Goal: Task Accomplishment & Management: Manage account settings

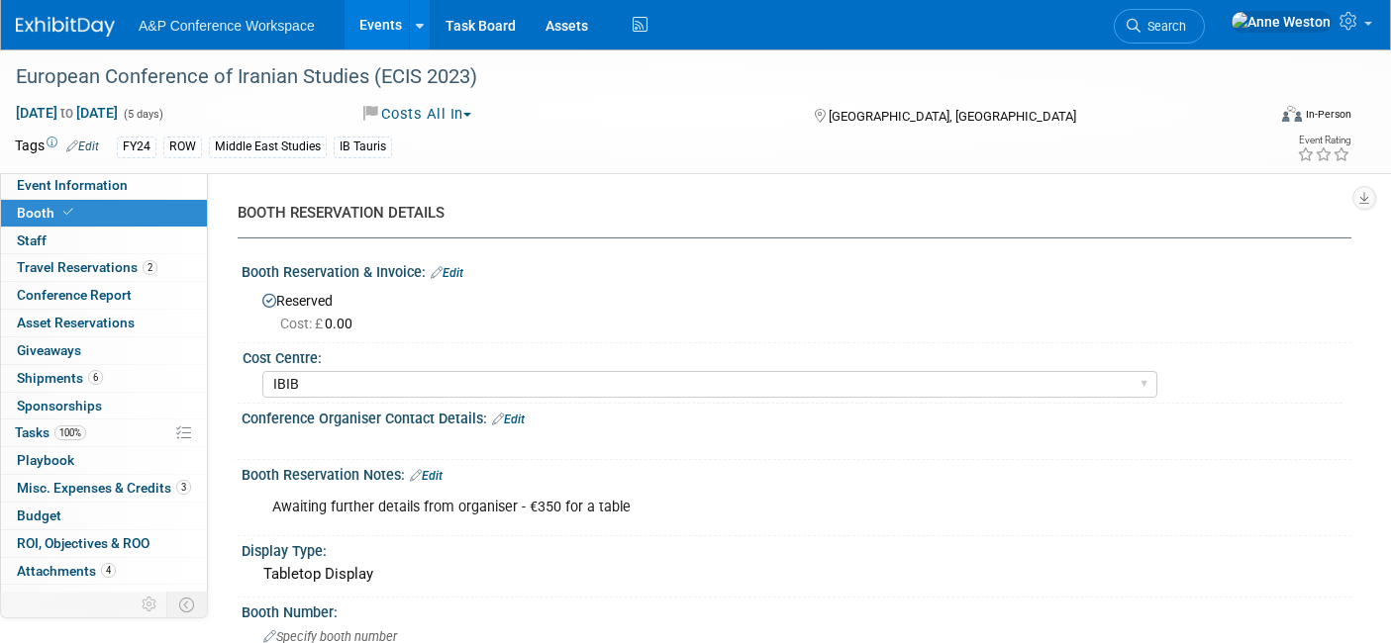
select select "IBIB"
click at [1190, 0] on li "Search" at bounding box center [1159, 24] width 91 height 49
click at [1205, 16] on link "Search" at bounding box center [1159, 26] width 91 height 35
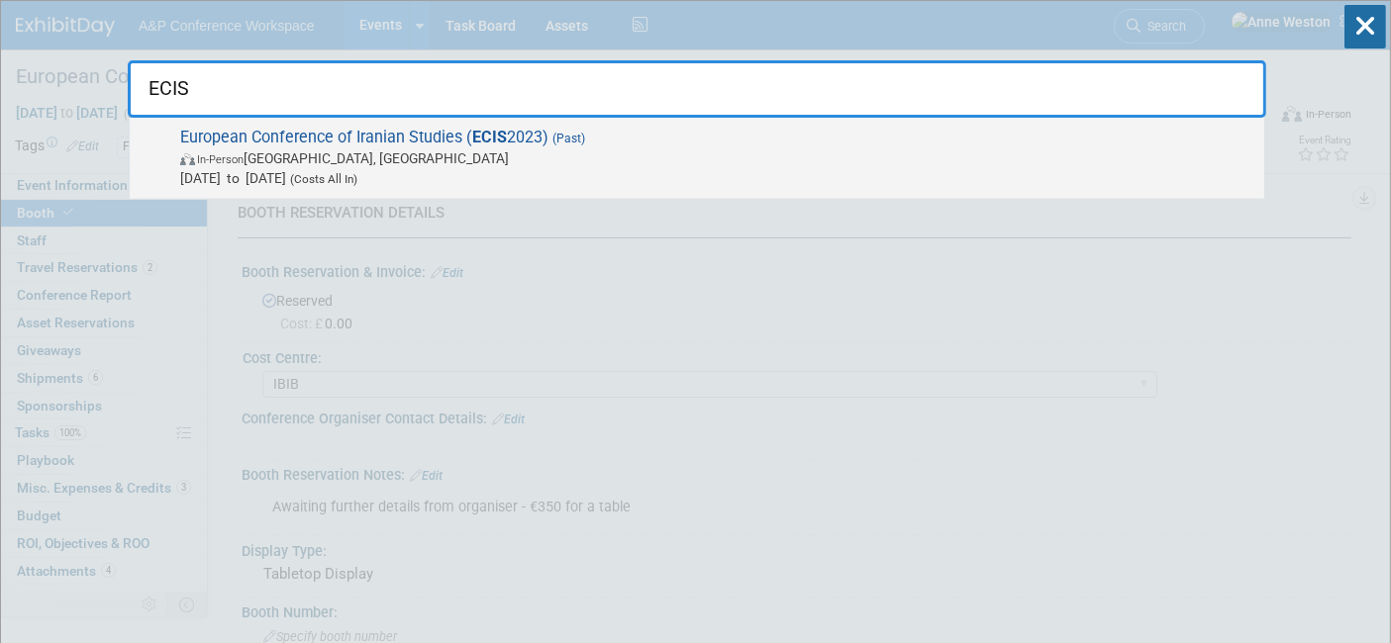
type input "ECIS"
click at [231, 132] on span "European Conference of Iranian Studies ( ECIS 2023) (Past) In-Person Leiden, Ne…" at bounding box center [714, 158] width 1080 height 60
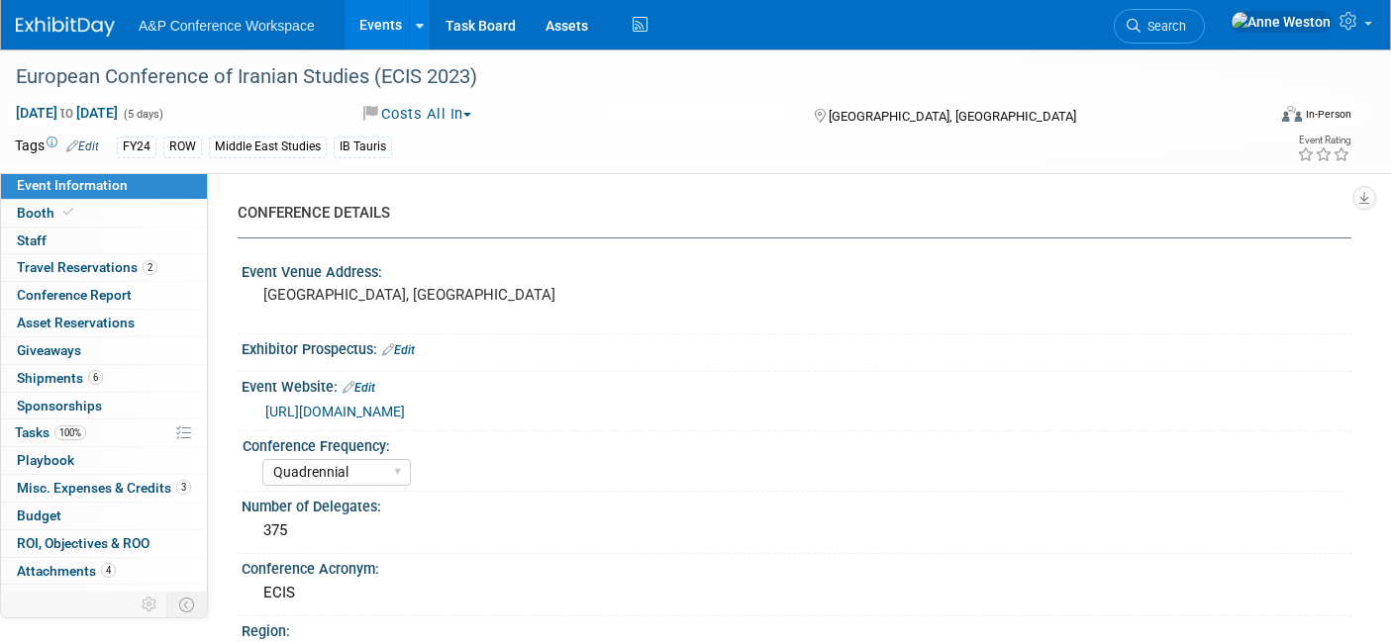
select select "Quadrennial"
select select "Level 2"
select select "In-Person Booth"
select select "[PERSON_NAME]"
click at [79, 487] on span "Misc. Expenses & Credits 3" at bounding box center [104, 488] width 174 height 16
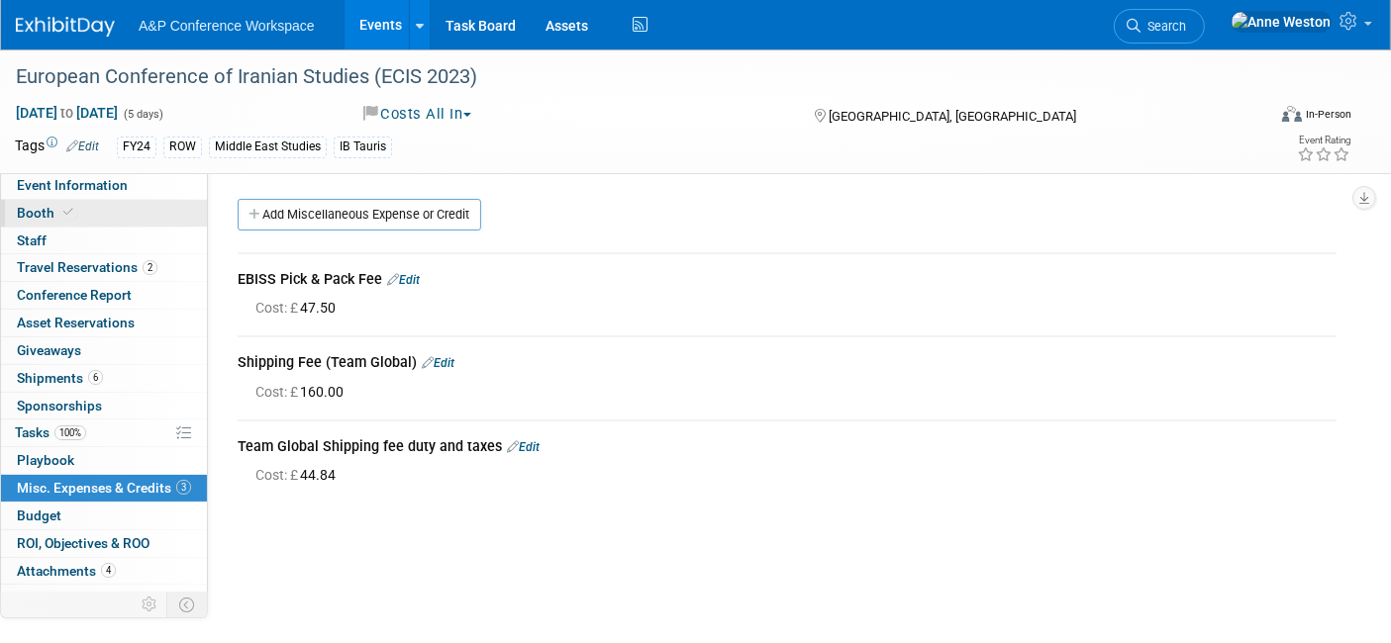
click at [54, 210] on span "Booth" at bounding box center [47, 213] width 60 height 16
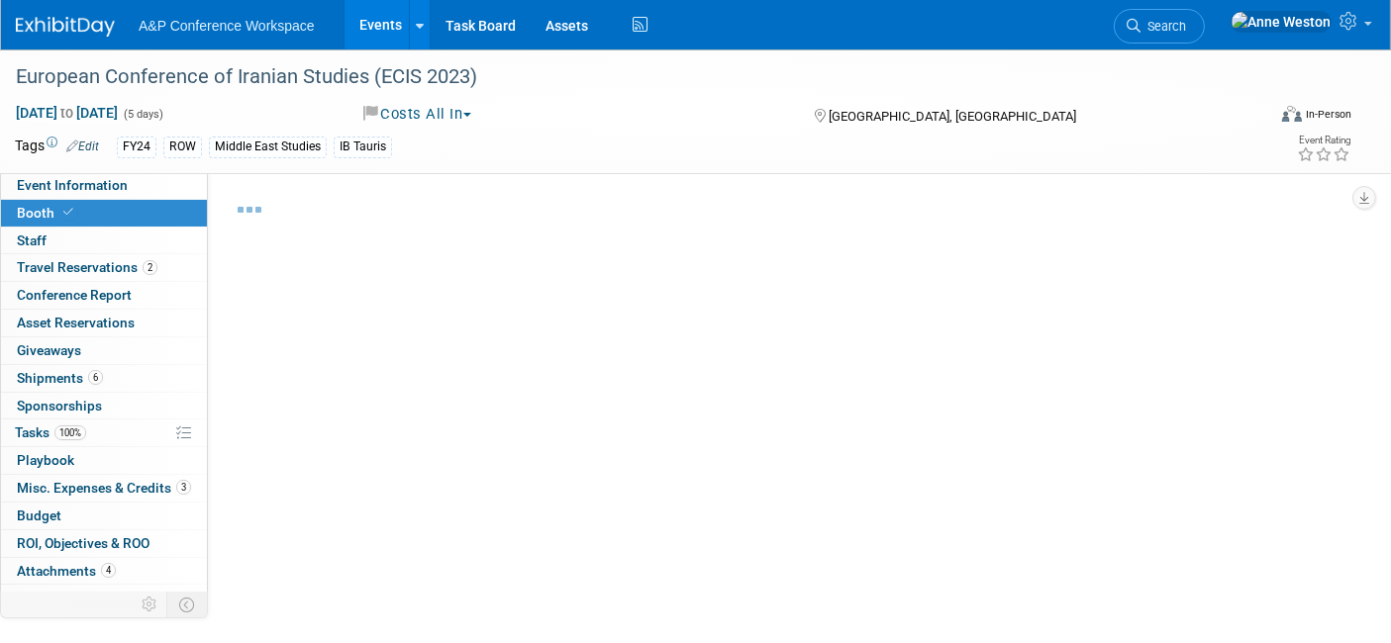
select select "IBIB"
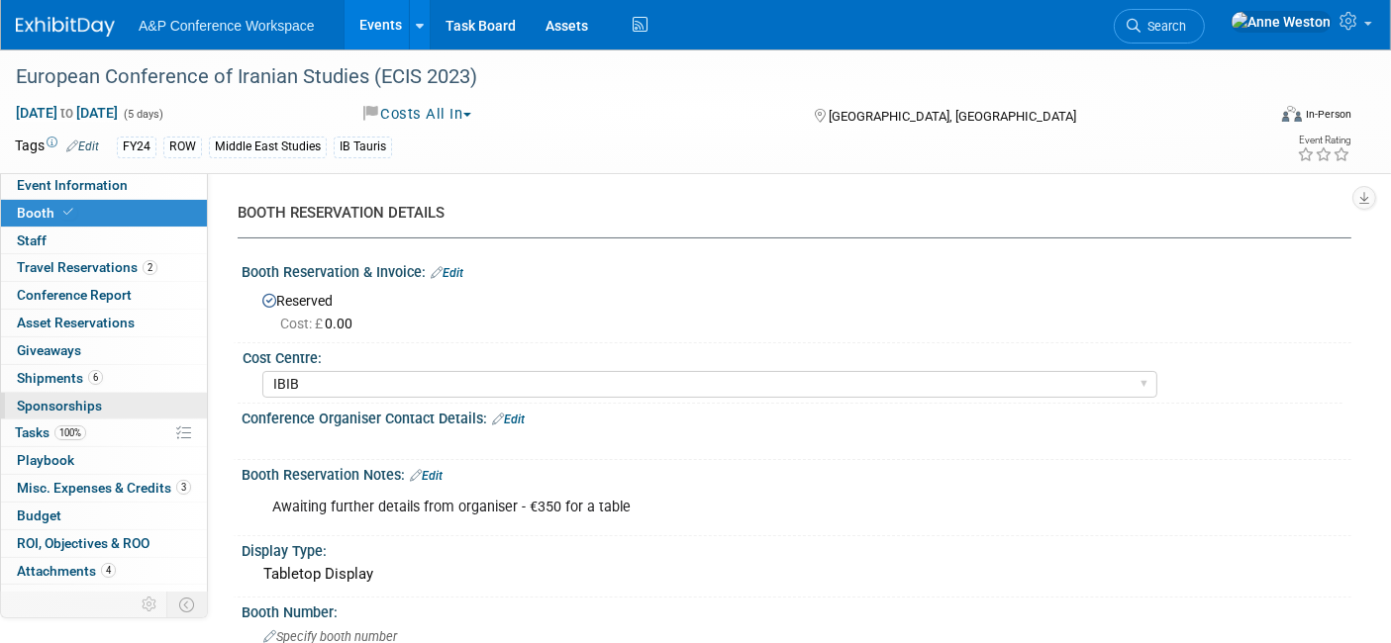
click at [77, 408] on span "Sponsorships 0" at bounding box center [59, 406] width 85 height 16
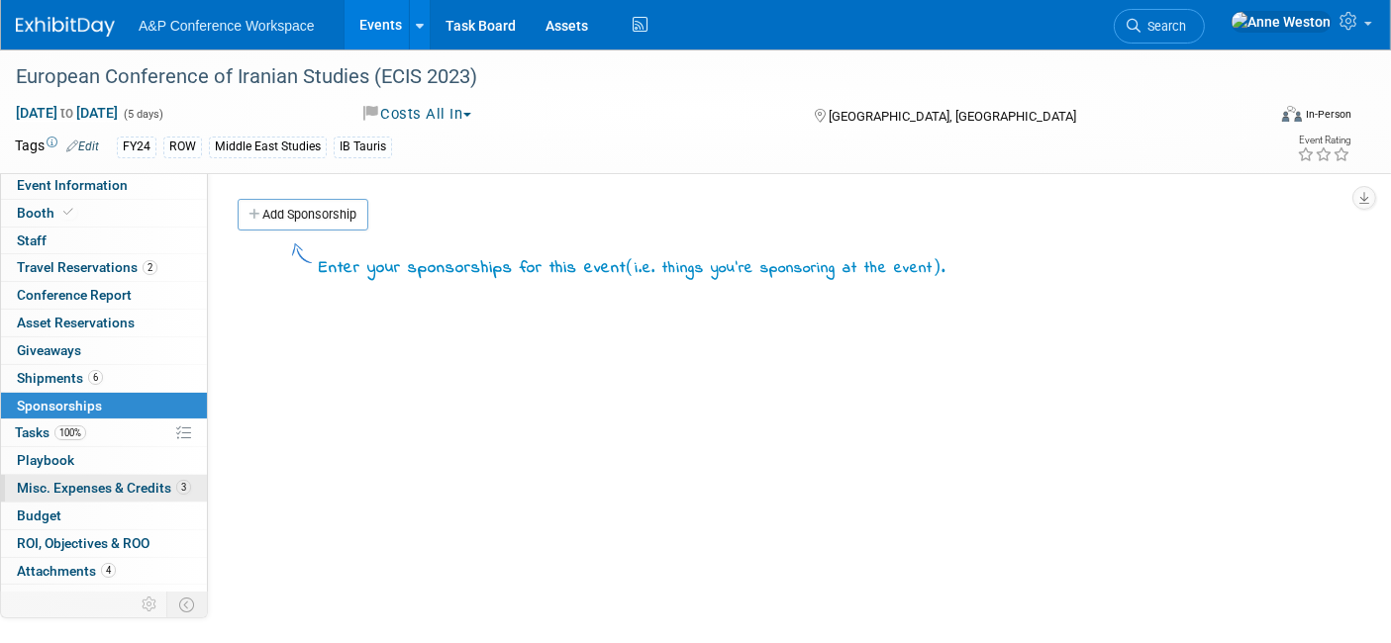
click at [111, 493] on span "Misc. Expenses & Credits 3" at bounding box center [104, 488] width 174 height 16
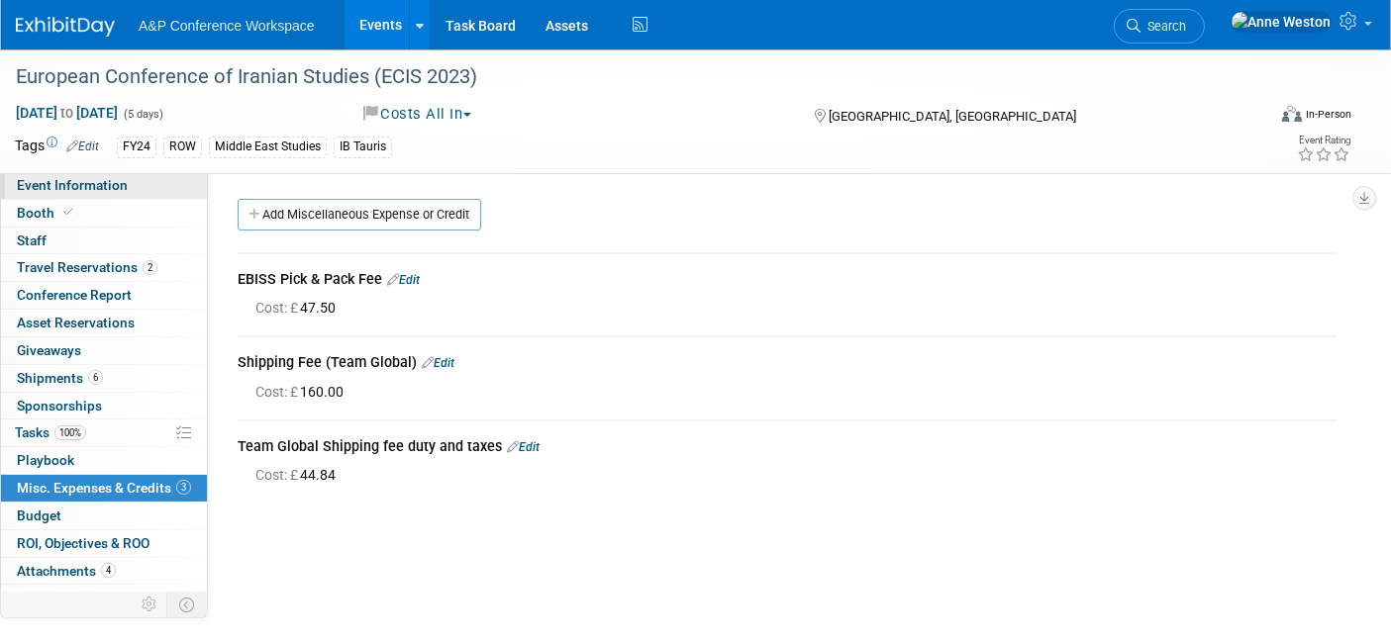
click at [107, 184] on span "Event Information" at bounding box center [72, 185] width 111 height 16
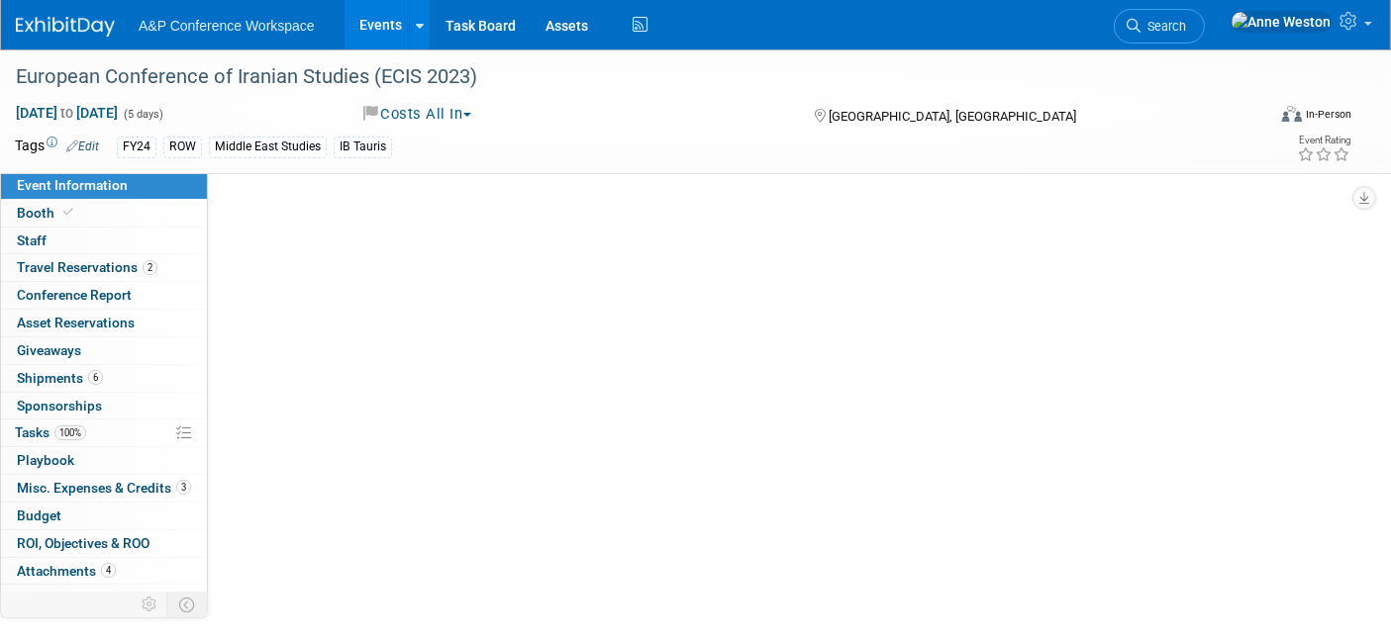
select select "Quadrennial"
select select "Level 2"
select select "In-Person Booth"
select select "[PERSON_NAME]"
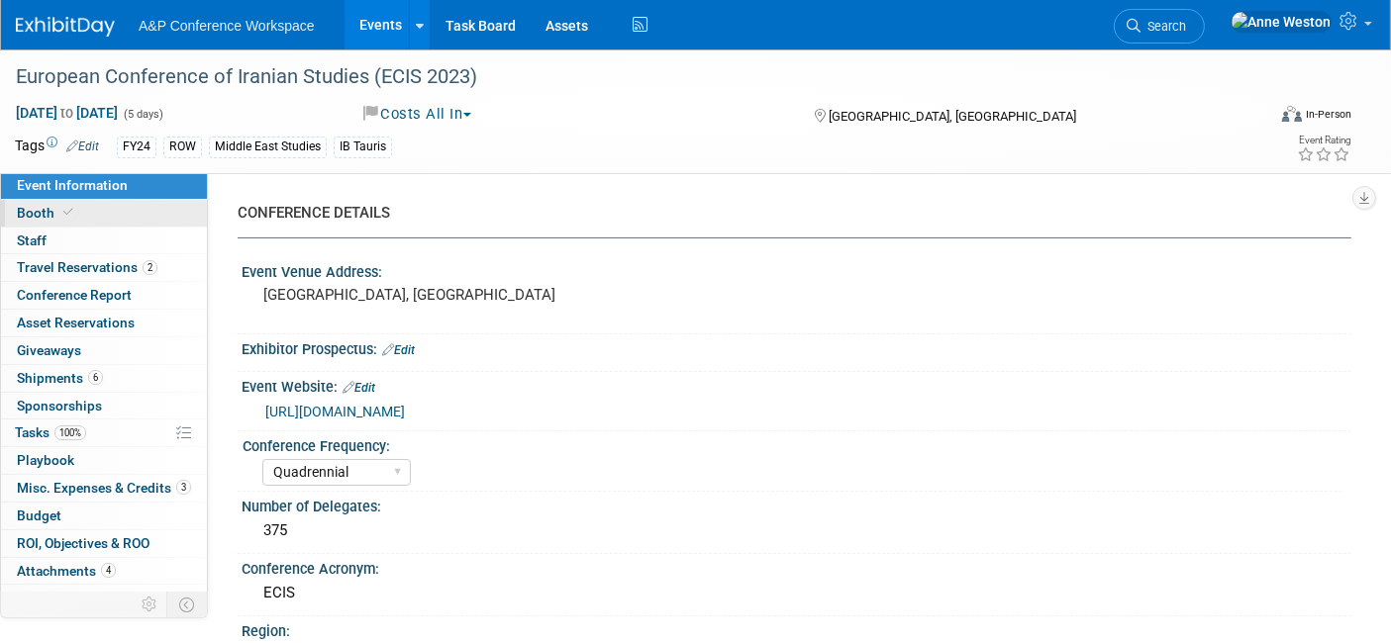
click at [147, 216] on link "Booth" at bounding box center [104, 213] width 206 height 27
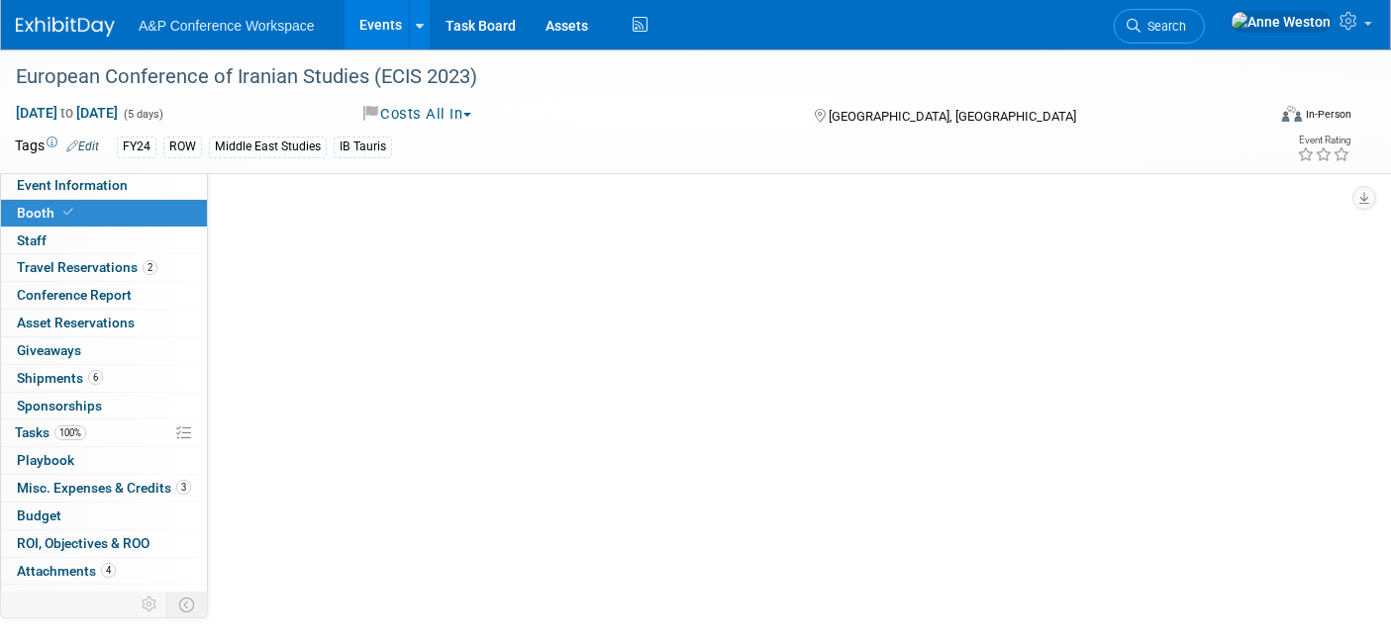
select select "IBIB"
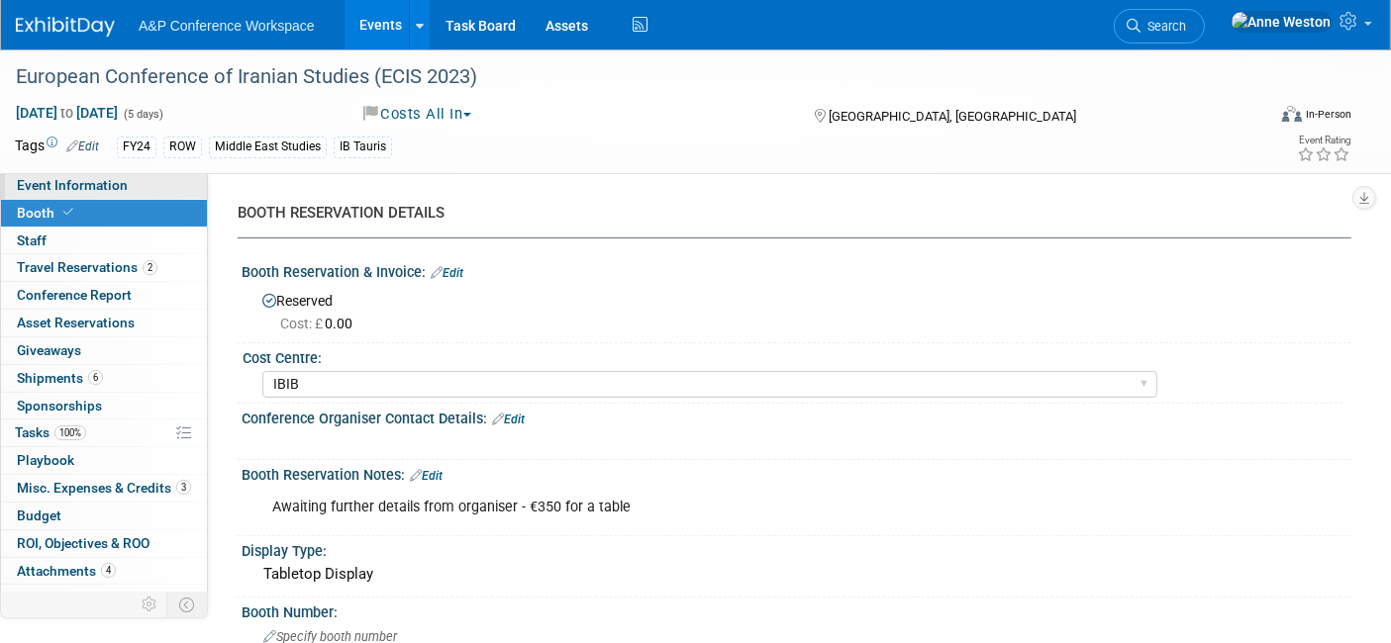
click at [91, 181] on span "Event Information" at bounding box center [72, 185] width 111 height 16
select select "Quadrennial"
select select "Level 2"
select select "In-Person Booth"
select select "[PERSON_NAME]"
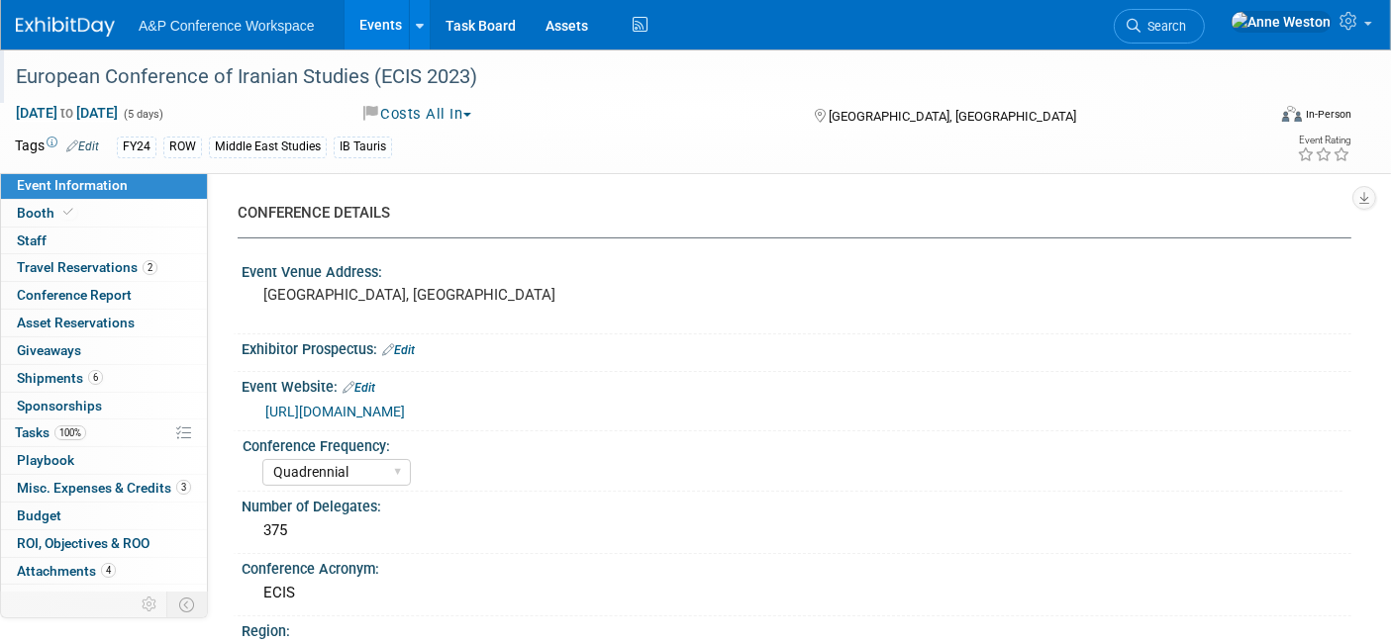
click at [459, 86] on div "European Conference of Iranian Studies (ECIS 2023)" at bounding box center [623, 77] width 1228 height 36
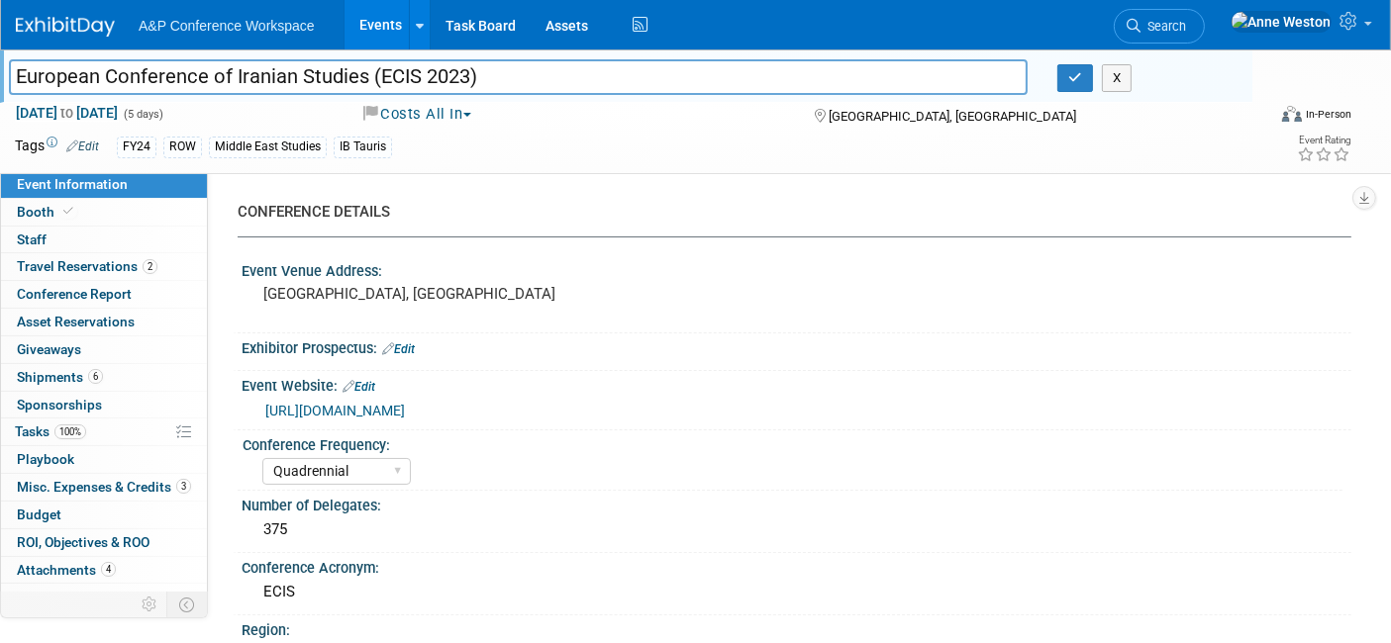
drag, startPoint x: 508, startPoint y: 72, endPoint x: 42, endPoint y: 77, distance: 466.3
click at [0, 66] on div "European Conference of Iranian Studies (ECIS 2023)" at bounding box center [518, 79] width 1048 height 30
click at [690, 295] on div "Leiden, The Netherlands" at bounding box center [473, 304] width 462 height 48
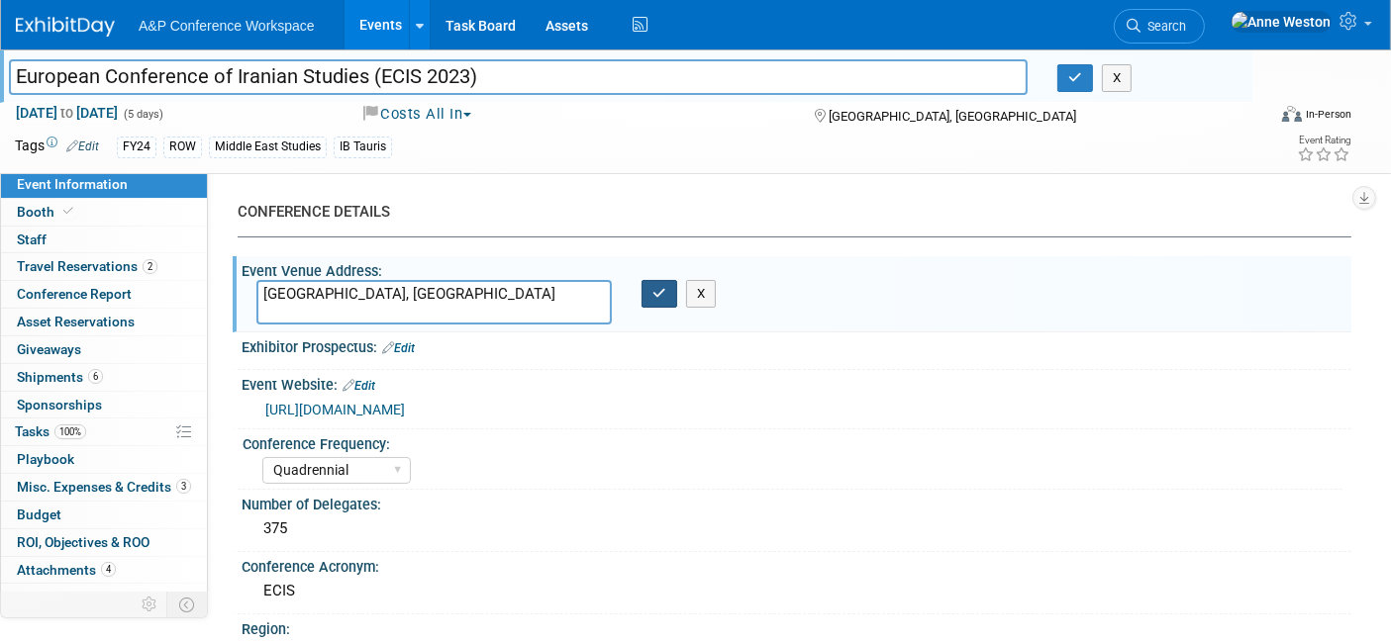
click at [653, 297] on icon "button" at bounding box center [659, 293] width 14 height 13
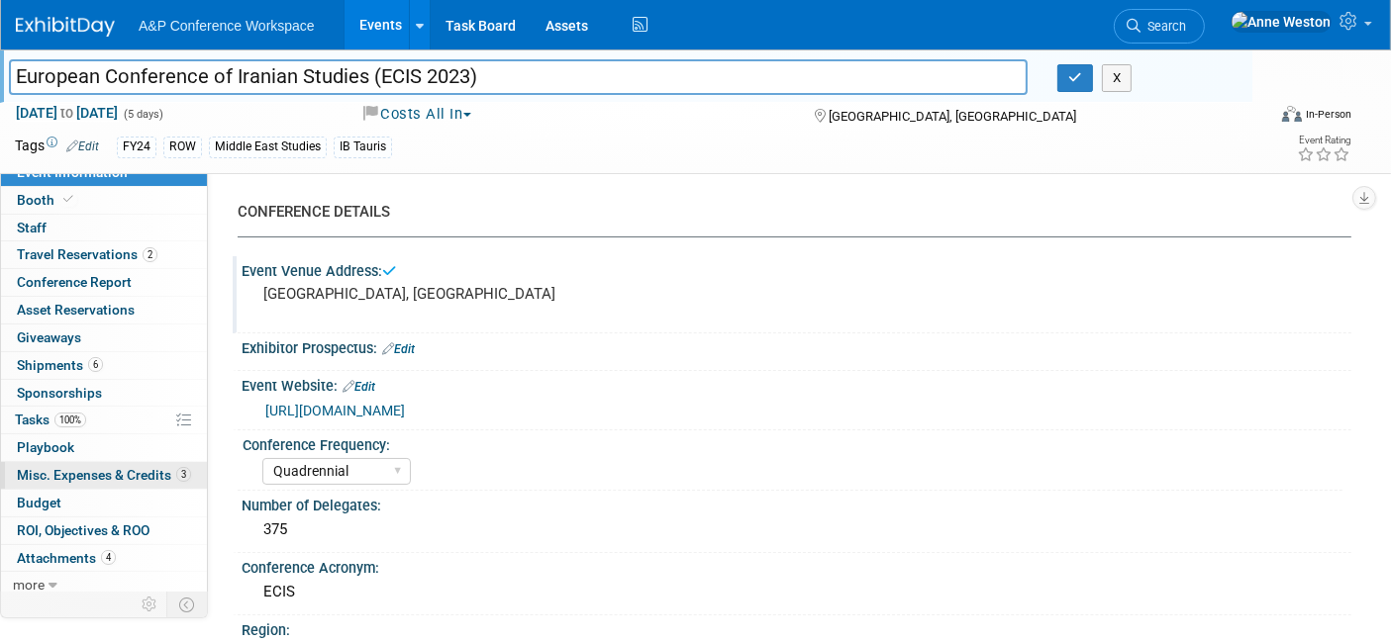
scroll to position [15, 0]
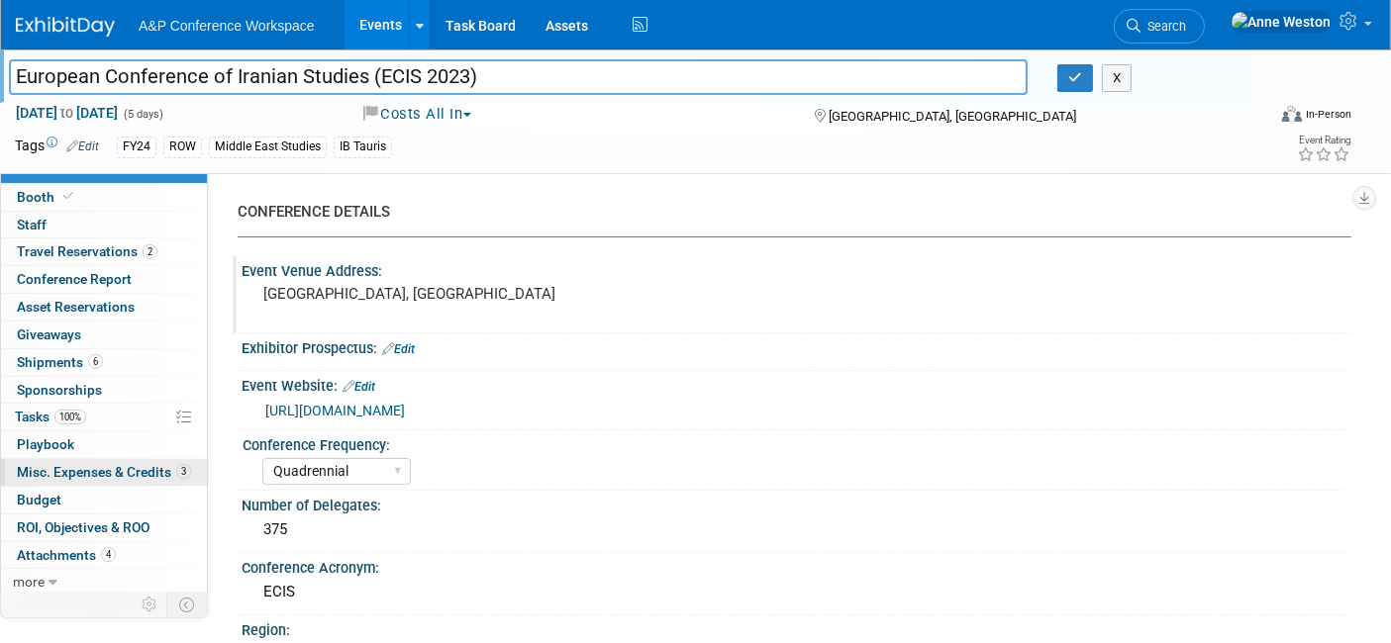
click at [125, 467] on span "Misc. Expenses & Credits 3" at bounding box center [104, 472] width 174 height 16
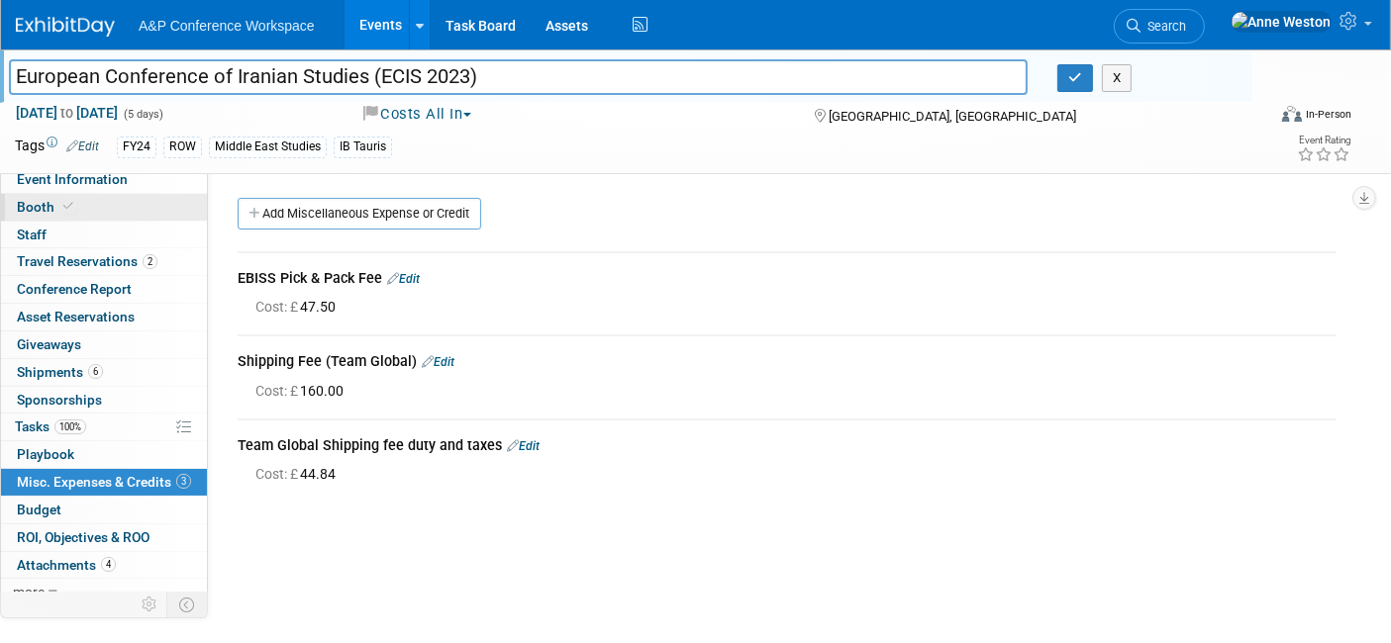
scroll to position [0, 0]
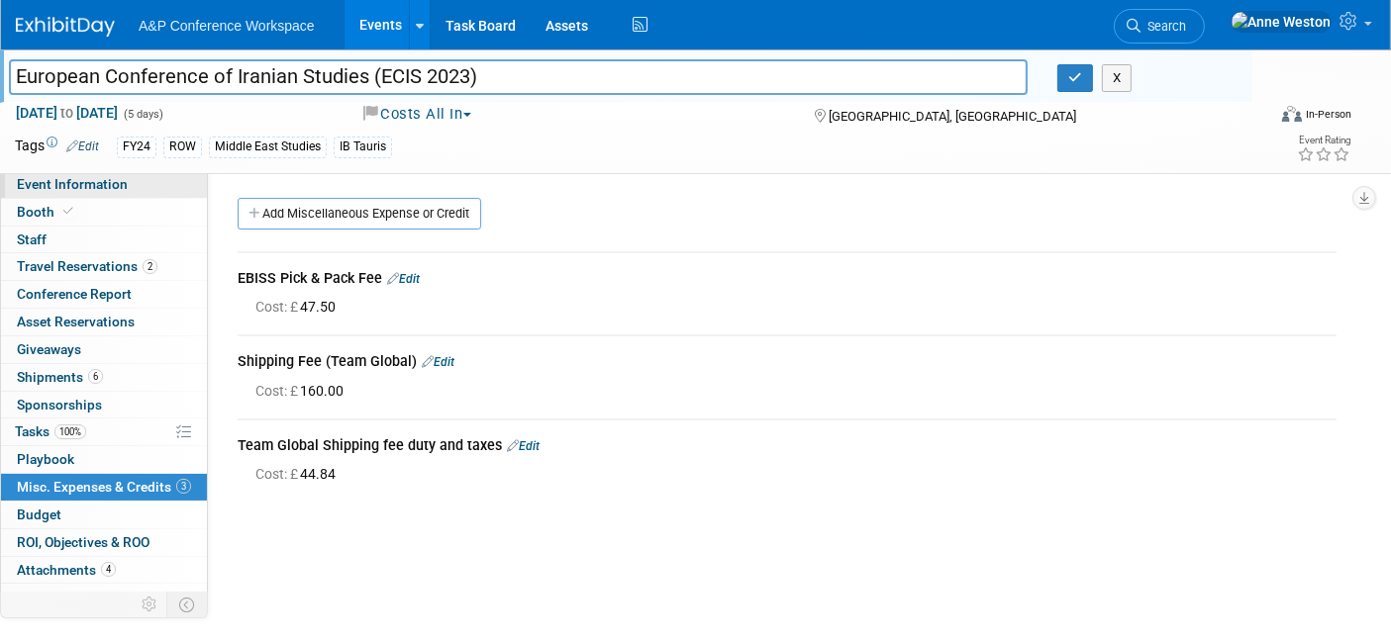
click at [93, 179] on span "Event Information" at bounding box center [72, 184] width 111 height 16
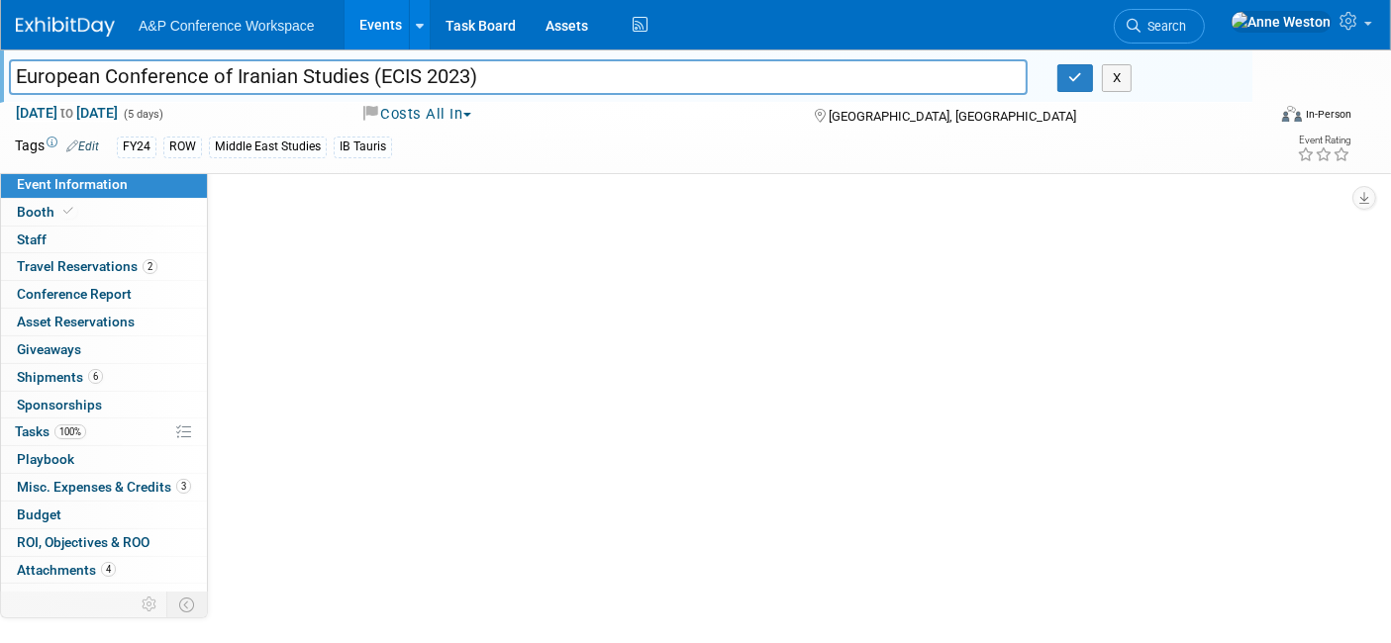
select select "Quadrennial"
select select "Level 2"
select select "In-Person Booth"
select select "[PERSON_NAME]"
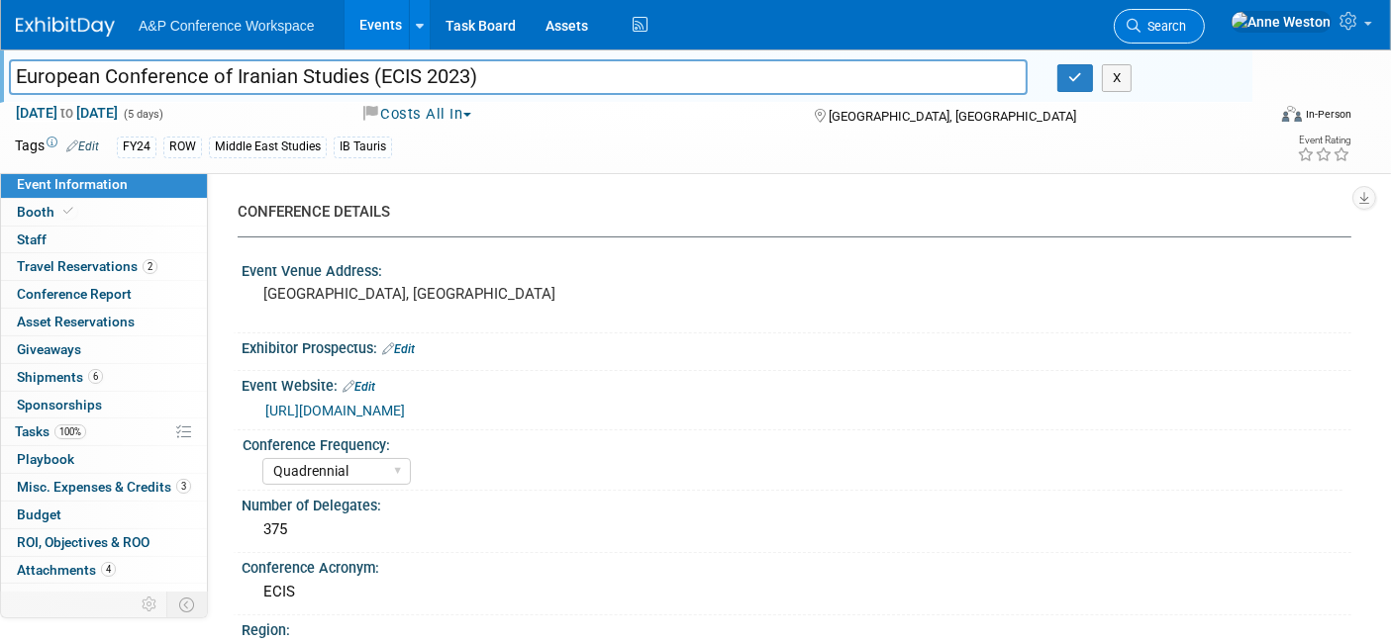
click at [1205, 10] on link "Search" at bounding box center [1159, 26] width 91 height 35
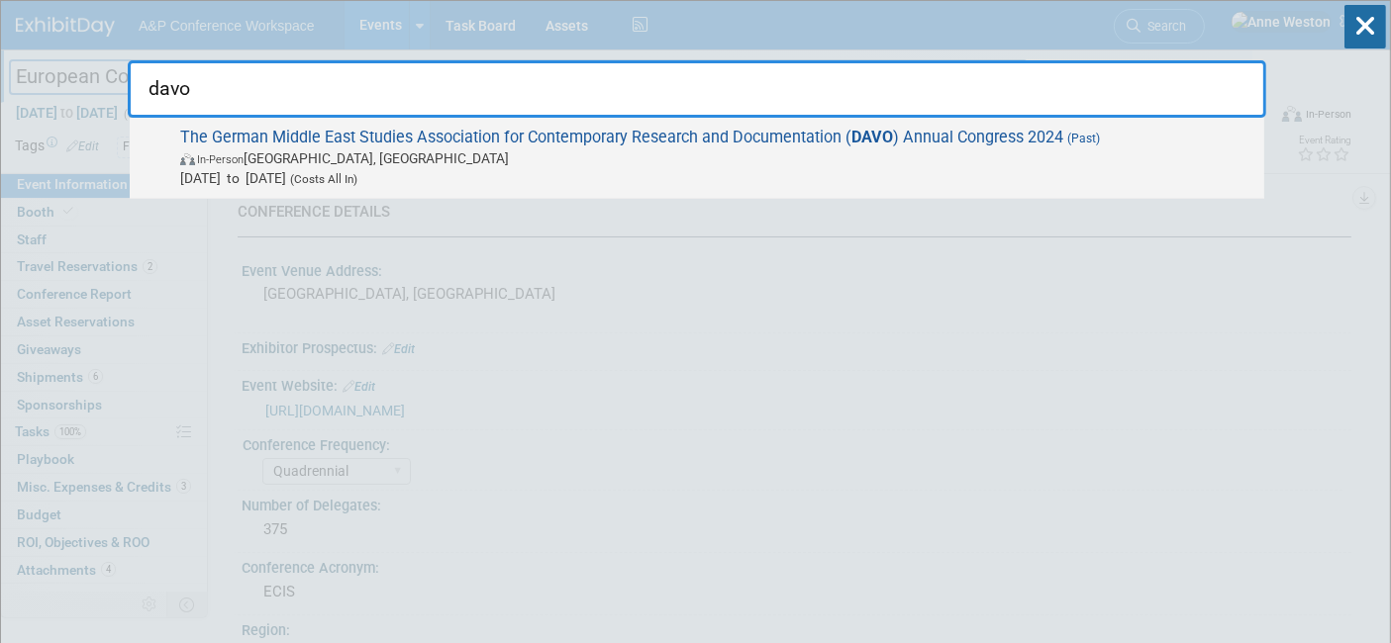
type input "davo"
click at [313, 140] on span "The German Middle East Studies Association for Contemporary Research and Docume…" at bounding box center [714, 158] width 1080 height 60
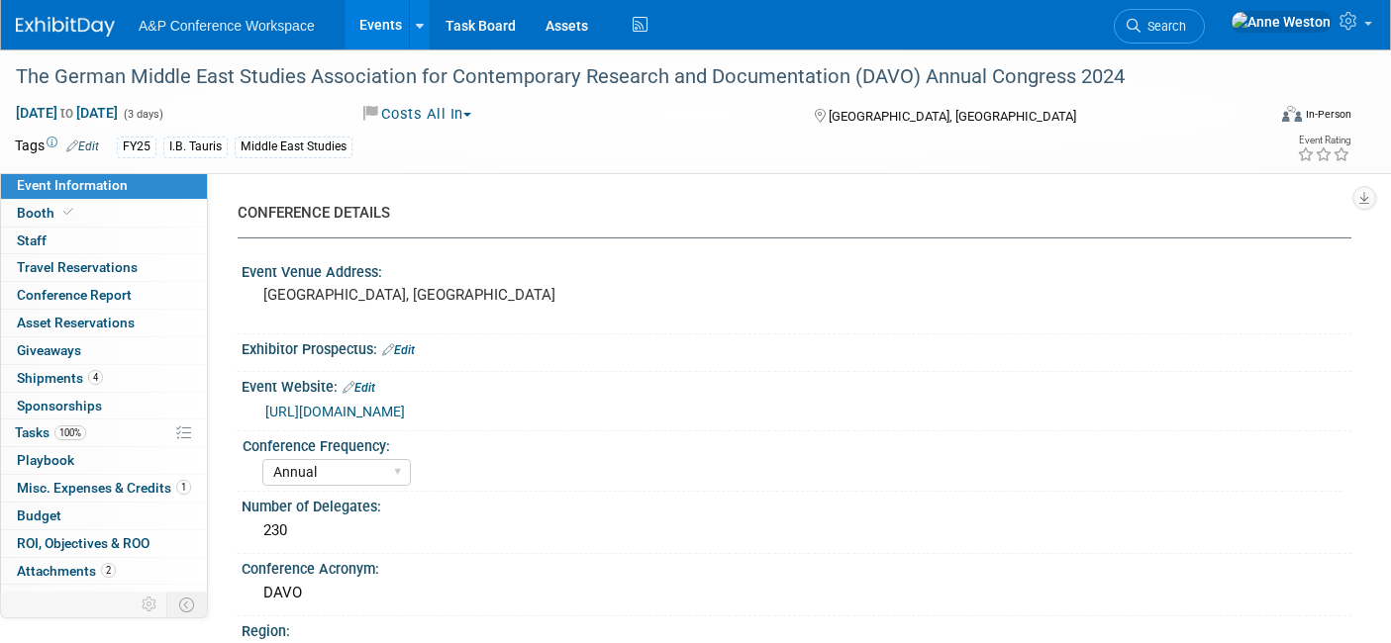
select select "Annual"
select select "Level 2"
select select "In-Person Booth"
select select "[PERSON_NAME]"
click at [51, 208] on span "Booth" at bounding box center [47, 213] width 60 height 16
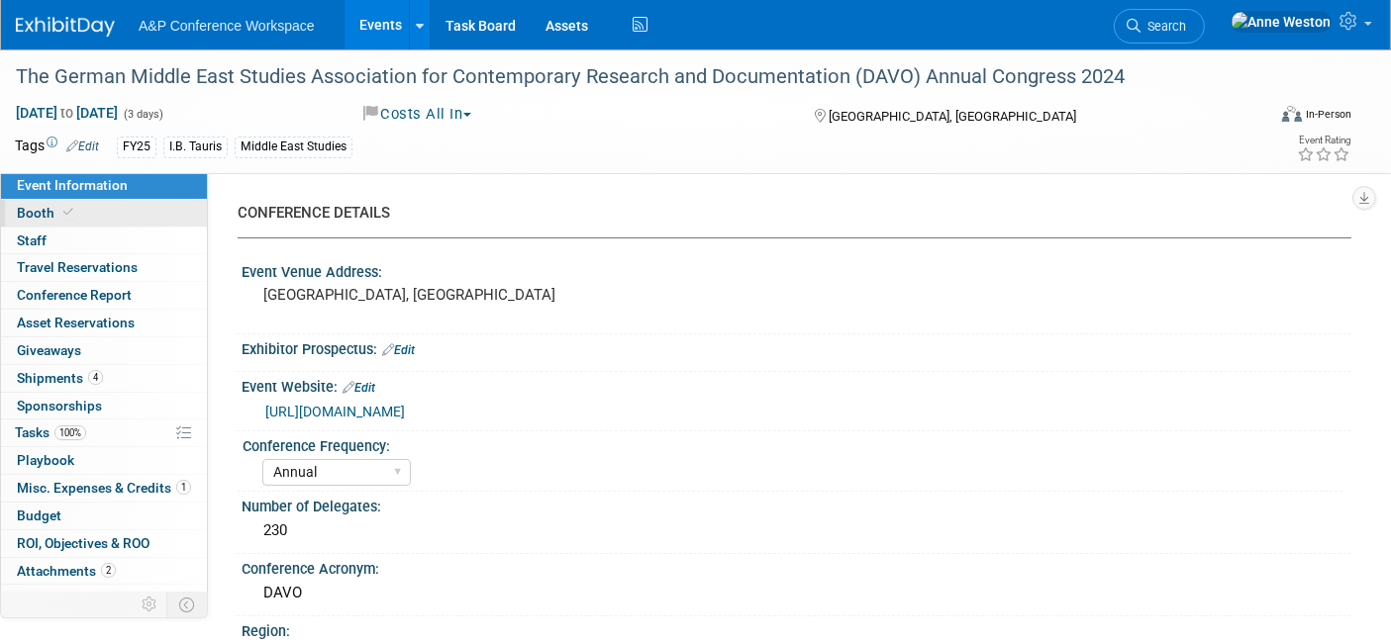
select select "IBIB"
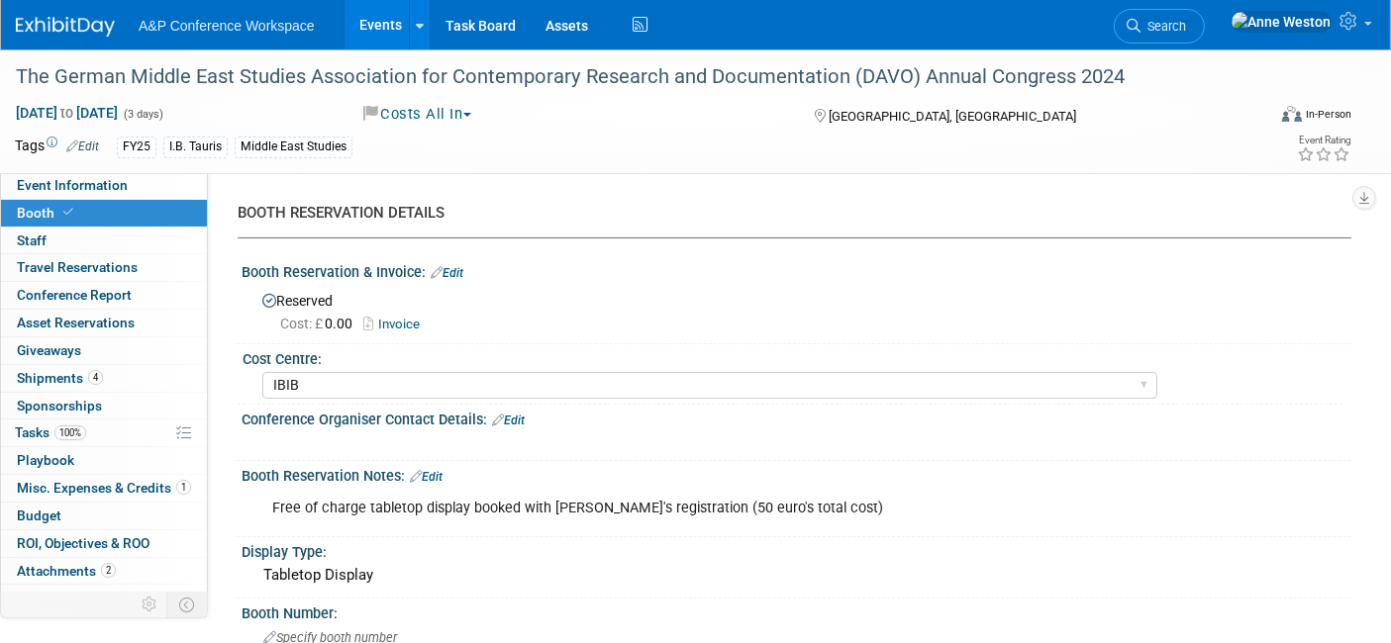
click at [70, 487] on span "Misc. Expenses & Credits 1" at bounding box center [104, 488] width 174 height 16
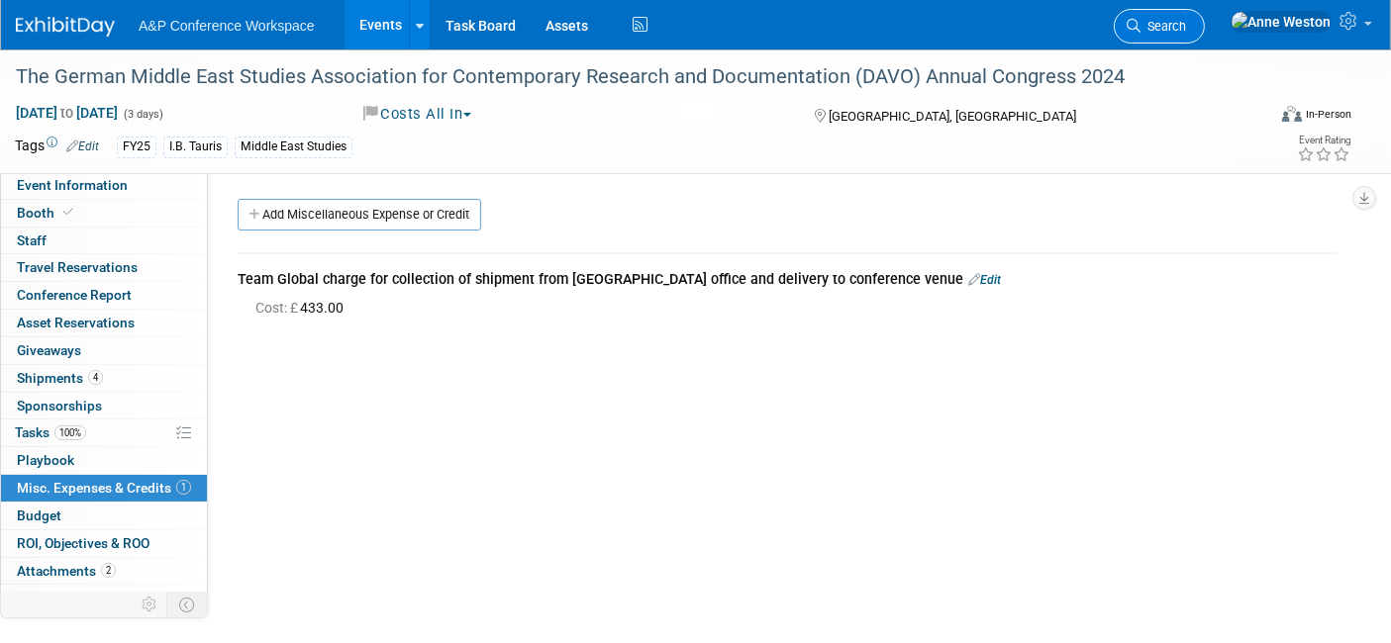
click at [1186, 19] on span "Search" at bounding box center [1163, 26] width 46 height 15
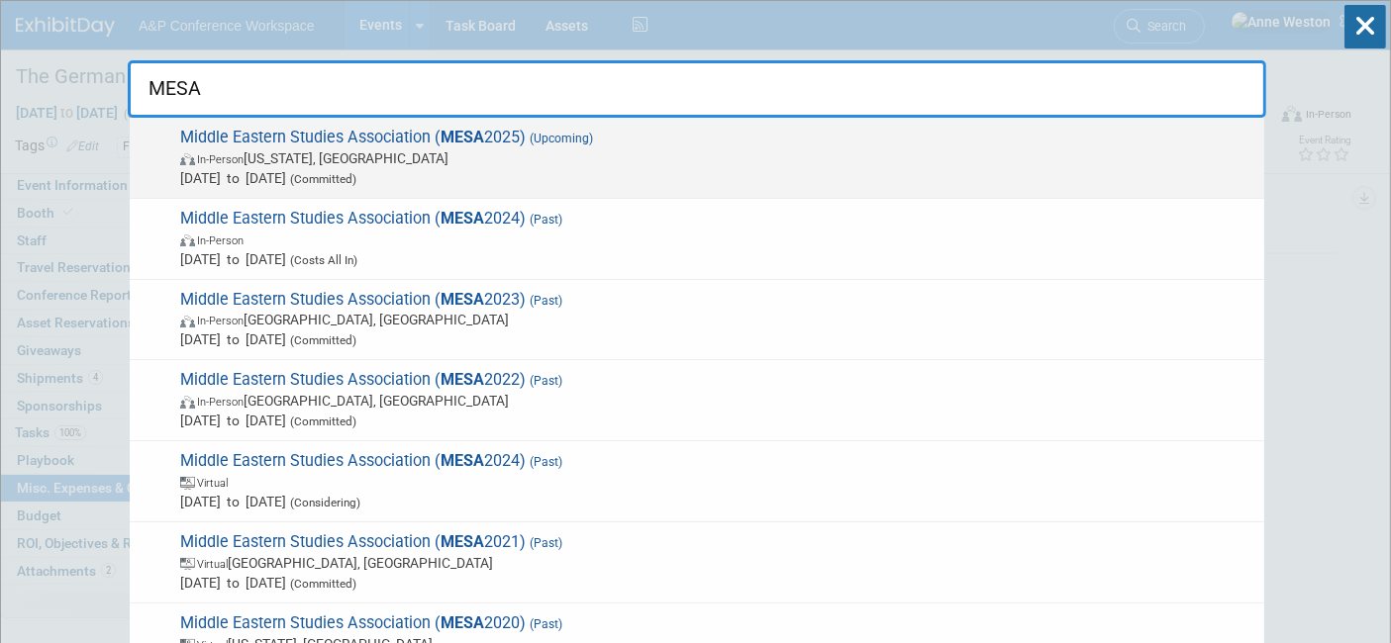
type input "MESA"
click at [381, 140] on span "Middle Eastern Studies Association ( MESA 2025) (Upcoming) In-Person Washington…" at bounding box center [714, 158] width 1080 height 60
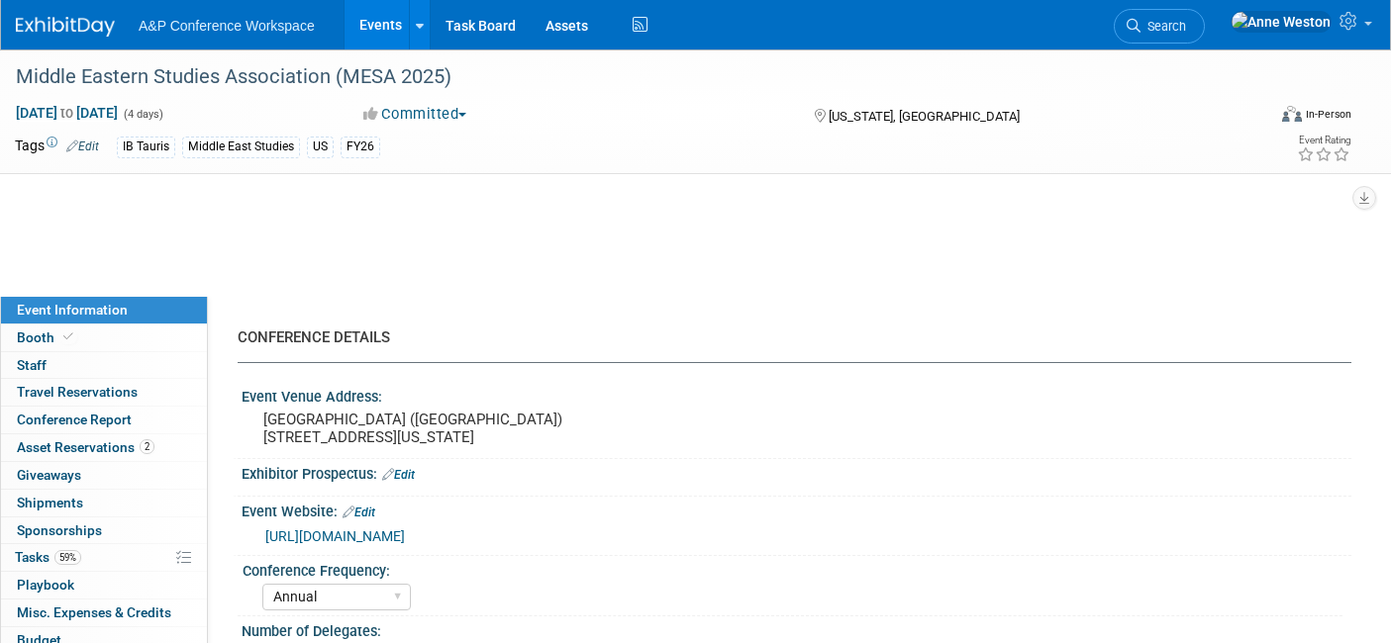
select select "Annual"
select select "Level 2"
select select "In-Person Booth"
select select "Middle East Studies"
select select "I.B.Tauris"
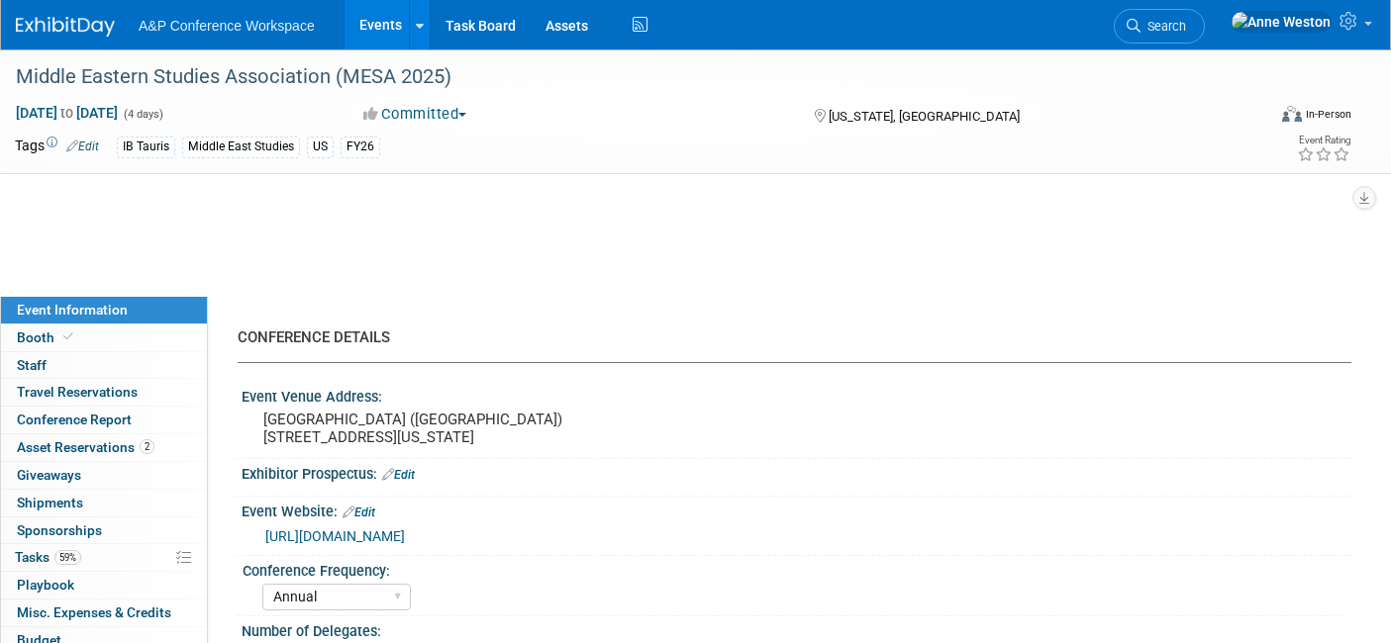
select select "[PERSON_NAME]"
select select "Networking/Commissioning"
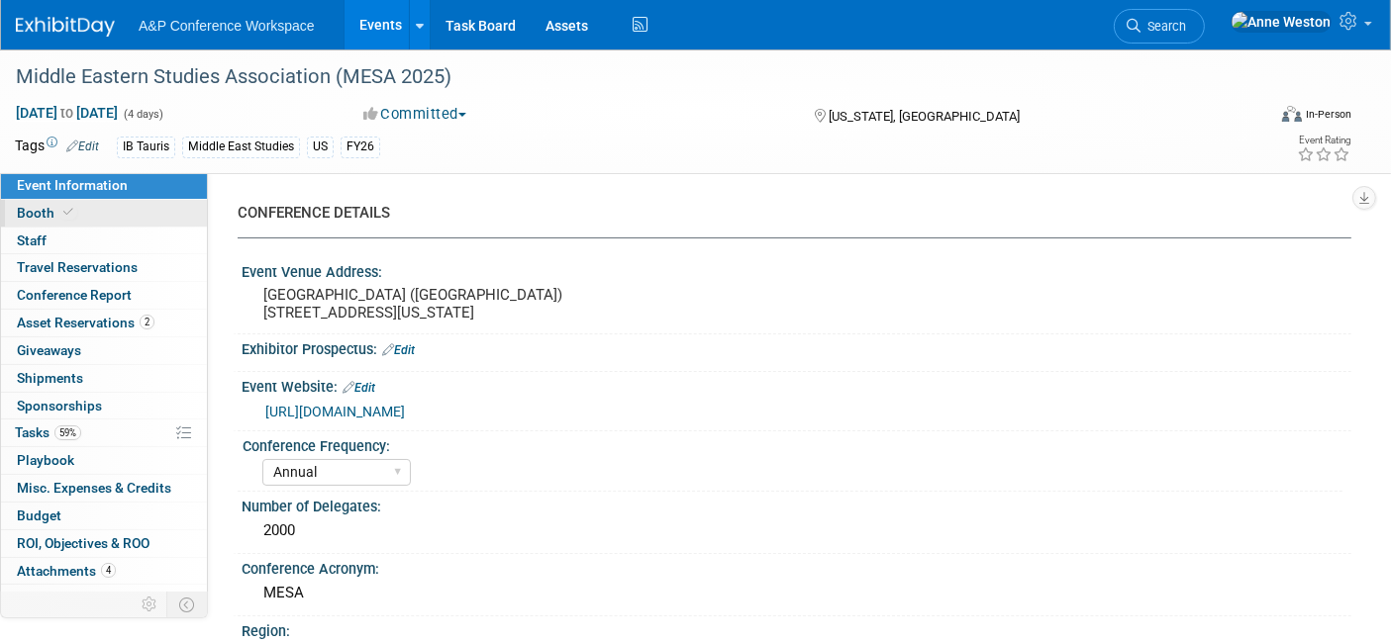
click at [25, 210] on span "Booth" at bounding box center [47, 213] width 60 height 16
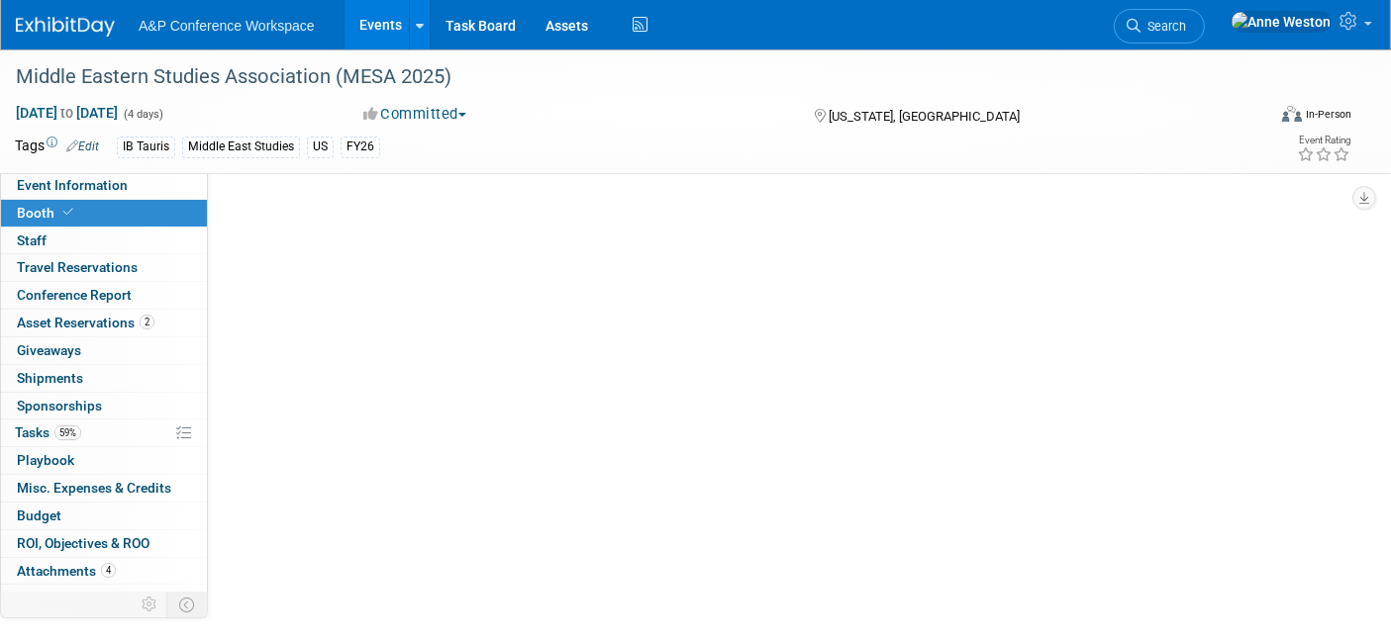
select select "BUIB"
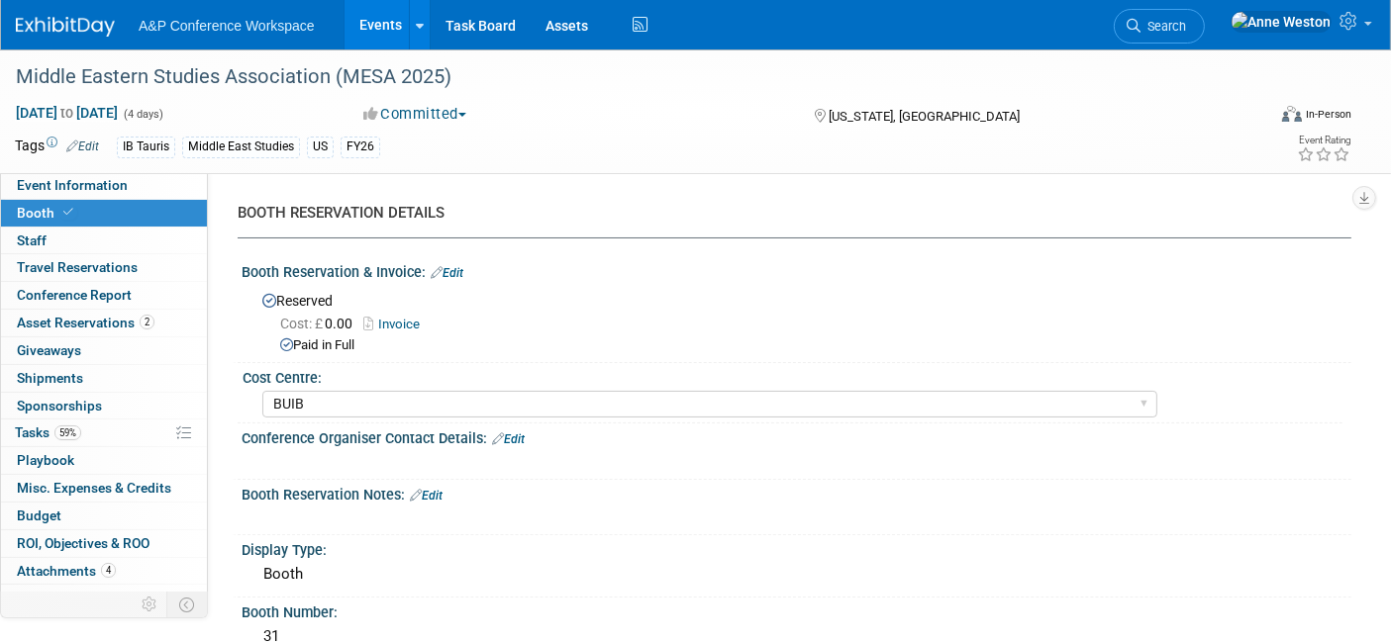
click at [403, 323] on link "Invoice" at bounding box center [396, 324] width 66 height 15
click at [459, 266] on link "Edit" at bounding box center [447, 273] width 33 height 14
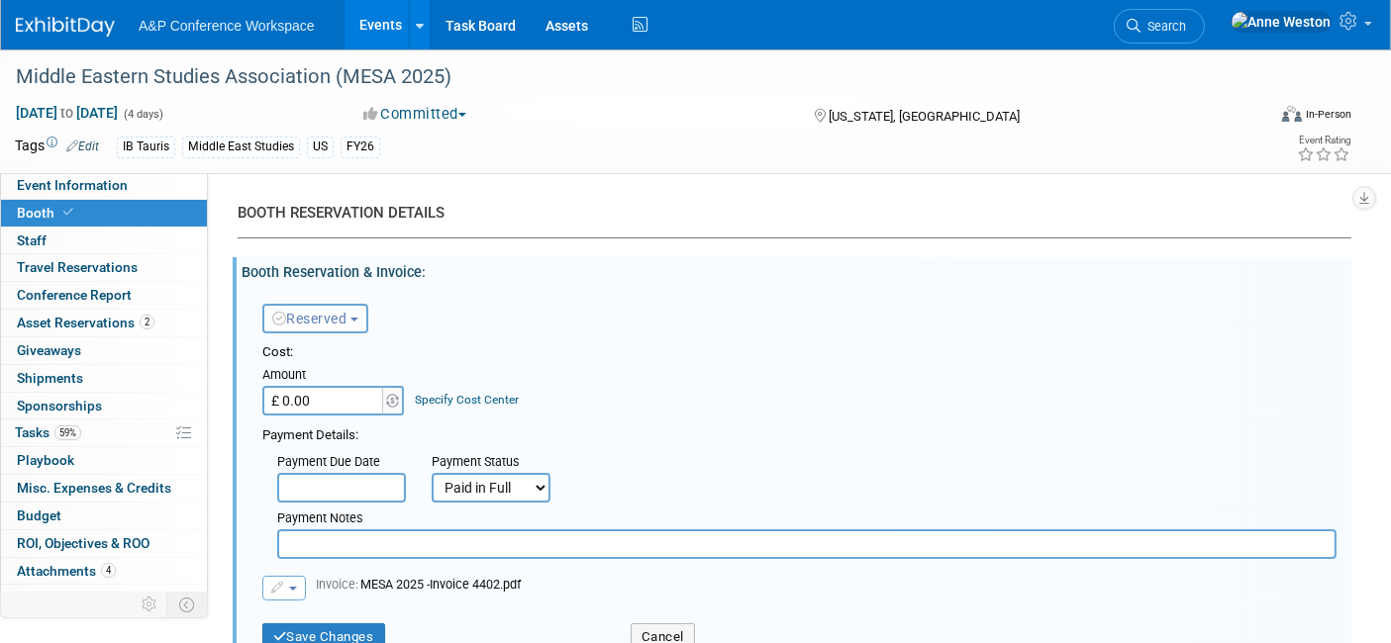
click at [317, 406] on input "£ 0.00" at bounding box center [324, 401] width 124 height 30
type input "£ 1,300.00"
click at [622, 423] on div "Payment Details:" at bounding box center [799, 434] width 1074 height 24
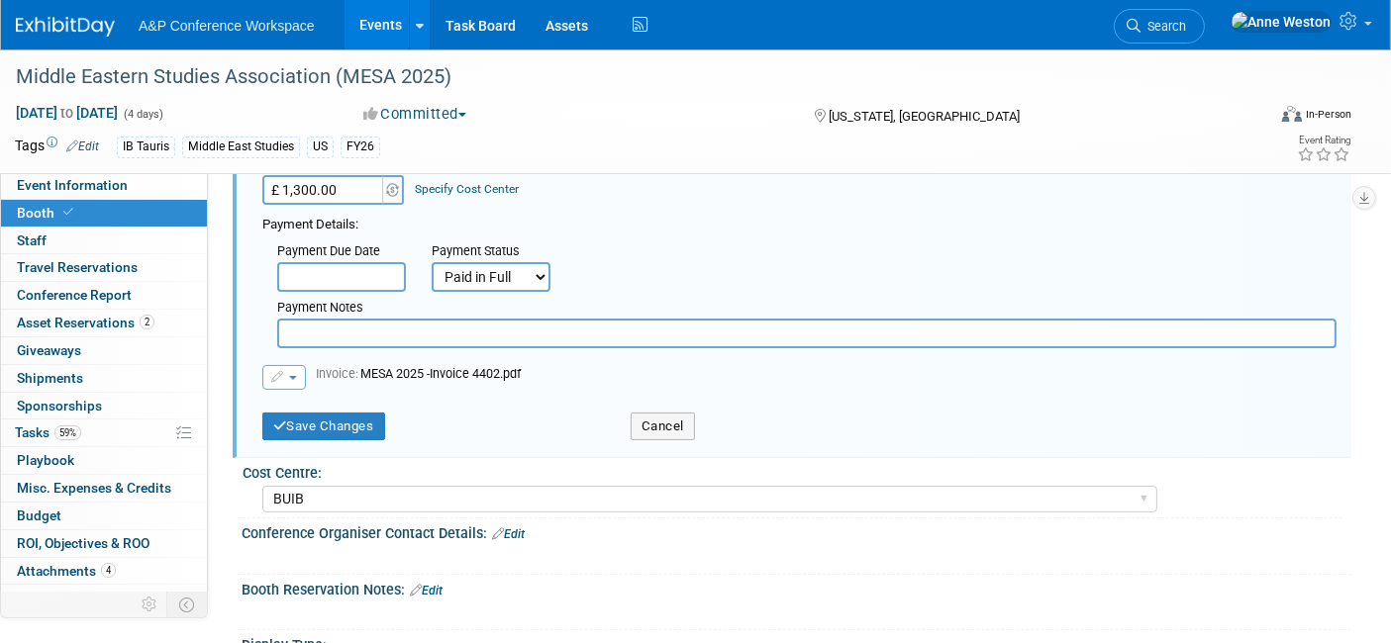
scroll to position [220, 0]
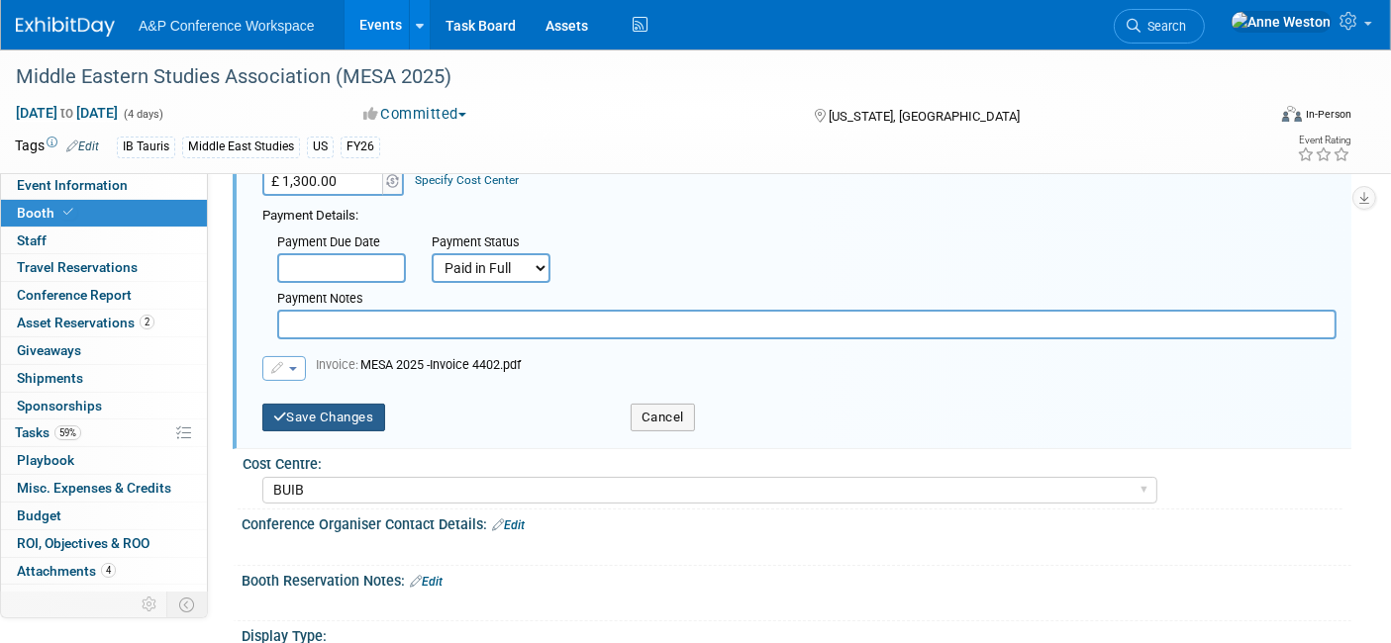
click at [295, 404] on button "Save Changes" at bounding box center [323, 418] width 123 height 28
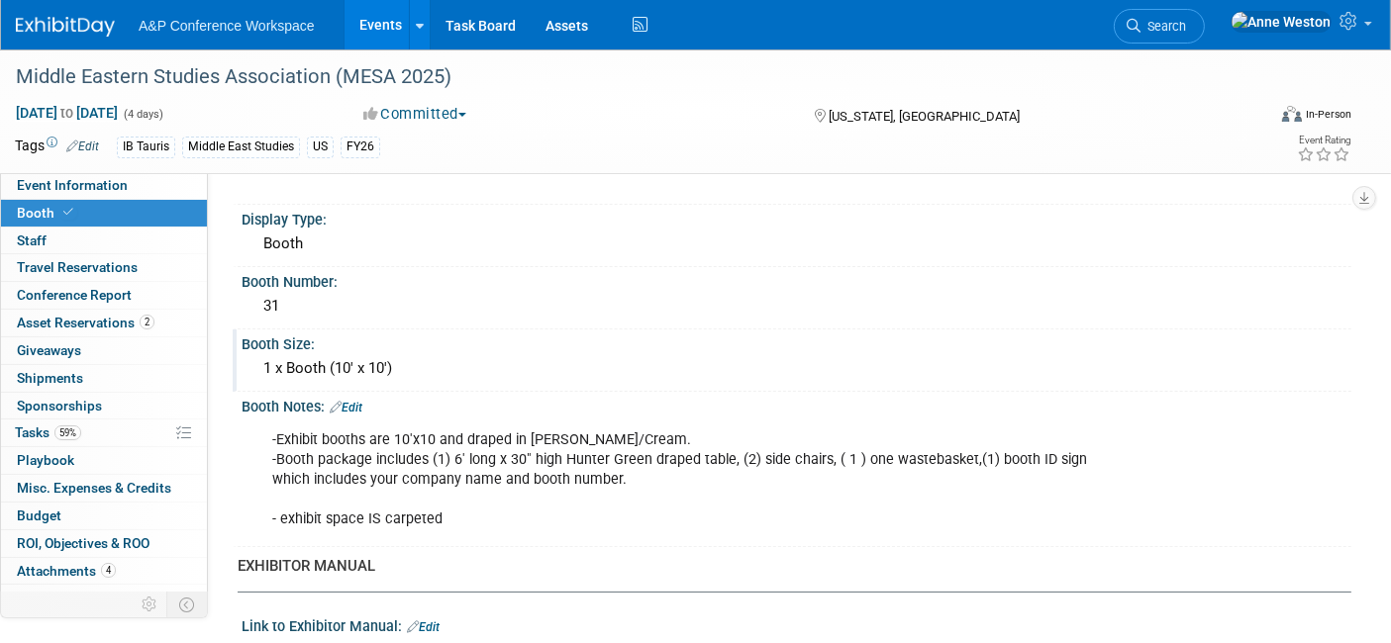
scroll to position [330, 0]
click at [1186, 30] on span "Search" at bounding box center [1163, 26] width 46 height 15
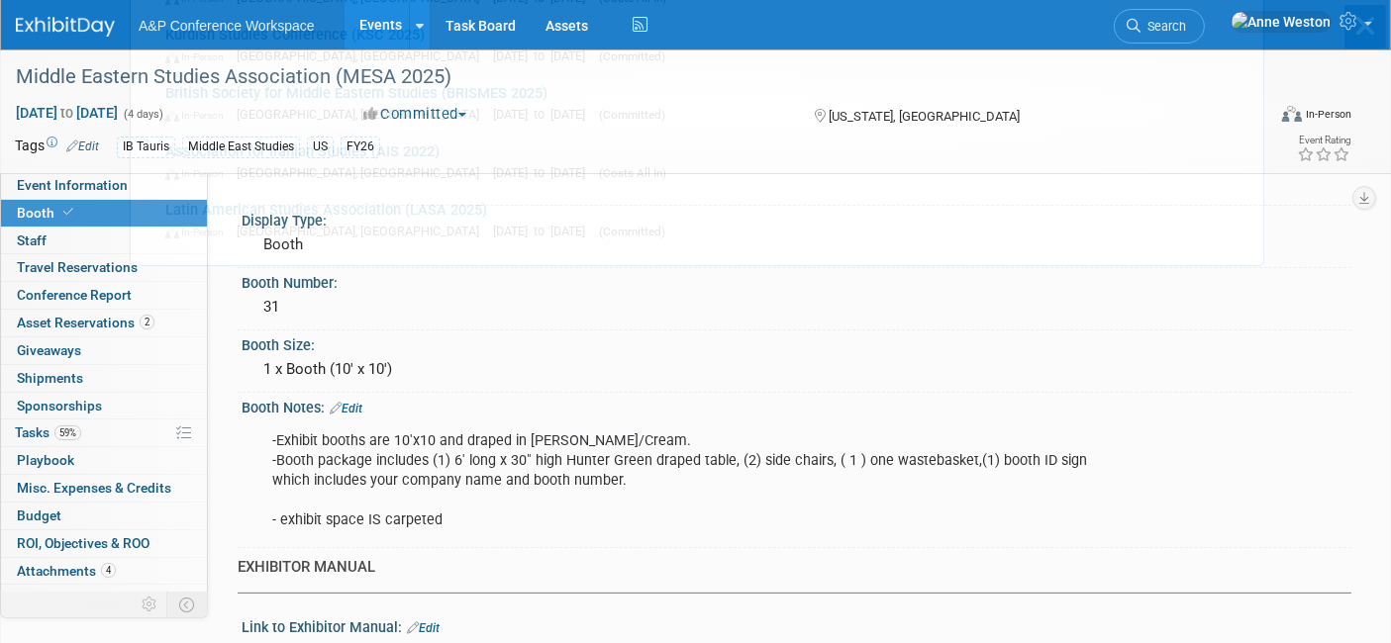
scroll to position [0, 0]
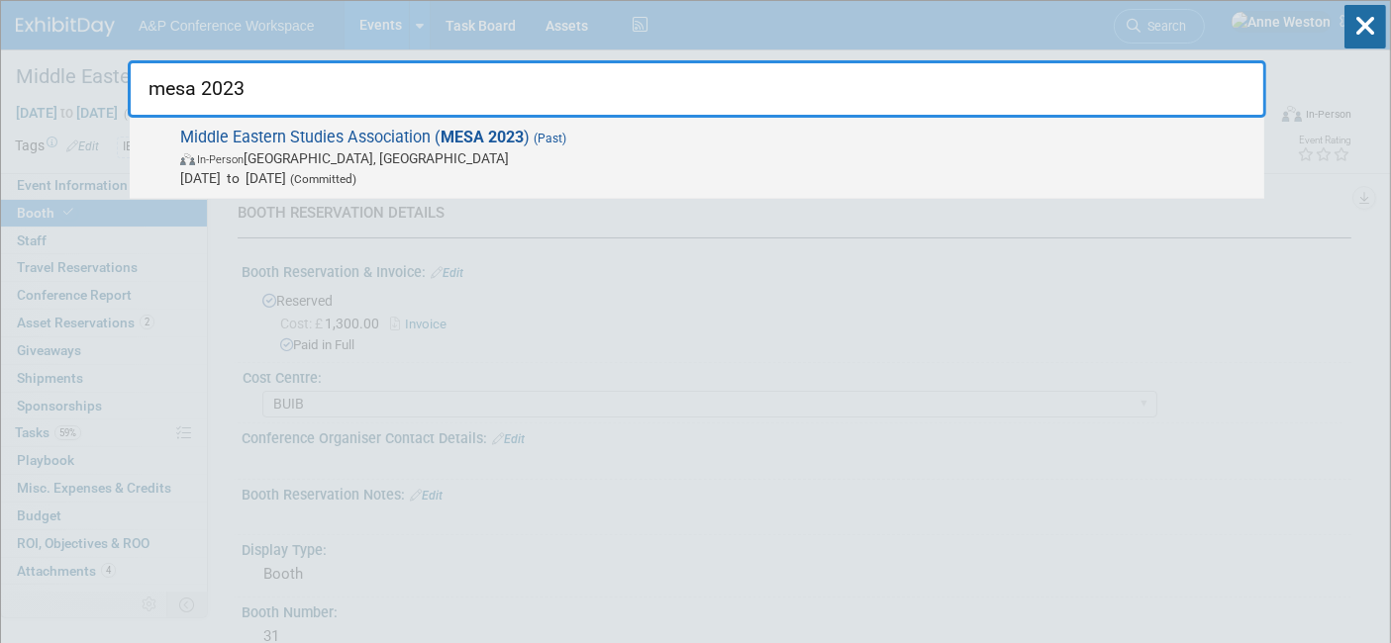
type input "mesa 2023"
click at [350, 169] on span "Nov 2, 2023 to Nov 5, 2023 (Committed)" at bounding box center [717, 178] width 1074 height 20
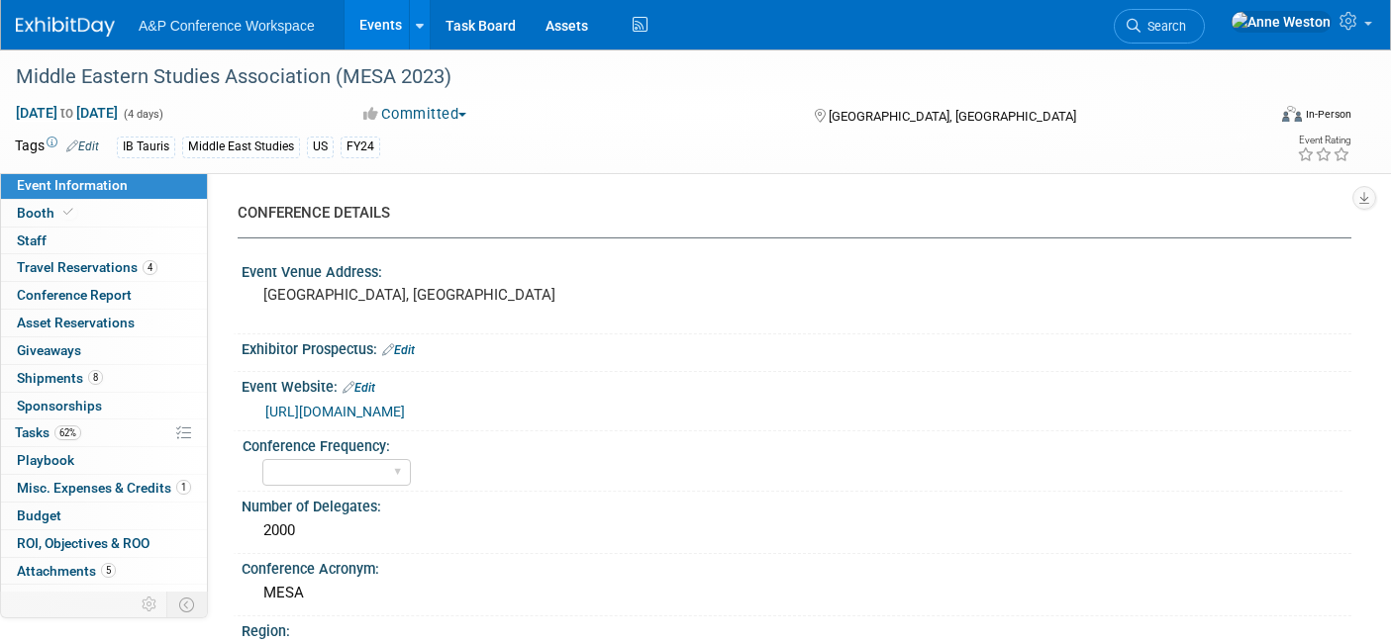
select select "Level 1"
select select "In-Person Booth"
select select "[PERSON_NAME]"
click at [145, 485] on span "Misc. Expenses & Credits 1" at bounding box center [104, 488] width 174 height 16
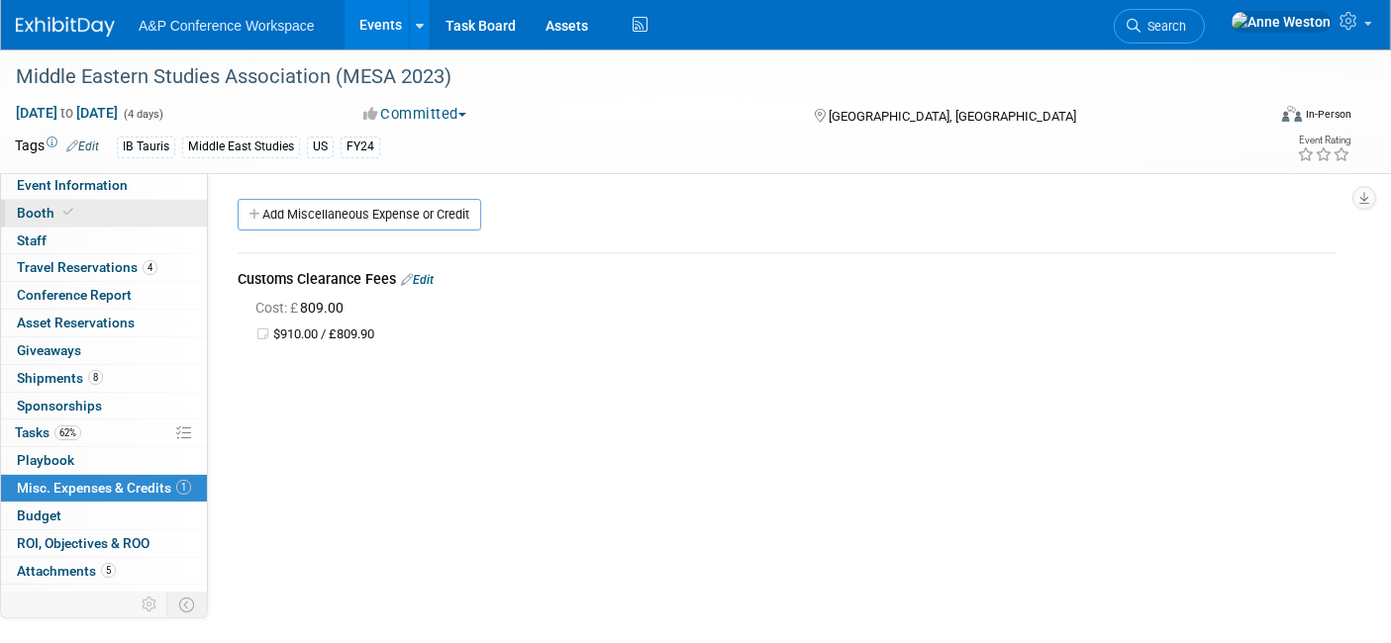
click at [73, 213] on span at bounding box center [68, 212] width 18 height 15
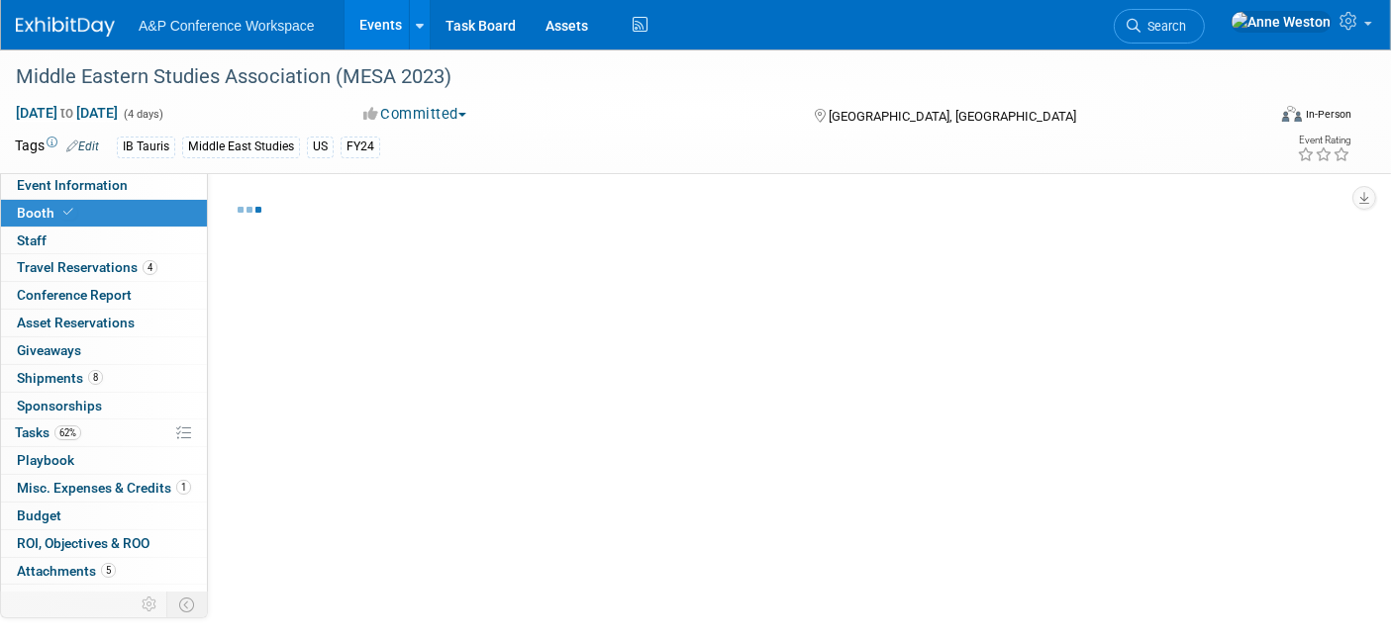
select select "BUIB"
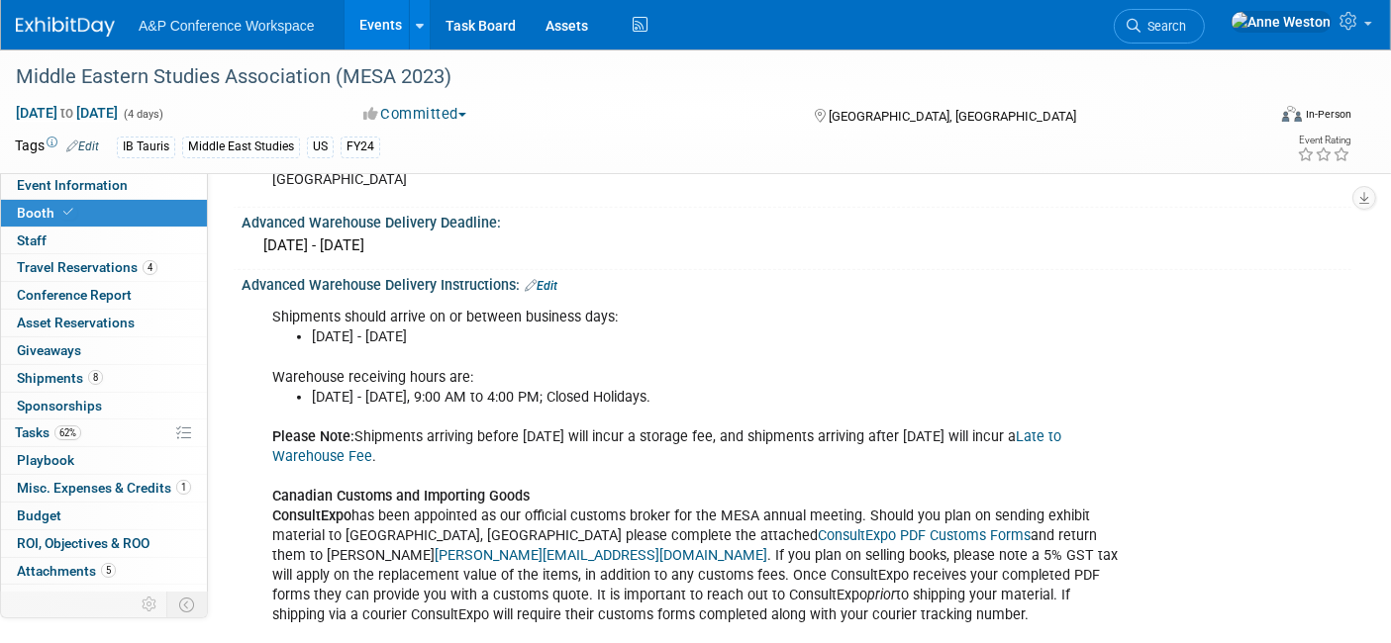
scroll to position [1759, 0]
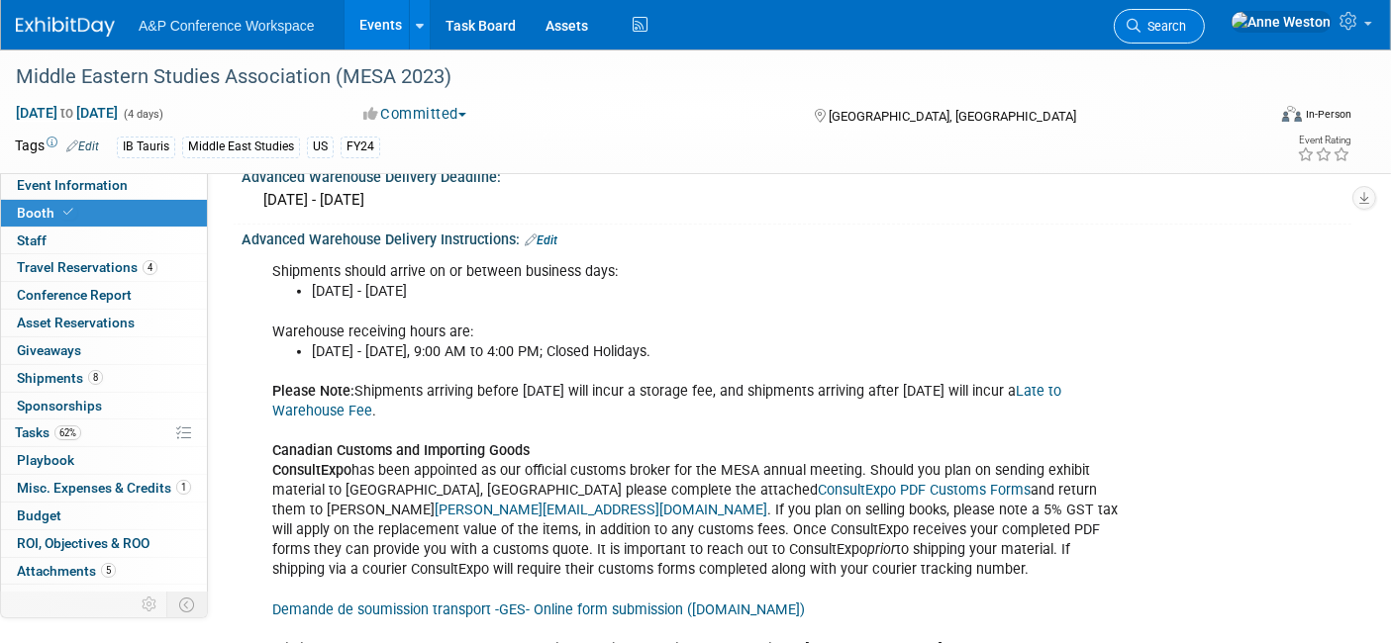
click at [1196, 33] on link "Search" at bounding box center [1159, 26] width 91 height 35
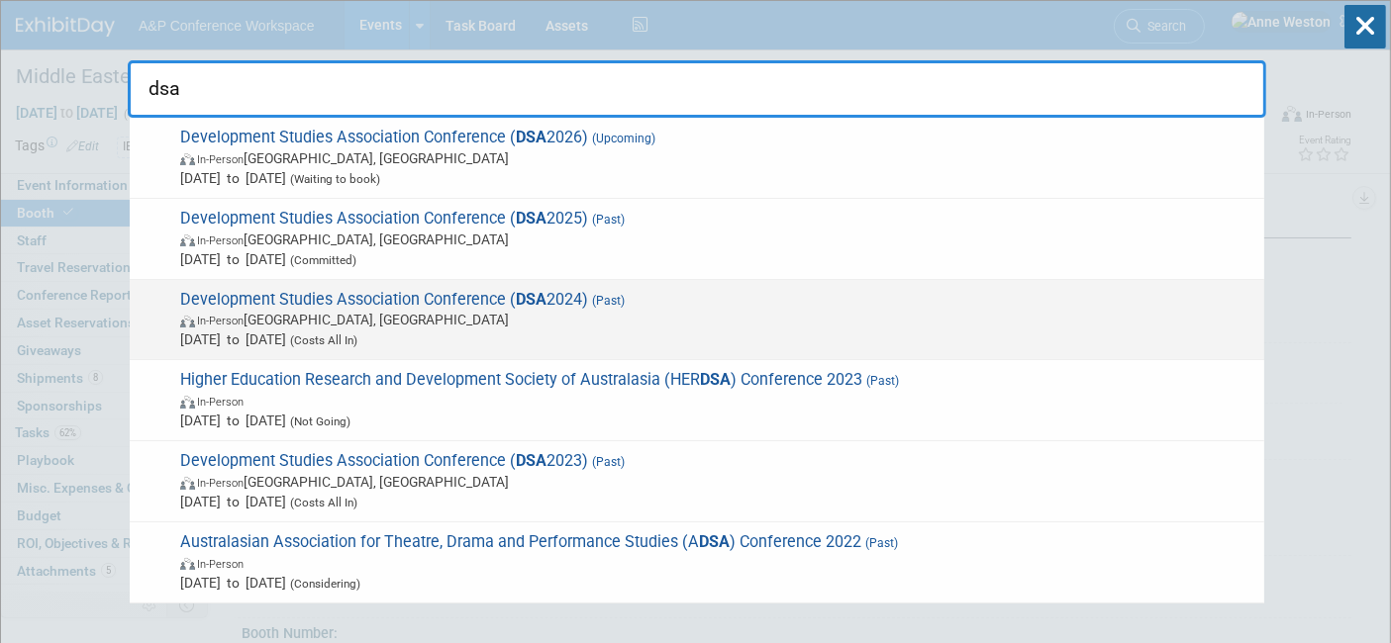
type input "dsa"
click at [407, 308] on span "Development Studies Association Conference ( DSA 2024) (Past) In-Person London,…" at bounding box center [714, 320] width 1080 height 60
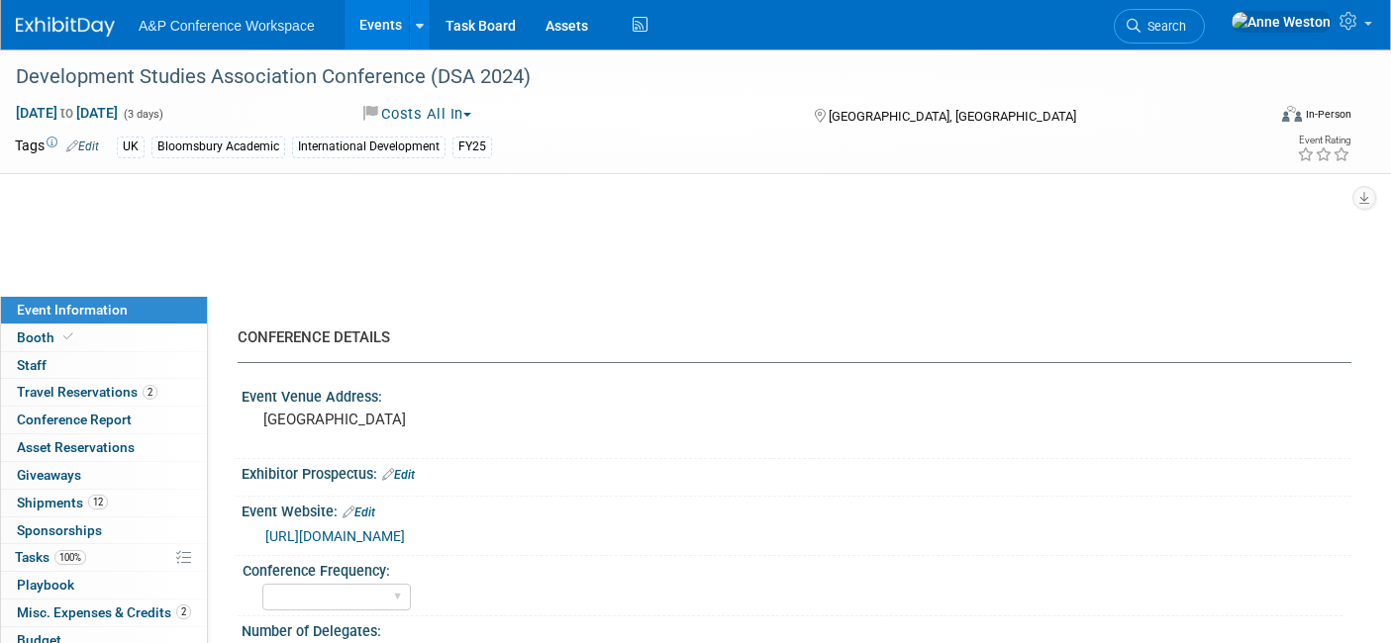
select select "Level 2"
select select "In-Person Booth"
select select "[PERSON_NAME]"
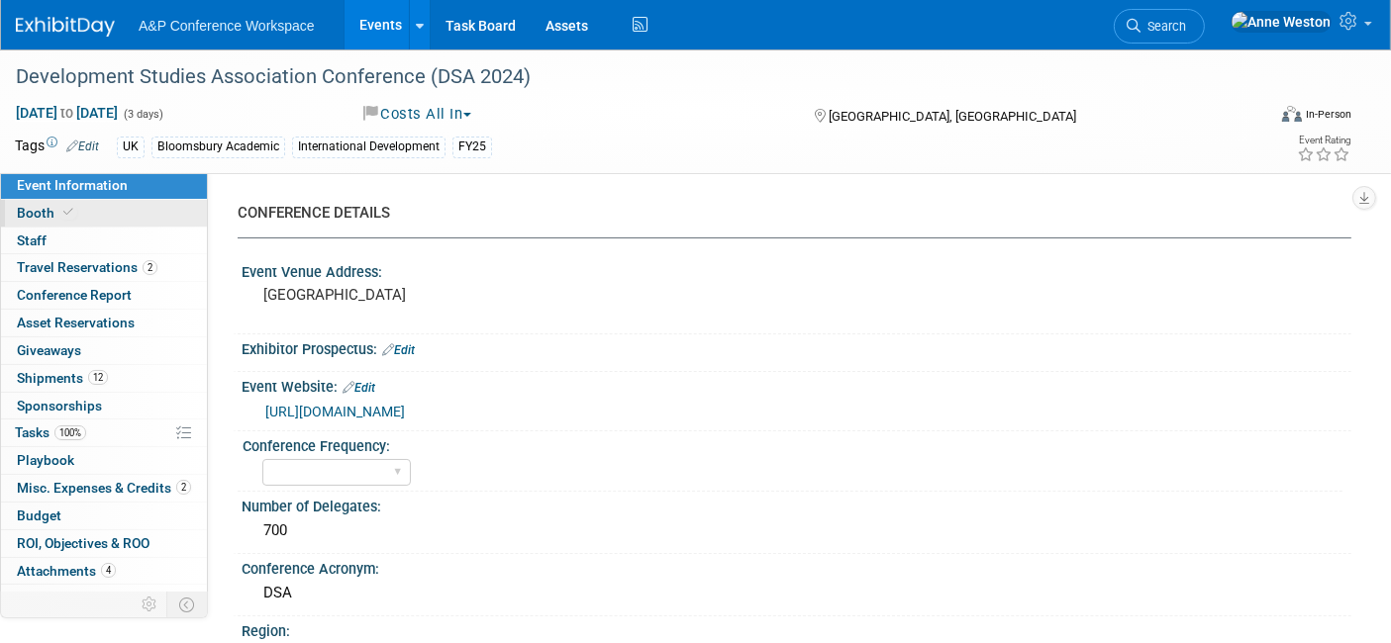
click at [87, 207] on link "Booth" at bounding box center [104, 213] width 206 height 27
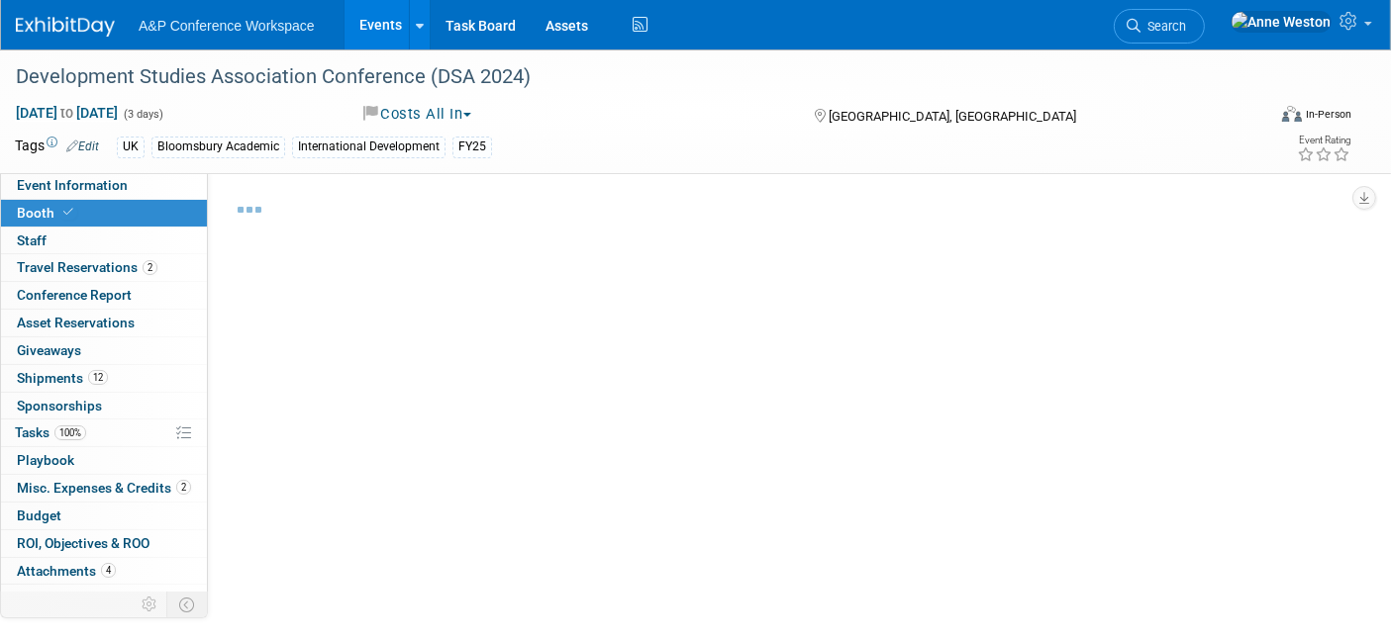
select select "COBA"
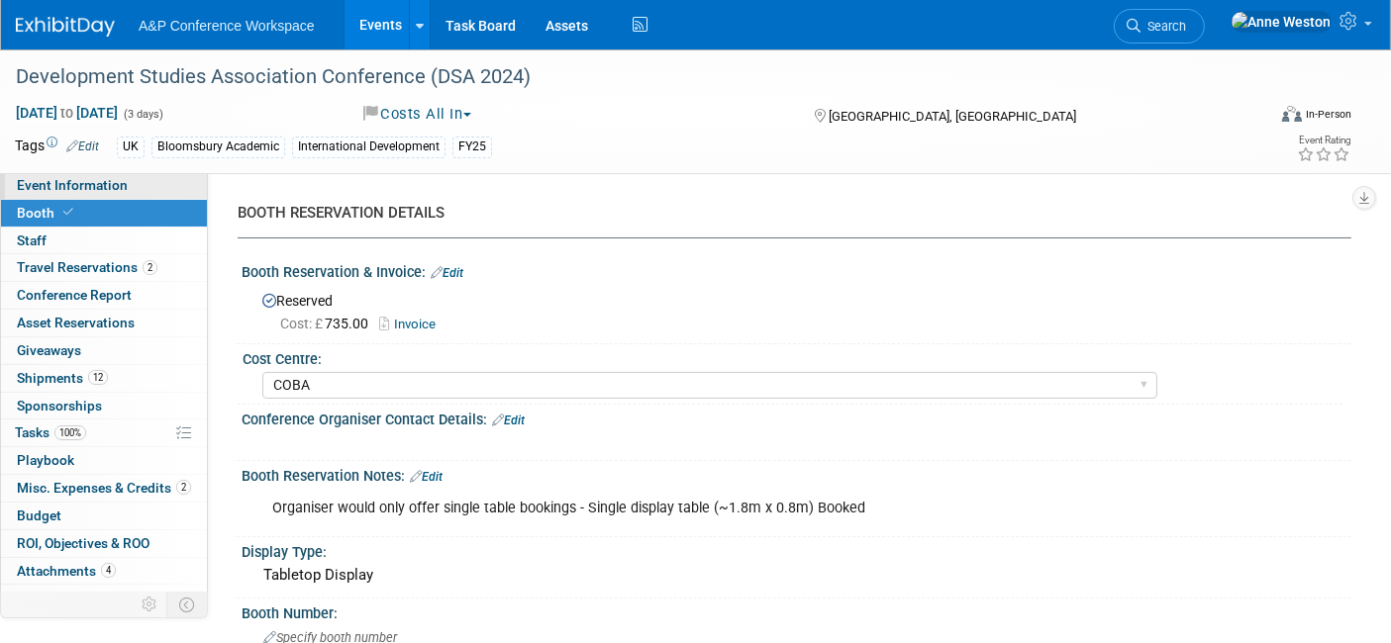
drag, startPoint x: 77, startPoint y: 182, endPoint x: 91, endPoint y: 176, distance: 15.1
click at [77, 181] on span "Event Information" at bounding box center [72, 185] width 111 height 16
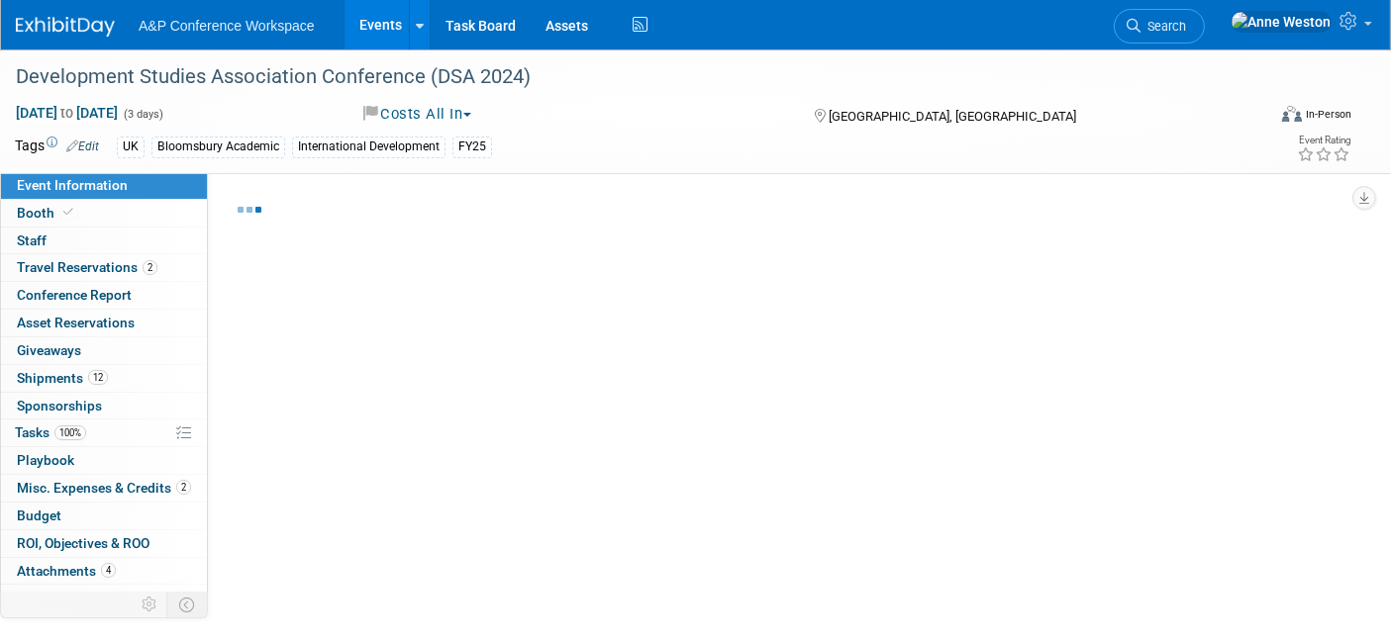
select select "Level 2"
select select "In-Person Booth"
select select "[PERSON_NAME]"
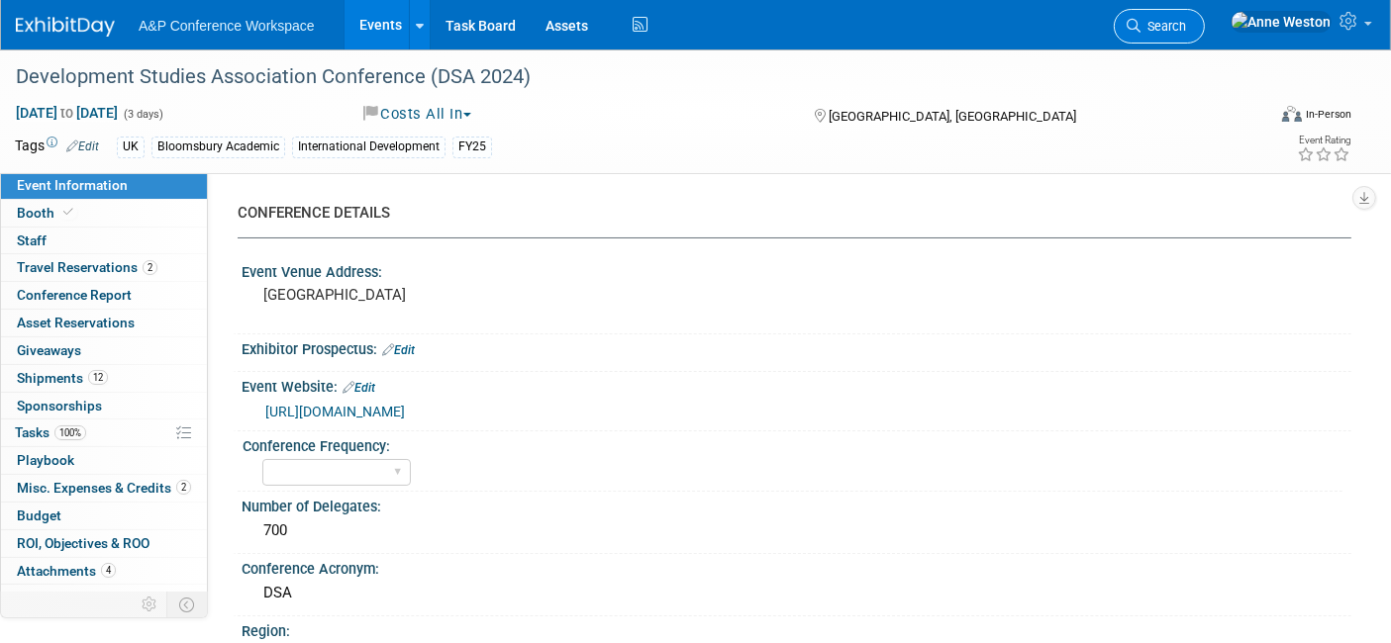
click at [1186, 26] on span "Search" at bounding box center [1163, 26] width 46 height 15
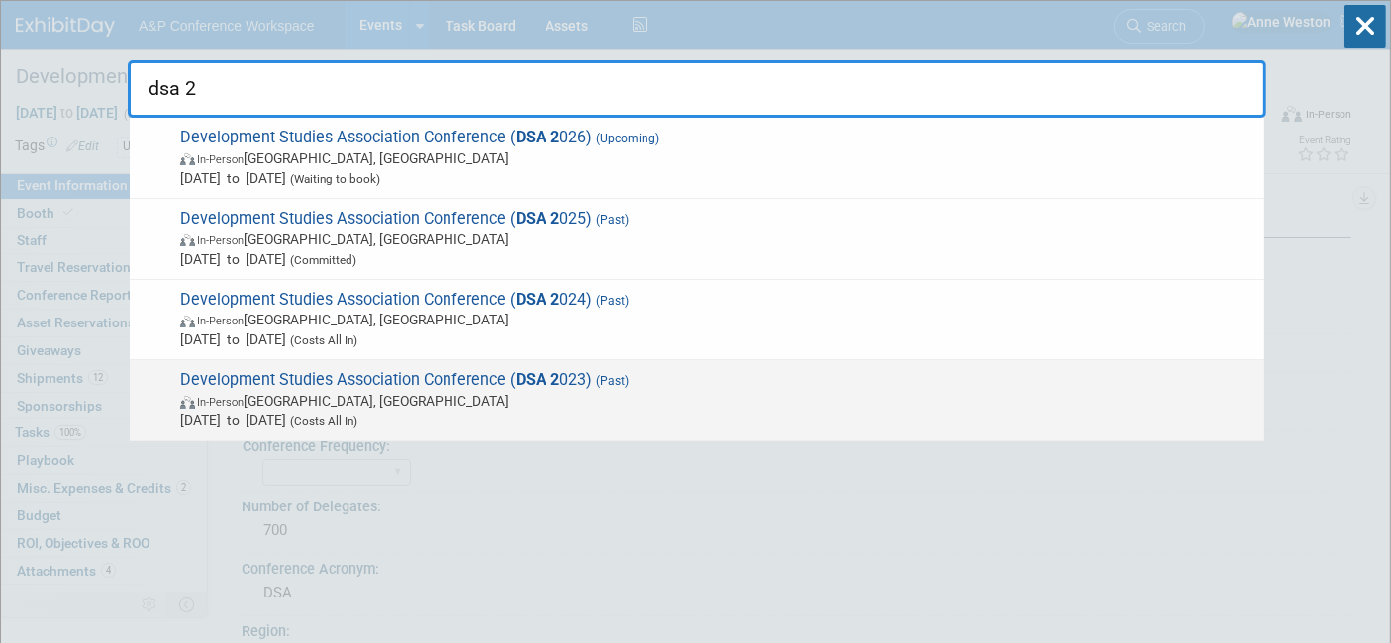
type input "dsa 2"
click at [372, 370] on span "Development Studies Association Conference ( DSA 2 023) (Past) In-Person Readin…" at bounding box center [714, 400] width 1080 height 60
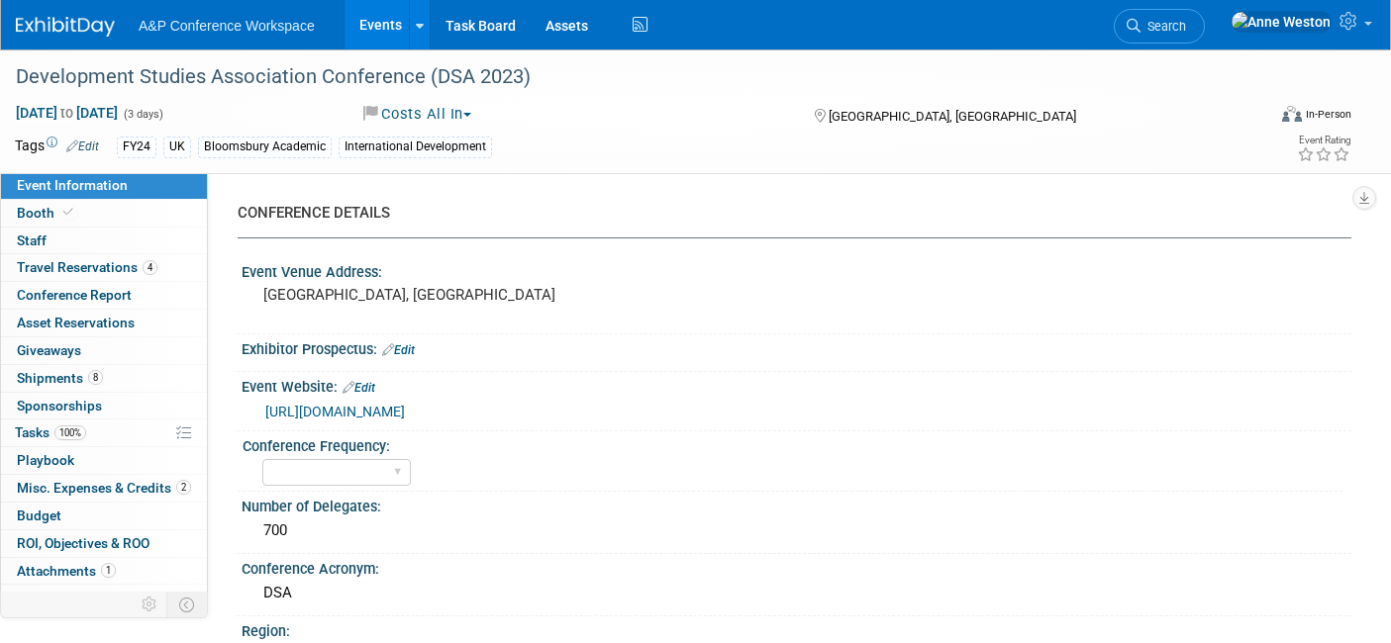
select select "Level 2"
select select "In-Person Booth"
select select "[PERSON_NAME]"
click at [118, 223] on link "Booth" at bounding box center [104, 213] width 206 height 27
select select "COBA"
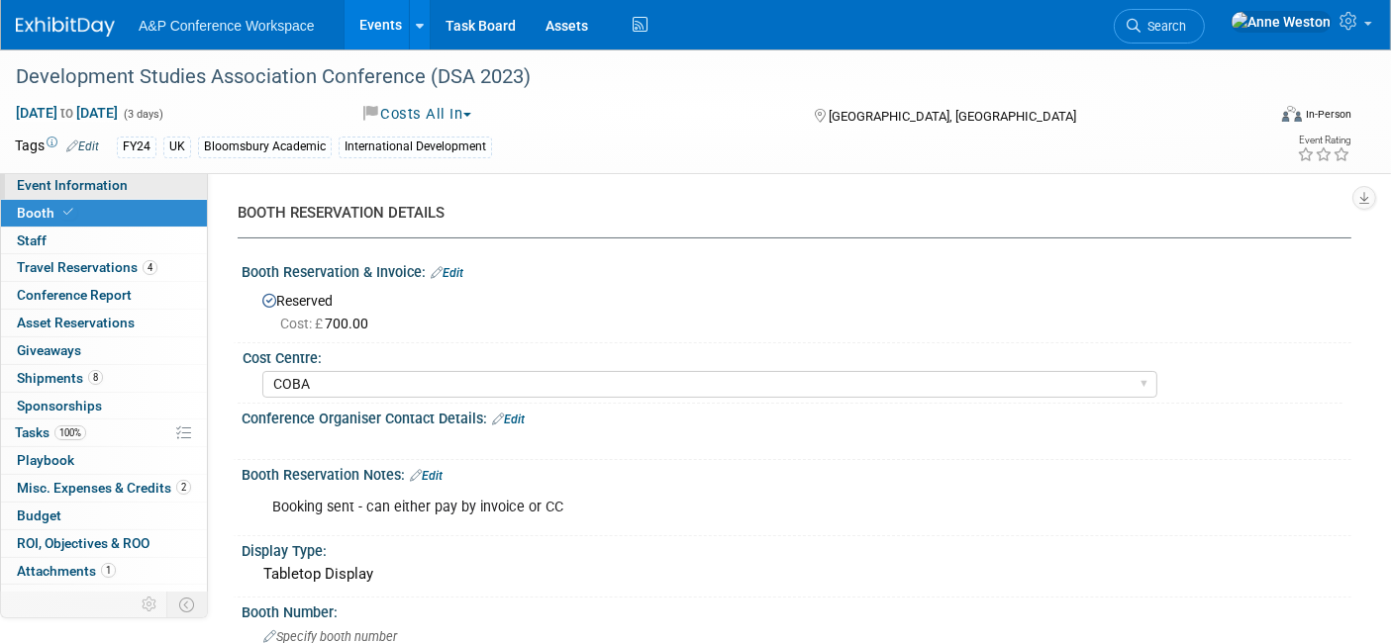
click at [101, 183] on span "Event Information" at bounding box center [72, 185] width 111 height 16
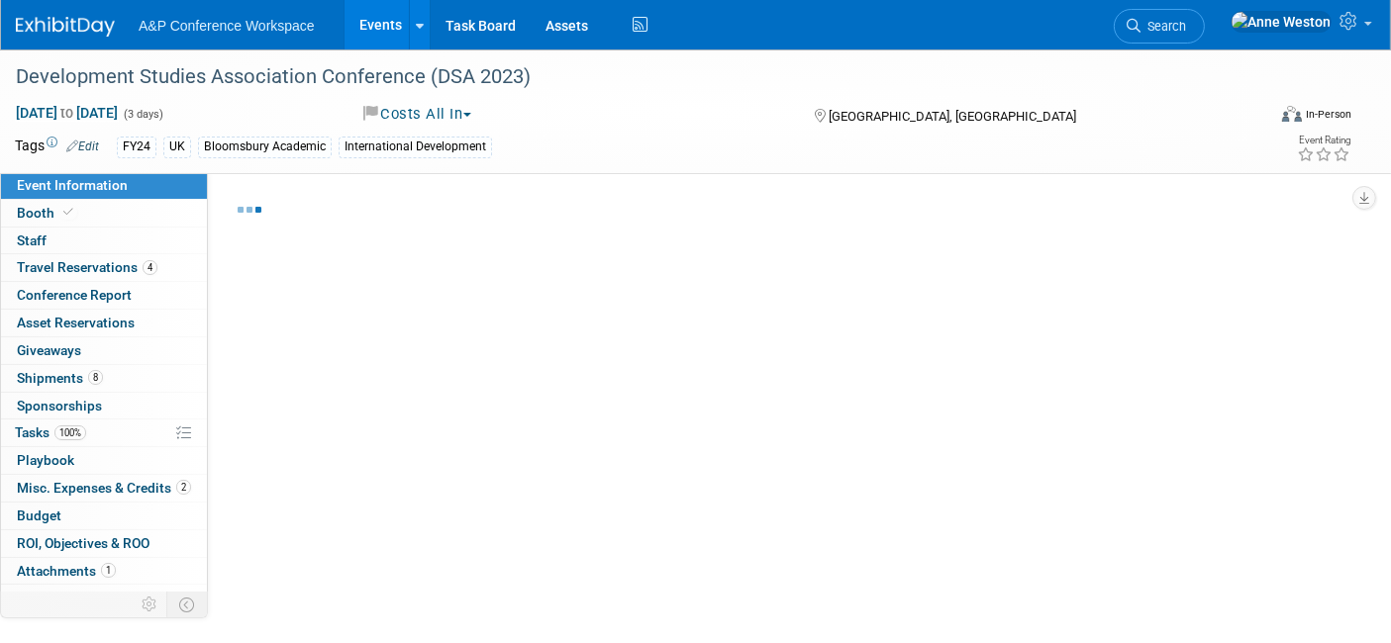
select select "Level 2"
select select "In-Person Booth"
select select "[PERSON_NAME]"
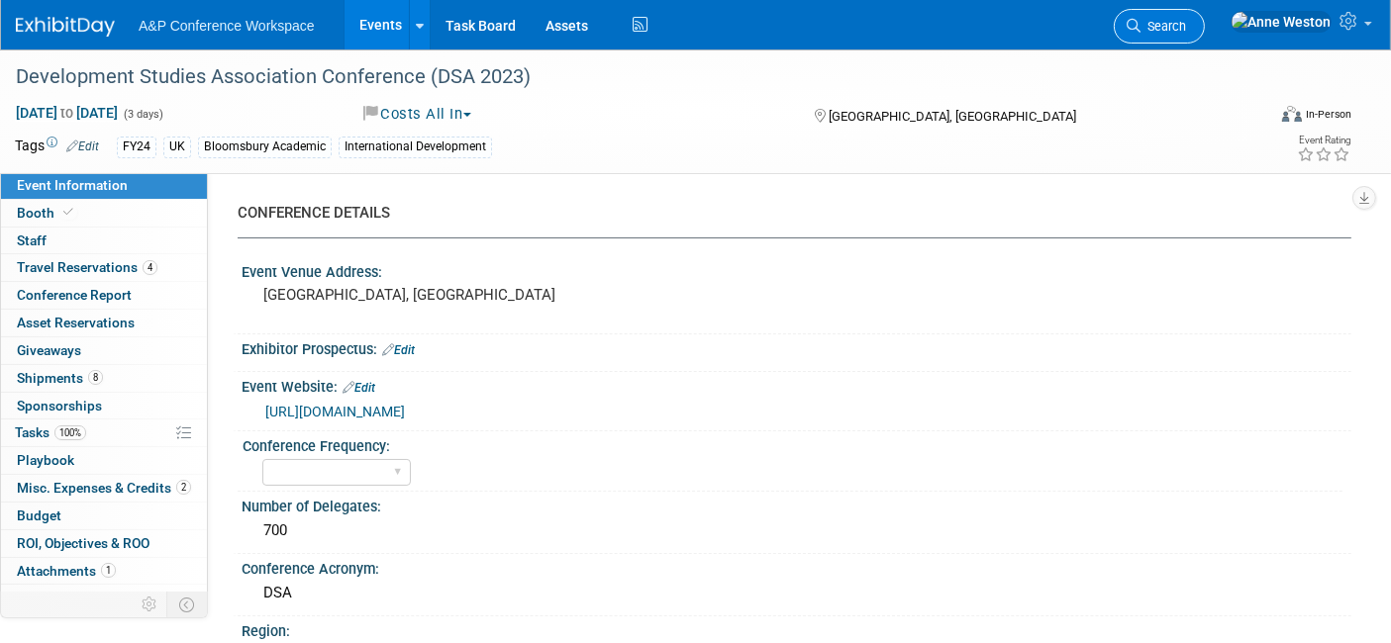
click at [1186, 19] on span "Search" at bounding box center [1163, 26] width 46 height 15
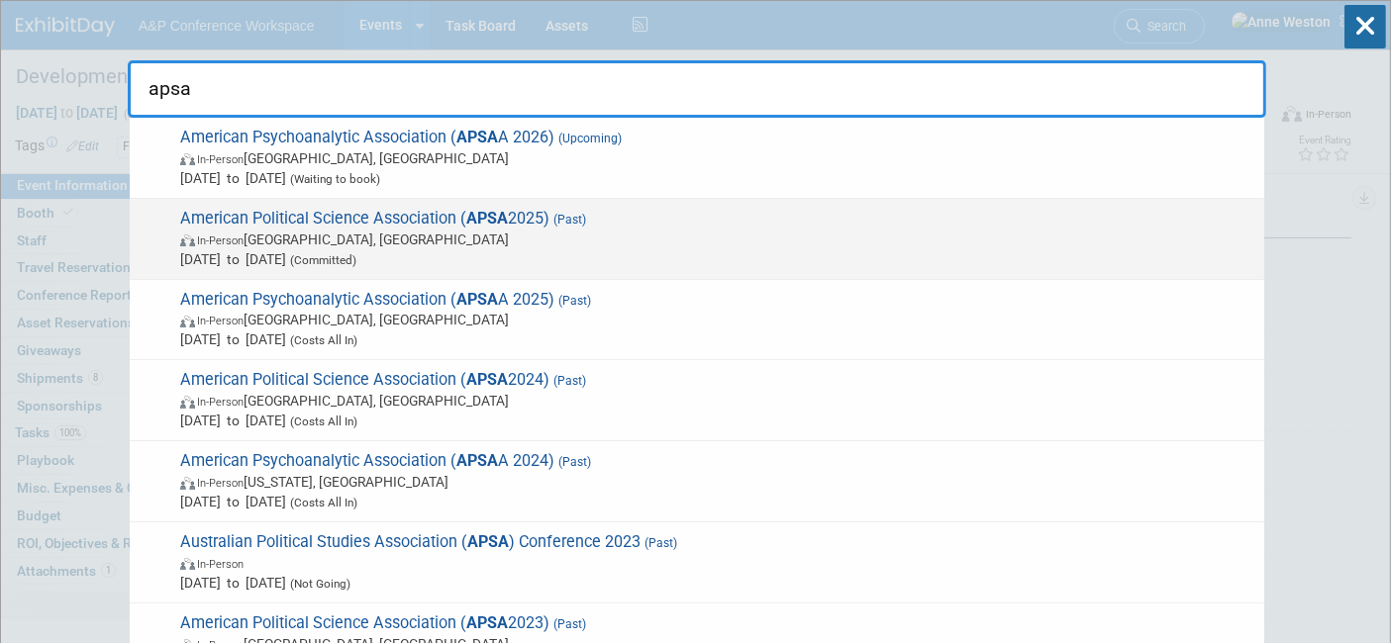
type input "apsa"
click at [339, 250] on span "[DATE] to [DATE] (Committed)" at bounding box center [717, 259] width 1074 height 20
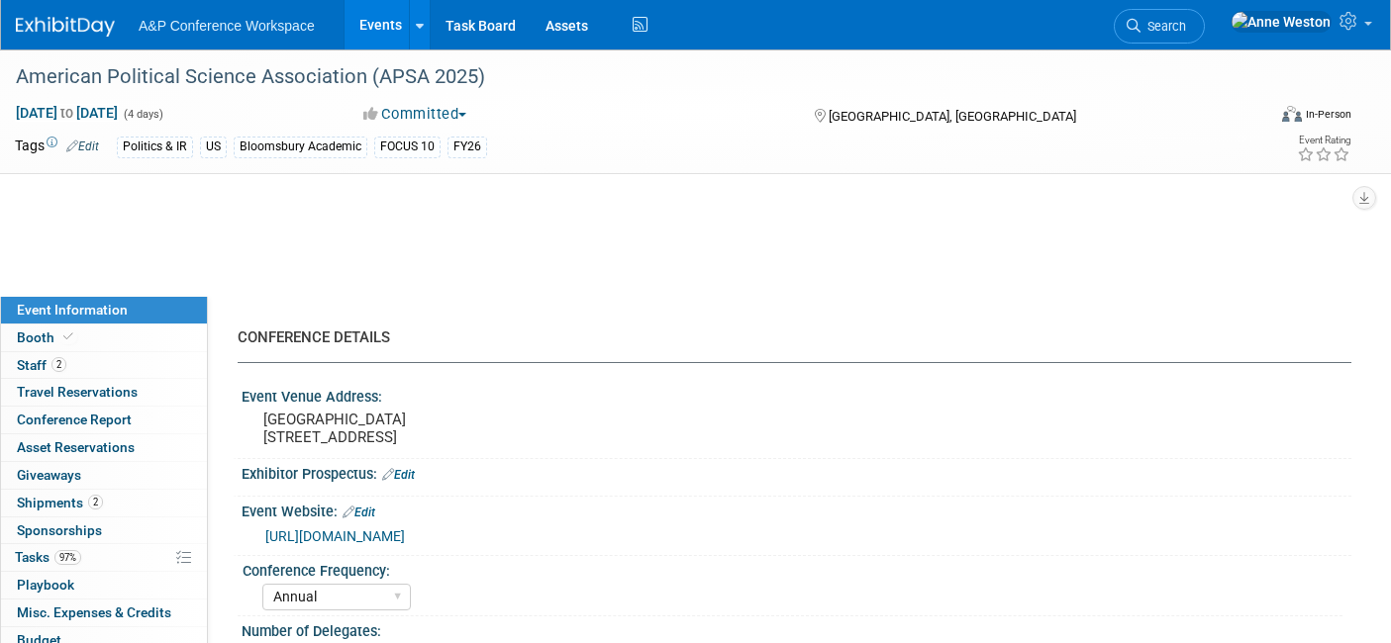
select select "Annual"
select select "Level 2"
select select "In-Person Booth"
select select "Politics & International Relations"
select select "Bloomsbury Academic"
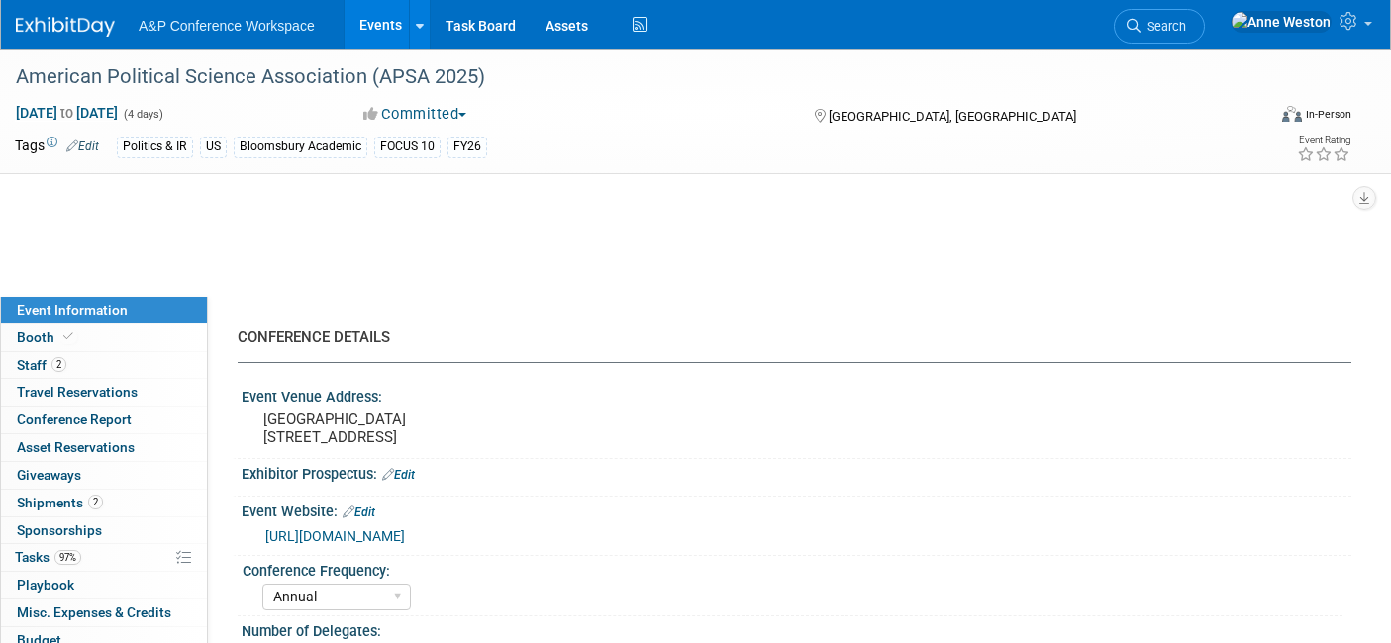
select select "[PERSON_NAME]"
select select "Networking/Commissioning"
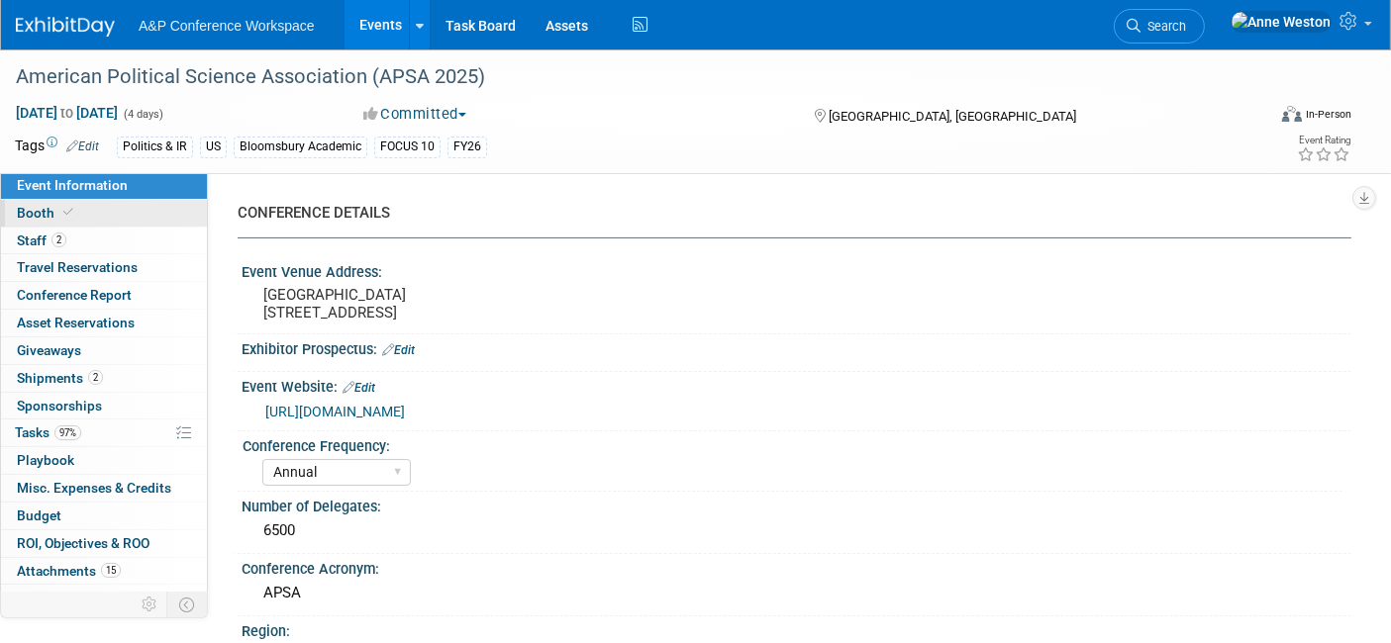
click at [116, 218] on link "Booth" at bounding box center [104, 213] width 206 height 27
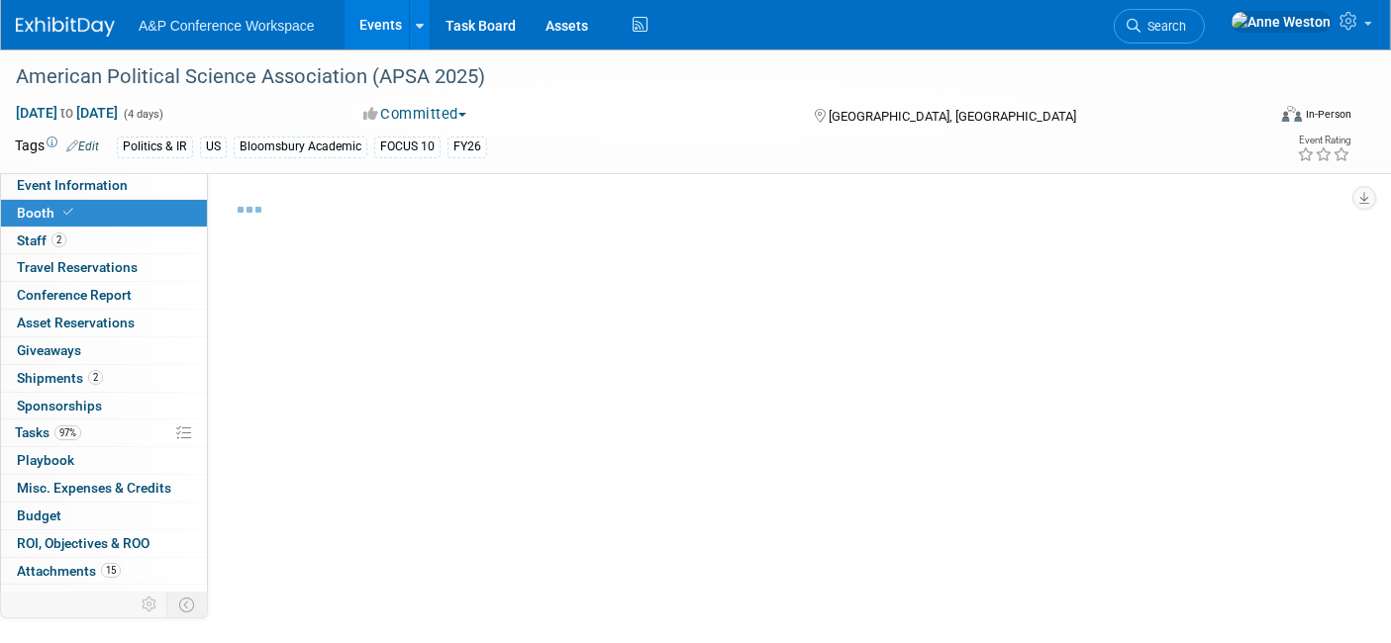
select select "CUAP"
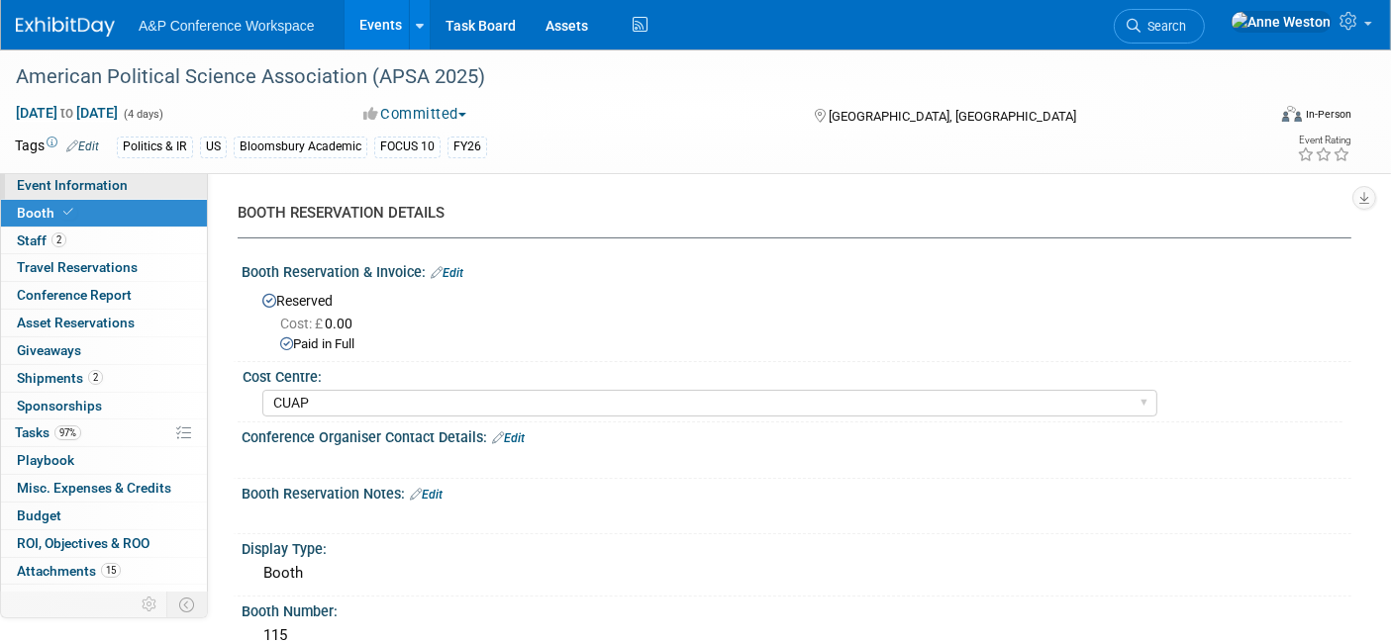
click at [124, 193] on link "Event Information" at bounding box center [104, 185] width 206 height 27
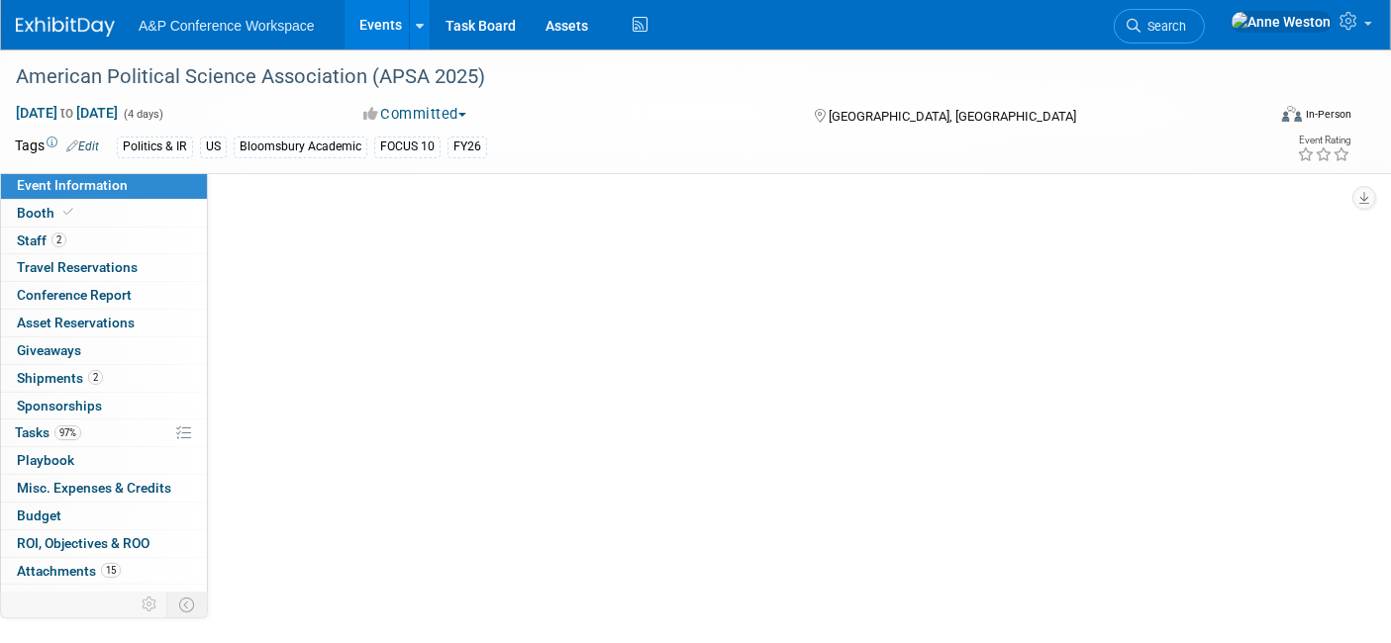
select select "Annual"
select select "Level 2"
select select "In-Person Booth"
select select "Politics & International Relations"
select select "Bloomsbury Academic"
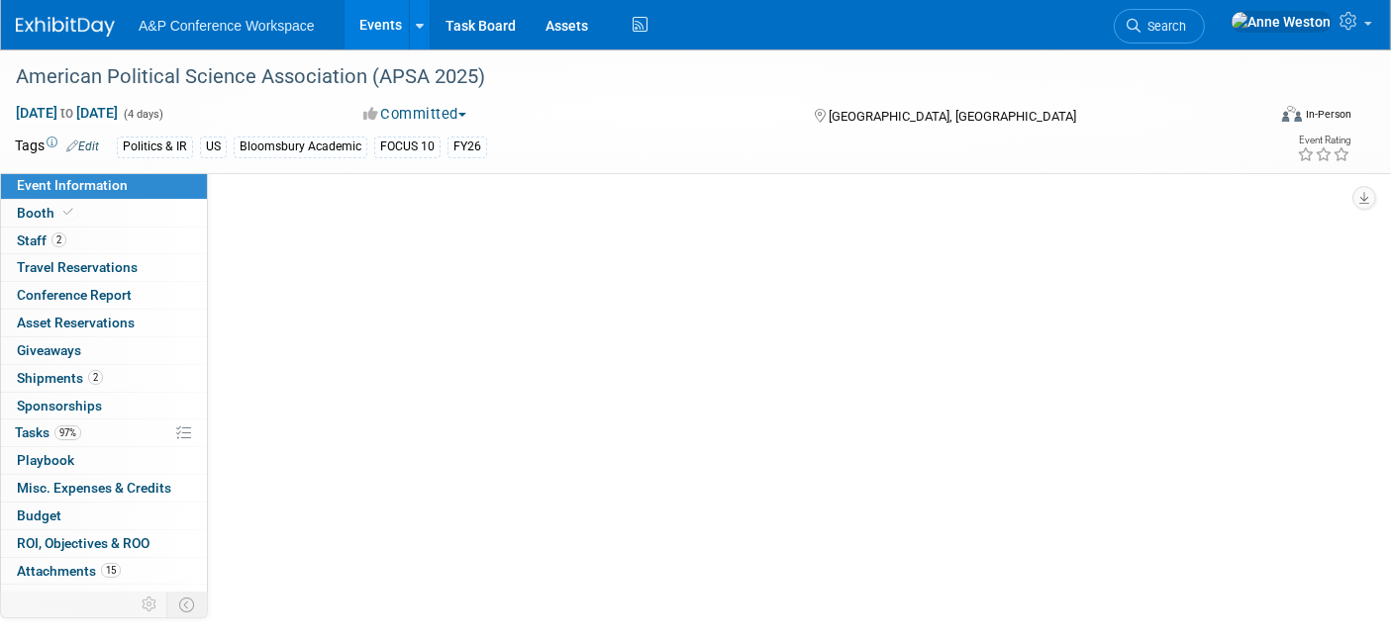
select select "[PERSON_NAME]"
select select "Networking/Commissioning"
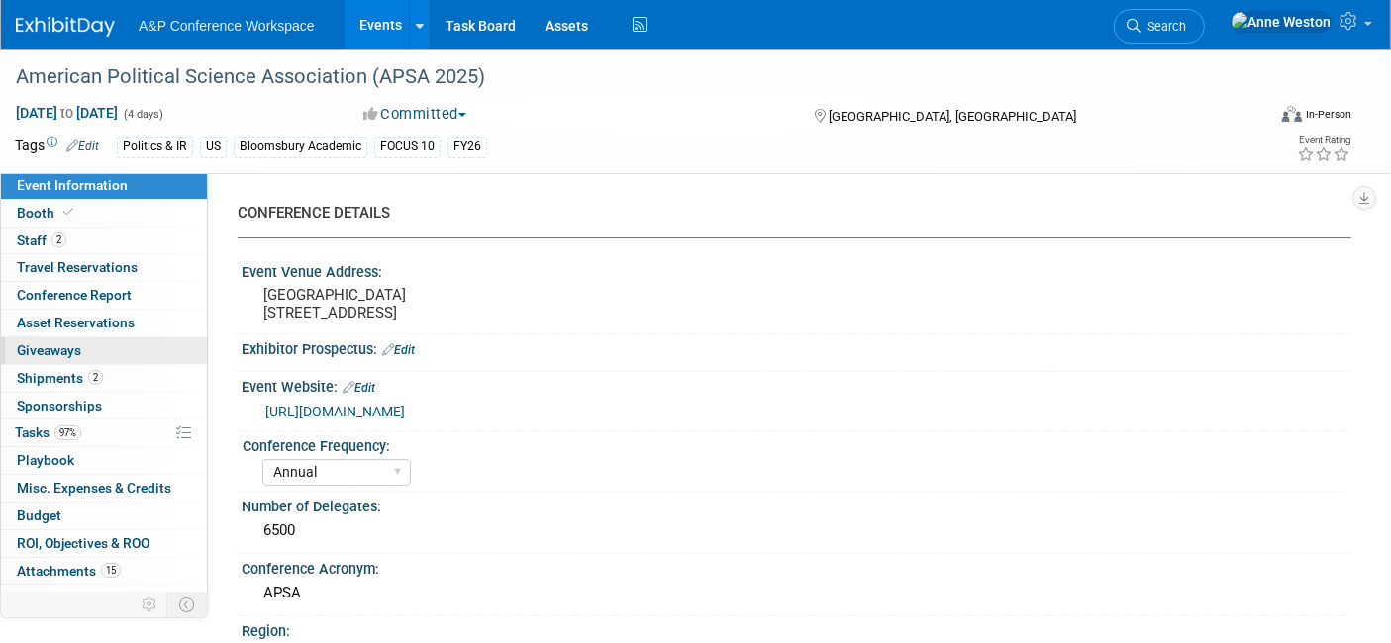
scroll to position [17, 0]
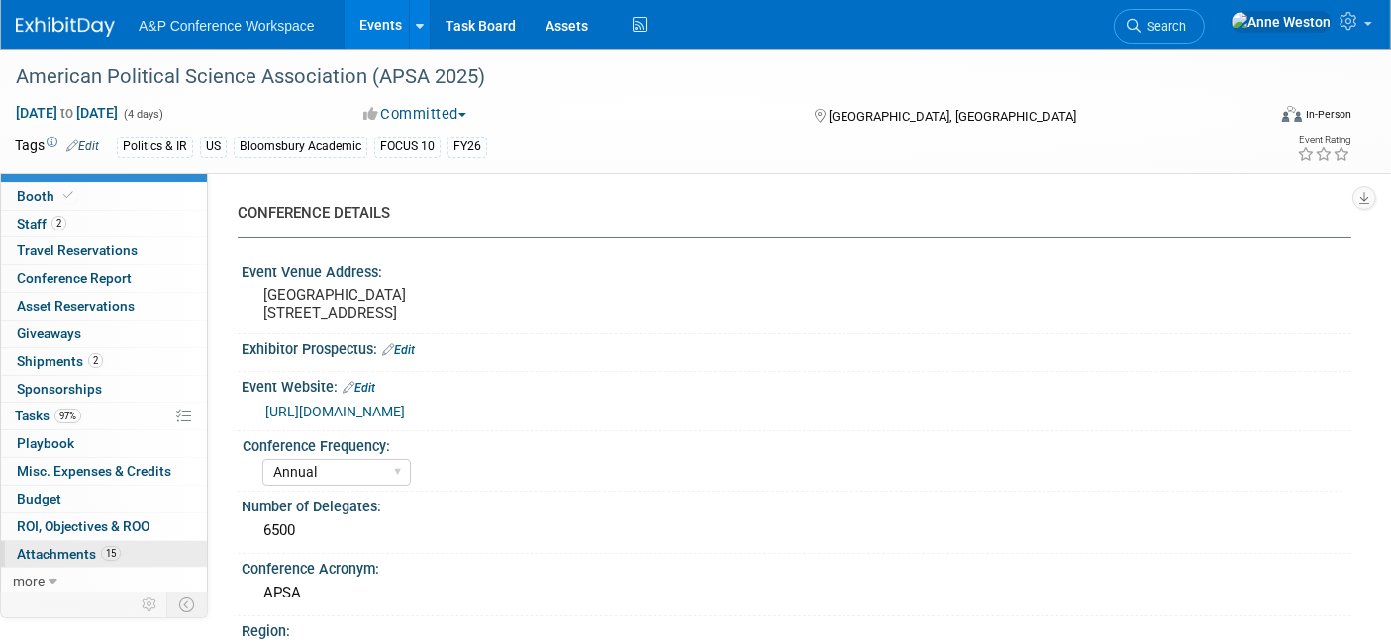
click at [59, 551] on span "Attachments 15" at bounding box center [69, 554] width 104 height 16
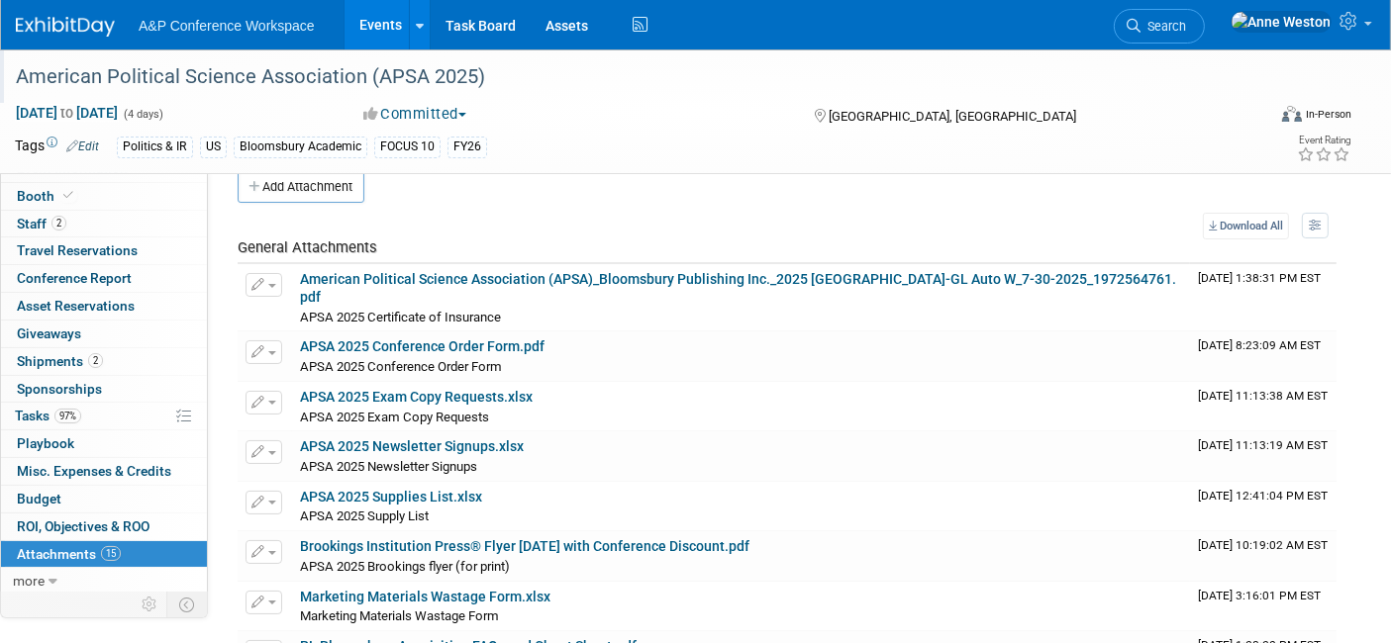
scroll to position [0, 0]
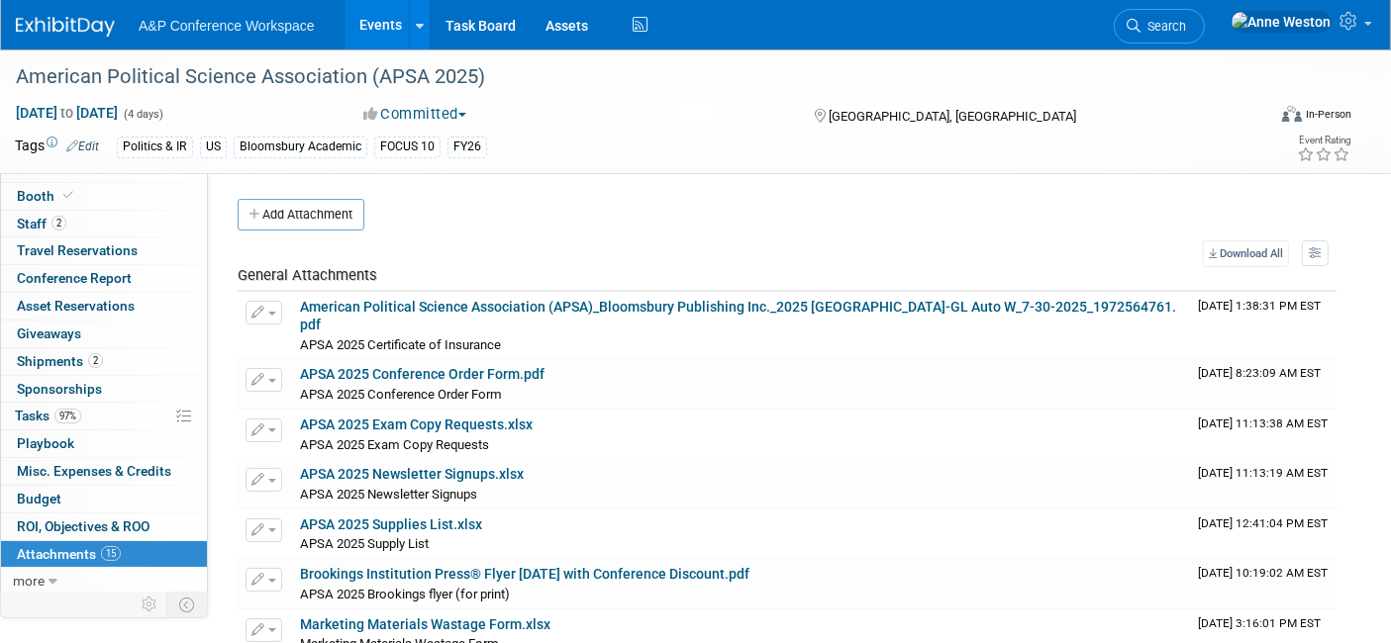
click at [1186, 24] on span "Search" at bounding box center [1163, 26] width 46 height 15
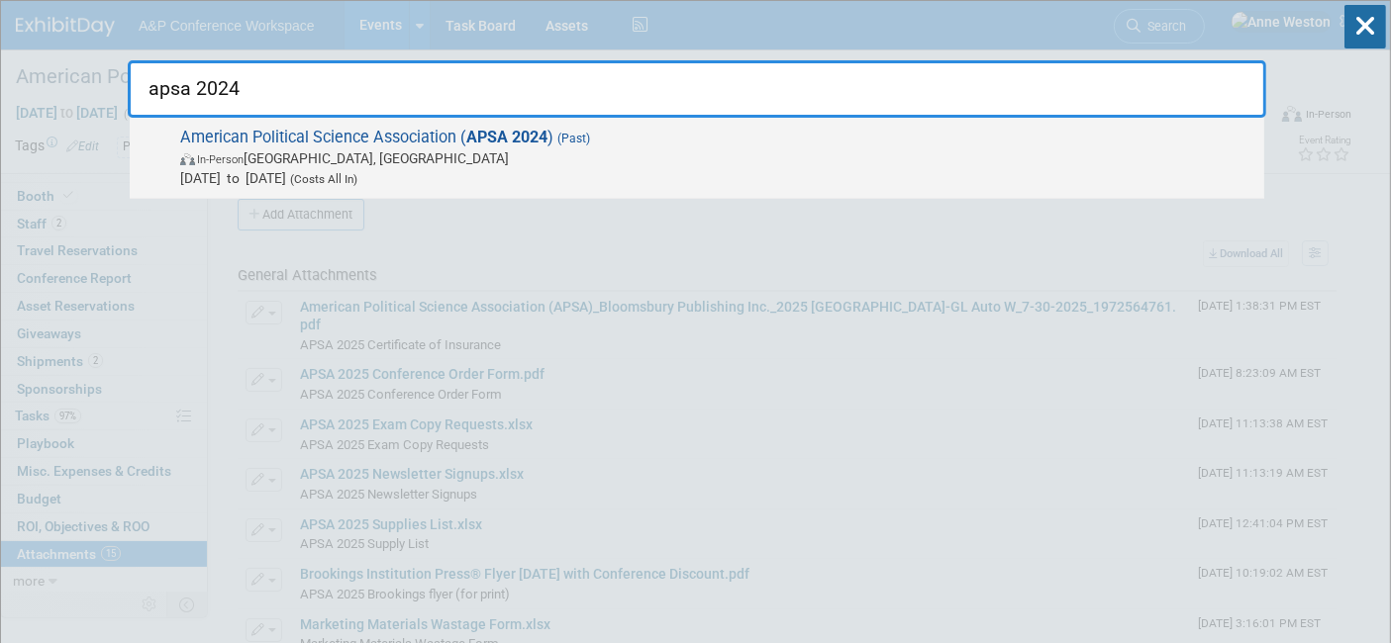
type input "apsa 2024"
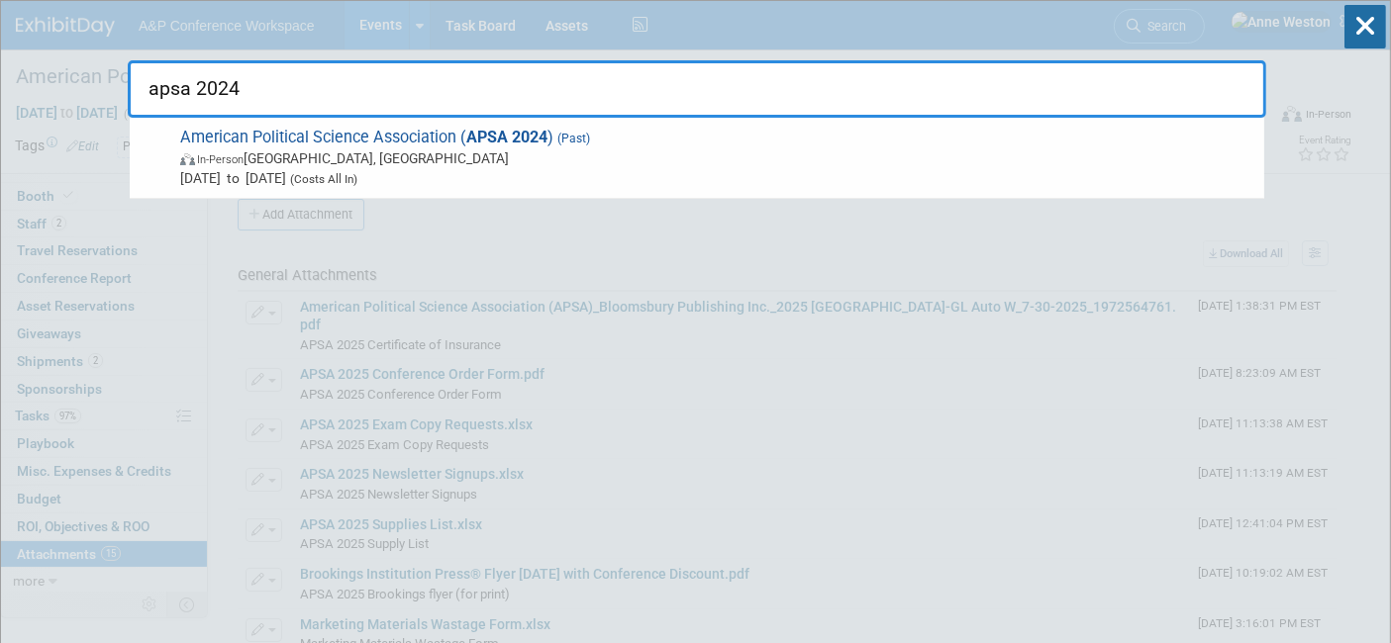
click at [326, 140] on span "American Political Science Association ( APSA 2024 ) (Past) In-Person Philadelp…" at bounding box center [714, 158] width 1080 height 60
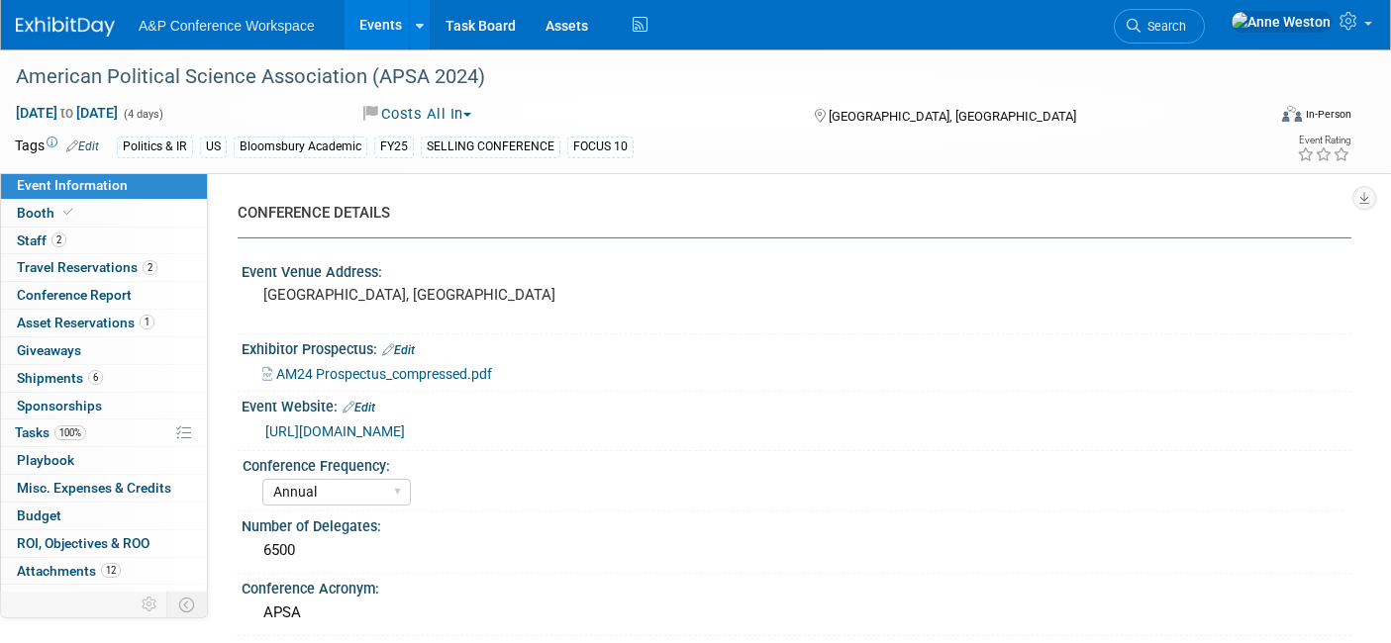
select select "Annual"
select select "Level 1"
select select "In-Person Booth"
select select "[PERSON_NAME]"
click at [99, 207] on link "Booth" at bounding box center [104, 213] width 206 height 27
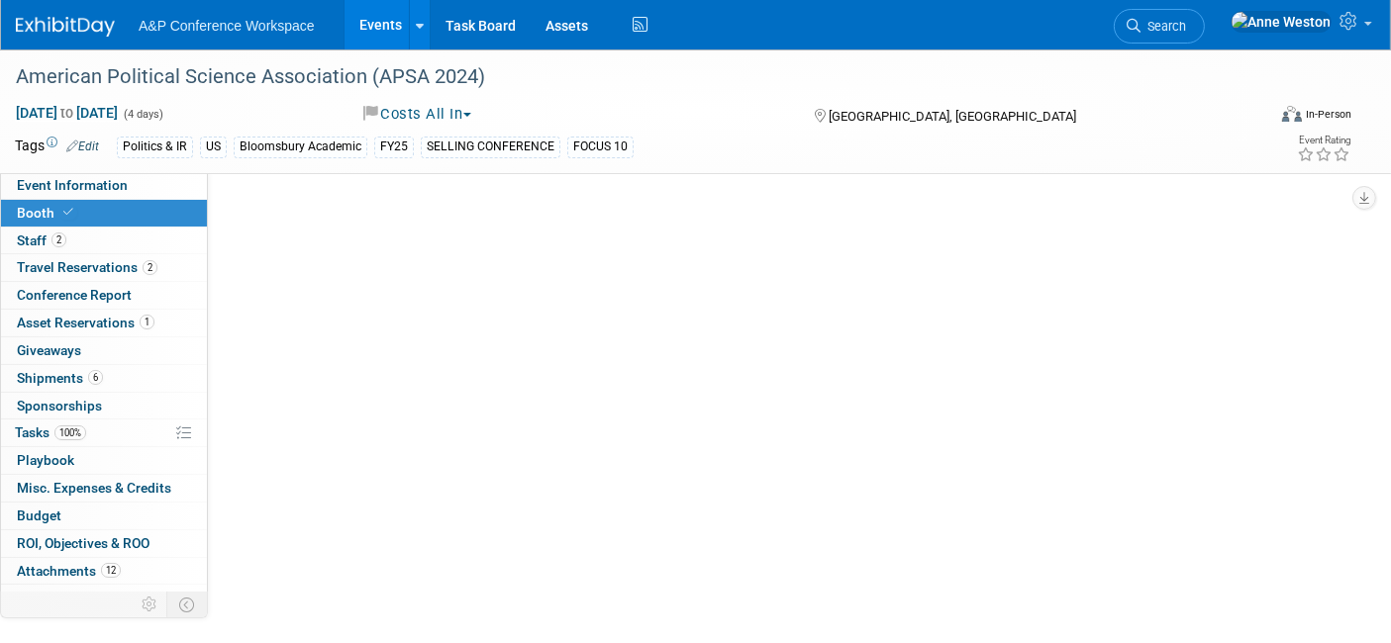
select select "CUAP"
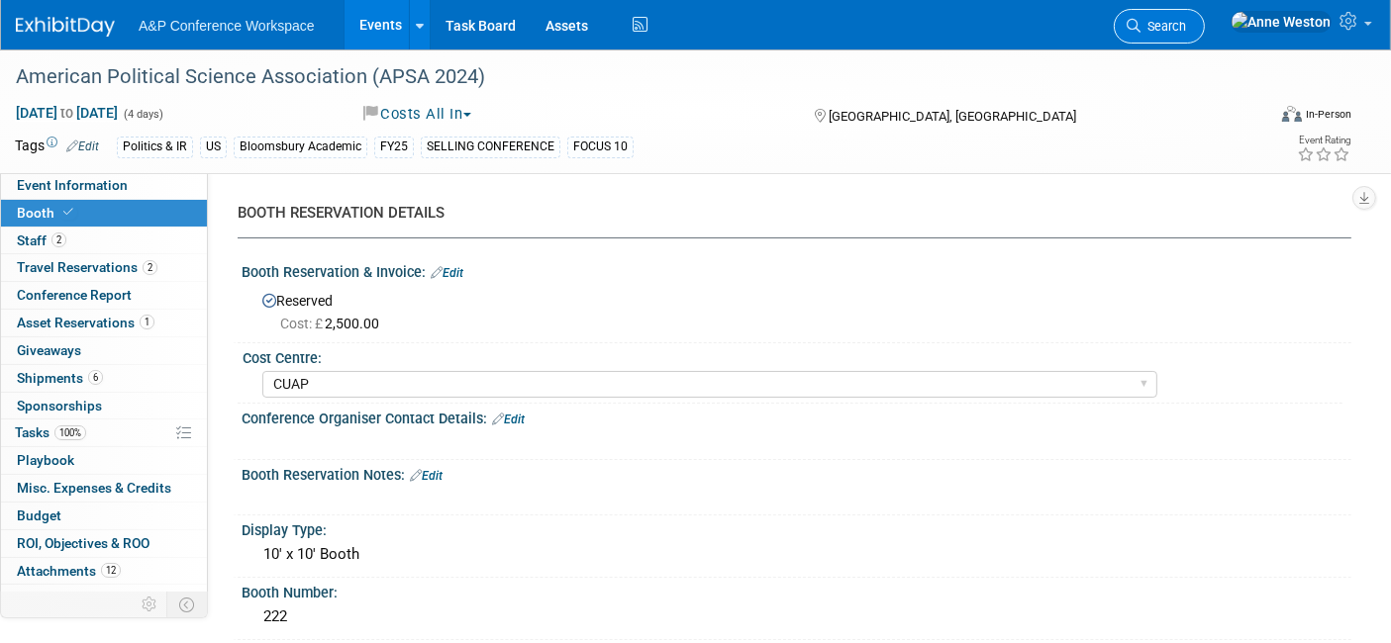
click at [1186, 31] on span "Search" at bounding box center [1163, 26] width 46 height 15
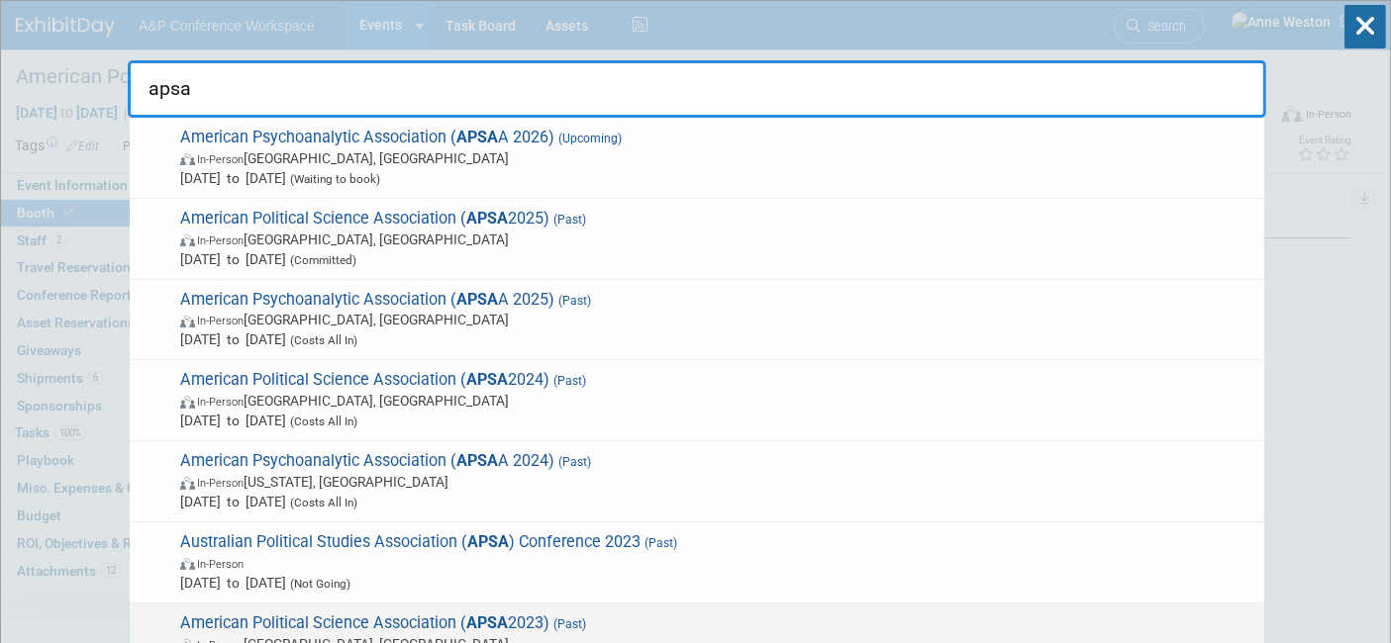
type input "apsa"
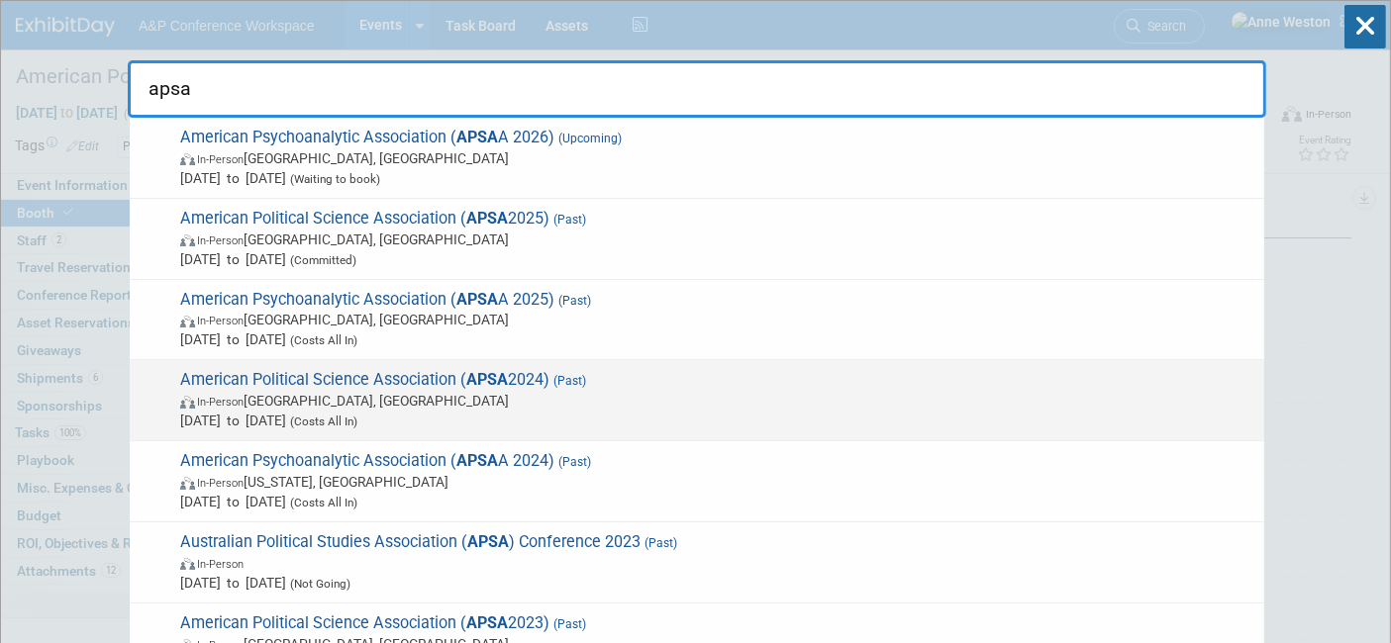
click at [384, 387] on span "American Political Science Association ( APSA 2024) (Past) In-Person Philadelph…" at bounding box center [714, 400] width 1080 height 60
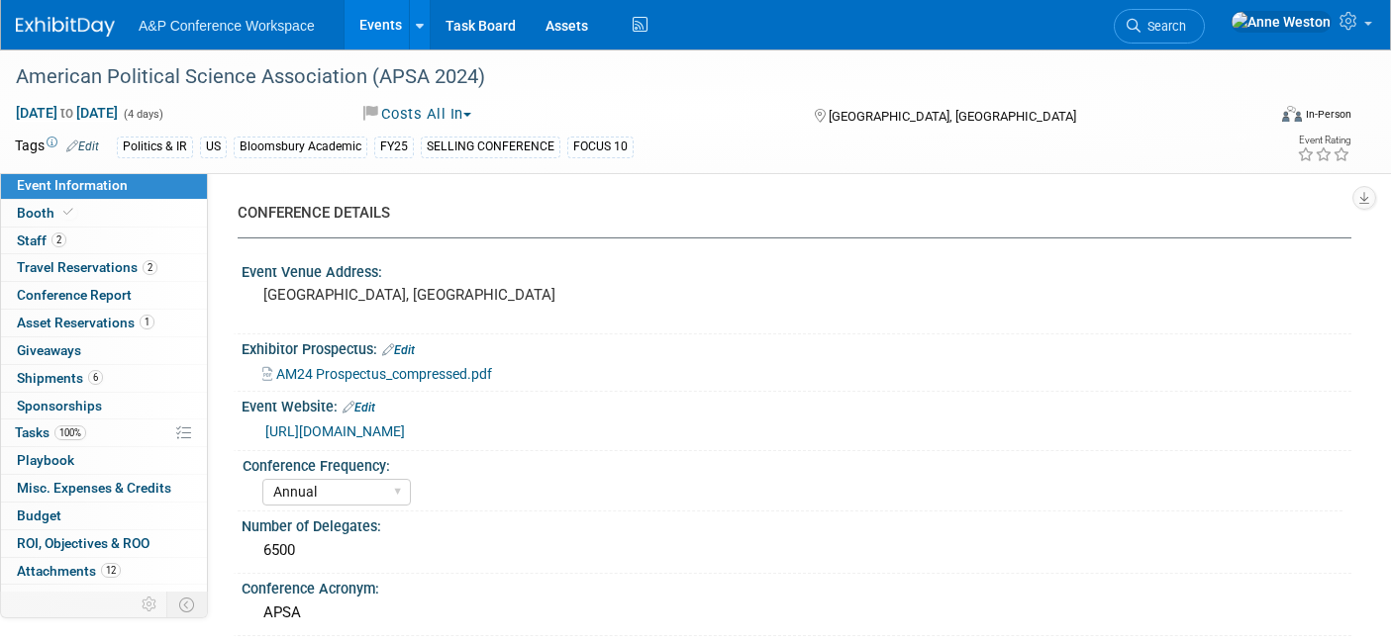
select select "Annual"
select select "Level 1"
select select "In-Person Booth"
select select "[PERSON_NAME]"
click at [101, 377] on link "6 Shipments 6" at bounding box center [104, 378] width 206 height 27
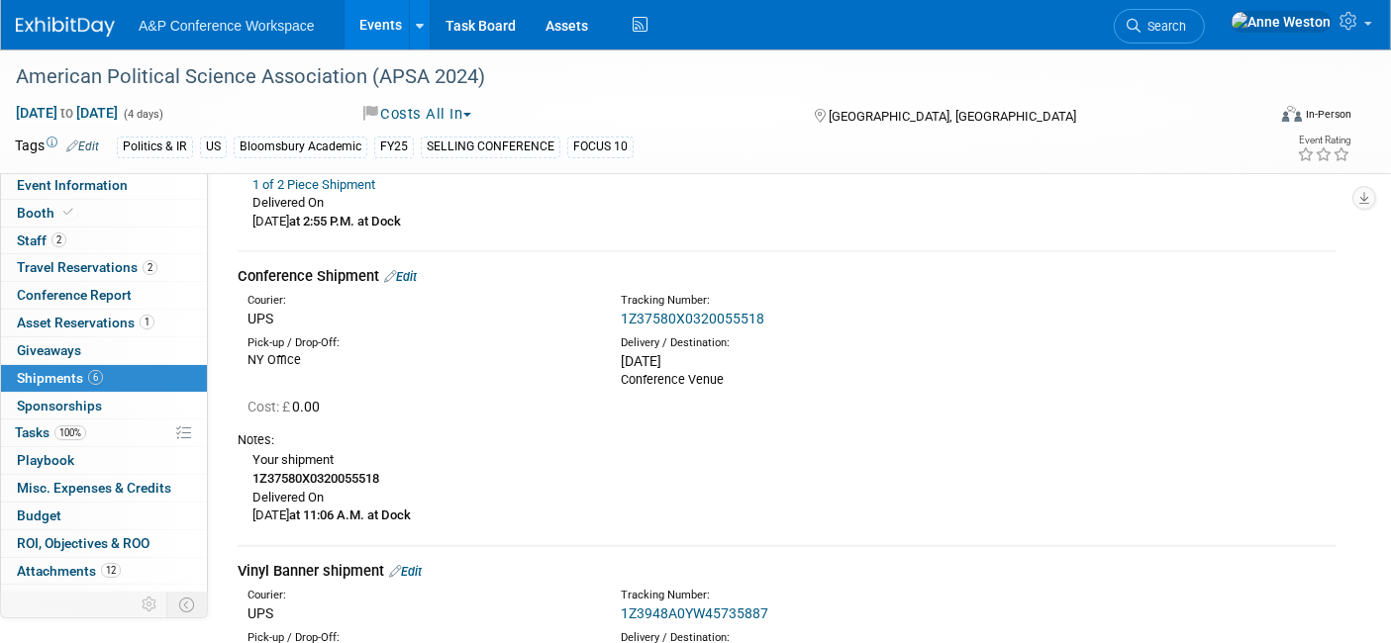
scroll to position [1429, 0]
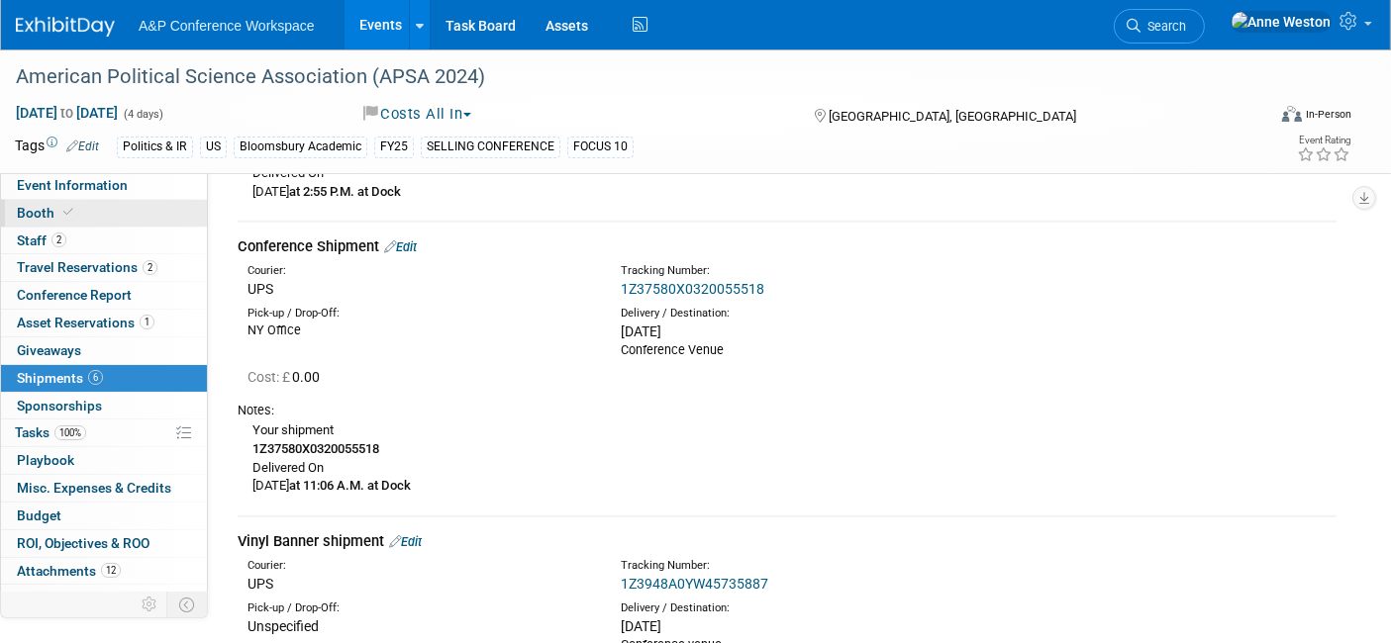
click at [142, 216] on link "Booth" at bounding box center [104, 213] width 206 height 27
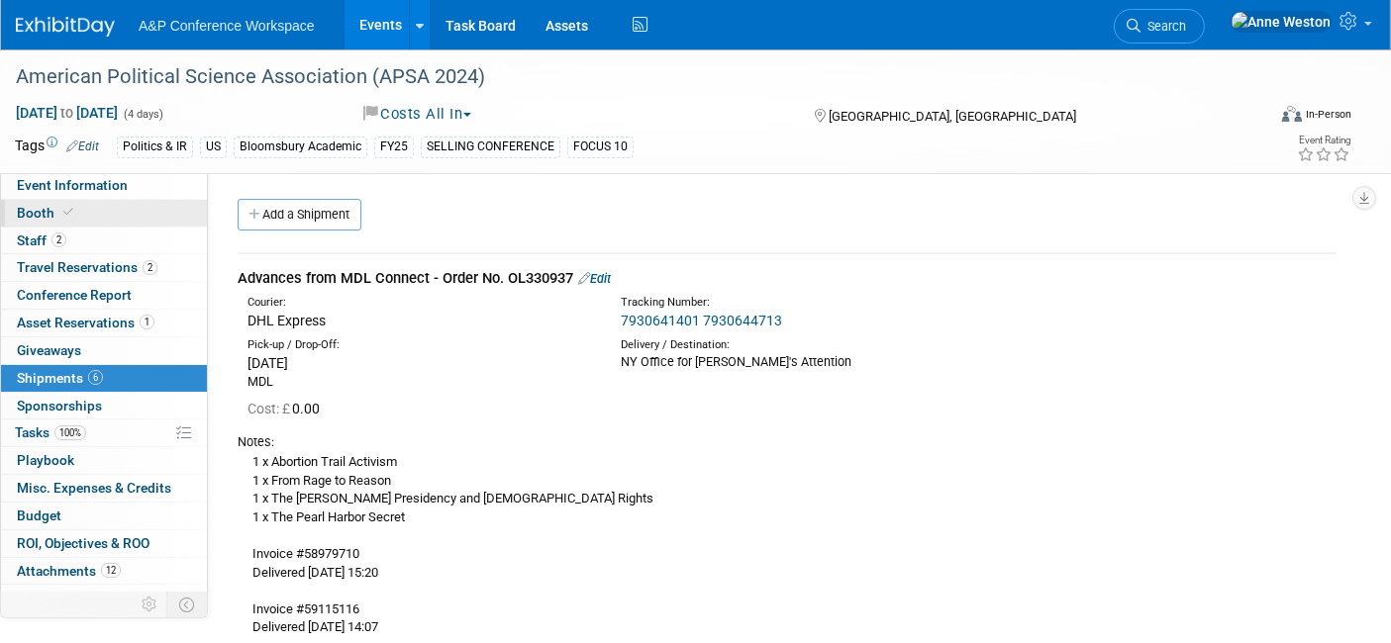
select select "CUAP"
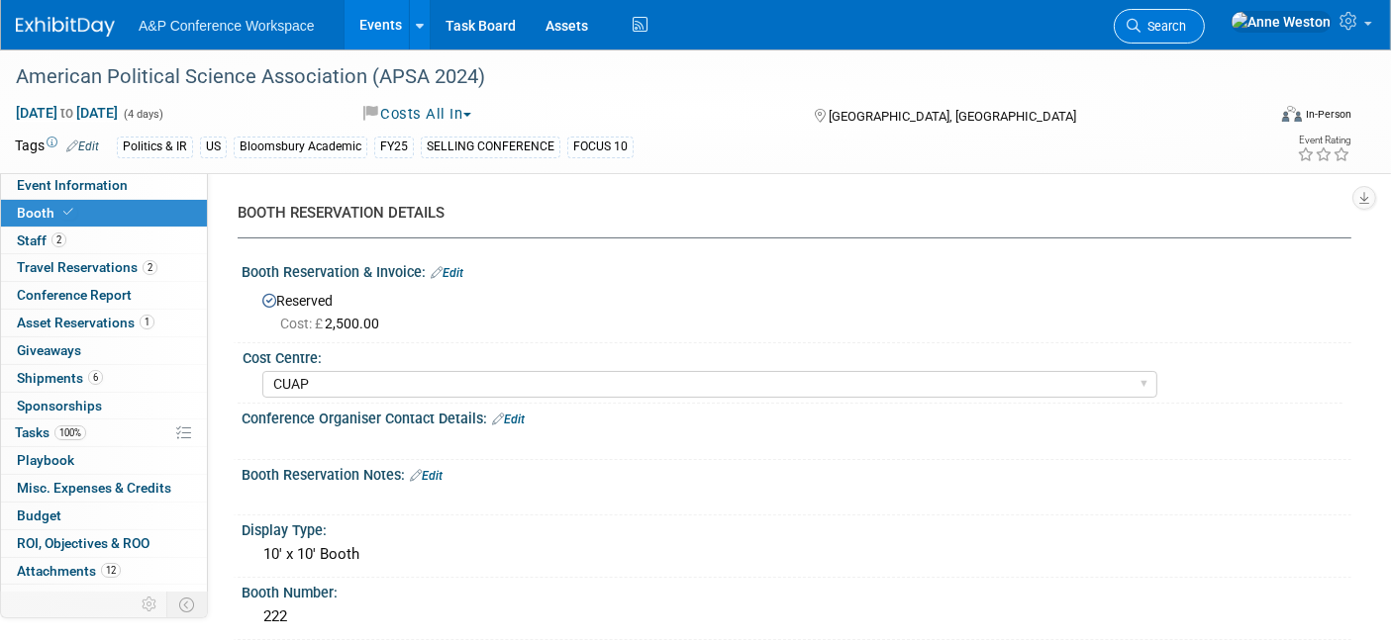
click at [1186, 20] on span "Search" at bounding box center [1163, 26] width 46 height 15
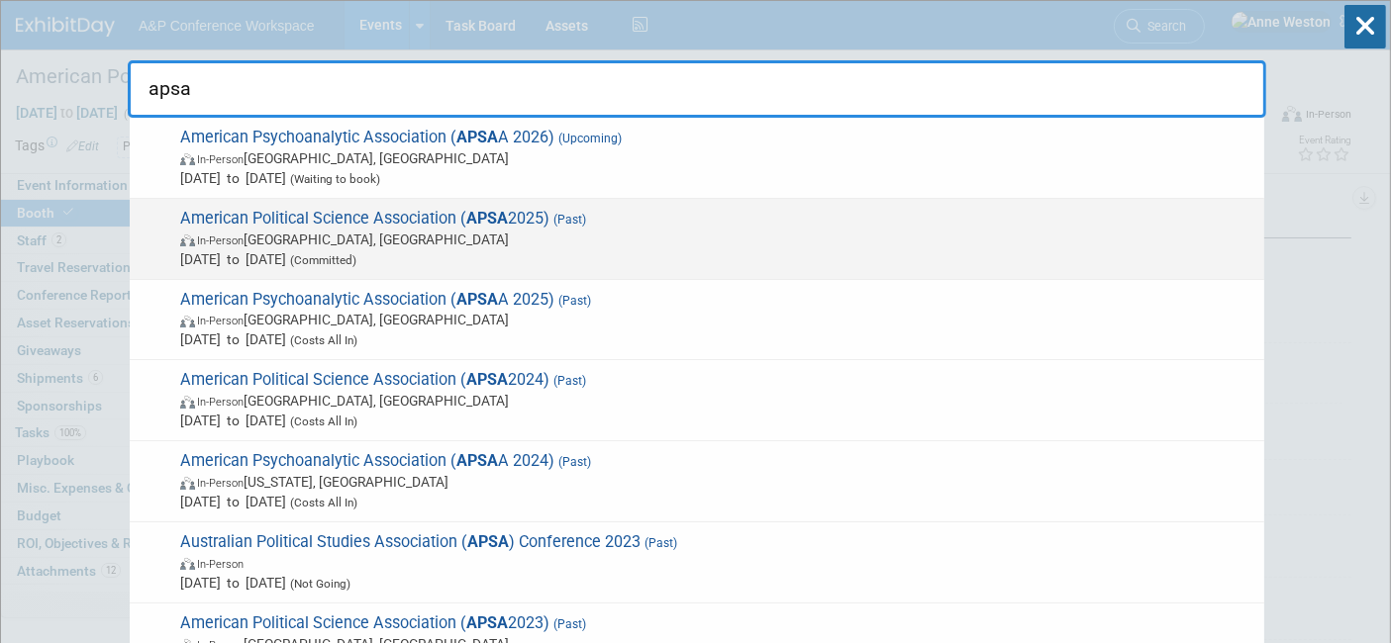
type input "apsa"
click at [412, 216] on span "American Political Science Association ( APSA 2025) (Past) In-Person Vancouver,…" at bounding box center [714, 239] width 1080 height 60
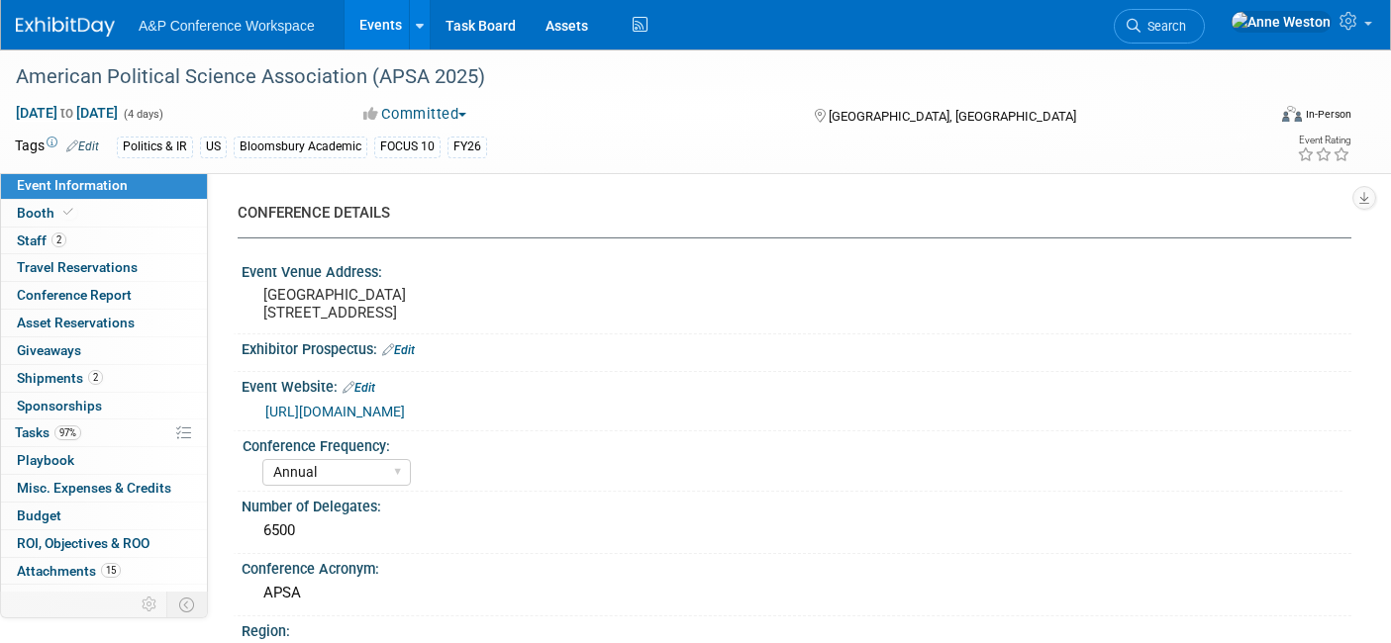
select select "Annual"
select select "Level 2"
select select "In-Person Booth"
select select "Politics & International Relations"
select select "Bloomsbury Academic"
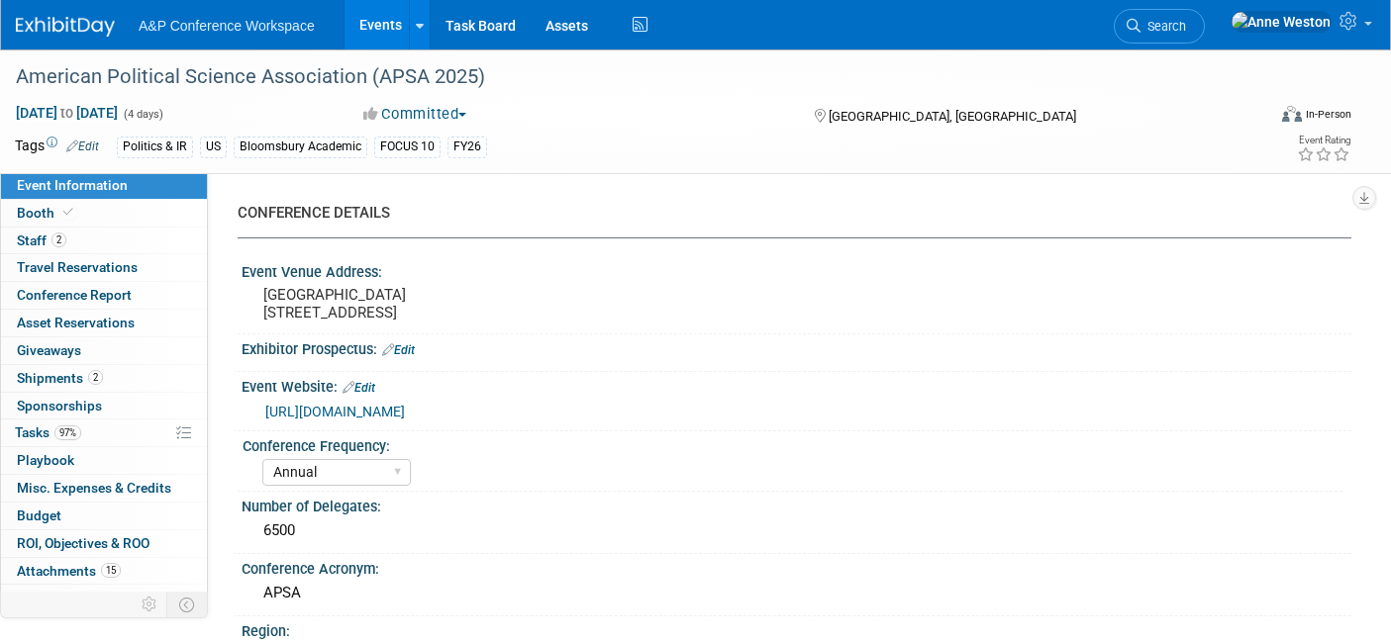
select select "[PERSON_NAME]"
select select "Networking/Commissioning"
click at [143, 221] on link "Booth" at bounding box center [104, 213] width 206 height 27
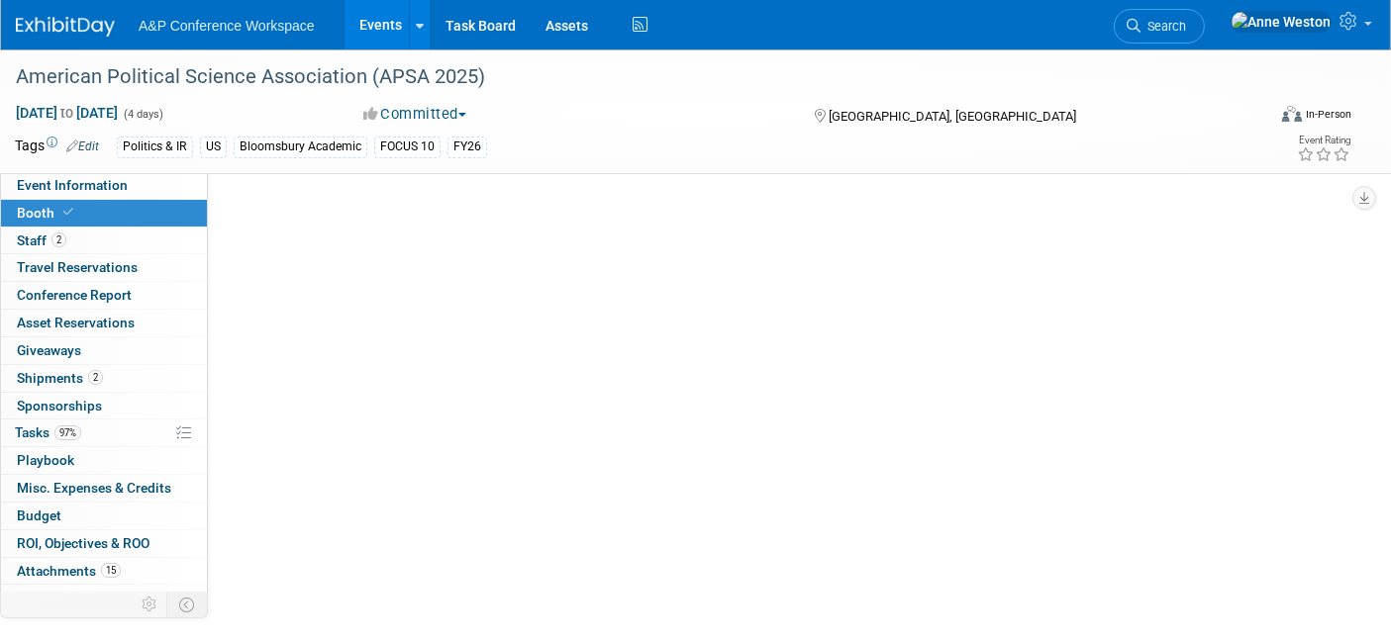
select select "CUAP"
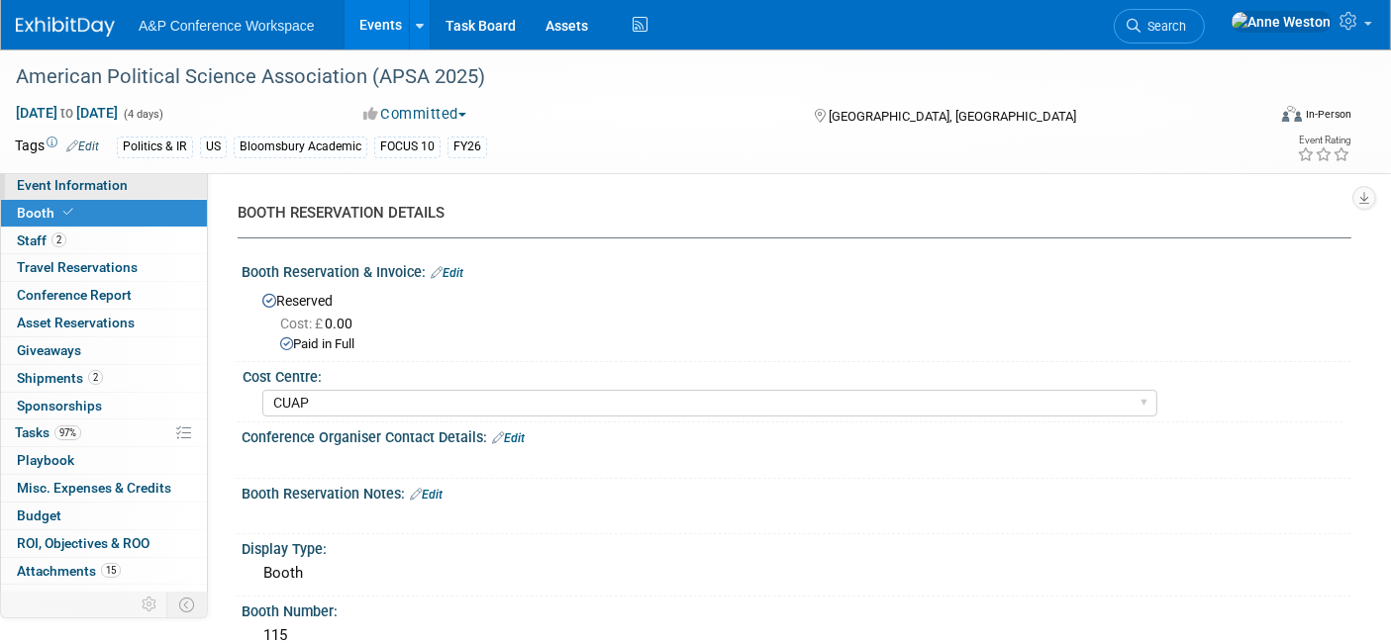
click at [62, 193] on span "Event Information" at bounding box center [72, 185] width 111 height 16
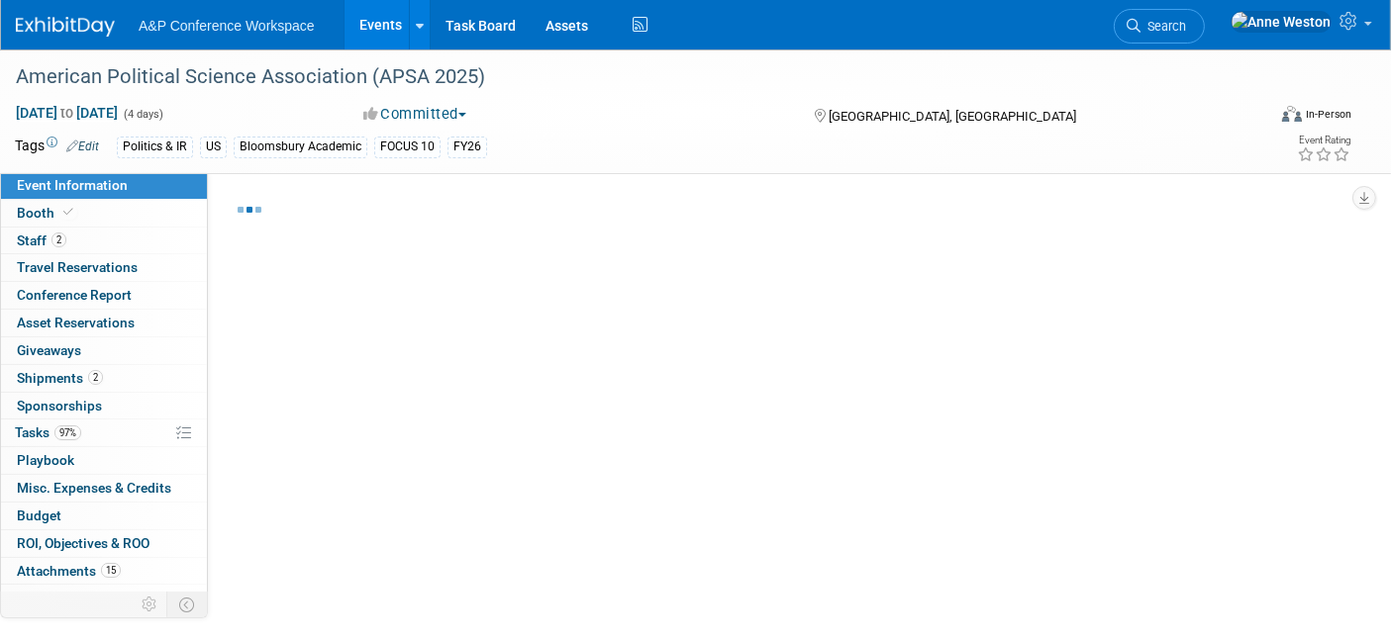
select select "Annual"
select select "Level 2"
select select "In-Person Booth"
select select "Politics & International Relations"
select select "Bloomsbury Academic"
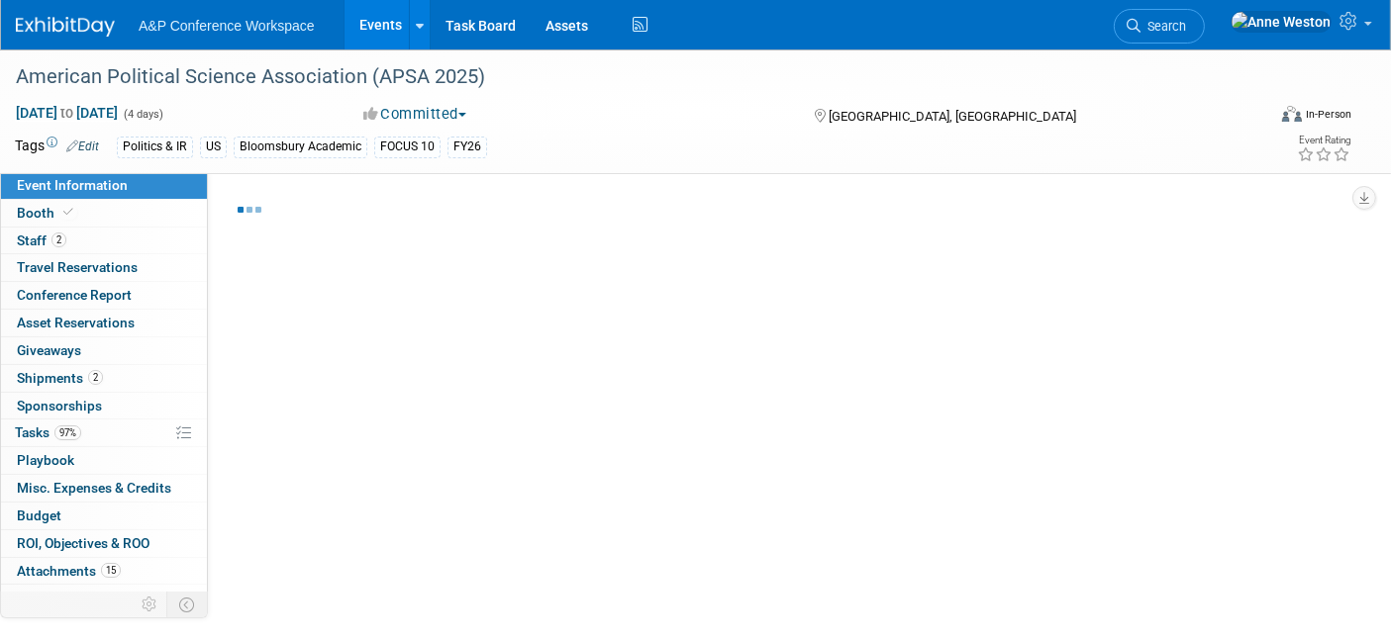
select select "[PERSON_NAME]"
select select "Networking/Commissioning"
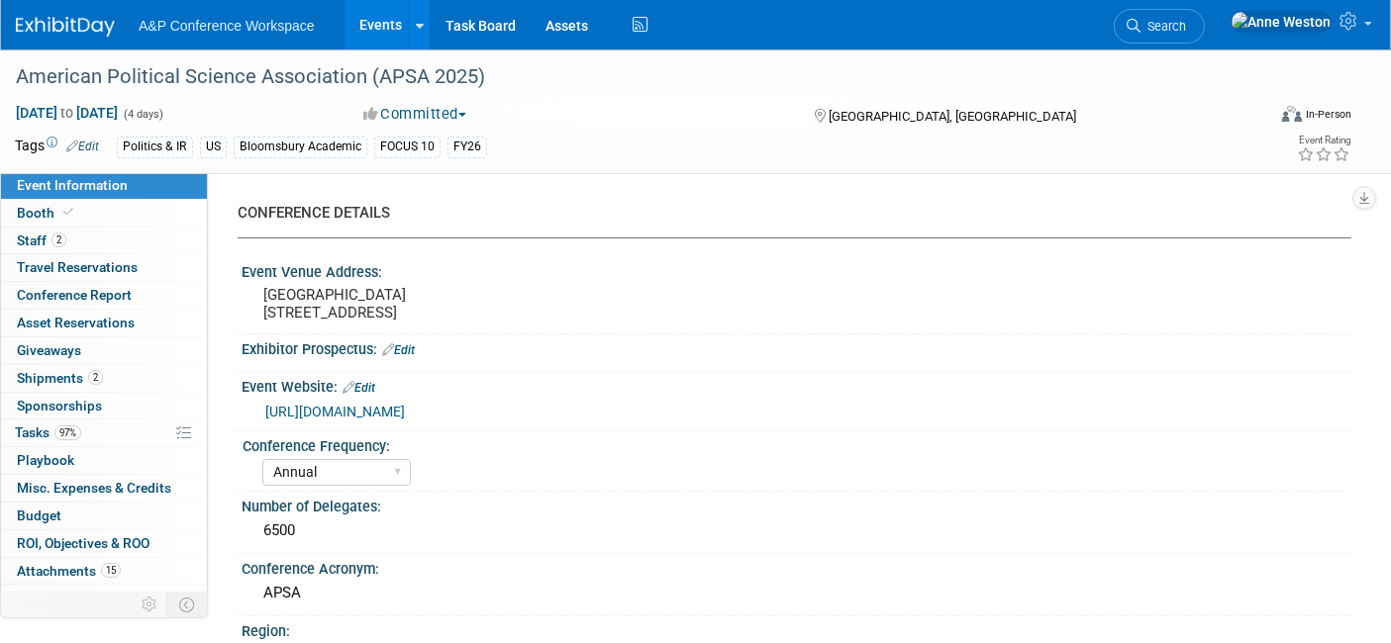
click at [405, 420] on link "https://connect.apsanet.org/apsa-annual-meeting/" at bounding box center [335, 412] width 140 height 16
click at [107, 205] on link "Booth" at bounding box center [104, 213] width 206 height 27
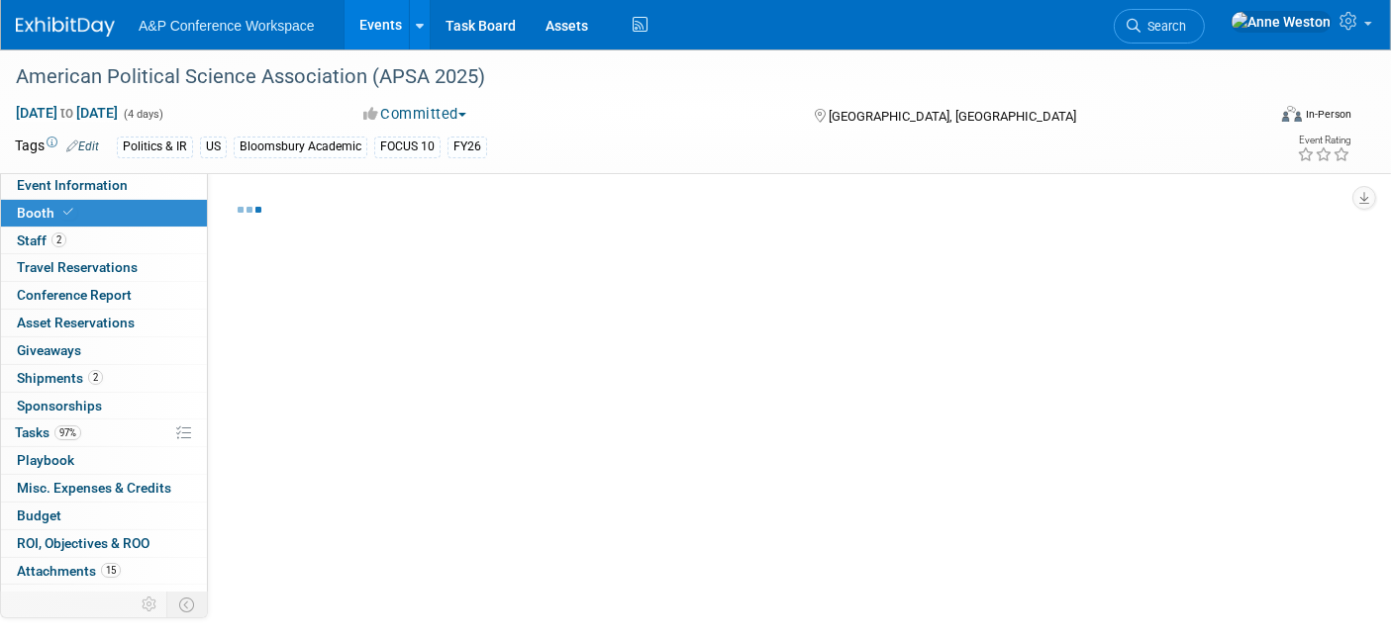
select select "CUAP"
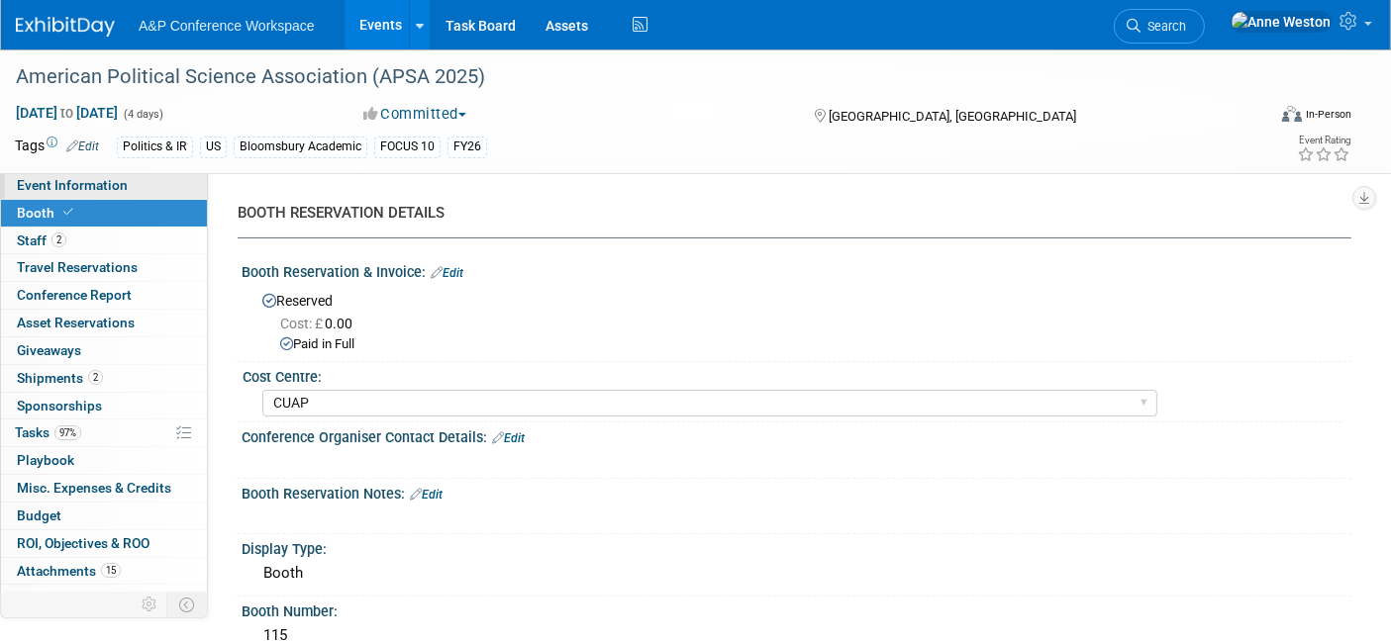
click at [136, 194] on link "Event Information" at bounding box center [104, 185] width 206 height 27
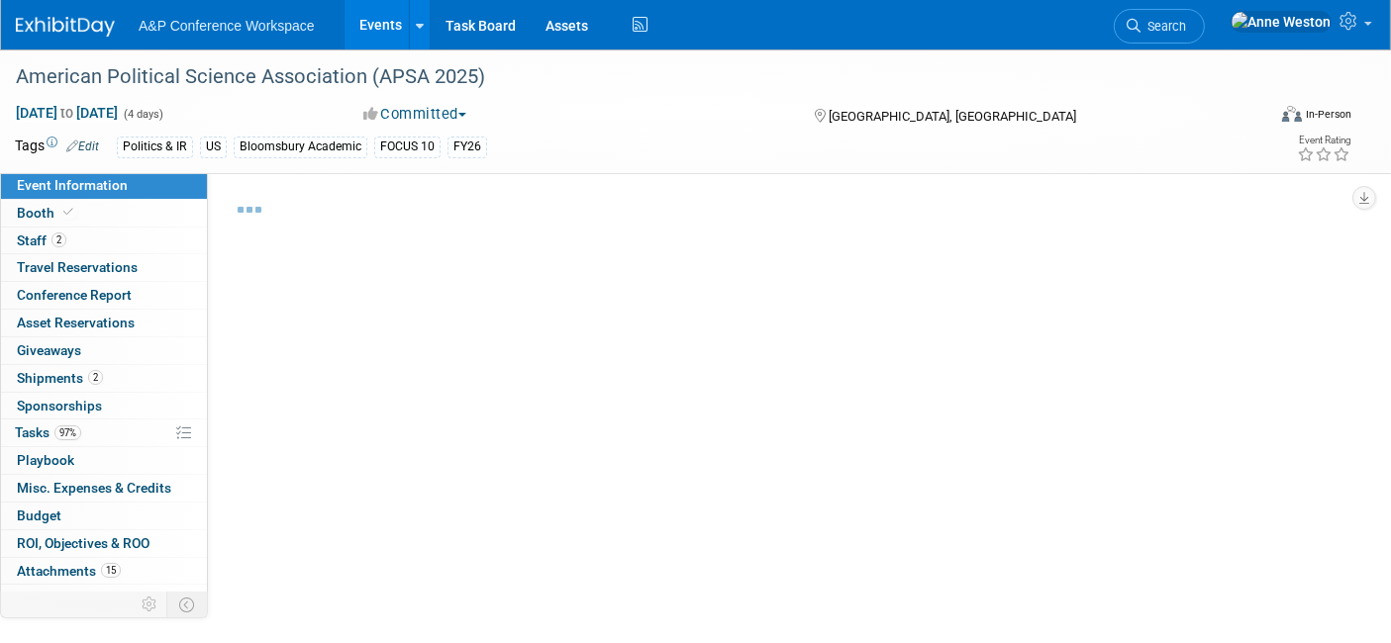
select select "Annual"
select select "Level 2"
select select "In-Person Booth"
select select "Politics & International Relations"
select select "Bloomsbury Academic"
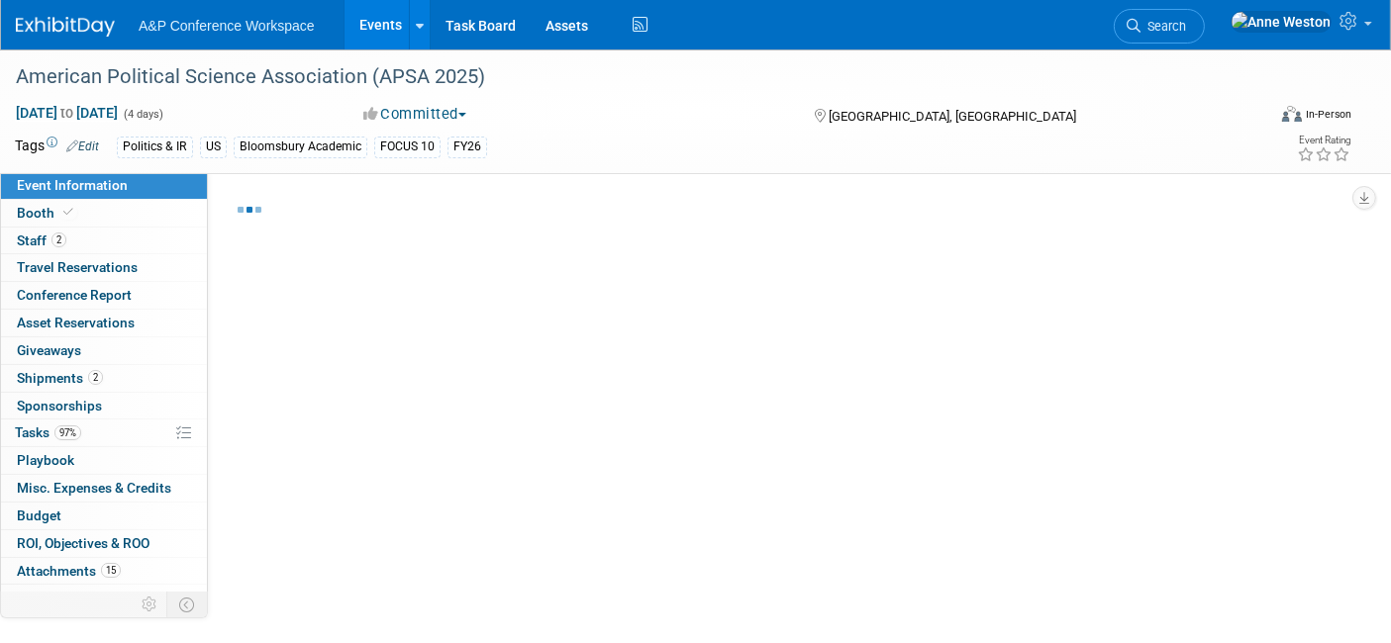
select select "[PERSON_NAME]"
select select "Networking/Commissioning"
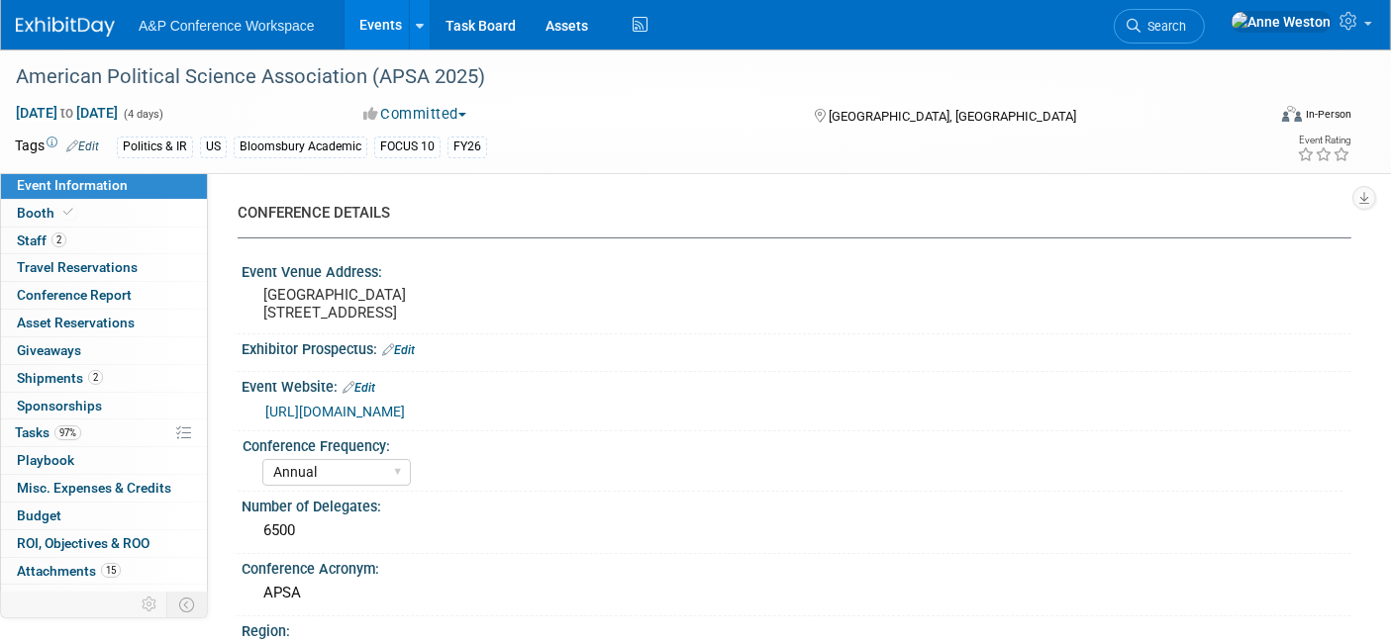
click at [405, 418] on div "https://connect.apsanet.org/apsa-annual-meeting/" at bounding box center [800, 412] width 1071 height 23
click at [405, 420] on link "https://connect.apsanet.org/apsa-annual-meeting/" at bounding box center [335, 412] width 140 height 16
click at [526, 78] on div "American Political Science Association (APSA 2025)" at bounding box center [623, 77] width 1228 height 36
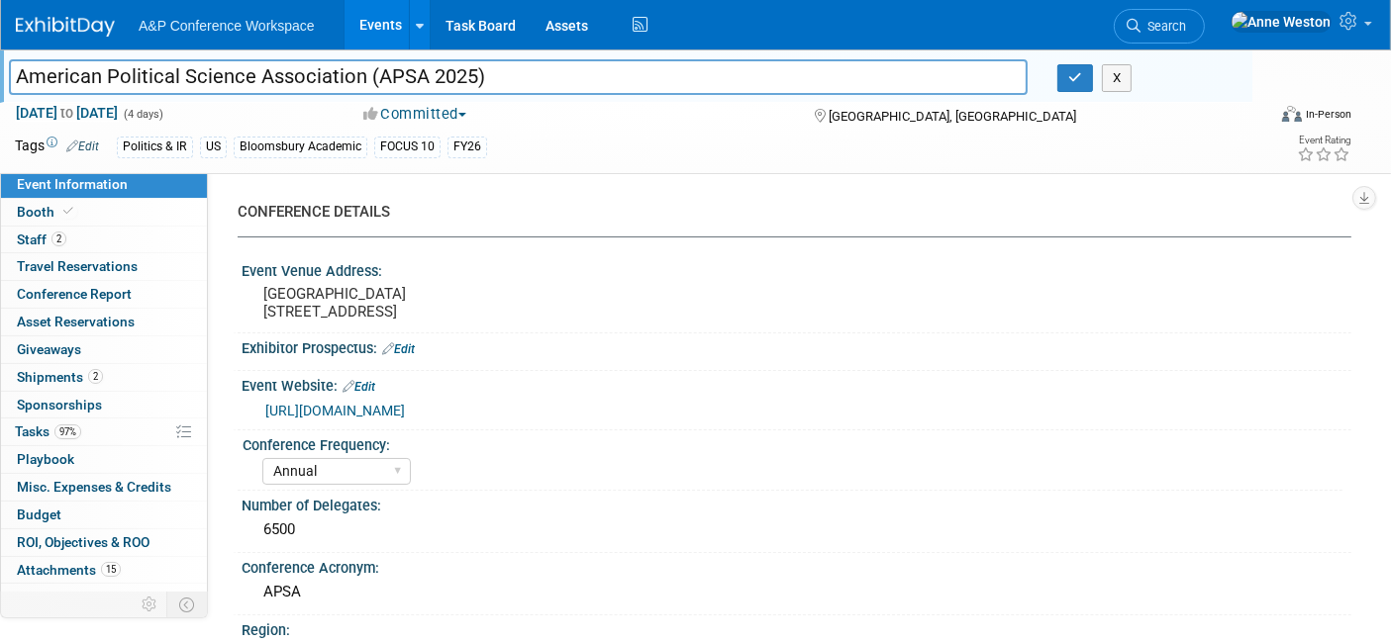
drag, startPoint x: 526, startPoint y: 78, endPoint x: 0, endPoint y: 56, distance: 526.1
click at [0, 56] on div "American Political Science Association (APSA 2025) American Political Science A…" at bounding box center [626, 75] width 1252 height 53
click at [1071, 74] on icon "button" at bounding box center [1075, 77] width 14 height 13
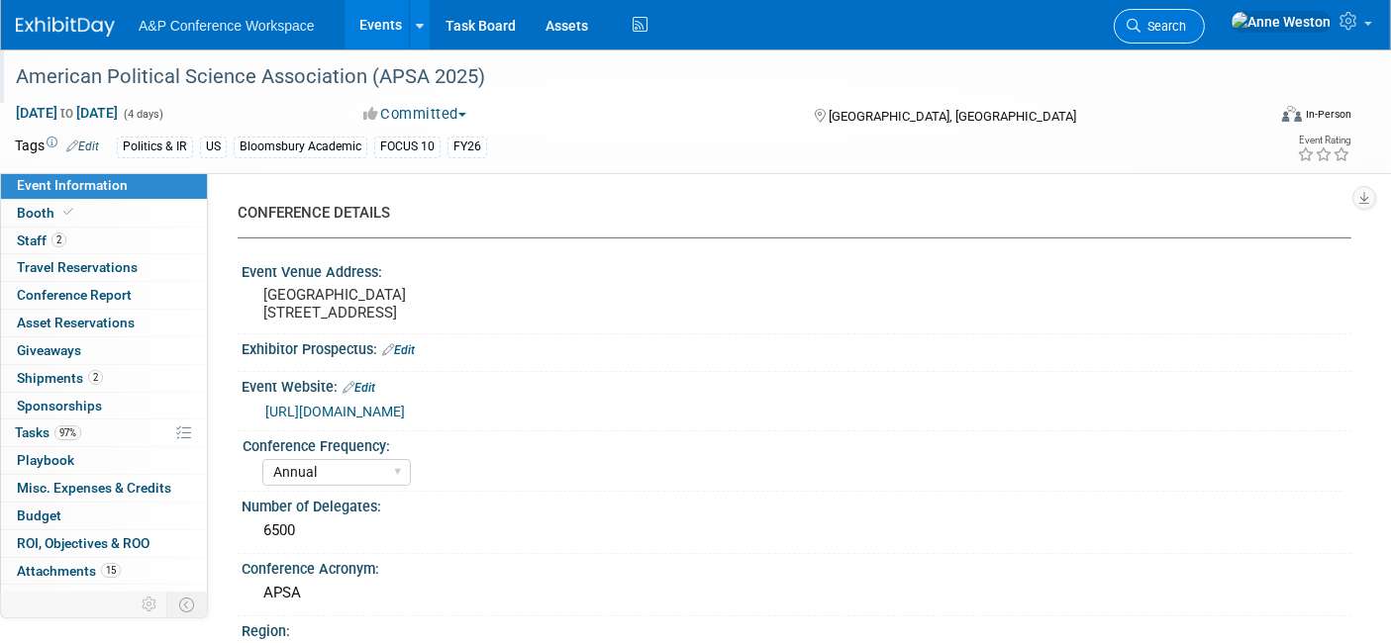
click at [1186, 28] on span "Search" at bounding box center [1163, 26] width 46 height 15
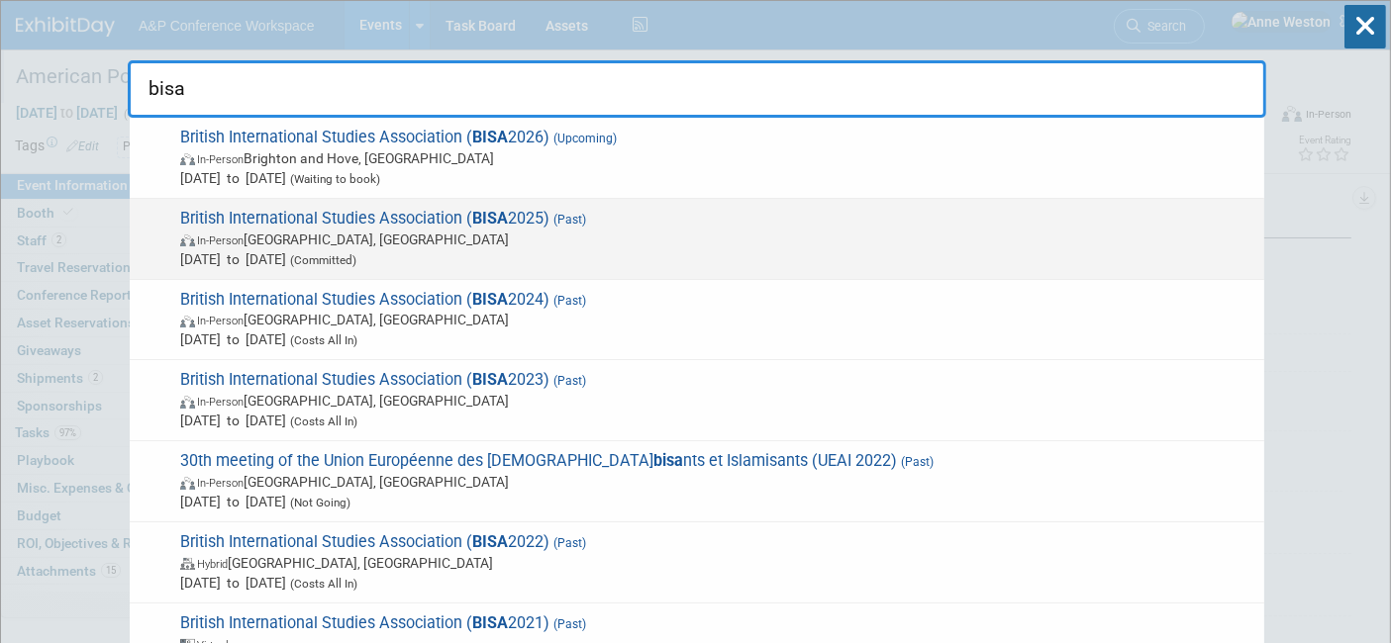
type input "bisa"
click at [401, 221] on span "British International Studies Association ( BISA 2025) (Past) In-Person Belfast…" at bounding box center [714, 239] width 1080 height 60
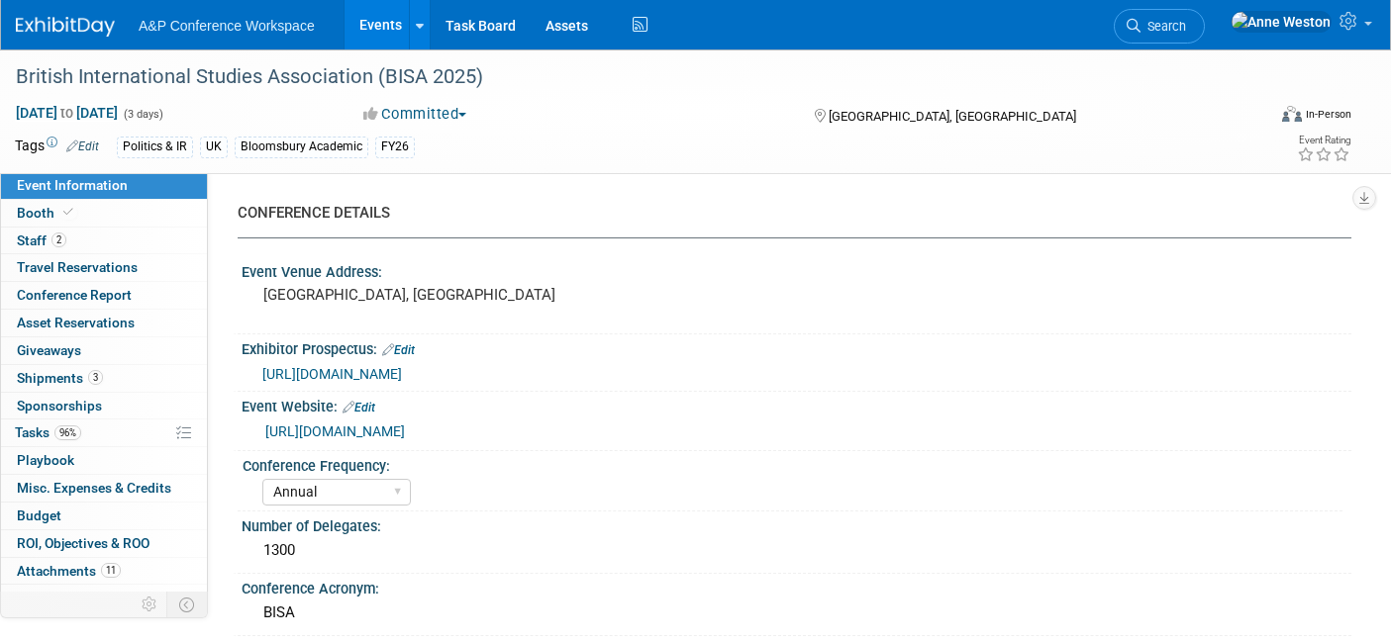
select select "Annual"
select select "Level 2"
select select "In-Person Booth"
select select "Politics & International Relations"
select select "Bloomsbury Academic"
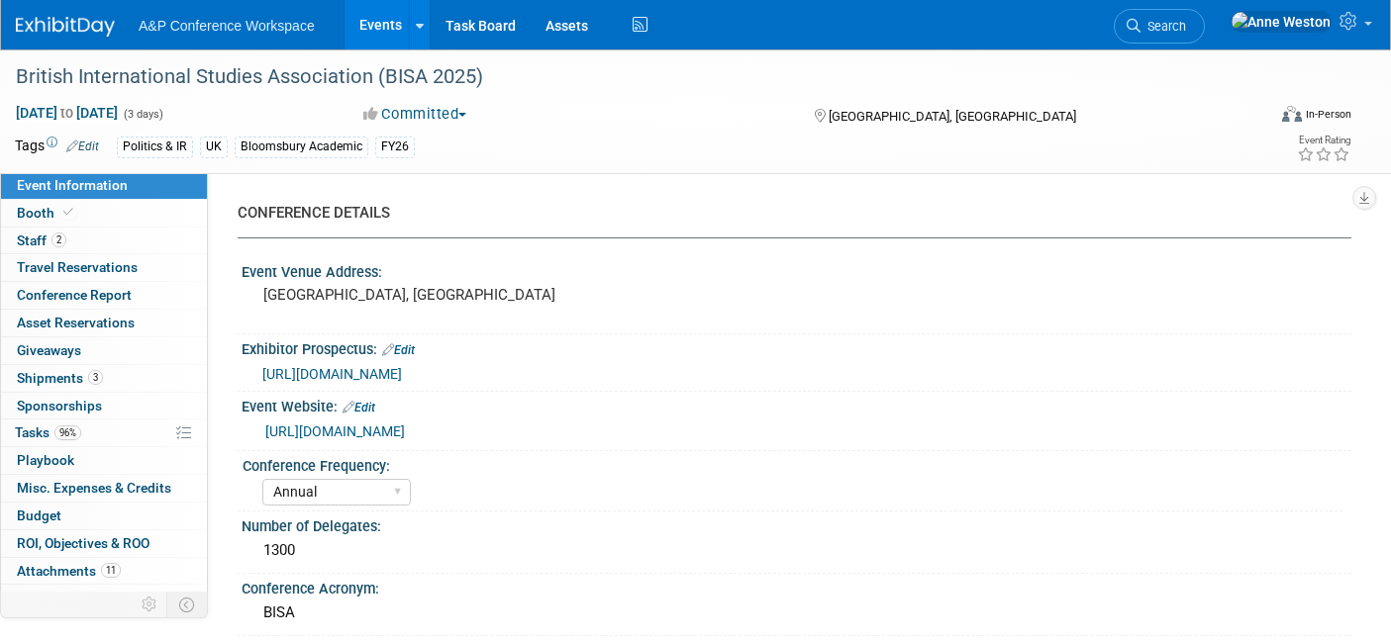
select select "[PERSON_NAME]"
select select "Networking/Commissioning"
click at [402, 368] on span "[URL][DOMAIN_NAME]" at bounding box center [332, 374] width 140 height 16
click at [129, 208] on link "Booth" at bounding box center [104, 213] width 206 height 27
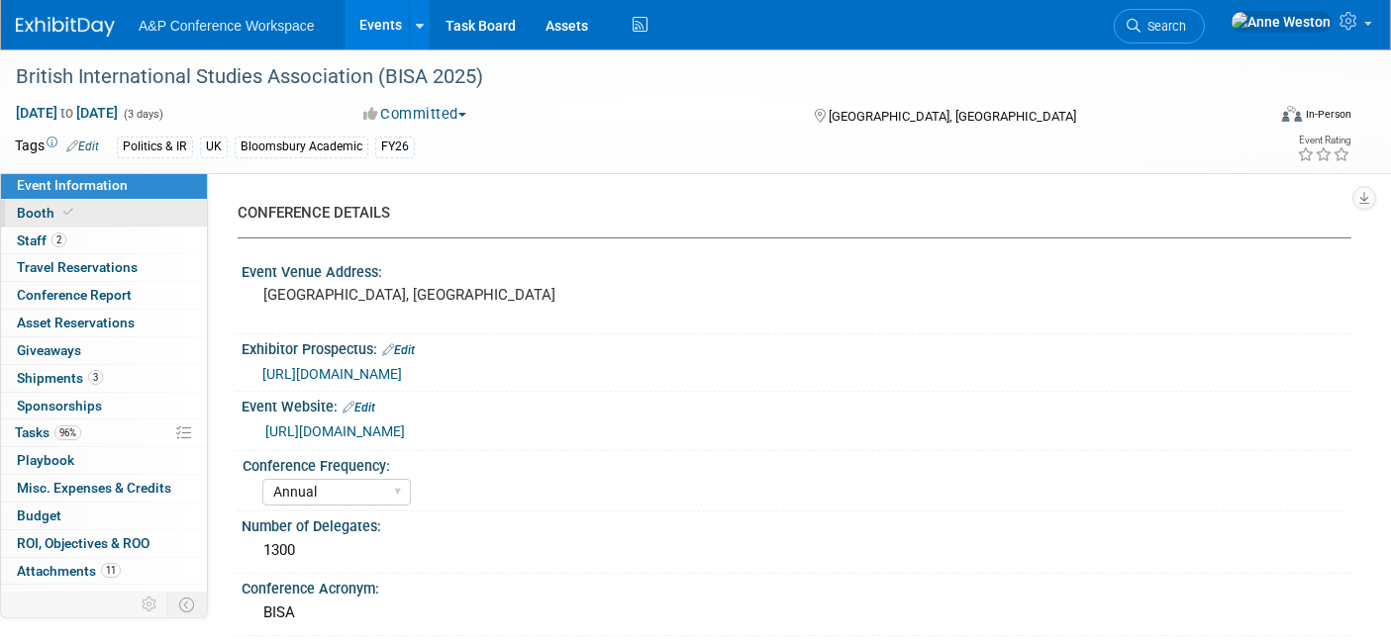
select select "COBA"
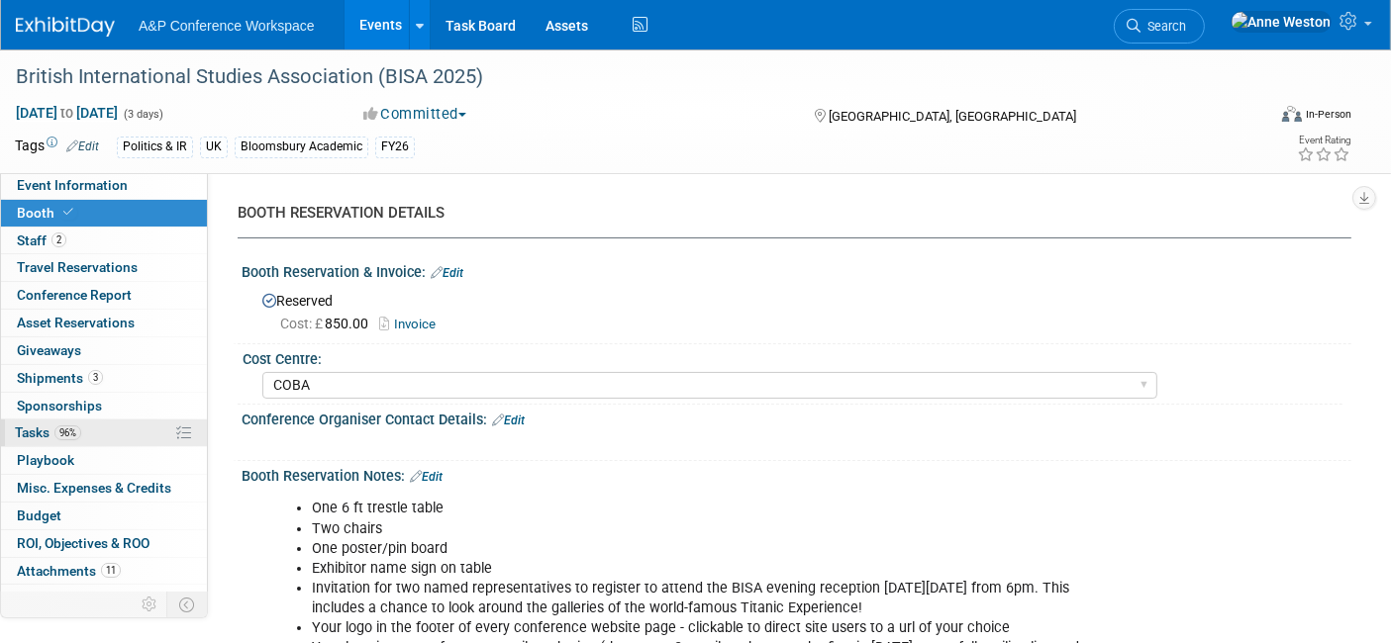
click at [87, 434] on link "96% Tasks 96%" at bounding box center [104, 433] width 206 height 27
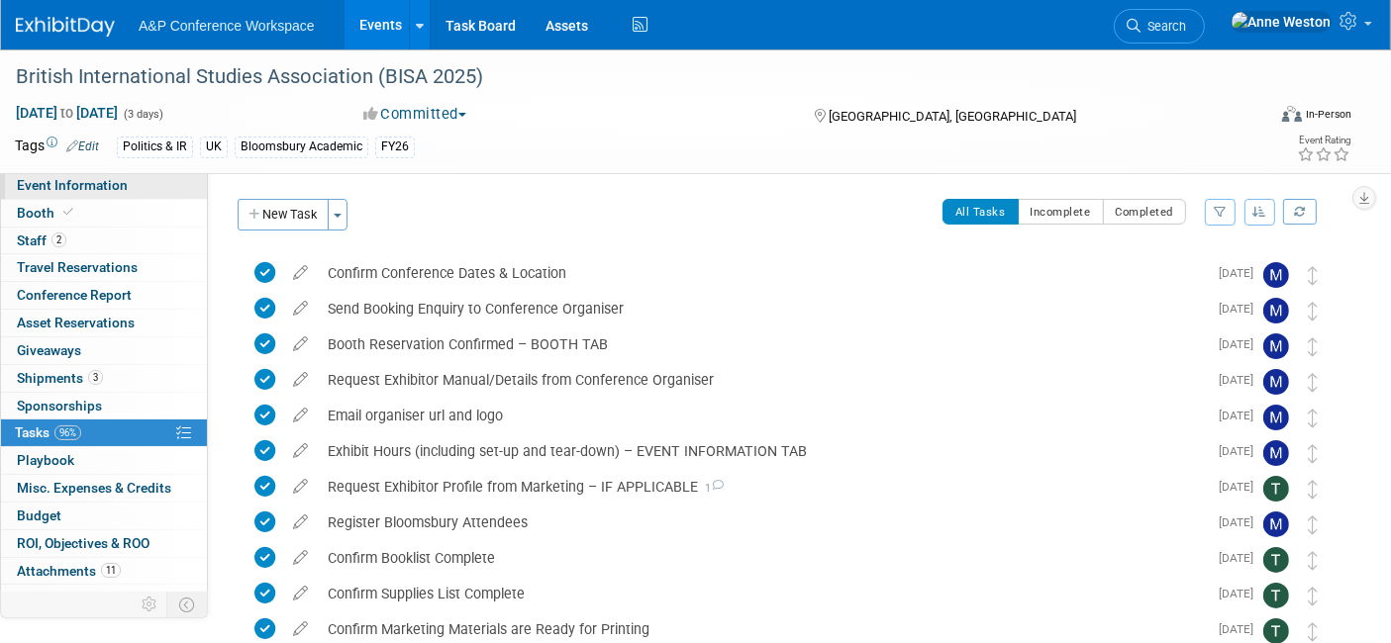
click at [90, 177] on span "Event Information" at bounding box center [72, 185] width 111 height 16
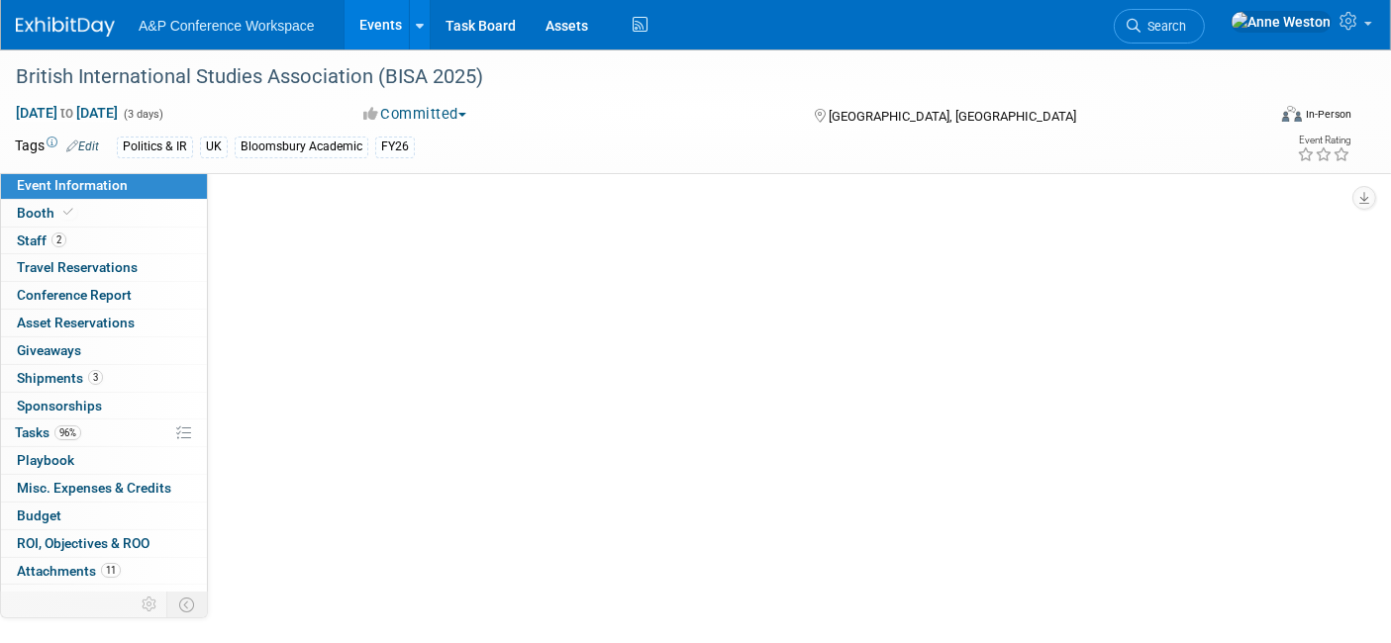
select select "Annual"
select select "Level 2"
select select "In-Person Booth"
select select "Politics & International Relations"
select select "Bloomsbury Academic"
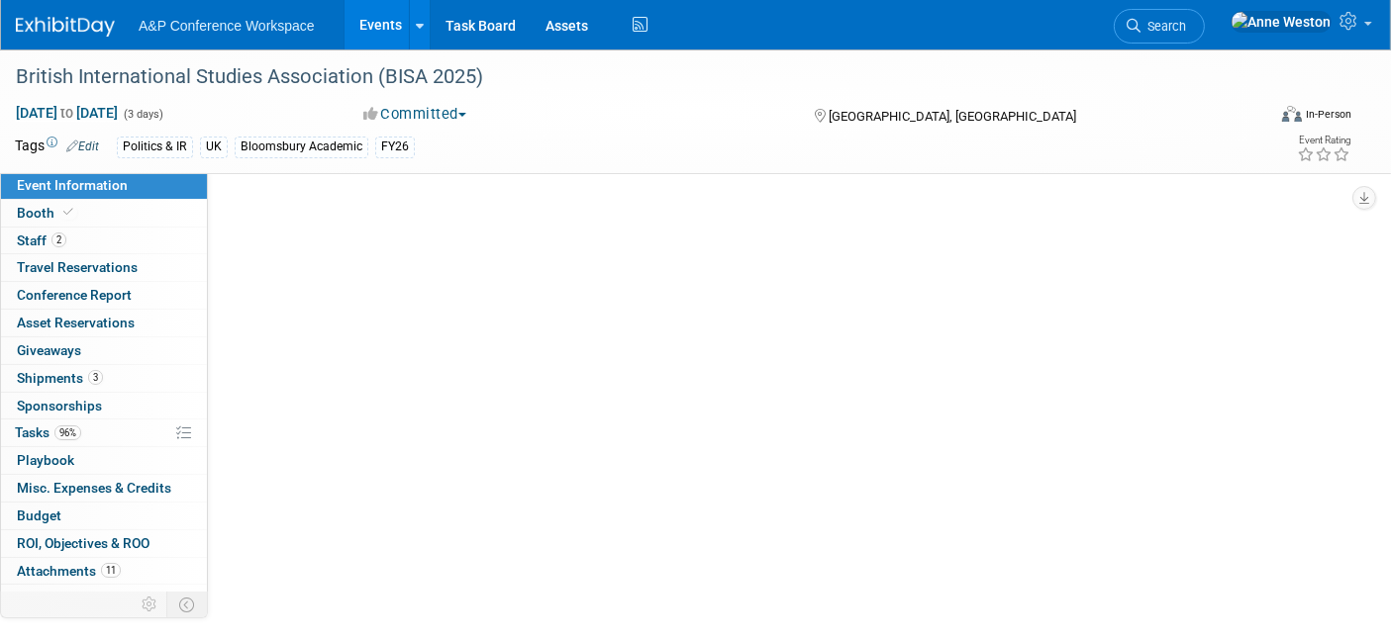
select select "[PERSON_NAME]"
select select "Networking/Commissioning"
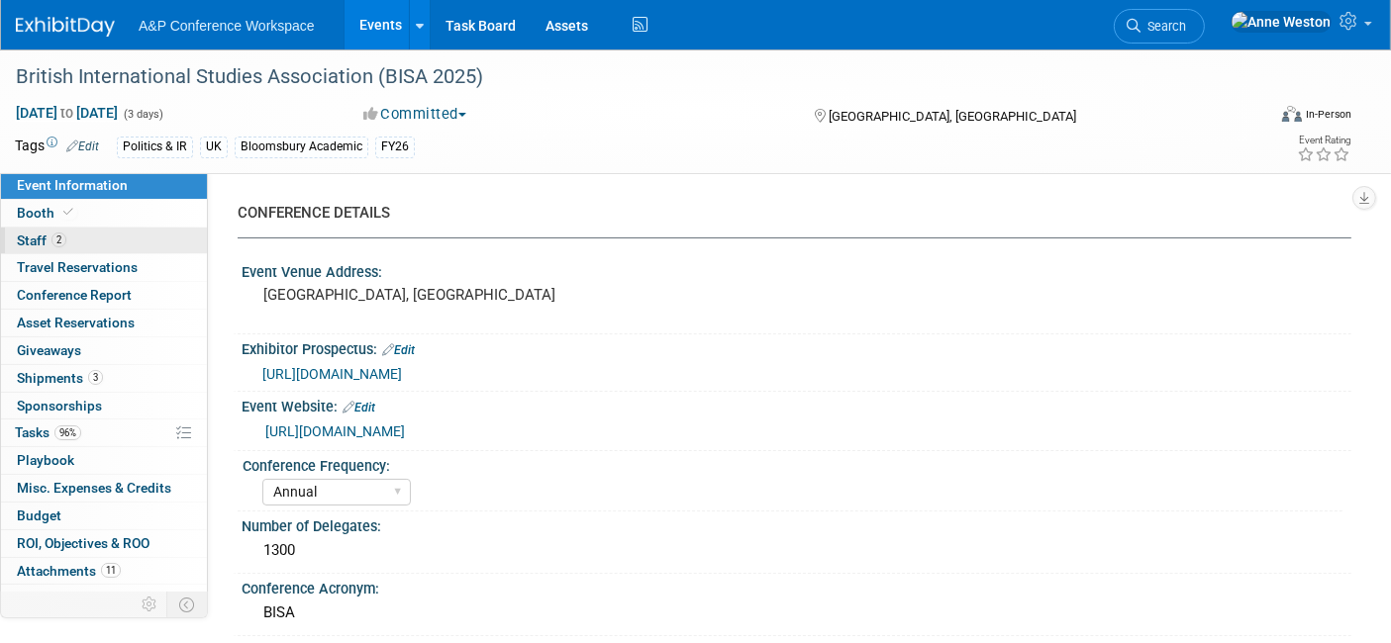
click at [76, 241] on link "2 Staff 2" at bounding box center [104, 241] width 206 height 27
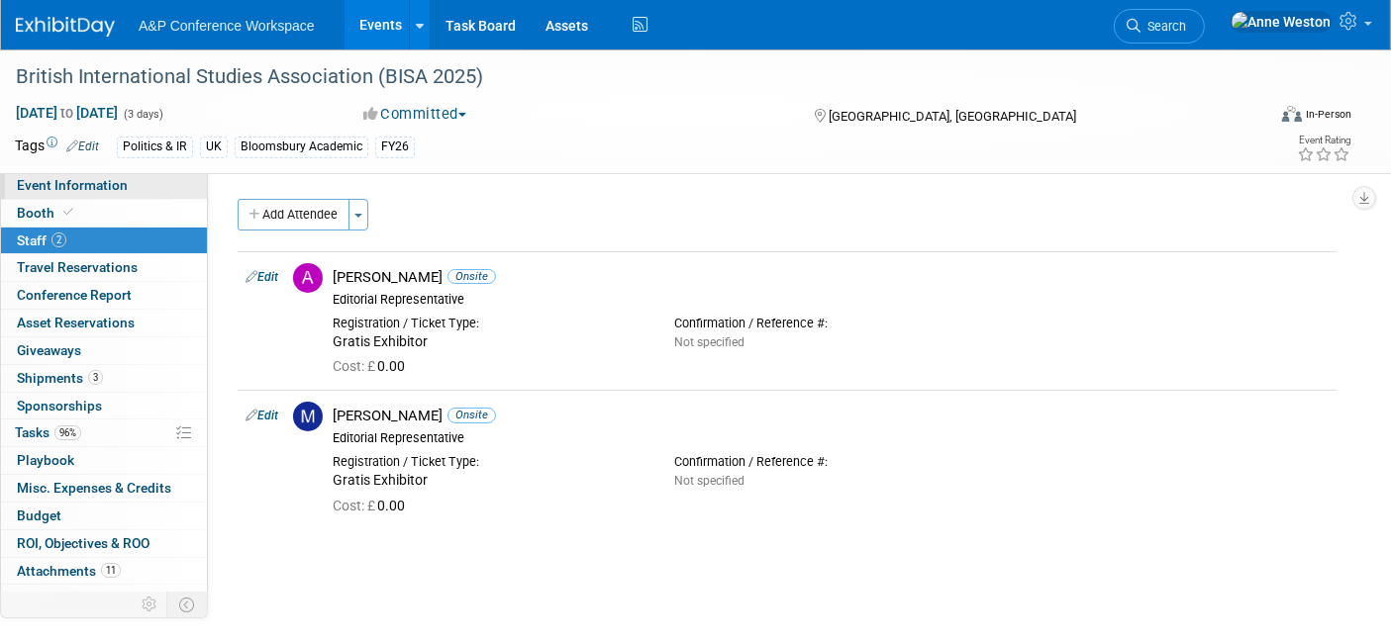
click at [85, 178] on span "Event Information" at bounding box center [72, 185] width 111 height 16
select select "Annual"
select select "Level 2"
select select "In-Person Booth"
select select "Politics & International Relations"
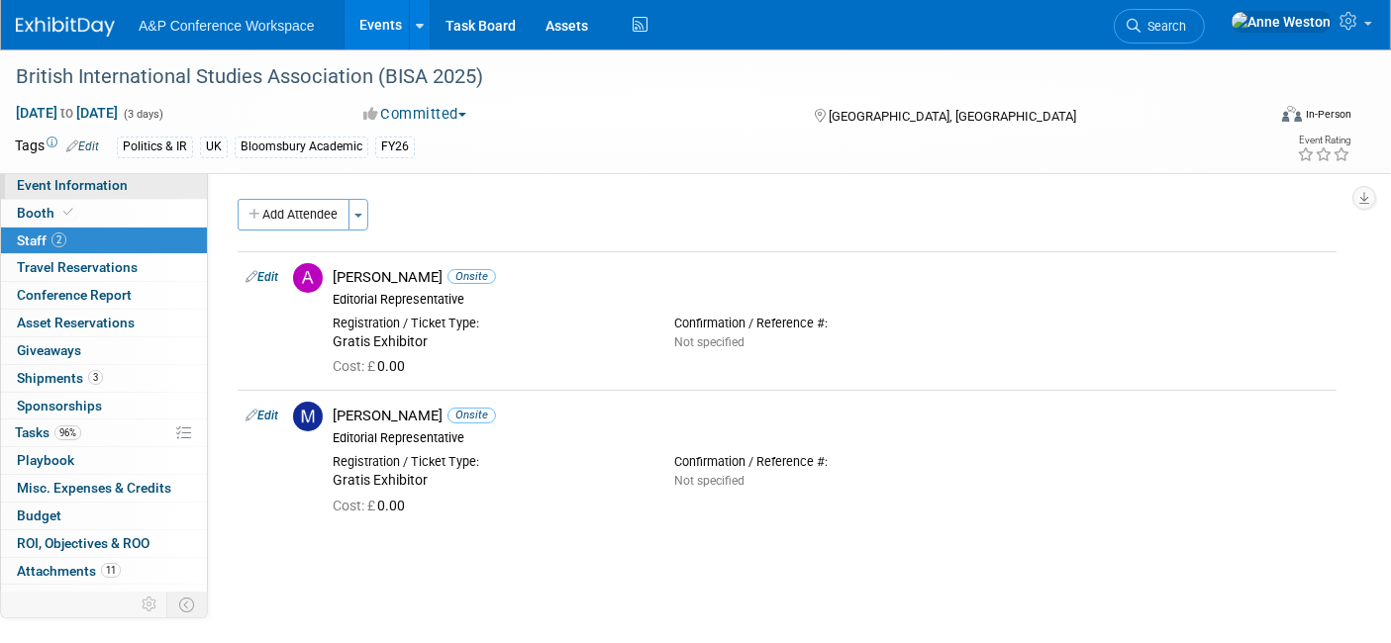
select select "Bloomsbury Academic"
select select "[PERSON_NAME]"
select select "Networking/Commissioning"
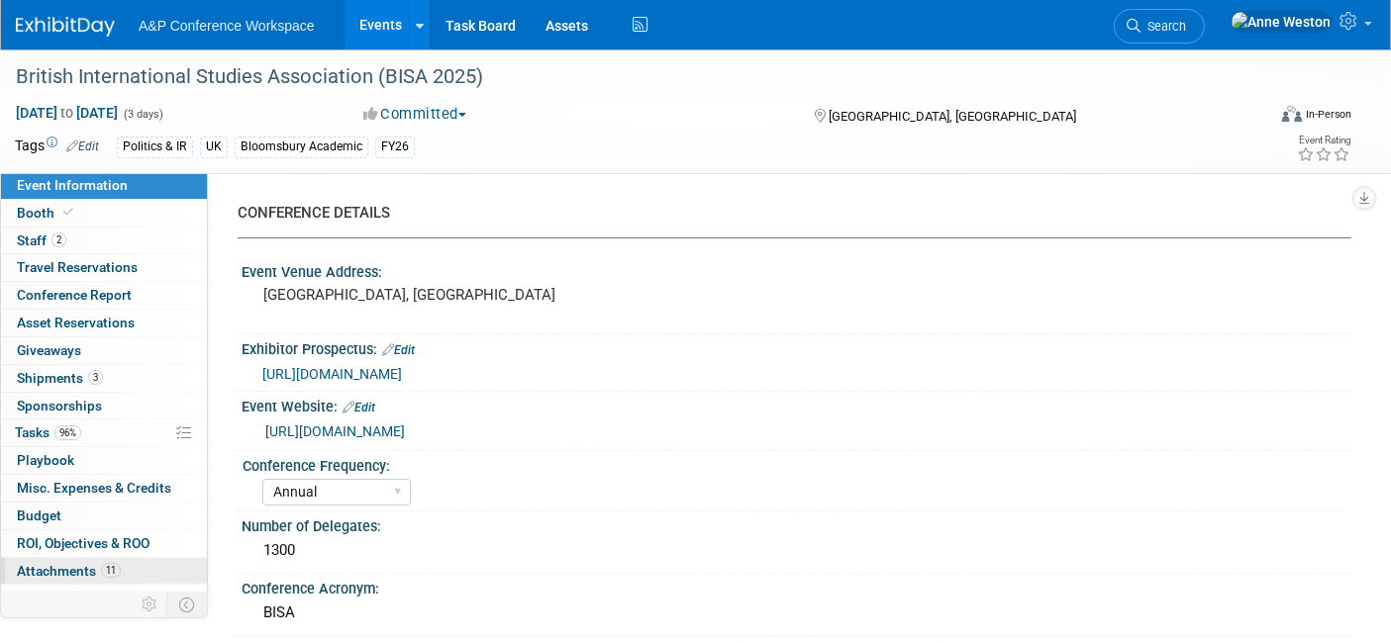
click at [58, 573] on span "Attachments 11" at bounding box center [69, 571] width 104 height 16
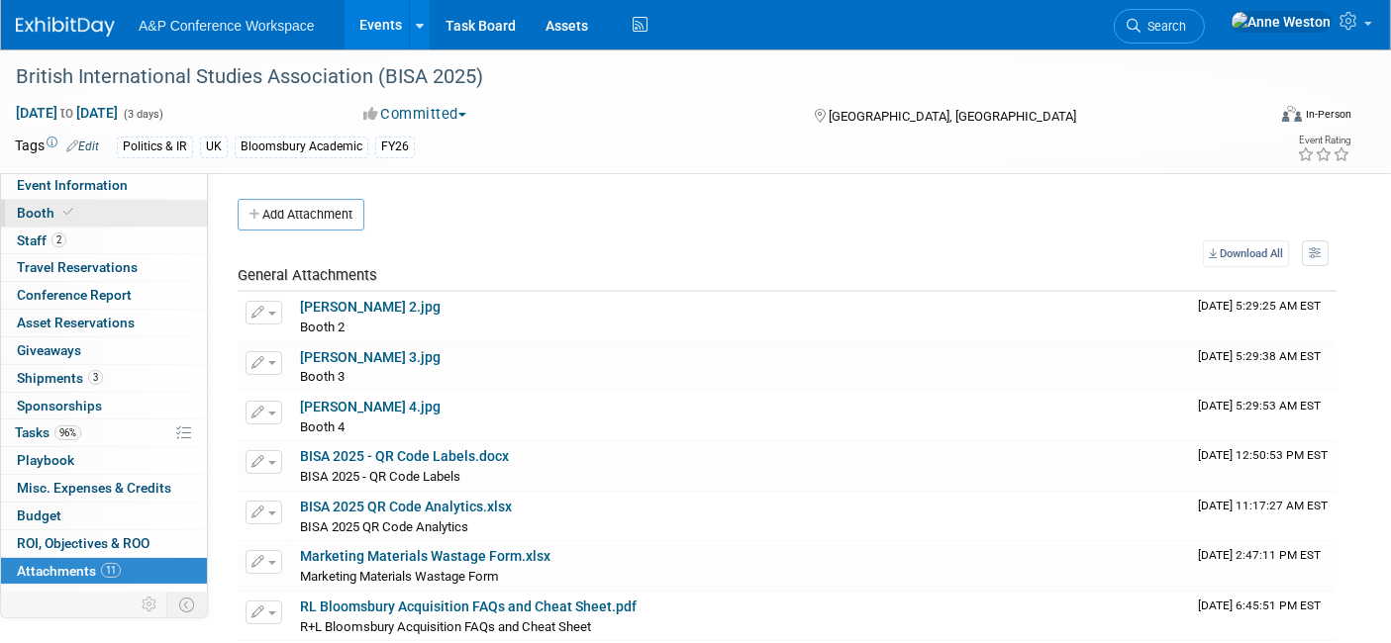
click at [59, 210] on span at bounding box center [68, 212] width 18 height 15
select select "COBA"
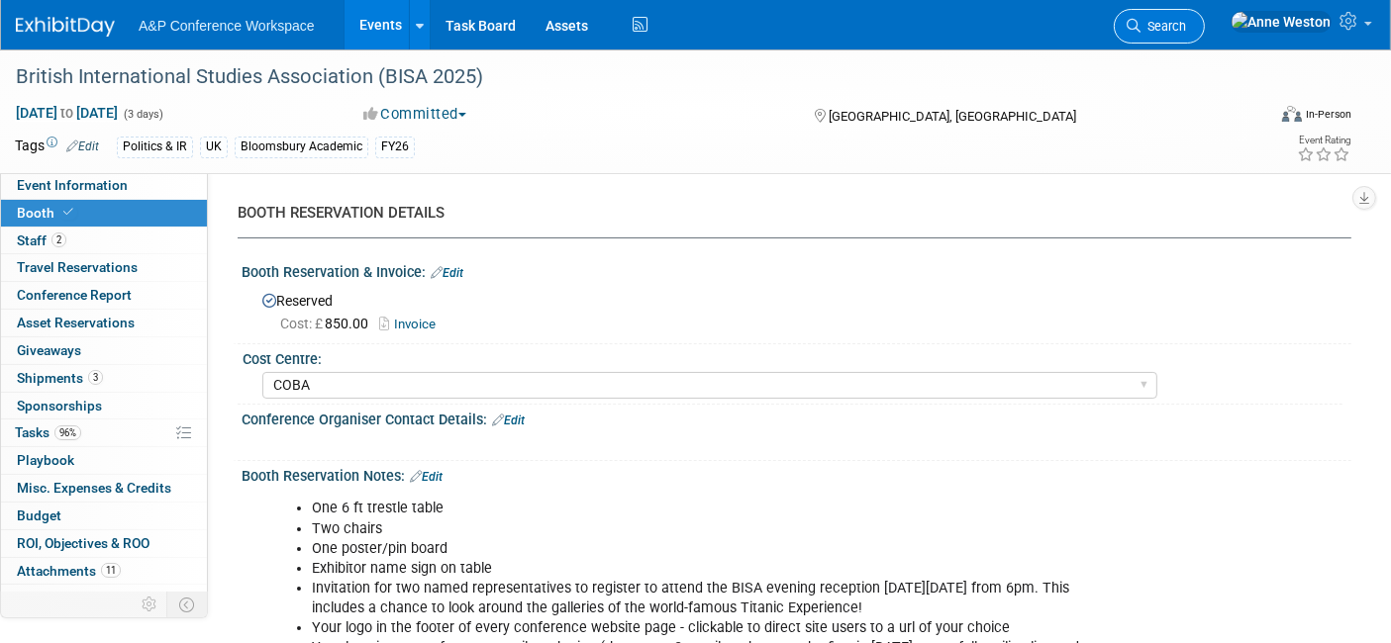
click at [1140, 21] on icon at bounding box center [1134, 26] width 14 height 14
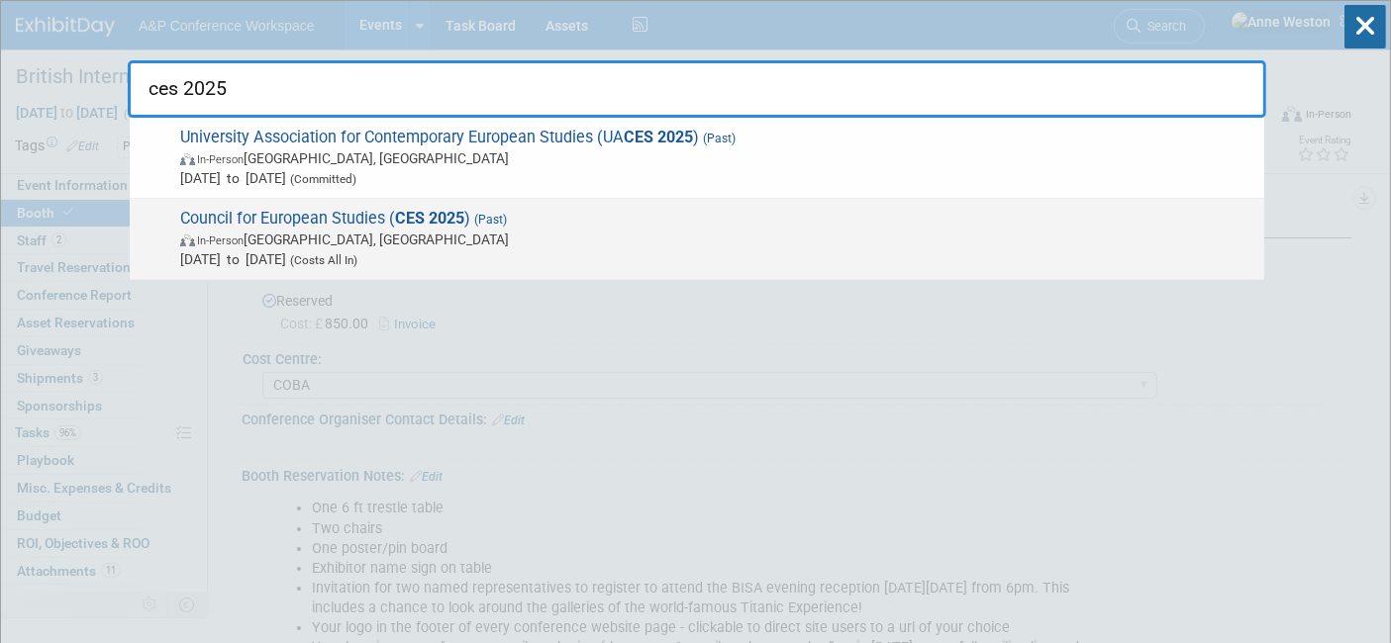
type input "ces 2025"
click at [317, 222] on span "Council for European Studies ( CES 2025 ) (Past) In-Person [GEOGRAPHIC_DATA], […" at bounding box center [714, 239] width 1080 height 60
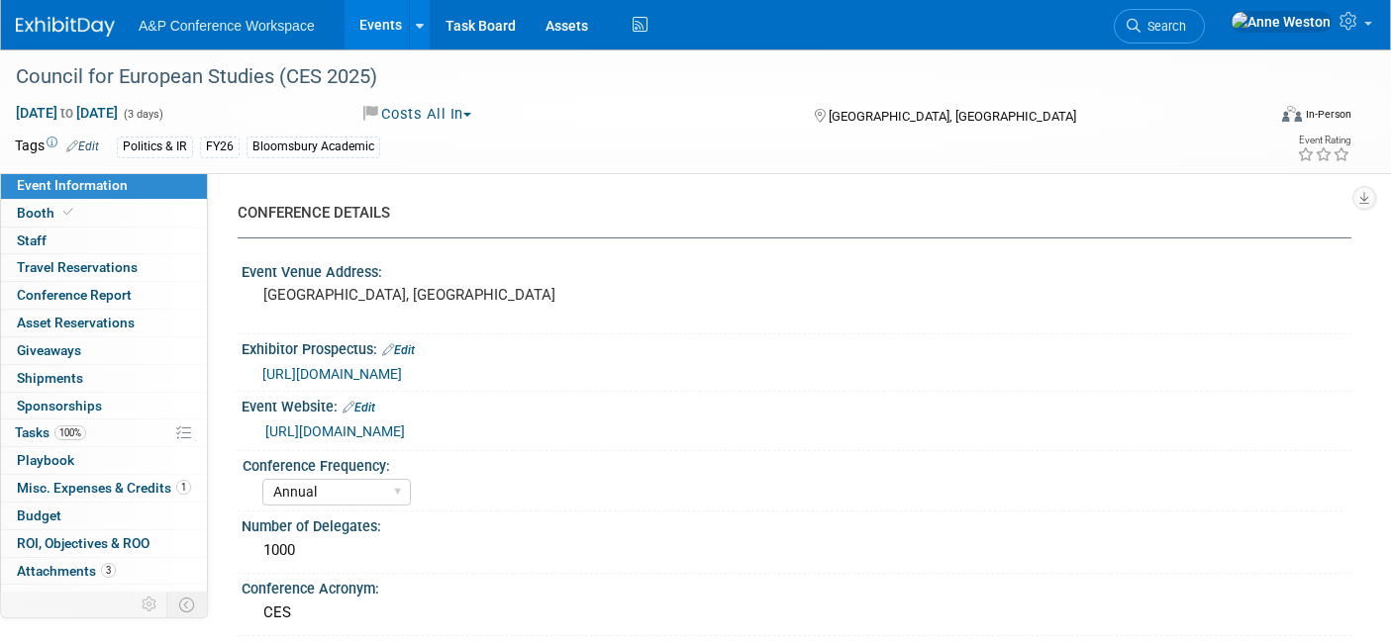
select select "Annual"
select select "Level 3"
select select "Program Advert"
select select "Politics & International Relations"
select select "Bloomsbury Academic"
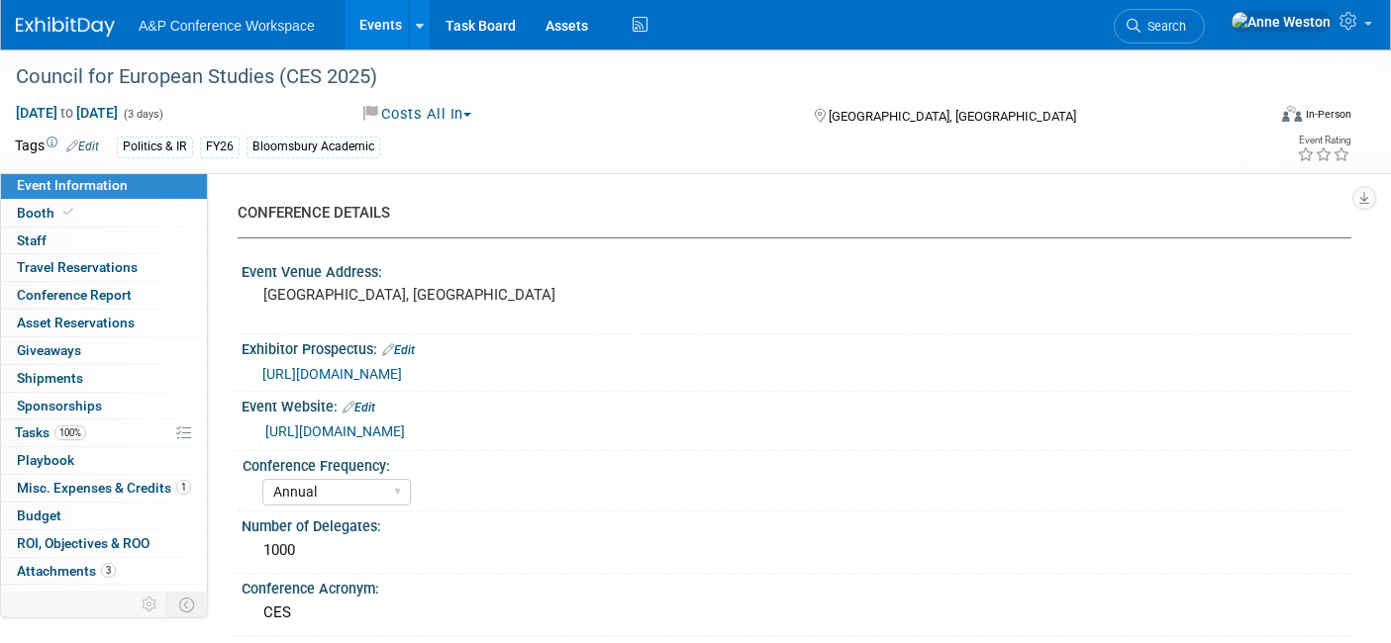
select select "[PERSON_NAME]"
select select "Brand/Subject Presence​"
click at [148, 482] on span "Misc. Expenses & Credits 1" at bounding box center [104, 488] width 174 height 16
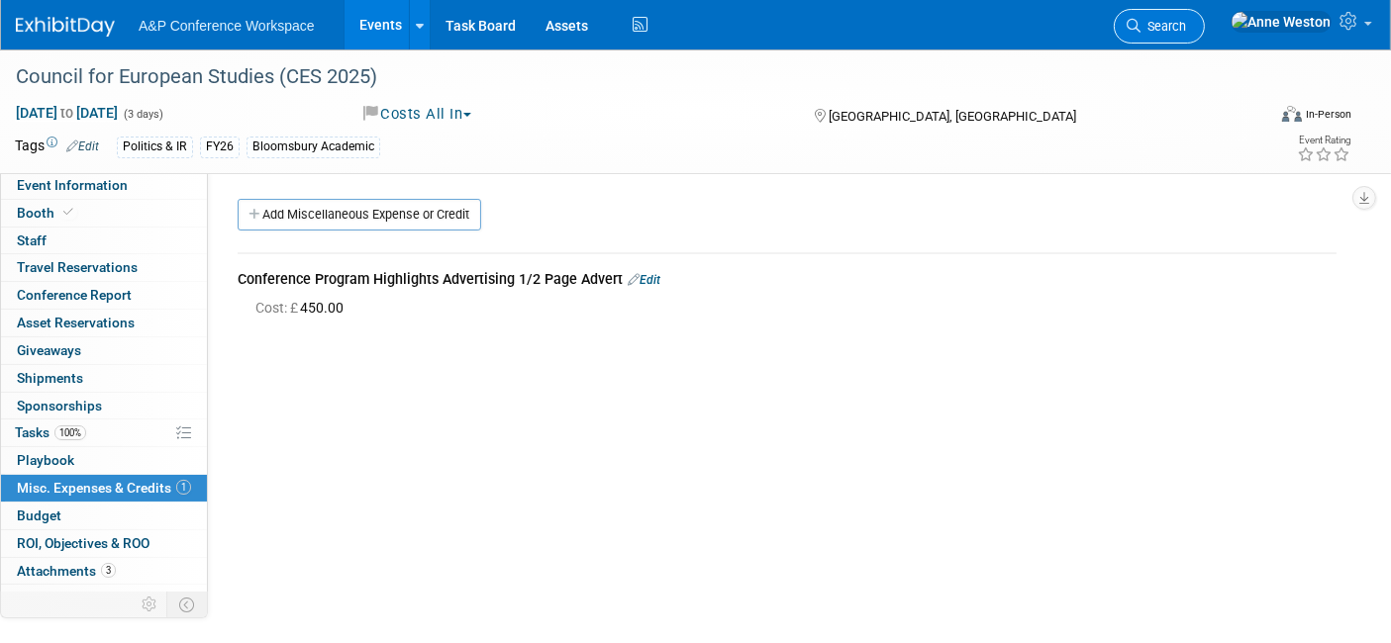
click at [1186, 30] on span "Search" at bounding box center [1163, 26] width 46 height 15
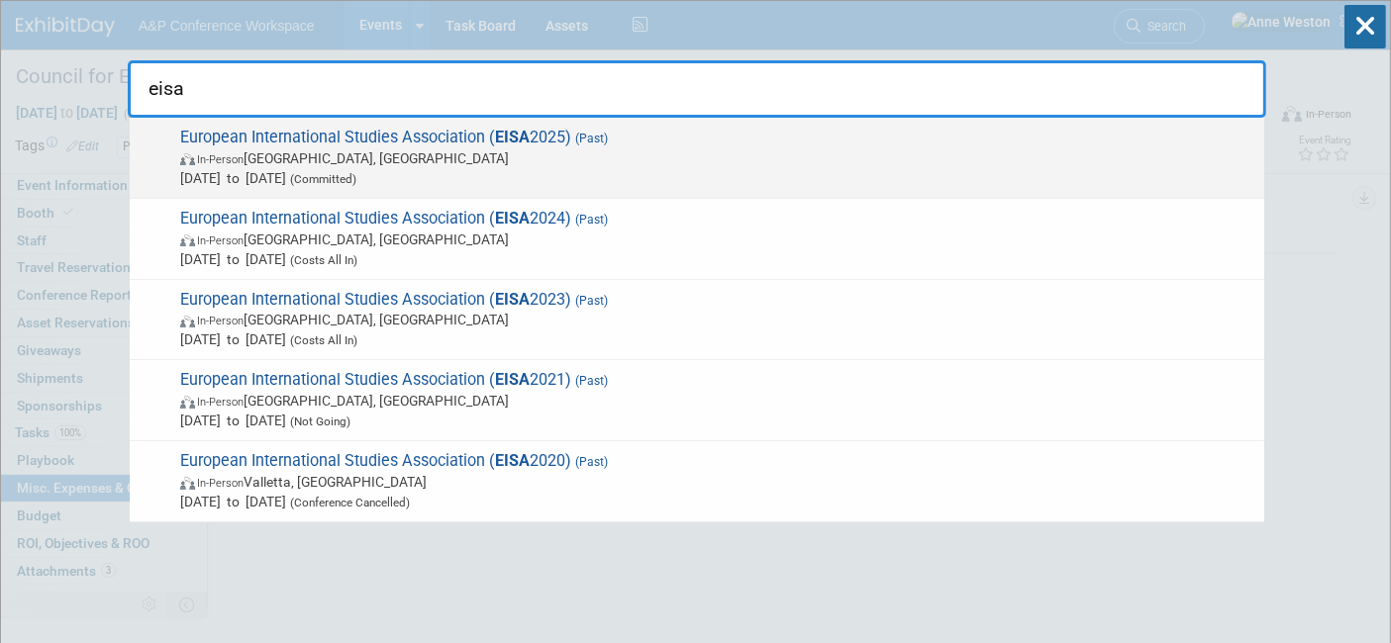
type input "eisa"
click at [355, 148] on span "In-Person Bologna, Italy" at bounding box center [717, 158] width 1074 height 20
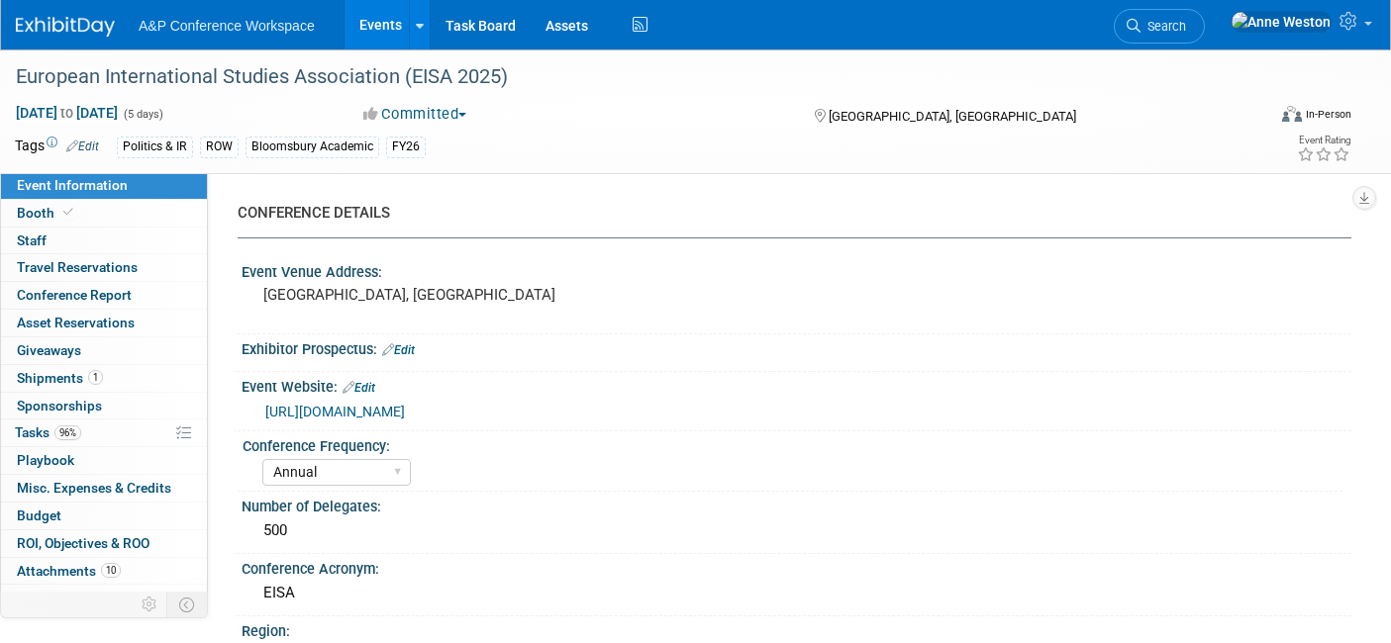
select select "Annual"
select select "Level 2"
select select "In-Person Booth"
select select "Politics & International Relations"
select select "Bloomsbury Academic"
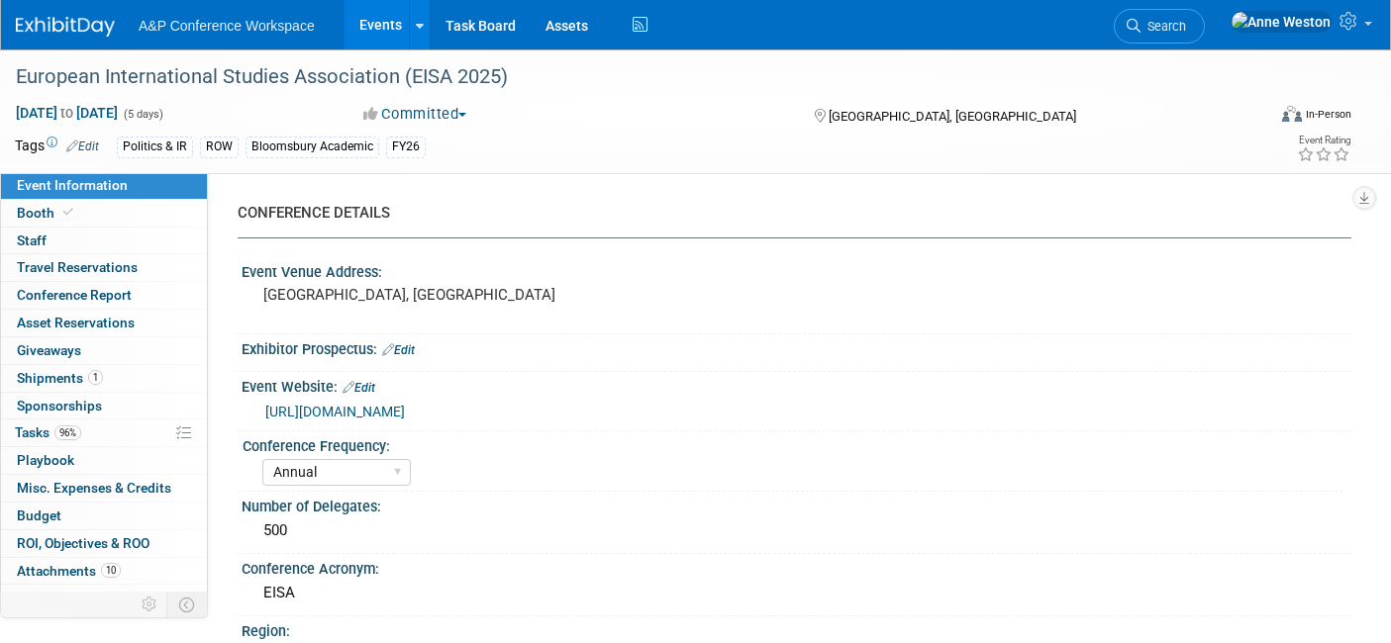
select select "[PERSON_NAME]"
select select "Brand/Subject Presence​"
click at [522, 85] on div "European International Studies Association (EISA 2025)" at bounding box center [623, 77] width 1228 height 36
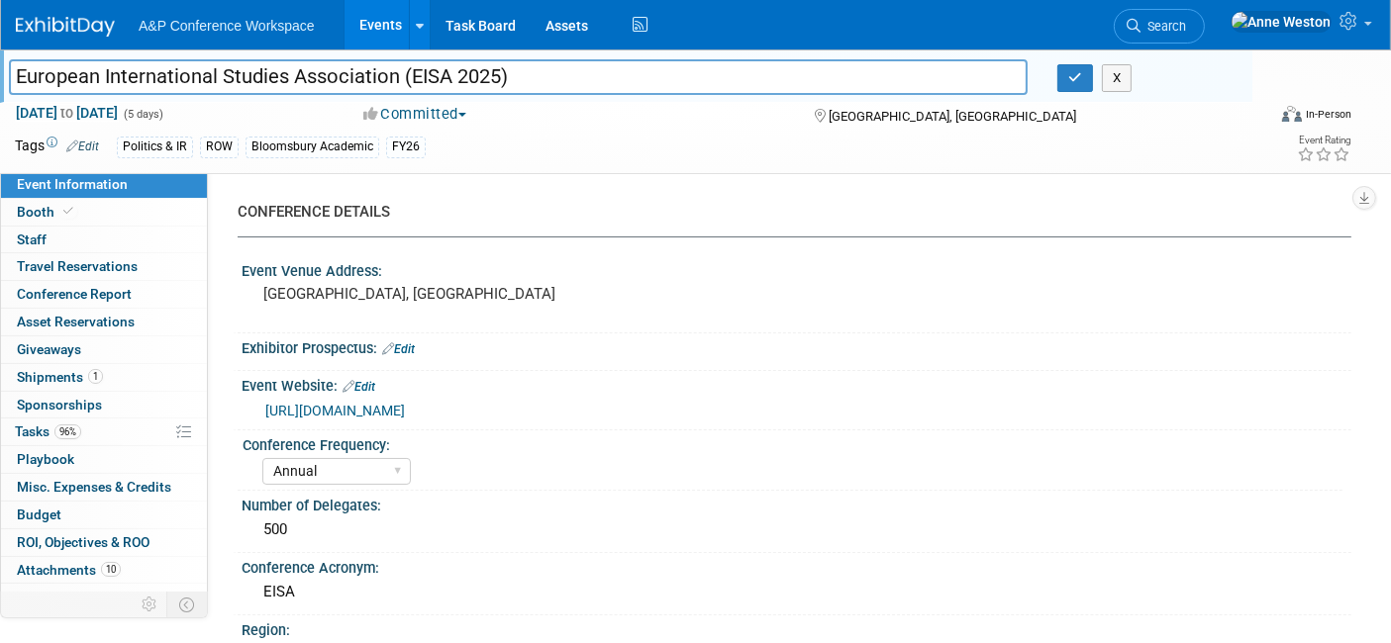
drag, startPoint x: 527, startPoint y: 75, endPoint x: 2, endPoint y: 77, distance: 524.7
click at [0, 76] on div "European International Studies Association (EISA 2025)" at bounding box center [518, 79] width 1048 height 30
click at [77, 203] on link "Booth" at bounding box center [104, 212] width 206 height 27
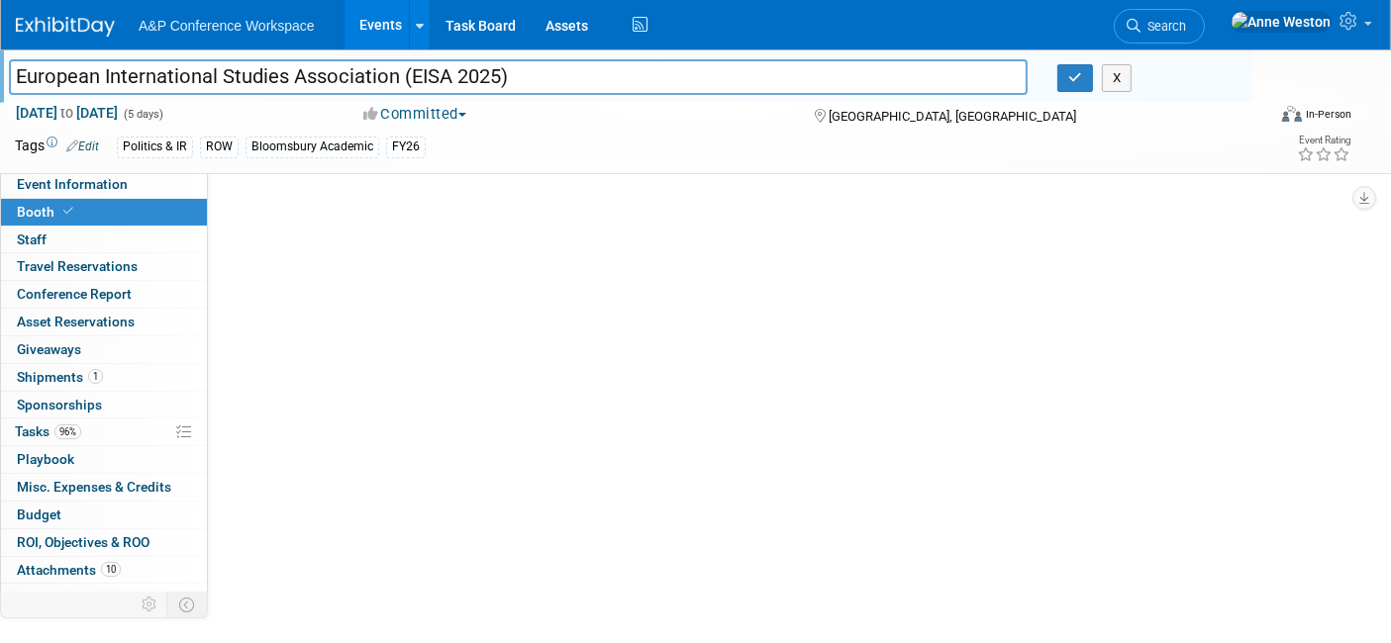
select select "COBA"
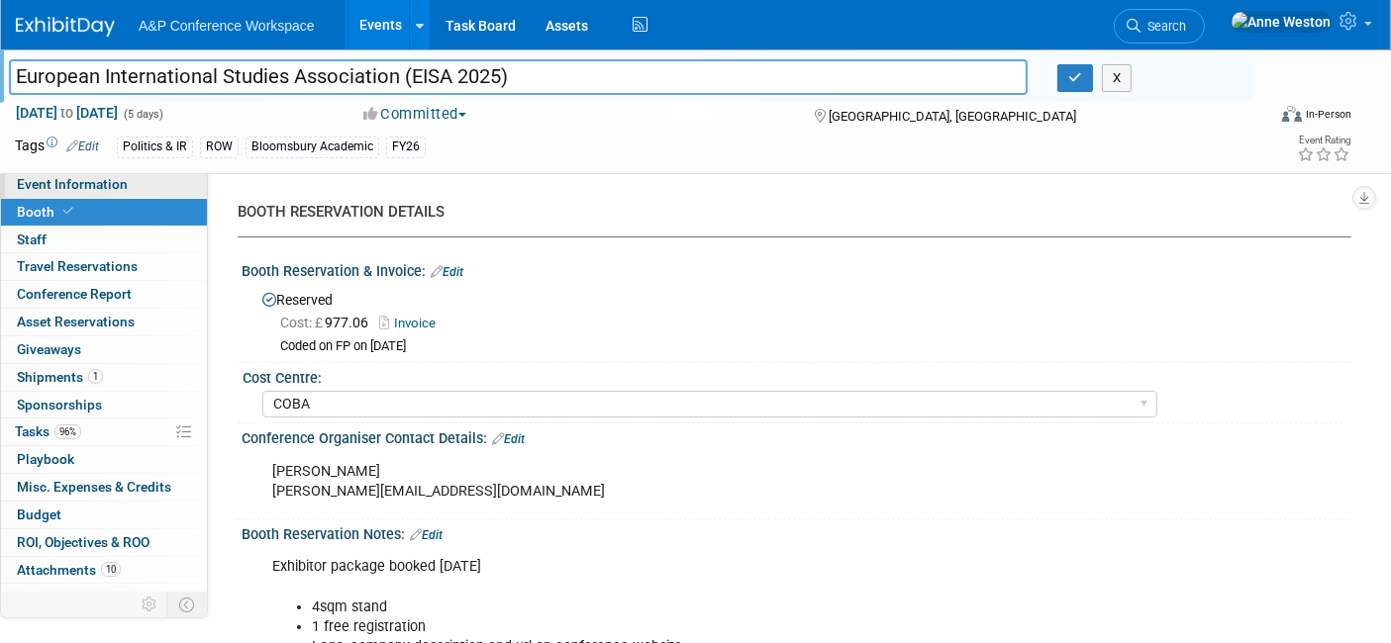
click at [90, 190] on span "Event Information" at bounding box center [72, 184] width 111 height 16
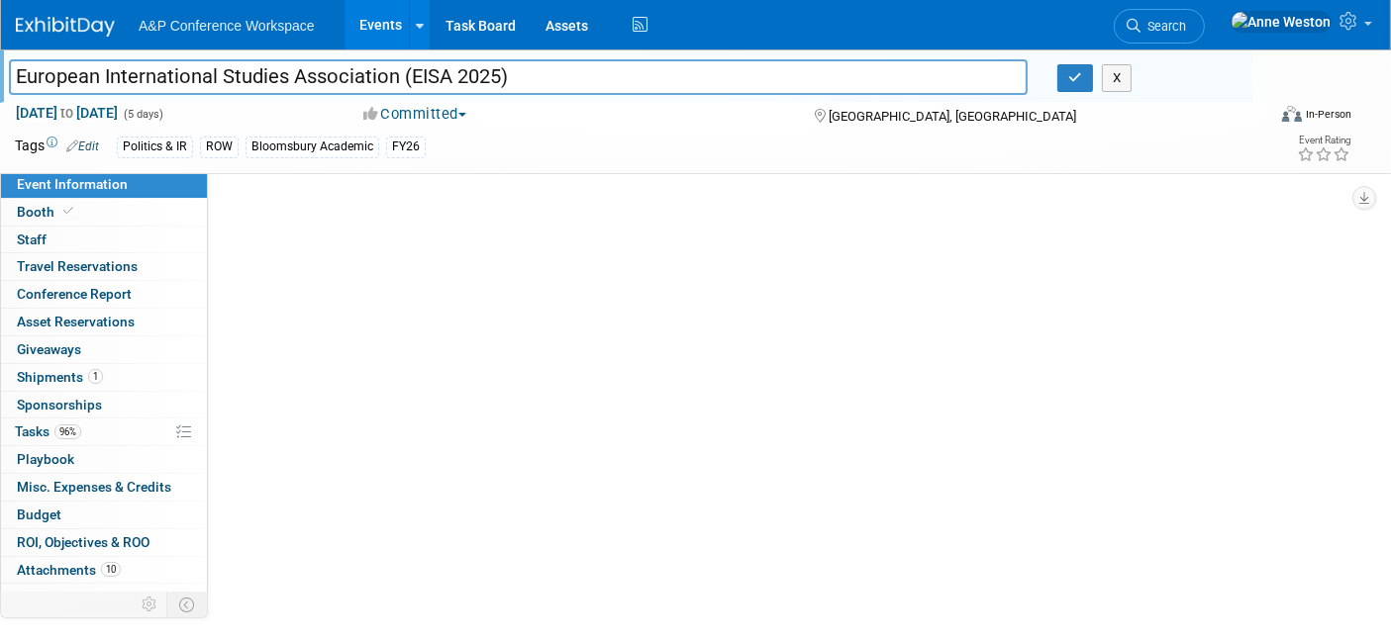
select select "Annual"
select select "Level 2"
select select "In-Person Booth"
select select "Politics & International Relations"
select select "Bloomsbury Academic"
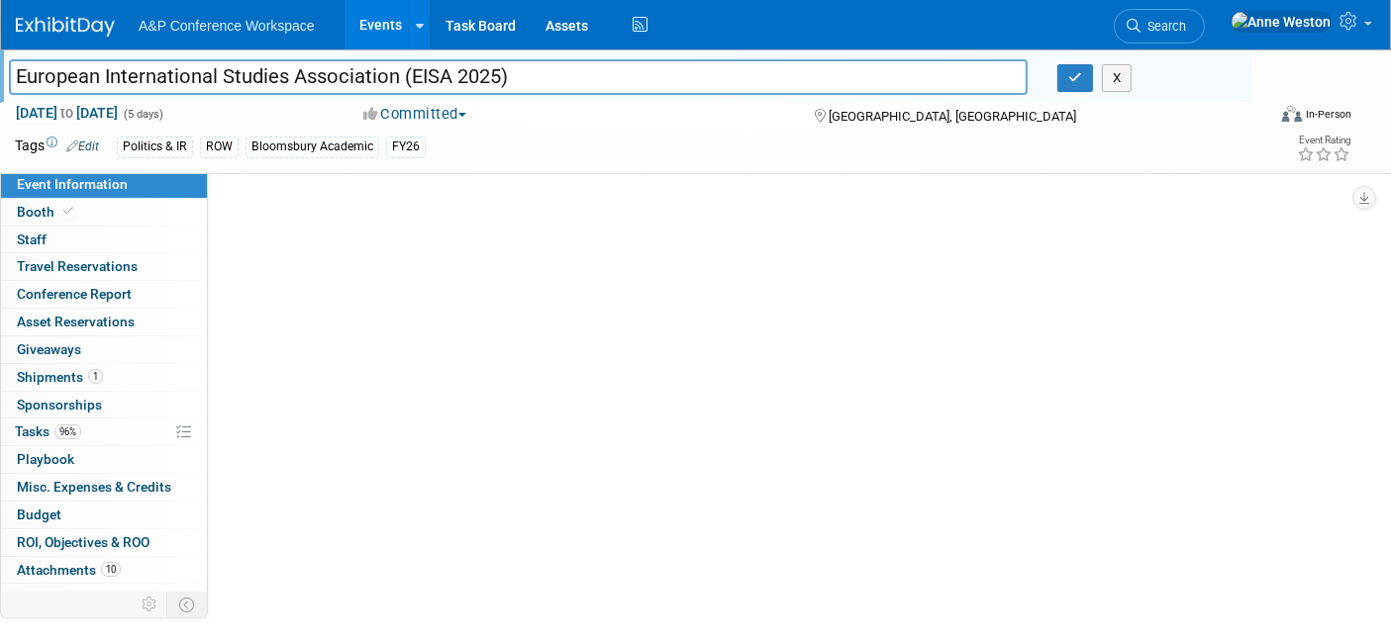
select select "[PERSON_NAME]"
select select "Brand/Subject Presence​"
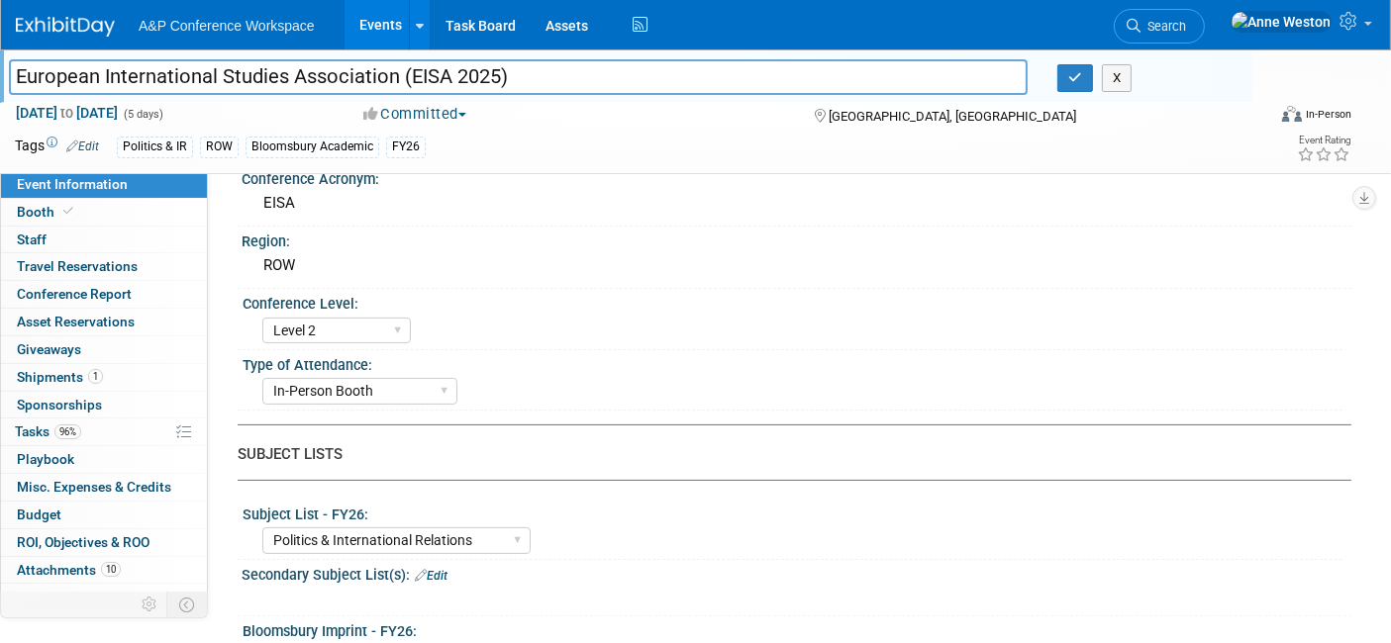
scroll to position [440, 0]
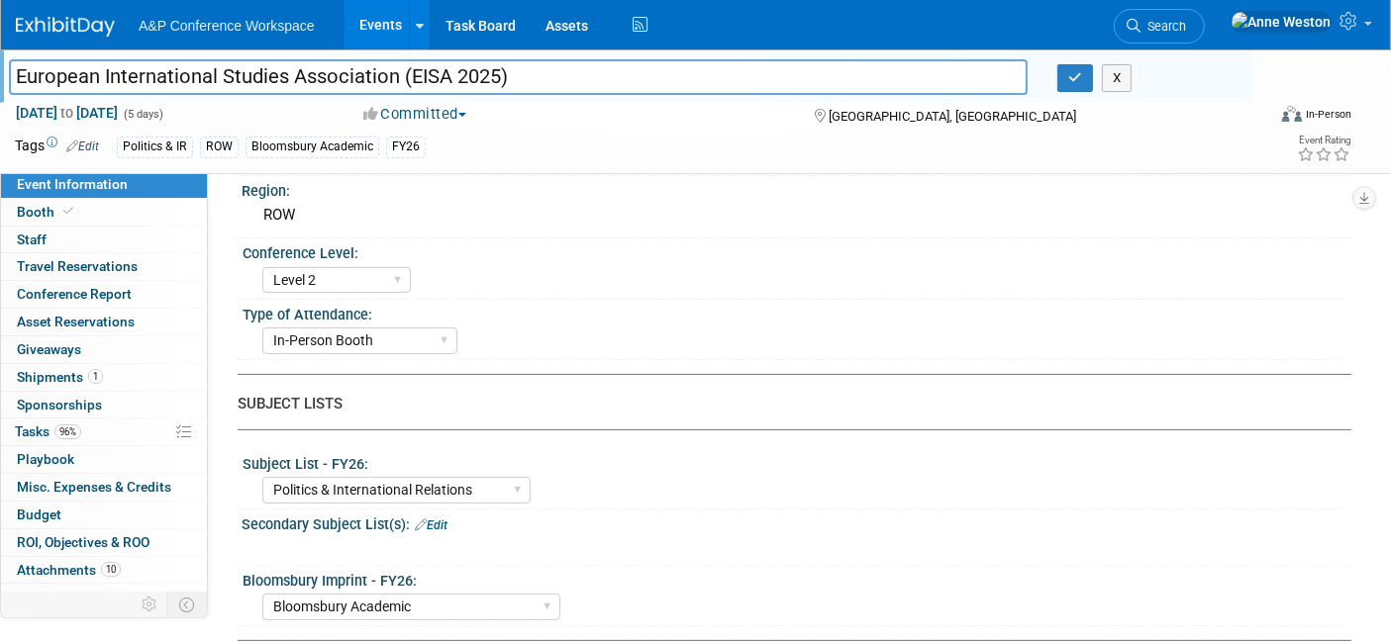
click at [509, 341] on div "In-Person Booth Virtual Booth Sponsorship Insert Only - DO NOT USE Program Adve…" at bounding box center [802, 339] width 1080 height 32
click at [1076, 82] on icon "button" at bounding box center [1075, 77] width 14 height 13
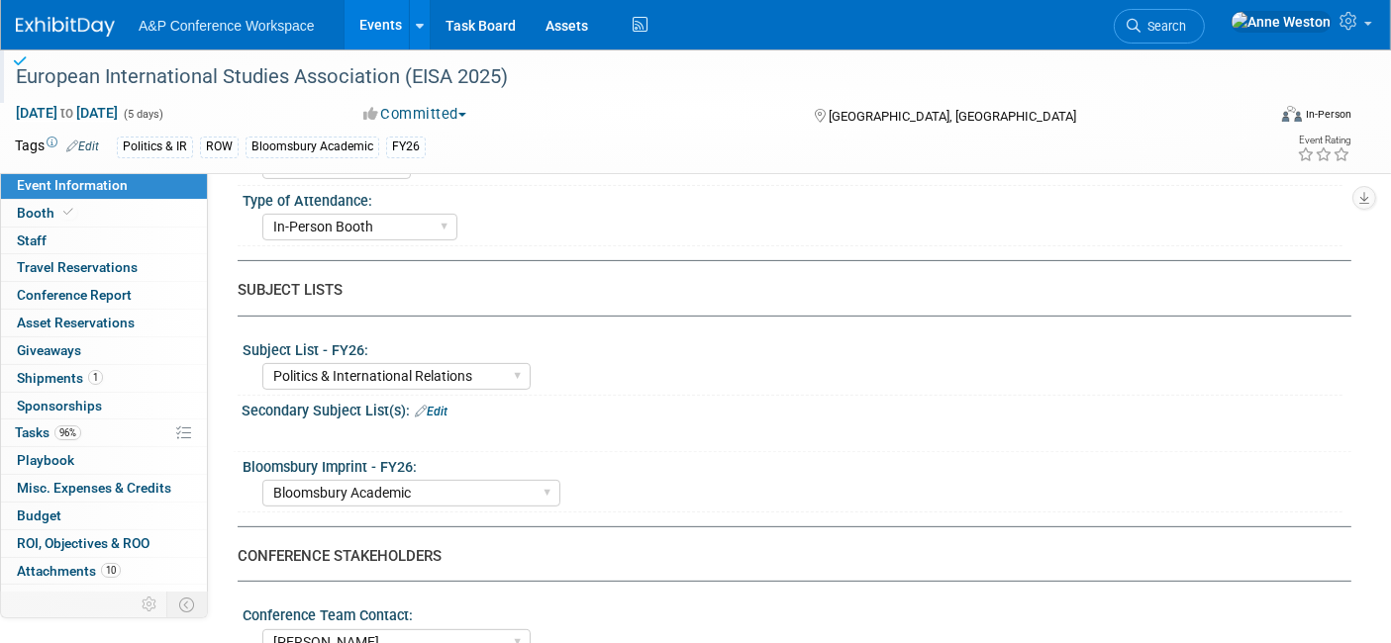
scroll to position [769, 0]
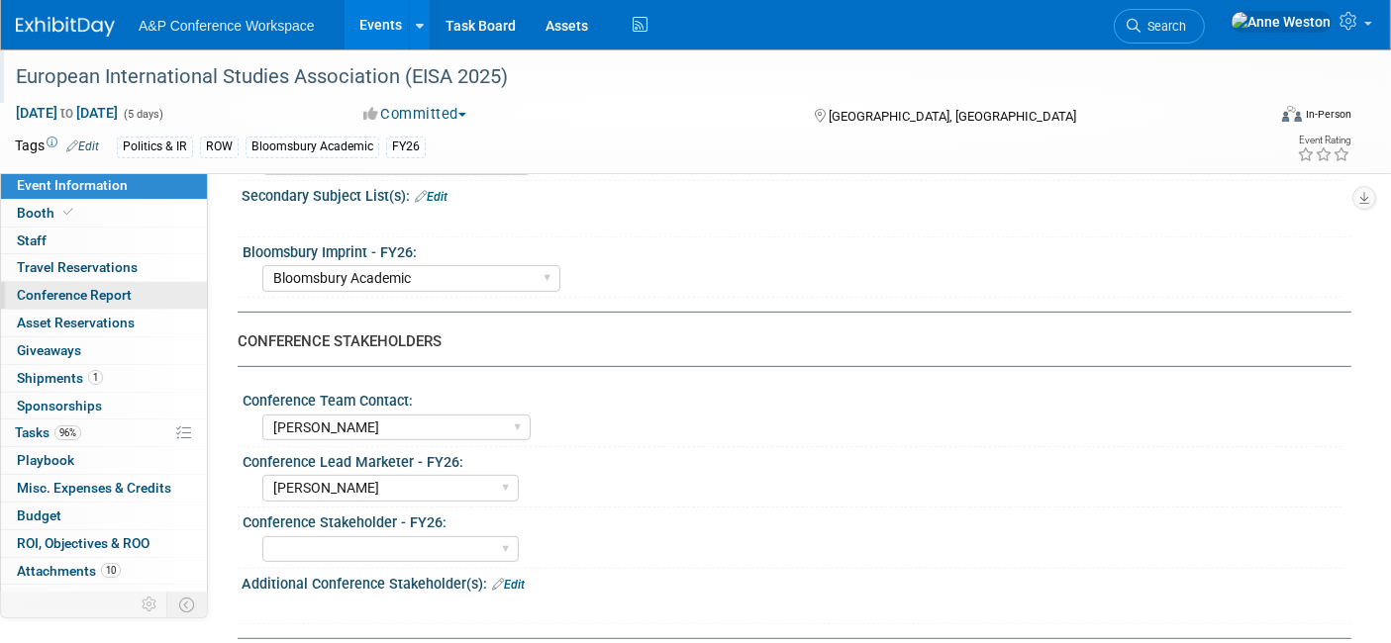
click at [101, 284] on link "Conference Report" at bounding box center [104, 295] width 206 height 27
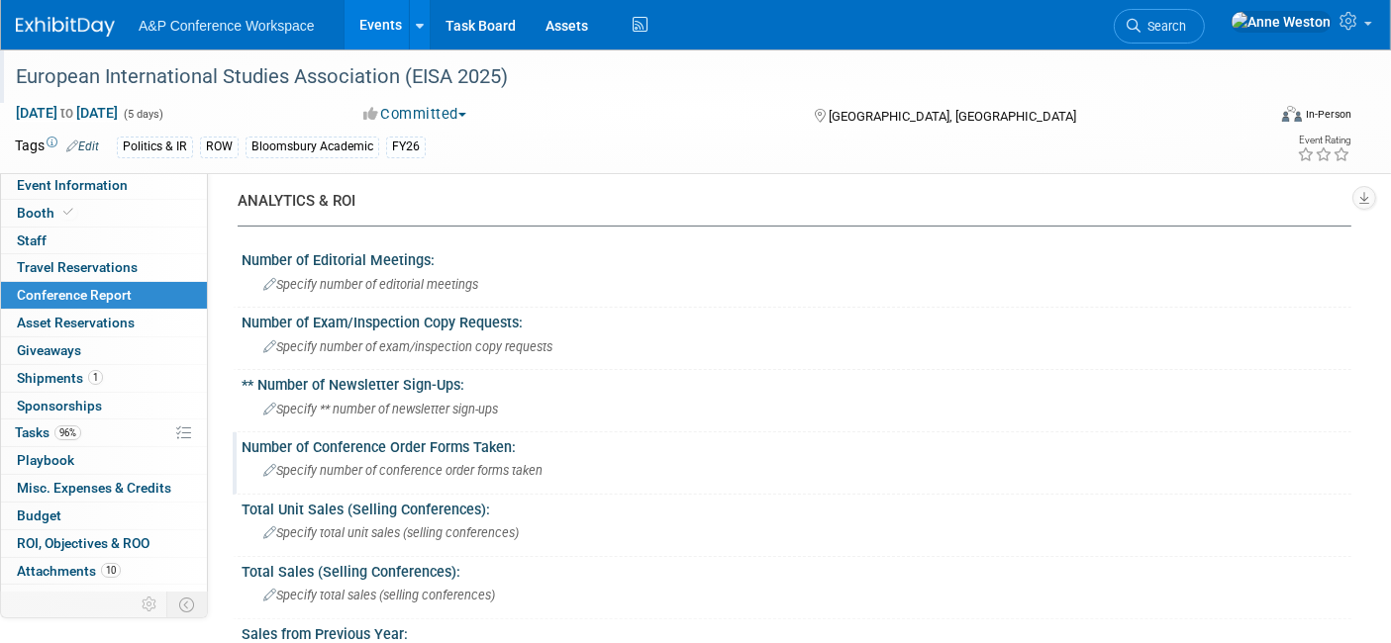
scroll to position [0, 0]
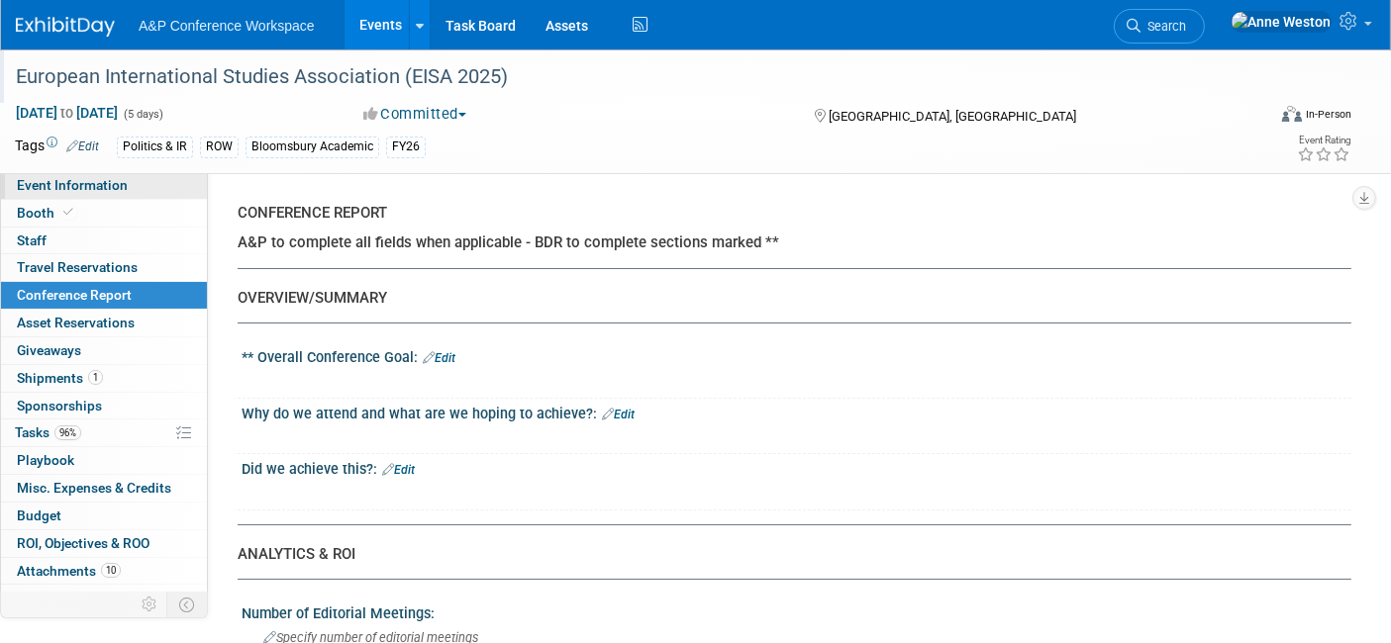
click at [73, 182] on span "Event Information" at bounding box center [72, 185] width 111 height 16
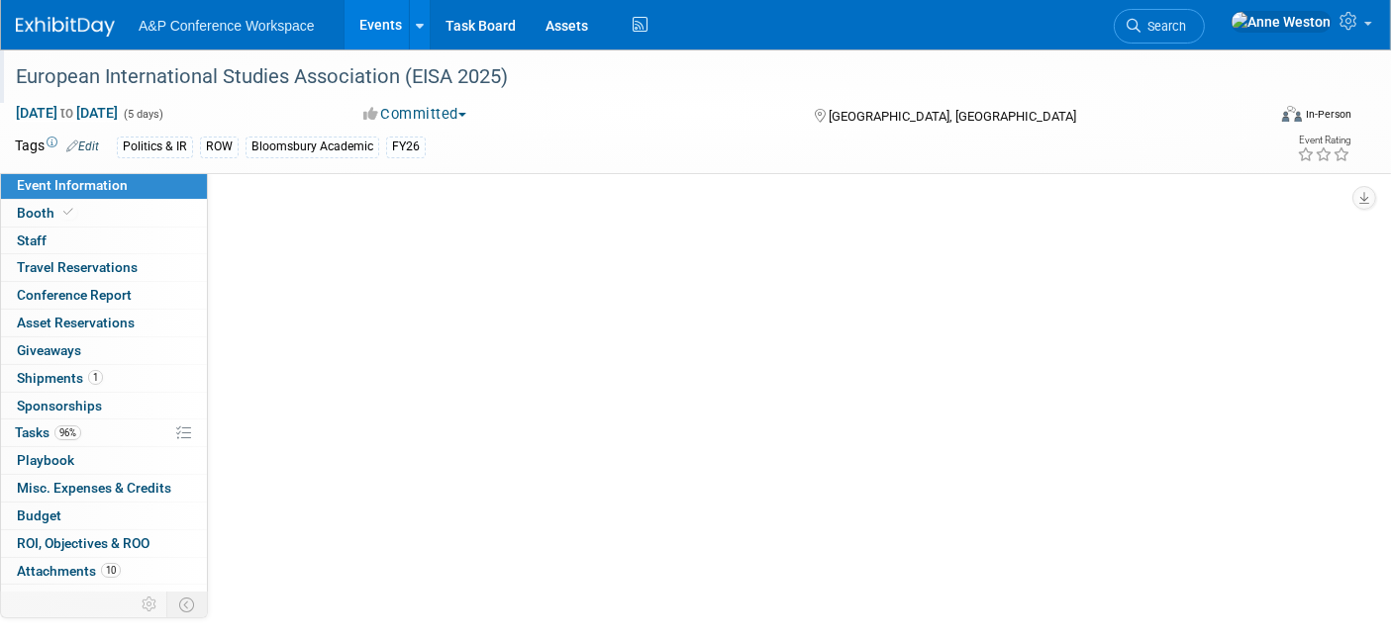
select select "Annual"
select select "Level 2"
select select "In-Person Booth"
select select "Politics & International Relations"
select select "Bloomsbury Academic"
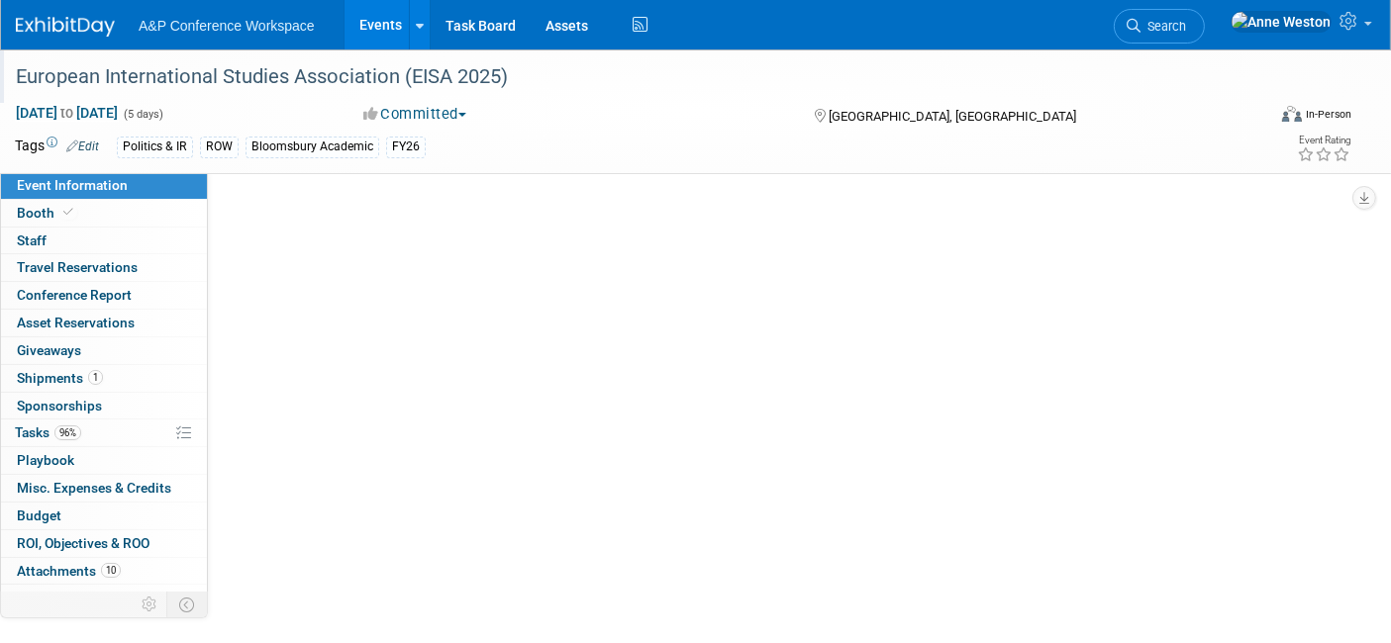
select select "[PERSON_NAME]"
select select "Brand/Subject Presence​"
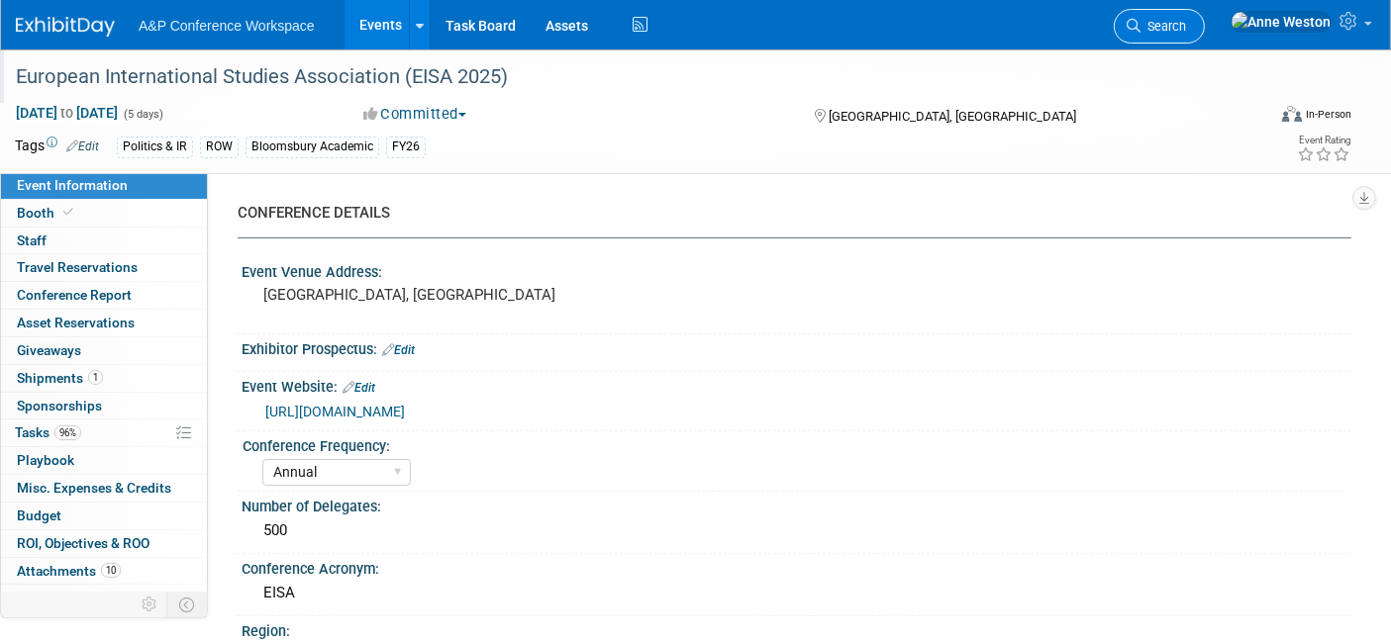
click at [1205, 35] on link "Search" at bounding box center [1159, 26] width 91 height 35
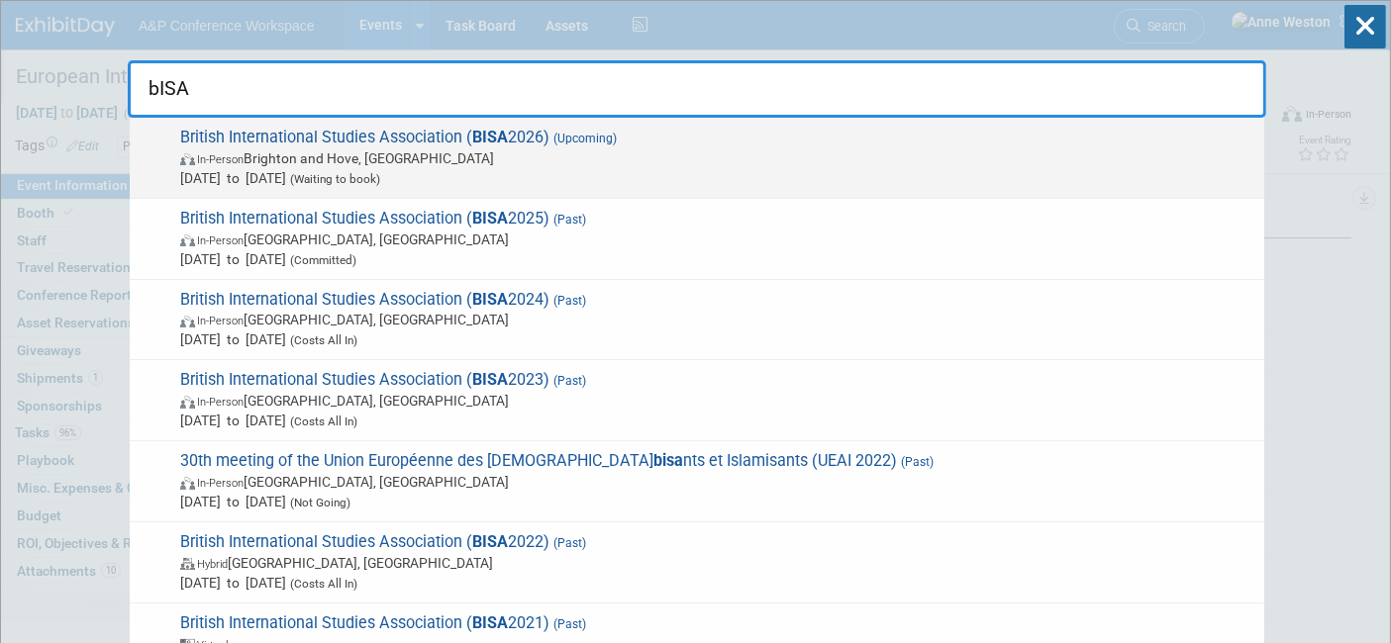
type input "bISA"
click at [420, 131] on span "British International Studies Association ( BISA 2026) (Upcoming) In-Person Bri…" at bounding box center [714, 158] width 1080 height 60
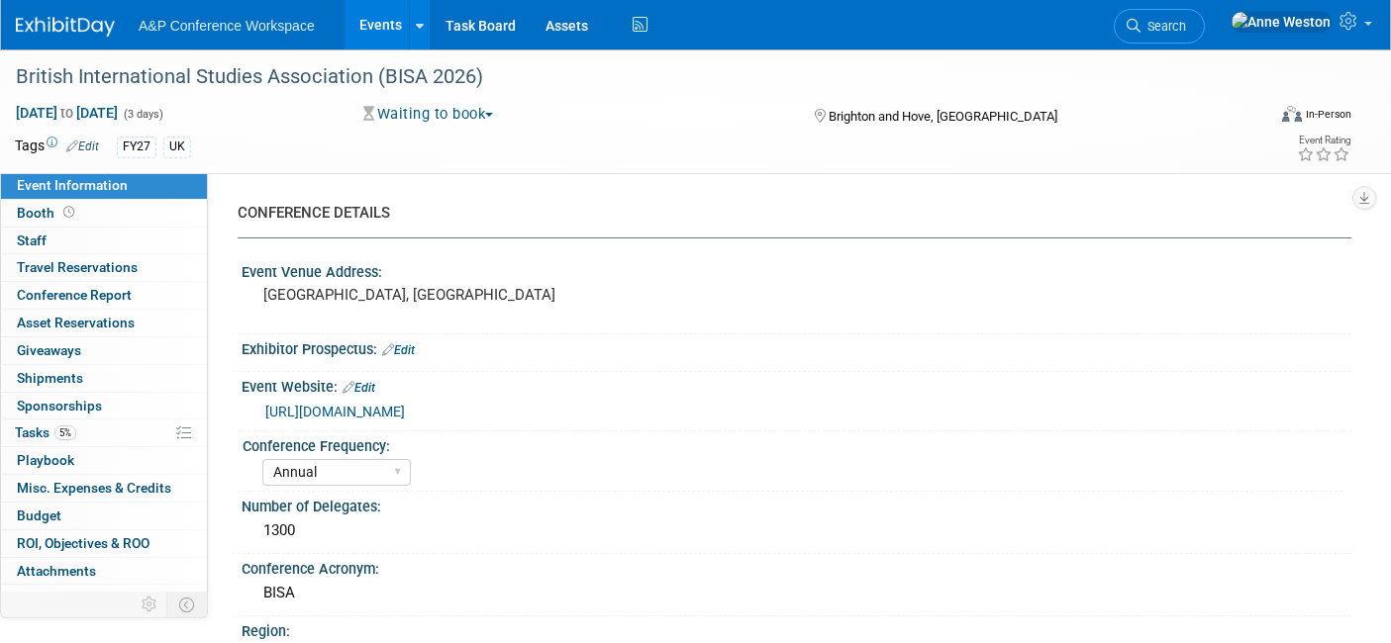
select select "Annual"
select select "Level 2"
select select "In-Person Booth"
select select "Politics & International Relations"
select select "Bloomsbury Academic"
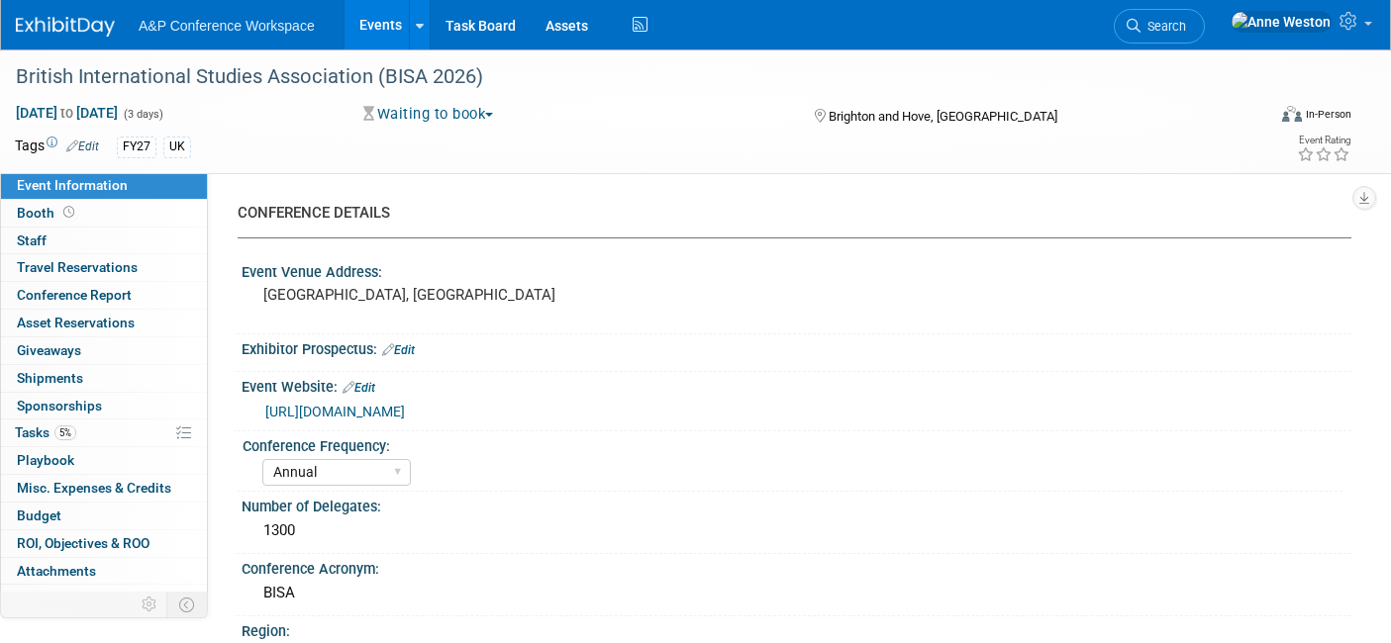
select select "[PERSON_NAME]"
click at [1140, 19] on icon at bounding box center [1134, 26] width 14 height 14
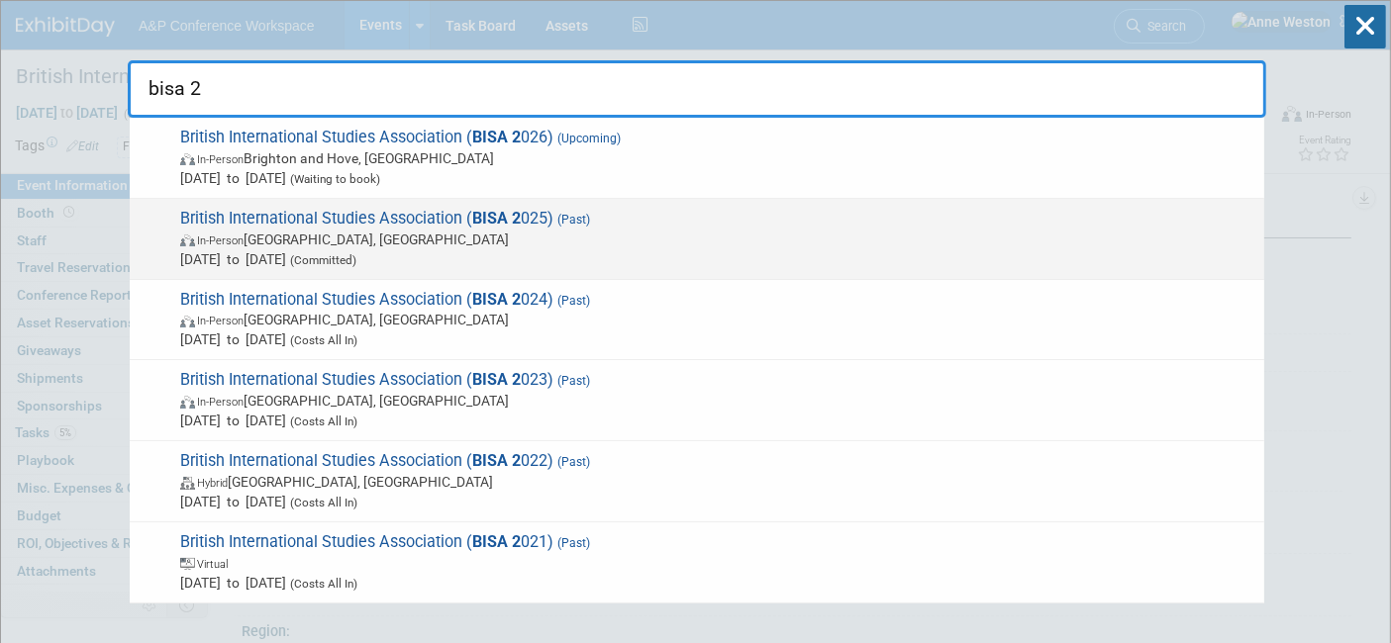
type input "bisa 2"
click at [410, 220] on span "British International Studies Association ( BISA 2 025) (Past) In-Person [GEOGR…" at bounding box center [714, 239] width 1080 height 60
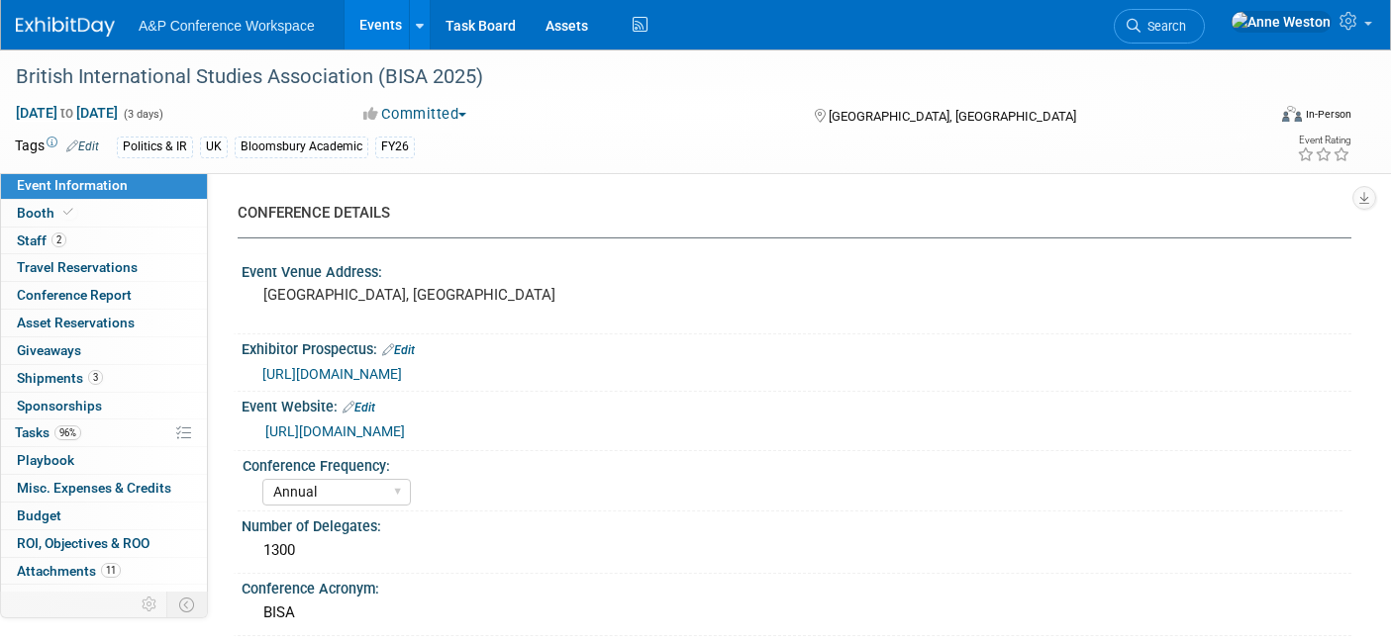
select select "Annual"
select select "Level 2"
select select "In-Person Booth"
select select "Politics & International Relations"
select select "Bloomsbury Academic"
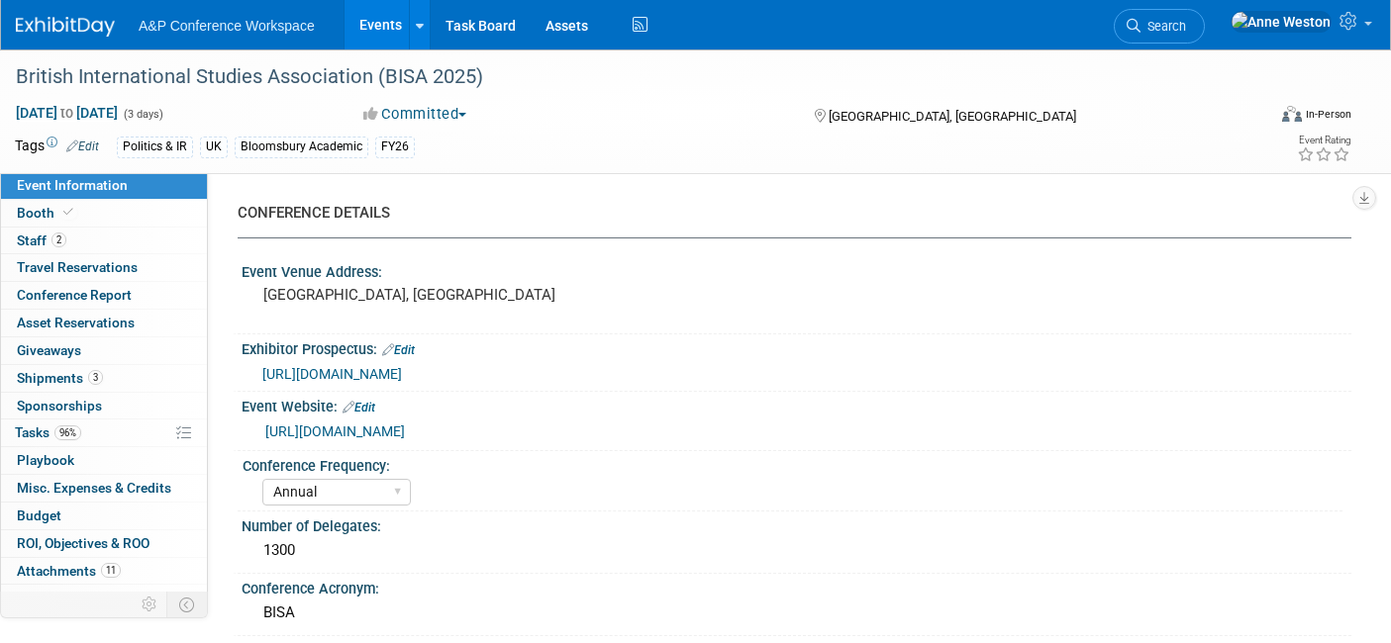
select select "[PERSON_NAME]"
select select "Networking/Commissioning"
click at [64, 296] on span "Conference Report" at bounding box center [74, 295] width 115 height 16
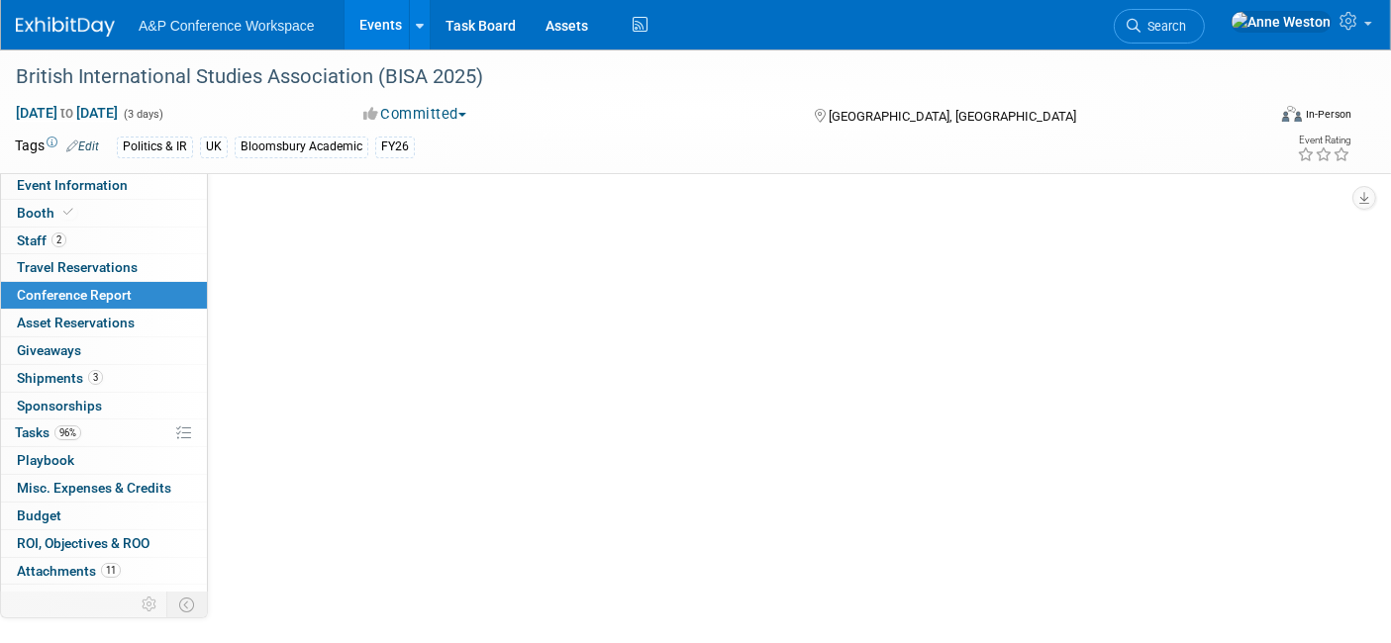
select select "NO"
select select "YES"
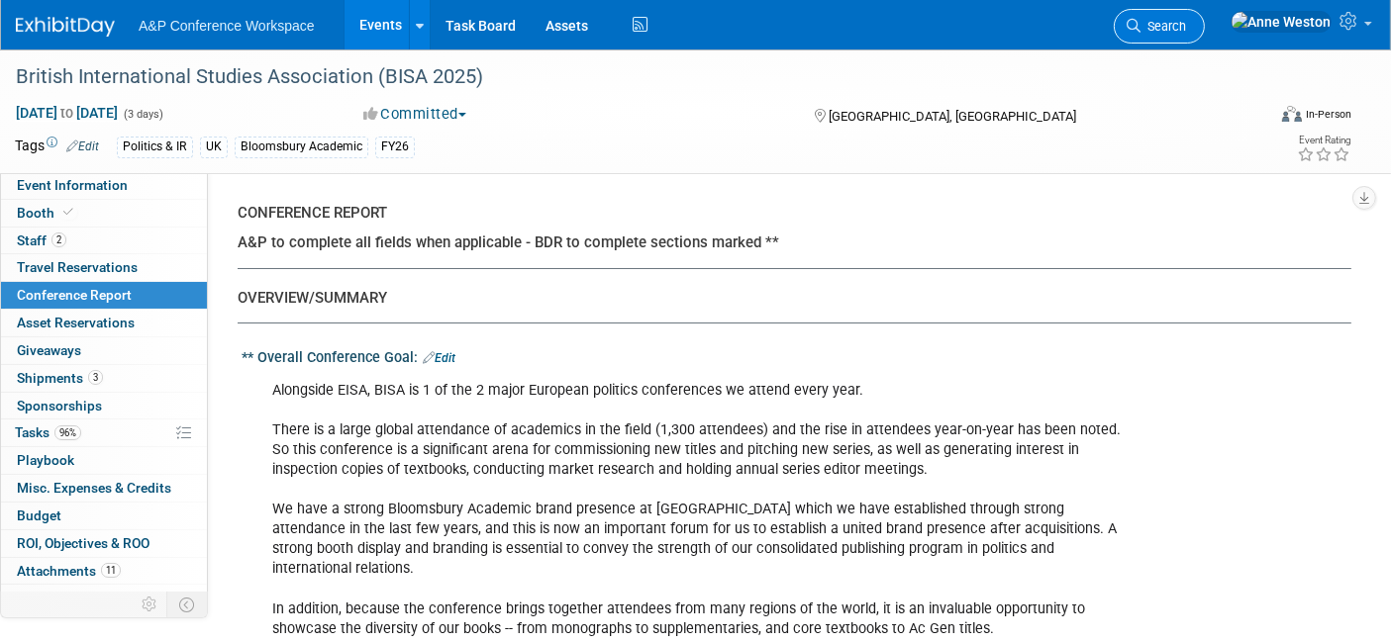
click at [1205, 17] on link "Search" at bounding box center [1159, 26] width 91 height 35
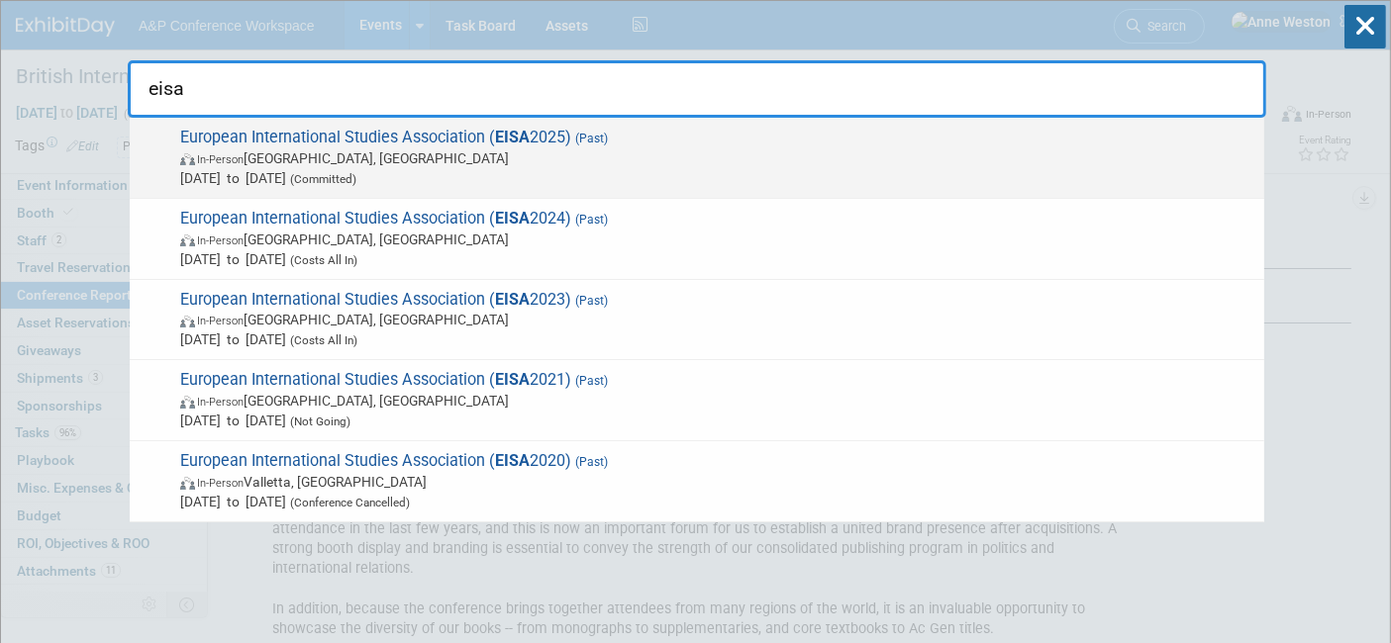
type input "eisa"
click at [343, 164] on span "In-Person [GEOGRAPHIC_DATA], [GEOGRAPHIC_DATA]" at bounding box center [717, 158] width 1074 height 20
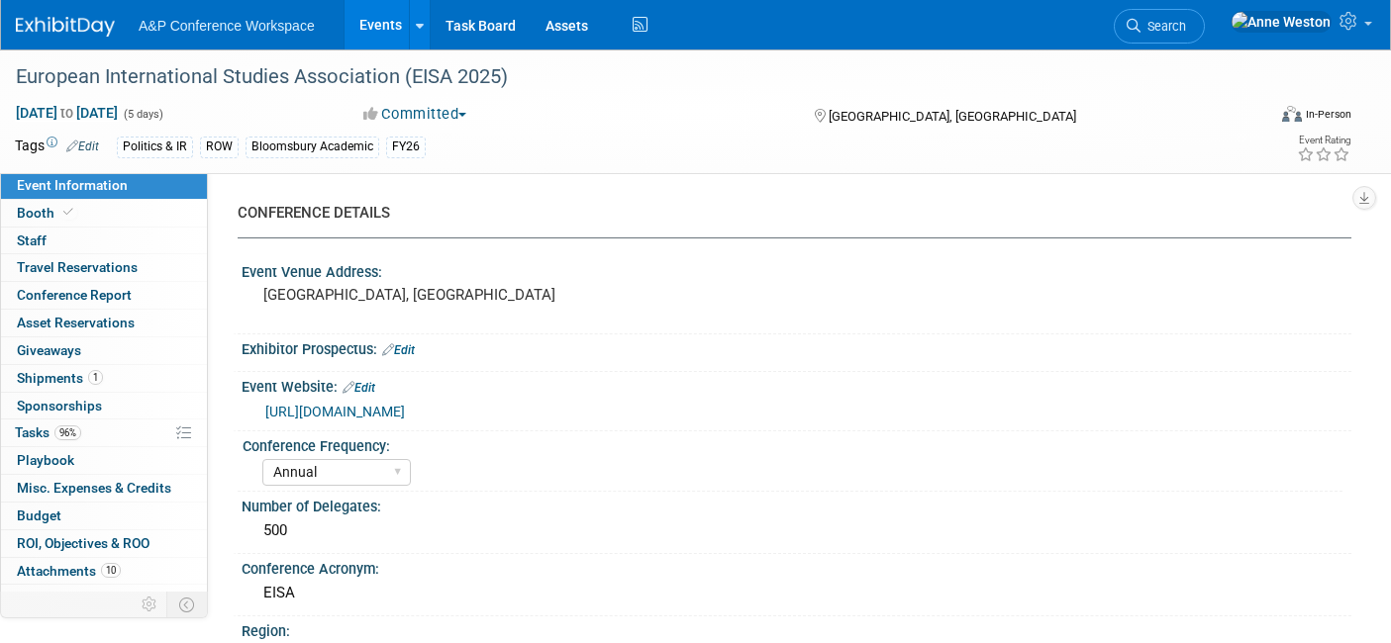
select select "Annual"
select select "Level 2"
select select "In-Person Booth"
select select "Politics & International Relations"
select select "Bloomsbury Academic"
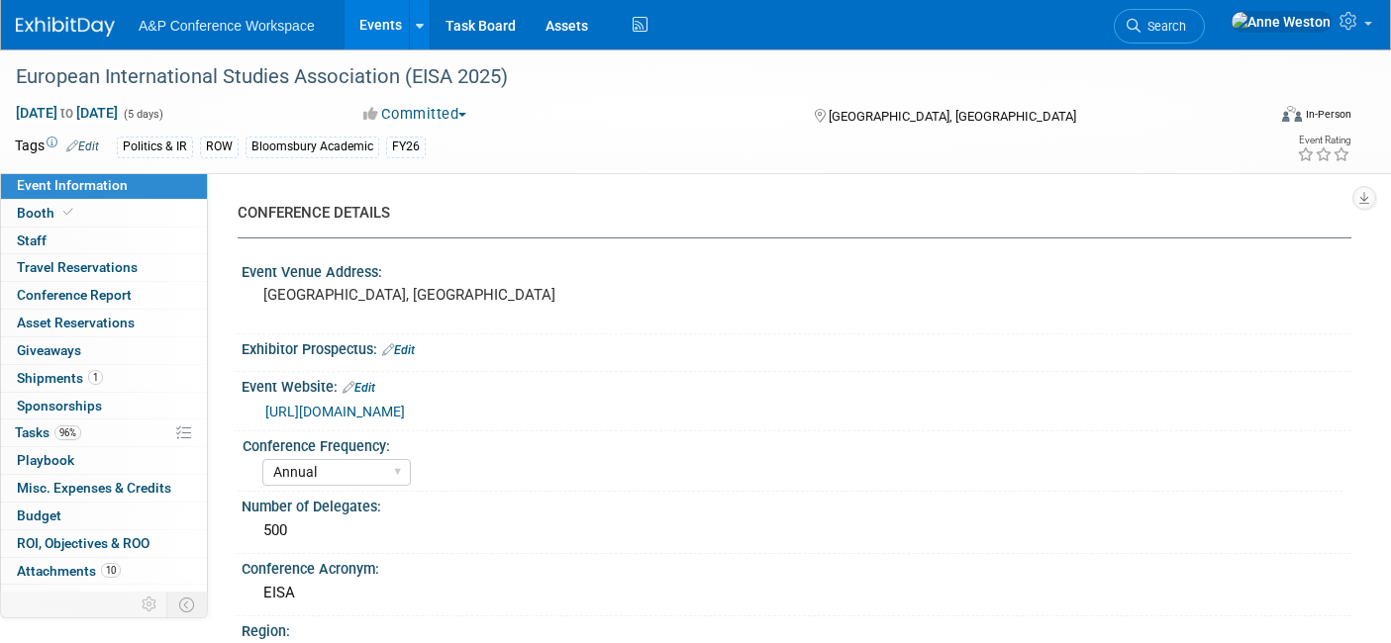
select select "[PERSON_NAME]"
select select "Brand/Subject Presence​"
click at [95, 293] on span "Conference Report" at bounding box center [74, 295] width 115 height 16
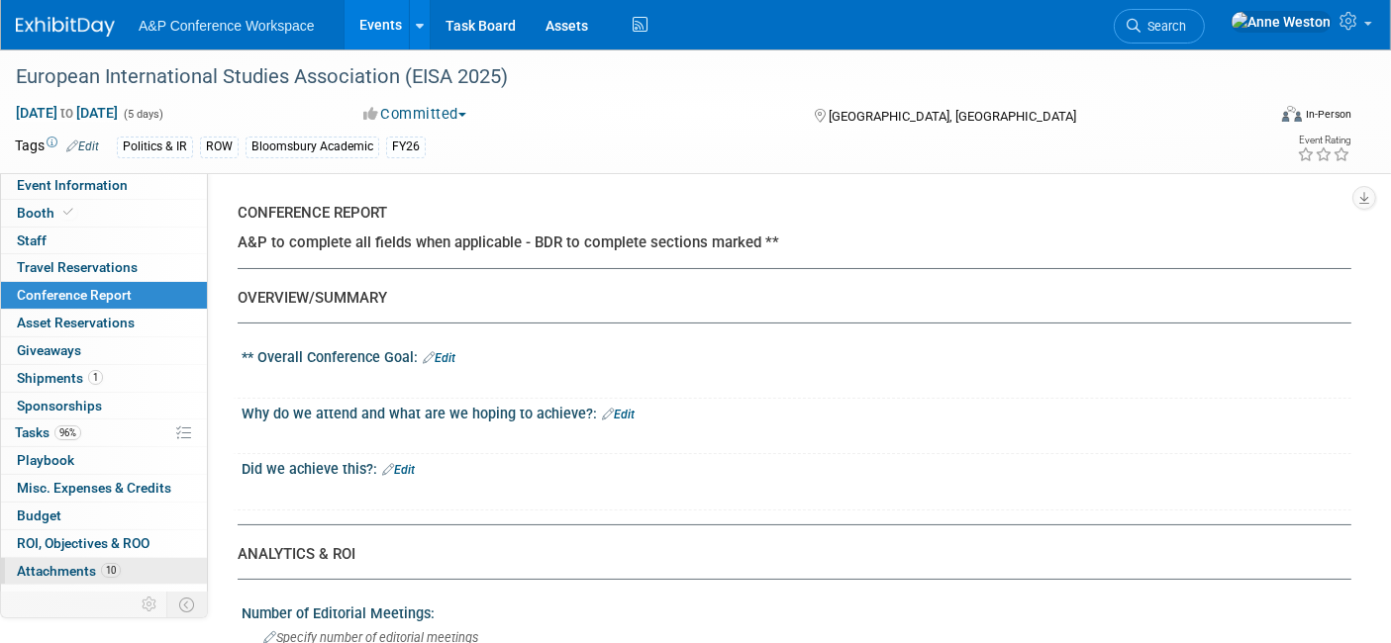
click at [78, 563] on span "Attachments 10" at bounding box center [69, 571] width 104 height 16
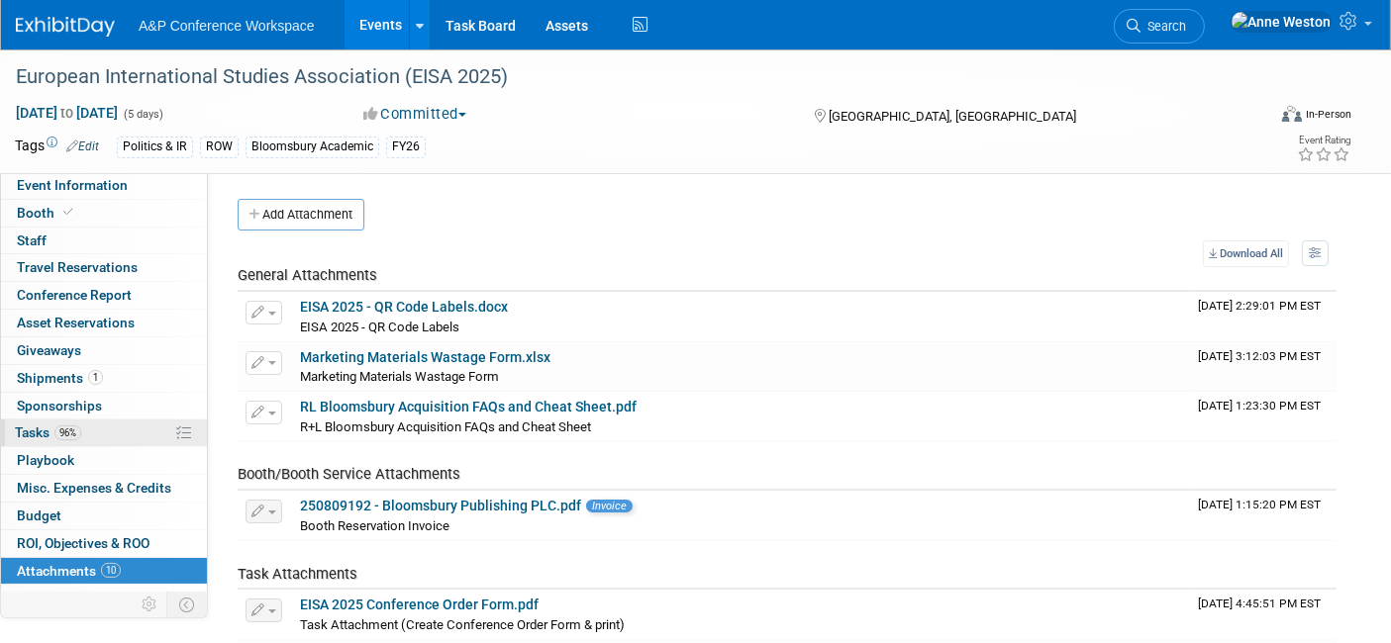
click at [91, 420] on link "96% Tasks 96%" at bounding box center [104, 433] width 206 height 27
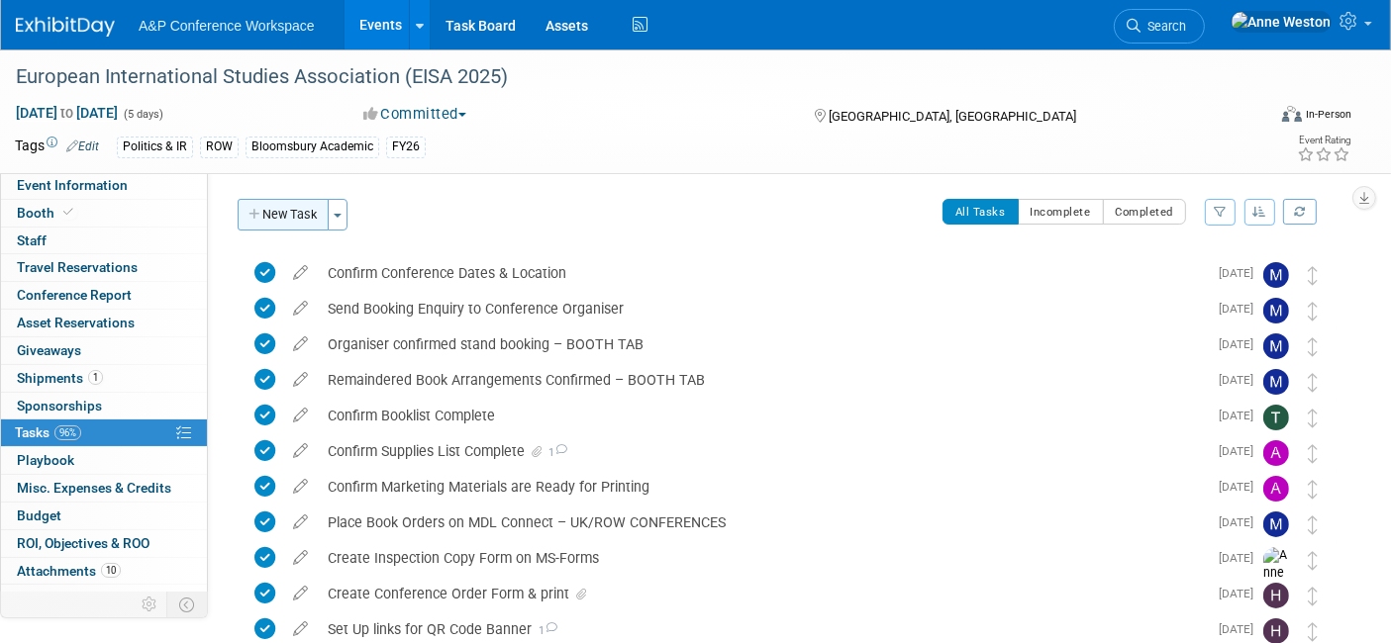
click at [274, 208] on button "New Task" at bounding box center [283, 215] width 91 height 32
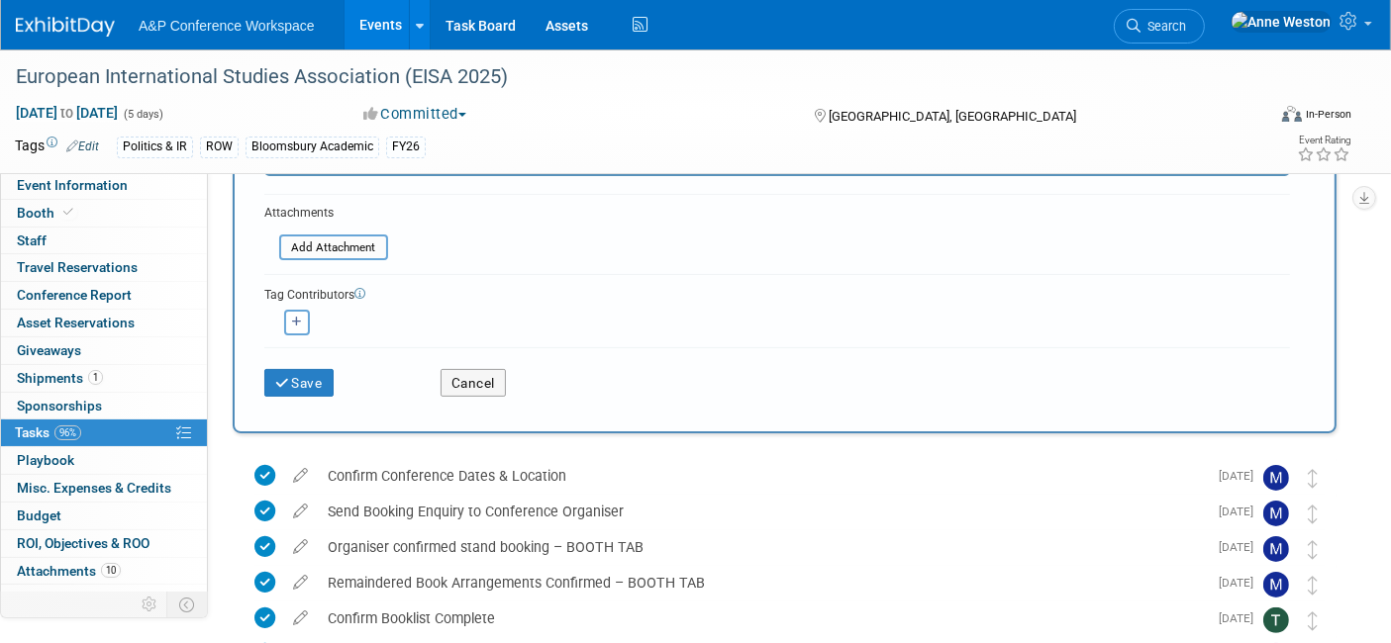
scroll to position [330, 0]
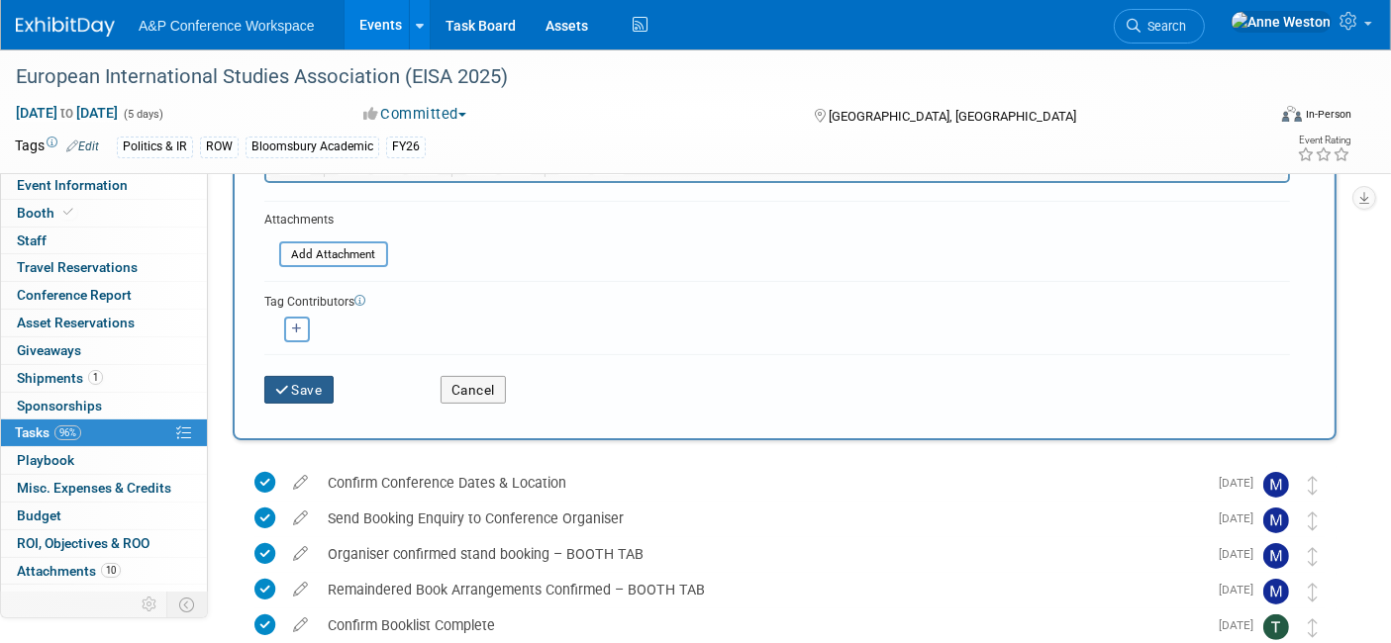
type input "Conference Report Complete"
click at [282, 391] on button "Save" at bounding box center [298, 390] width 69 height 28
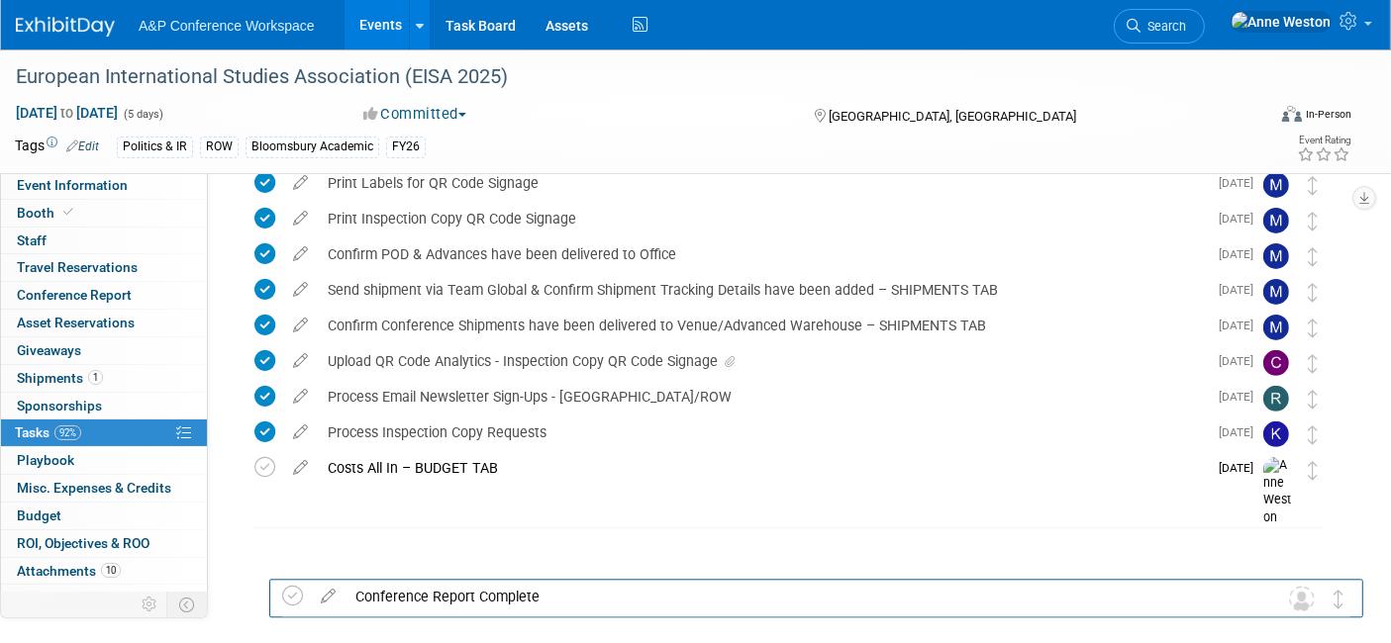
scroll to position [588, 0]
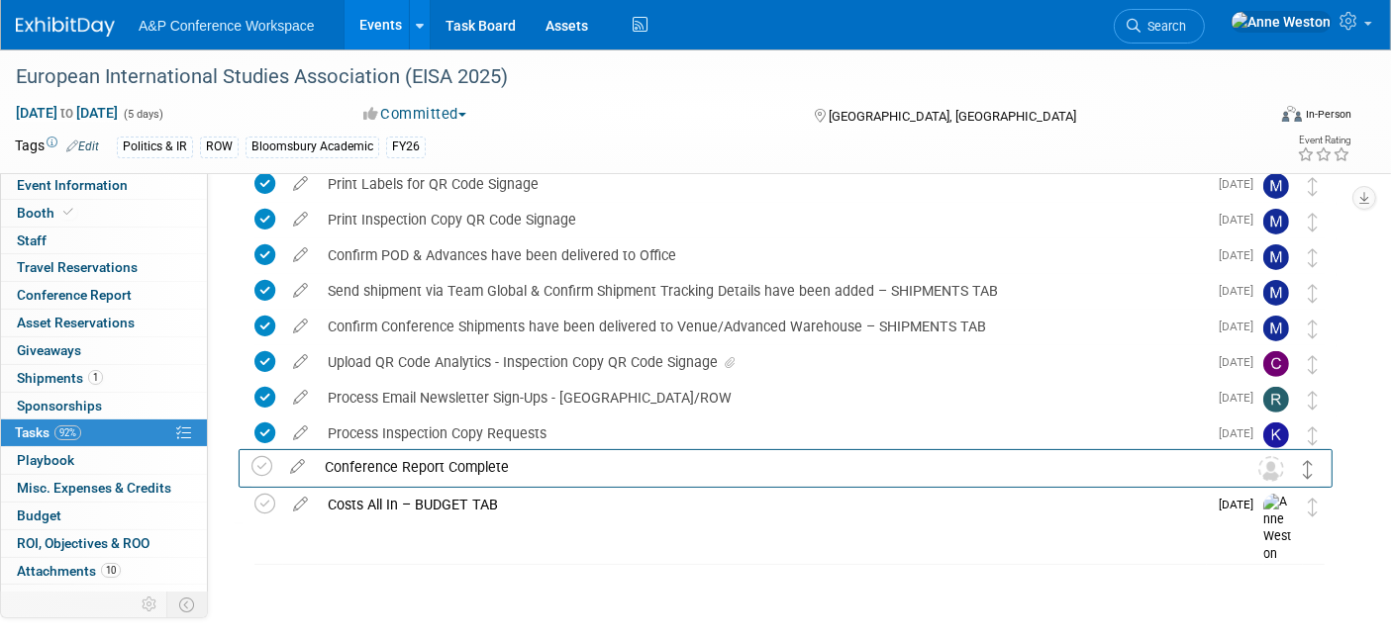
drag, startPoint x: 1312, startPoint y: 267, endPoint x: 1308, endPoint y: 472, distance: 204.9
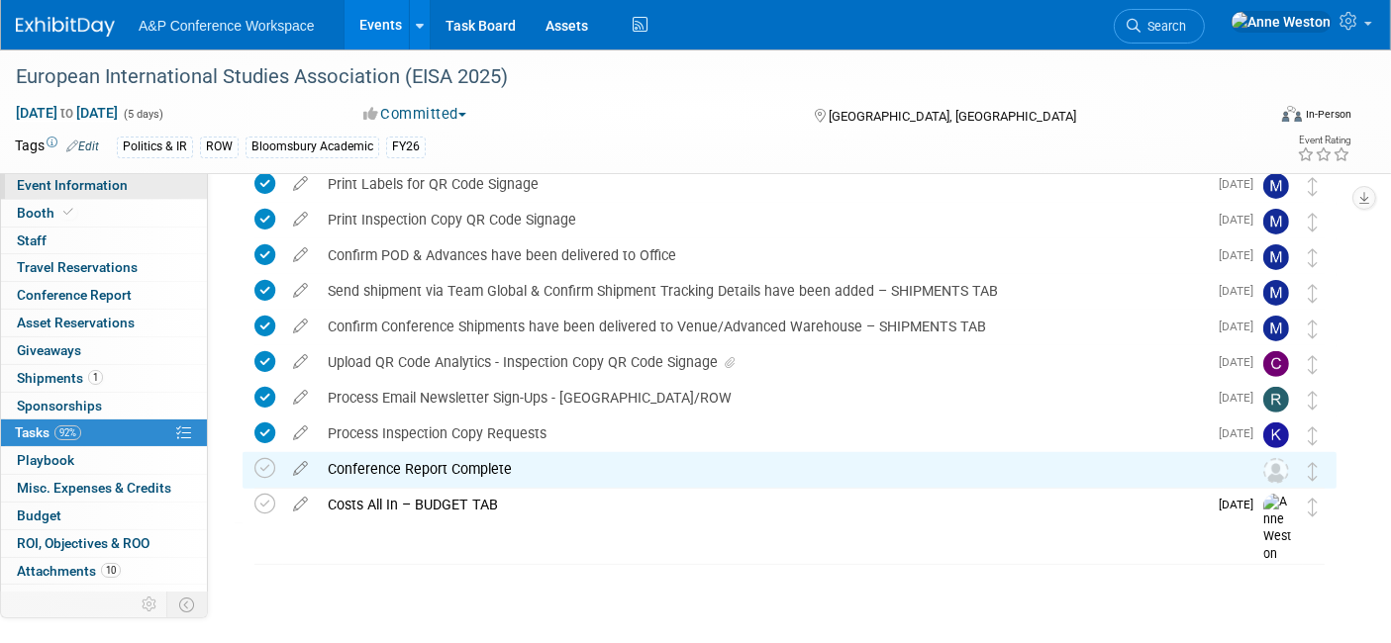
click at [64, 197] on link "Event Information" at bounding box center [104, 185] width 206 height 27
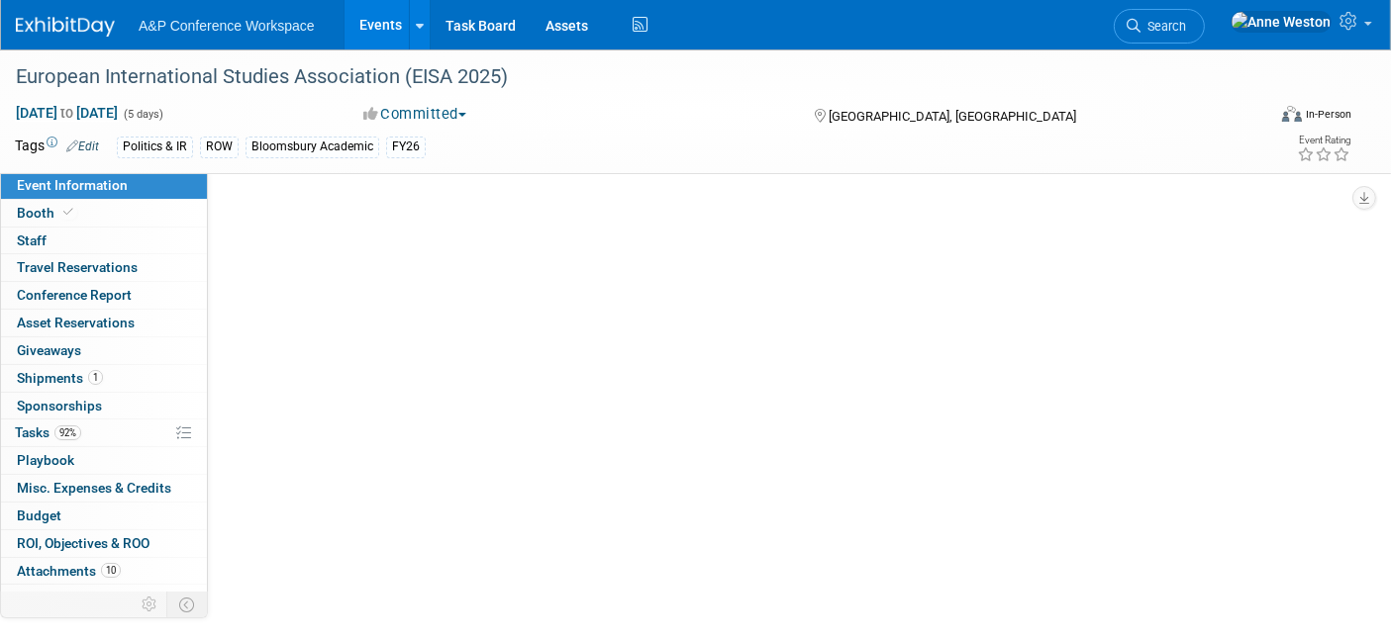
scroll to position [0, 0]
select select "Annual"
select select "Level 2"
select select "In-Person Booth"
select select "Politics & International Relations"
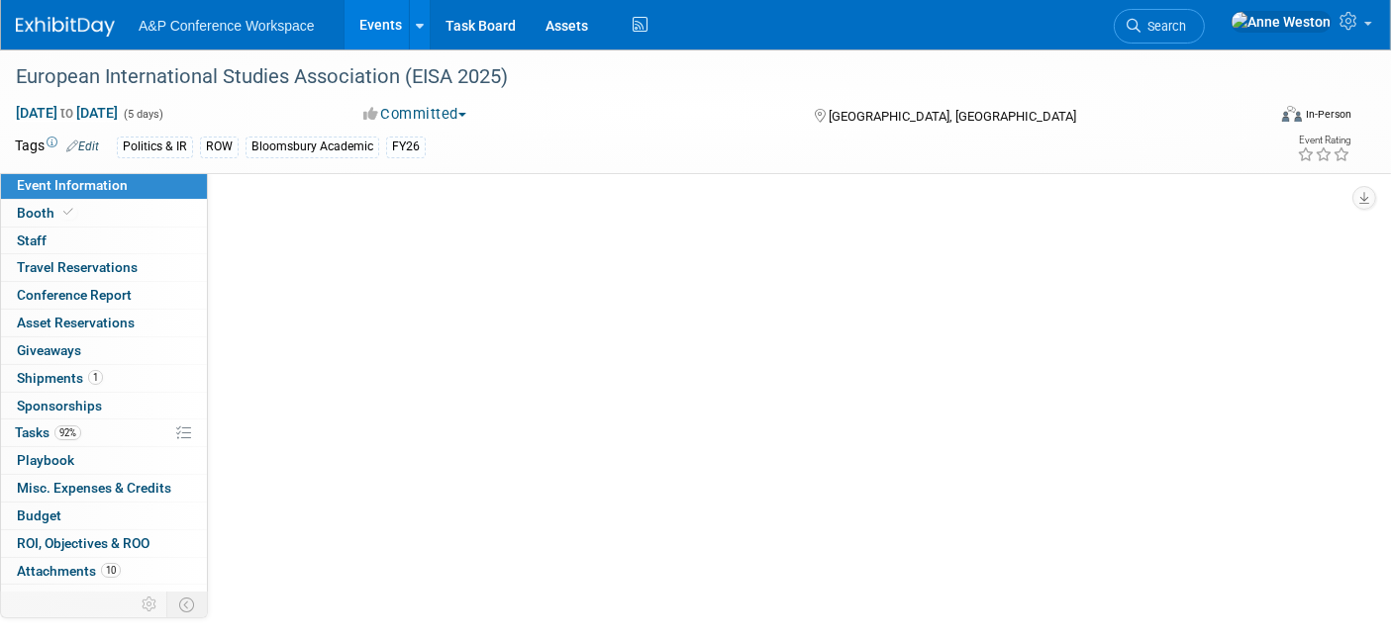
select select "Bloomsbury Academic"
select select "[PERSON_NAME]"
select select "Brand/Subject Presence​"
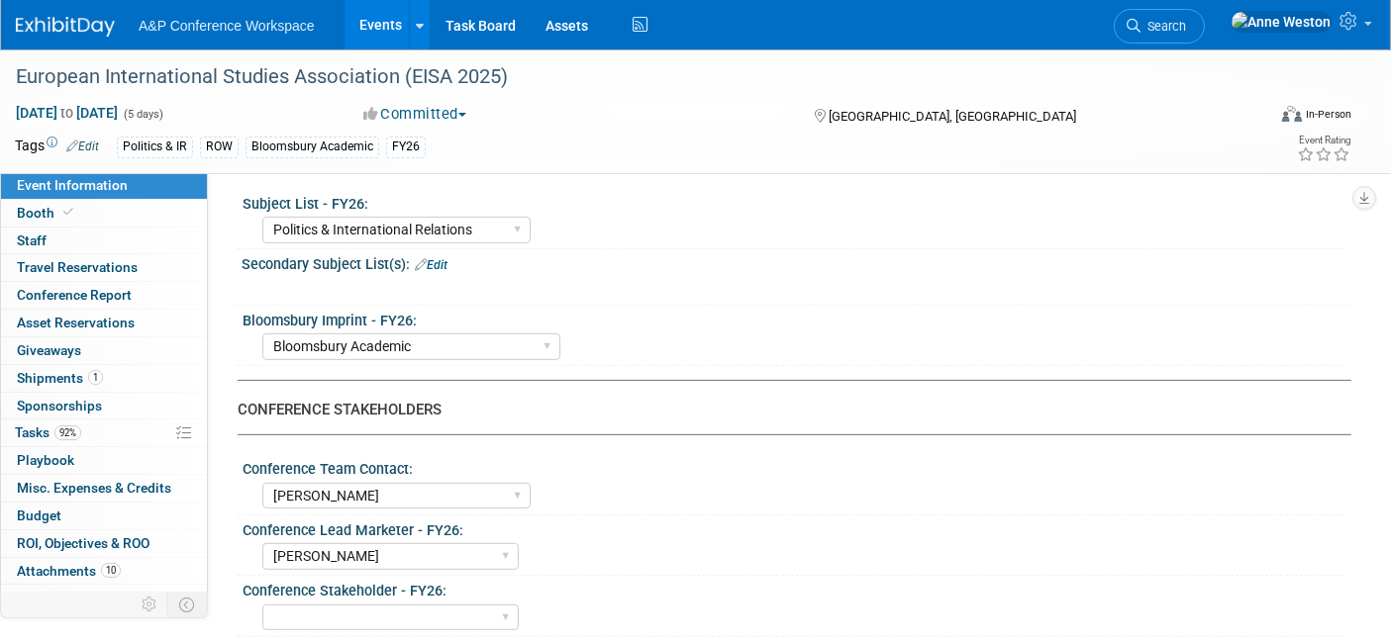
scroll to position [659, 0]
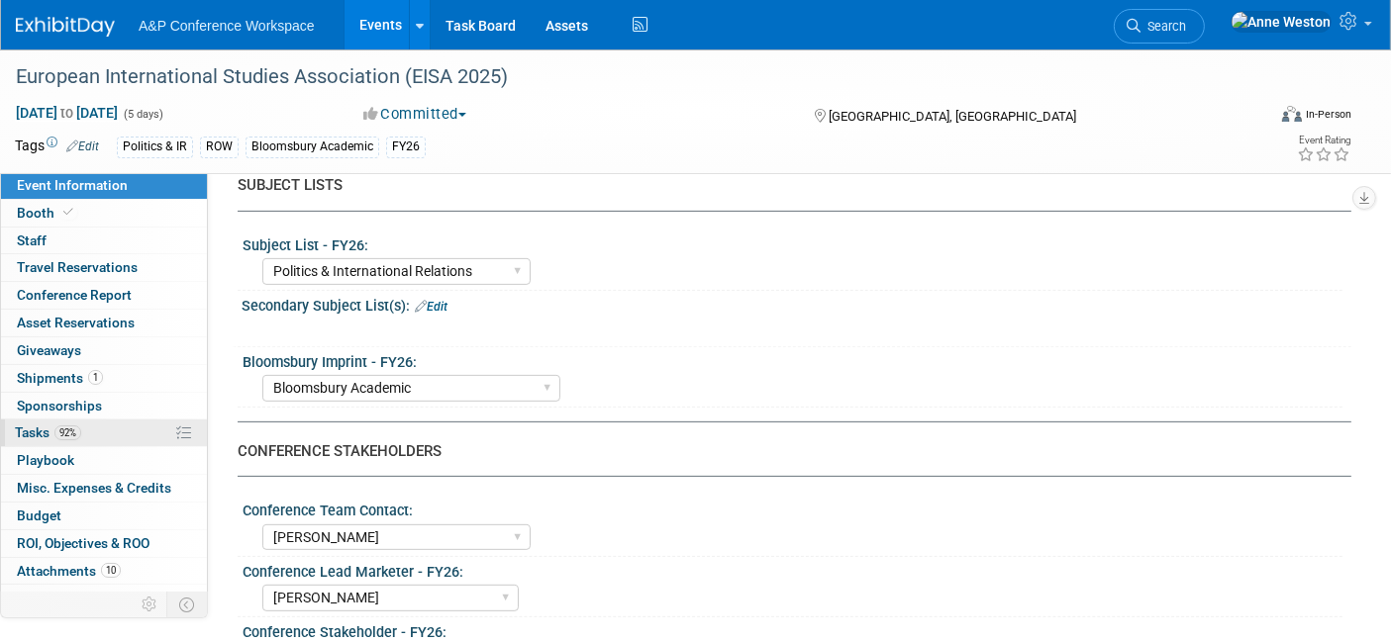
click at [57, 427] on span "92%" at bounding box center [67, 433] width 27 height 15
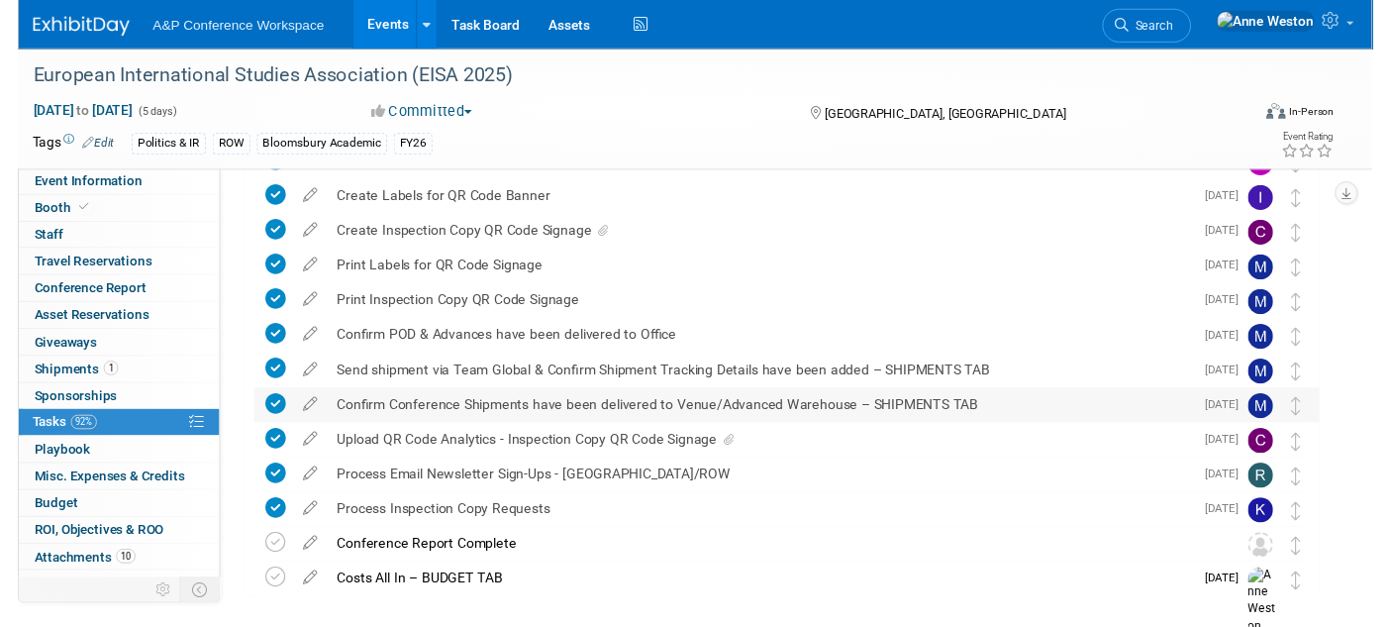
scroll to position [588, 0]
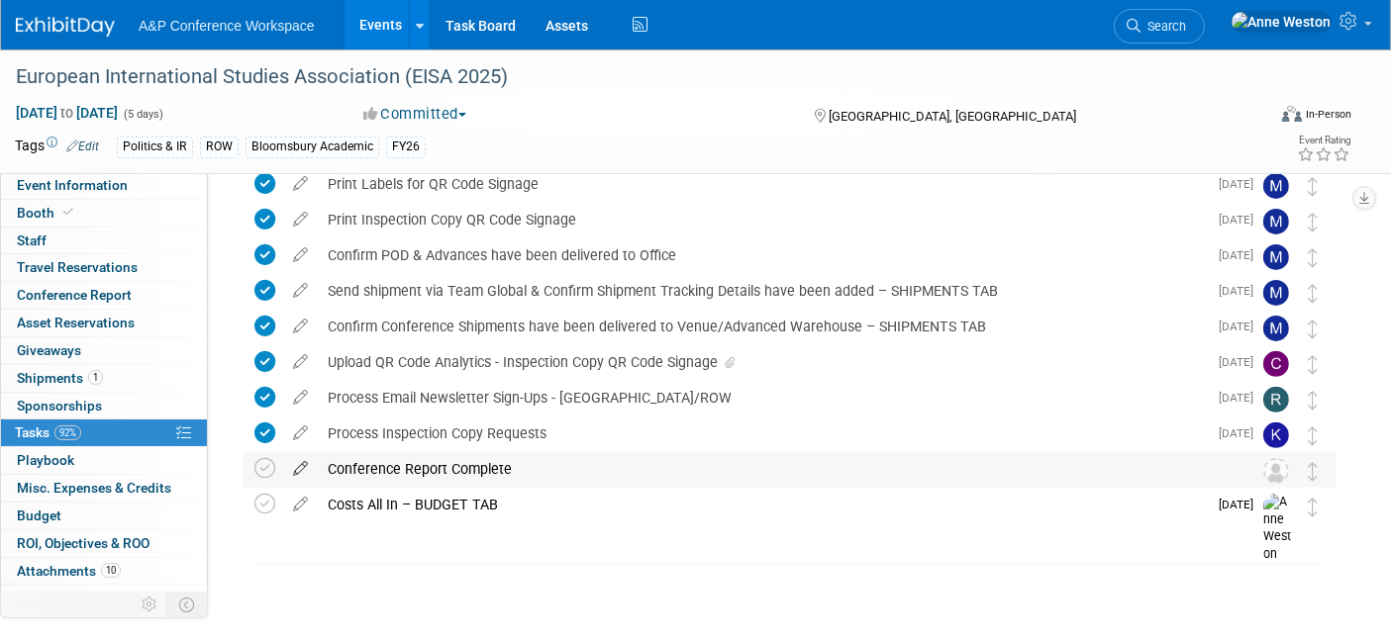
click at [294, 463] on icon at bounding box center [300, 464] width 35 height 25
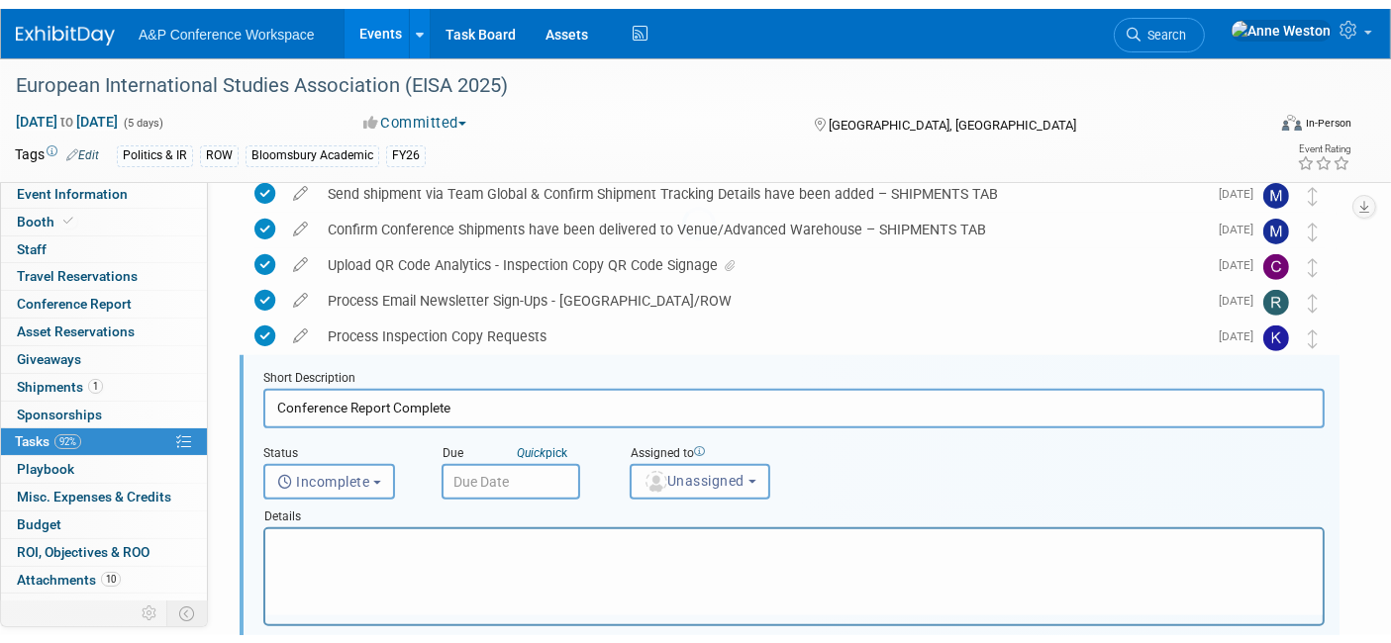
scroll to position [750, 0]
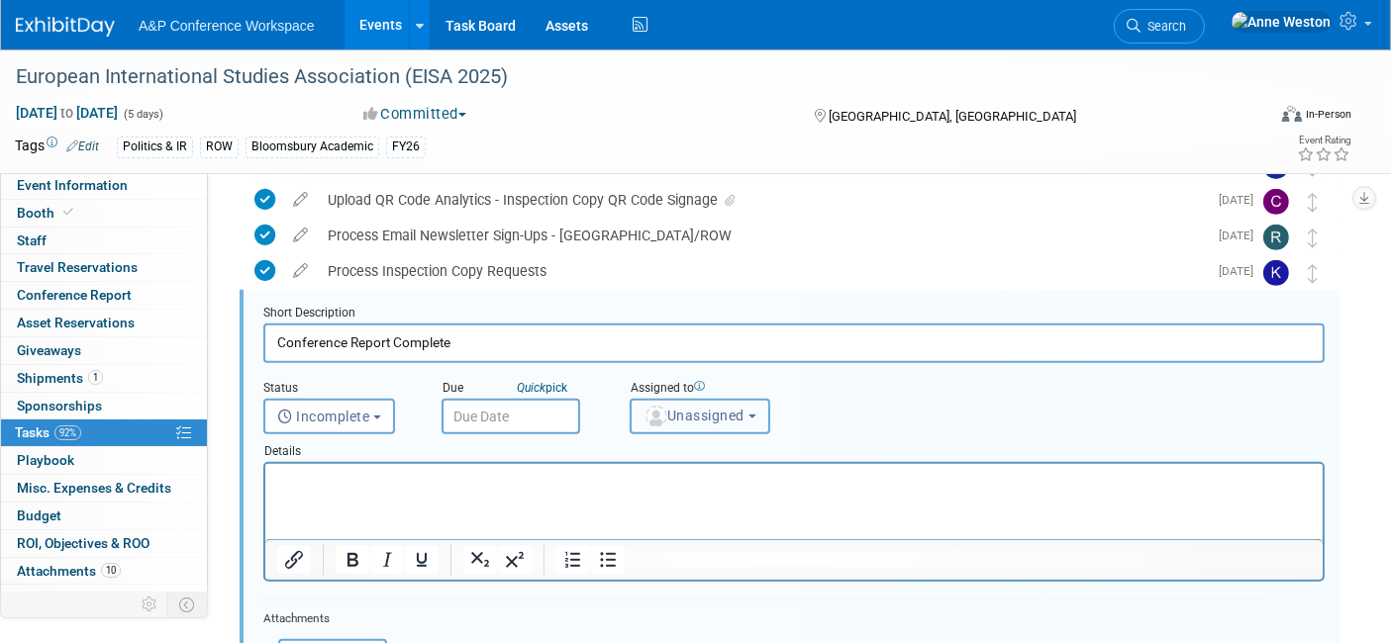
click at [688, 415] on span "Unassigned" at bounding box center [693, 416] width 101 height 16
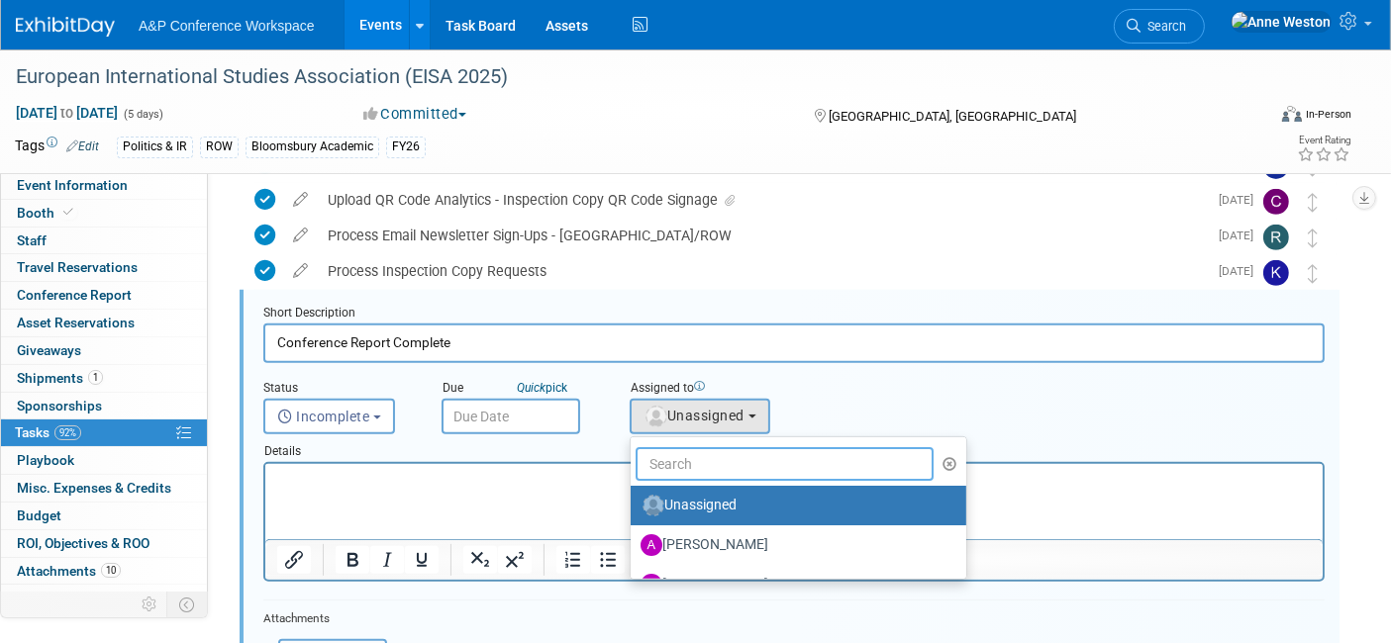
click at [696, 460] on input "text" at bounding box center [785, 464] width 298 height 34
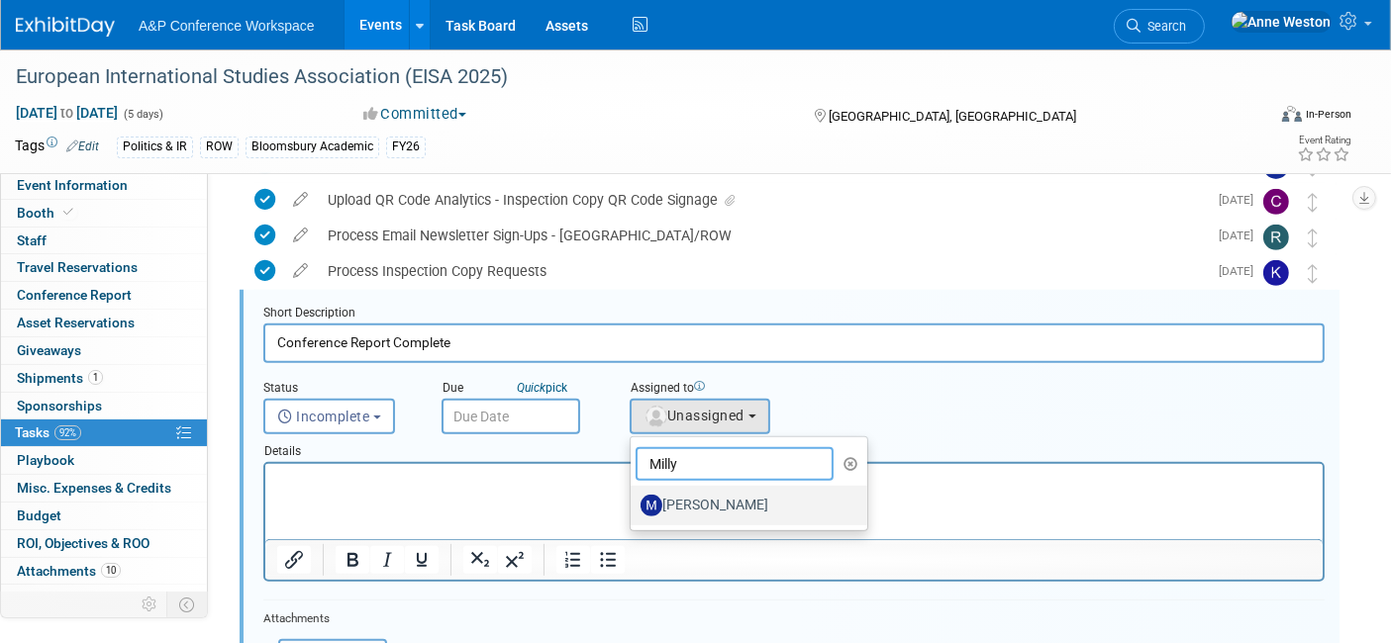
type input "Milly"
click at [673, 494] on label "[PERSON_NAME]" at bounding box center [743, 506] width 207 height 32
click at [634, 497] on input "[PERSON_NAME]" at bounding box center [627, 503] width 13 height 13
select select "bd92d2d6-4ab2-4129-85e4-e3ad2540e5fb"
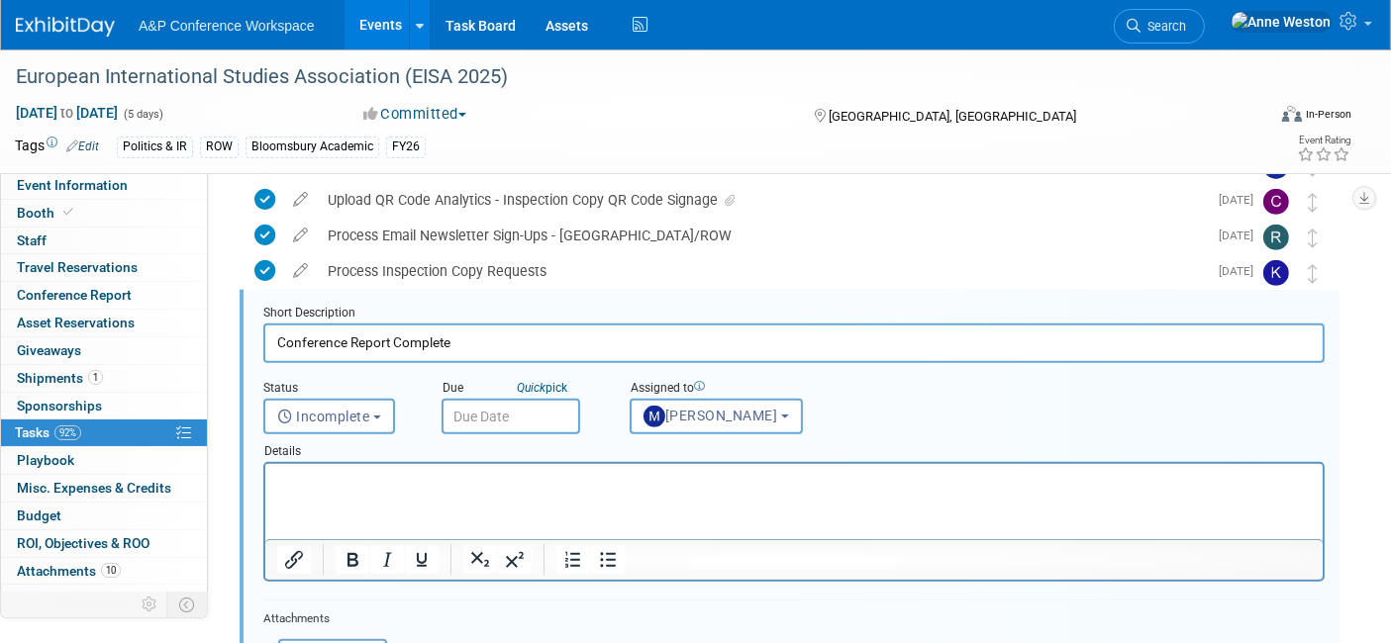
click at [471, 414] on input "text" at bounding box center [510, 417] width 139 height 36
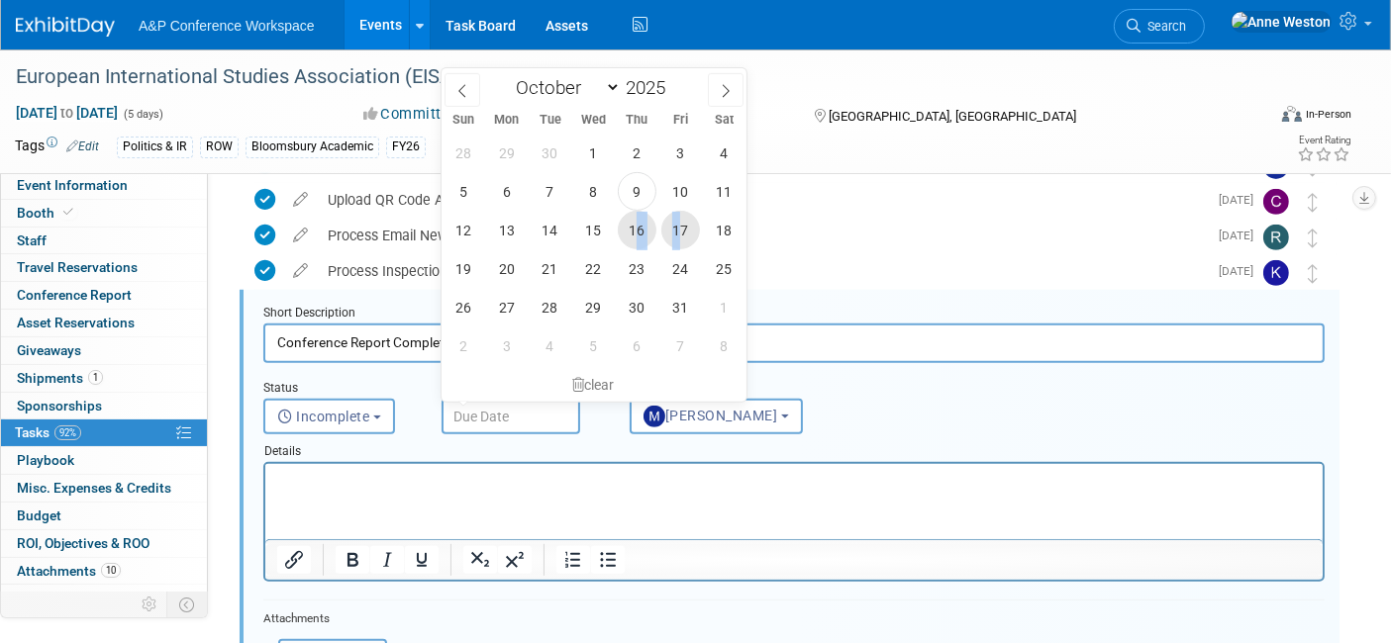
drag, startPoint x: 637, startPoint y: 226, endPoint x: 680, endPoint y: 232, distance: 44.0
click at [680, 232] on div "28 29 30 1 2 3 4 5 6 7 8 9 10 11 12 13 14 15 16 17 18 19 20 21 22 23 24 25 26 2…" at bounding box center [593, 250] width 305 height 232
click at [675, 225] on span "17" at bounding box center [680, 230] width 39 height 39
type input "Oct 17, 2025"
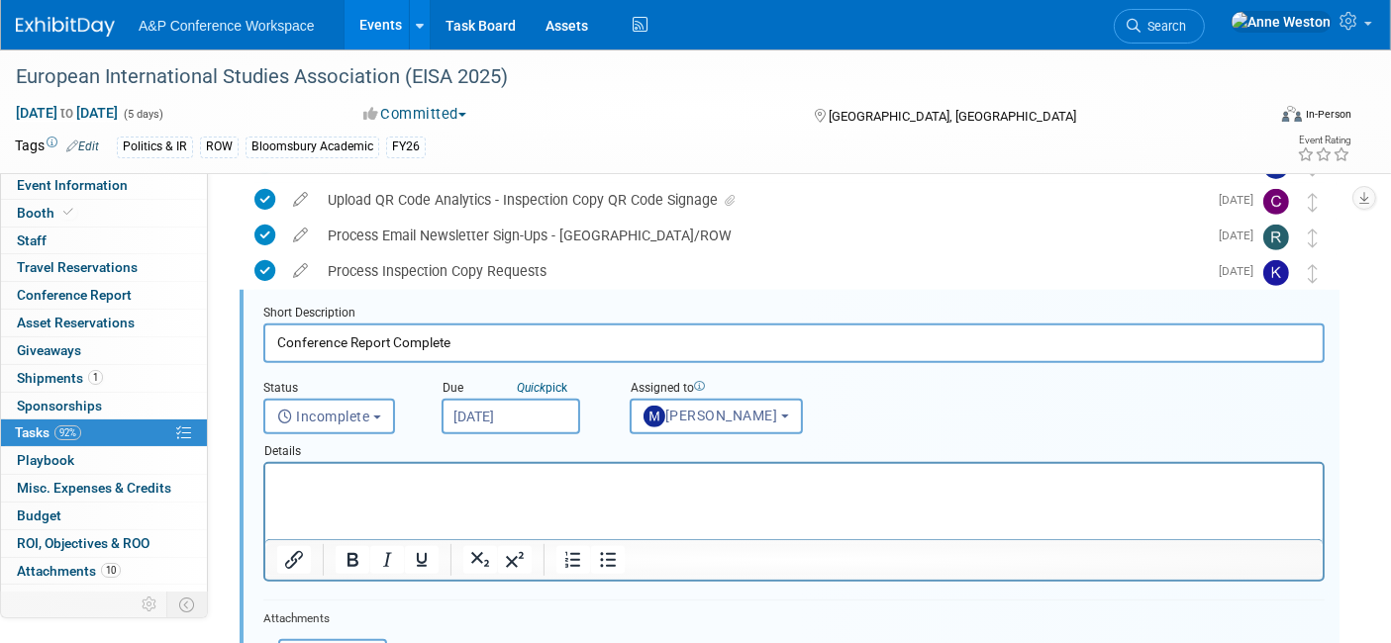
scroll to position [970, 0]
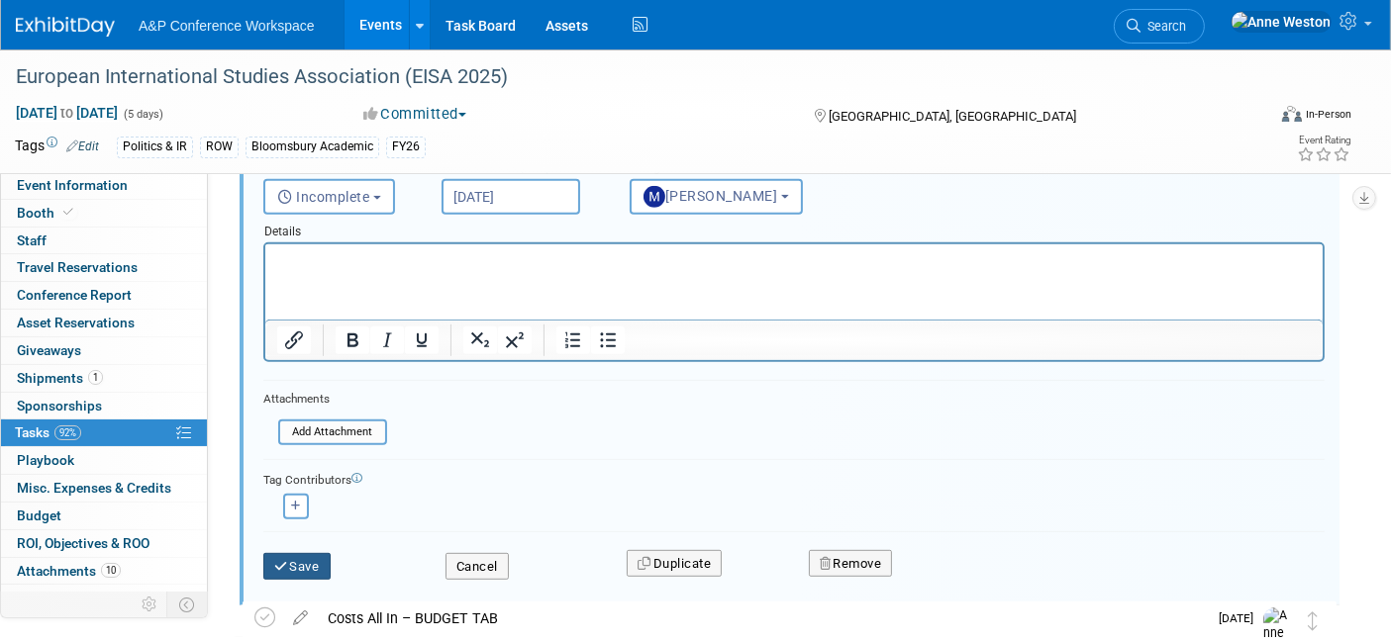
click at [298, 562] on button "Save" at bounding box center [296, 567] width 67 height 28
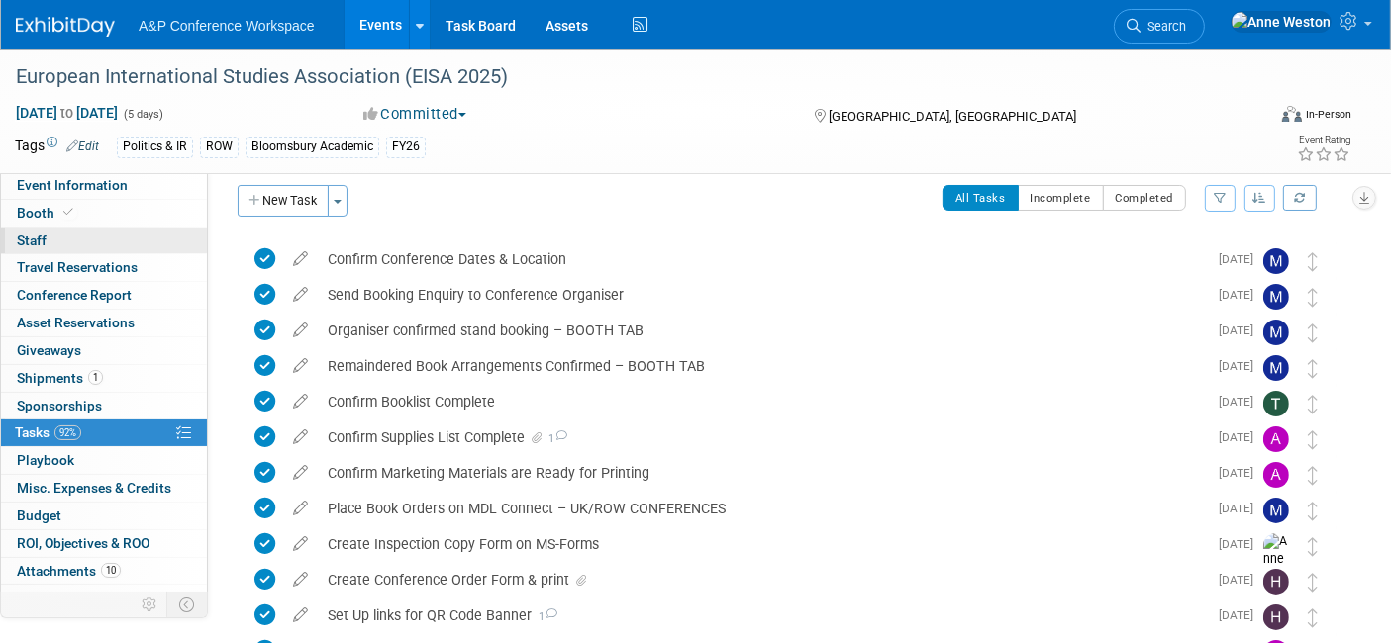
scroll to position [0, 0]
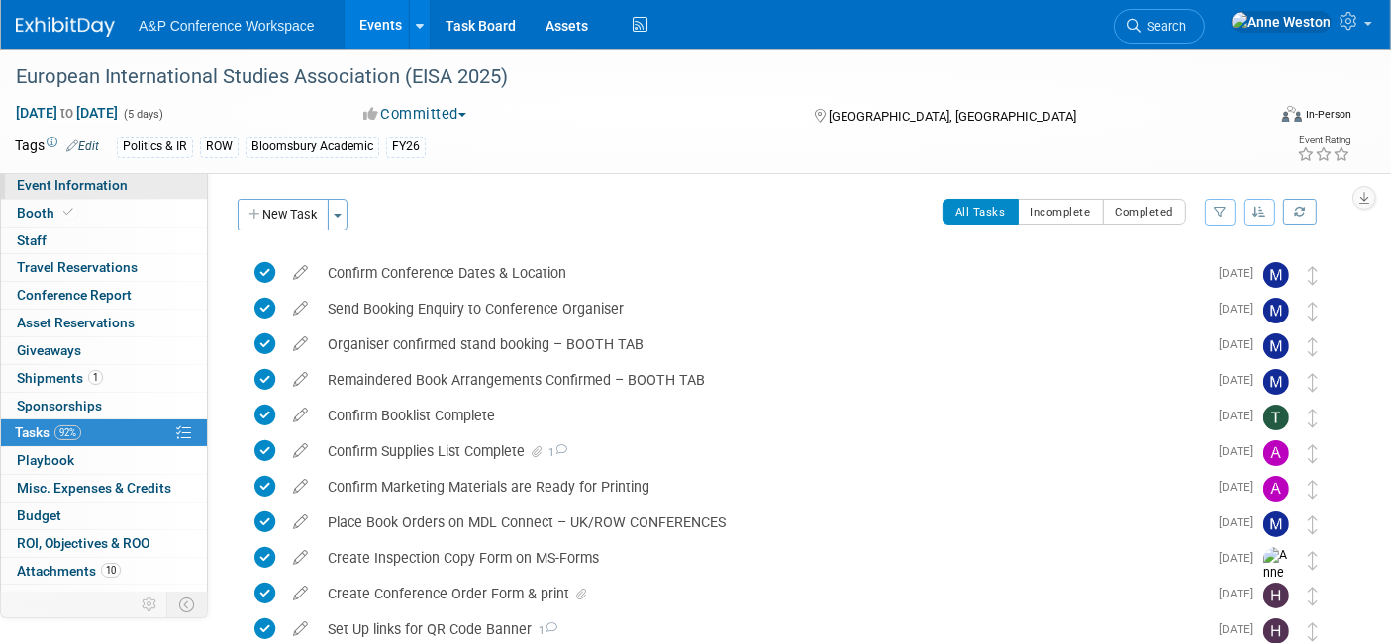
click at [94, 183] on span "Event Information" at bounding box center [72, 185] width 111 height 16
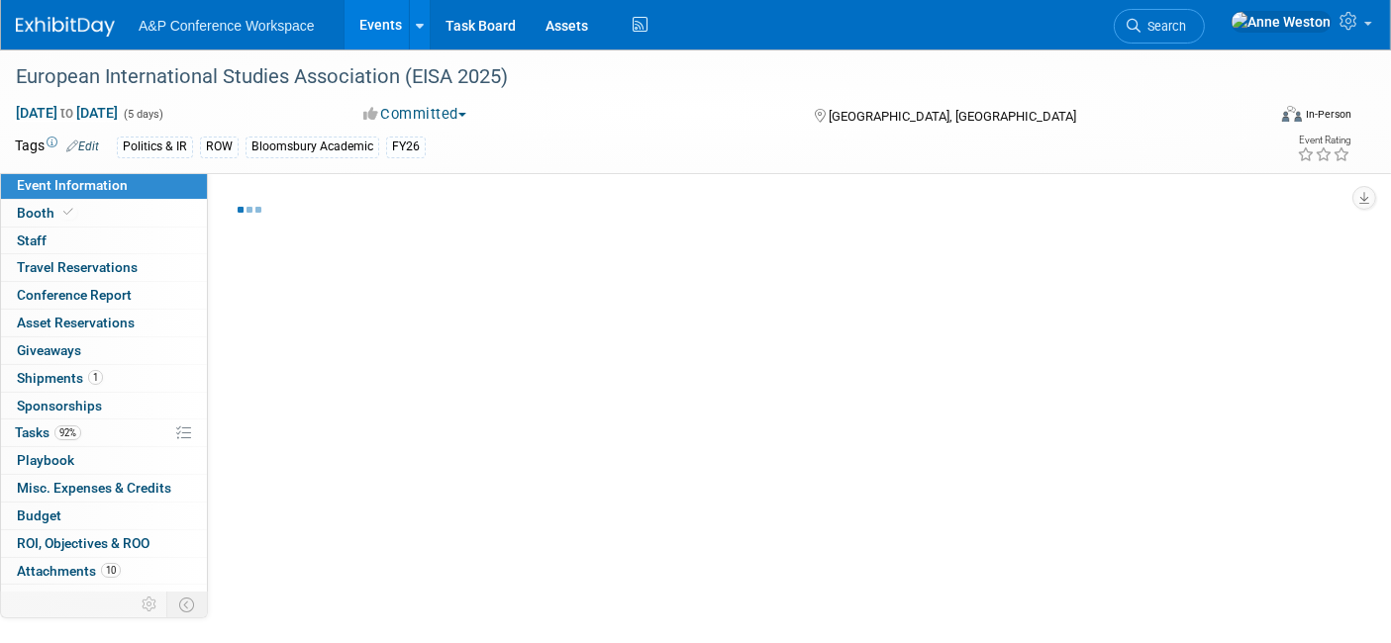
select select "Annual"
select select "Level 2"
select select "In-Person Booth"
select select "Politics & International Relations"
select select "Bloomsbury Academic"
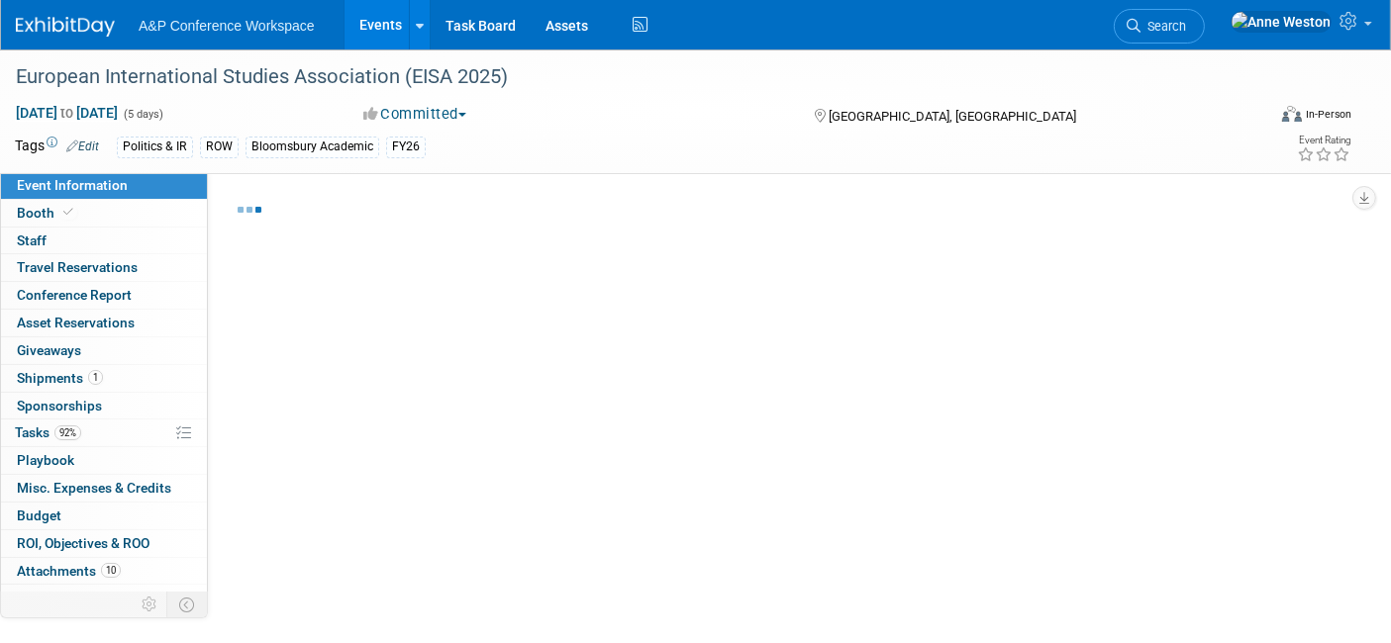
select select "[PERSON_NAME]"
select select "Brand/Subject Presence​"
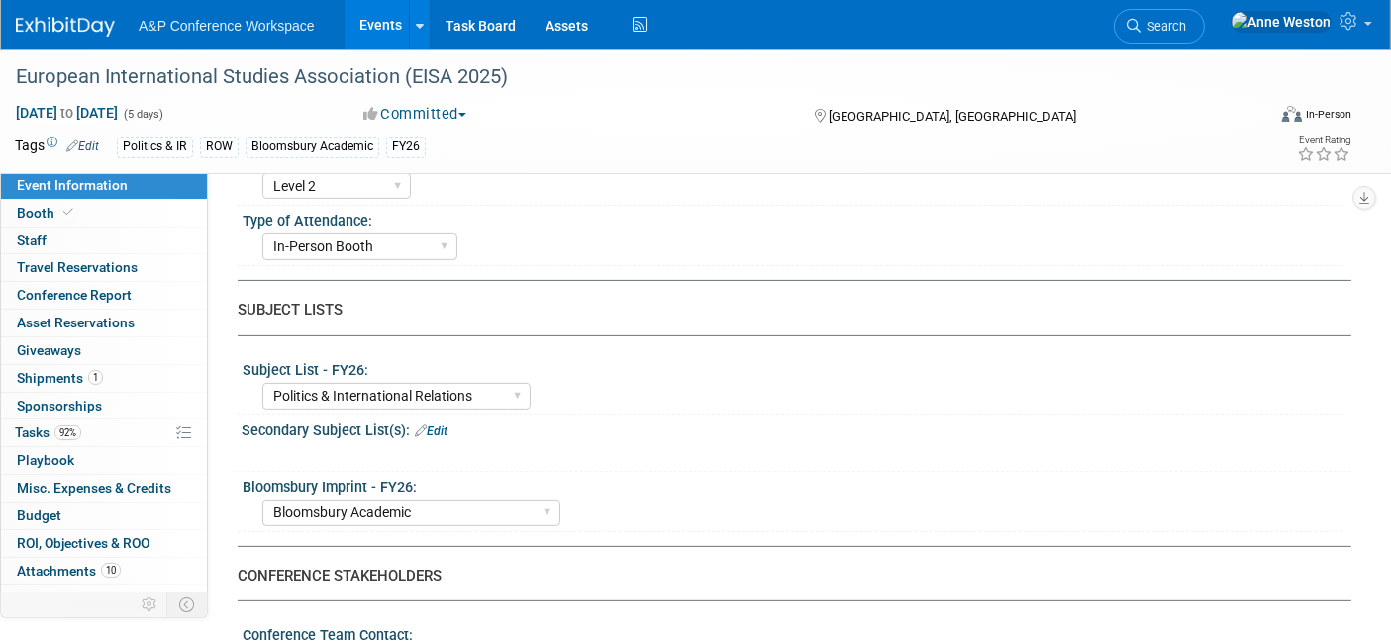
scroll to position [549, 0]
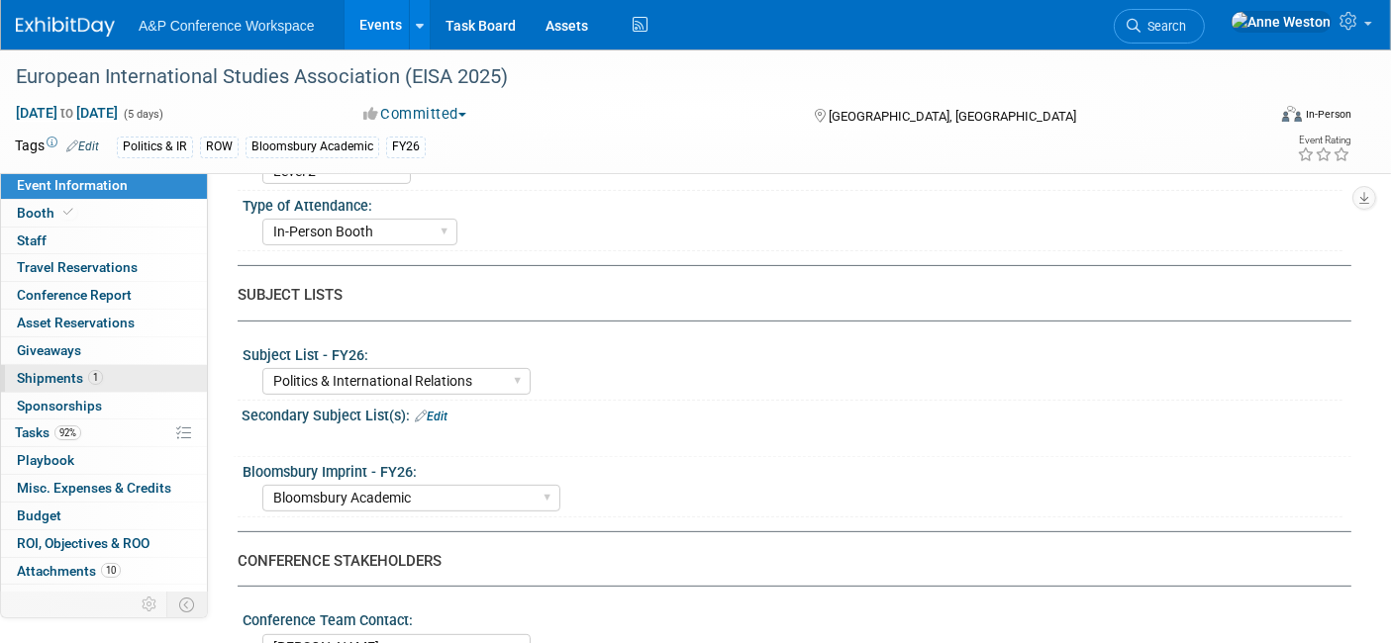
click at [84, 381] on span "Shipments 1" at bounding box center [60, 378] width 86 height 16
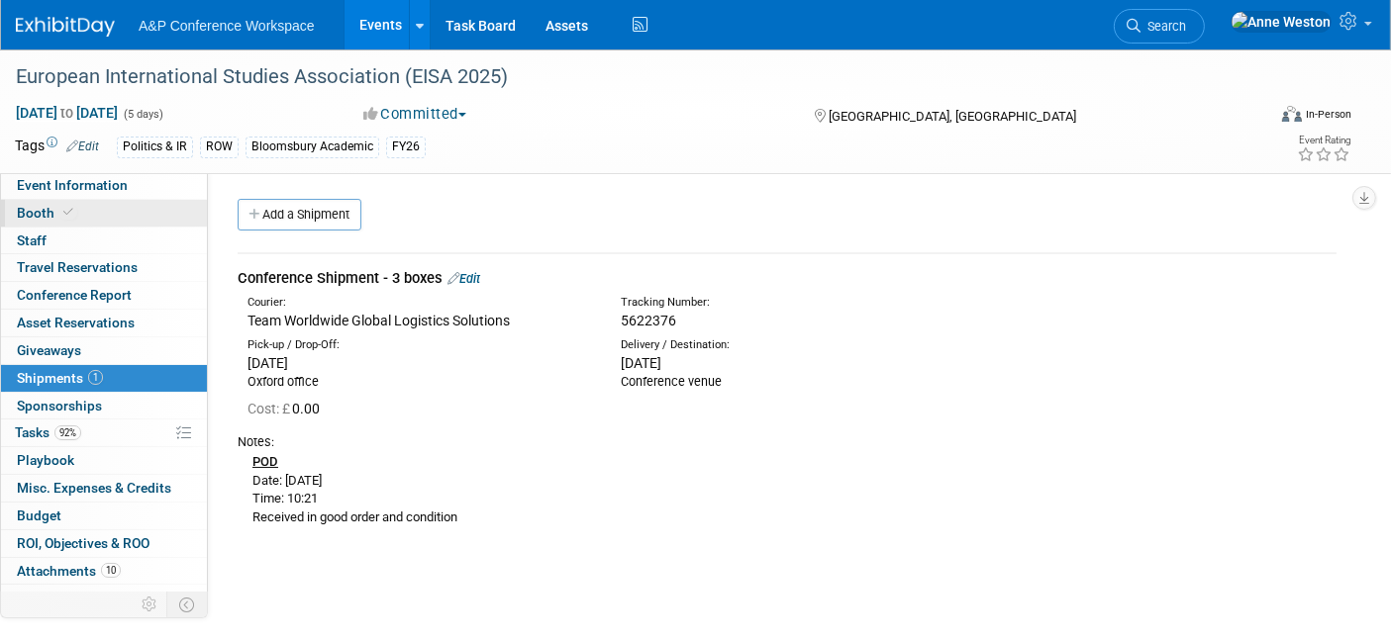
click at [65, 212] on icon at bounding box center [68, 212] width 10 height 11
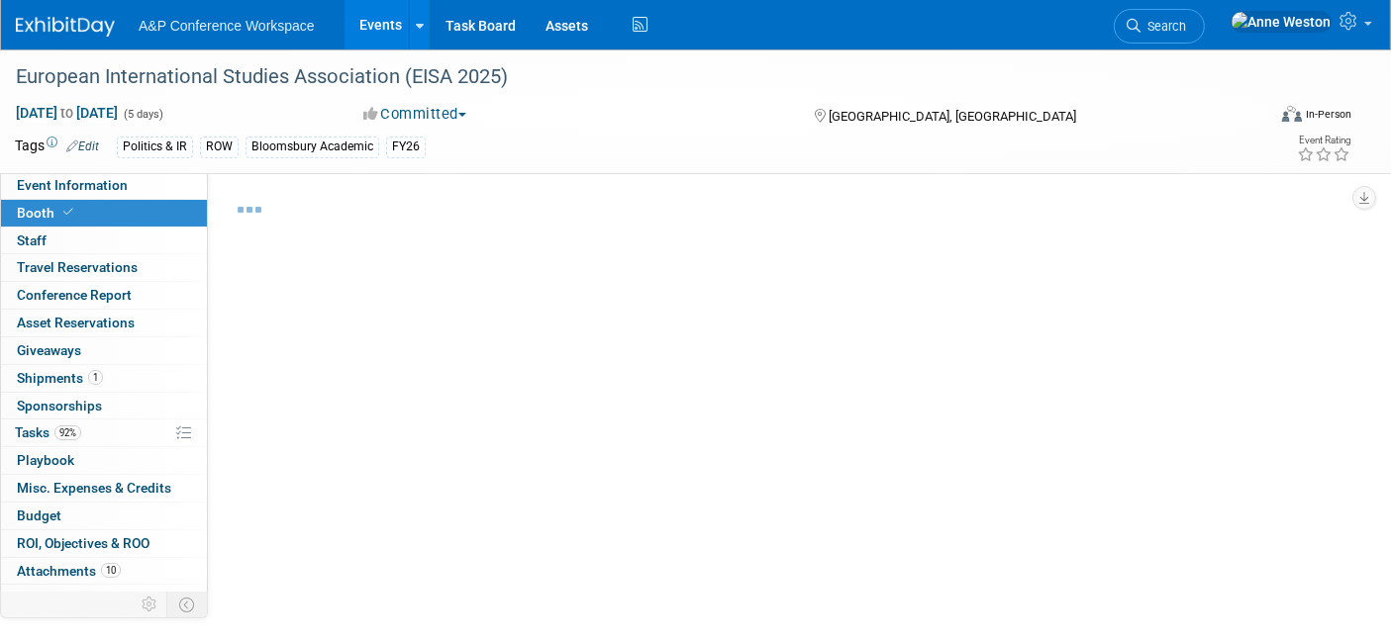
select select "COBA"
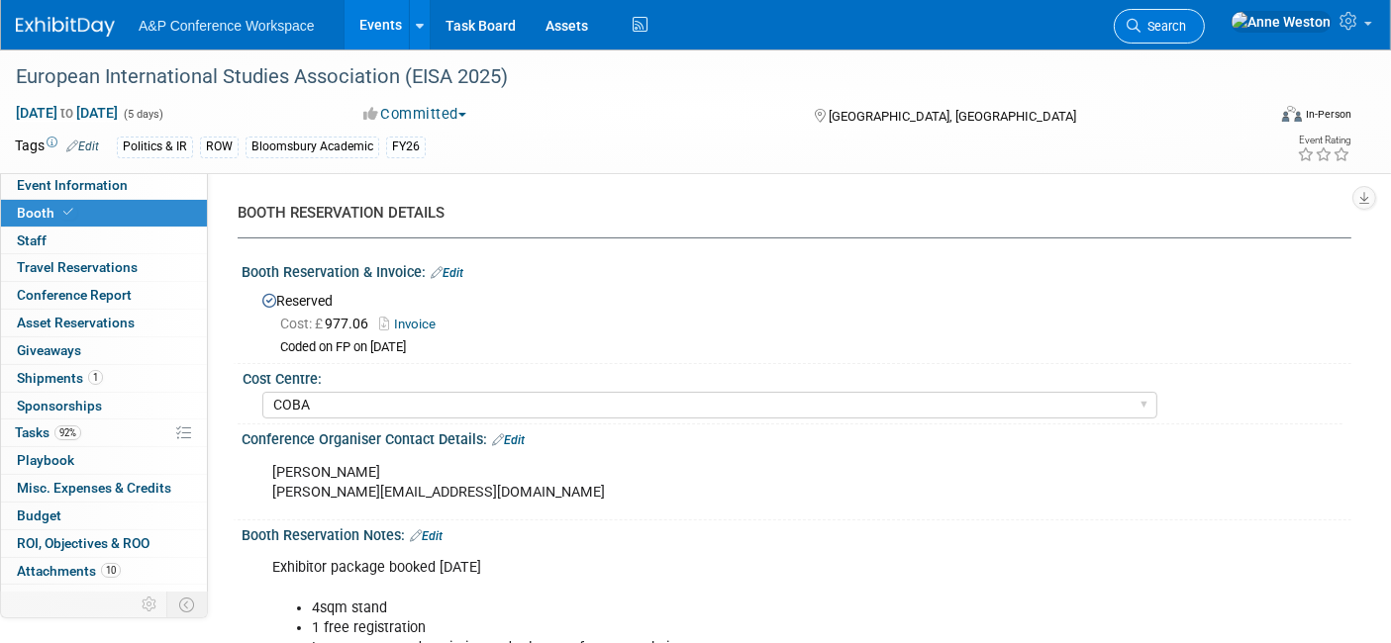
click at [1186, 19] on span "Search" at bounding box center [1163, 26] width 46 height 15
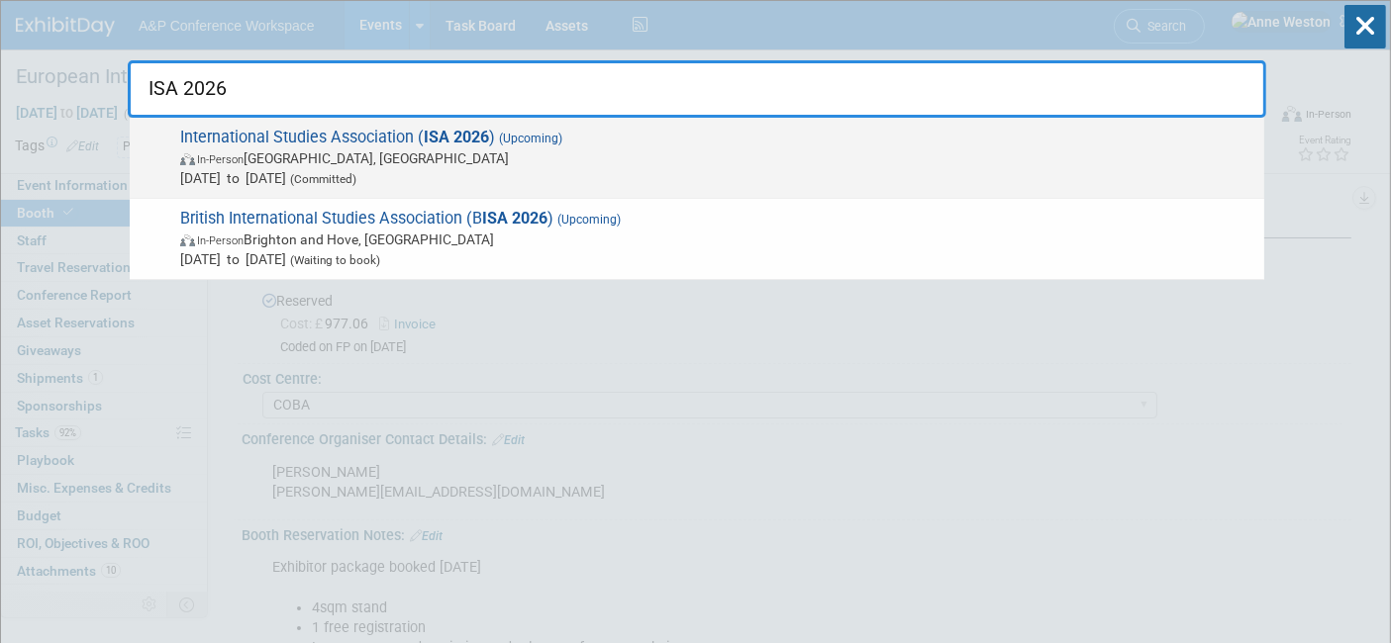
type input "ISA 2026"
click at [265, 131] on span "International Studies Association ( ISA 2026 ) (Upcoming) In-Person Columbus, O…" at bounding box center [714, 158] width 1080 height 60
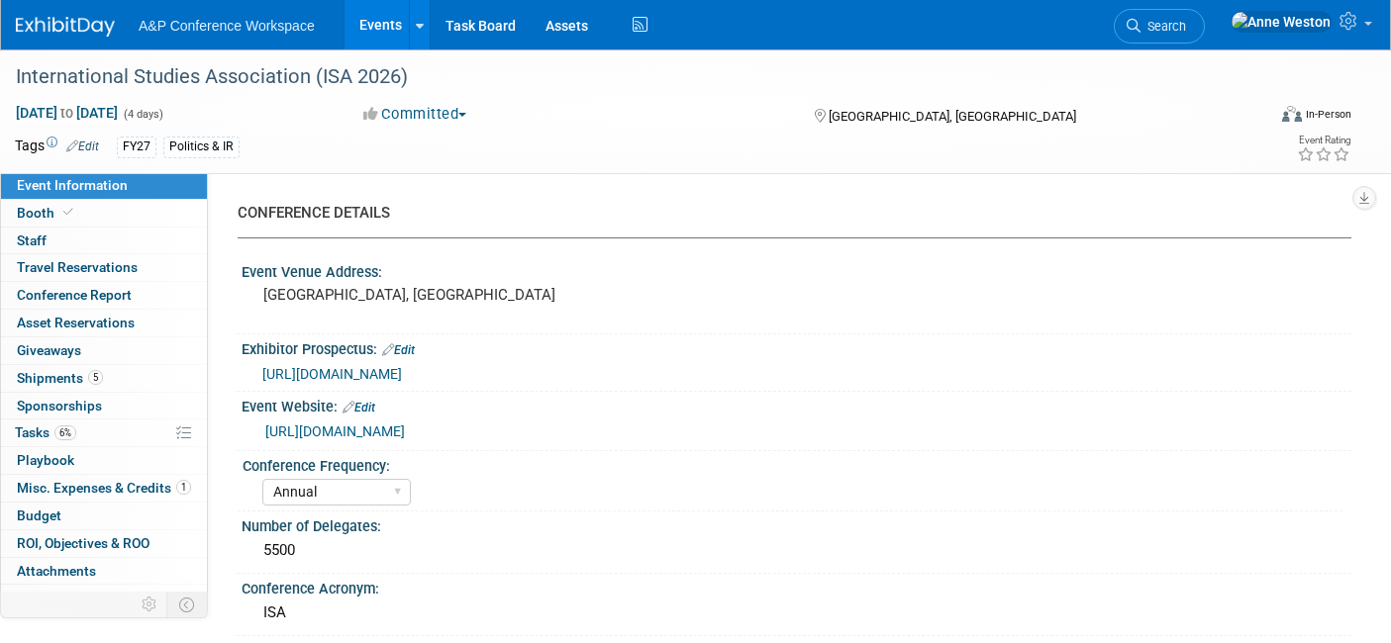
select select "Annual"
select select "Level 1"
select select "In-Person Booth"
select select "Politics & International Relations"
select select "Bloomsbury Digital Resources"
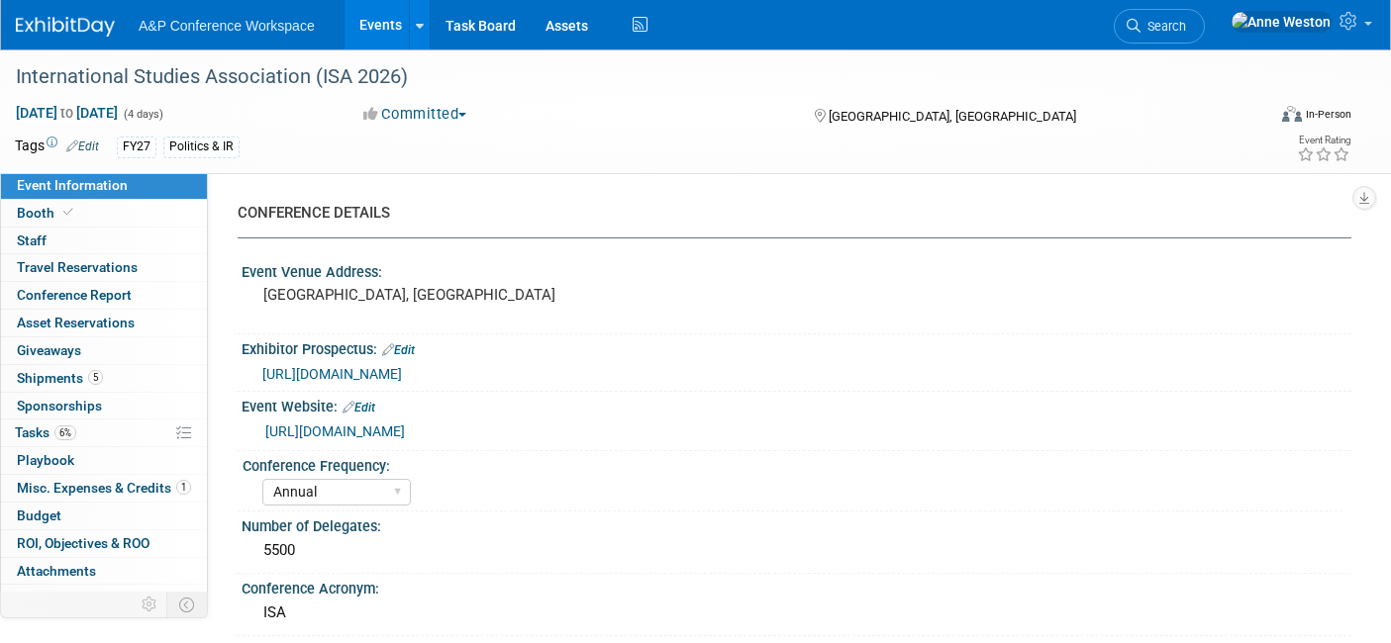
select select "[PERSON_NAME]"
click at [79, 217] on link "Booth" at bounding box center [104, 213] width 206 height 27
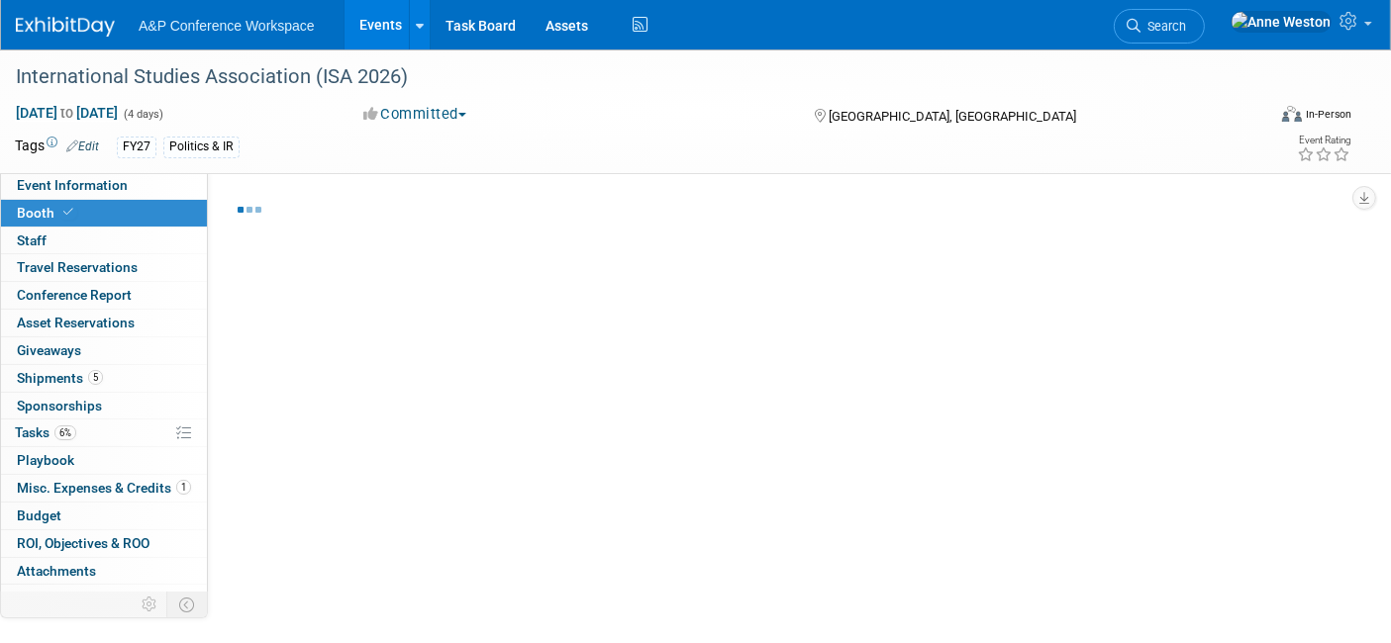
select select "CUAP"
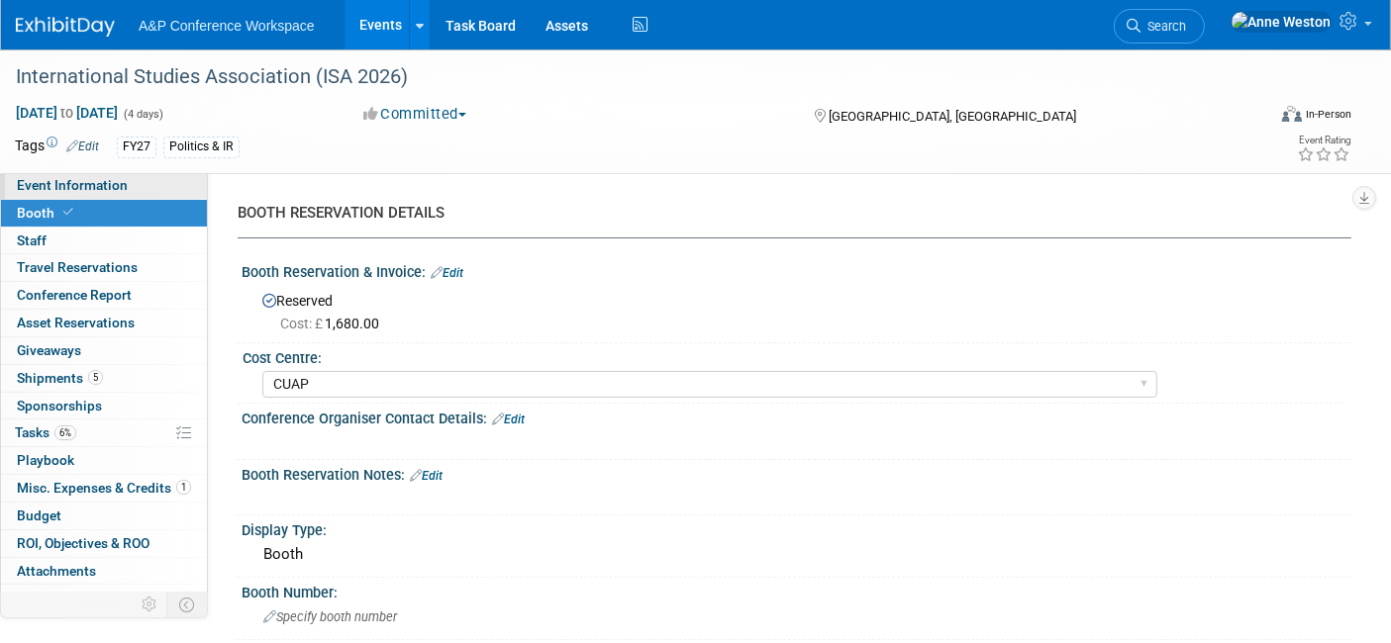
click at [144, 188] on link "Event Information" at bounding box center [104, 185] width 206 height 27
select select "Annual"
select select "Level 1"
select select "In-Person Booth"
select select "Politics & International Relations"
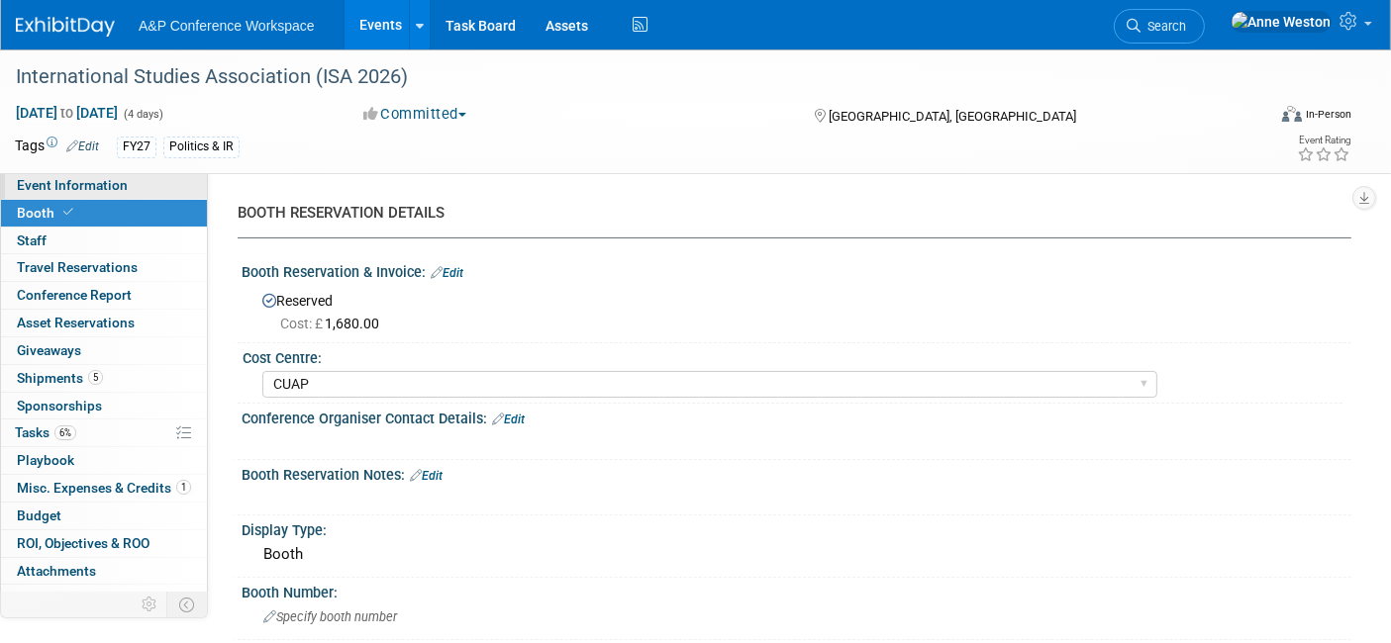
select select "Bloomsbury Digital Resources"
select select "[PERSON_NAME]"
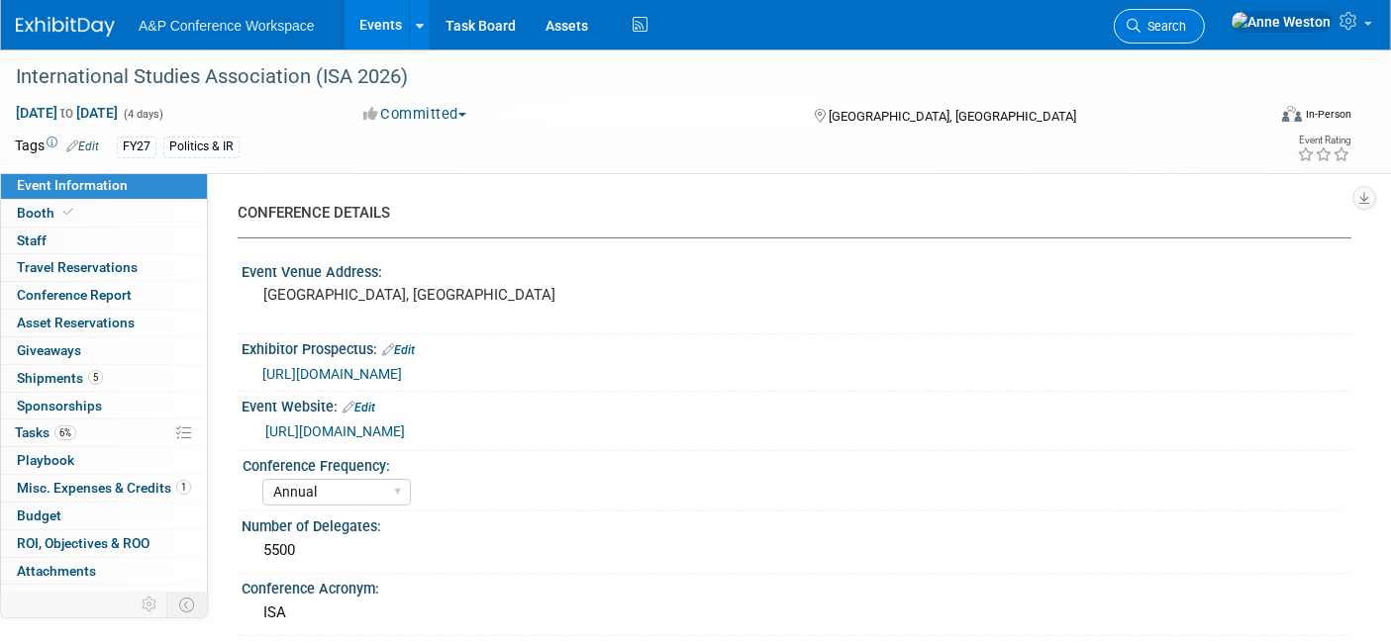
click at [1186, 27] on span "Search" at bounding box center [1163, 26] width 46 height 15
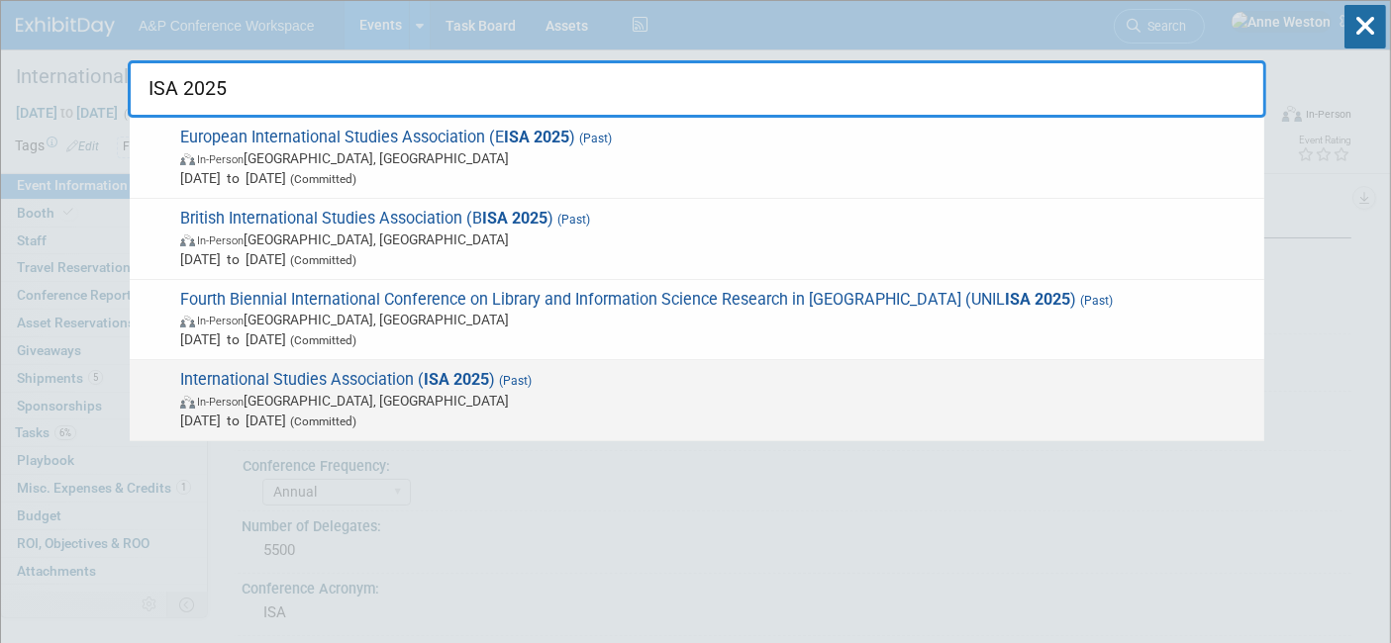
type input "ISA 2025"
click at [376, 385] on span "International Studies Association ( ISA 2025 ) (Past) In-Person Chicago, IL Mar…" at bounding box center [714, 400] width 1080 height 60
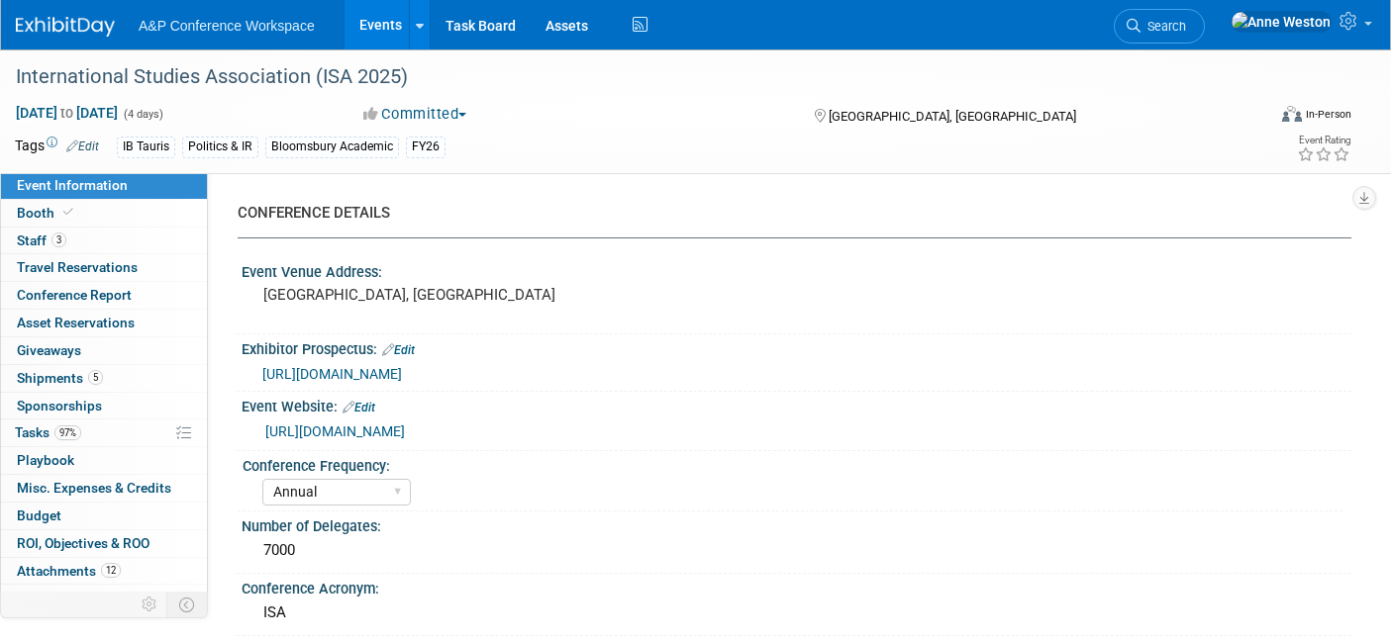
select select "Annual"
select select "Level 1"
select select "In-Person Booth"
select select "Politics & International Relations"
select select "Bloomsbury/Rowman & [PERSON_NAME]"
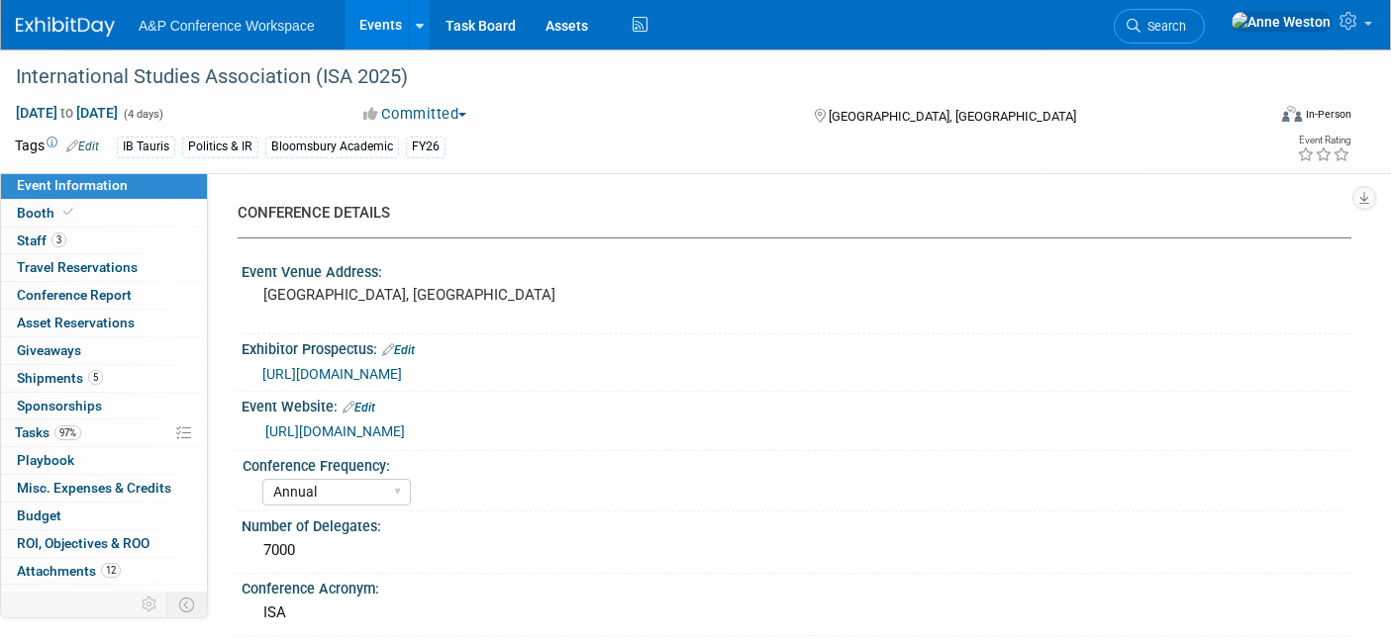
select select "[PERSON_NAME]"
select select "Networking/Commissioning"
click at [82, 384] on span "Shipments 5" at bounding box center [60, 378] width 86 height 16
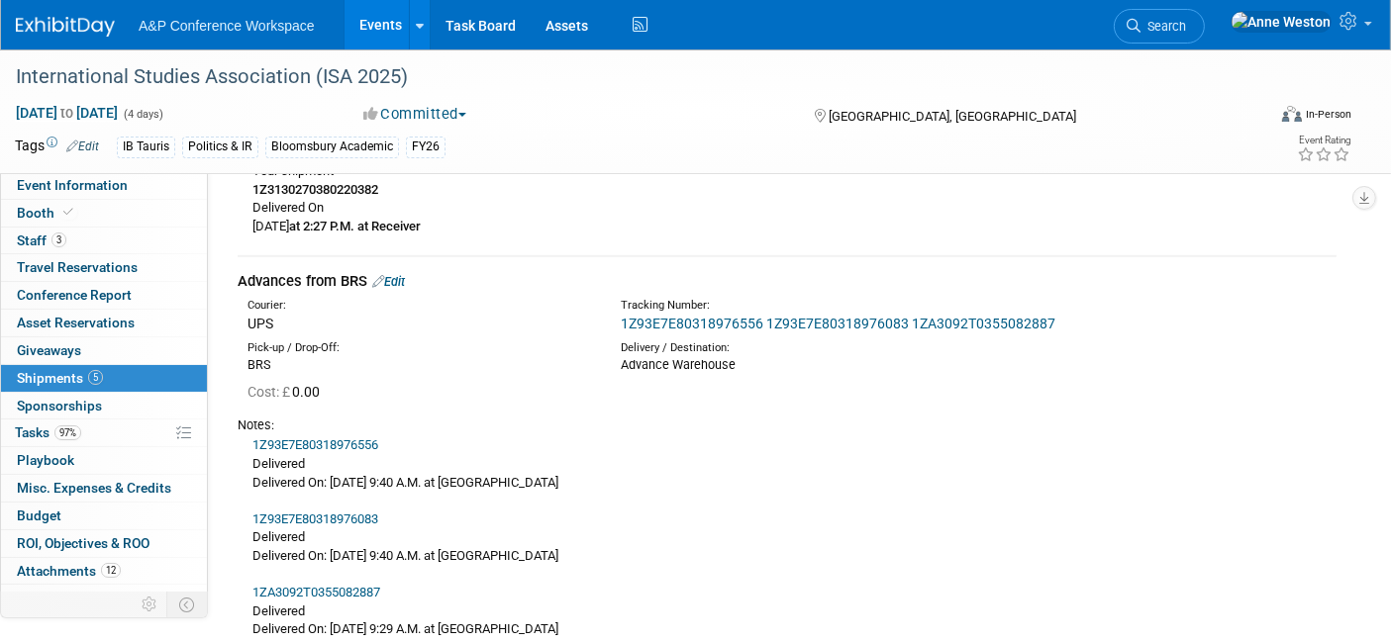
scroll to position [1459, 0]
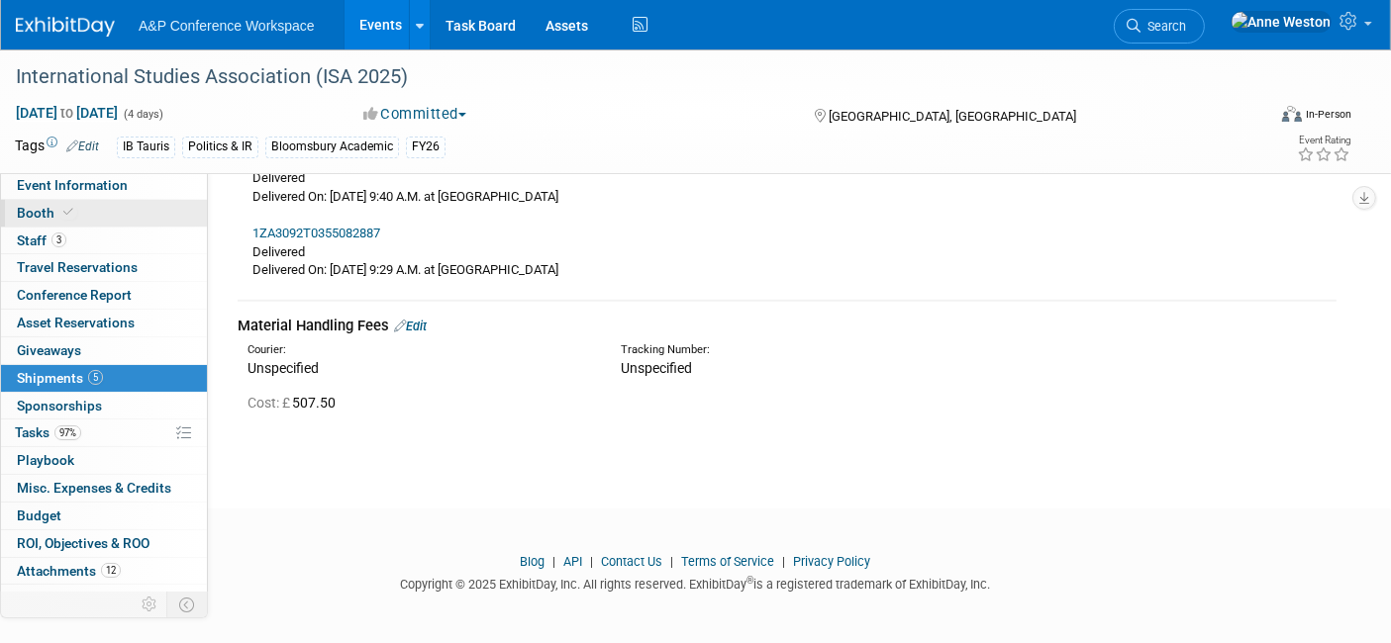
click at [46, 211] on span "Booth" at bounding box center [47, 213] width 60 height 16
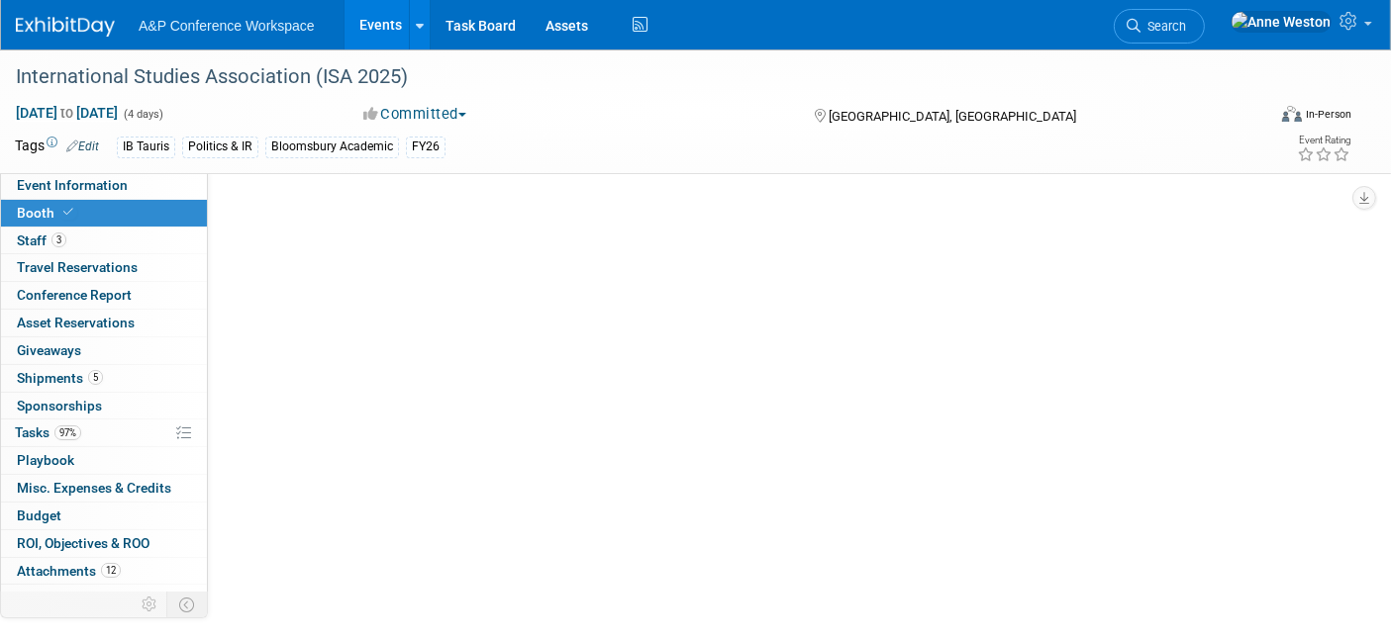
select select "CUAP"
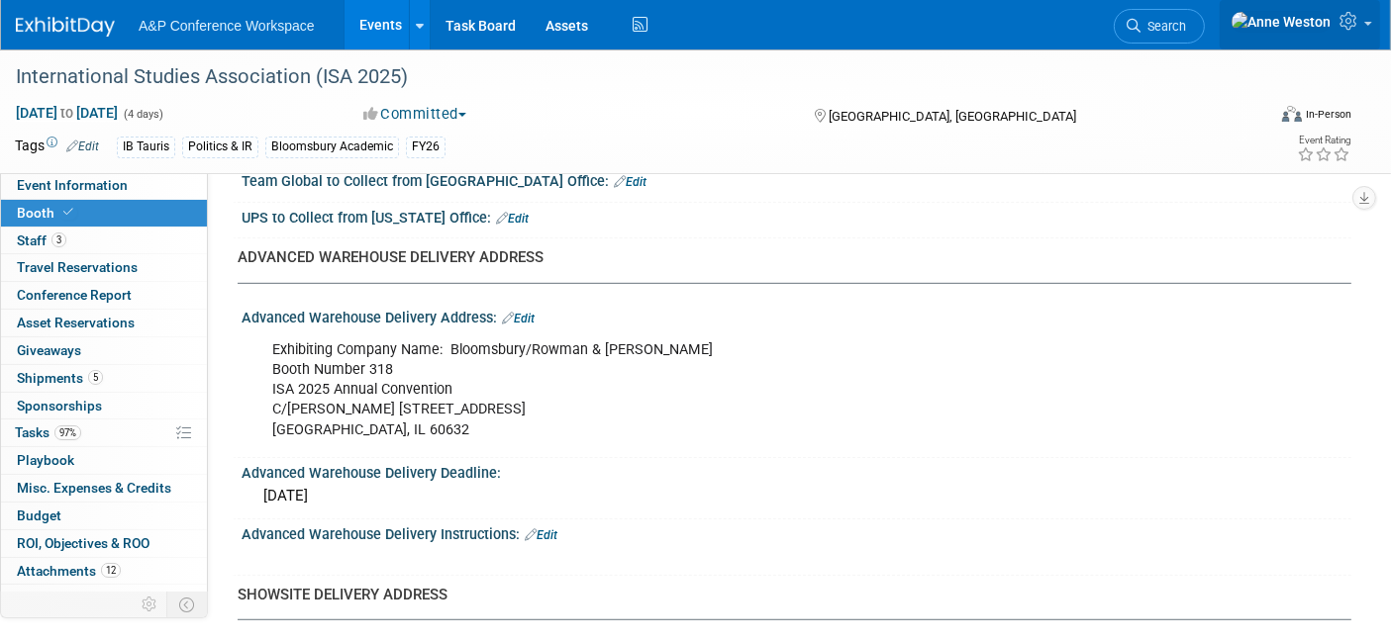
scroll to position [668, 0]
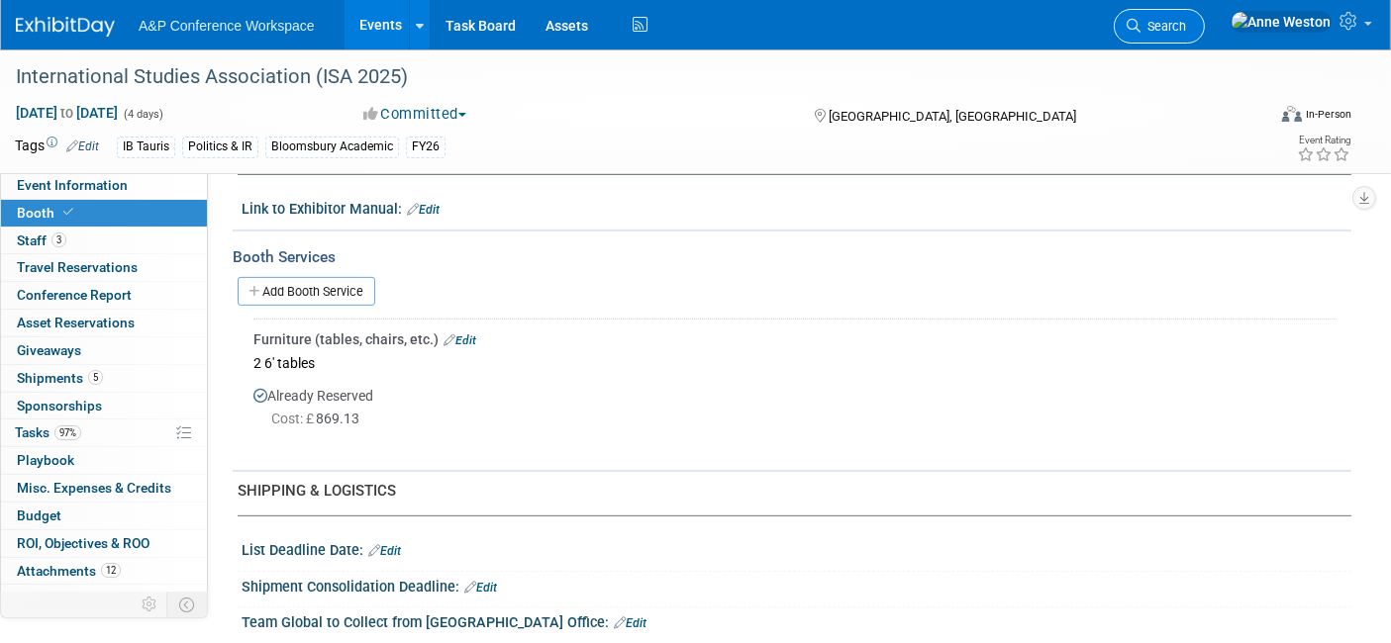
click at [1186, 22] on span "Search" at bounding box center [1163, 26] width 46 height 15
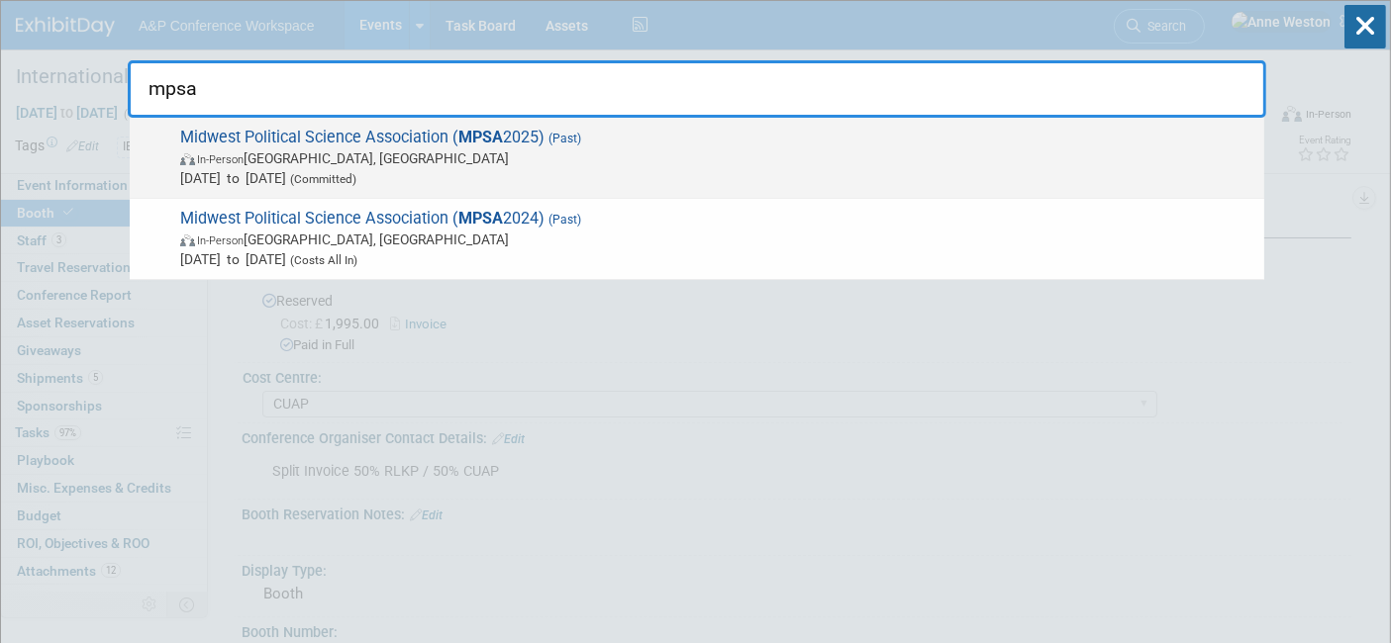
type input "mpsa"
click at [299, 169] on span "Apr 3, 2025 to Apr 6, 2025 (Committed)" at bounding box center [717, 178] width 1074 height 20
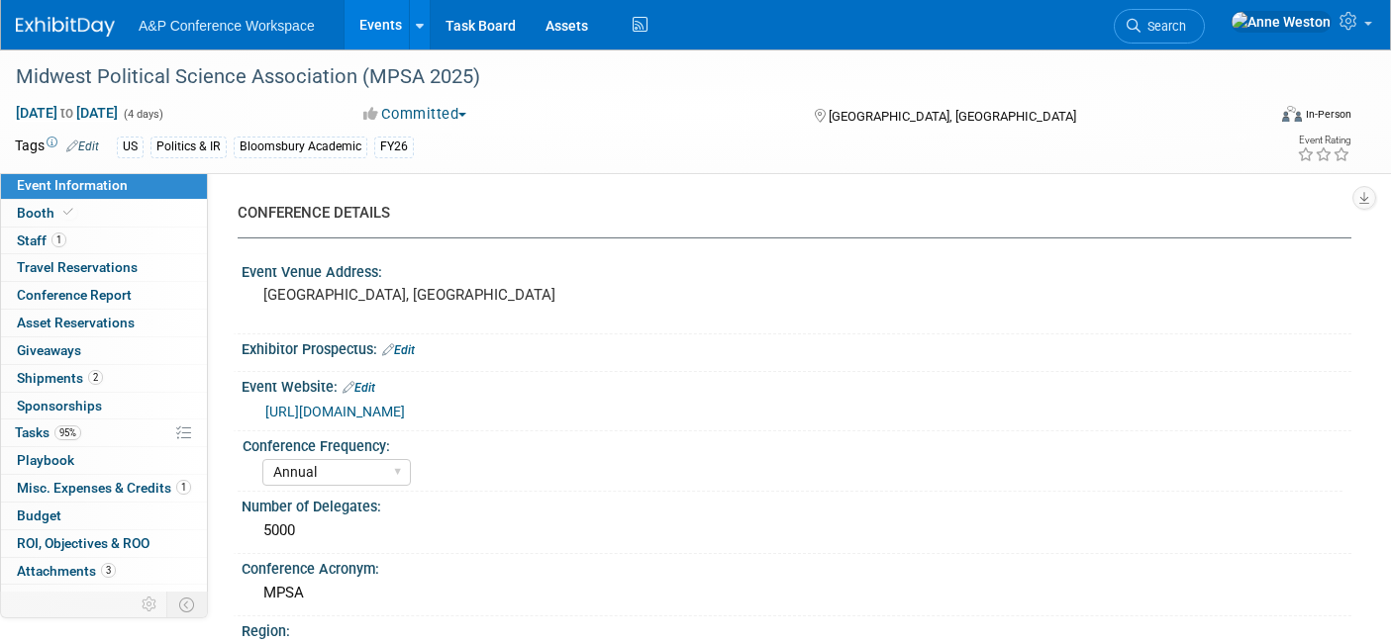
select select "Annual"
select select "Level 2"
select select "In-Person Booth"
select select "Politics & International Relations"
select select "Rowman"
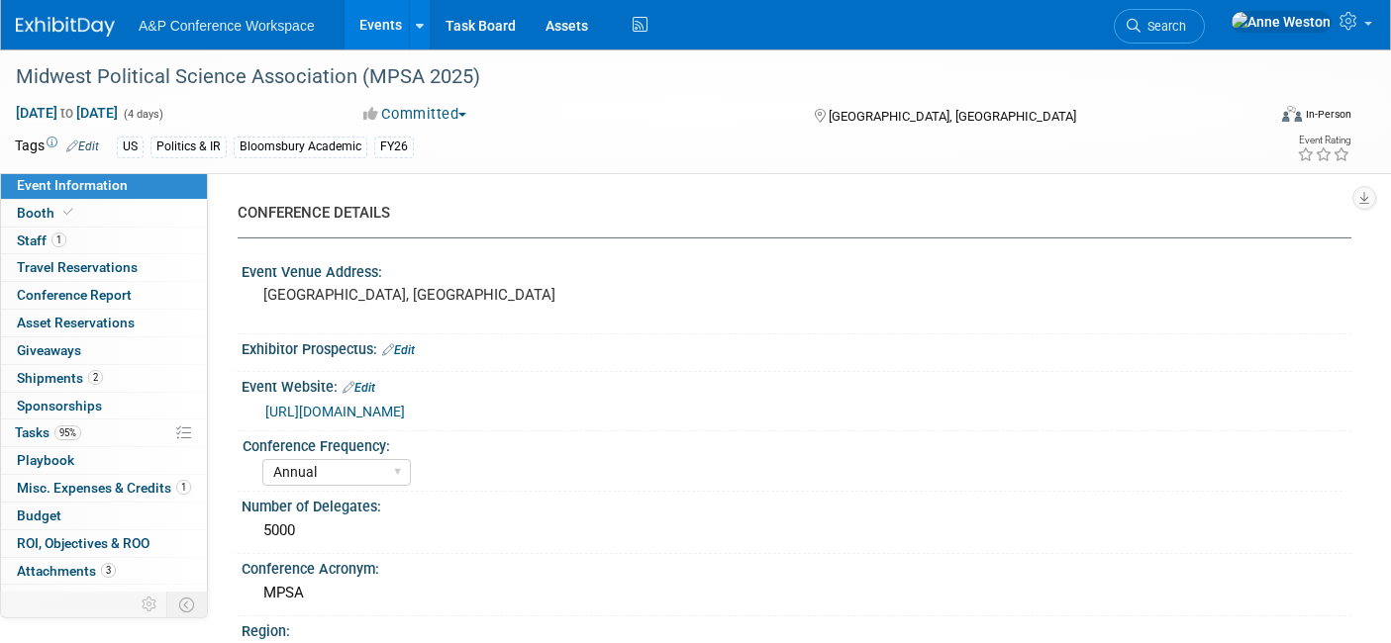
select select "[PERSON_NAME]"
select select "Networking/Commissioning"
click at [103, 215] on link "Booth" at bounding box center [104, 213] width 206 height 27
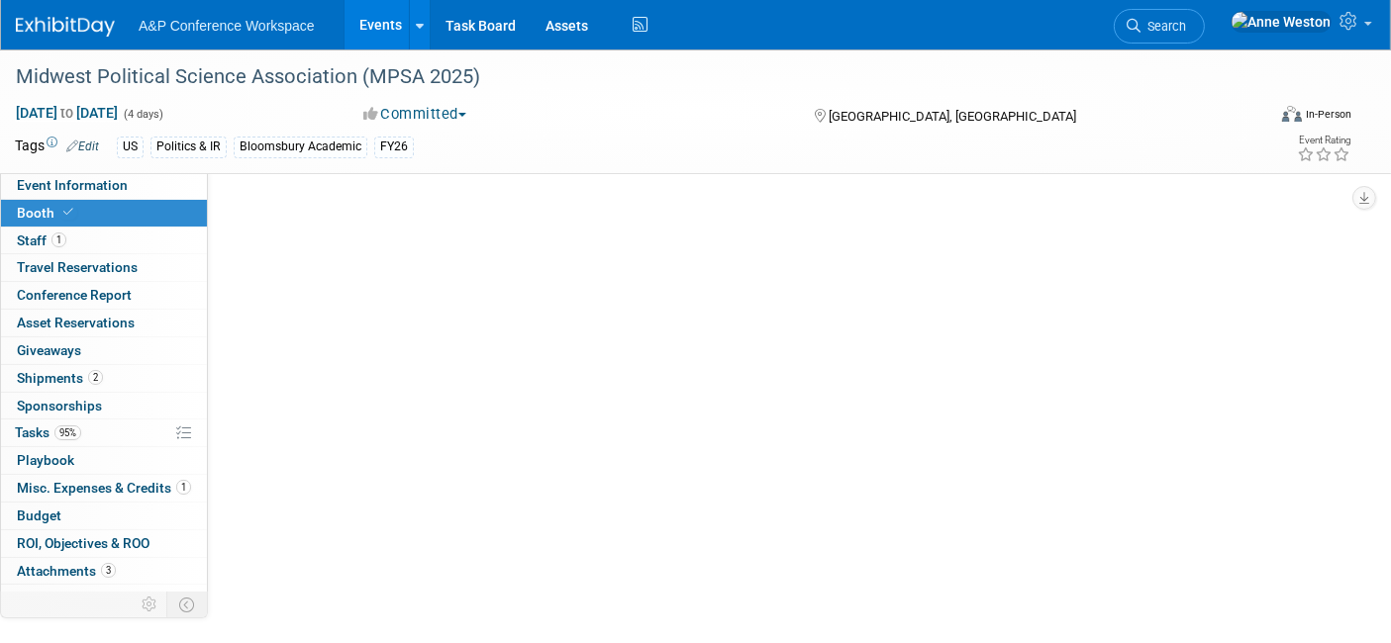
select select "RLKP"
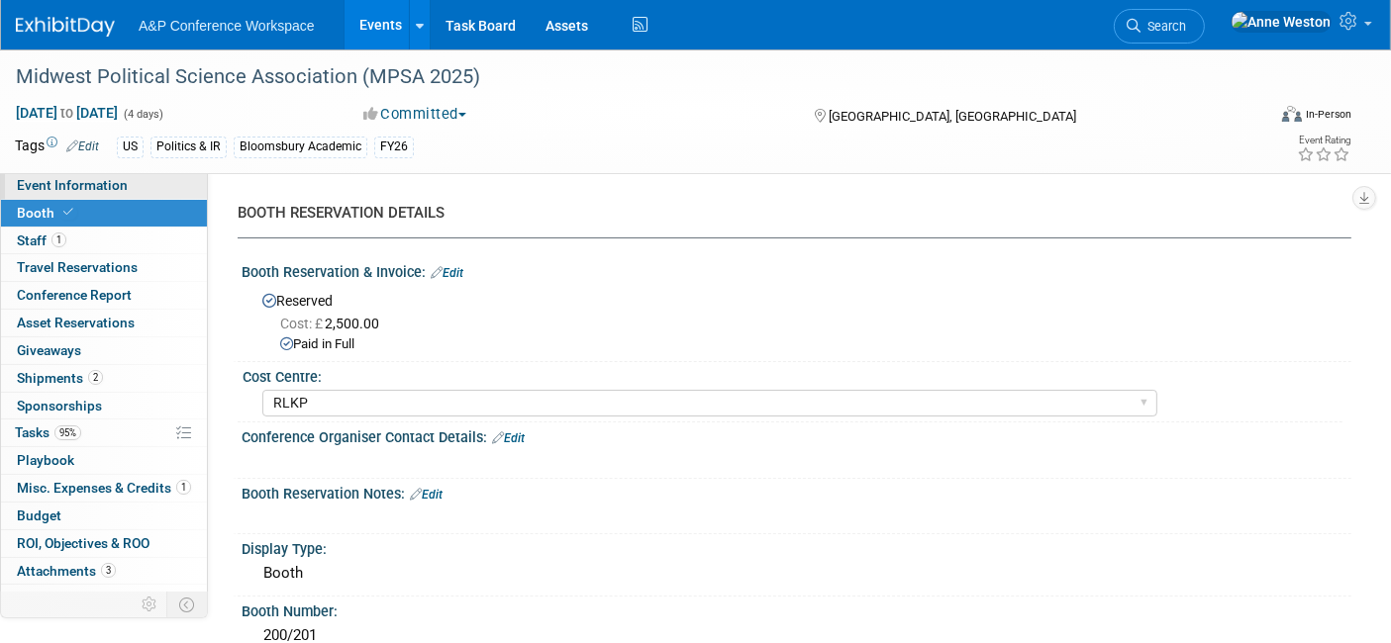
click at [82, 190] on span "Event Information" at bounding box center [72, 185] width 111 height 16
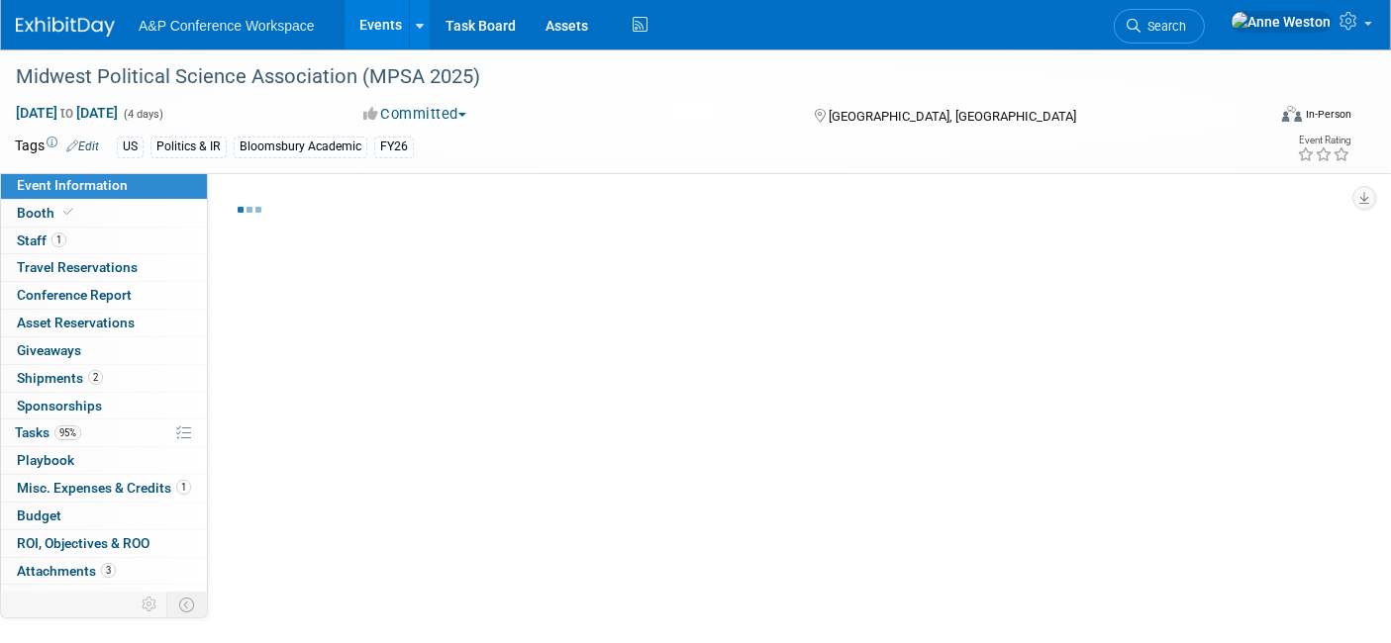
select select "Annual"
select select "Level 2"
select select "In-Person Booth"
select select "Politics & International Relations"
select select "Rowman"
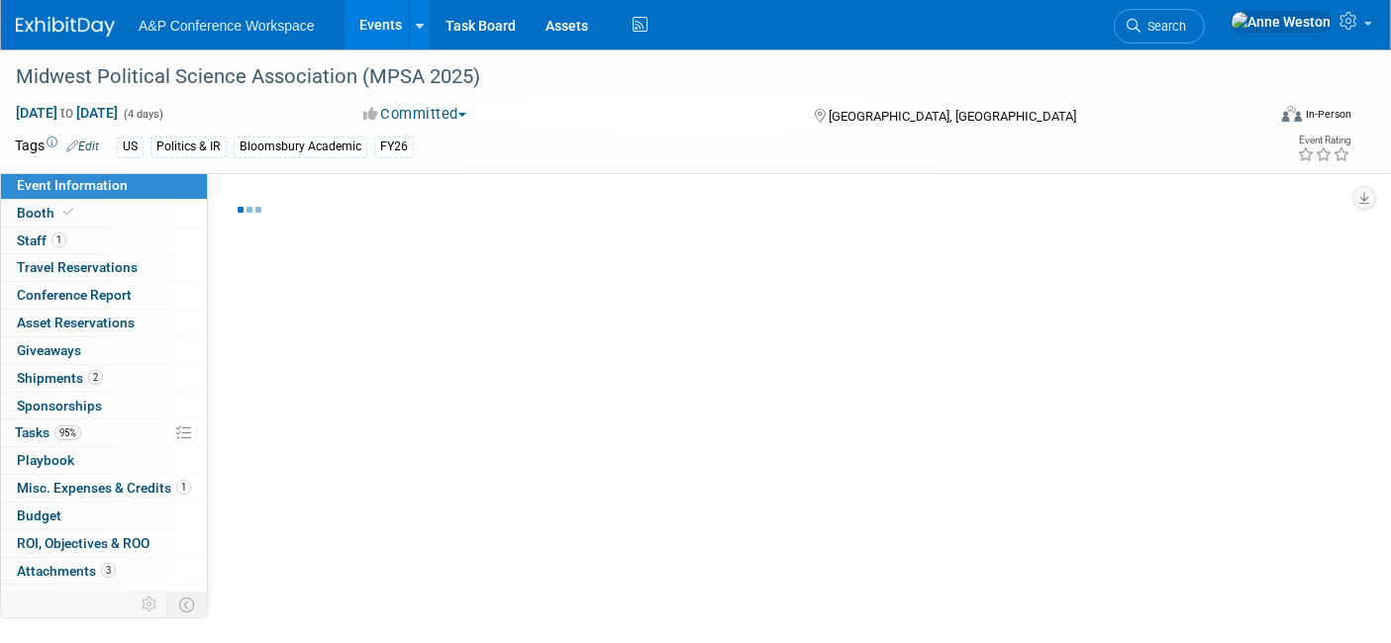
select select "[PERSON_NAME]"
select select "Networking/Commissioning"
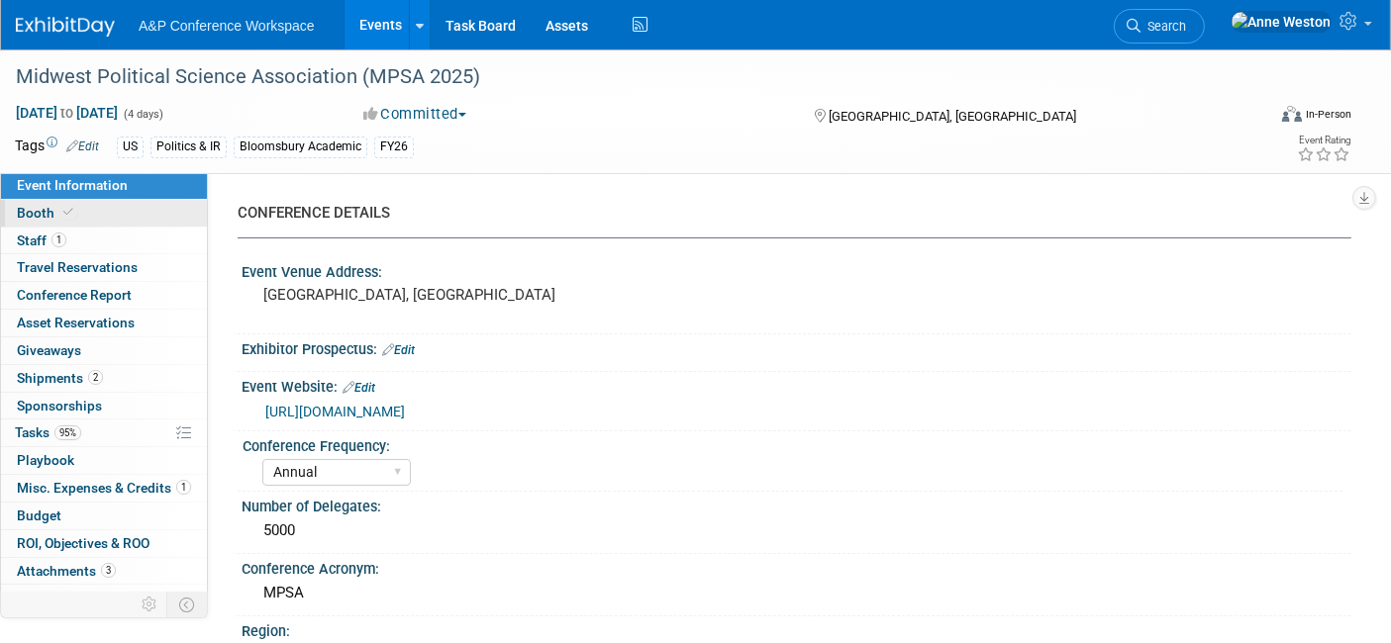
click at [104, 208] on link "Booth" at bounding box center [104, 213] width 206 height 27
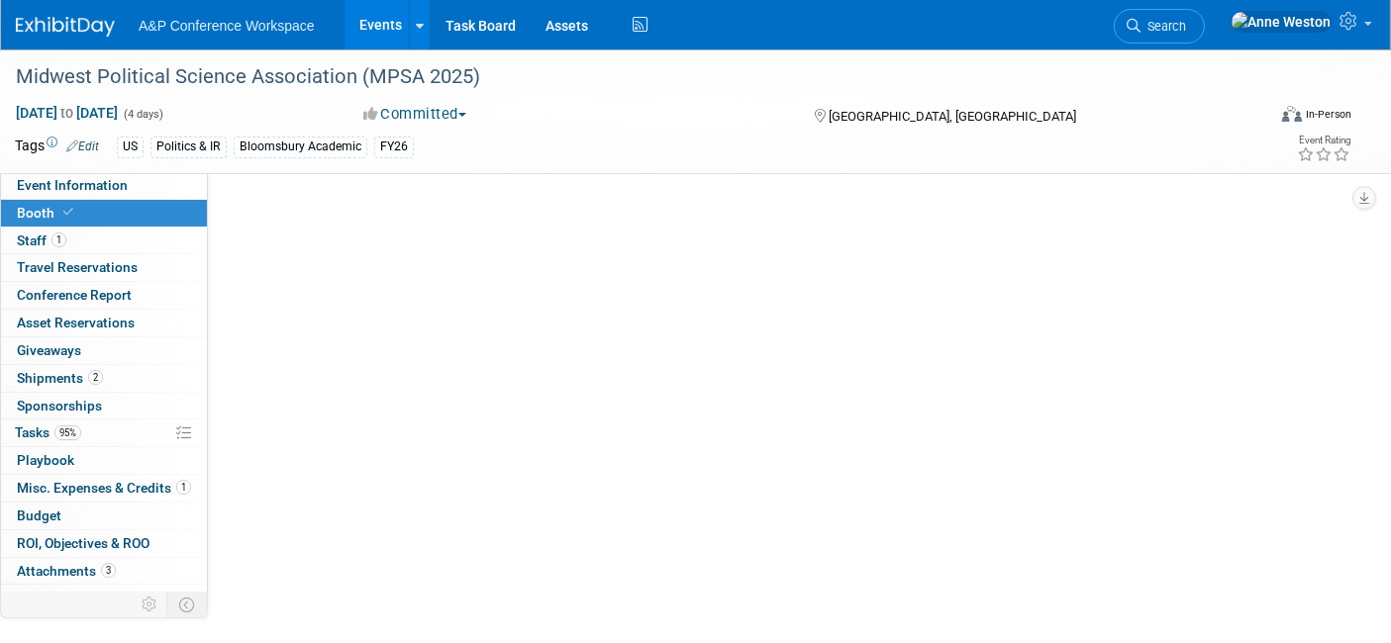
select select "RLKP"
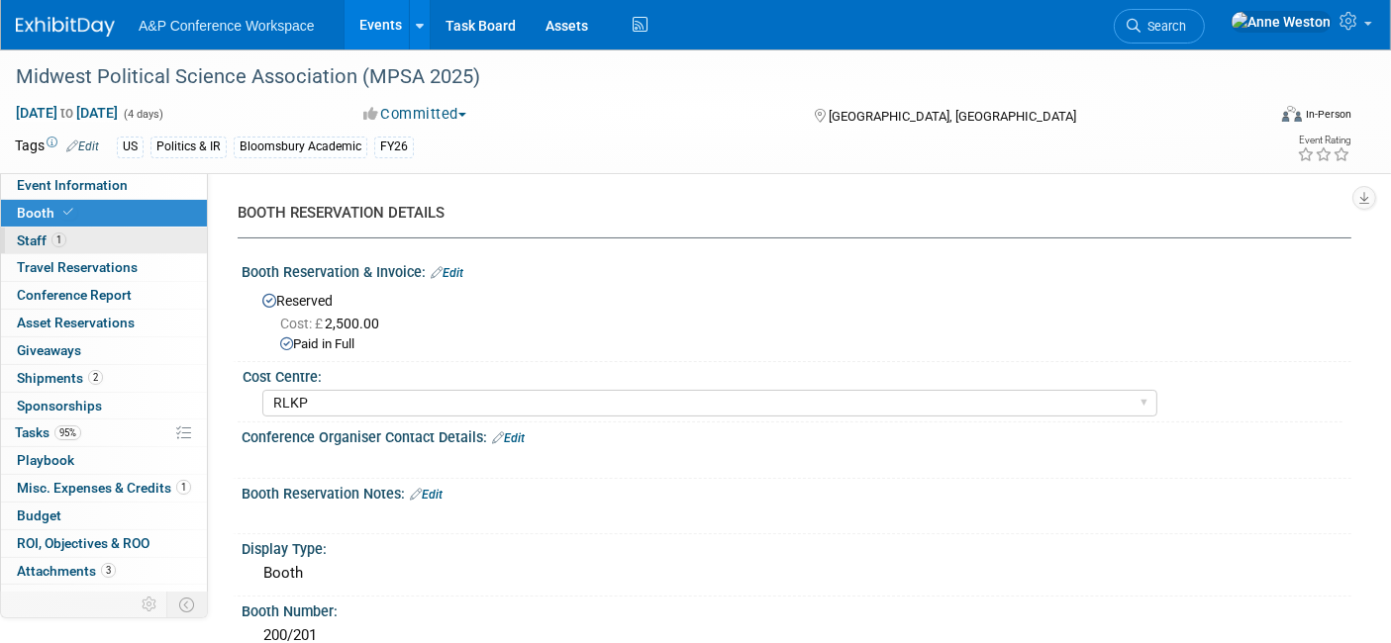
click at [119, 234] on link "1 Staff 1" at bounding box center [104, 241] width 206 height 27
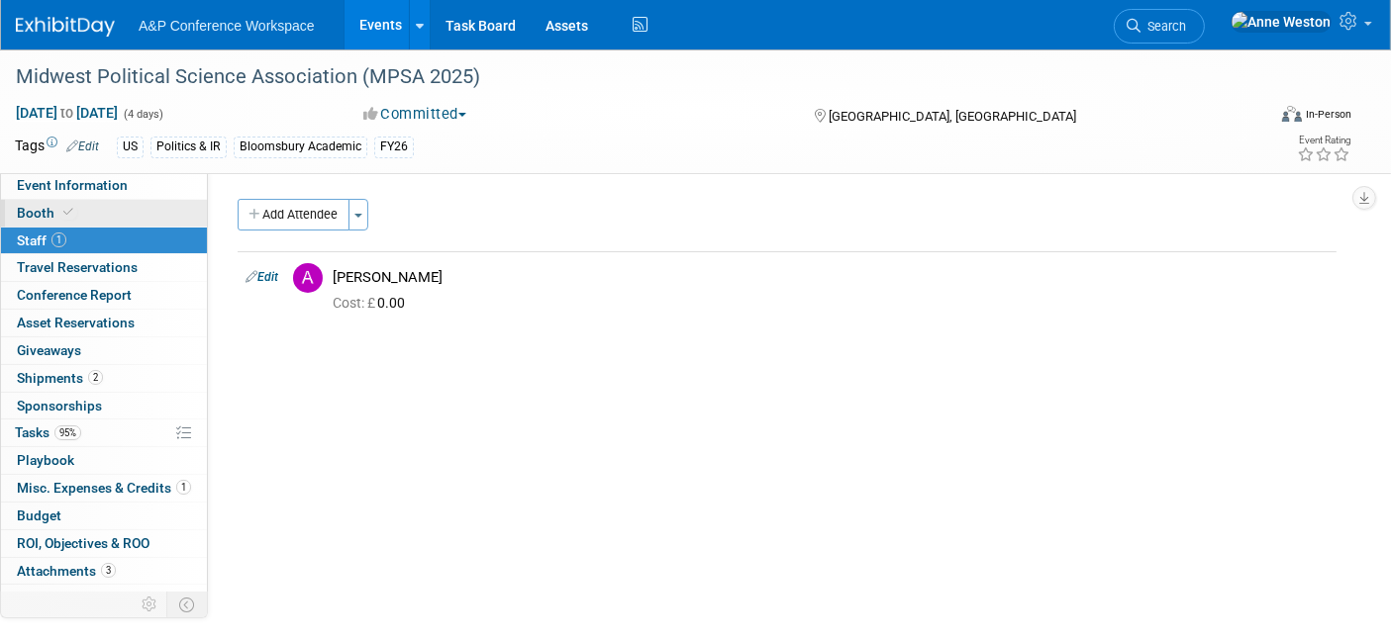
click at [124, 208] on link "Booth" at bounding box center [104, 213] width 206 height 27
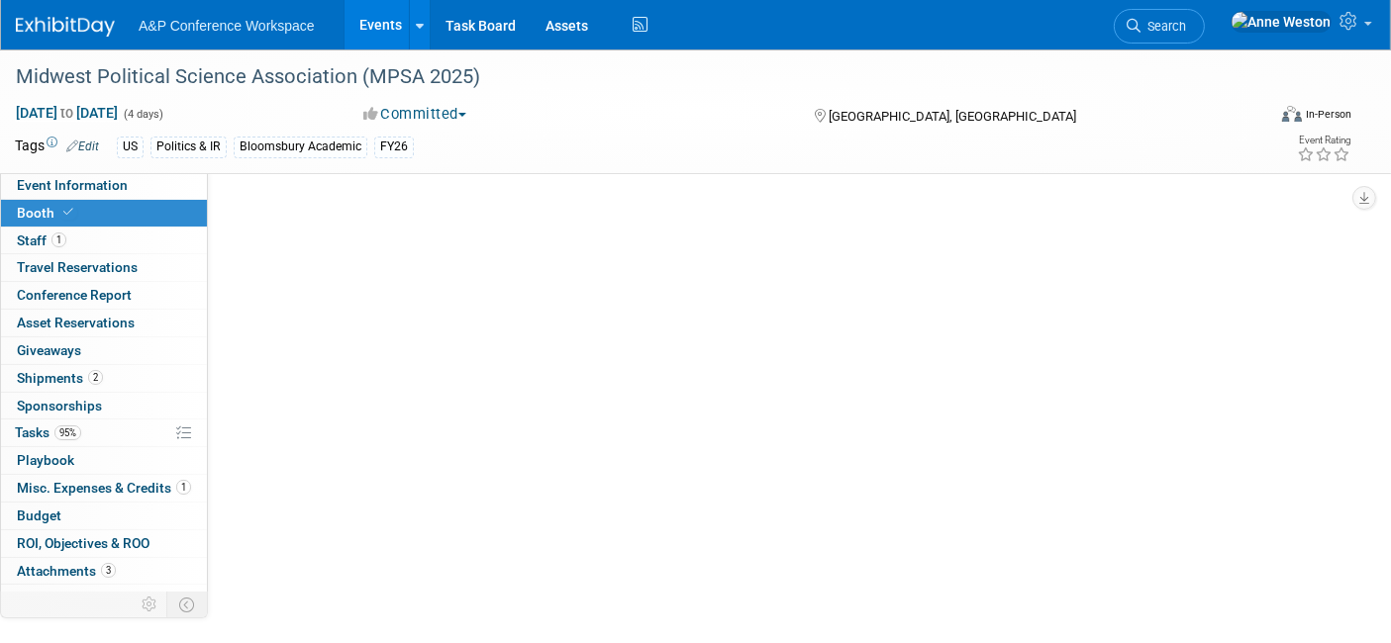
select select "RLKP"
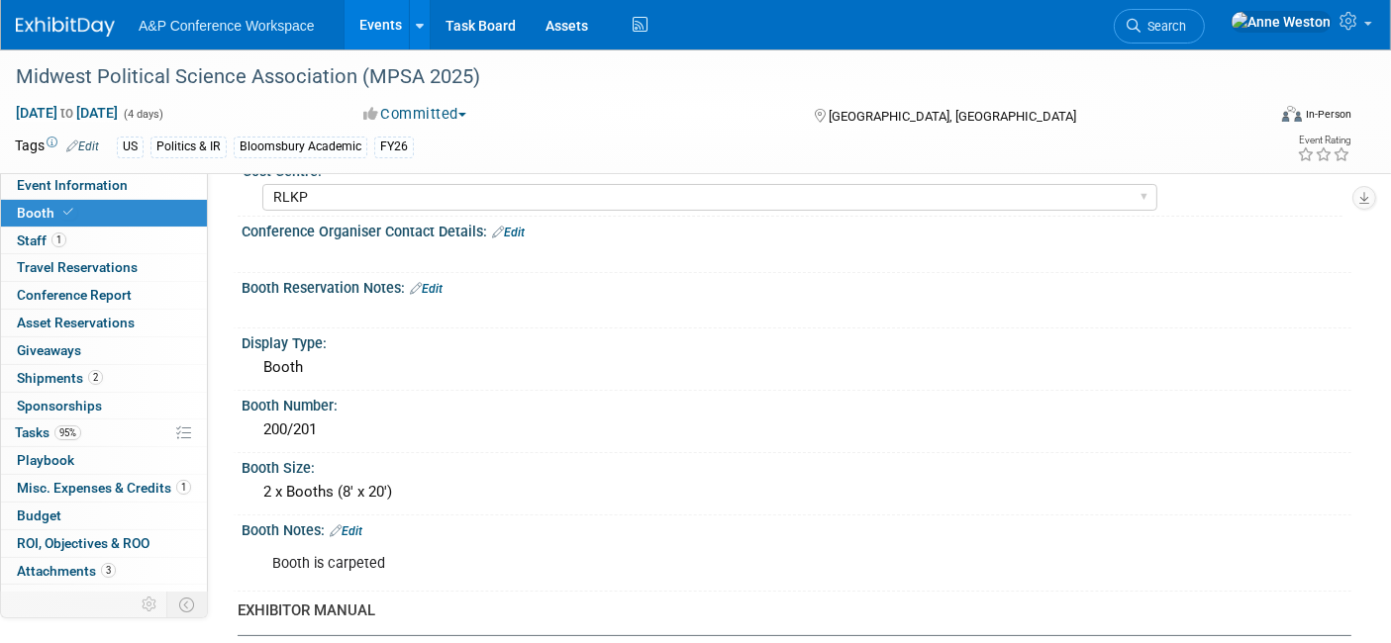
scroll to position [330, 0]
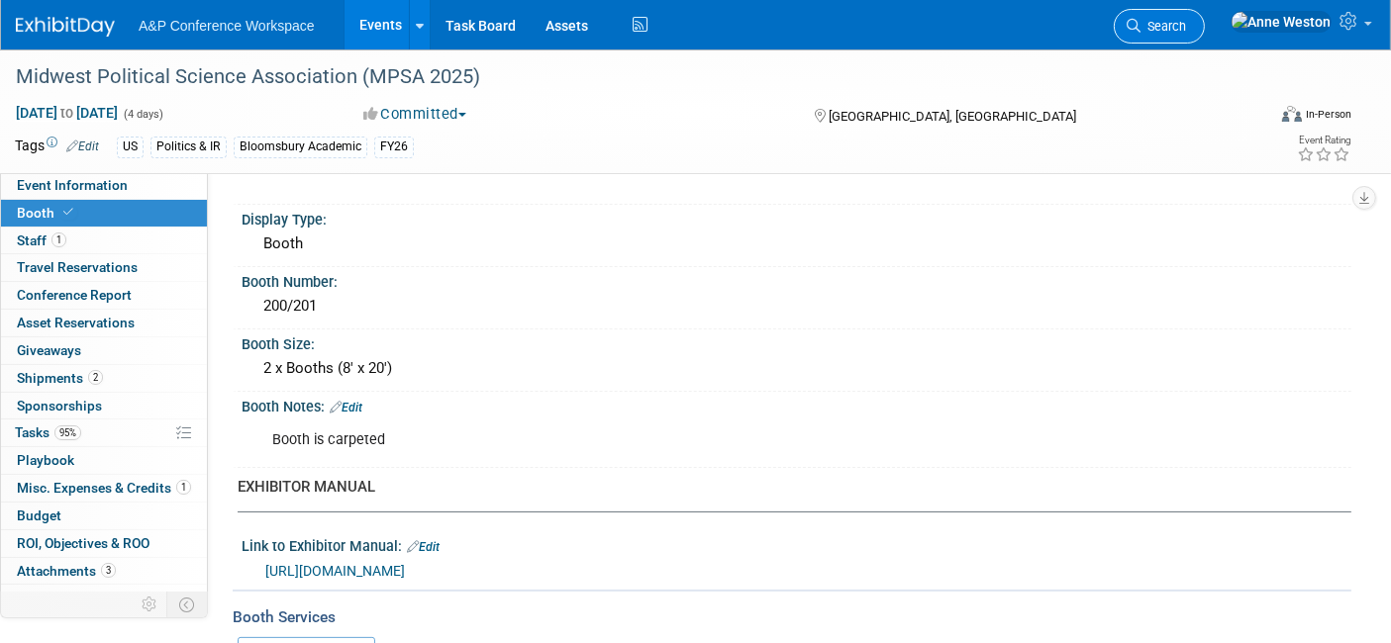
click at [1186, 21] on span "Search" at bounding box center [1163, 26] width 46 height 15
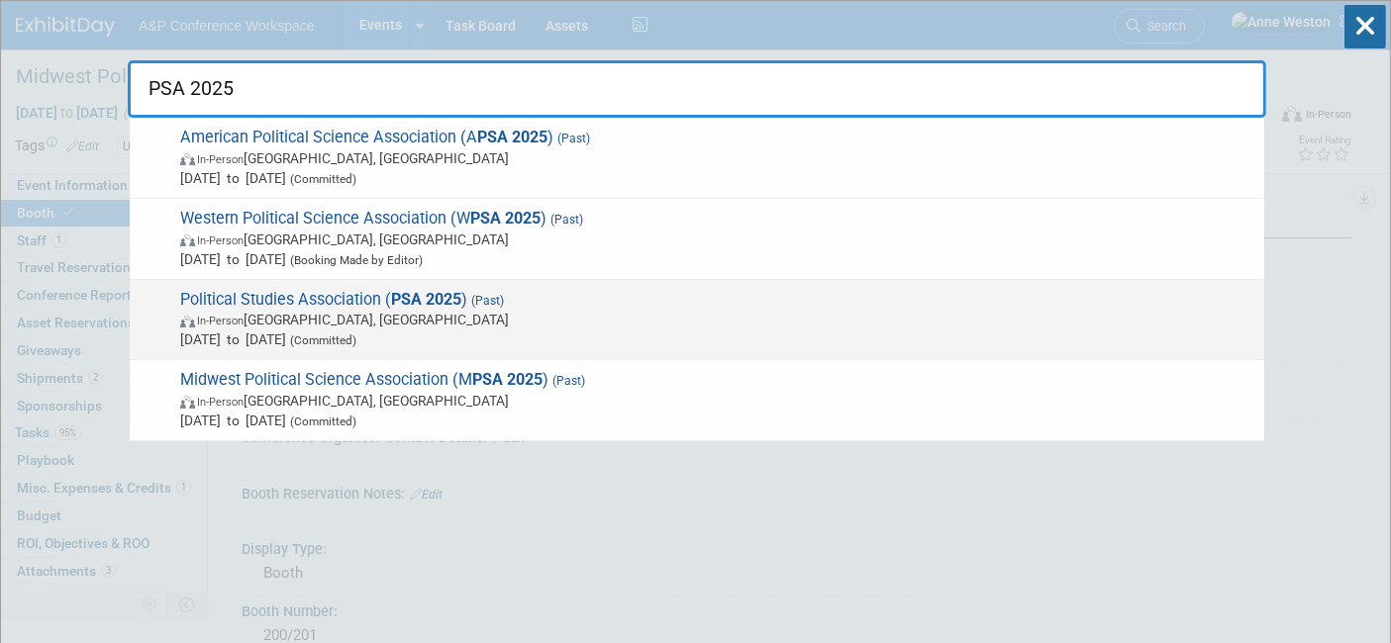
type input "PSA 2025"
click at [280, 301] on span "Political Studies Association ( PSA 2025 ) (Past) In-Person Birmingham, United …" at bounding box center [714, 320] width 1080 height 60
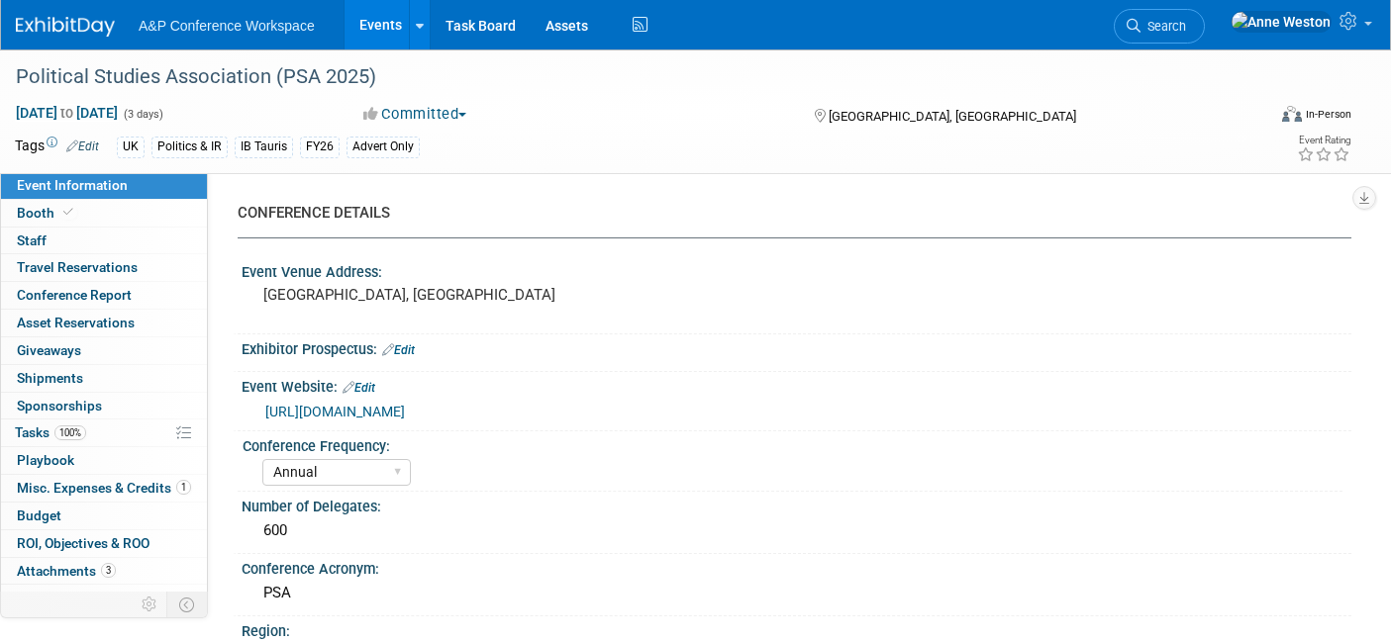
select select "Annual"
select select "Level 3"
select select "Program Advert"
select select "Politics & International Relations"
select select "Bloomsbury Academic"
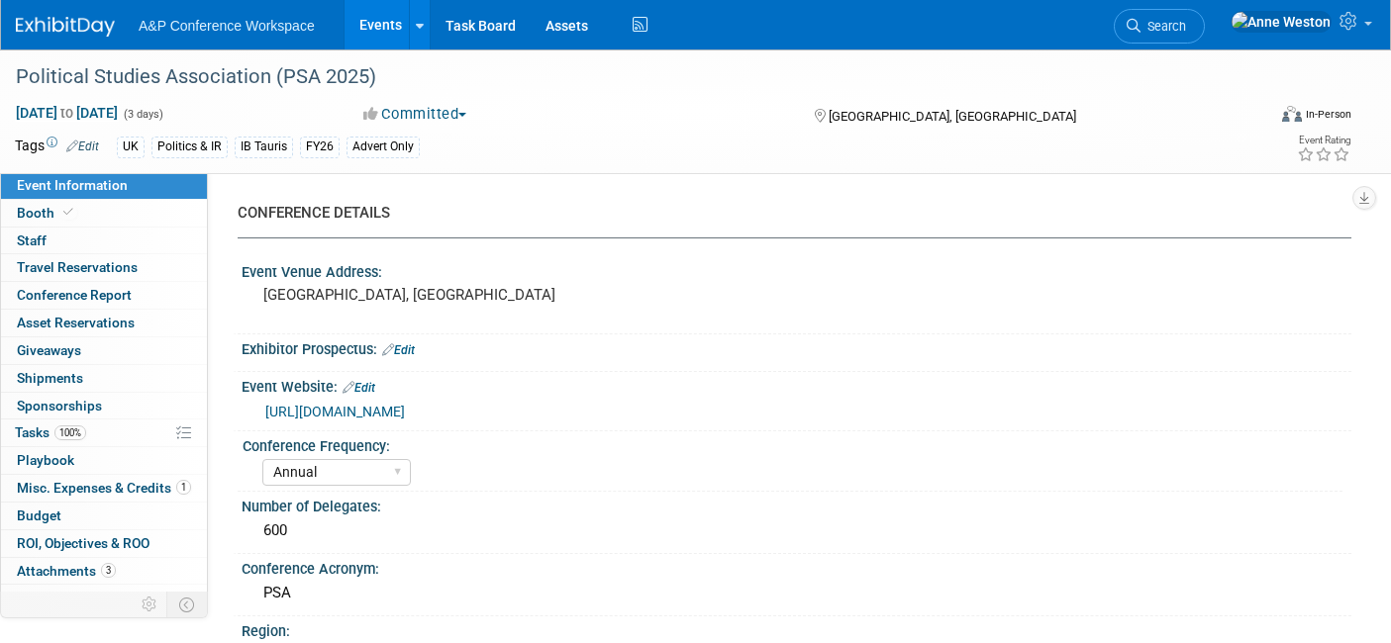
select select "[PERSON_NAME]"
select select "Brand/Subject Presence​"
click at [1140, 20] on icon at bounding box center [1134, 26] width 14 height 14
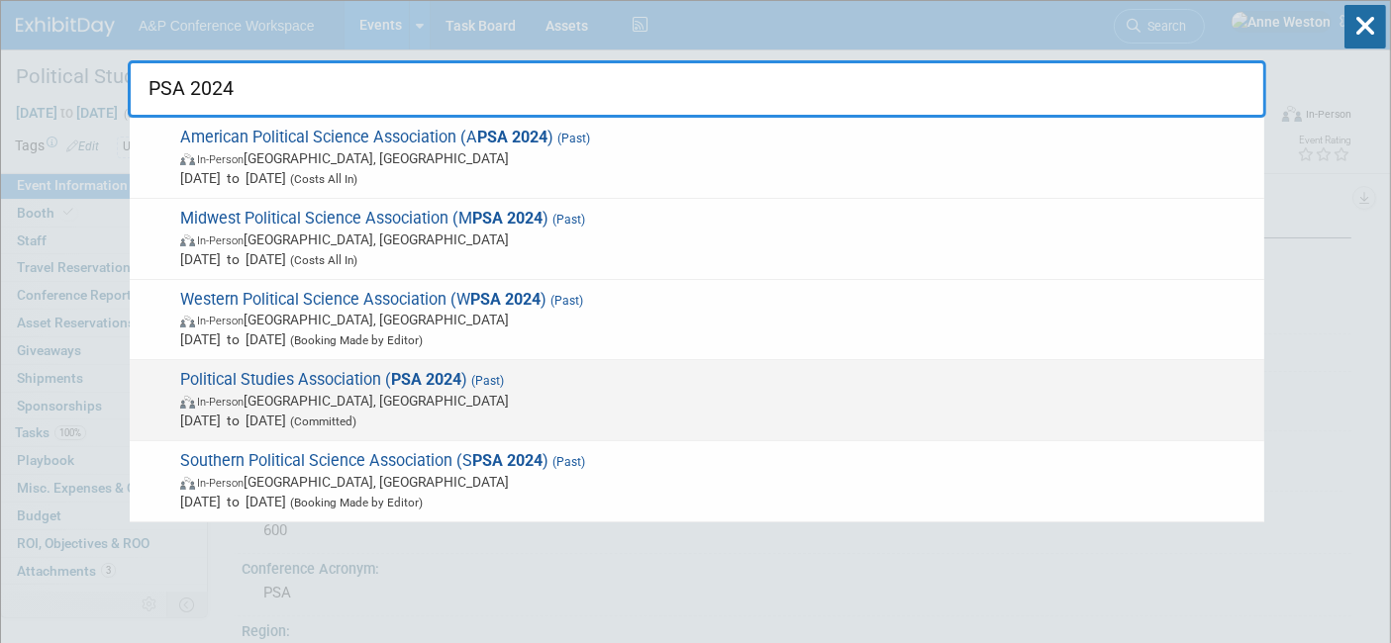
type input "PSA 2024"
click at [355, 377] on span "Political Studies Association ( PSA 2024 ) (Past) In-Person Glasgow, United Kin…" at bounding box center [714, 400] width 1080 height 60
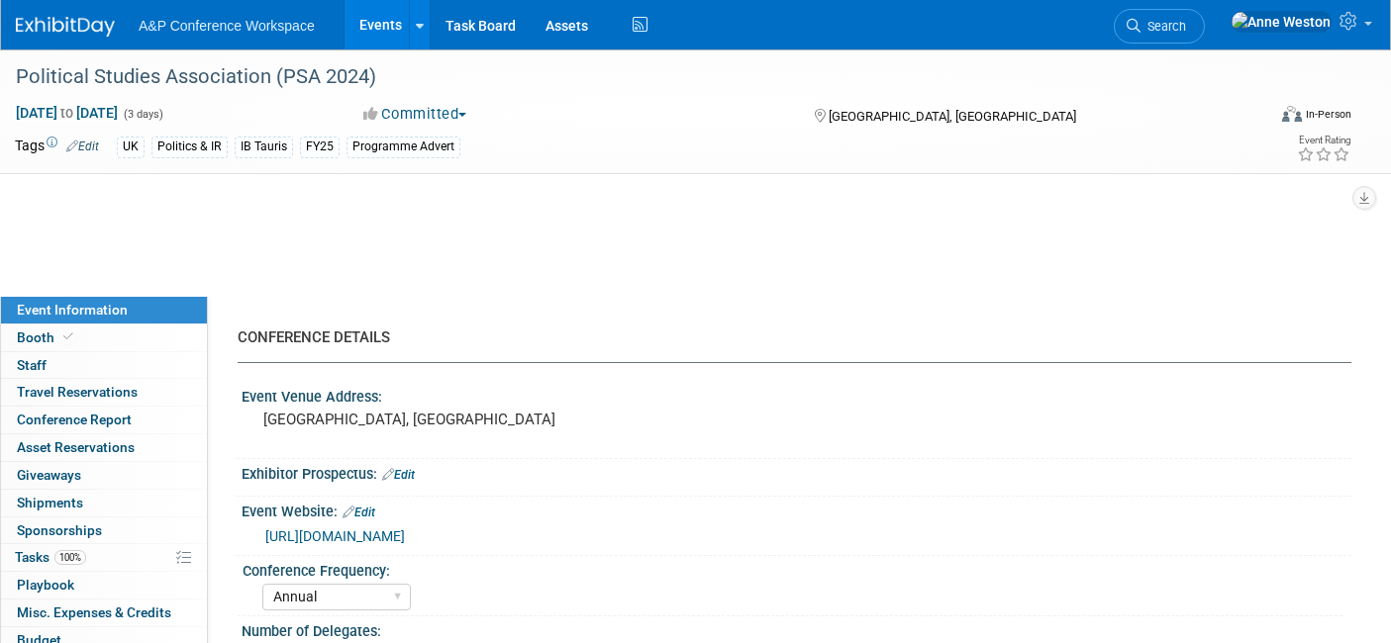
select select "Annual"
select select "Level 3"
select select "Program Advert"
select select "[PERSON_NAME]"
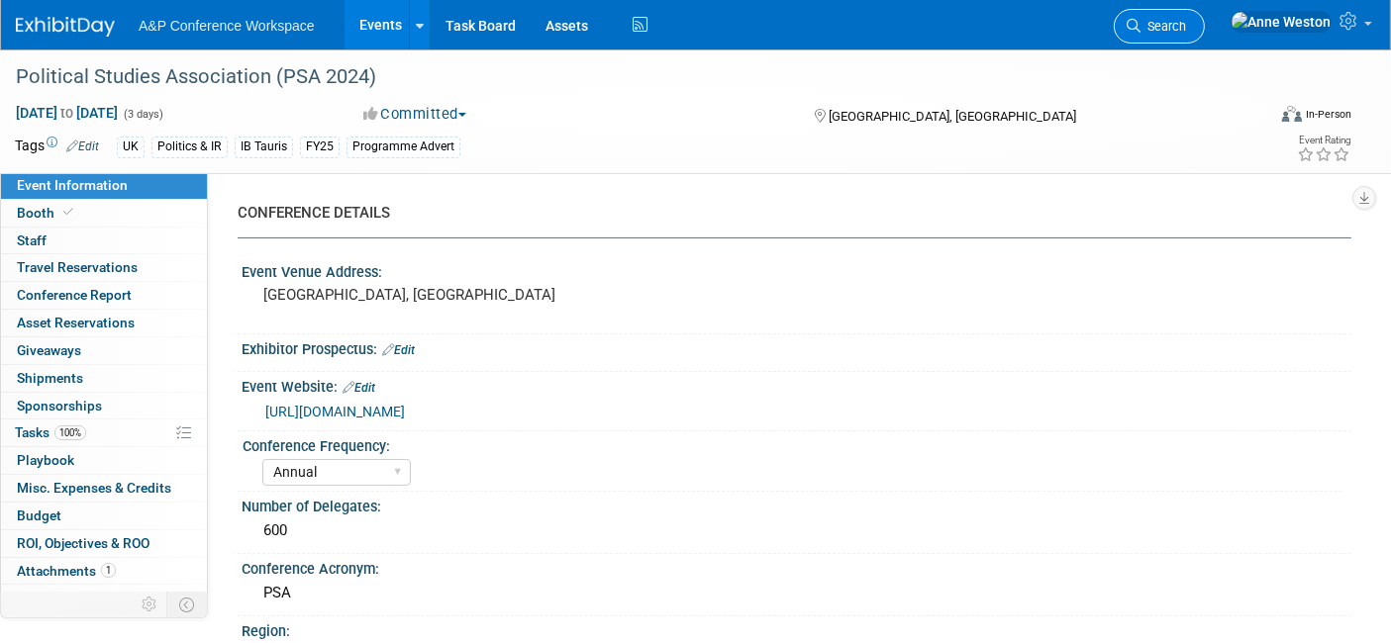
click at [1186, 20] on span "Search" at bounding box center [1163, 26] width 46 height 15
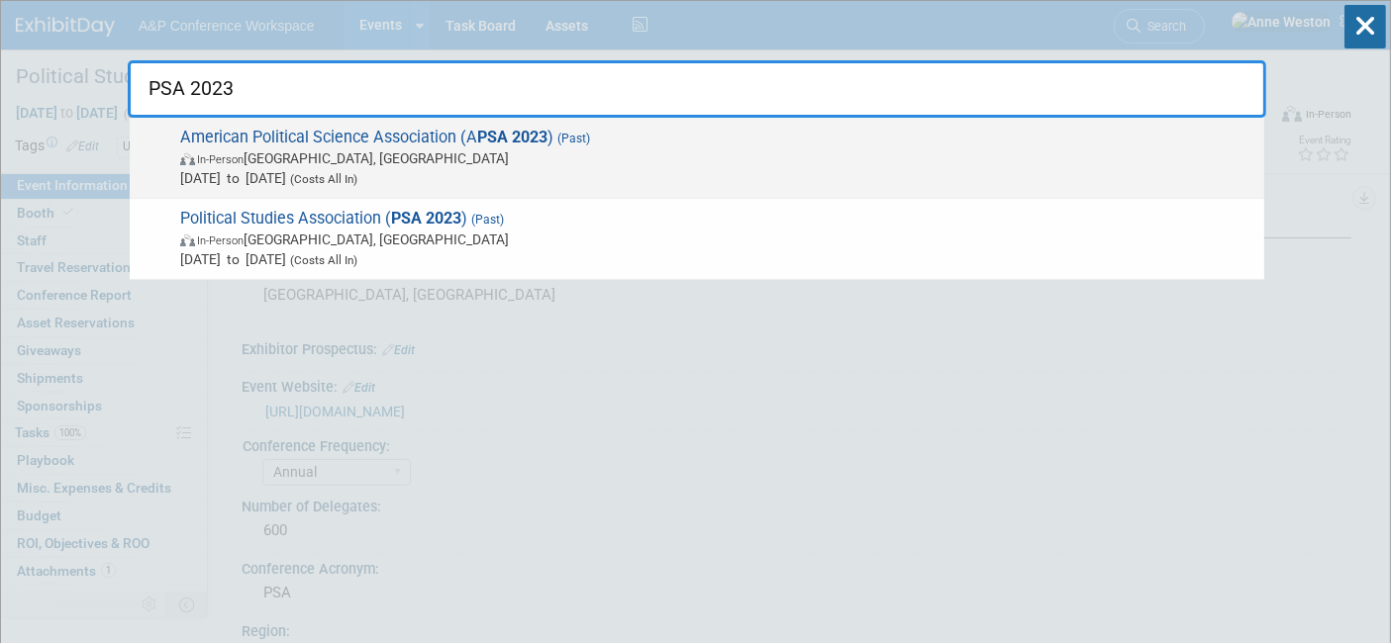
type input "PSA 2023"
click at [357, 176] on span "(Costs All In)" at bounding box center [321, 179] width 71 height 14
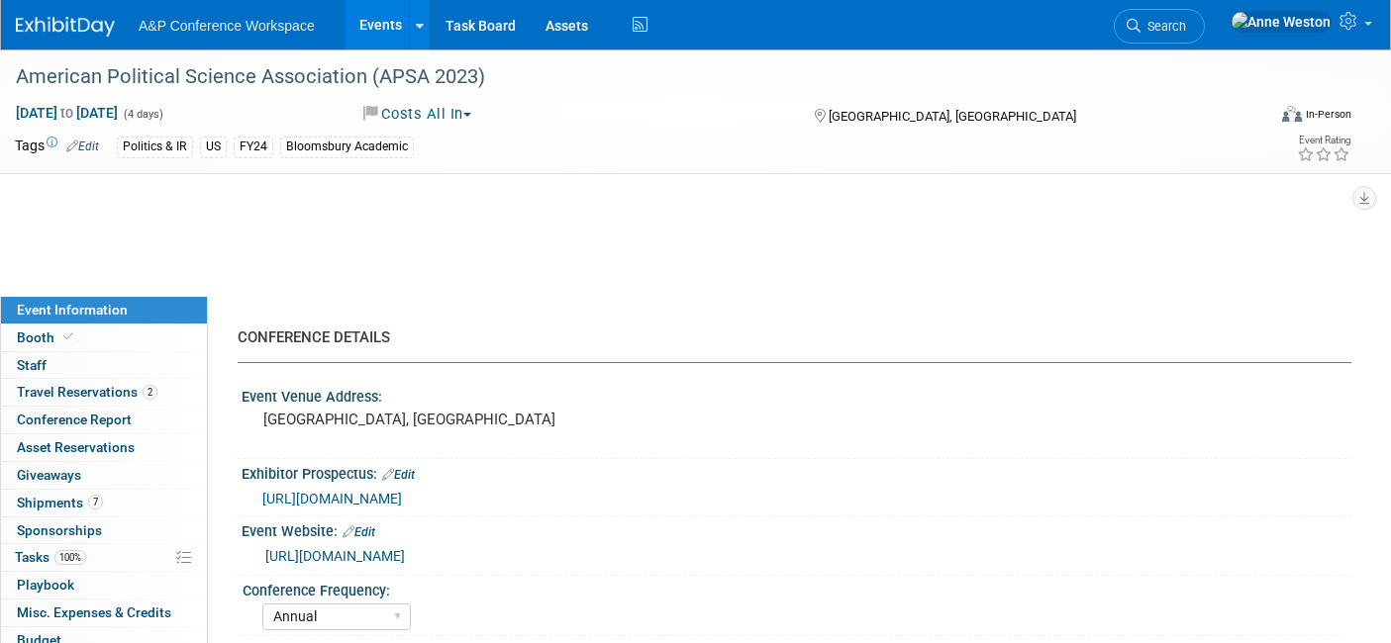
select select "Annual"
select select "Level 1"
select select "In-Person Booth"
select select "[PERSON_NAME]"
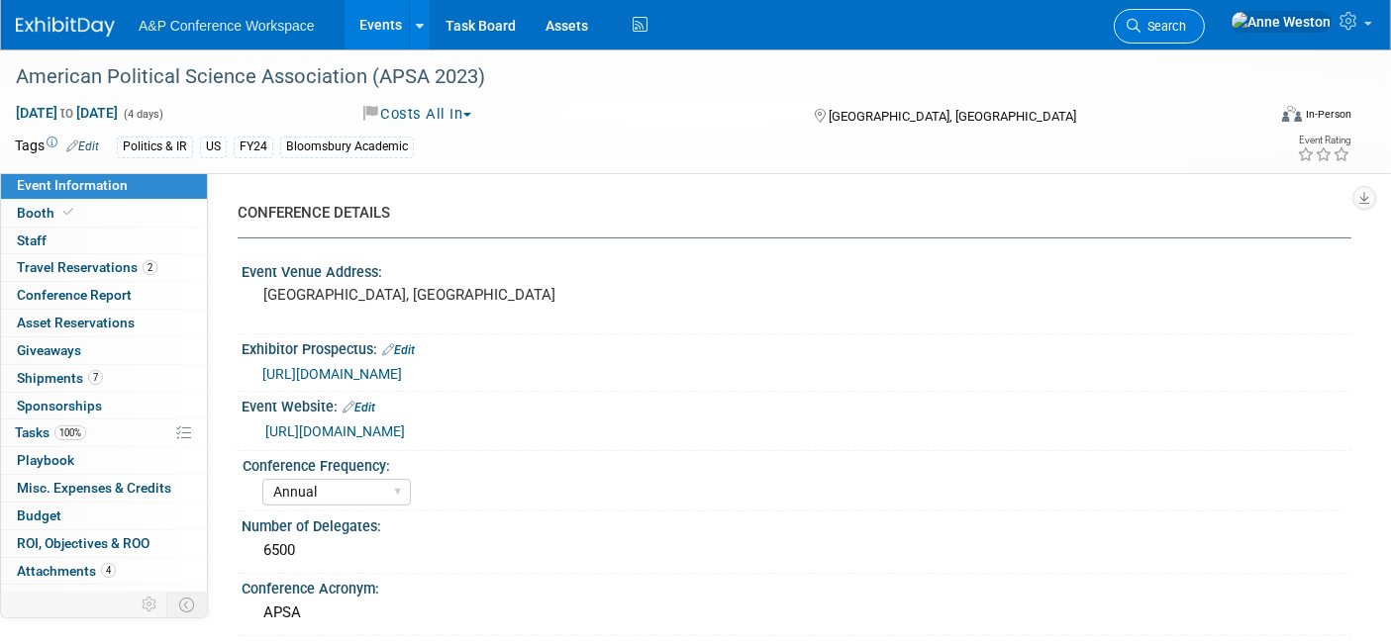
click at [1186, 29] on span "Search" at bounding box center [1163, 26] width 46 height 15
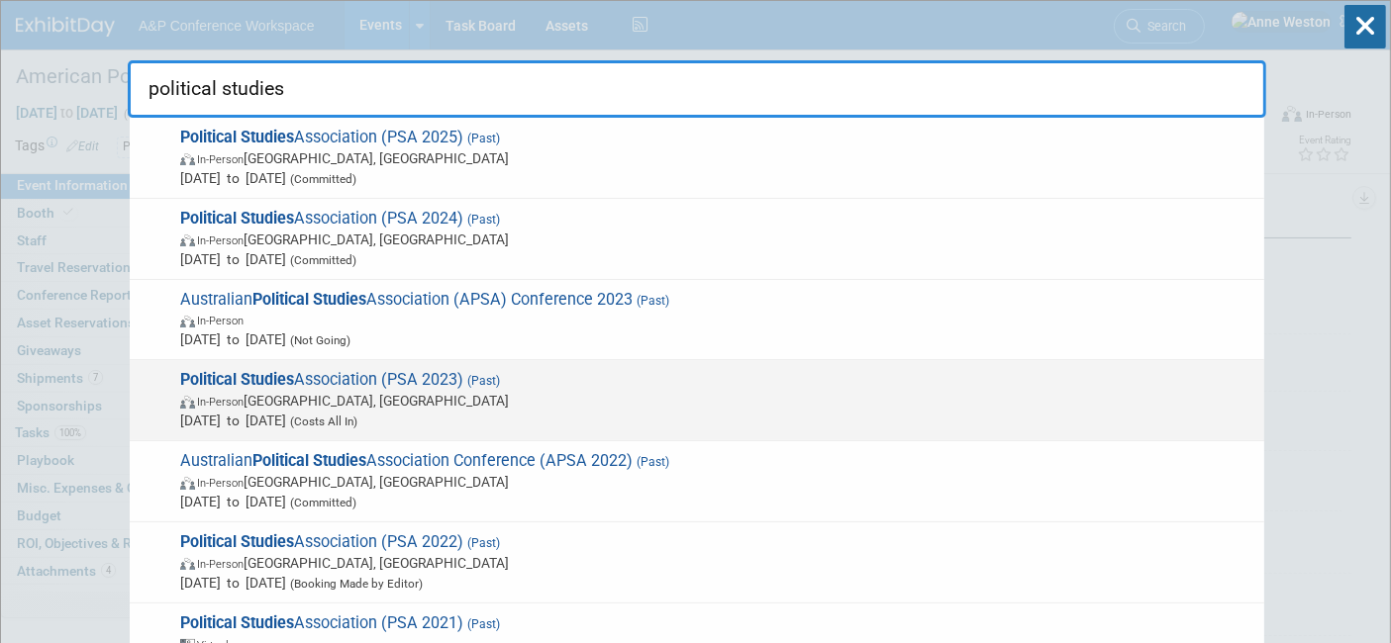
type input "political studies"
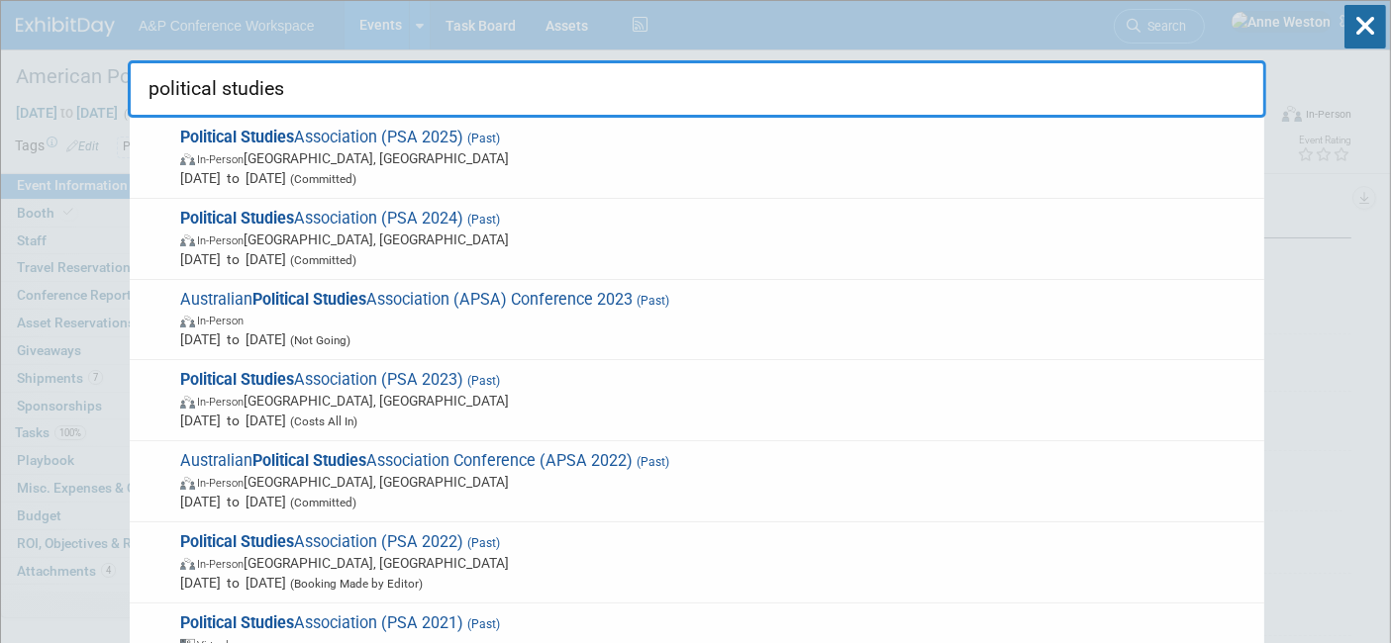
click at [334, 393] on span "In-Person [GEOGRAPHIC_DATA], [GEOGRAPHIC_DATA]" at bounding box center [717, 401] width 1074 height 20
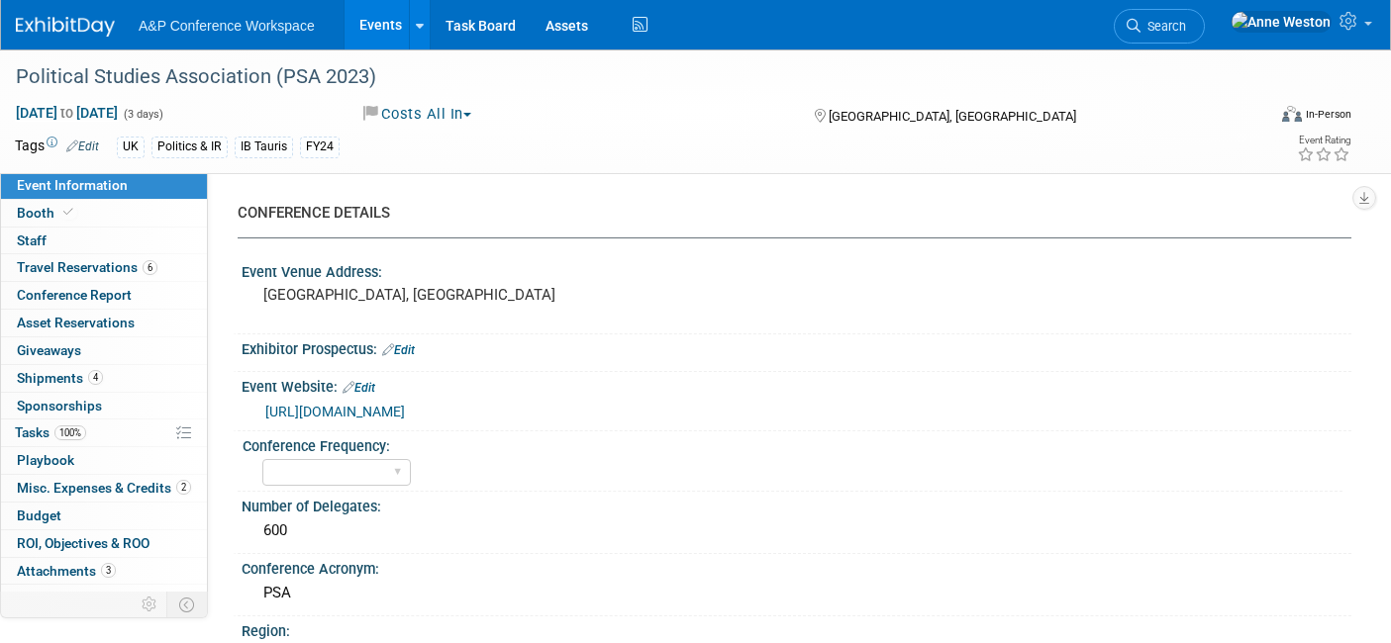
select select "Level 1"
select select "In-Person Booth"
select select "[PERSON_NAME]"
click at [64, 218] on span "Booth" at bounding box center [47, 213] width 60 height 16
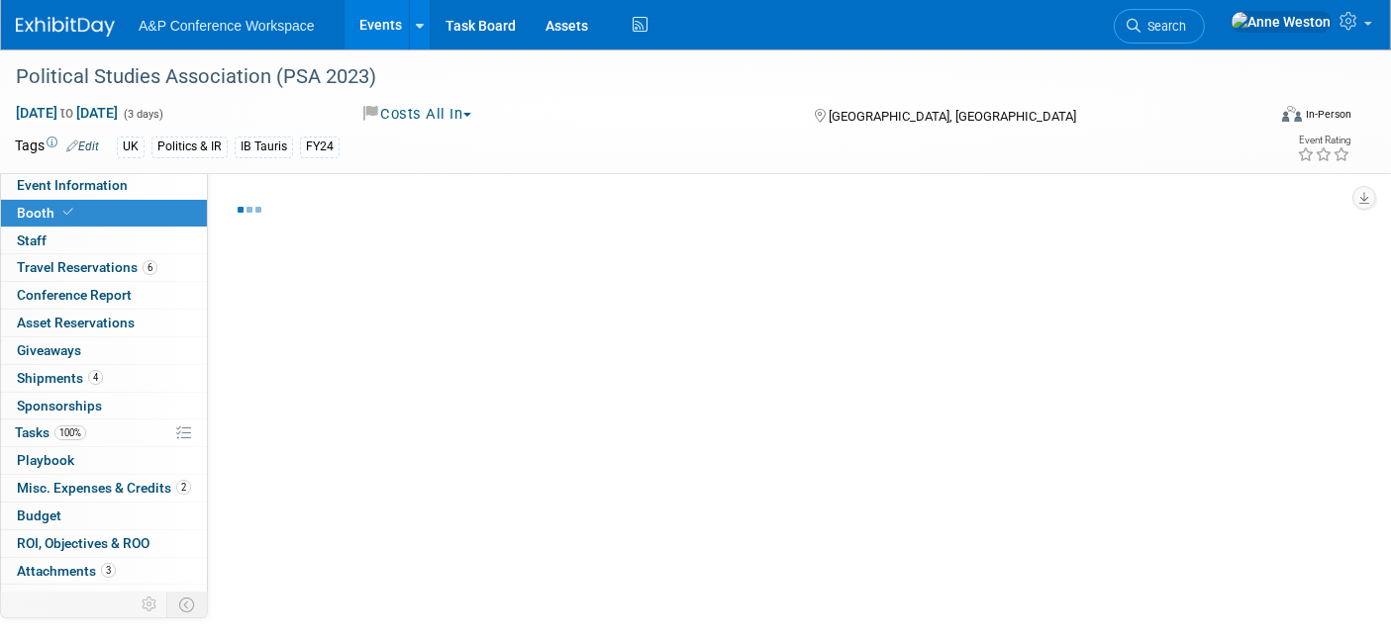
select select "COBA"
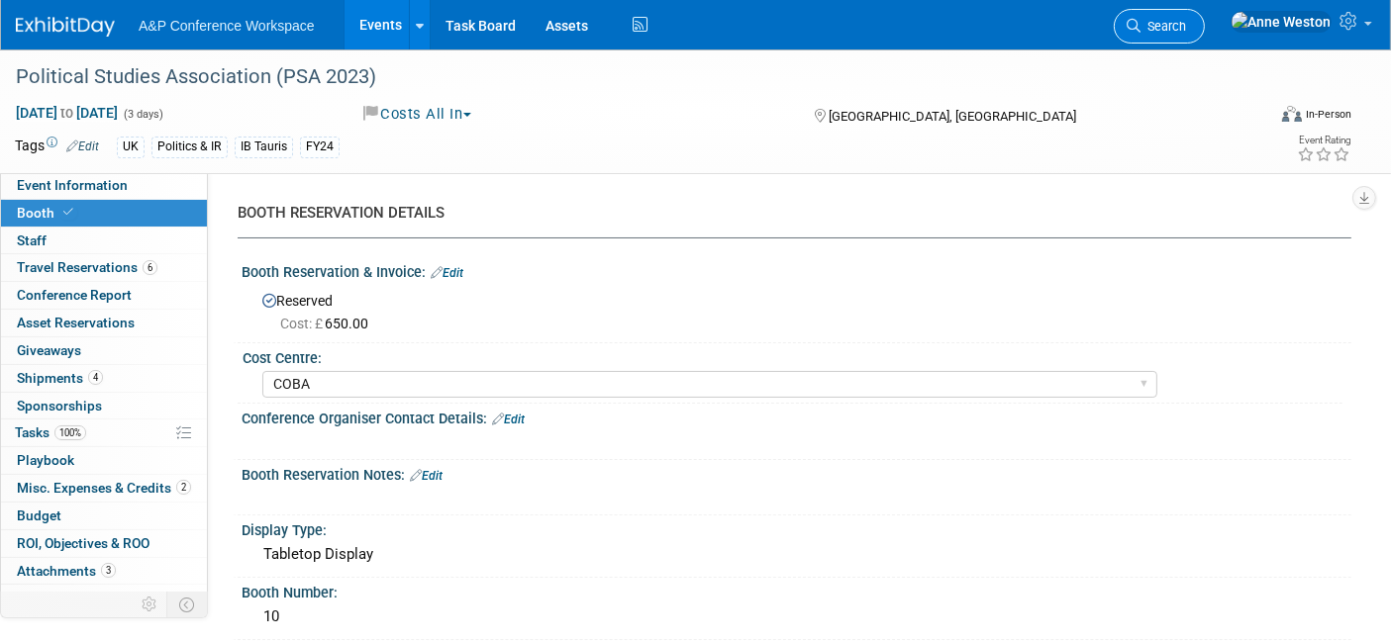
click at [1186, 26] on span "Search" at bounding box center [1163, 26] width 46 height 15
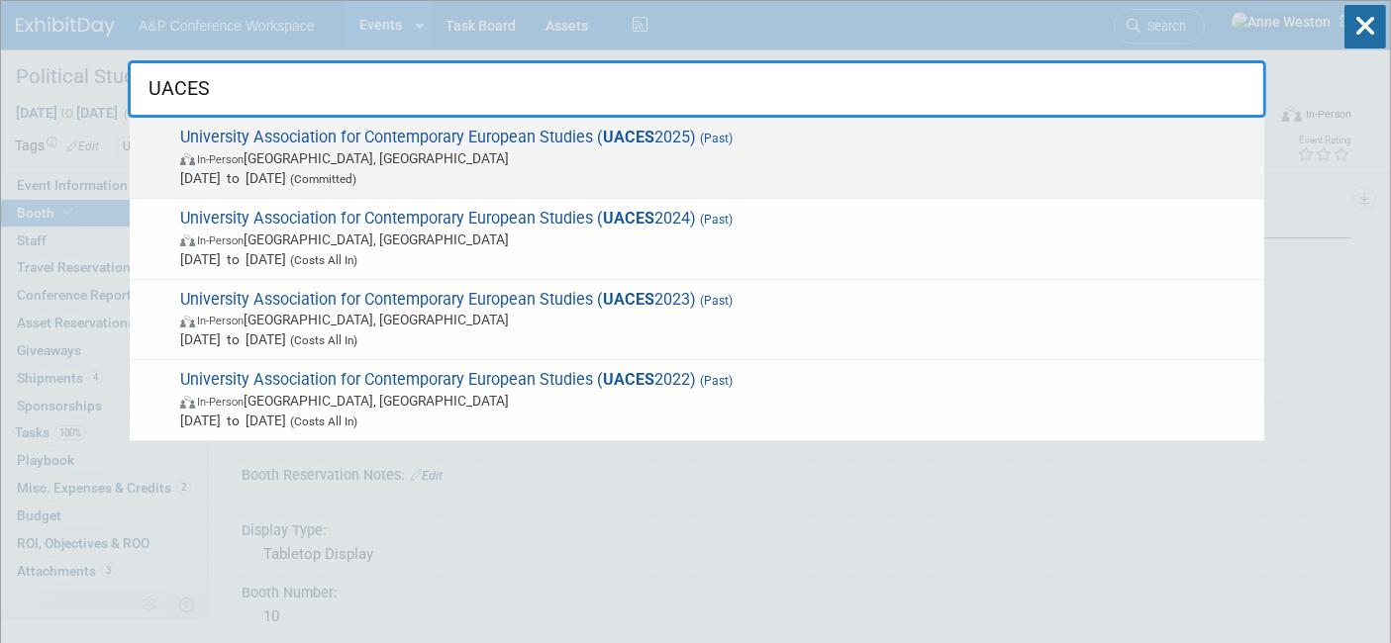
type input "UACES"
click at [368, 131] on span "University Association for Contemporary European Studies ( UACES 2025) (Past) I…" at bounding box center [714, 158] width 1080 height 60
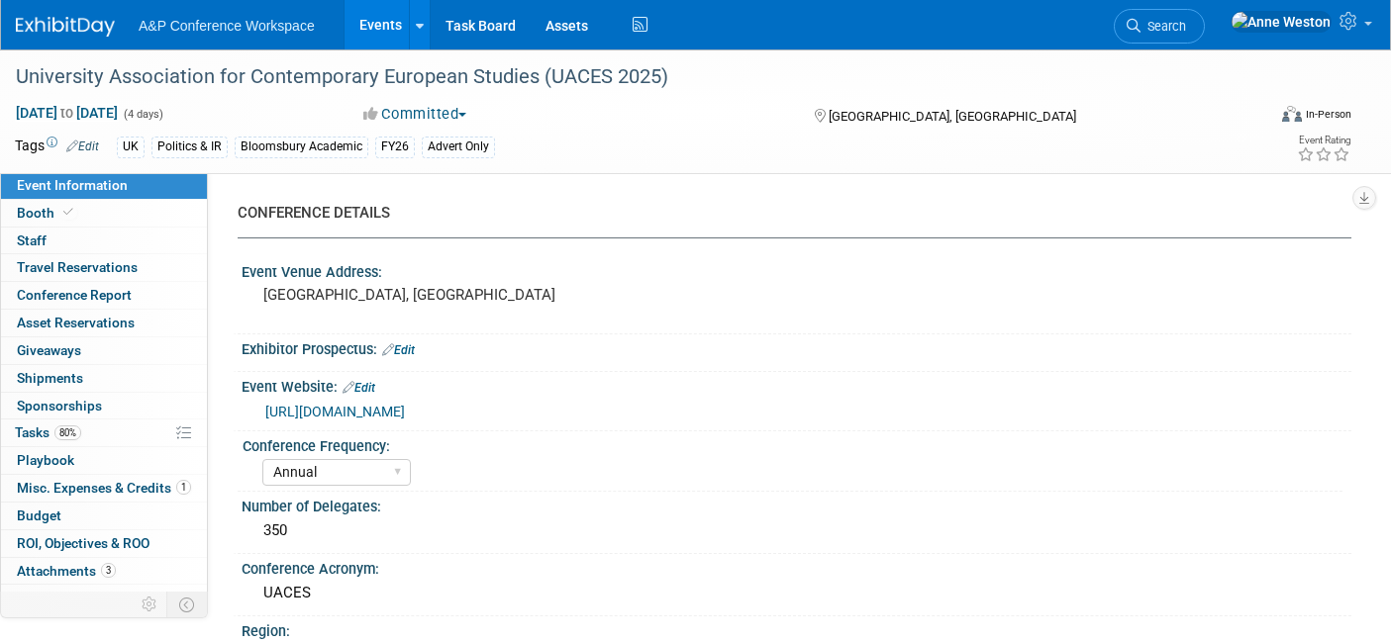
select select "Annual"
select select "Level 3"
select select "Program Advert"
select select "Politics & International Relations"
select select "Bloomsbury Academic"
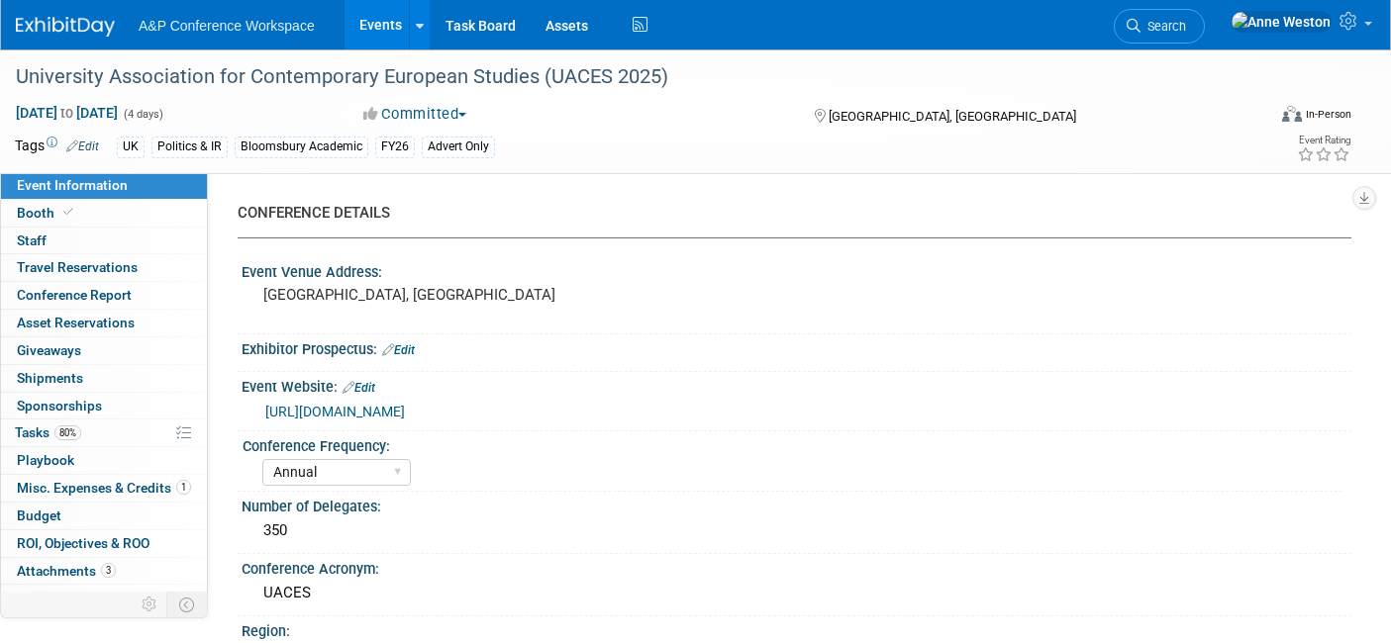
select select "[PERSON_NAME]"
click at [73, 217] on span "Booth" at bounding box center [47, 213] width 60 height 16
select select "COBA"
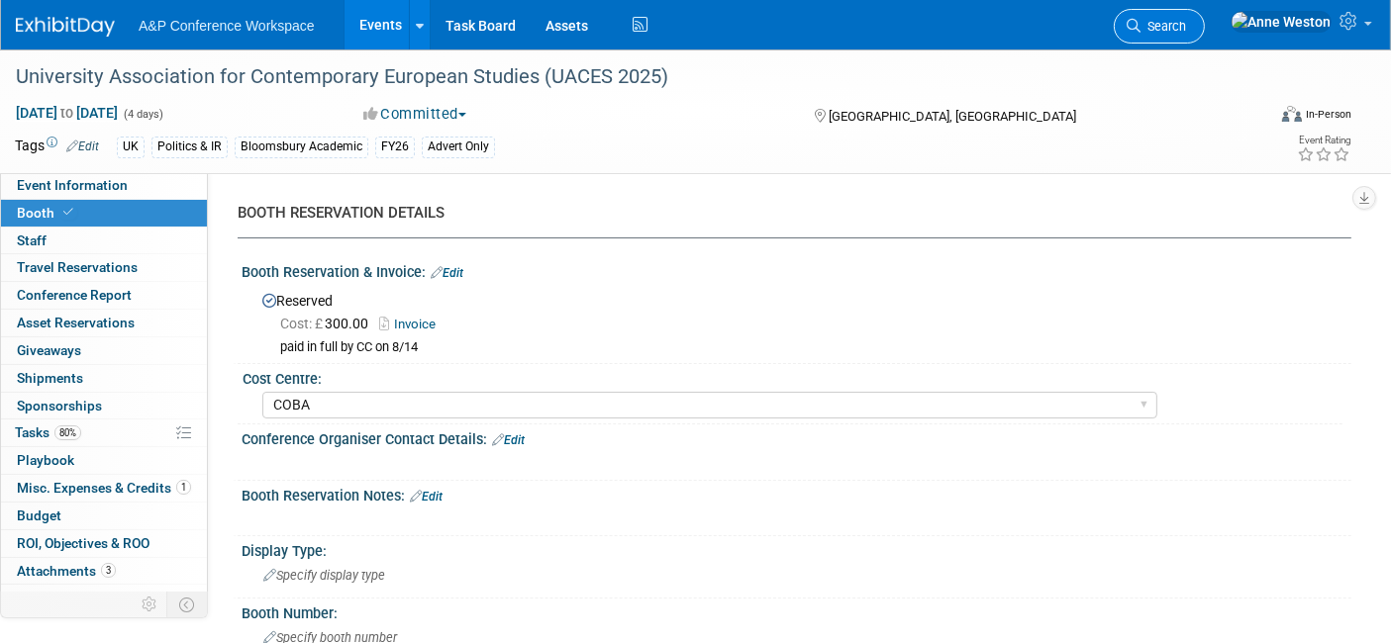
click at [1186, 21] on span "Search" at bounding box center [1163, 26] width 46 height 15
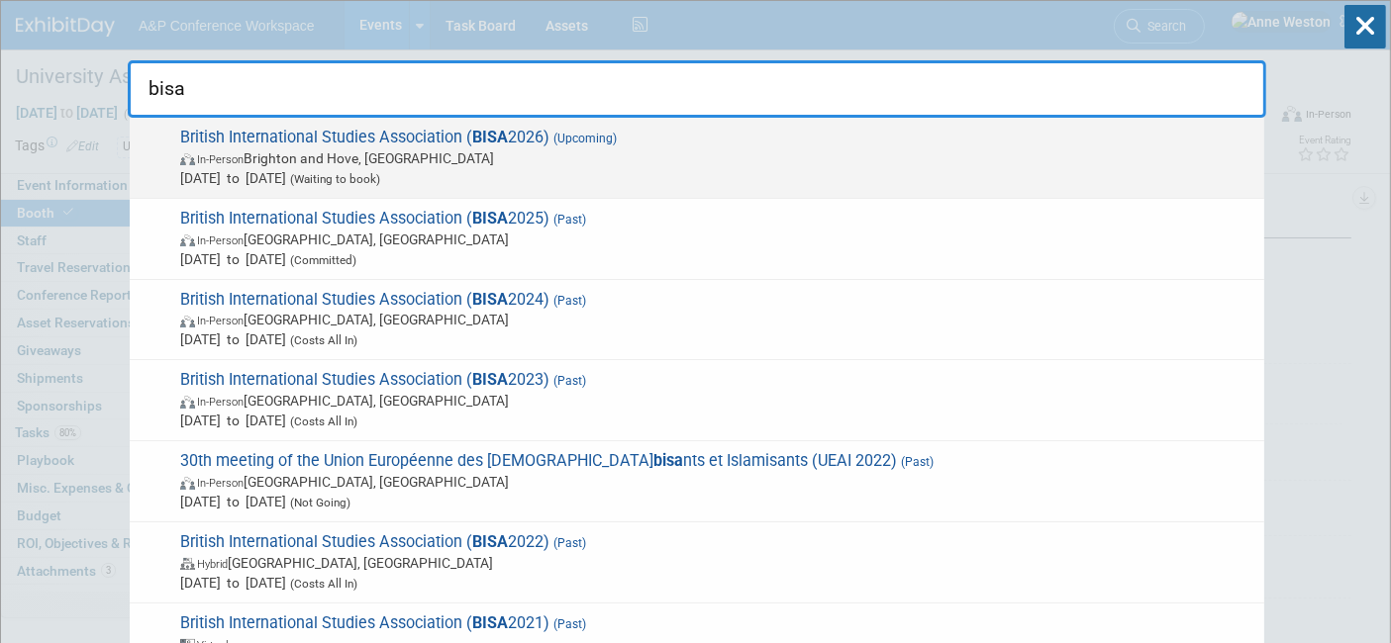
type input "bisa"
click at [254, 137] on span "British International Studies Association ( BISA 2026) (Upcoming) In-Person Bri…" at bounding box center [714, 158] width 1080 height 60
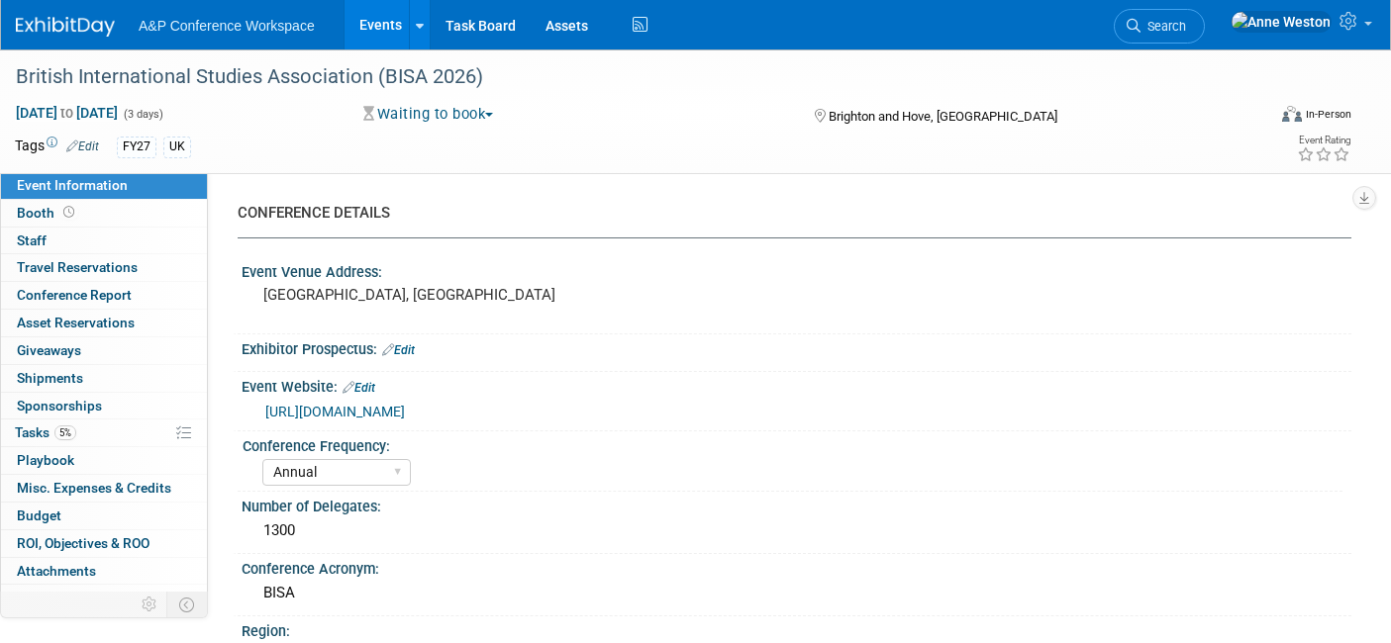
select select "Annual"
select select "Level 2"
select select "In-Person Booth"
select select "Politics & International Relations"
select select "Bloomsbury Academic"
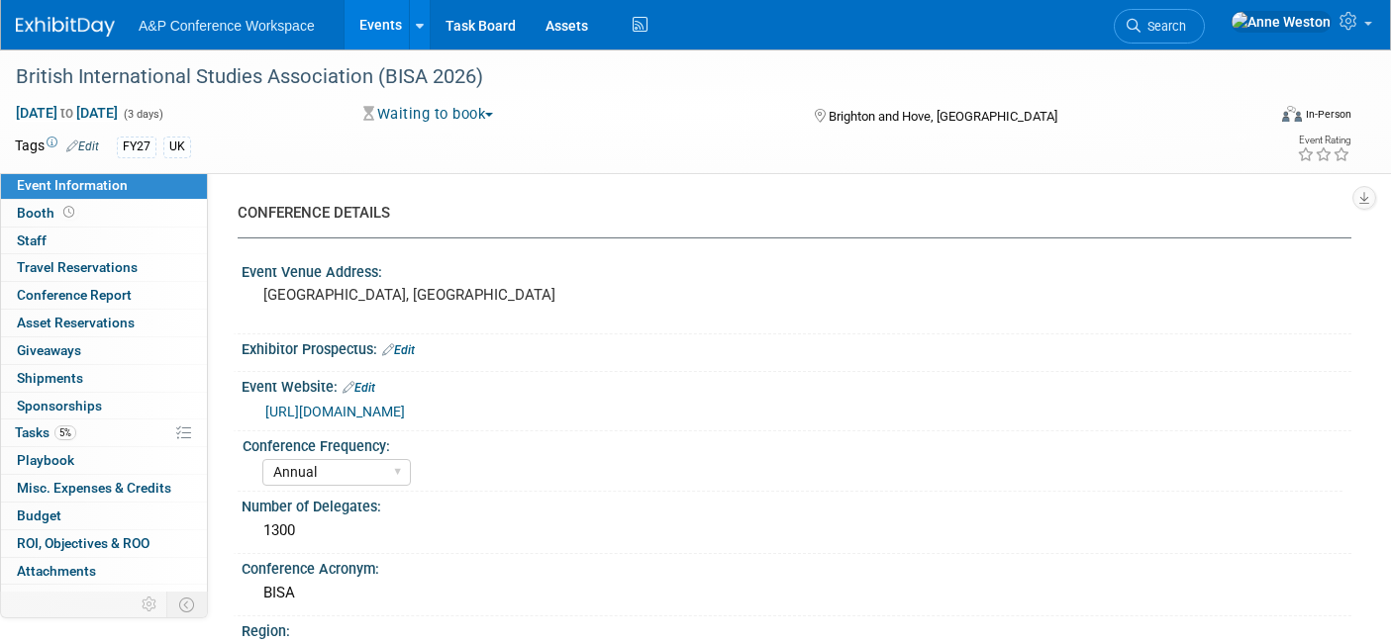
select select "[PERSON_NAME]"
click at [80, 430] on link "5% Tasks 5%" at bounding box center [104, 433] width 206 height 27
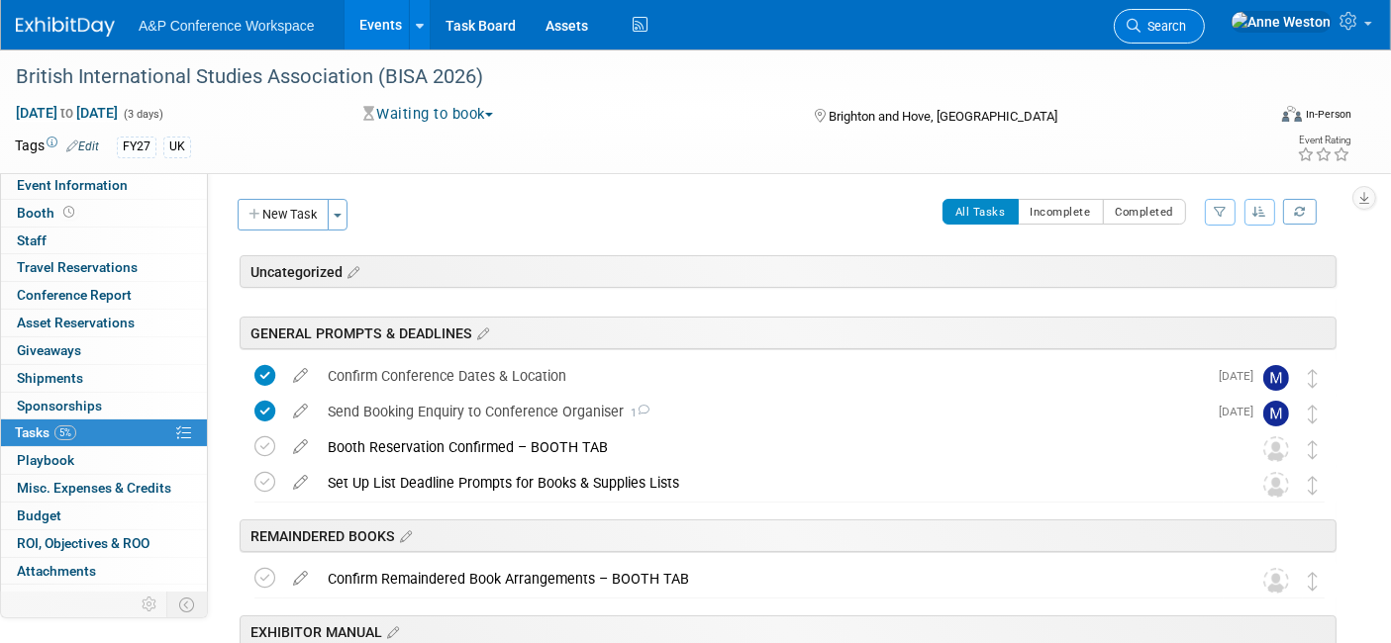
click at [1186, 27] on span "Search" at bounding box center [1163, 26] width 46 height 15
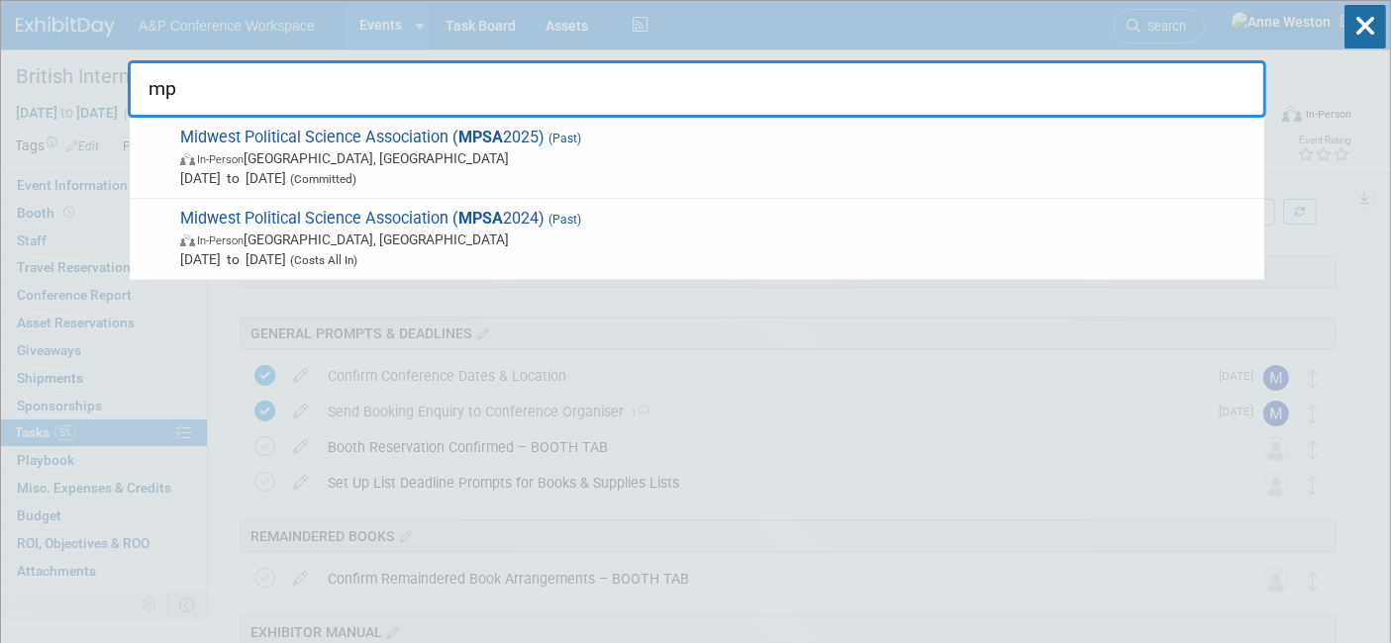
type input "m"
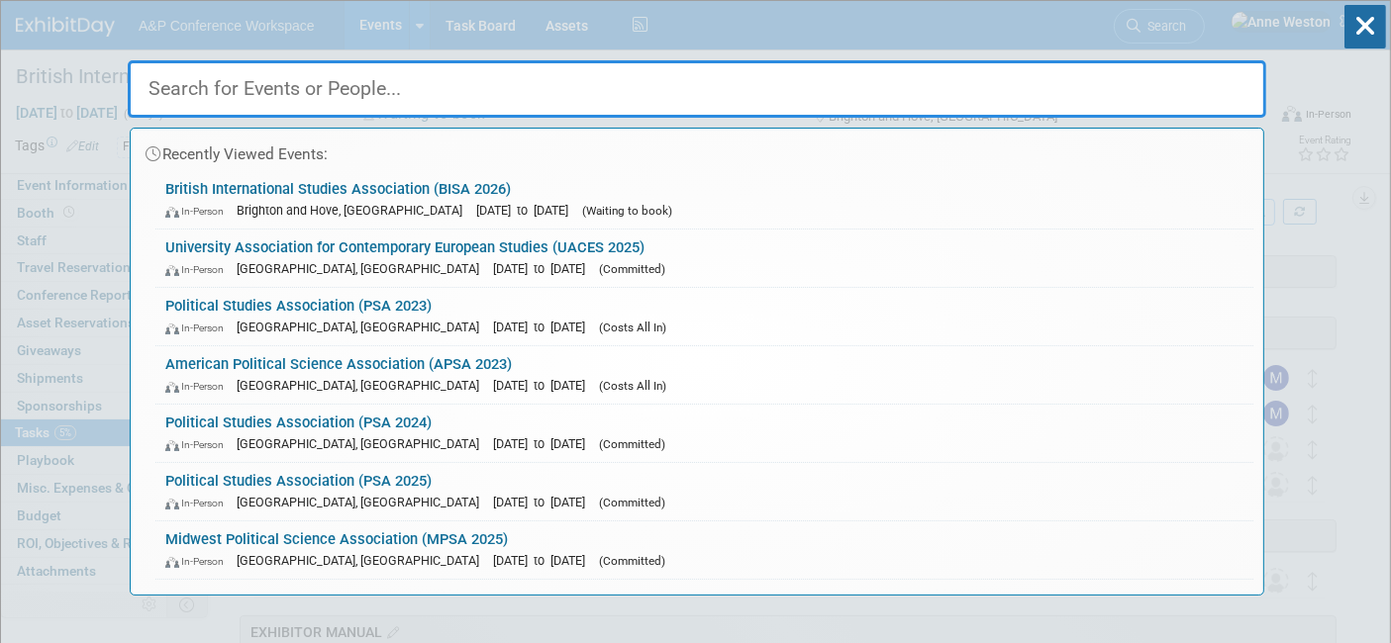
click at [701, 100] on input "text" at bounding box center [697, 88] width 1138 height 57
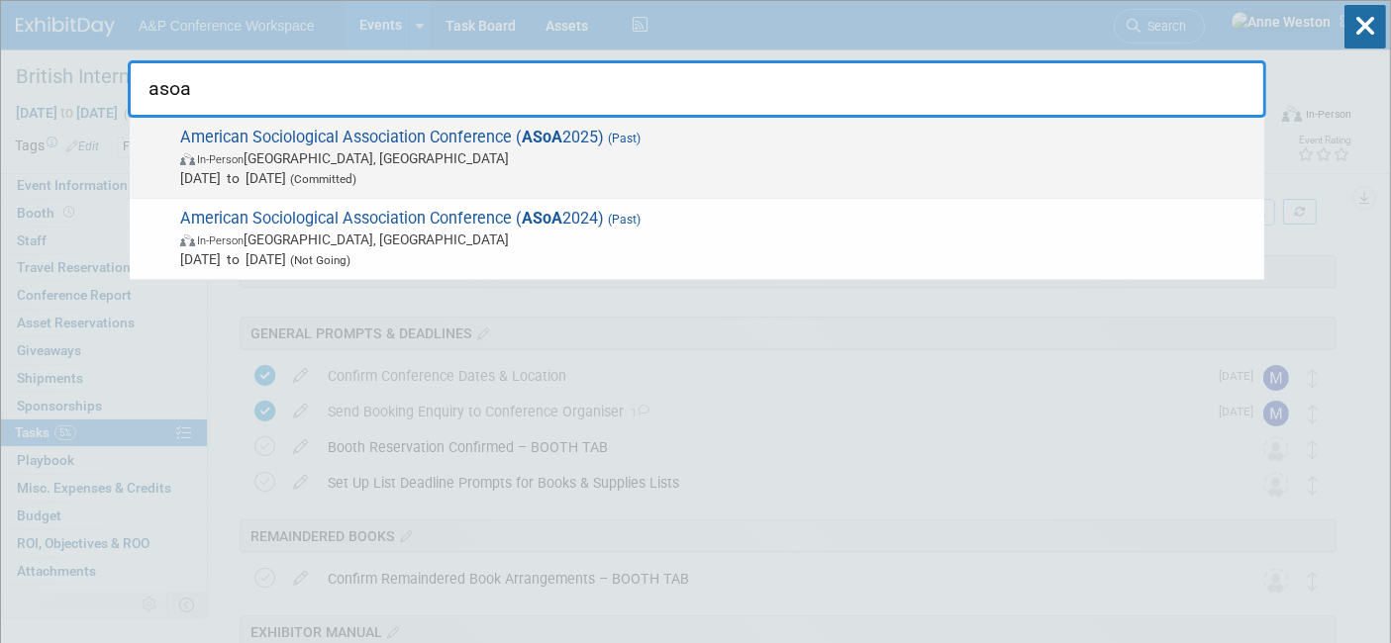
type input "asoa"
click at [244, 155] on span "In-Person" at bounding box center [220, 159] width 47 height 13
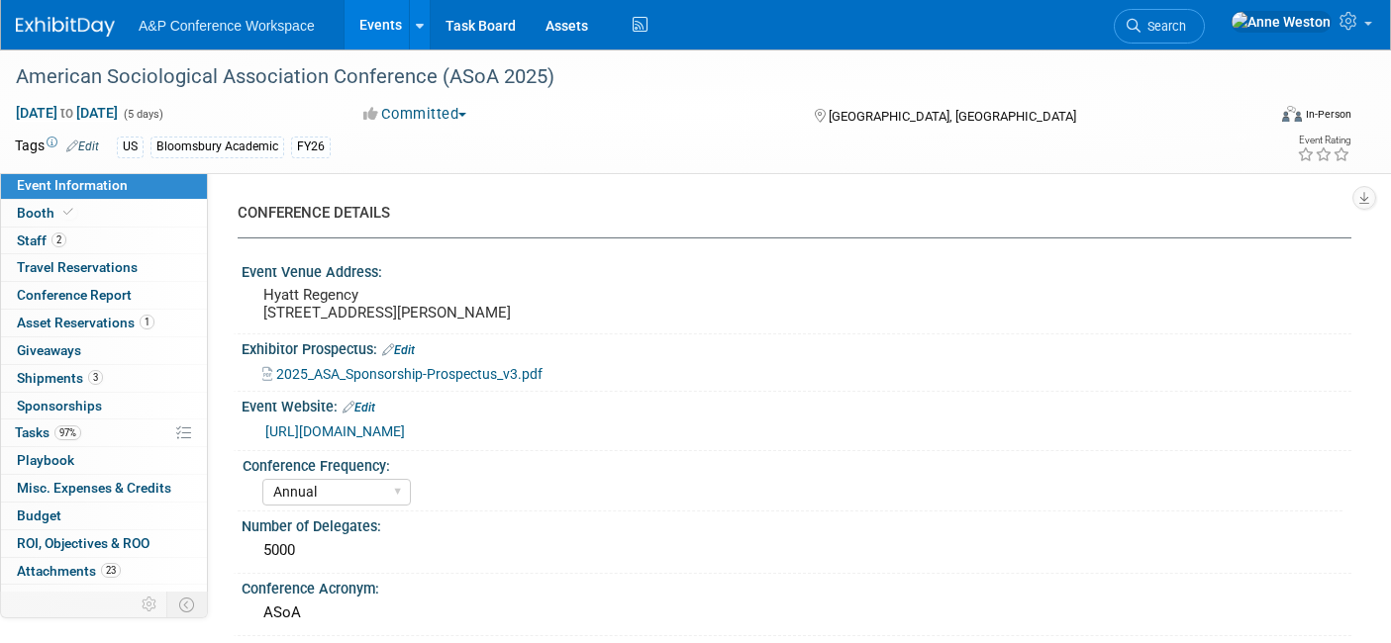
select select "Annual"
select select "Level 2"
select select "In-Person Booth"
select select "Sociology"
select select "Bloomsbury Academic"
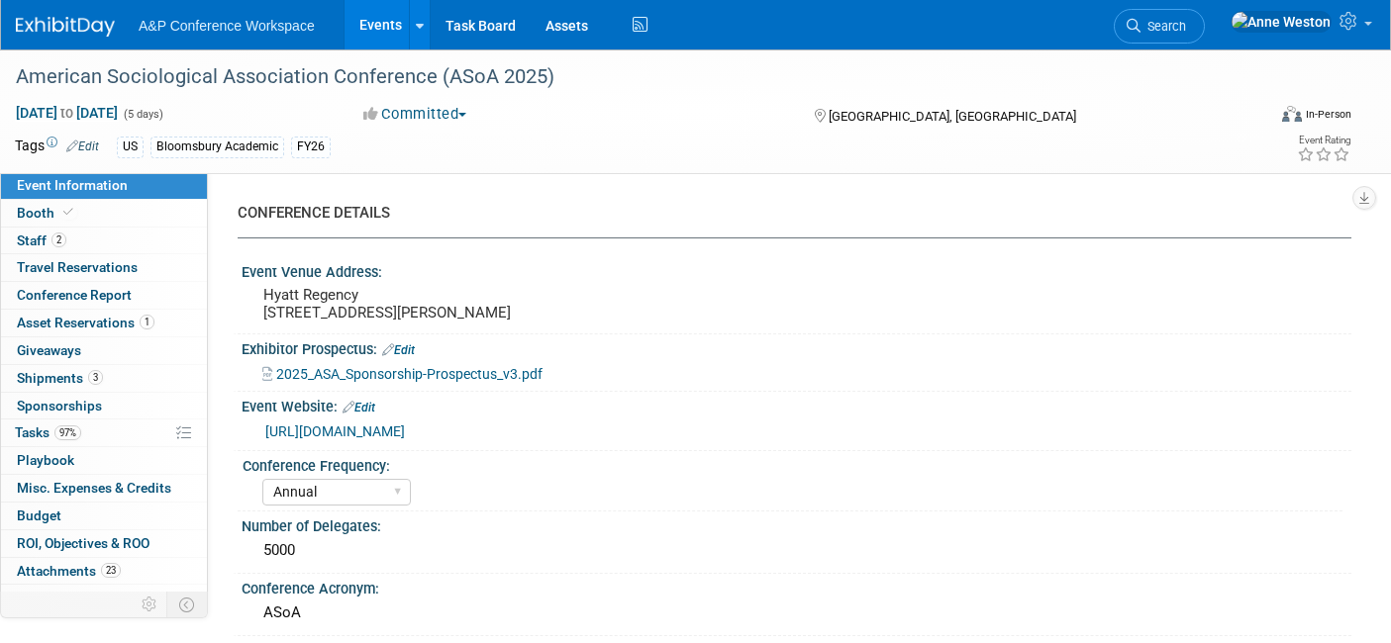
select select "[PERSON_NAME]"
select select "Networking/Commissioning"
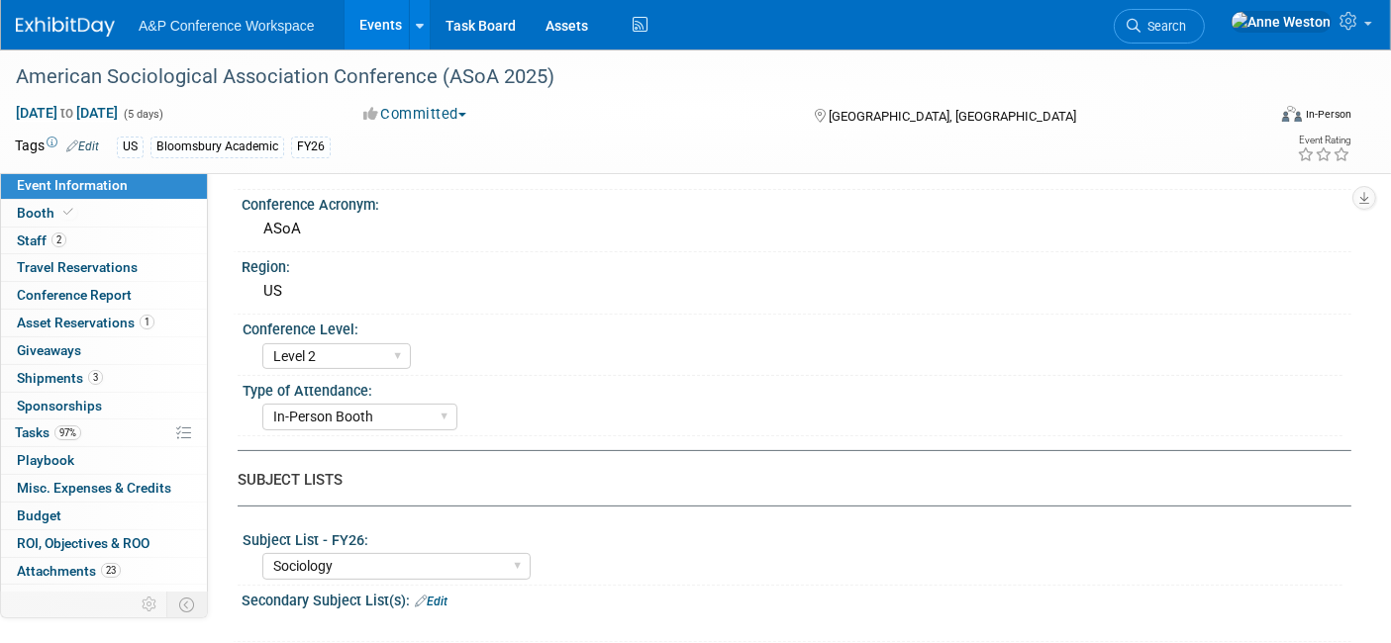
scroll to position [549, 0]
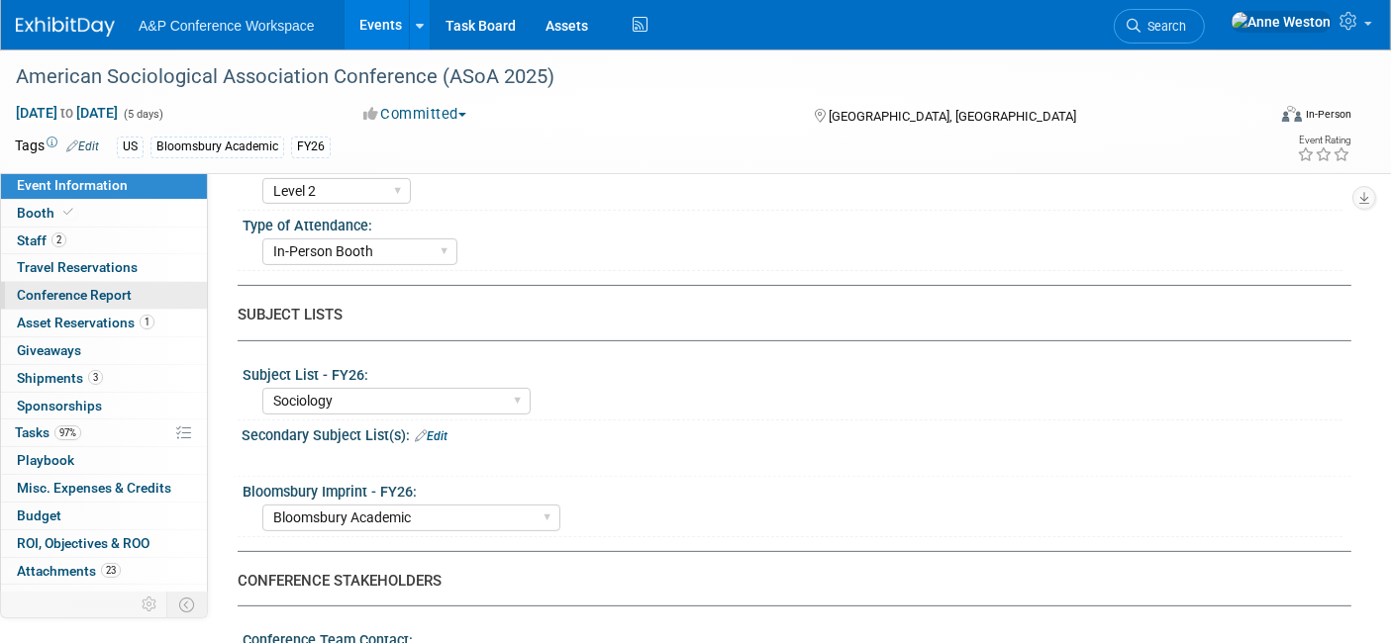
click at [118, 287] on span "Conference Report" at bounding box center [74, 295] width 115 height 16
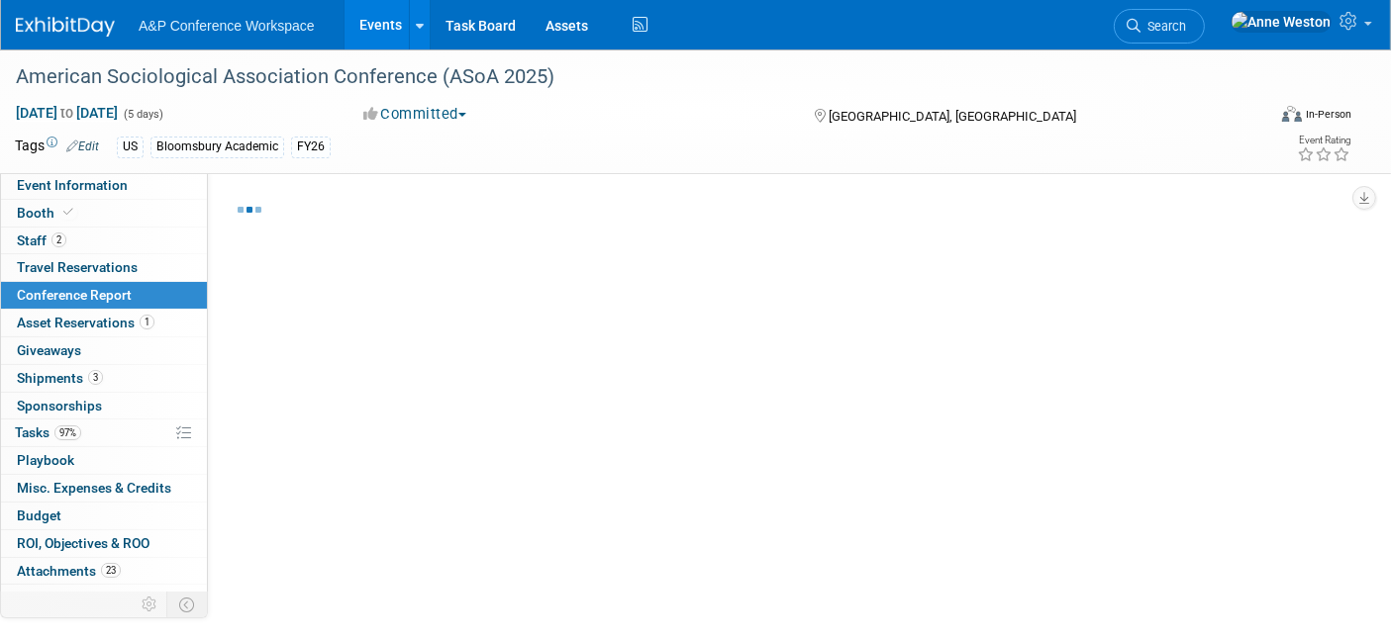
select select "YES"
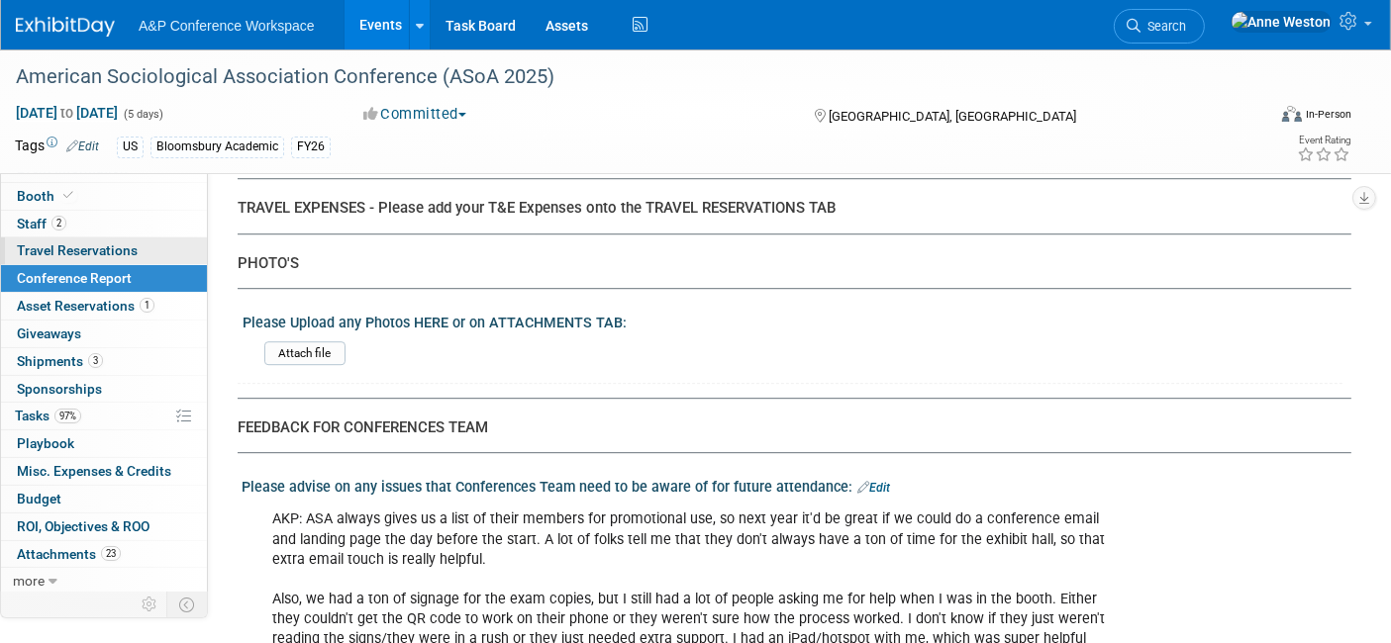
scroll to position [5468, 0]
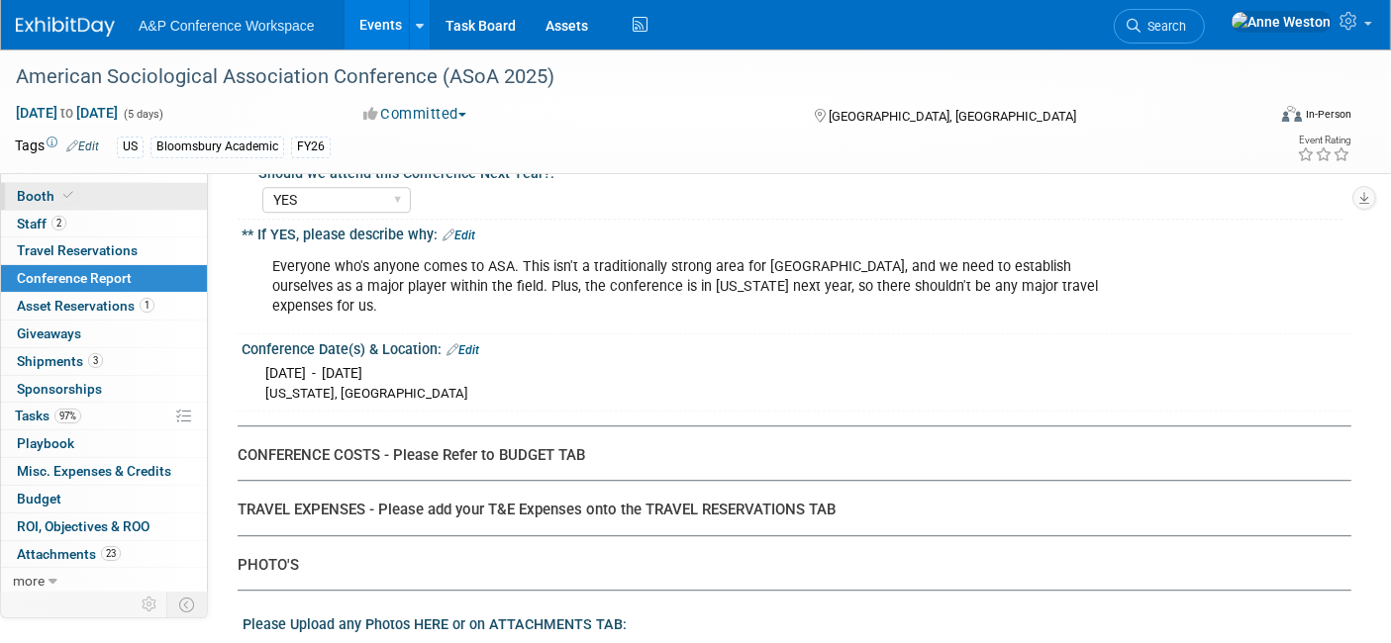
click at [47, 193] on span "Booth" at bounding box center [47, 196] width 60 height 16
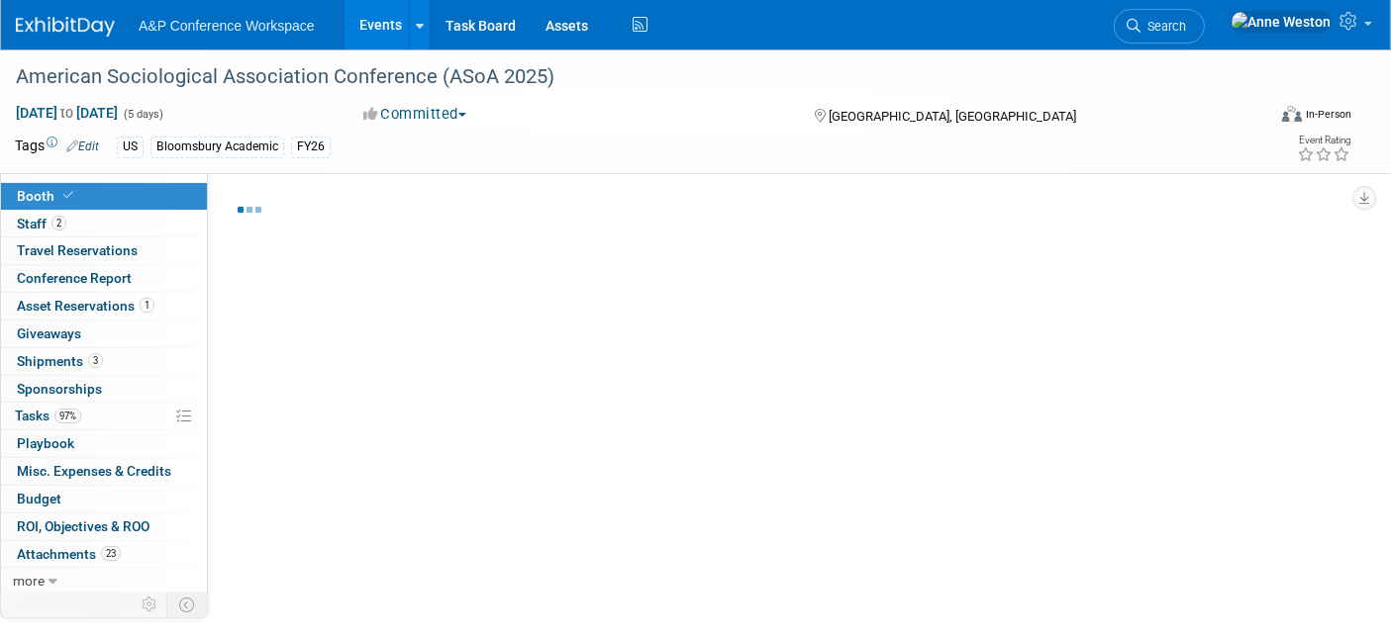
select select "CUAP"
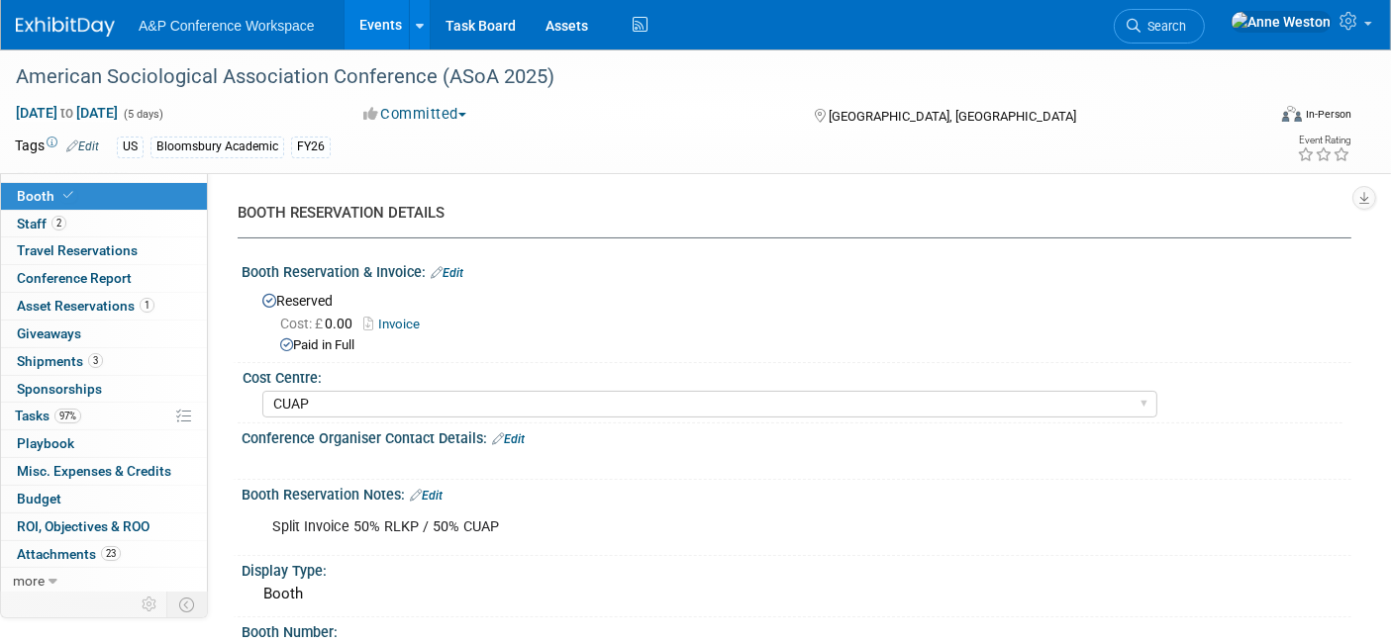
click at [385, 322] on link "Invoice" at bounding box center [396, 324] width 66 height 15
click at [404, 317] on link "Invoice" at bounding box center [396, 324] width 66 height 15
click at [1186, 24] on span "Search" at bounding box center [1163, 26] width 46 height 15
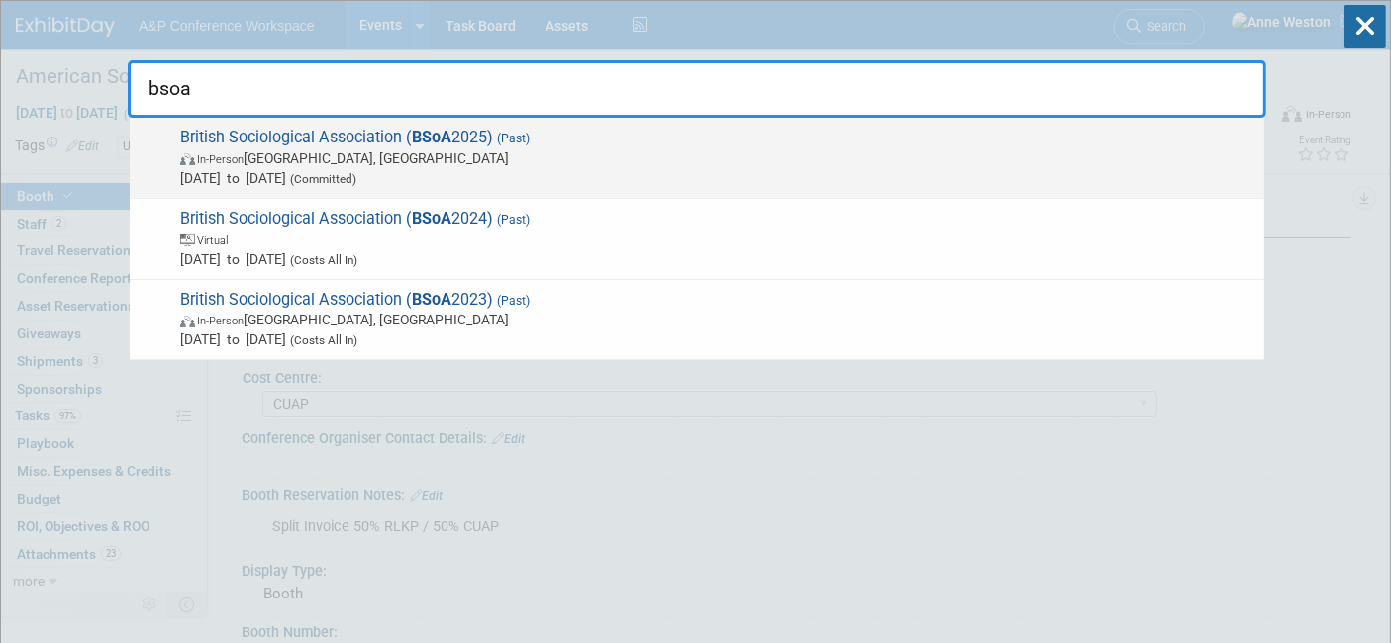
type input "bsoa"
click at [329, 156] on span "In-Person Manchester, United Kingdom" at bounding box center [717, 158] width 1074 height 20
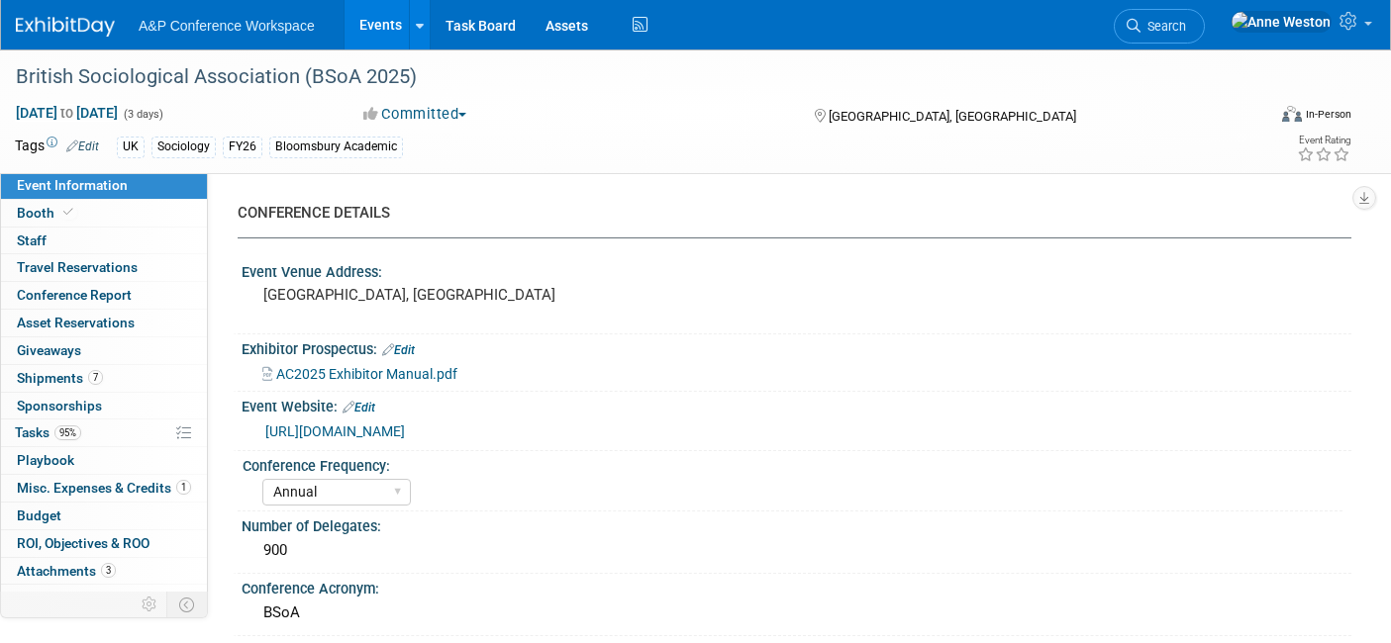
select select "Annual"
select select "Level 2"
select select "In-Person Booth"
select select "Sociology"
select select "Bloomsbury Academic"
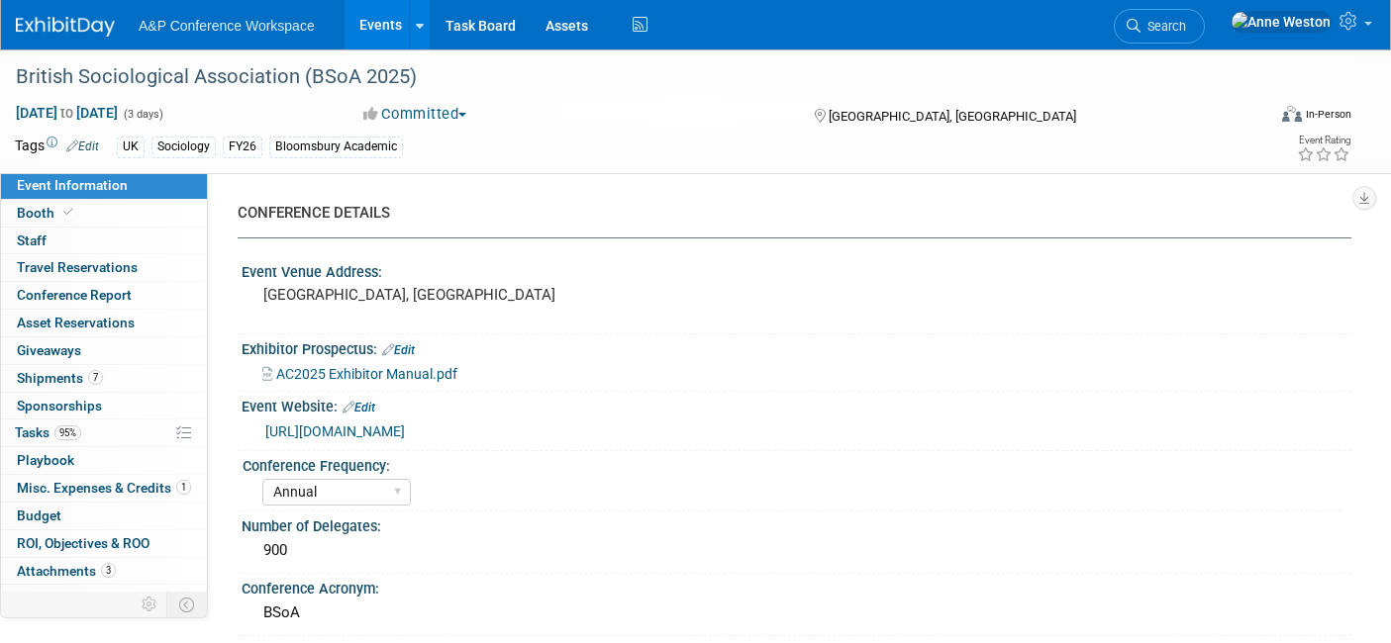
select select "[PERSON_NAME]"
select select "Networking/Commissioning"
click at [115, 202] on link "Booth" at bounding box center [104, 213] width 206 height 27
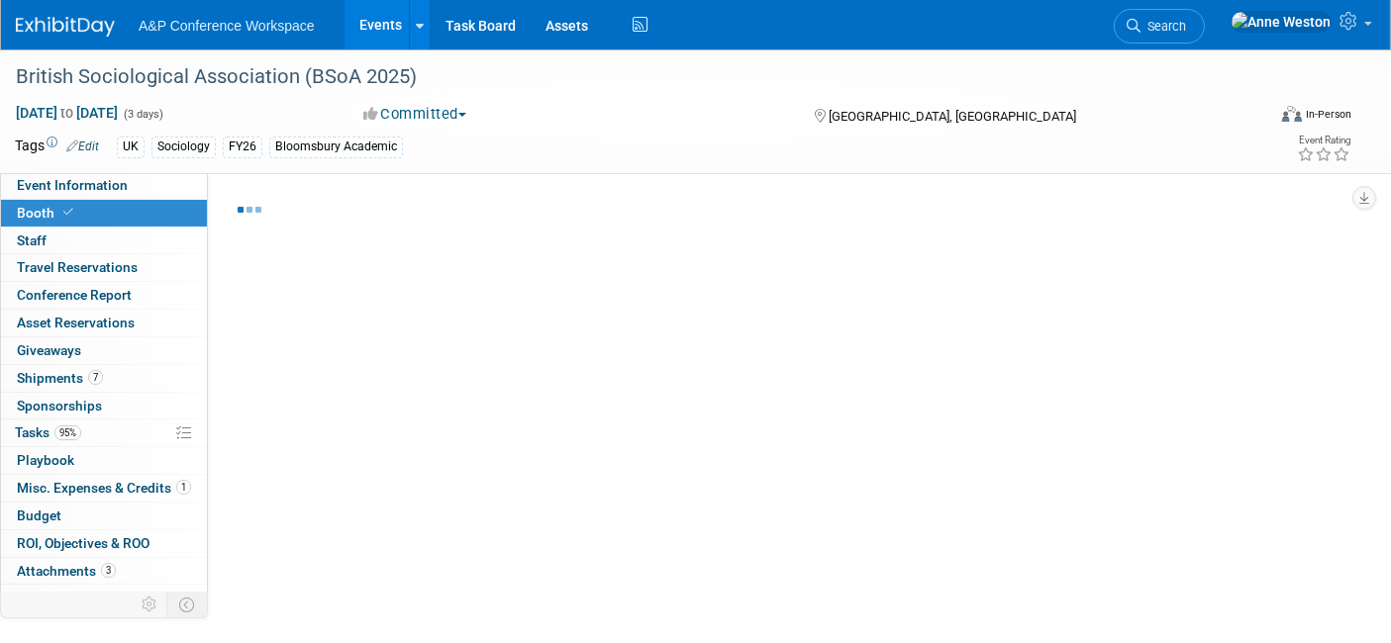
select select "COBA"
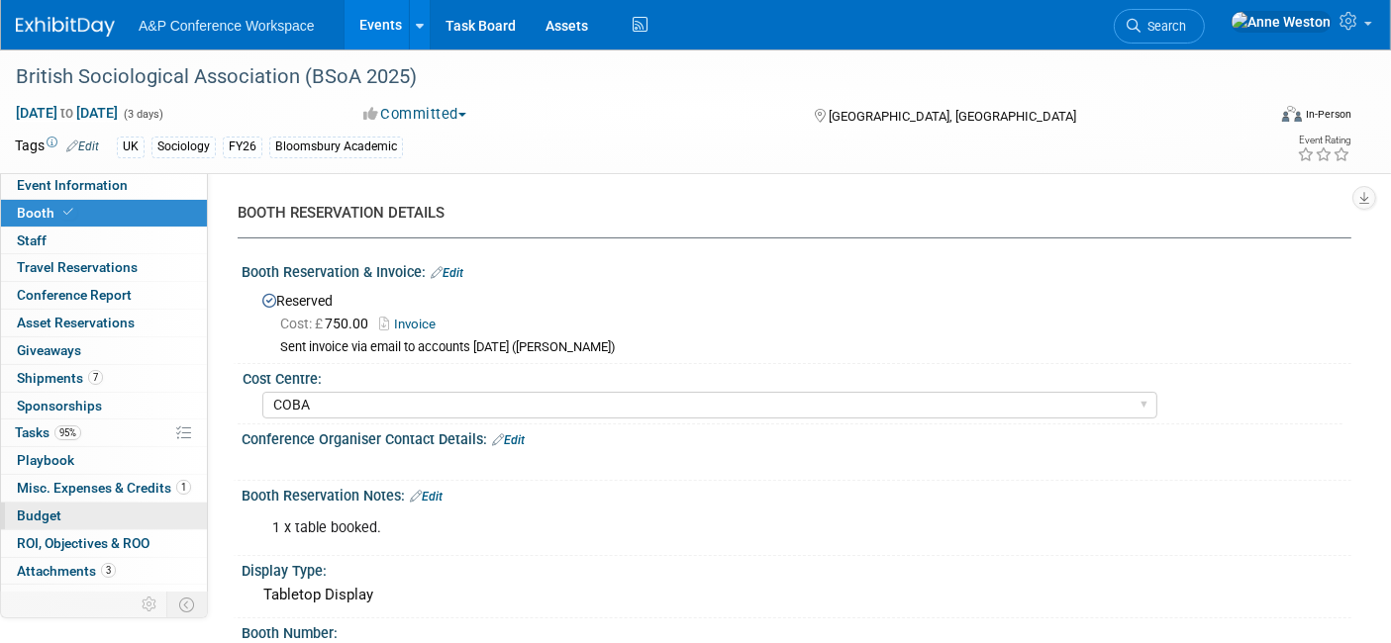
click at [30, 503] on link "Budget" at bounding box center [104, 516] width 206 height 27
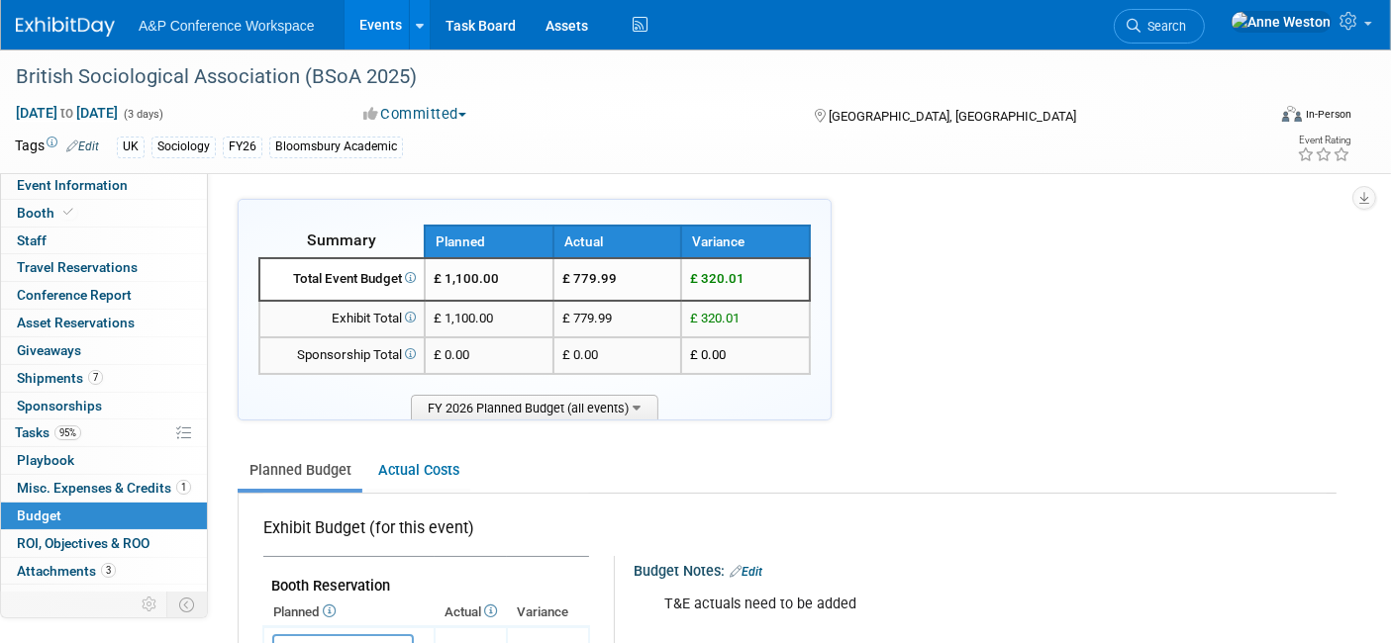
click at [1186, 29] on span "Search" at bounding box center [1163, 26] width 46 height 15
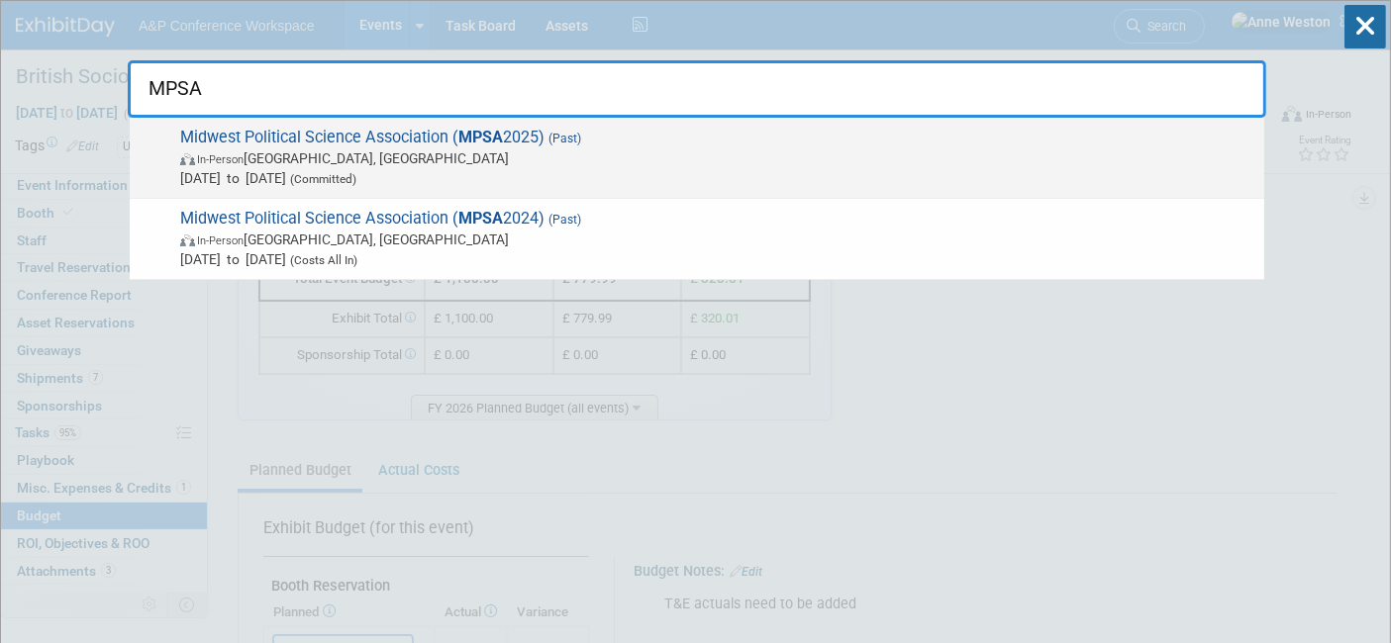
type input "MPSA"
click at [224, 139] on span "Midwest Political Science Association ( MPSA 2025) (Past) In-Person [GEOGRAPHIC…" at bounding box center [714, 158] width 1080 height 60
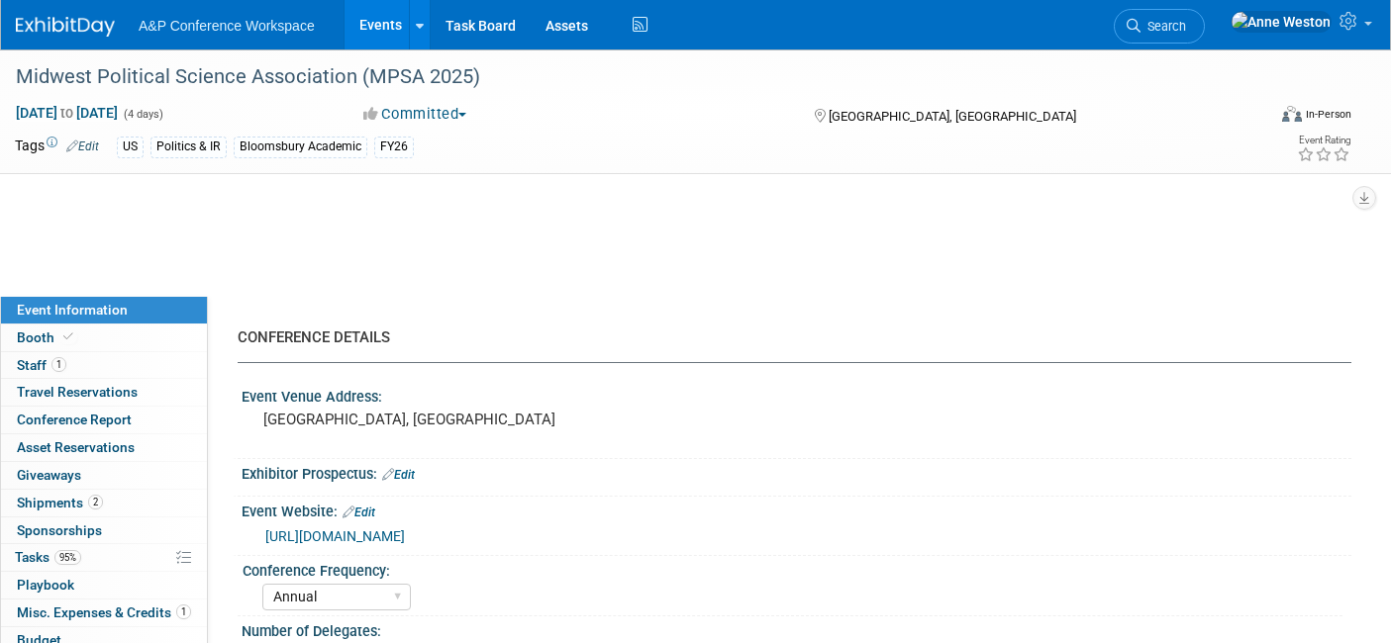
select select "Annual"
select select "Level 2"
select select "In-Person Booth"
select select "Politics & International Relations"
select select "Rowman"
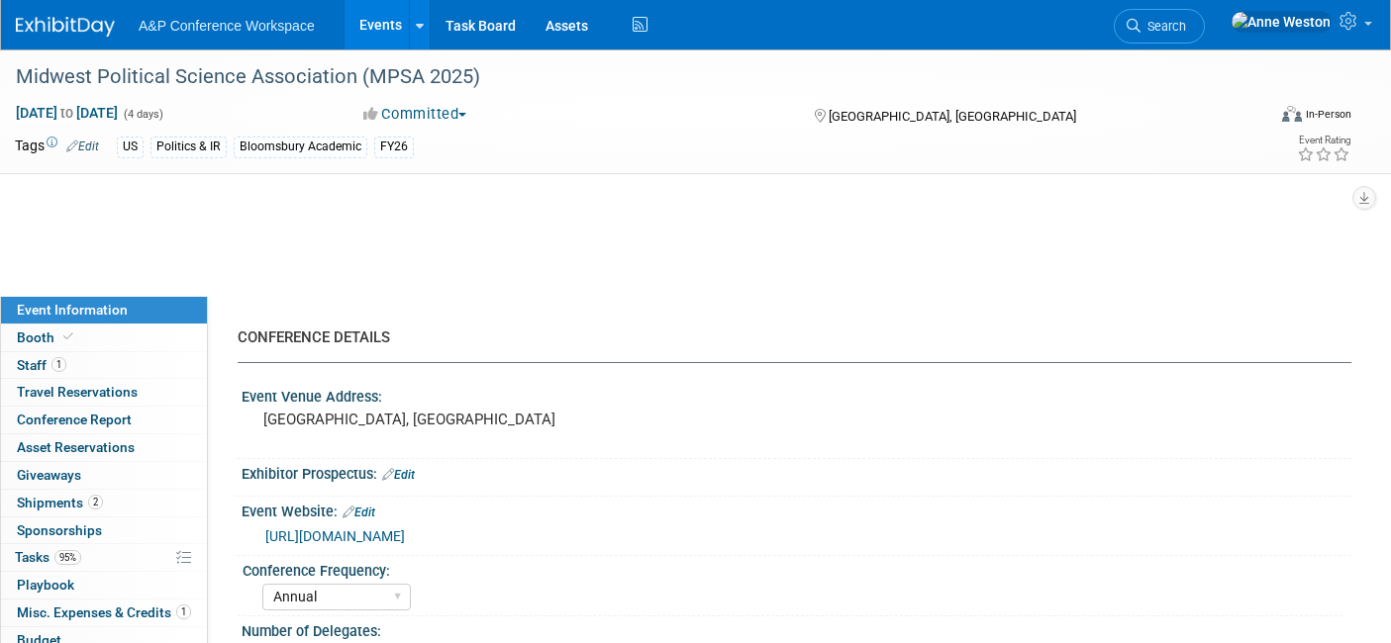
select select "[PERSON_NAME]"
select select "Networking/Commissioning"
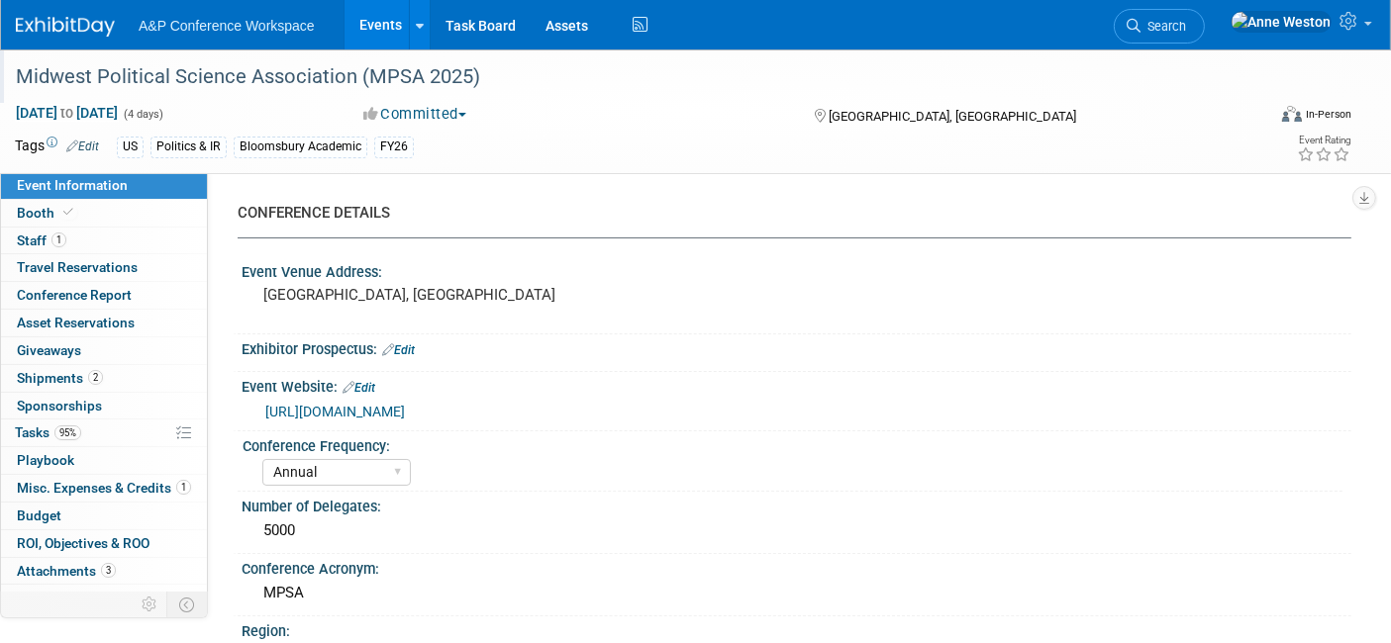
click at [570, 79] on div "Midwest Political Science Association (MPSA 2025)" at bounding box center [623, 77] width 1228 height 36
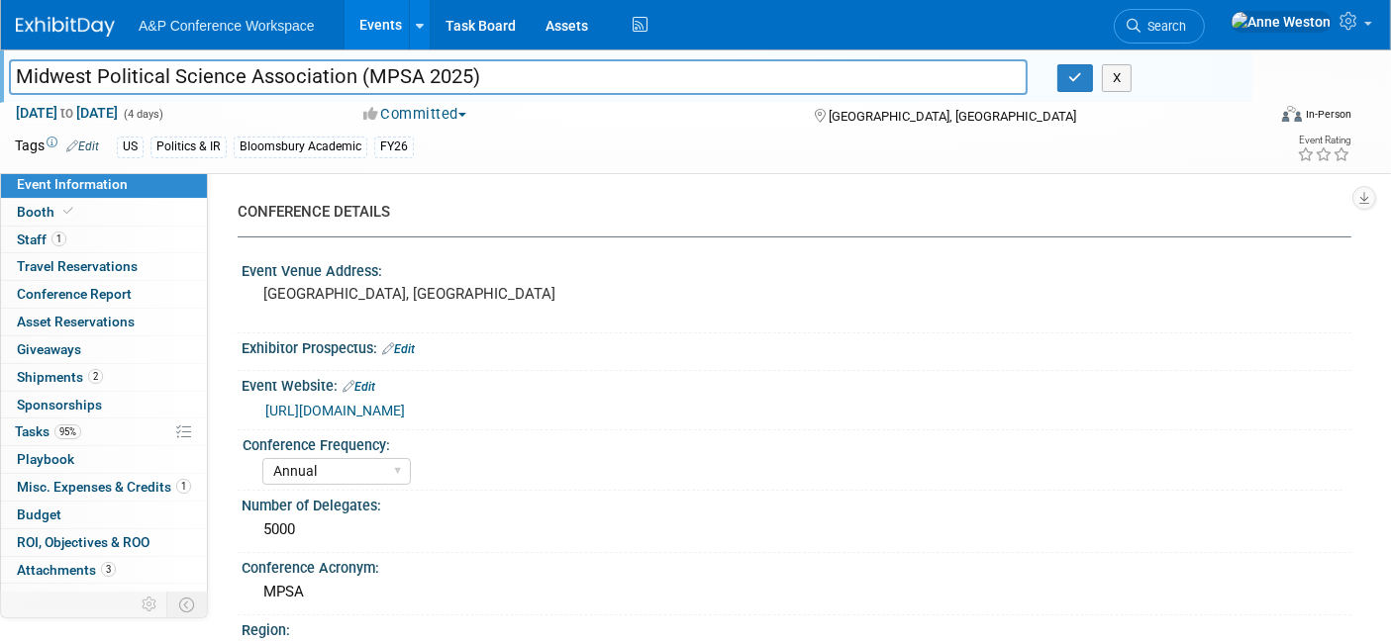
drag, startPoint x: 570, startPoint y: 79, endPoint x: 0, endPoint y: 101, distance: 570.6
click at [0, 101] on div "Midwest Political Science Association (MPSA 2025) Midwest Political Science Ass…" at bounding box center [695, 111] width 1391 height 124
click at [1066, 73] on button "button" at bounding box center [1075, 78] width 36 height 28
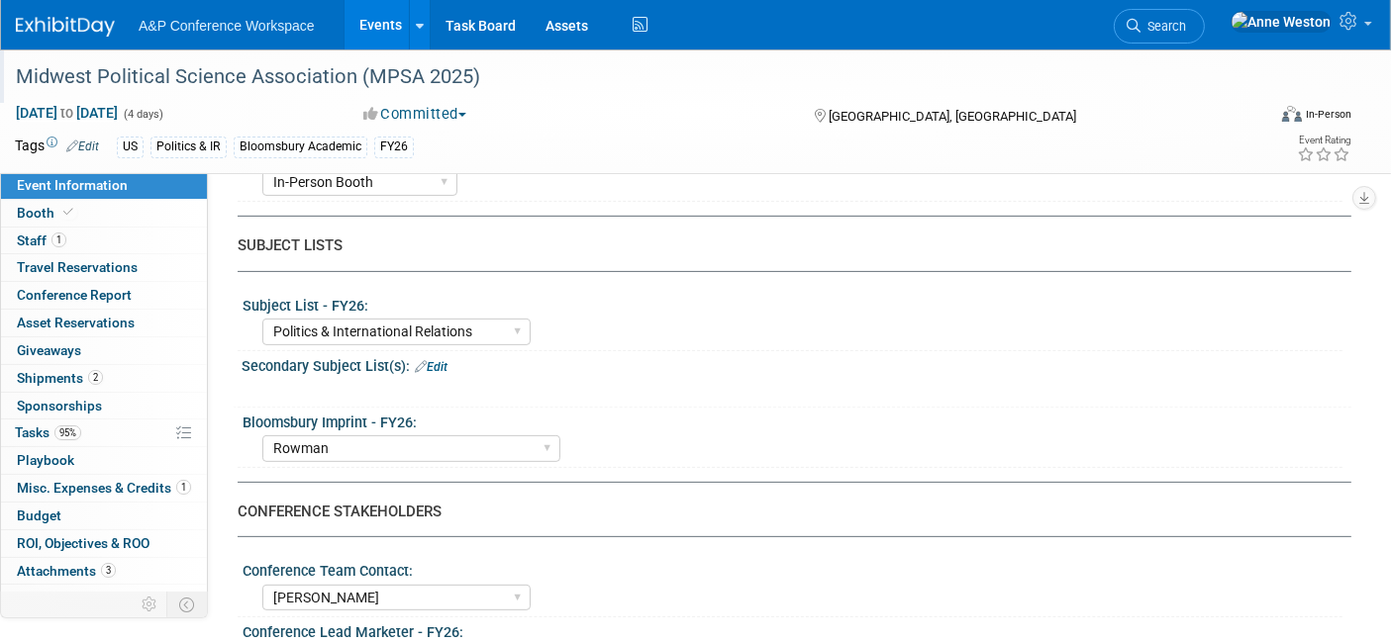
scroll to position [330, 0]
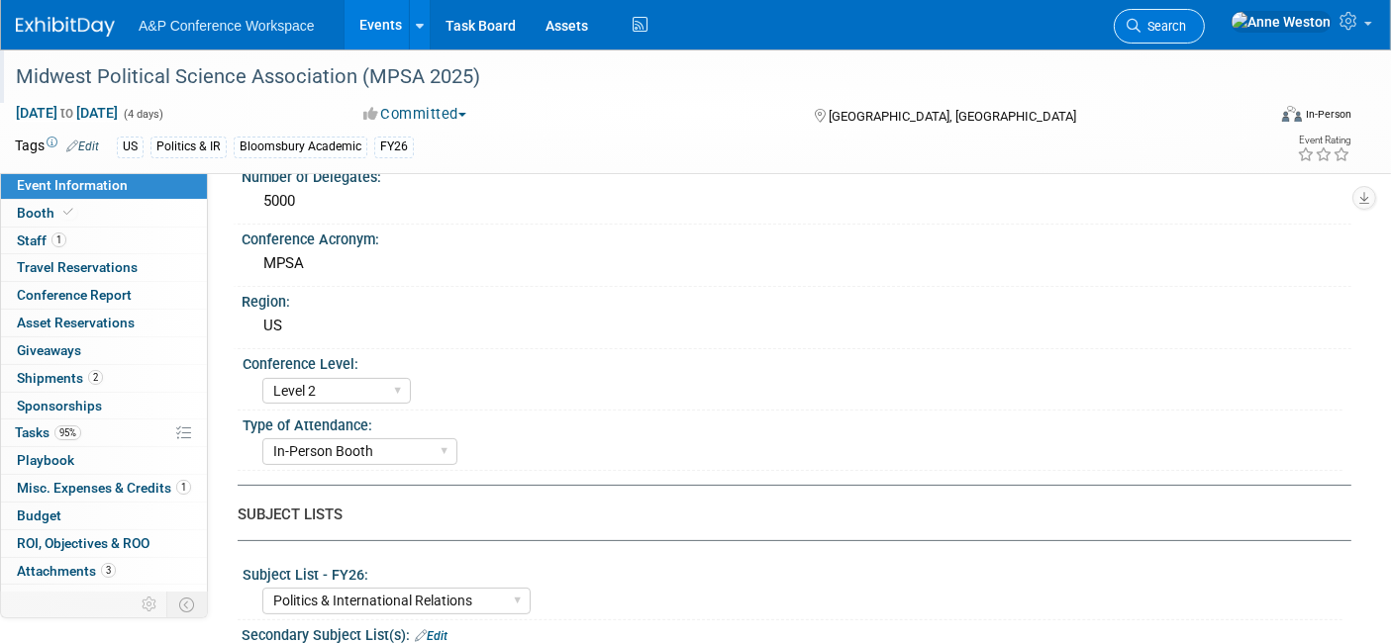
click at [1186, 23] on span "Search" at bounding box center [1163, 26] width 46 height 15
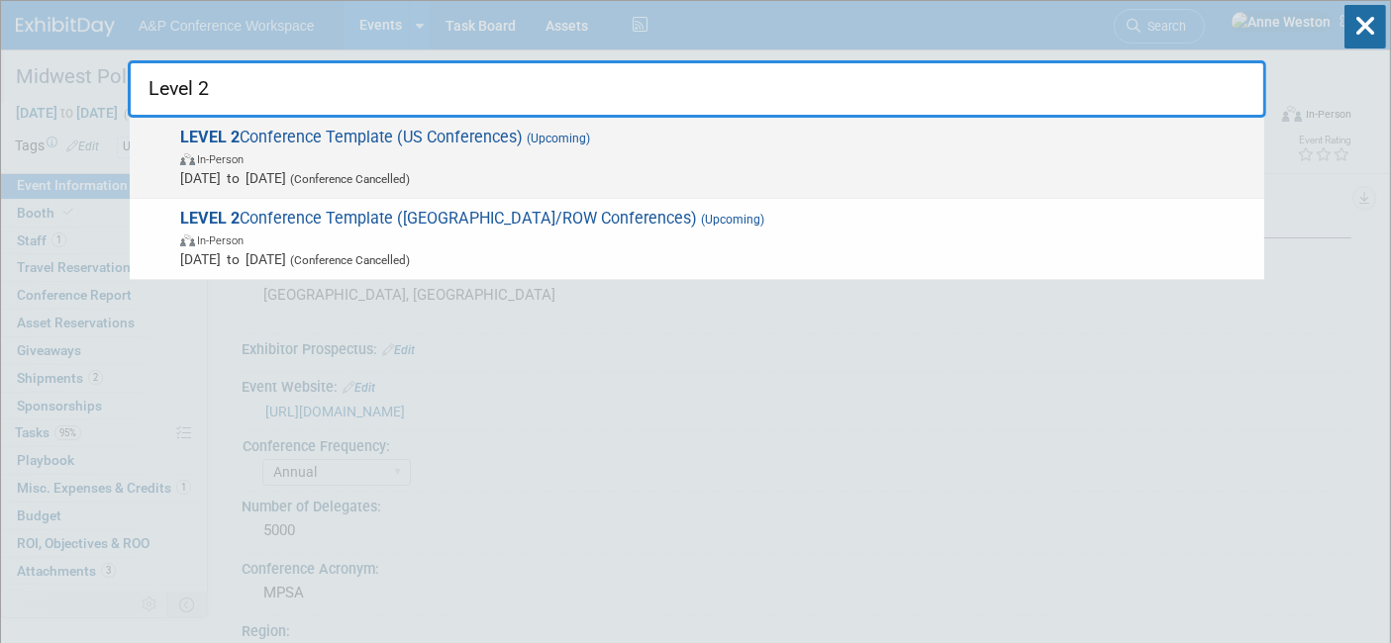
type input "Level 2"
click at [339, 140] on span "LEVEL 2 Conference Template (US Conferences) (Upcoming) In-Person Oct 21, 2024 …" at bounding box center [714, 158] width 1080 height 60
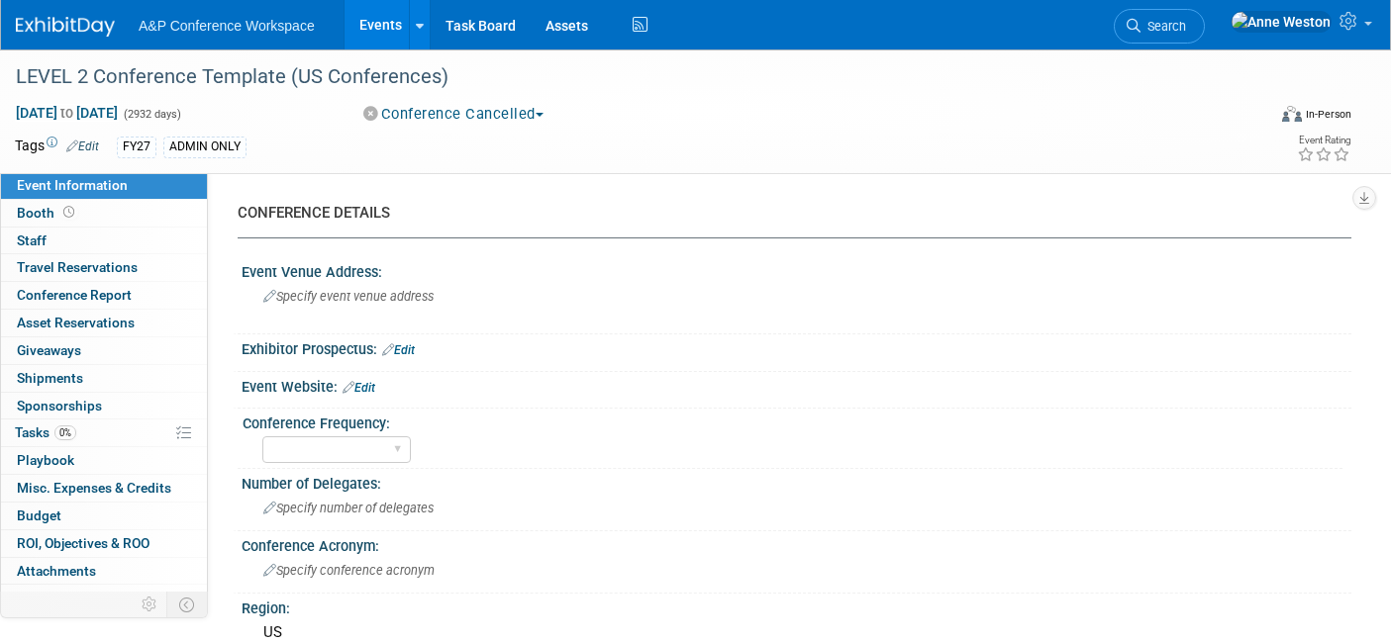
select select "Level 2"
select select "In-Person Booth"
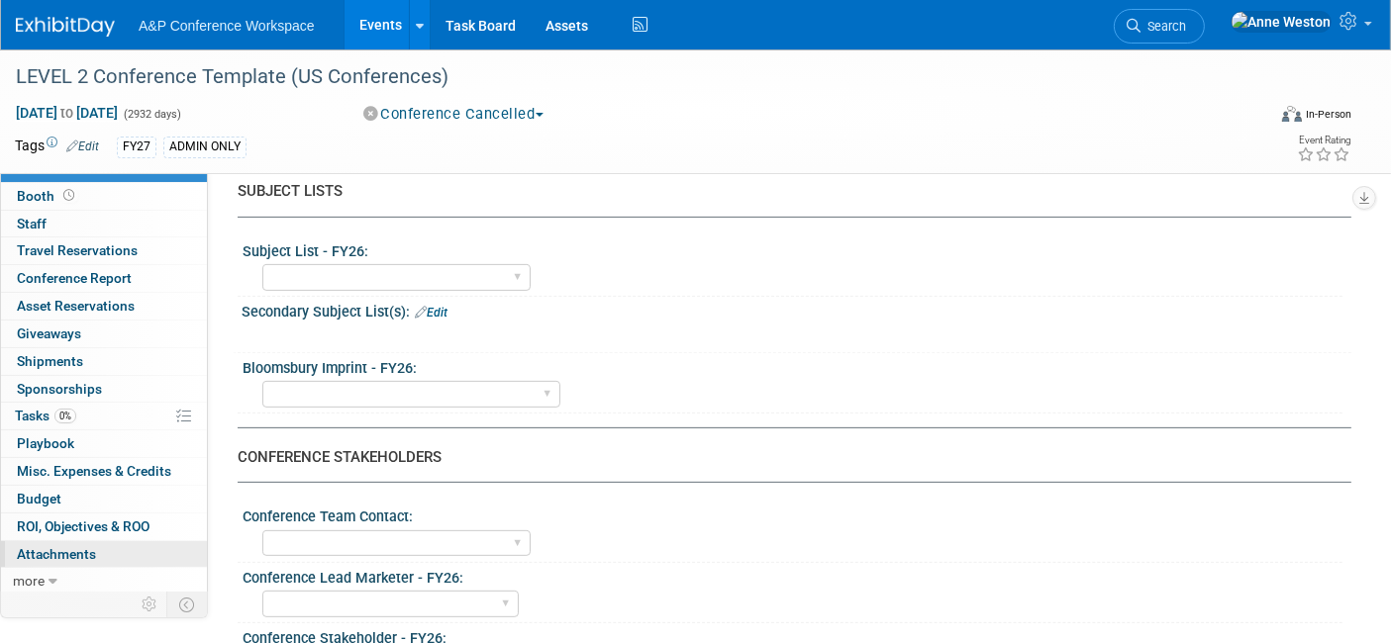
scroll to position [659, 0]
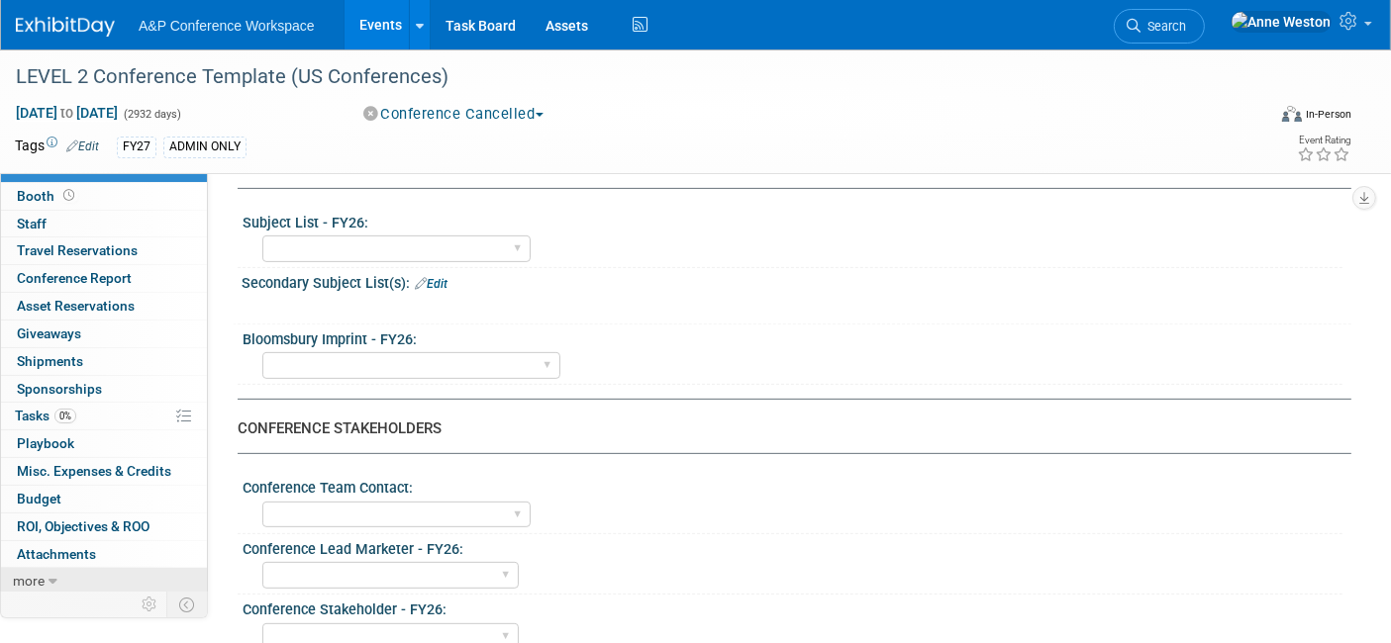
click at [50, 575] on icon at bounding box center [53, 582] width 9 height 14
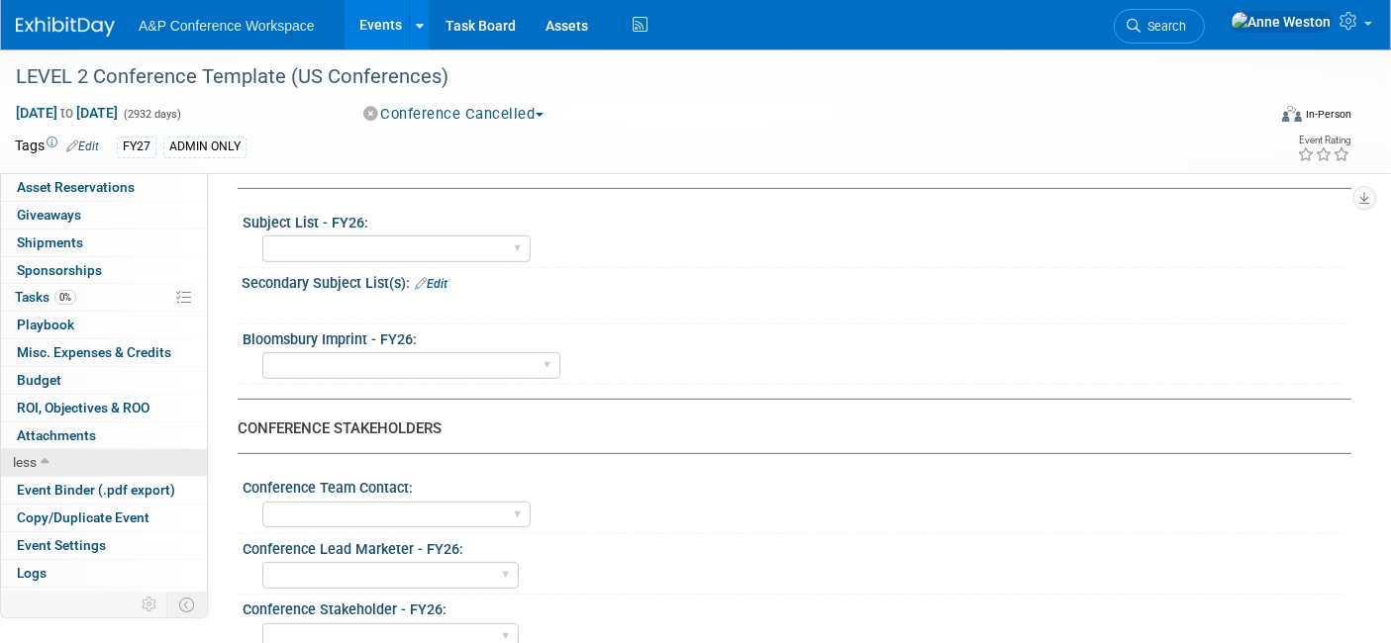
scroll to position [152, 0]
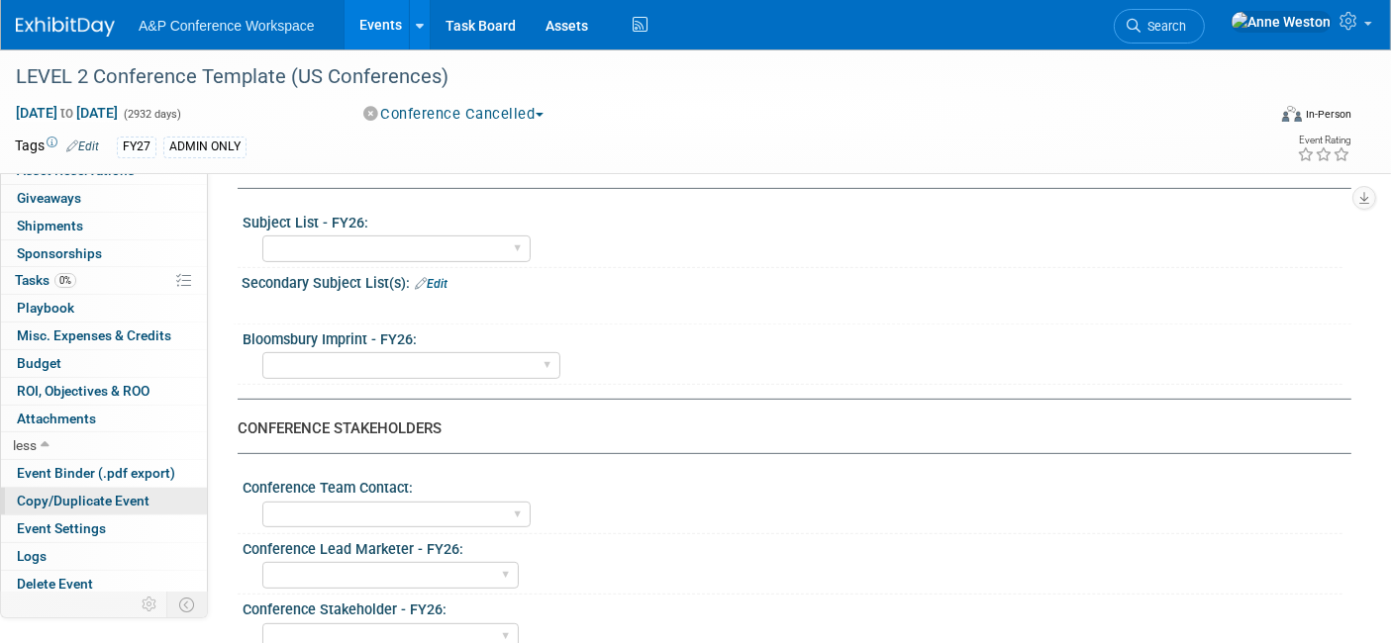
click at [95, 499] on span "Copy/Duplicate Event" at bounding box center [83, 501] width 133 height 16
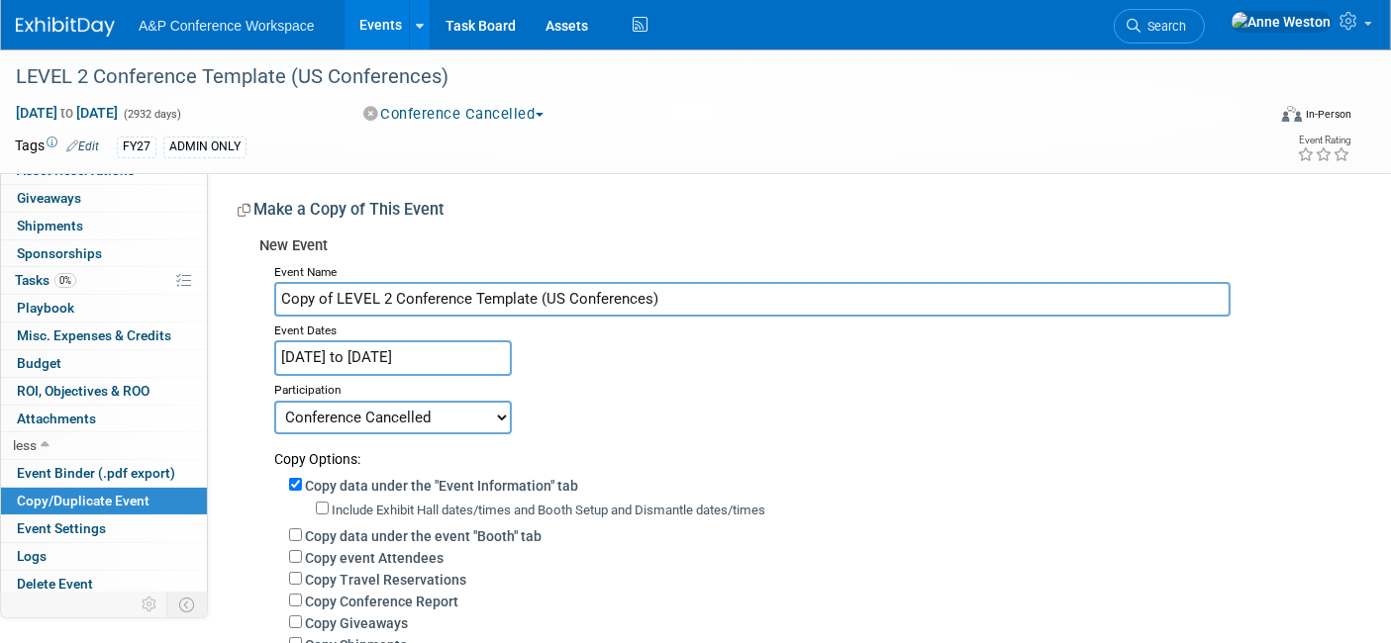
click at [691, 289] on input "Copy of LEVEL 2 Conference Template (US Conferences)" at bounding box center [752, 299] width 956 height 35
drag, startPoint x: 692, startPoint y: 295, endPoint x: 203, endPoint y: 283, distance: 489.2
click at [203, 283] on div "Event Information Event Info Booth Booth 0 Staff 0 Staff 0 Travel Reservations …" at bounding box center [695, 483] width 1391 height 869
paste input "Midwest Political Science Association (MPSA 2025)"
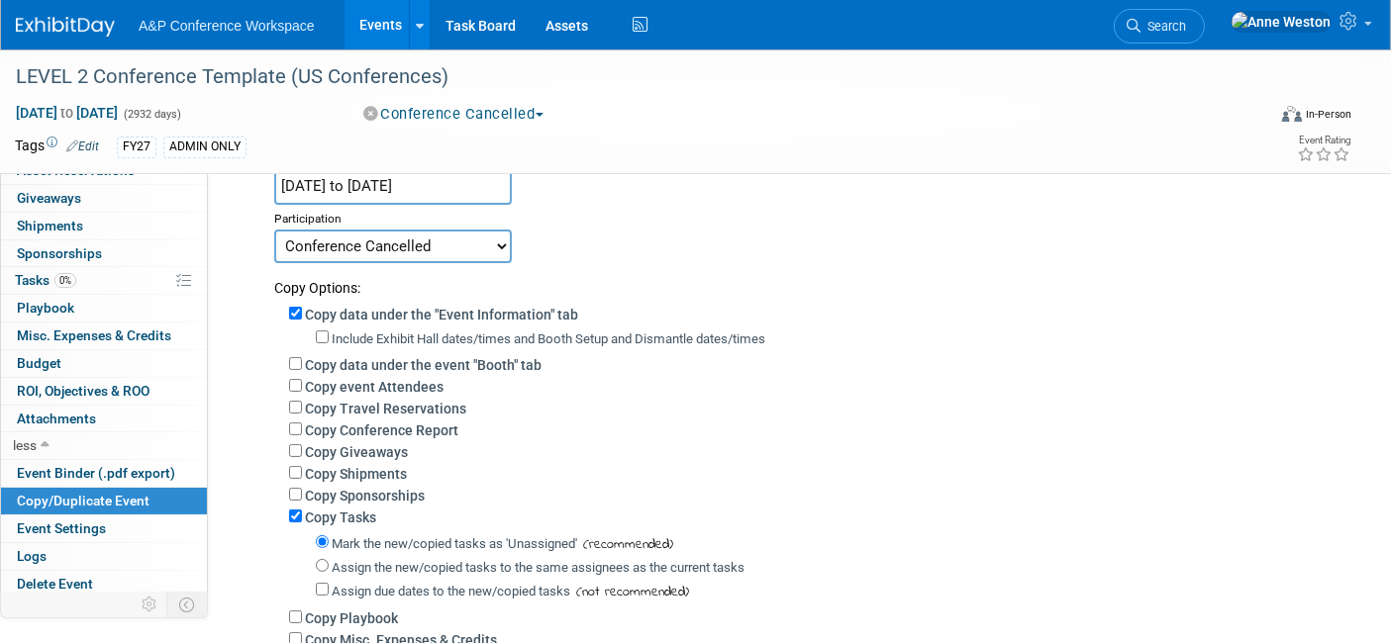
scroll to position [220, 0]
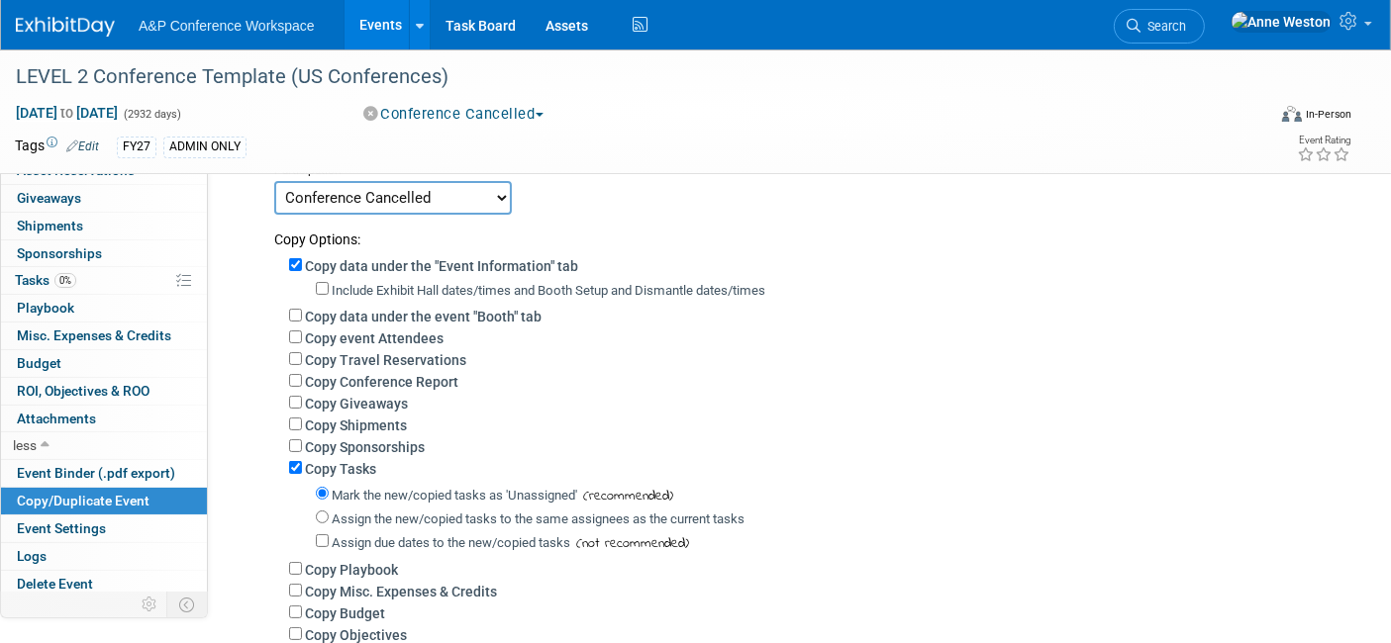
type input "Midwest Political Science Association (MPSA 2025)"
click at [407, 309] on label "Copy data under the event "Booth" tab" at bounding box center [423, 317] width 237 height 16
click at [302, 309] on input "Copy data under the event "Booth" tab" at bounding box center [295, 315] width 13 height 13
checkbox input "true"
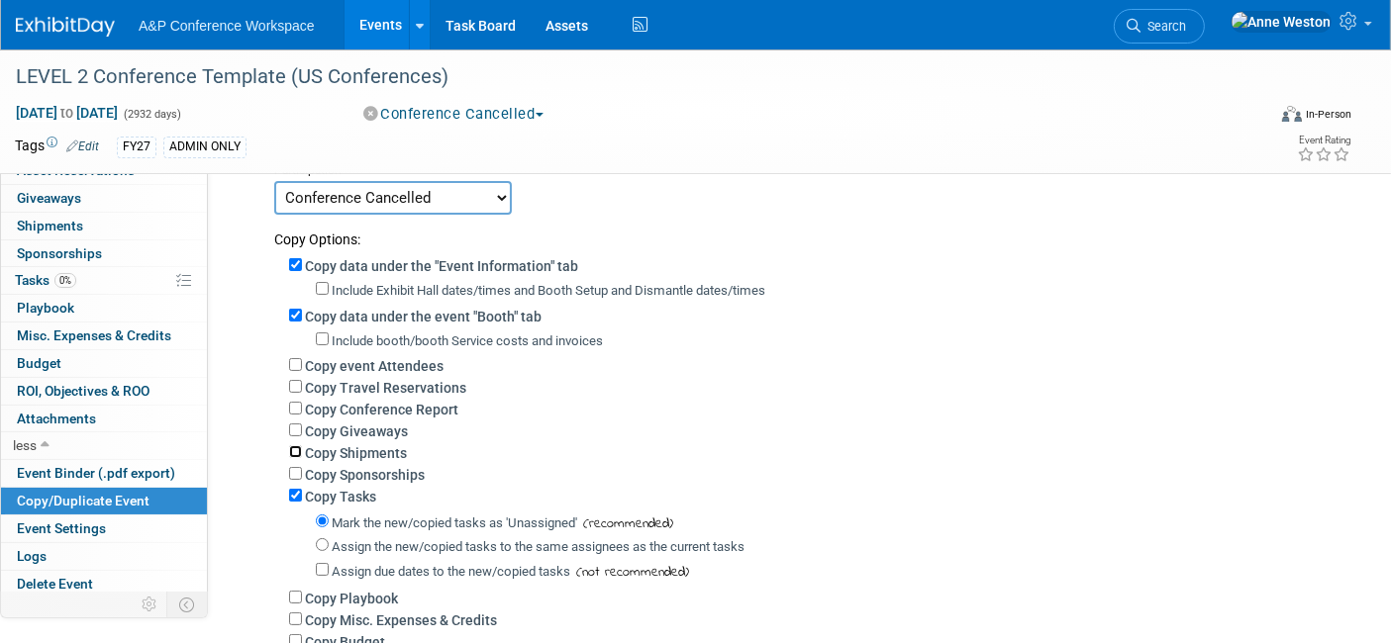
click at [291, 445] on input "Copy Shipments" at bounding box center [295, 451] width 13 height 13
checkbox input "true"
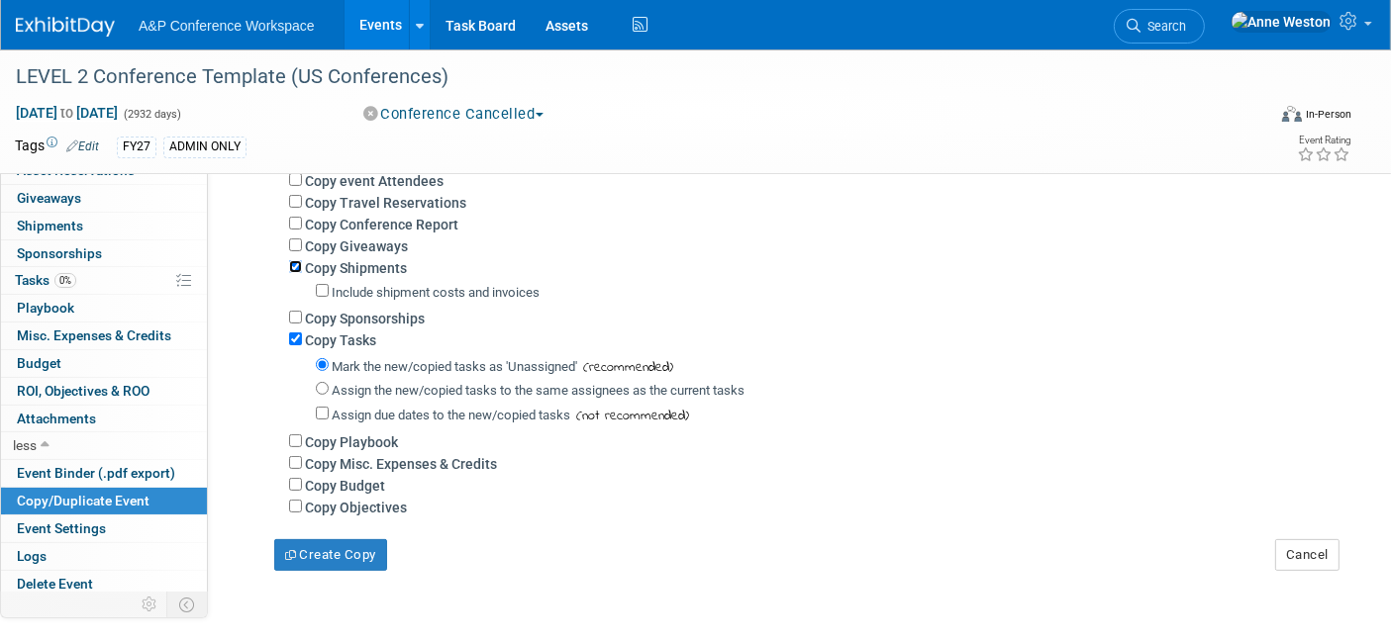
scroll to position [440, 0]
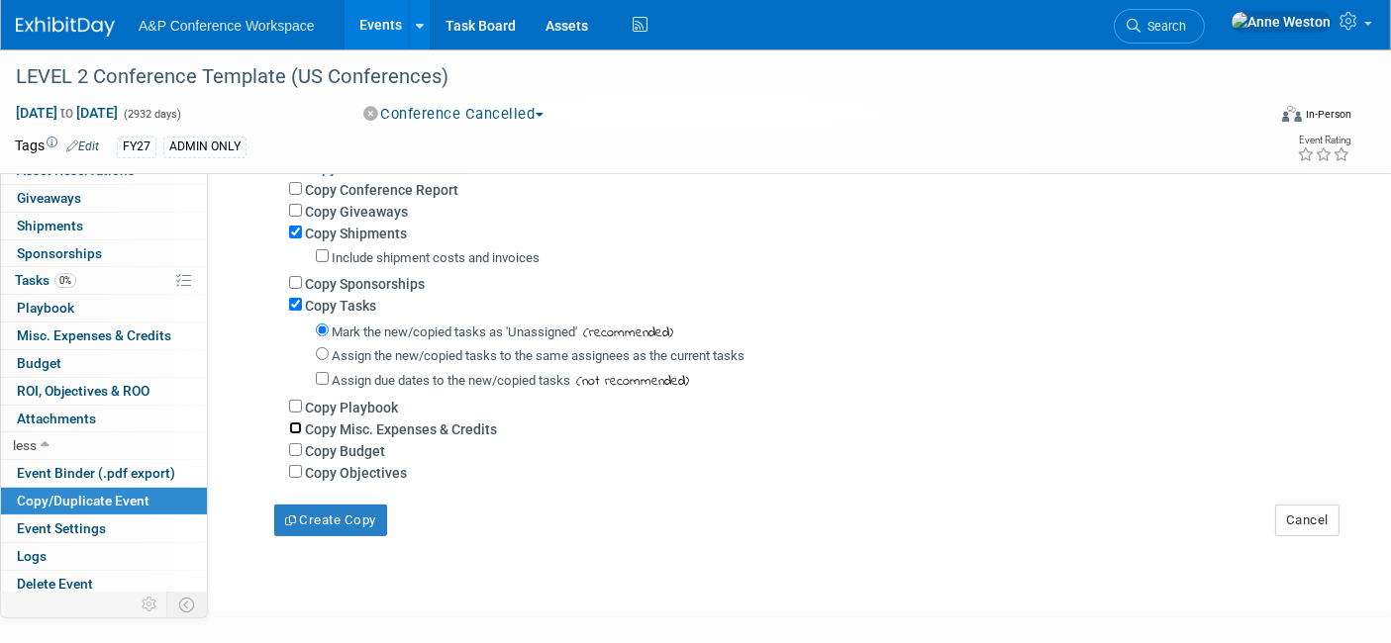
click at [294, 422] on input "Copy Misc. Expenses & Credits" at bounding box center [295, 428] width 13 height 13
checkbox input "true"
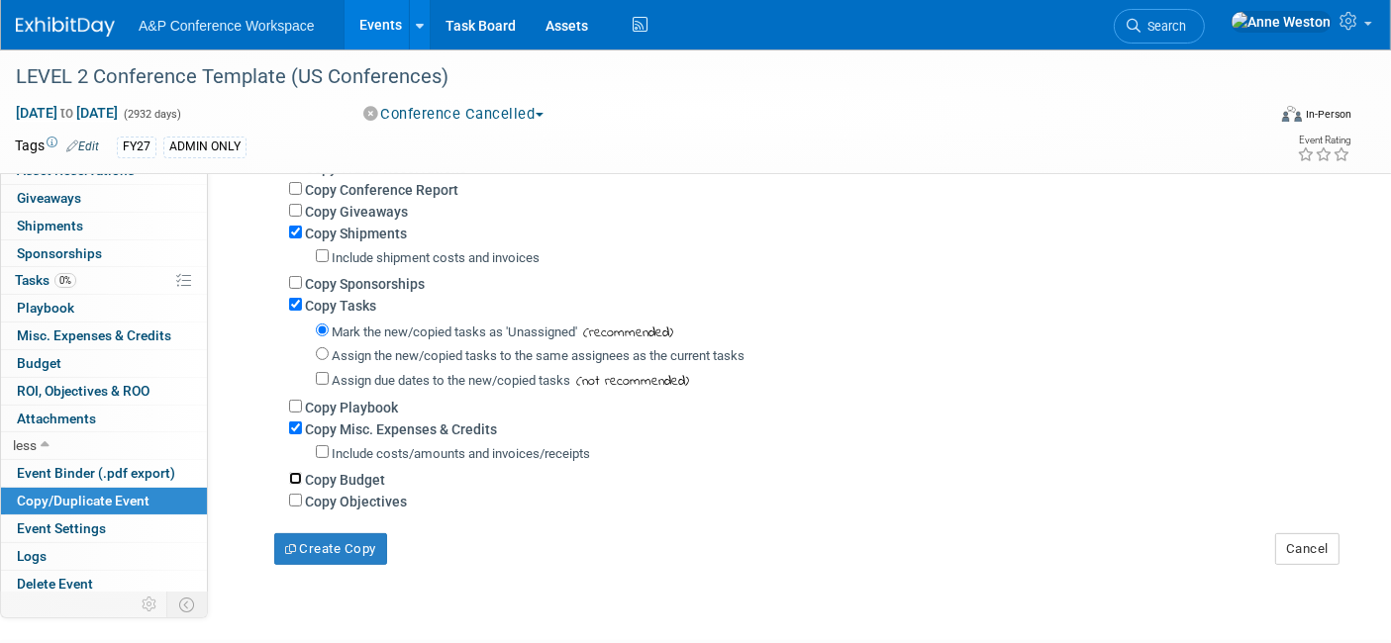
click at [294, 472] on input "Copy Budget" at bounding box center [295, 478] width 13 height 13
checkbox input "true"
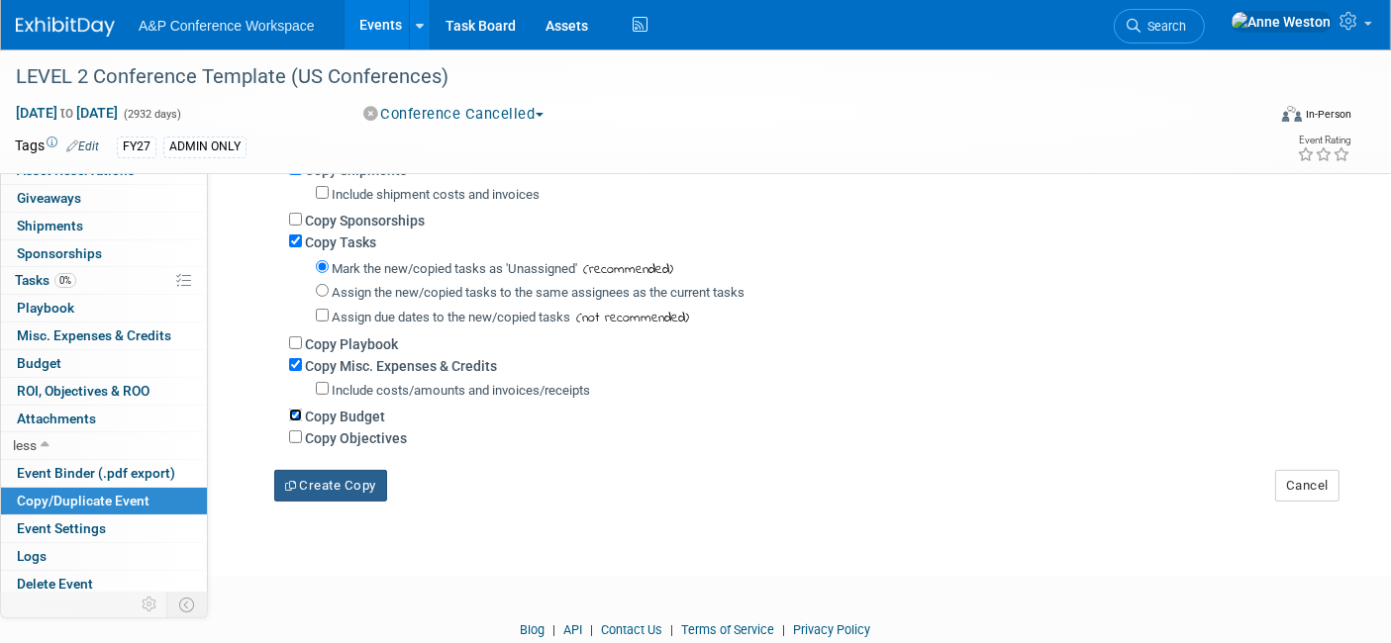
scroll to position [549, 0]
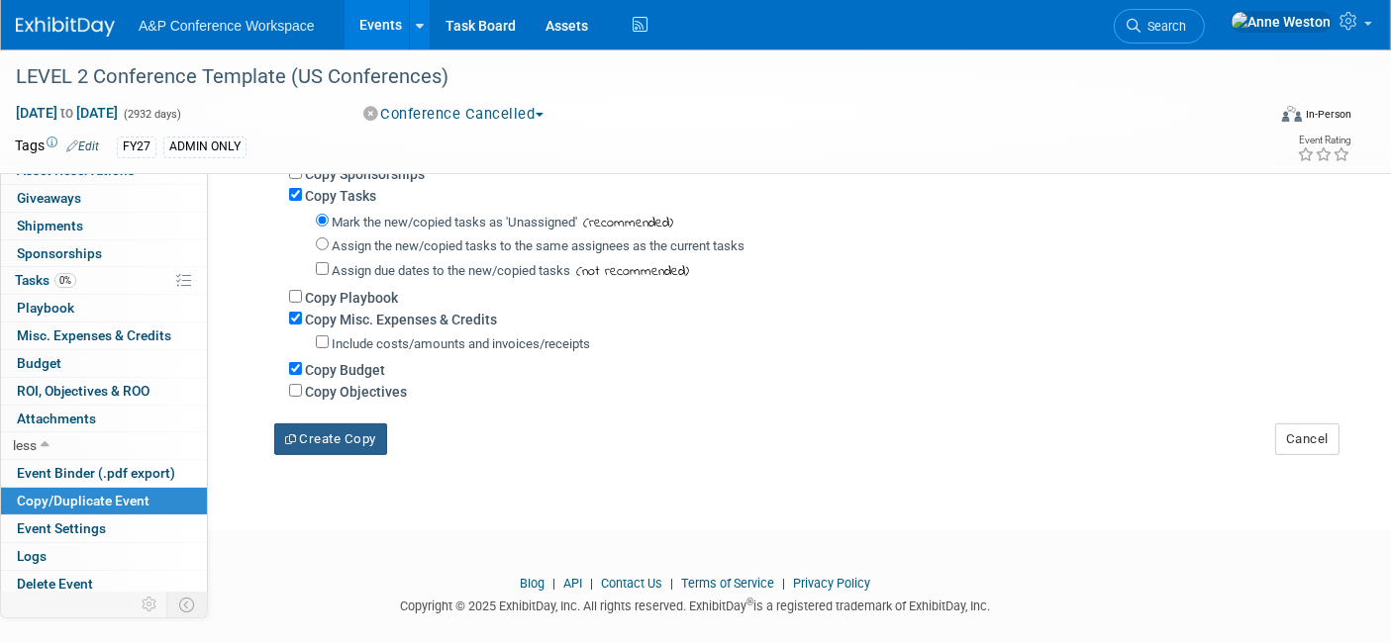
click at [328, 427] on button "Create Copy" at bounding box center [330, 440] width 113 height 32
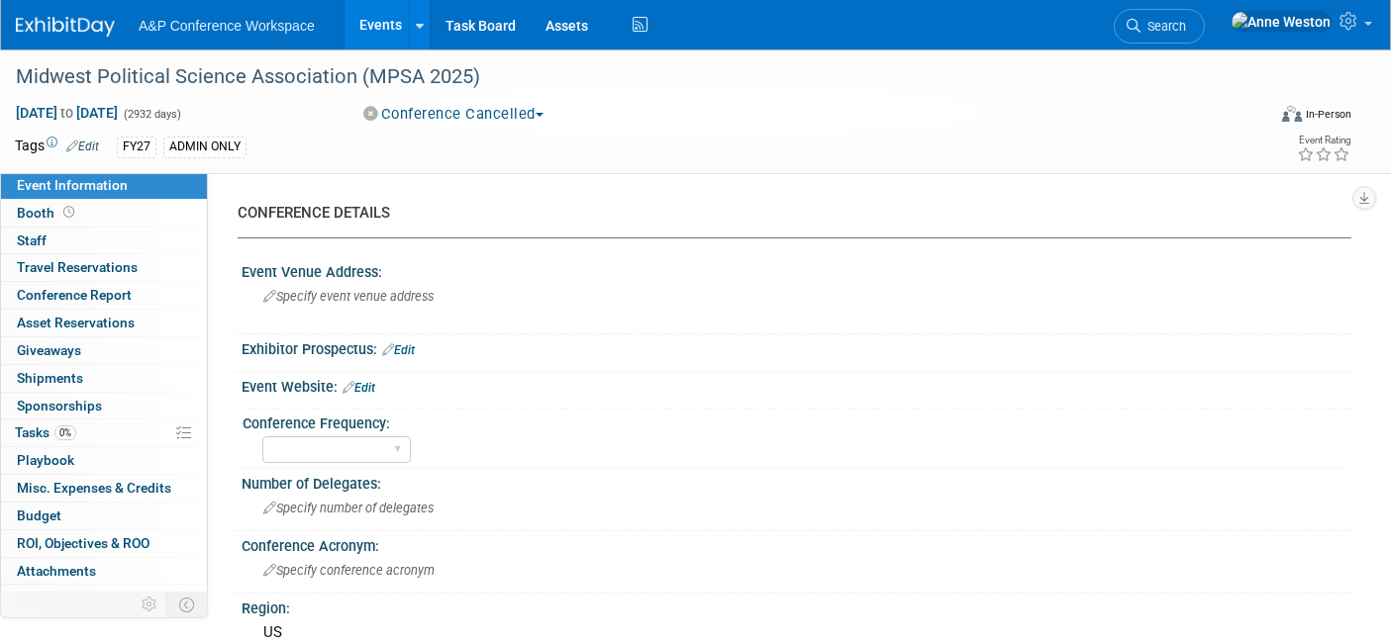
select select "Level 2"
select select "In-Person Booth"
click at [81, 143] on link "Edit" at bounding box center [82, 147] width 33 height 14
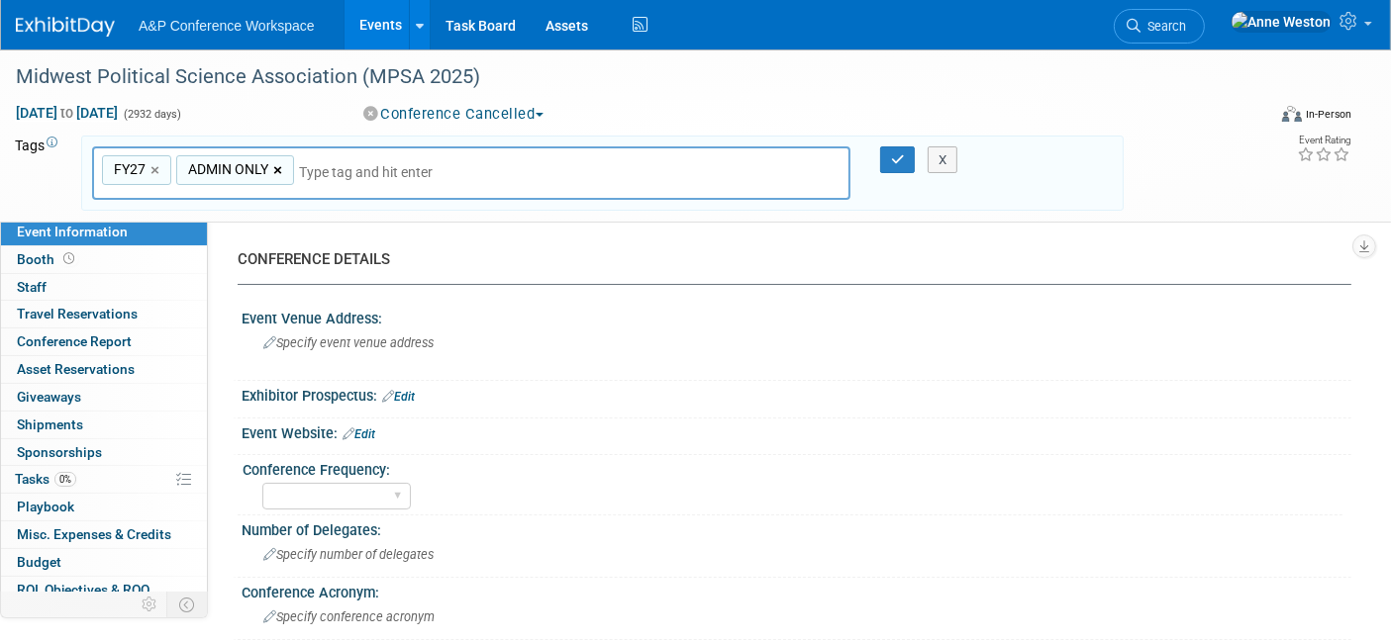
click at [273, 168] on link "×" at bounding box center [279, 170] width 13 height 23
type input "FY27"
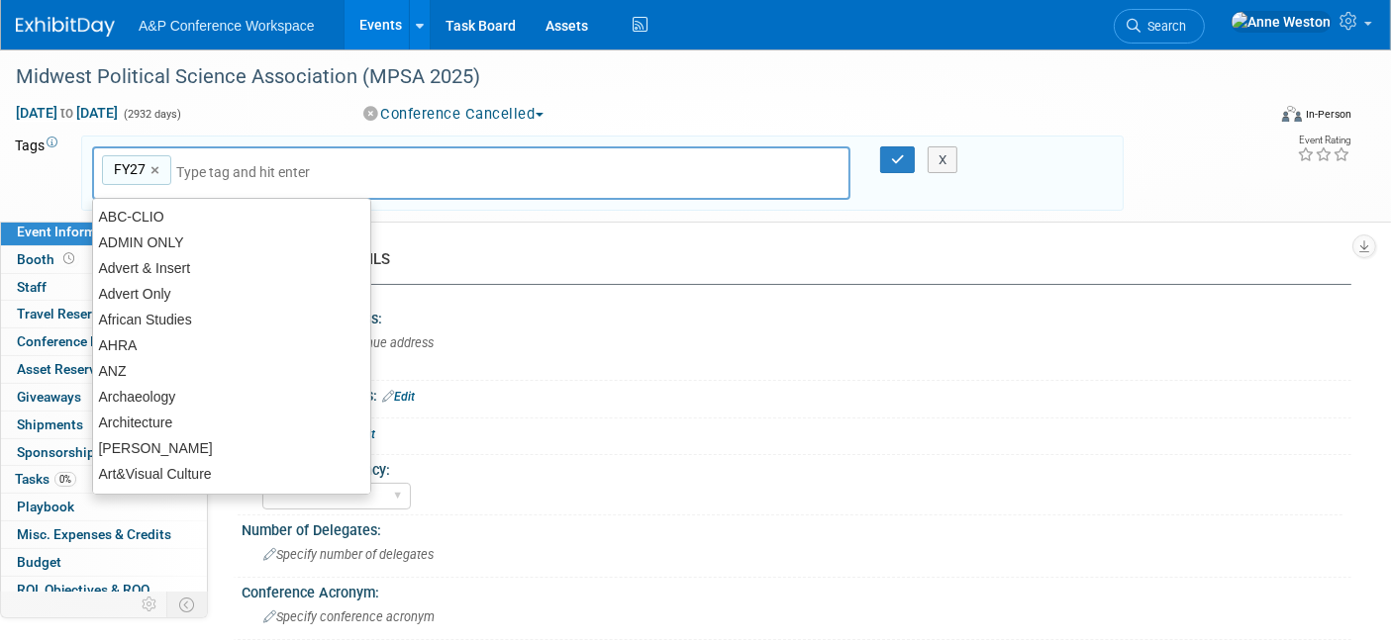
click at [273, 170] on input "text" at bounding box center [314, 172] width 277 height 20
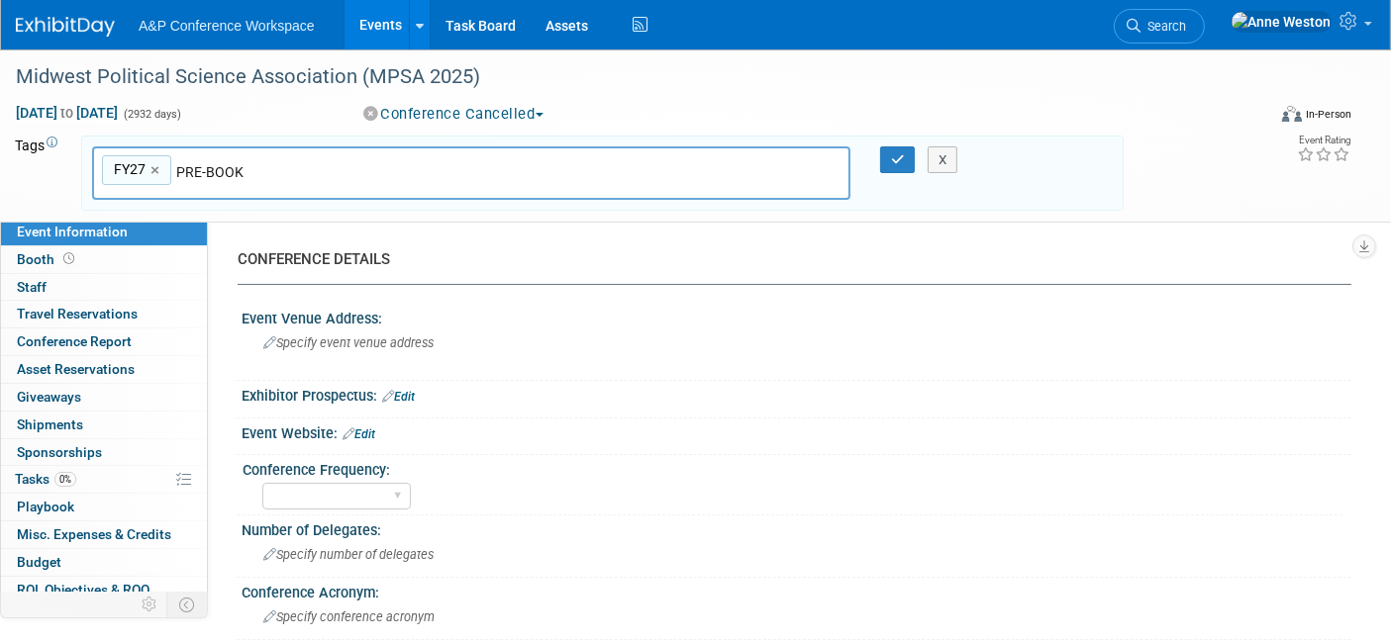
type input "PRE-BOOK"
click at [920, 219] on div "Midwest Political Science Association (MPSA 2025) Oct 21, 2024 to Oct 30, 2032 …" at bounding box center [695, 135] width 1391 height 172
click at [890, 147] on button "button" at bounding box center [898, 161] width 36 height 28
type input "FY27,PRE-BOOK"
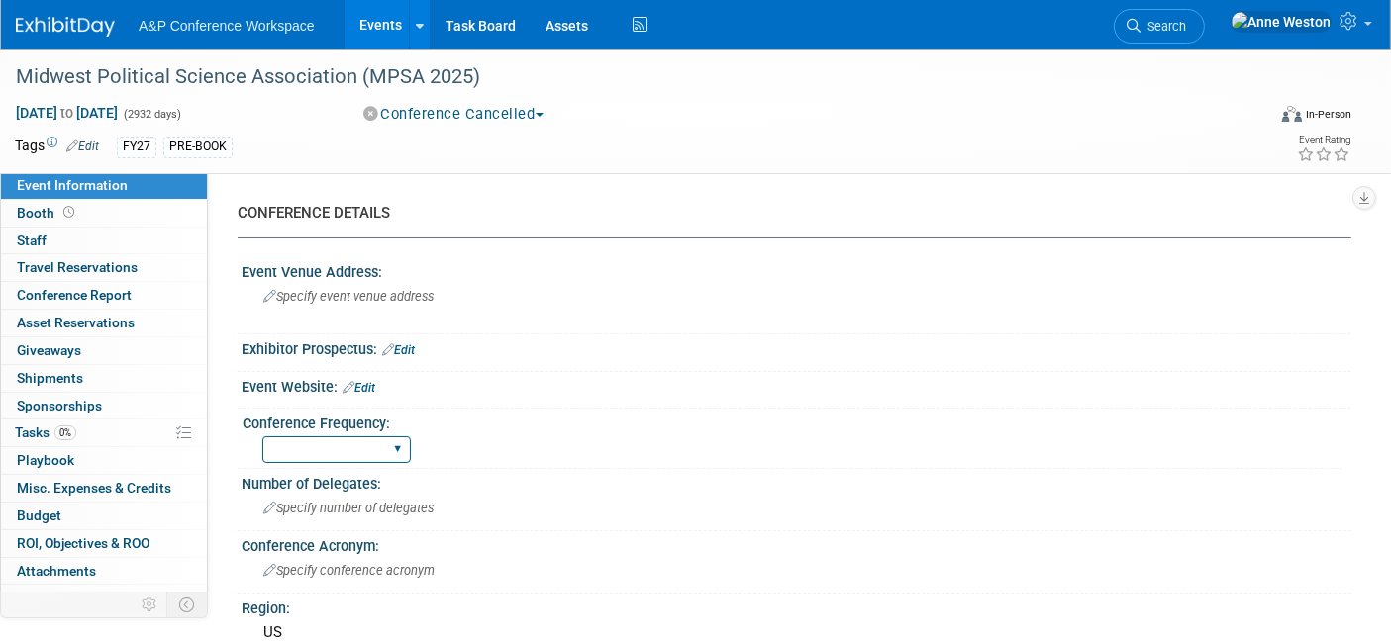
click at [370, 445] on select "Annual Biennial Bi-Annual Triennial Quadrennial" at bounding box center [336, 450] width 148 height 27
select select "Annual"
click at [262, 437] on select "Annual Biennial Bi-Annual Triennial Quadrennial" at bounding box center [336, 450] width 148 height 27
click at [76, 111] on span "to" at bounding box center [66, 113] width 19 height 16
select select "9"
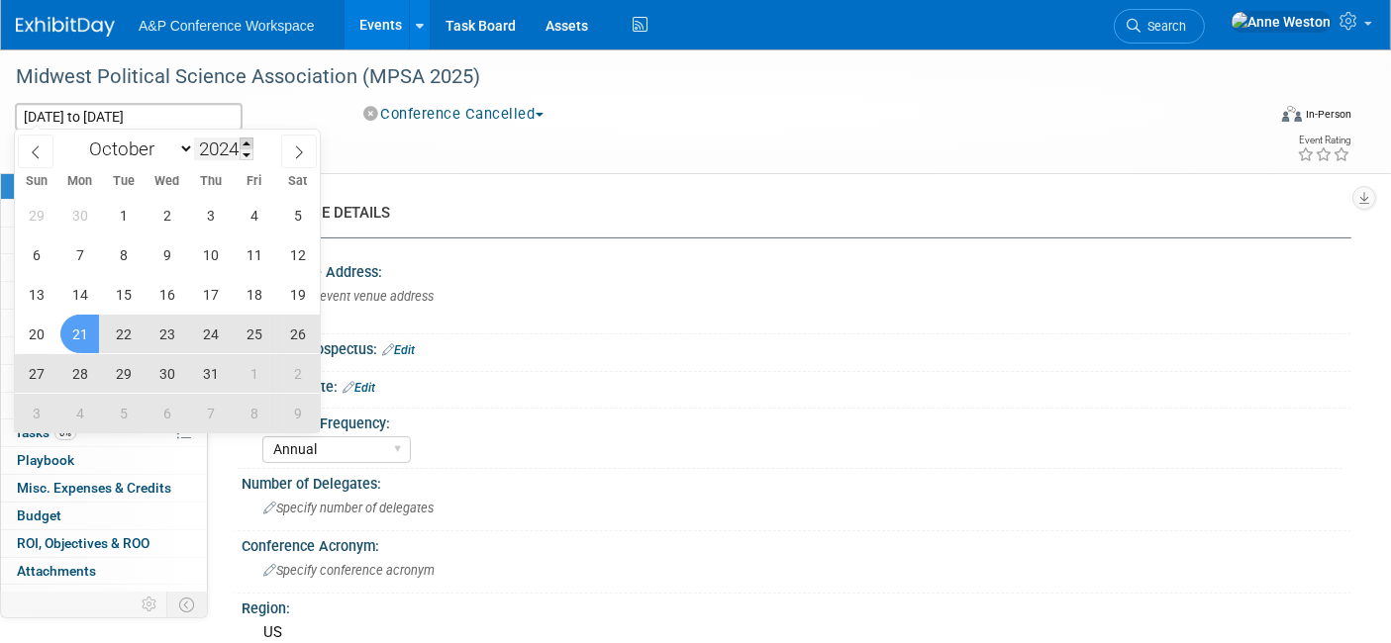
click at [245, 143] on span at bounding box center [247, 144] width 14 height 12
type input "2025"
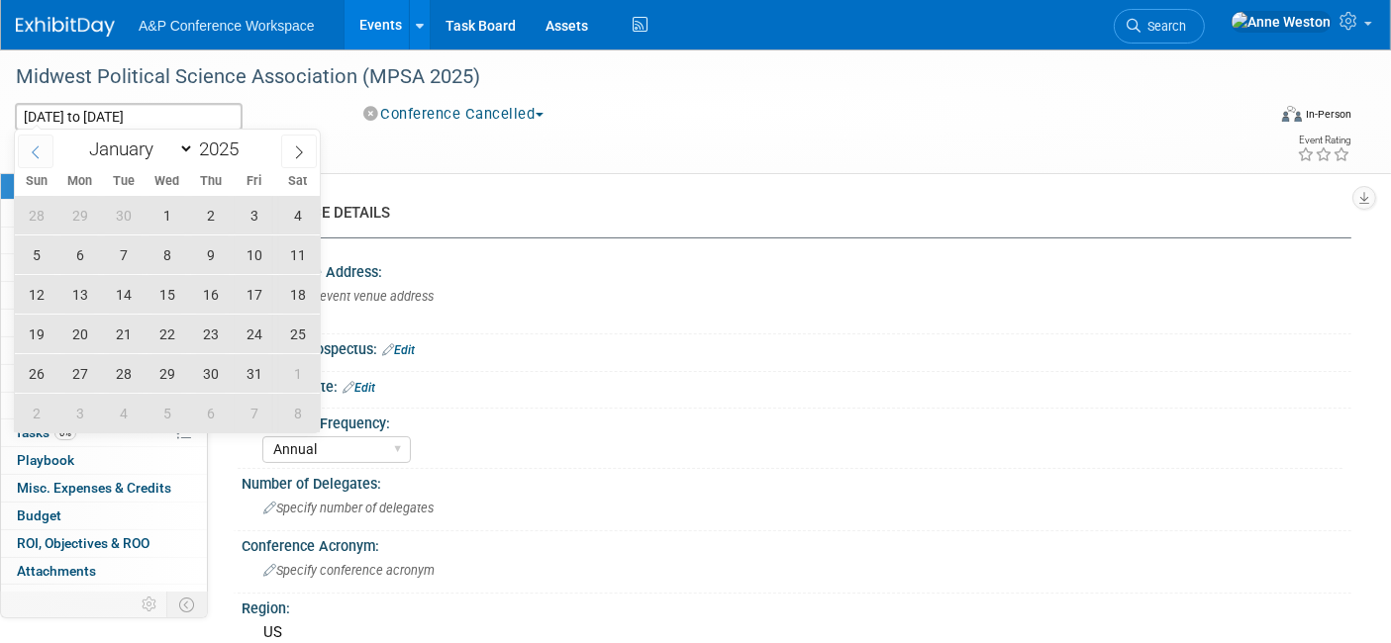
click at [32, 152] on icon at bounding box center [36, 153] width 14 height 14
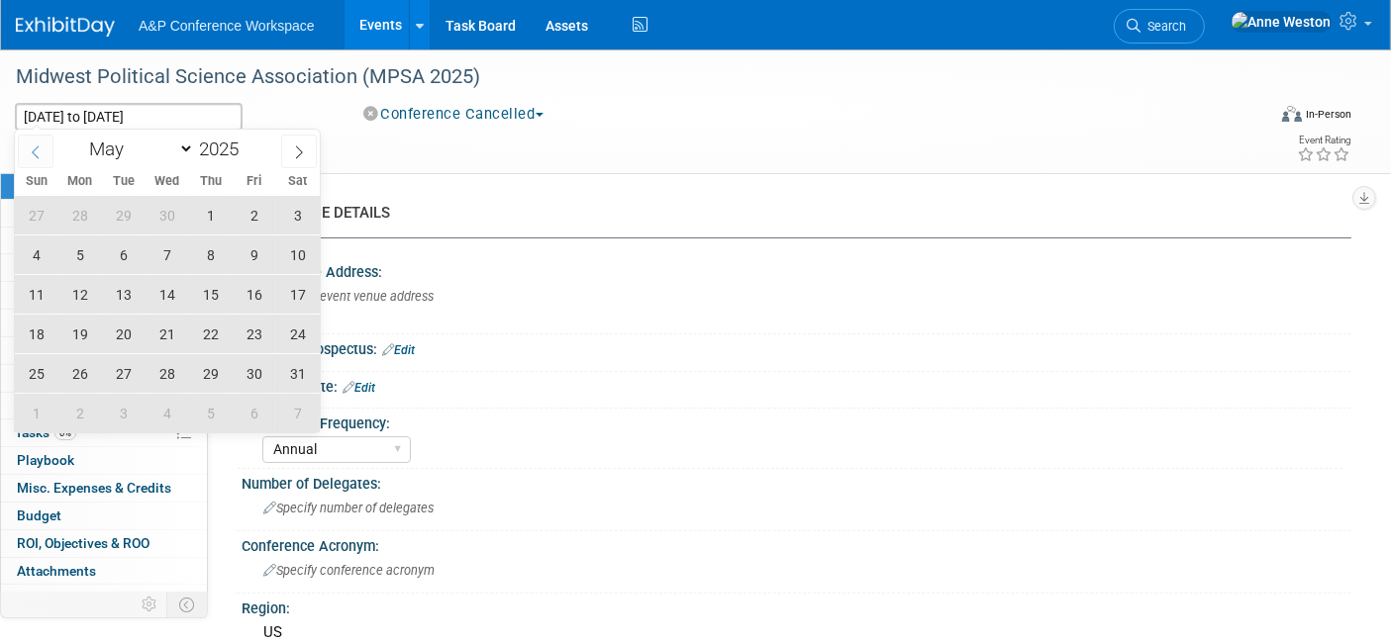
click at [32, 152] on icon at bounding box center [36, 153] width 14 height 14
select select "3"
click at [167, 323] on span "23" at bounding box center [166, 334] width 39 height 39
type input "Apr 23, 2025"
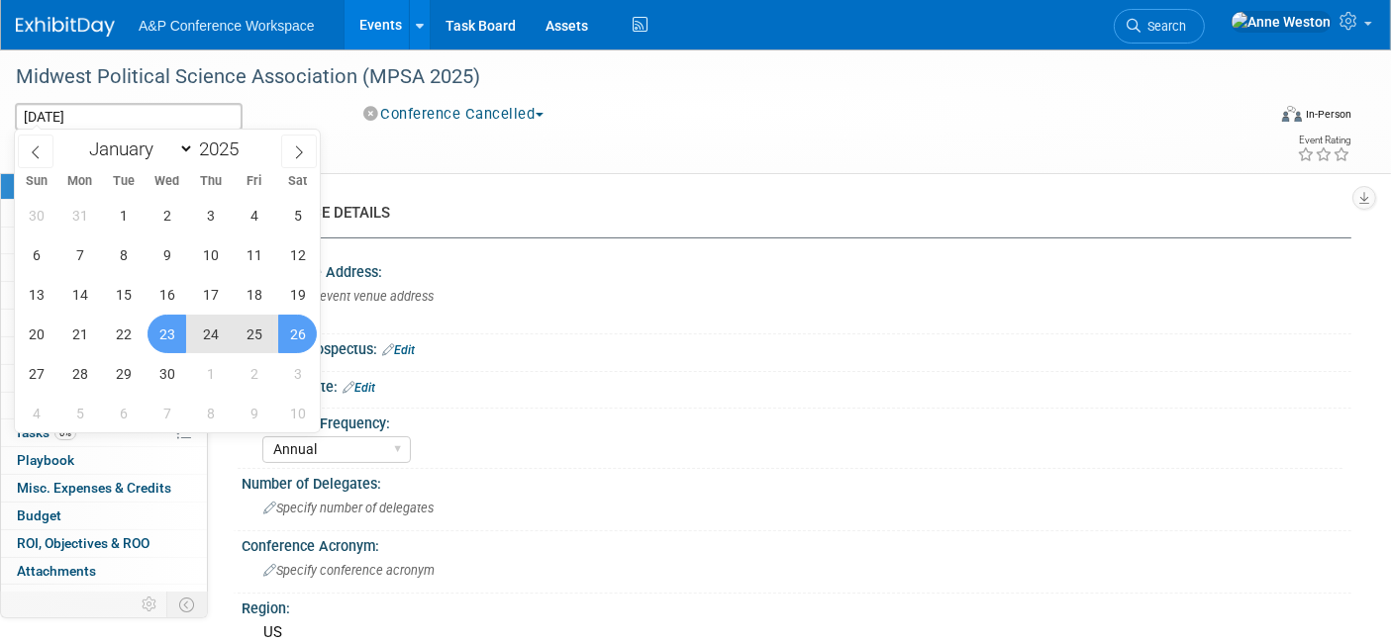
click at [291, 332] on span "26" at bounding box center [297, 334] width 39 height 39
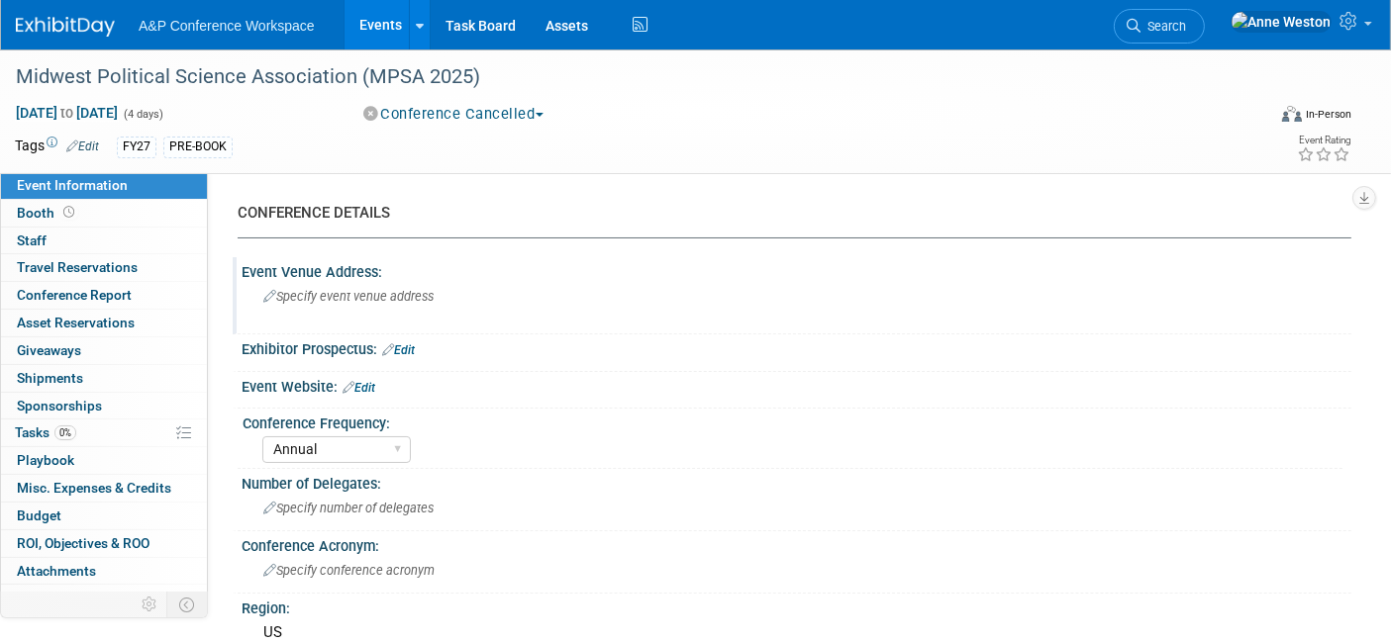
click at [337, 277] on div "Event Venue Address:" at bounding box center [797, 269] width 1110 height 25
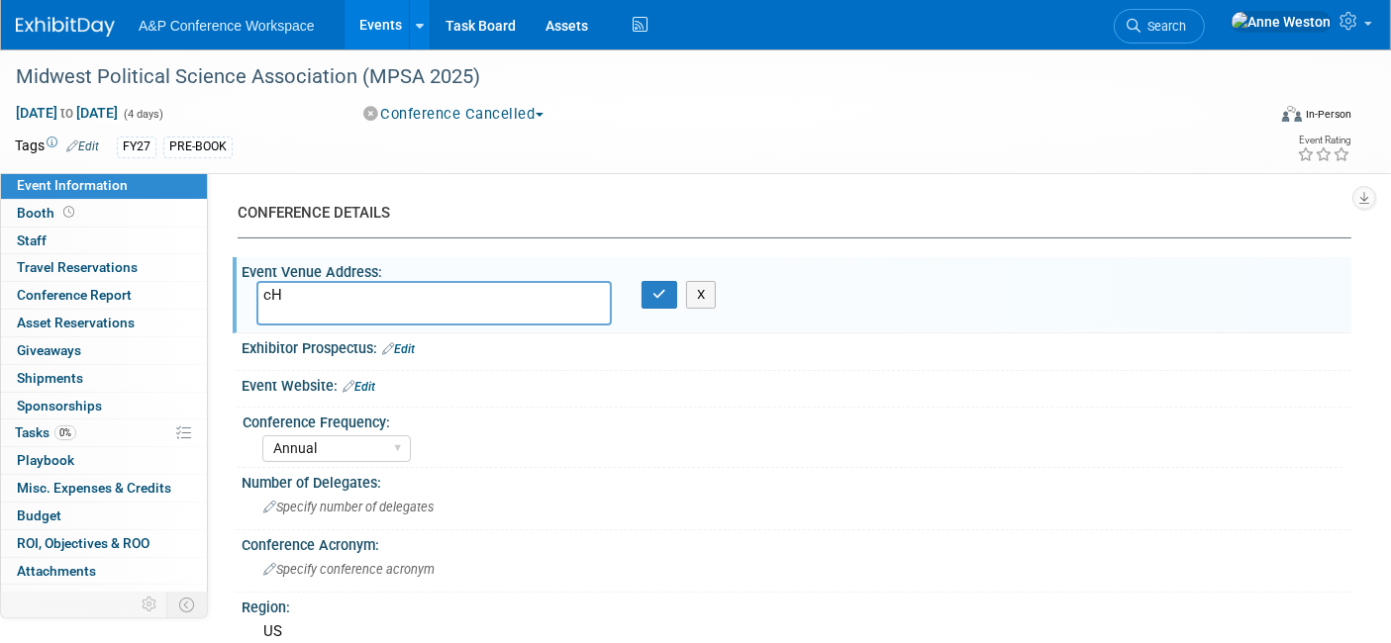
type textarea "c"
type textarea "[GEOGRAPHIC_DATA], [GEOGRAPHIC_DATA]"
click at [659, 284] on button "button" at bounding box center [659, 295] width 36 height 28
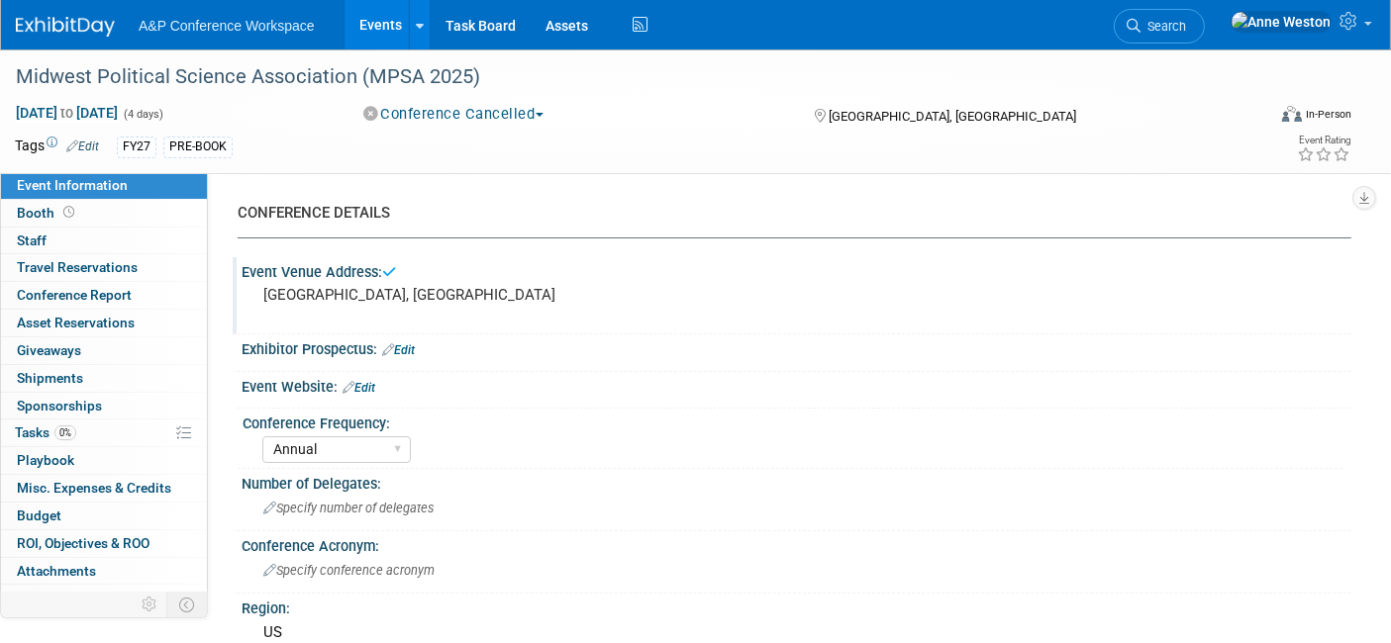
click at [470, 109] on button "Conference Cancelled" at bounding box center [453, 114] width 195 height 21
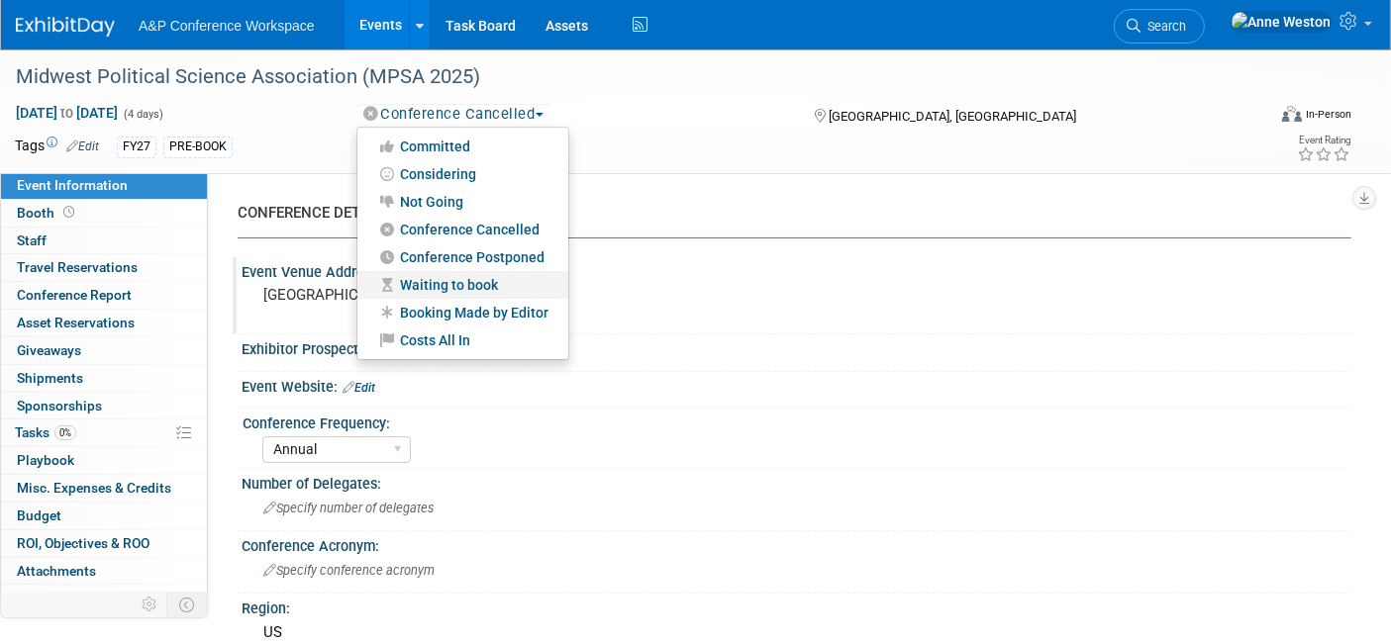
click at [448, 274] on link "Waiting to book" at bounding box center [462, 285] width 211 height 28
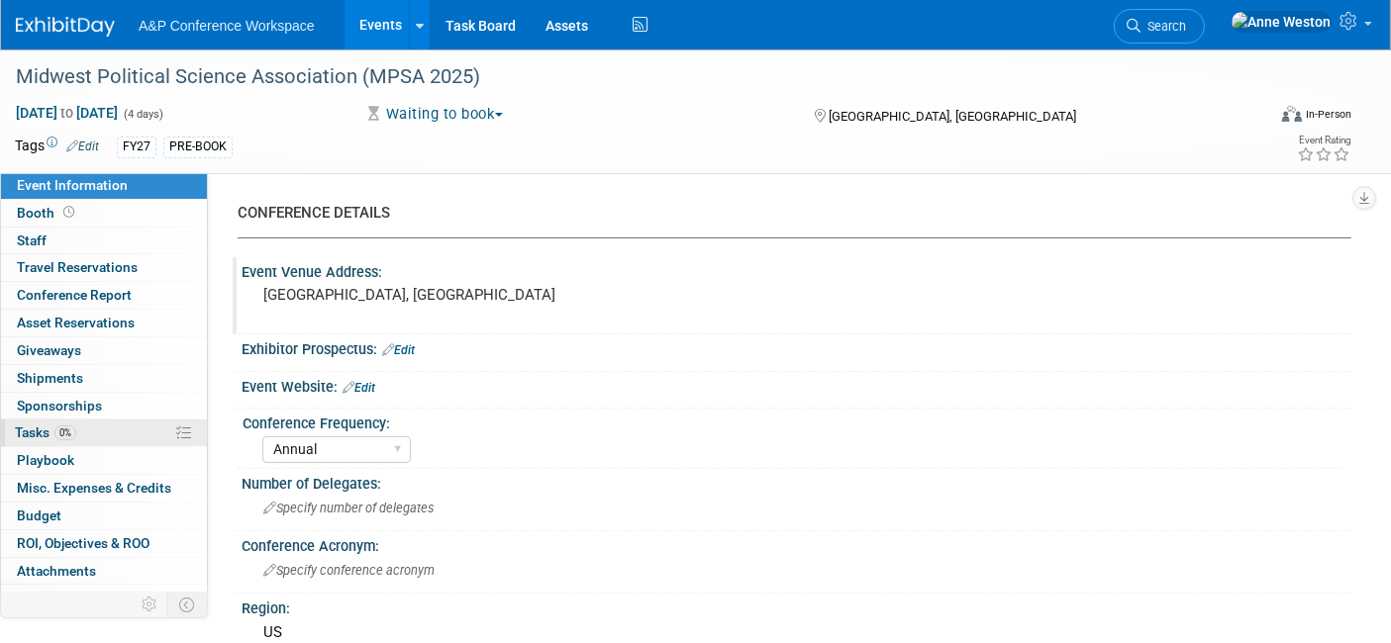
click at [51, 433] on span "Tasks 0%" at bounding box center [45, 433] width 61 height 16
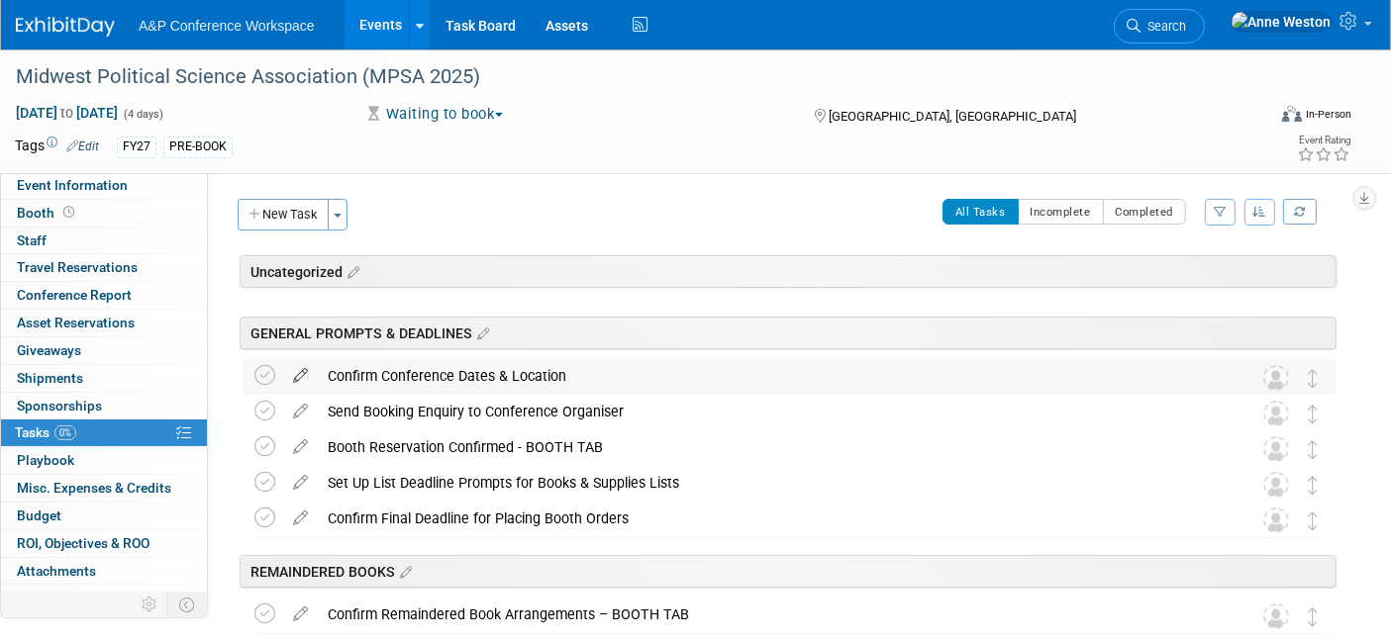
click at [297, 368] on icon at bounding box center [300, 371] width 35 height 25
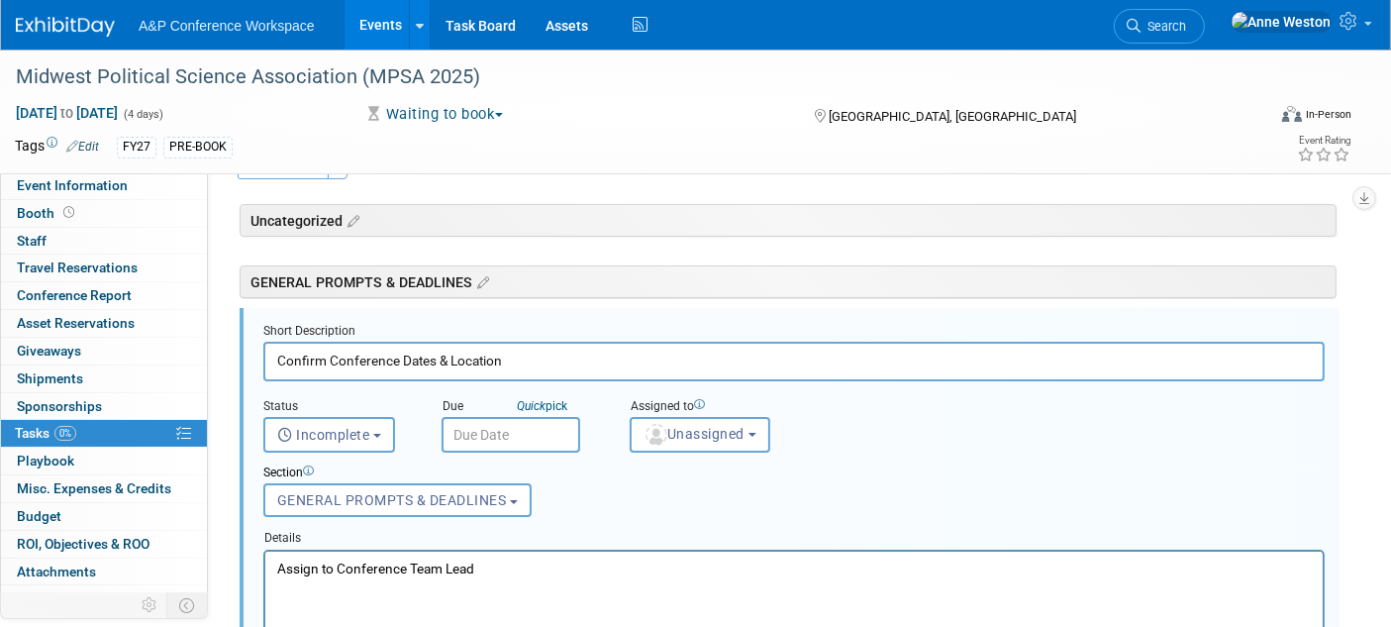
scroll to position [68, 0]
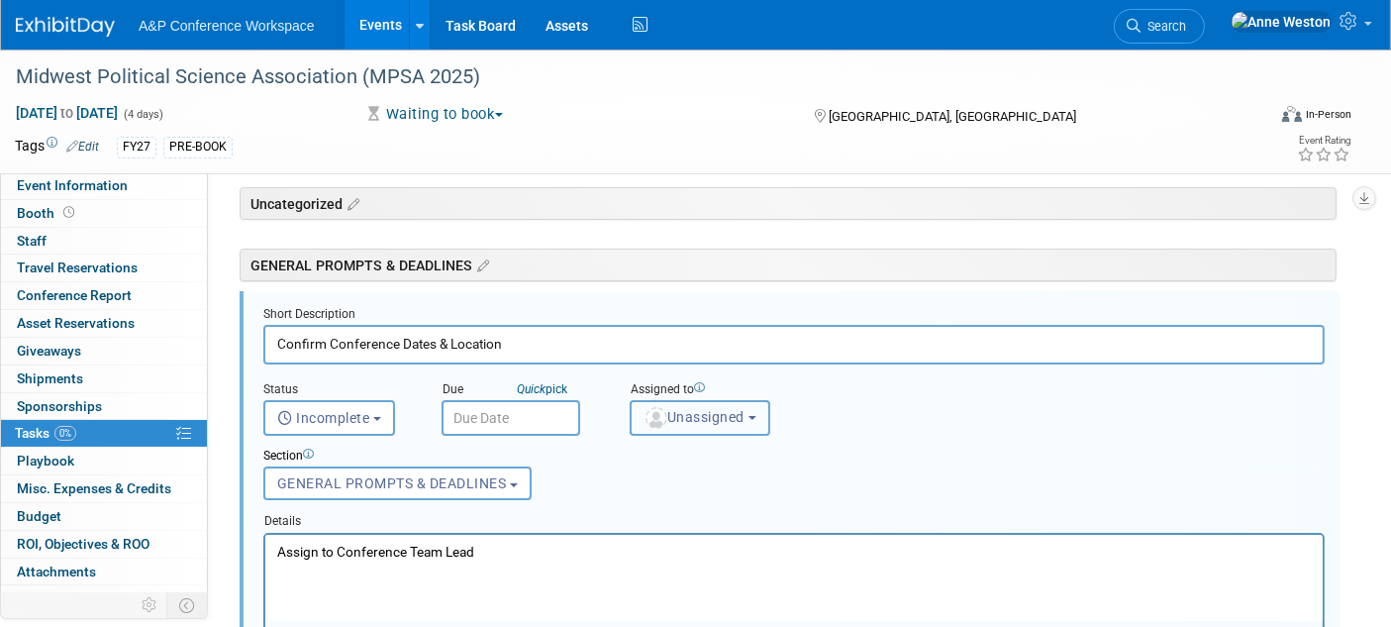
click at [655, 409] on img "button" at bounding box center [656, 418] width 22 height 22
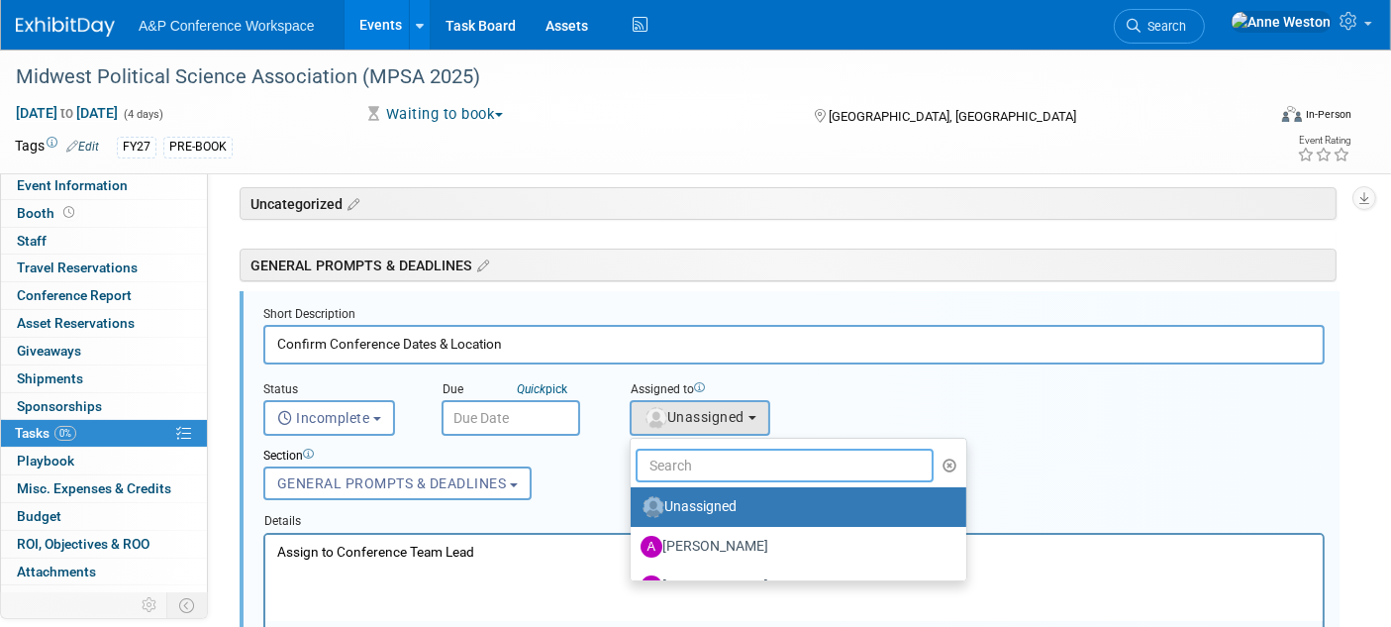
click at [682, 455] on input "text" at bounding box center [785, 465] width 298 height 34
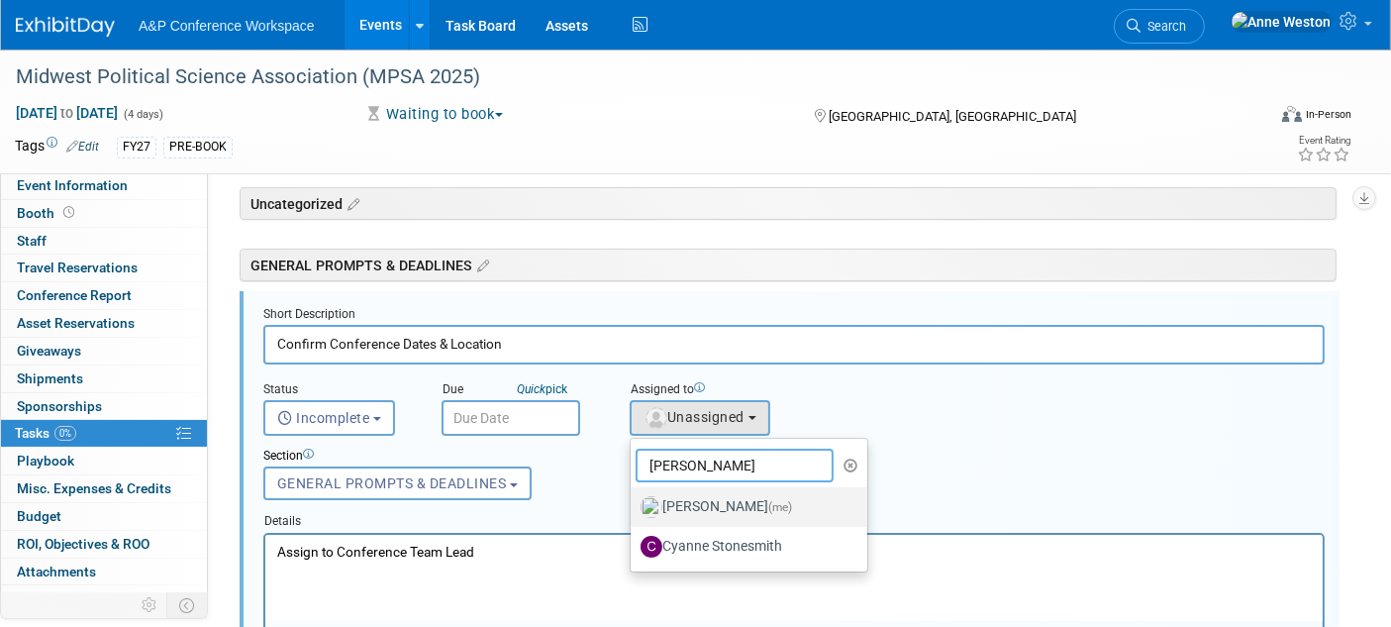
type input "Anne"
click at [677, 502] on label "Anne Weston (me)" at bounding box center [743, 507] width 207 height 32
click at [634, 502] on input "Anne Weston (me)" at bounding box center [627, 504] width 13 height 13
select select "c29719a7-47ff-44fe-b37a-21211f595519"
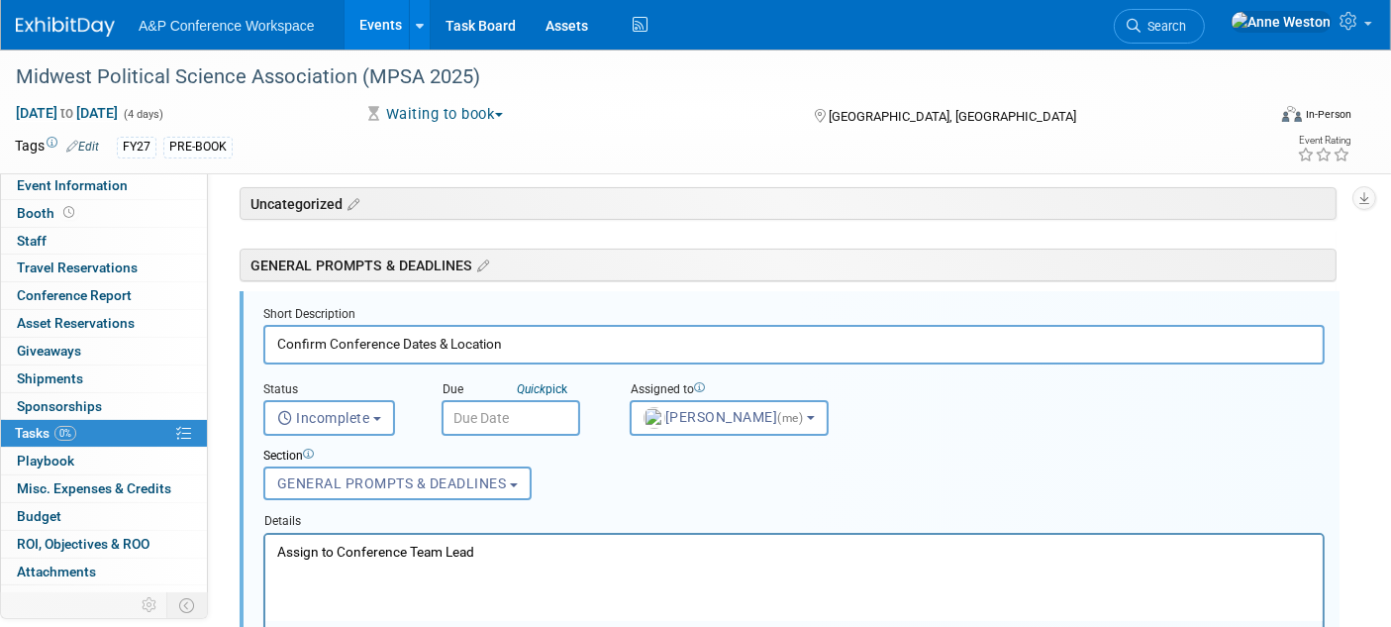
click at [500, 411] on input "text" at bounding box center [510, 418] width 139 height 36
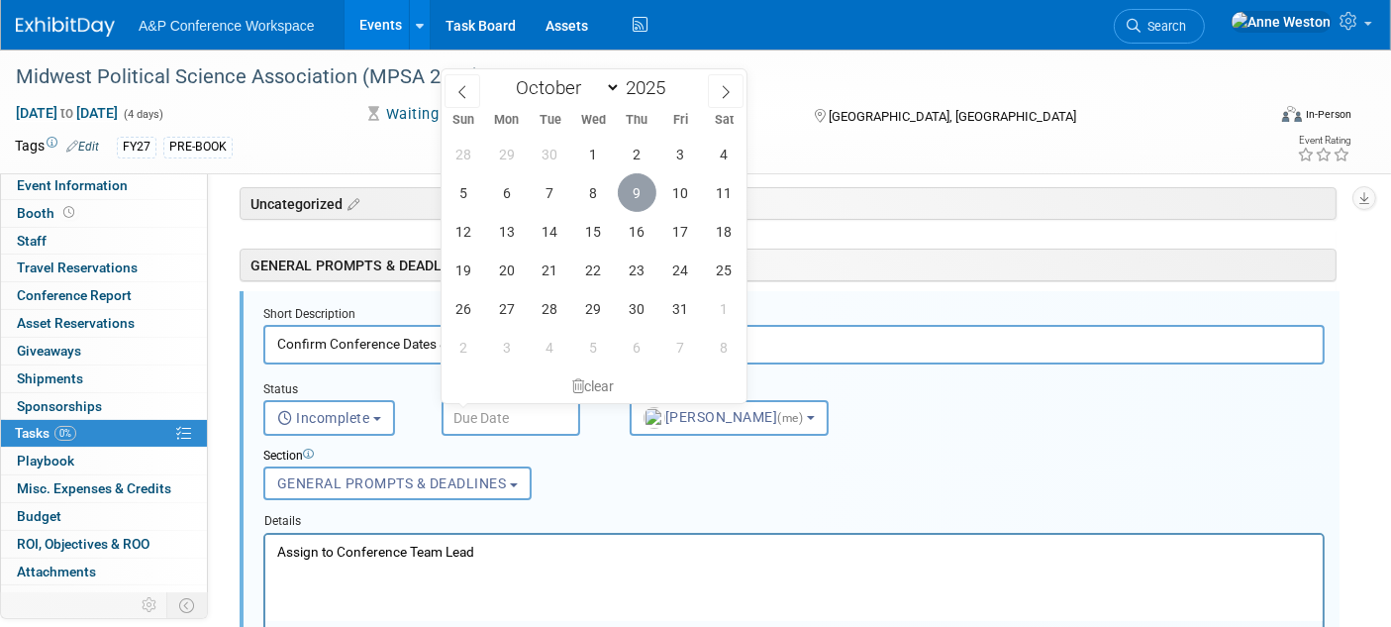
click at [638, 193] on span "9" at bounding box center [637, 192] width 39 height 39
type input "Oct 9, 2025"
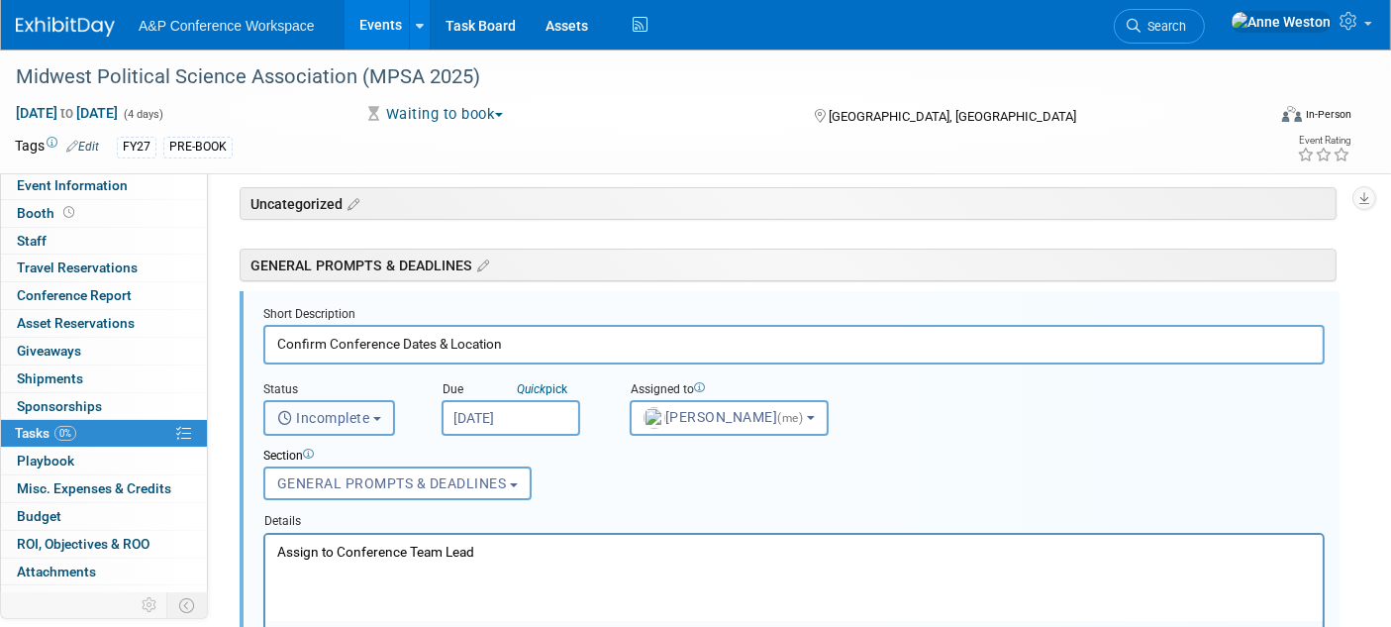
click at [314, 425] on button "Incomplete" at bounding box center [329, 418] width 132 height 36
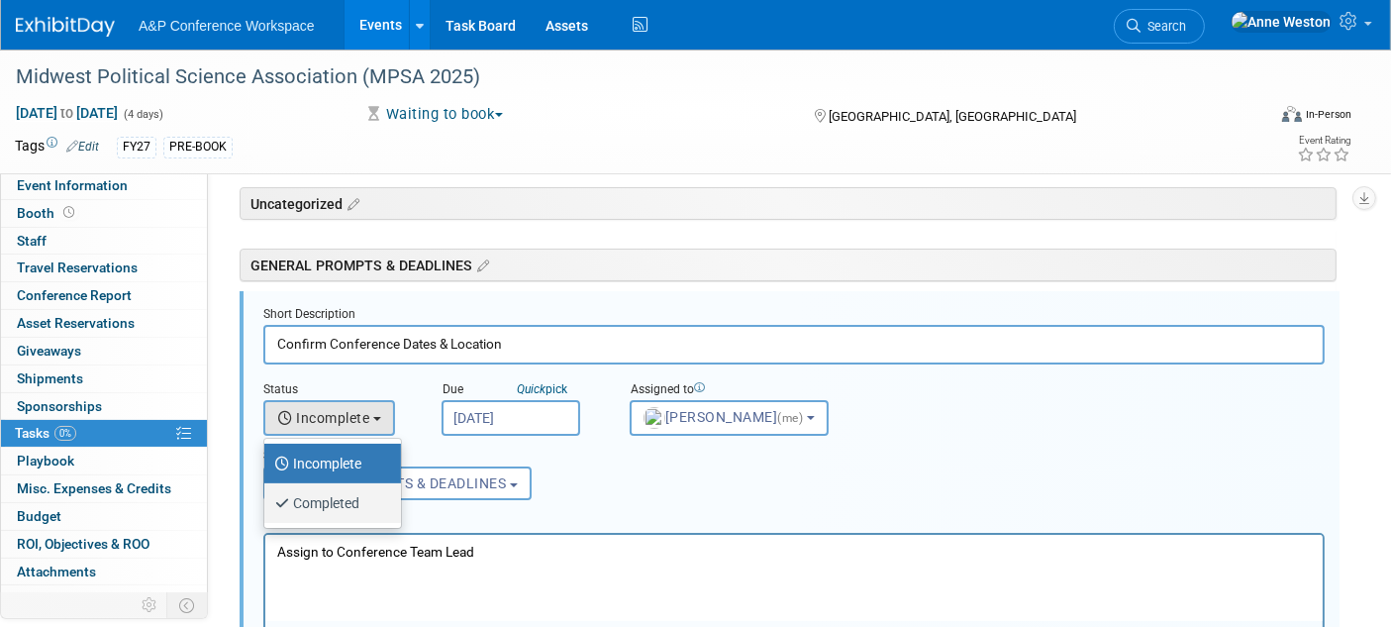
click at [322, 494] on label "Completed" at bounding box center [327, 503] width 107 height 32
click at [267, 494] on input "Completed" at bounding box center [260, 500] width 13 height 13
select select "3"
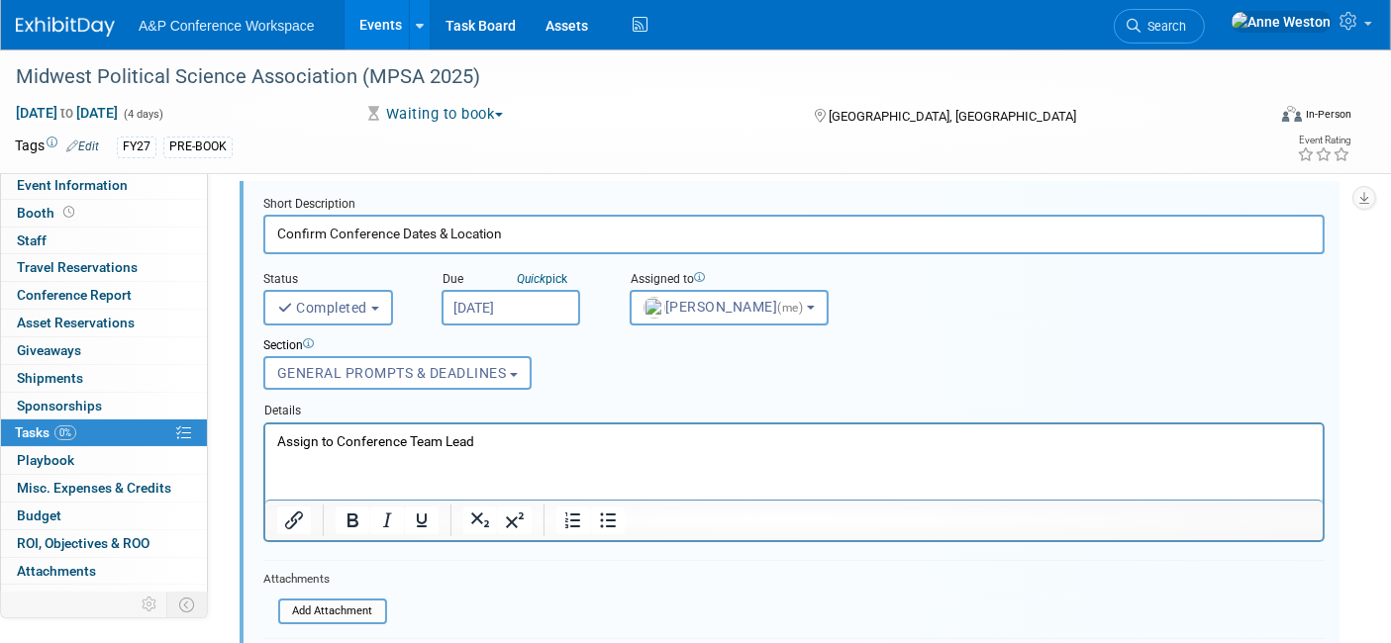
scroll to position [288, 0]
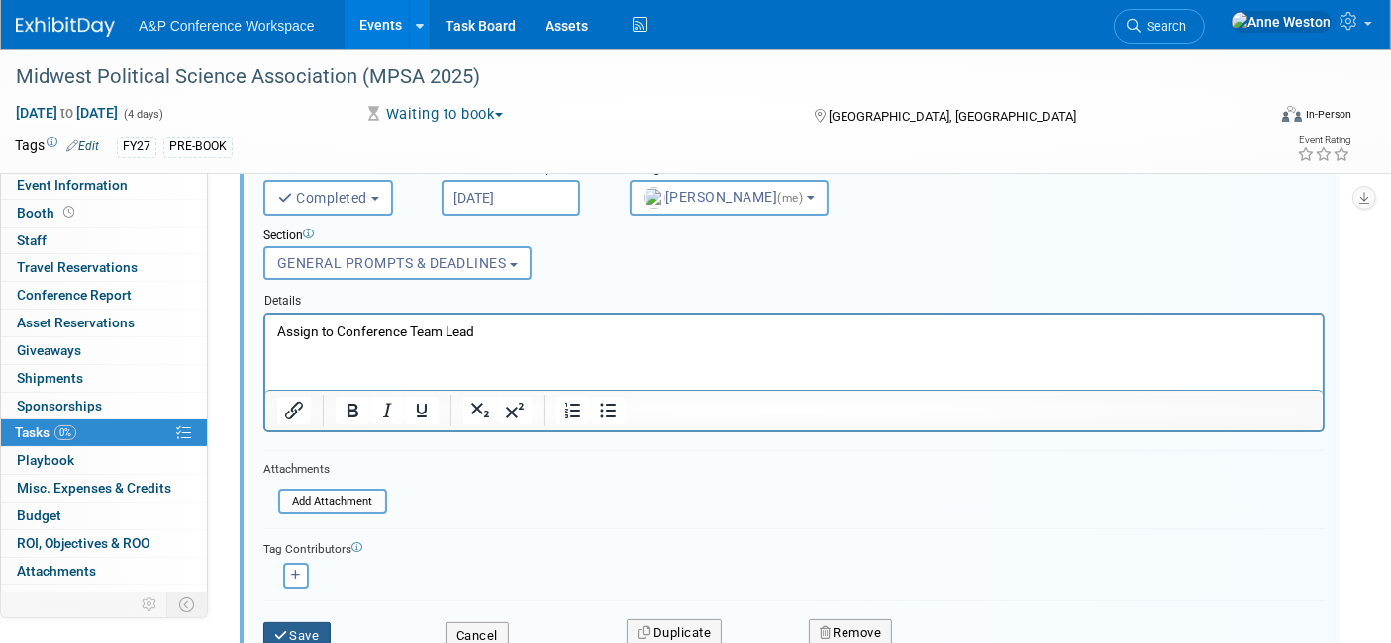
click at [303, 623] on button "Save" at bounding box center [296, 637] width 67 height 28
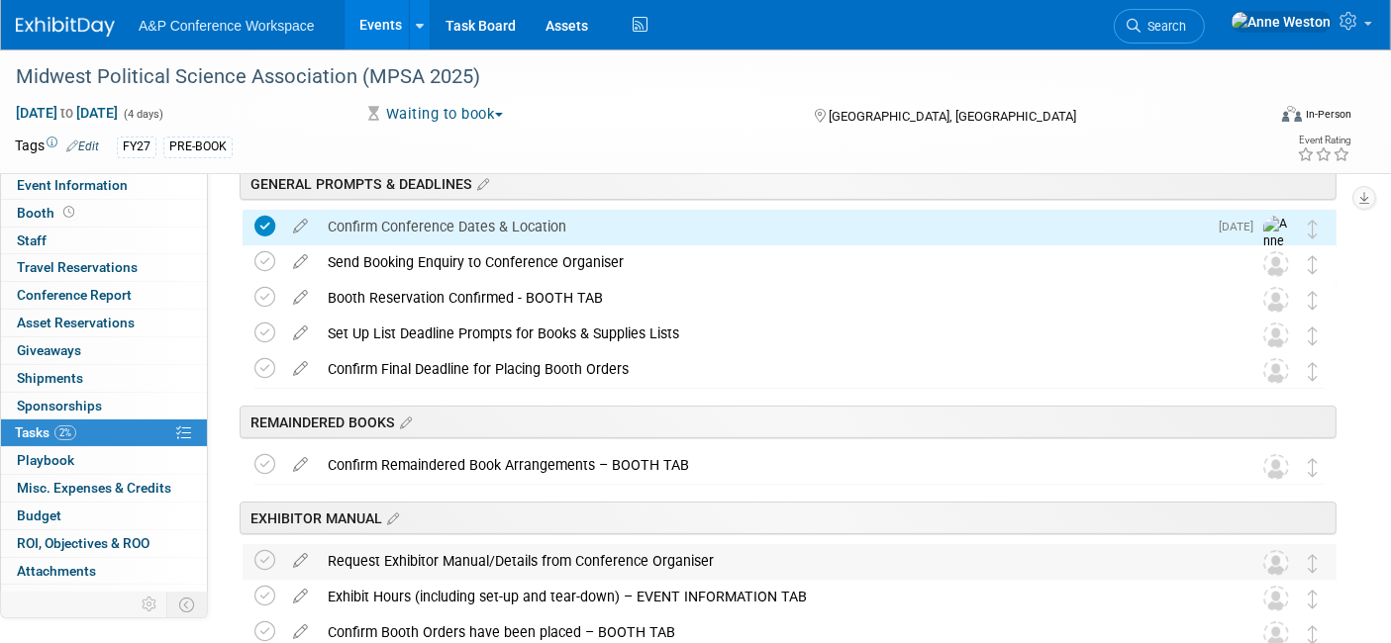
scroll to position [0, 0]
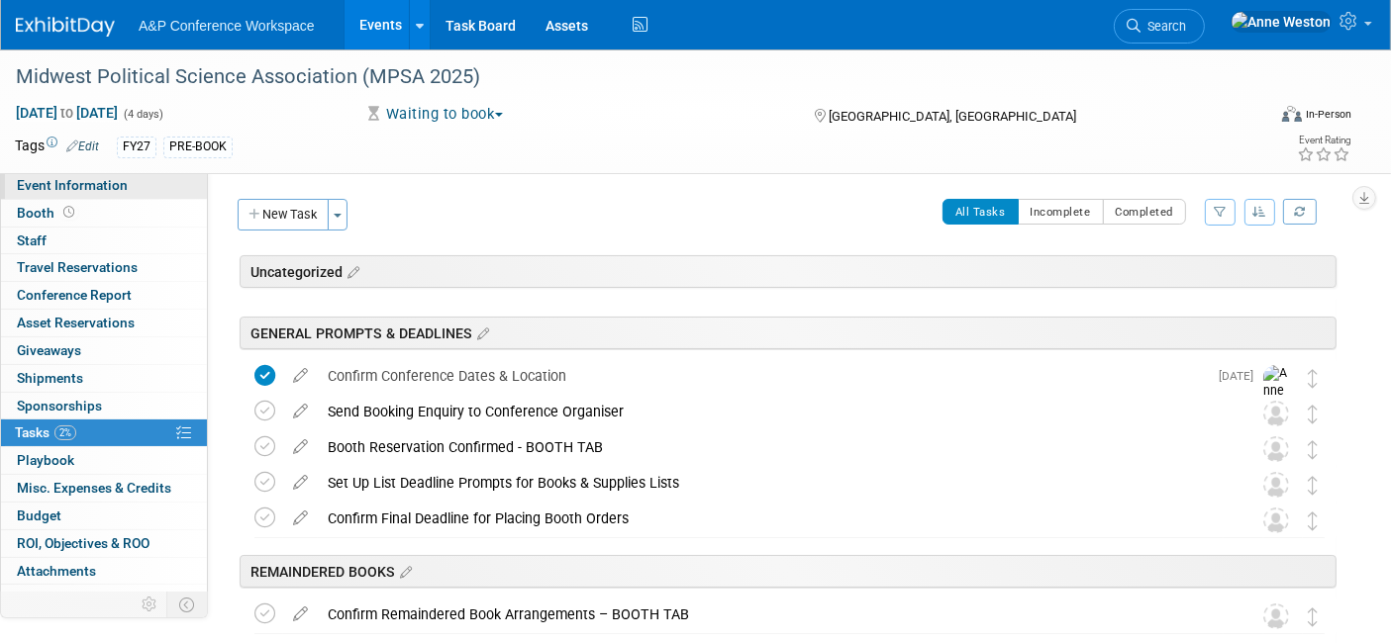
click at [88, 186] on span "Event Information" at bounding box center [72, 185] width 111 height 16
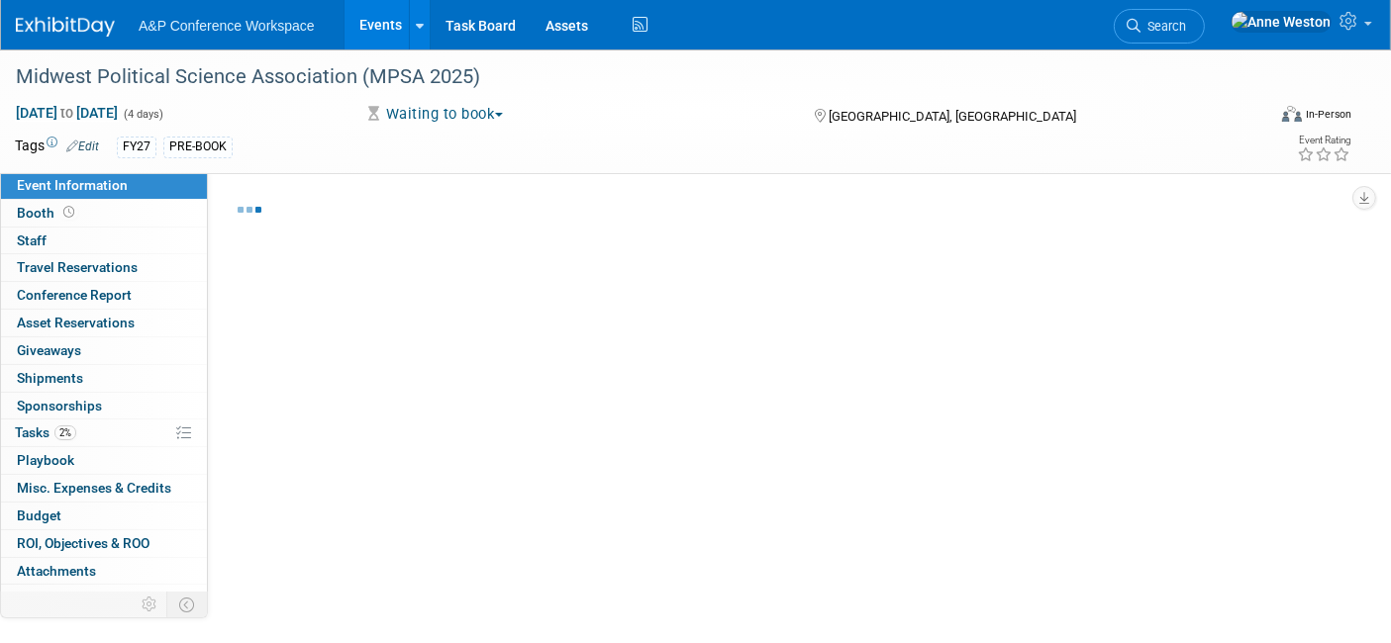
select select "Annual"
select select "Level 2"
select select "In-Person Booth"
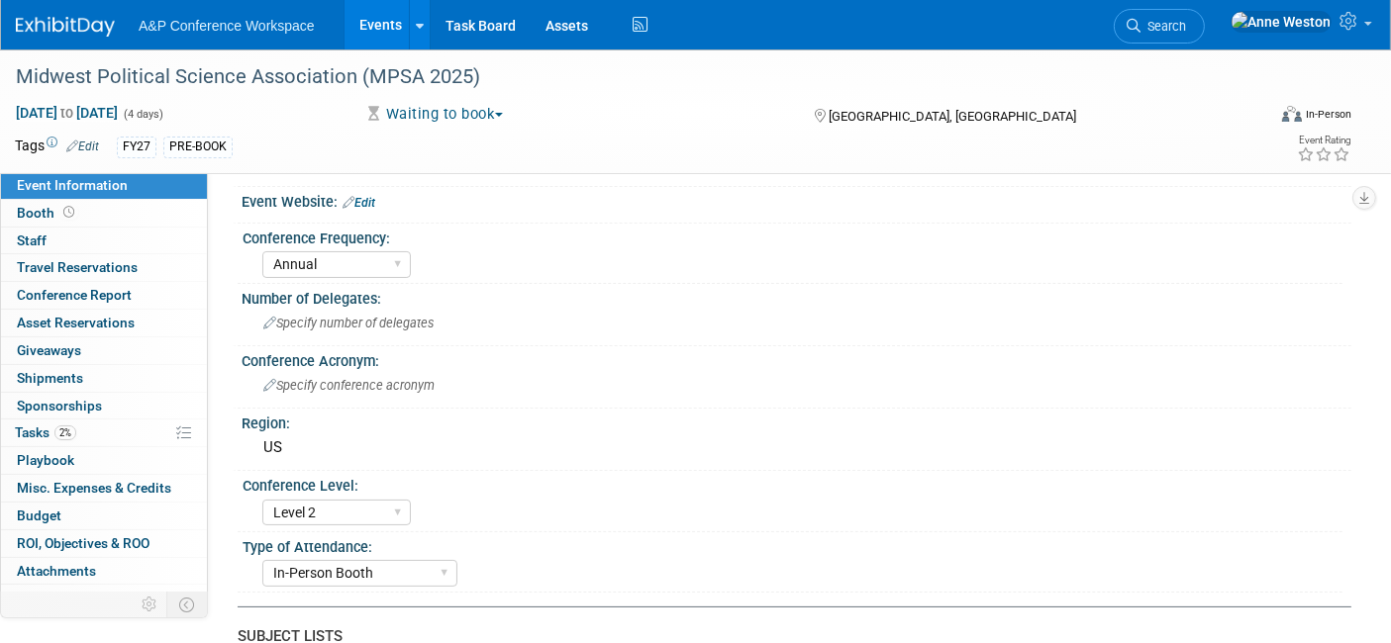
scroll to position [220, 0]
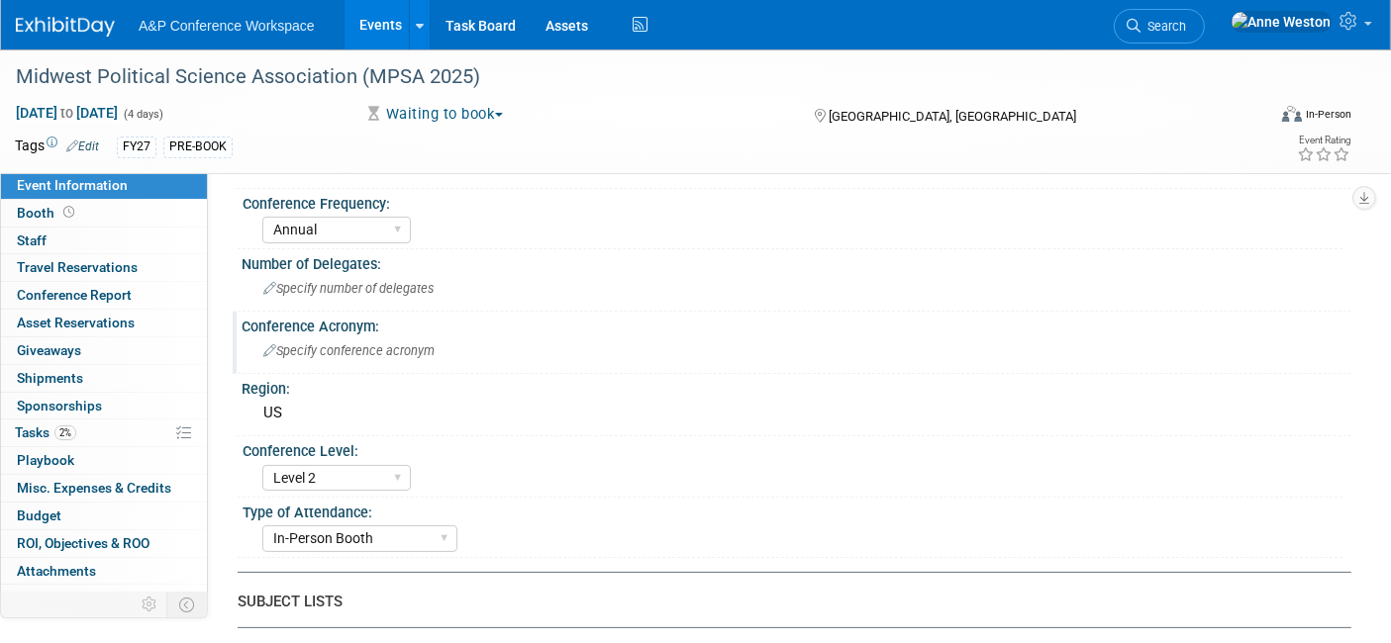
click at [410, 348] on span "Specify conference acronym" at bounding box center [348, 350] width 171 height 15
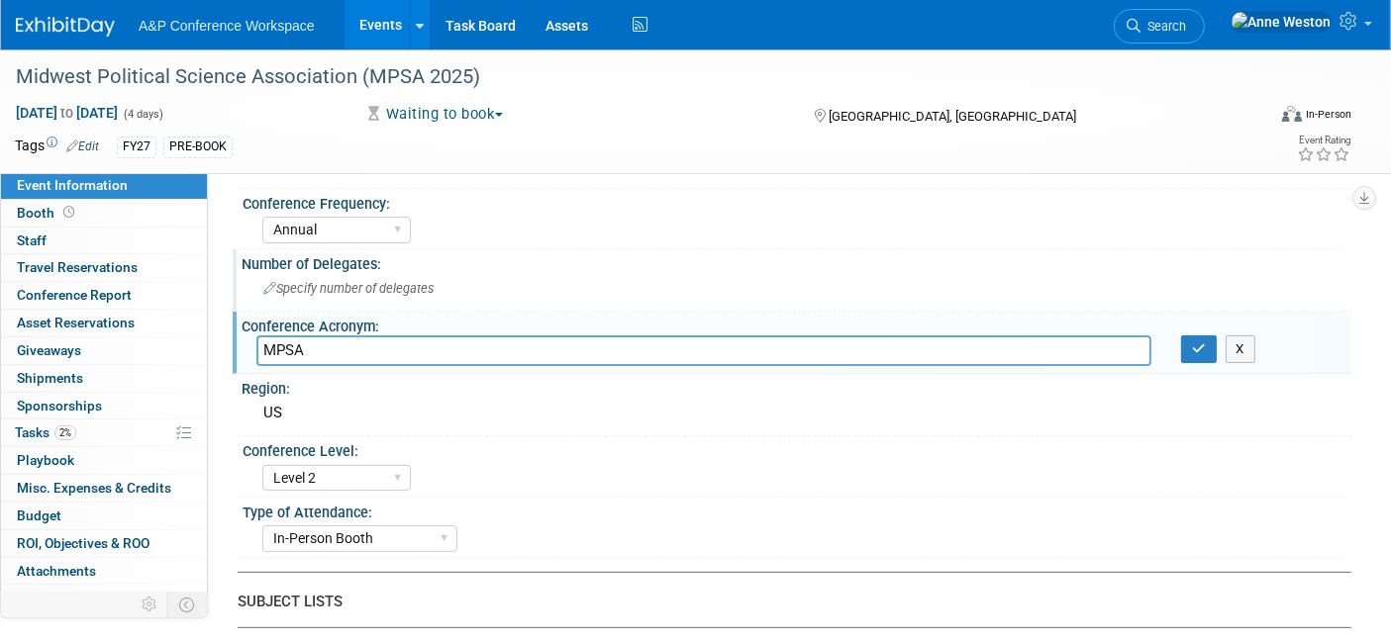
type input "MPSA"
click at [523, 307] on div "Number of Delegates: Specify number of delegates" at bounding box center [792, 280] width 1119 height 62
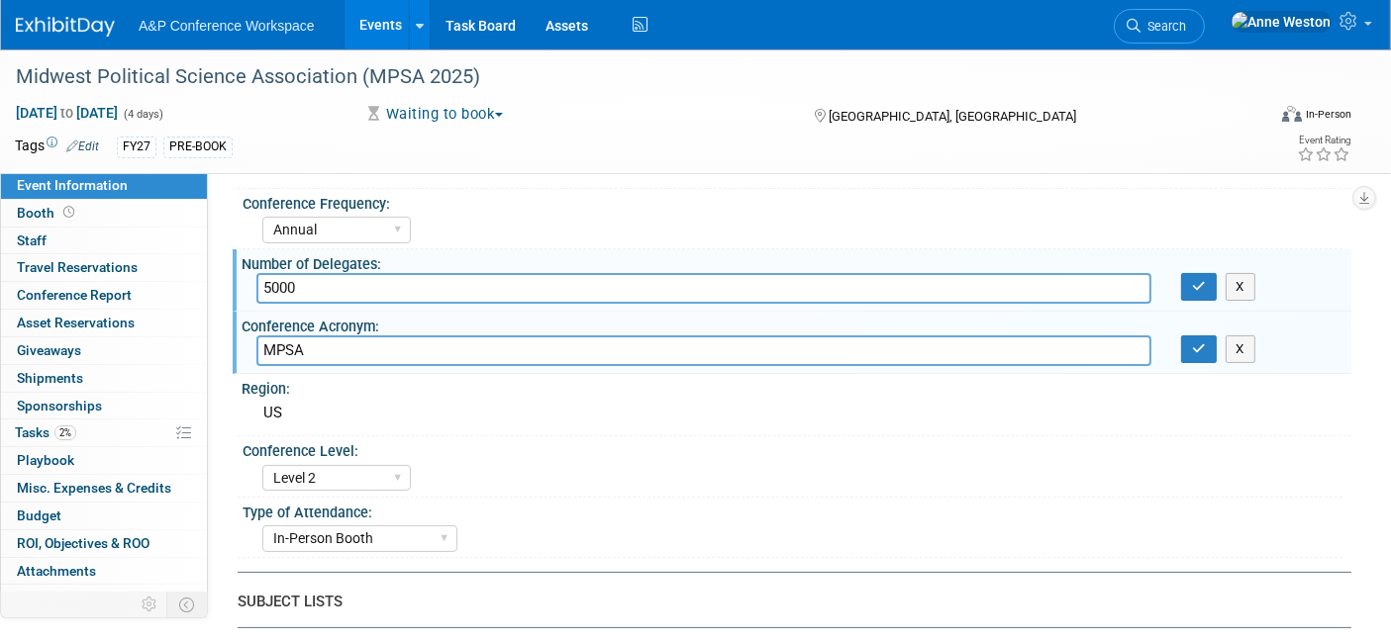
type input "5000"
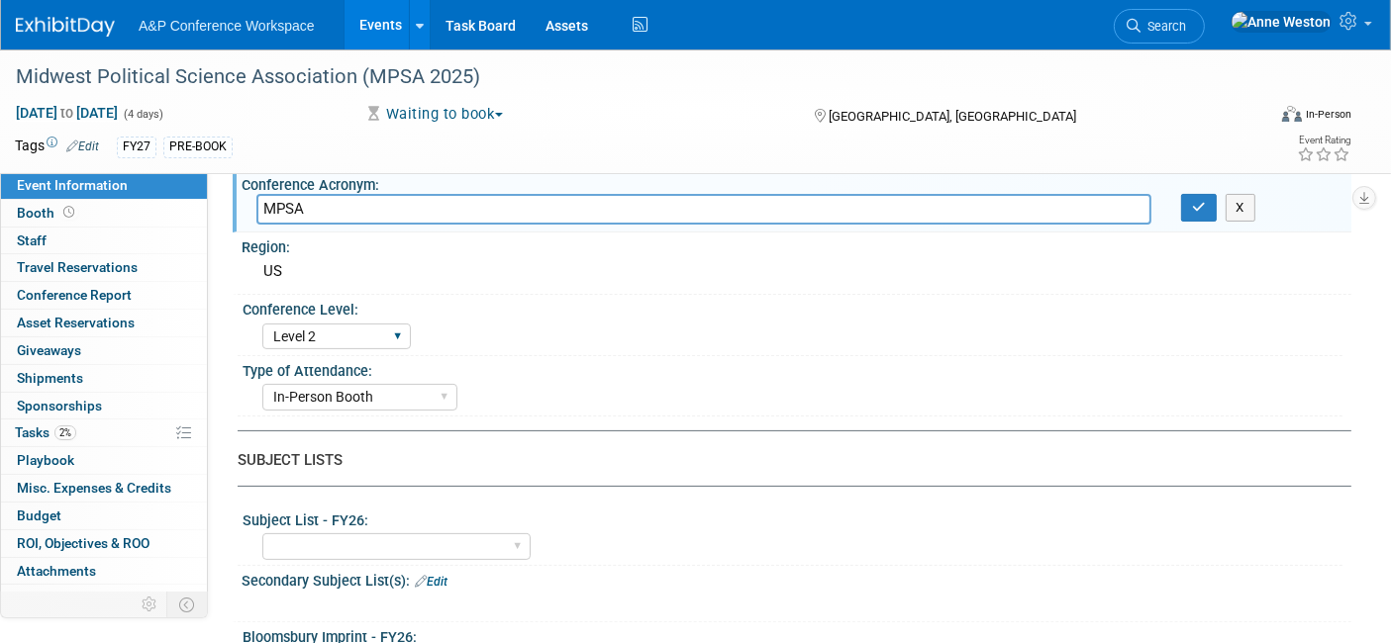
scroll to position [440, 0]
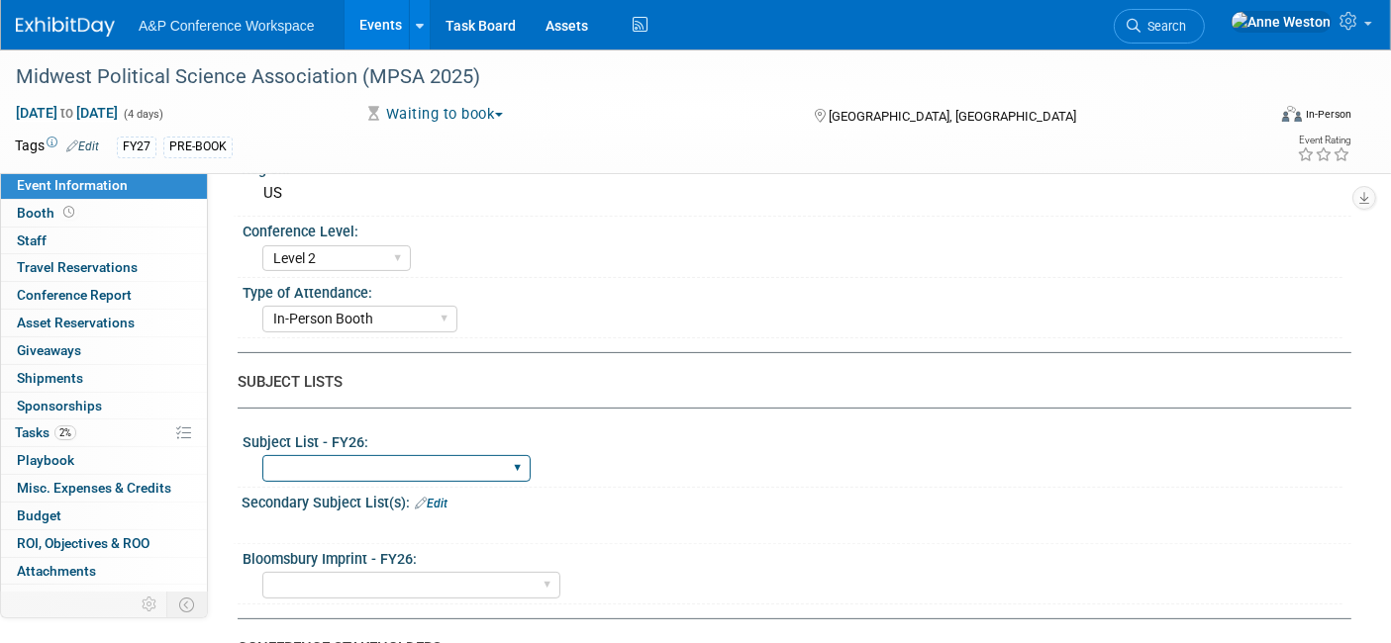
click at [374, 455] on select "ABC-CLIO Reference African Studies Anthropology Archaeology Architecture Archiv…" at bounding box center [396, 468] width 268 height 27
select select "Politics & International Relations"
click at [262, 455] on select "ABC-CLIO Reference African Studies Anthropology Archaeology Architecture Archiv…" at bounding box center [396, 468] width 268 height 27
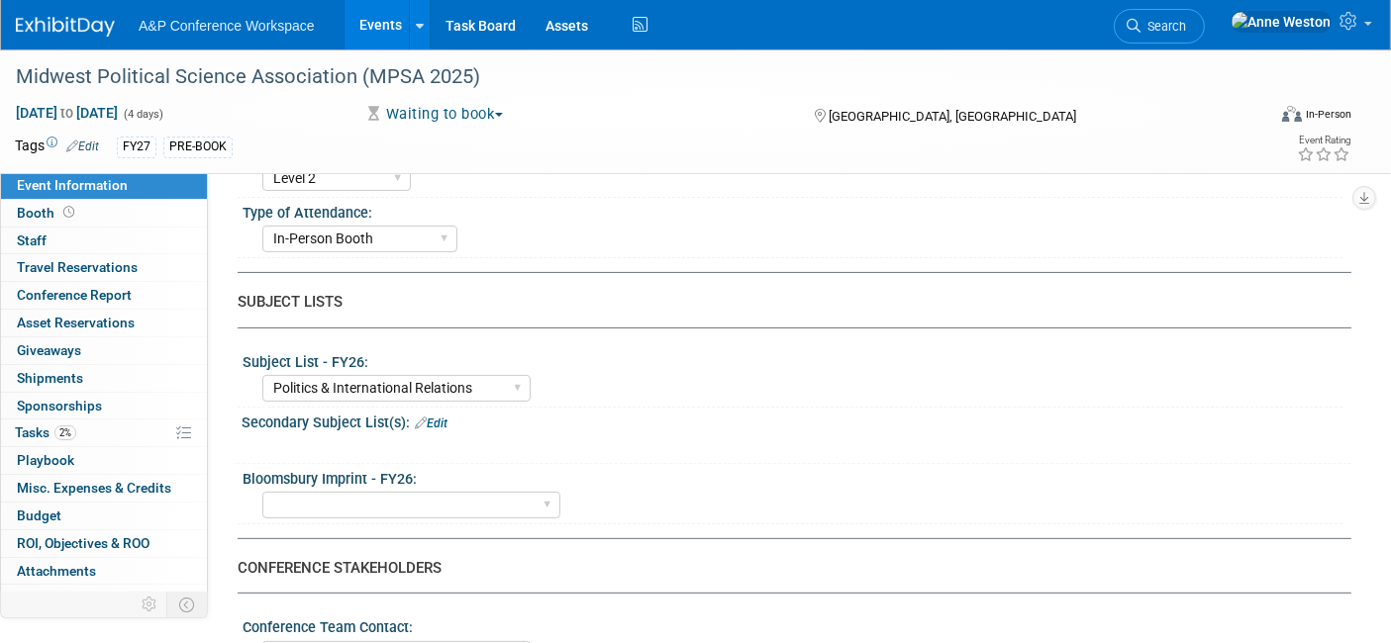
scroll to position [549, 0]
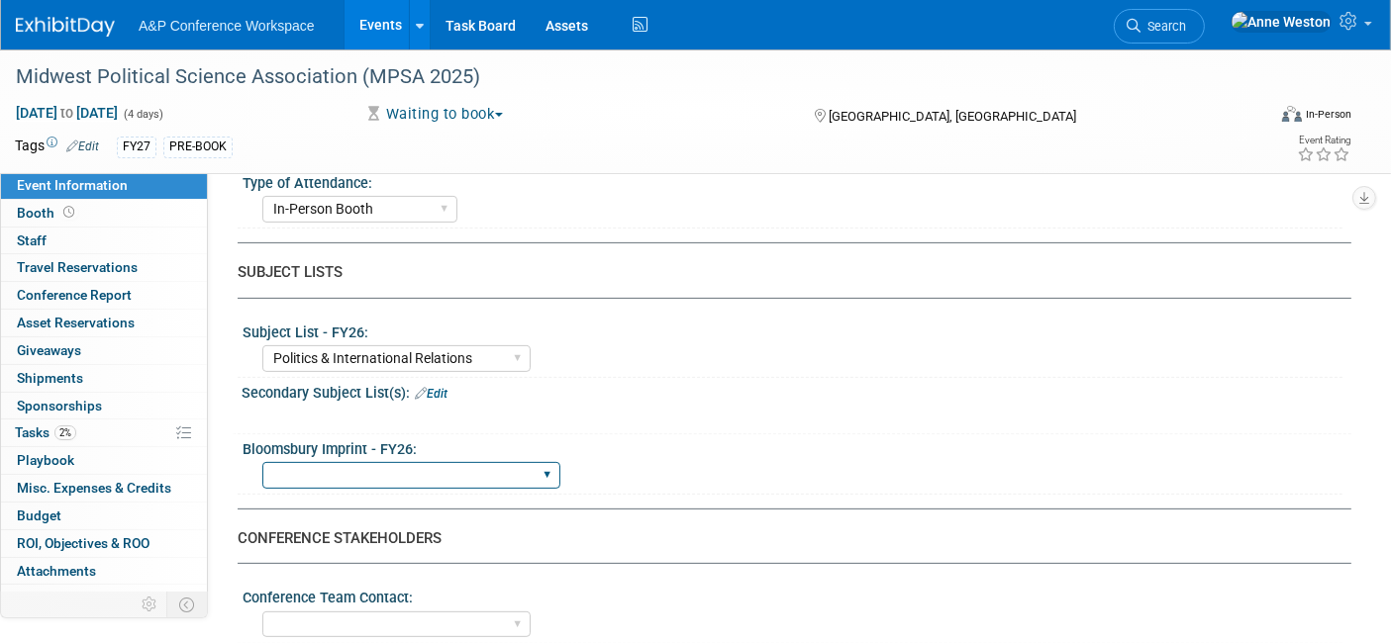
click at [376, 466] on select "Backbeat Bloomsbury Bloomsbury Academic Bloomsbury Digital Resources Bloomsbury…" at bounding box center [411, 475] width 298 height 27
select select "Bloomsbury Academic"
click at [262, 462] on select "Backbeat Bloomsbury Bloomsbury Academic Bloomsbury Digital Resources Bloomsbury…" at bounding box center [411, 475] width 298 height 27
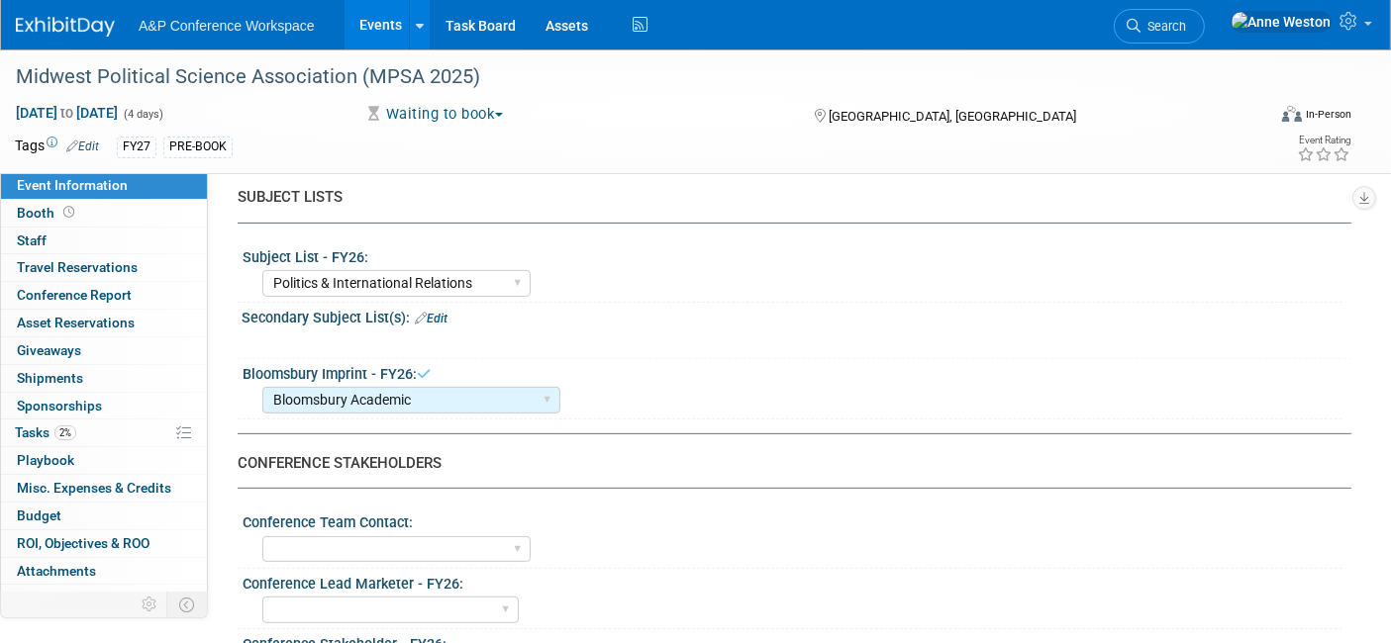
scroll to position [769, 0]
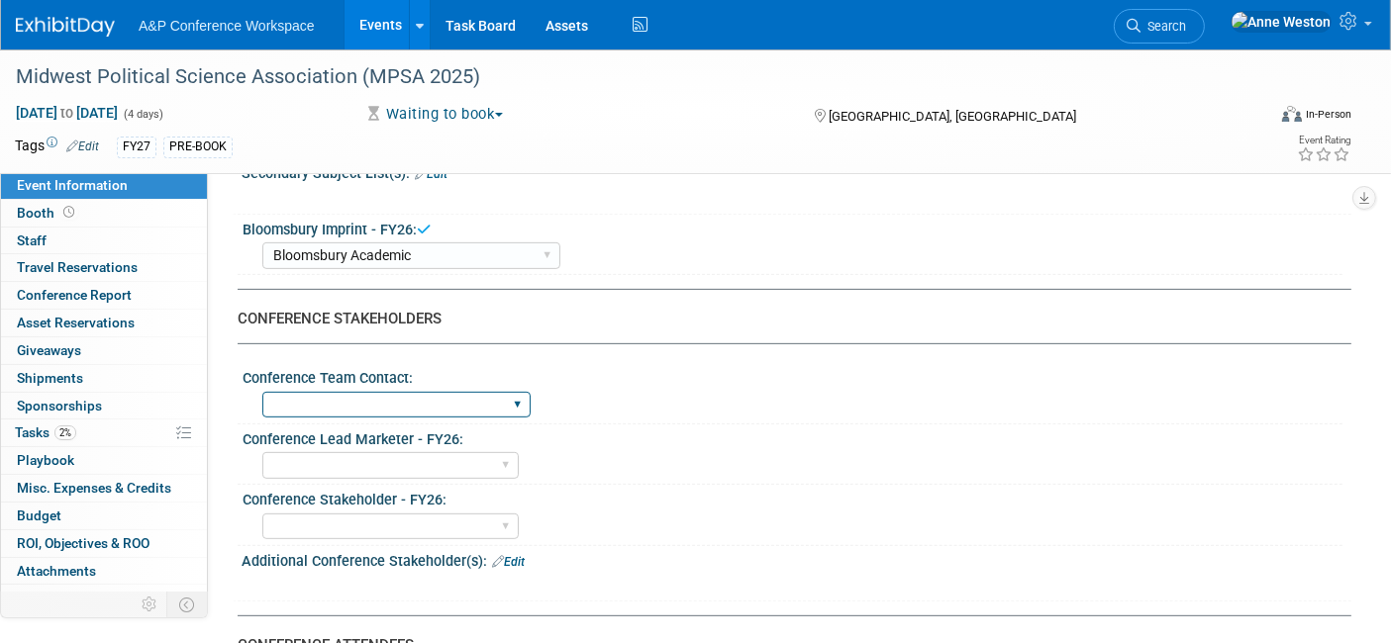
click at [386, 394] on select "Anne Weston Matt Hambridge Amanda Oney Anne Weston & Amanda Oney Anne Weston & …" at bounding box center [396, 405] width 268 height 27
select select "[PERSON_NAME]"
click at [262, 392] on select "Anne Weston Matt Hambridge Amanda Oney Anne Weston & Amanda Oney Anne Weston & …" at bounding box center [396, 405] width 268 height 27
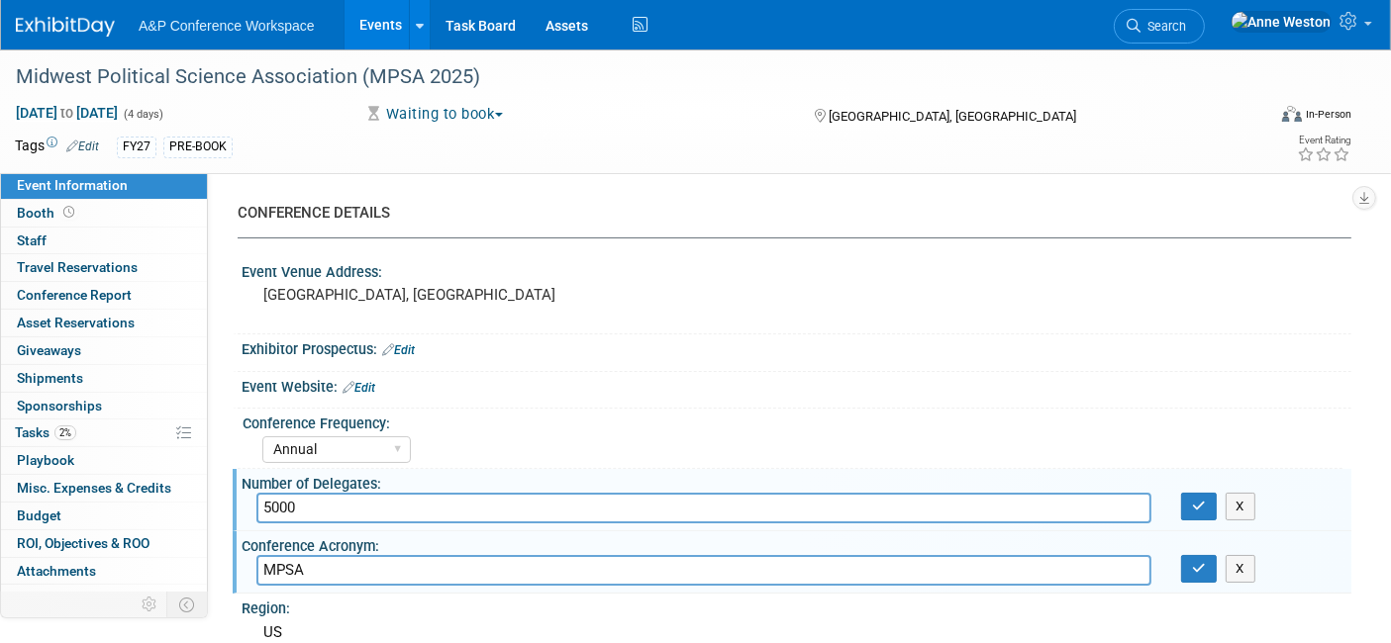
scroll to position [220, 0]
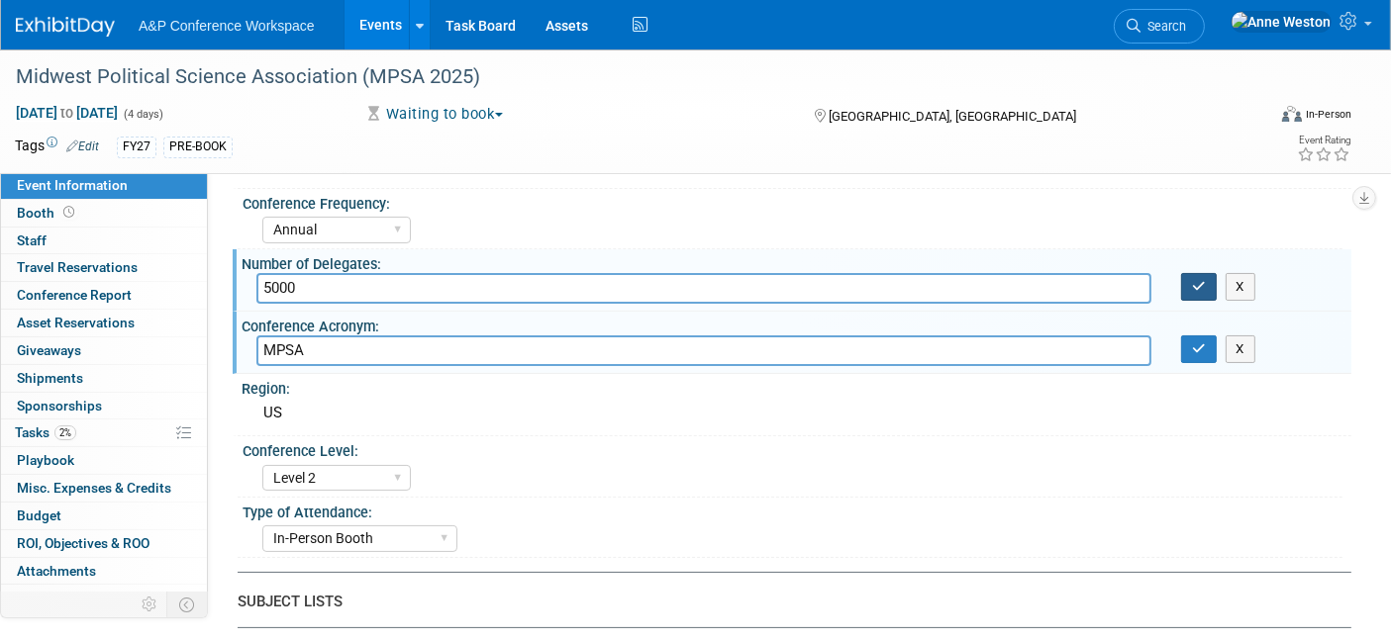
click at [1188, 287] on button "button" at bounding box center [1199, 287] width 36 height 28
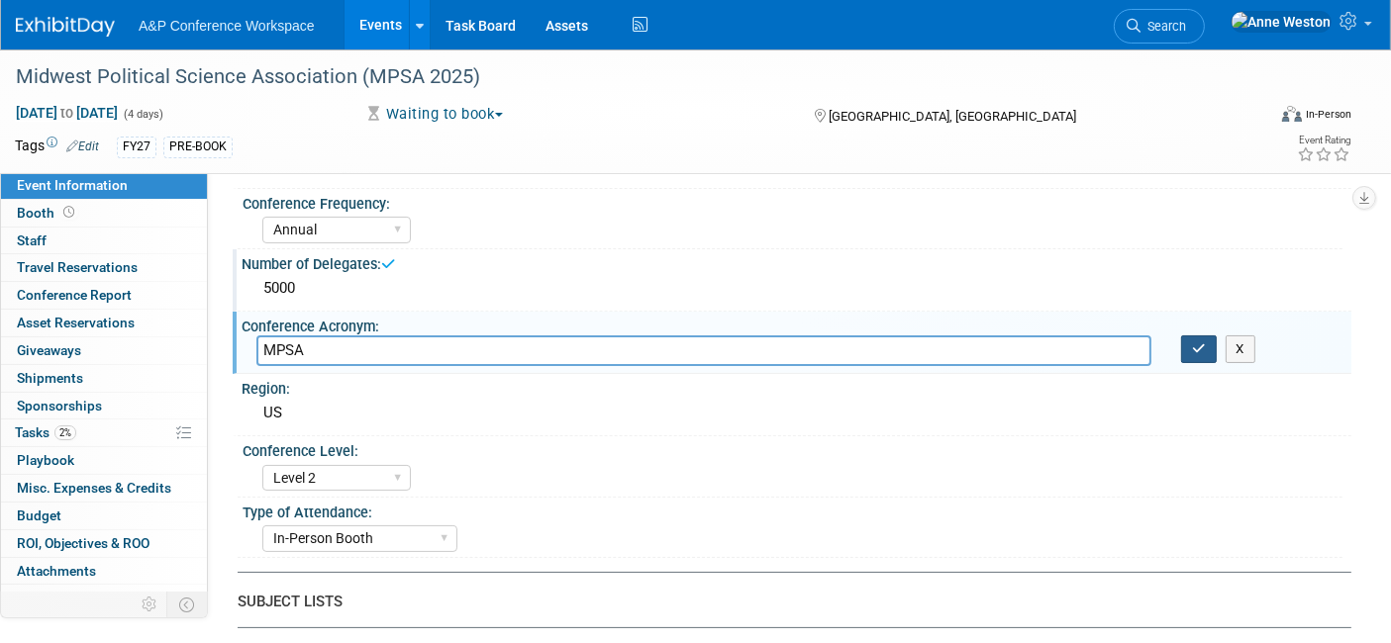
click at [1195, 345] on icon "button" at bounding box center [1199, 349] width 14 height 13
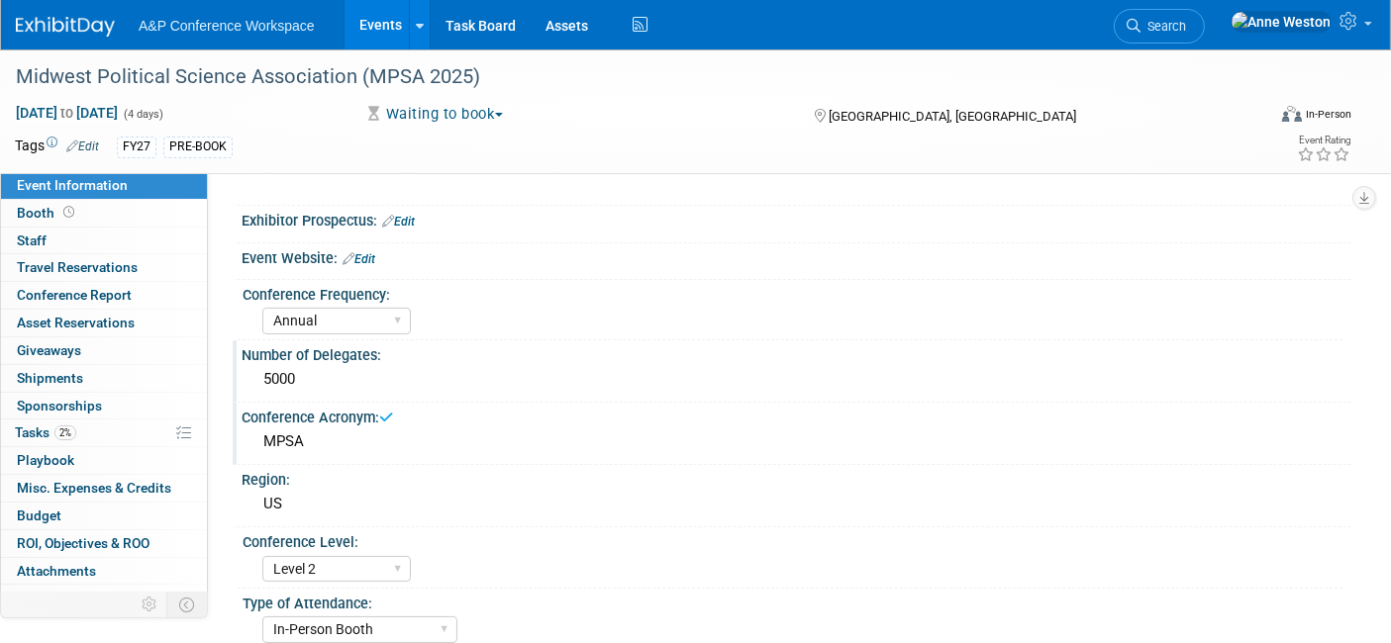
scroll to position [0, 0]
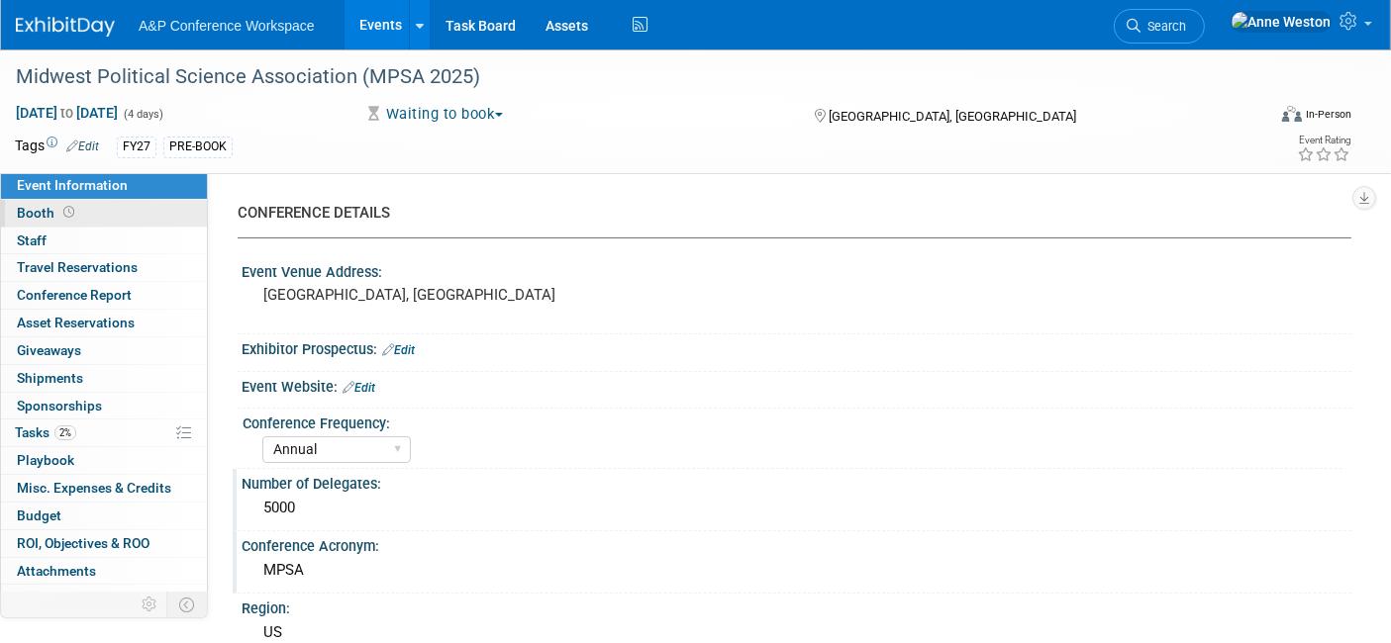
click at [46, 213] on span "Booth" at bounding box center [47, 213] width 61 height 16
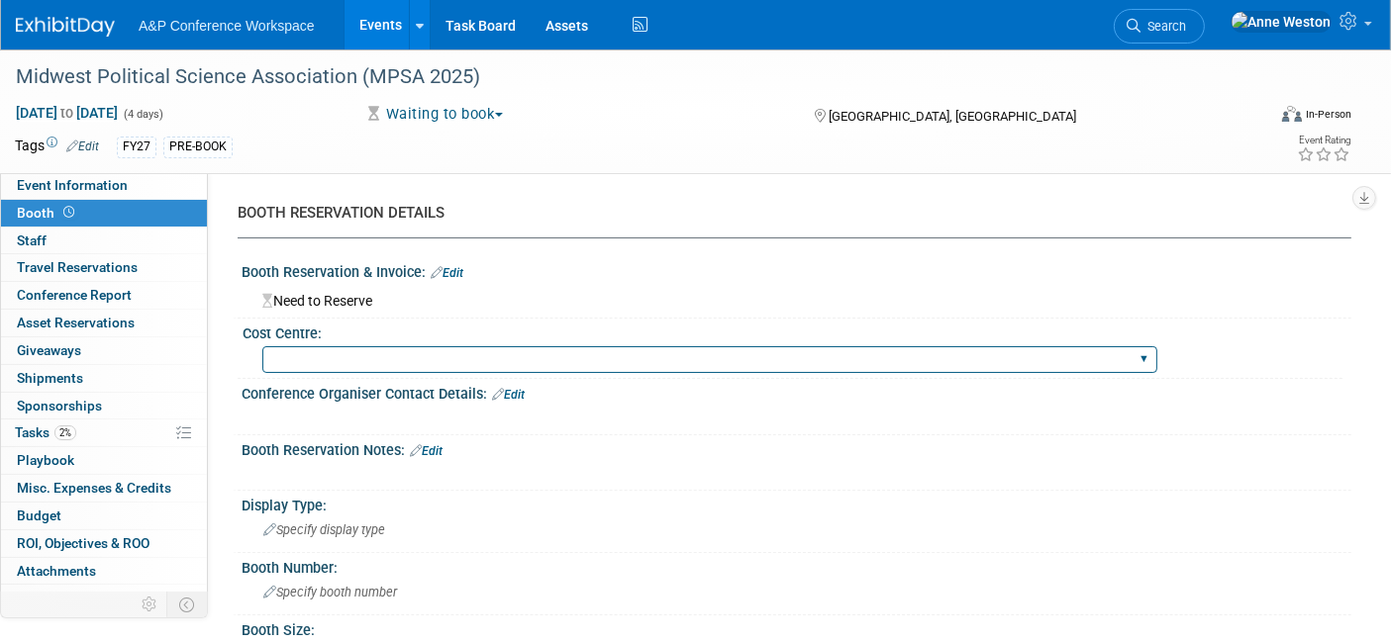
click at [331, 355] on select "BGBG BLRG BPDL BUAV BUIB BUMD COBA COMD CUAP FBAP HART IBIB RGP DIGI BUHA ABC-C…" at bounding box center [709, 359] width 895 height 27
select select "CUAP"
click at [262, 346] on select "BGBG BLRG BPDL BUAV BUIB BUMD COBA COMD CUAP FBAP HART IBIB RGP DIGI BUHA ABC-C…" at bounding box center [709, 359] width 895 height 27
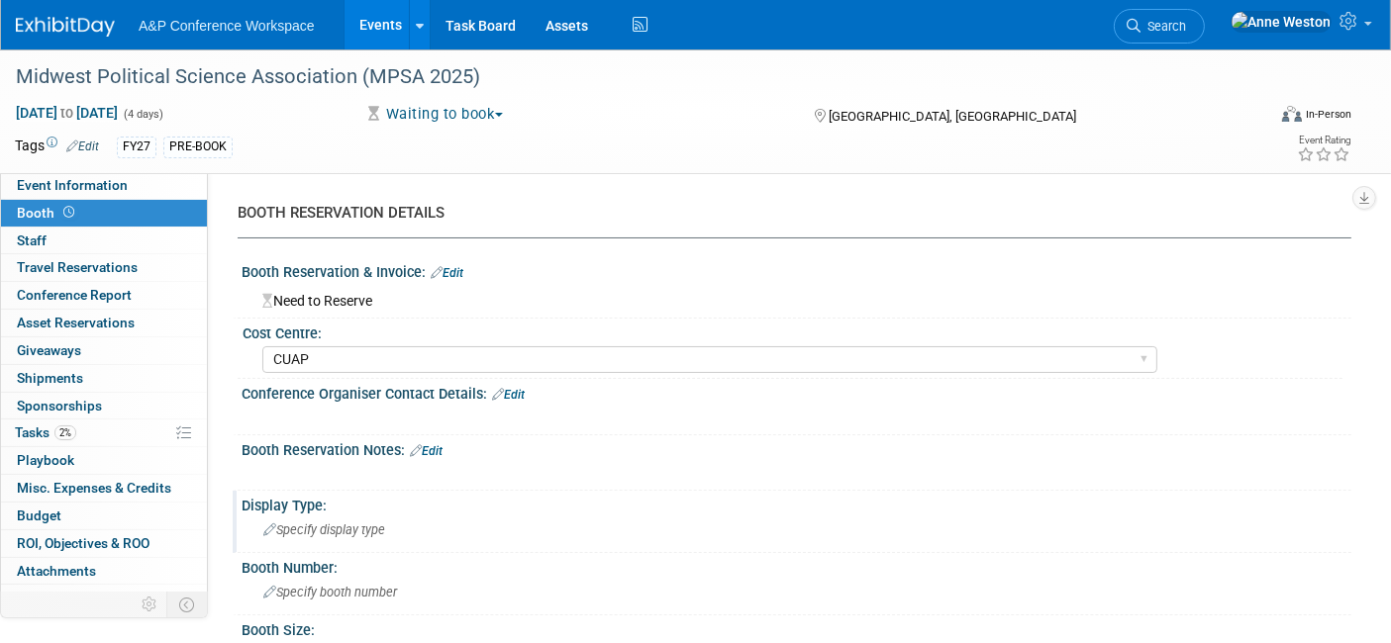
click at [353, 528] on span "Specify display type" at bounding box center [324, 530] width 122 height 15
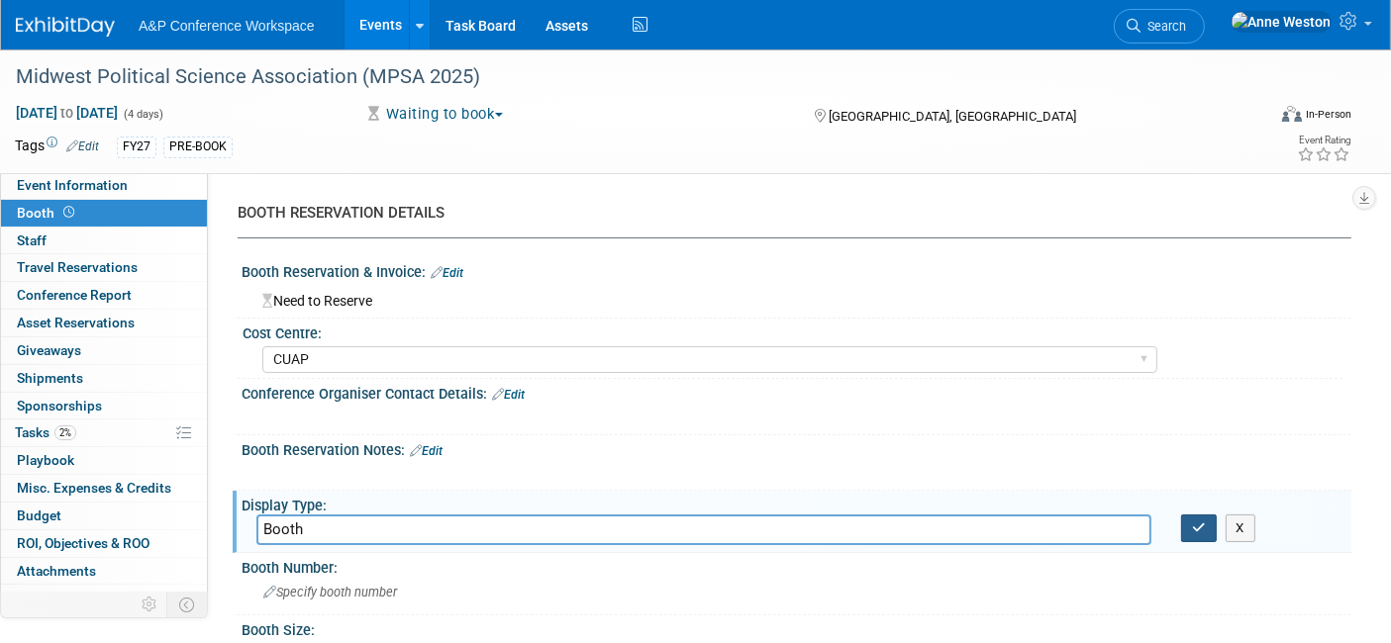
type input "Booth"
click at [1189, 535] on button "button" at bounding box center [1199, 529] width 36 height 28
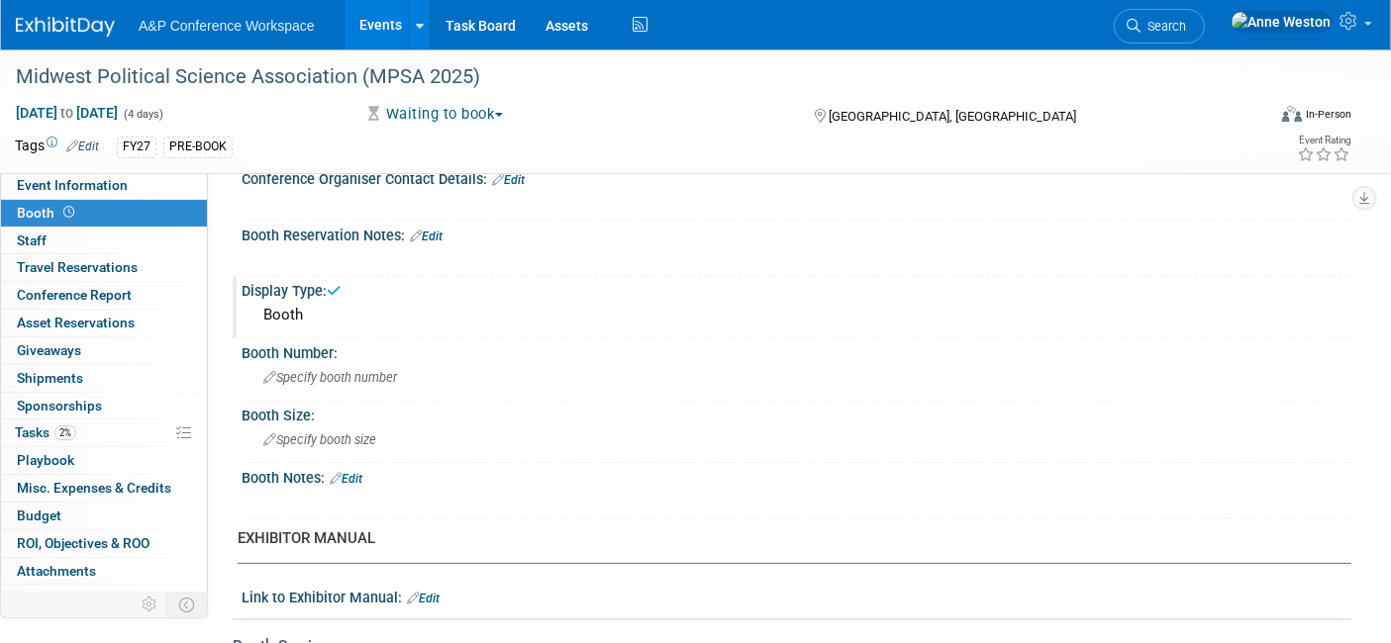
scroll to position [220, 0]
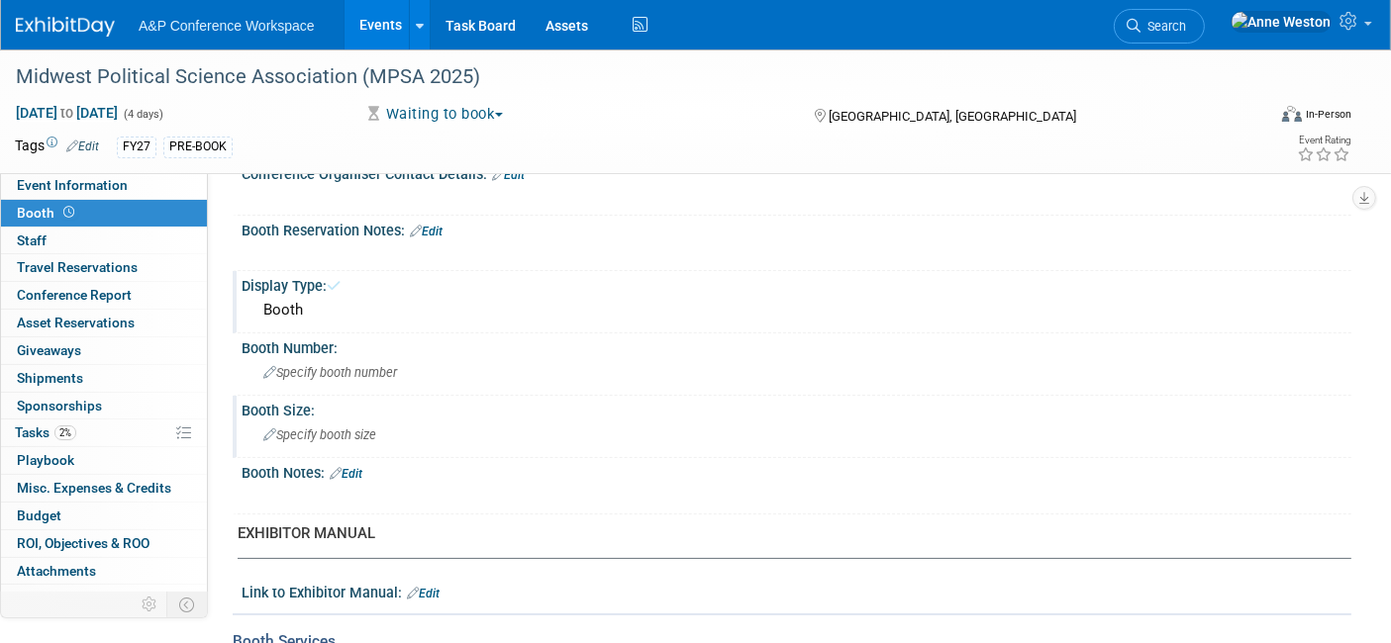
click at [312, 430] on span "Specify booth size" at bounding box center [319, 435] width 113 height 15
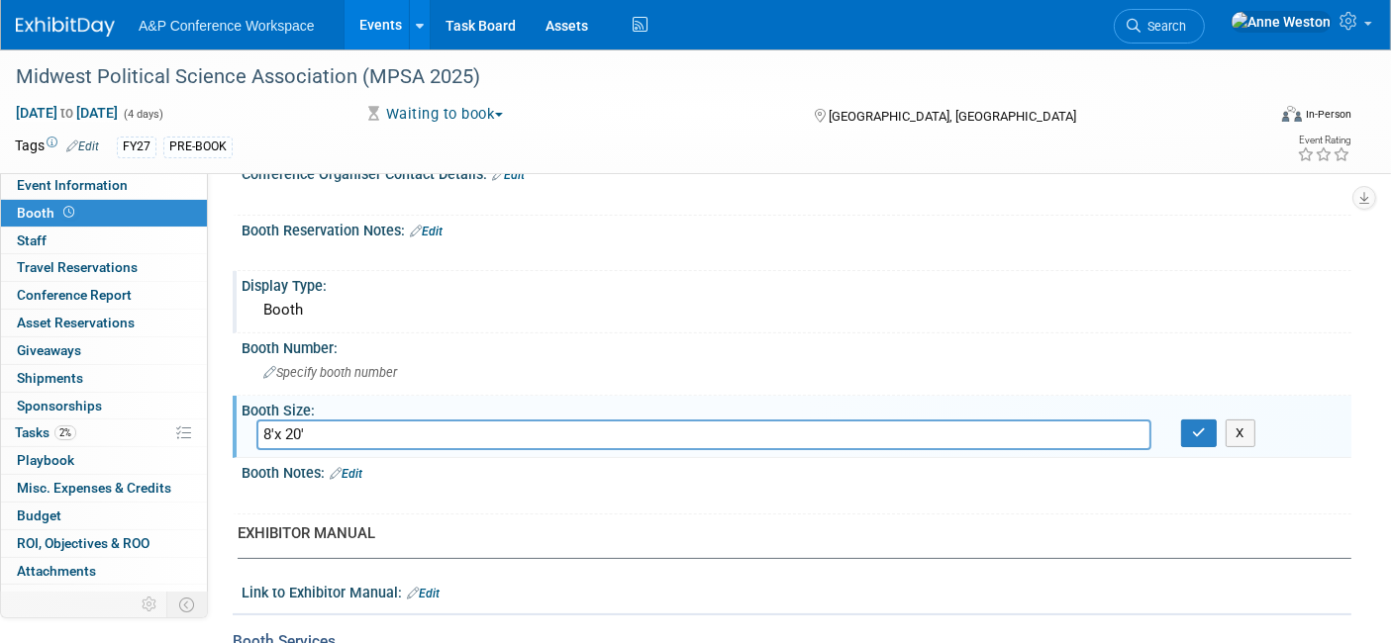
click at [269, 429] on input "8'x 20'" at bounding box center [703, 435] width 895 height 31
type input "8 'x 20'"
click at [1195, 432] on icon "button" at bounding box center [1199, 433] width 14 height 13
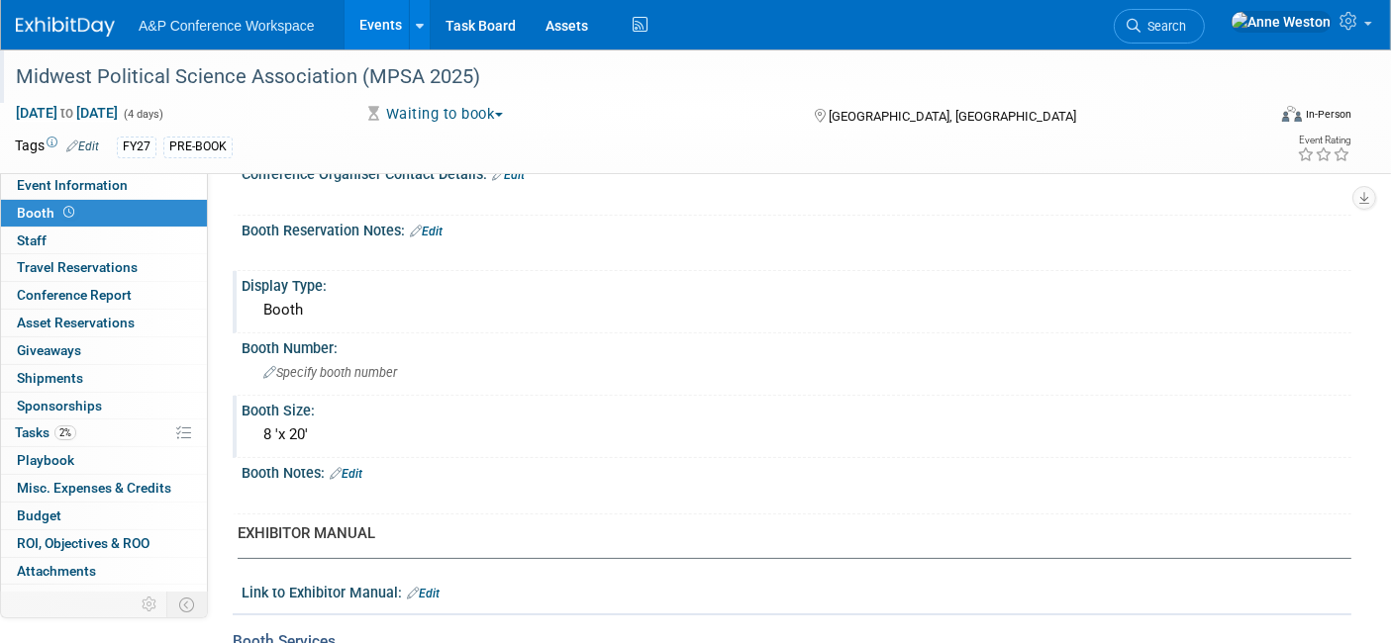
click at [460, 74] on div "Midwest Political Science Association (MPSA 2025)" at bounding box center [623, 77] width 1228 height 36
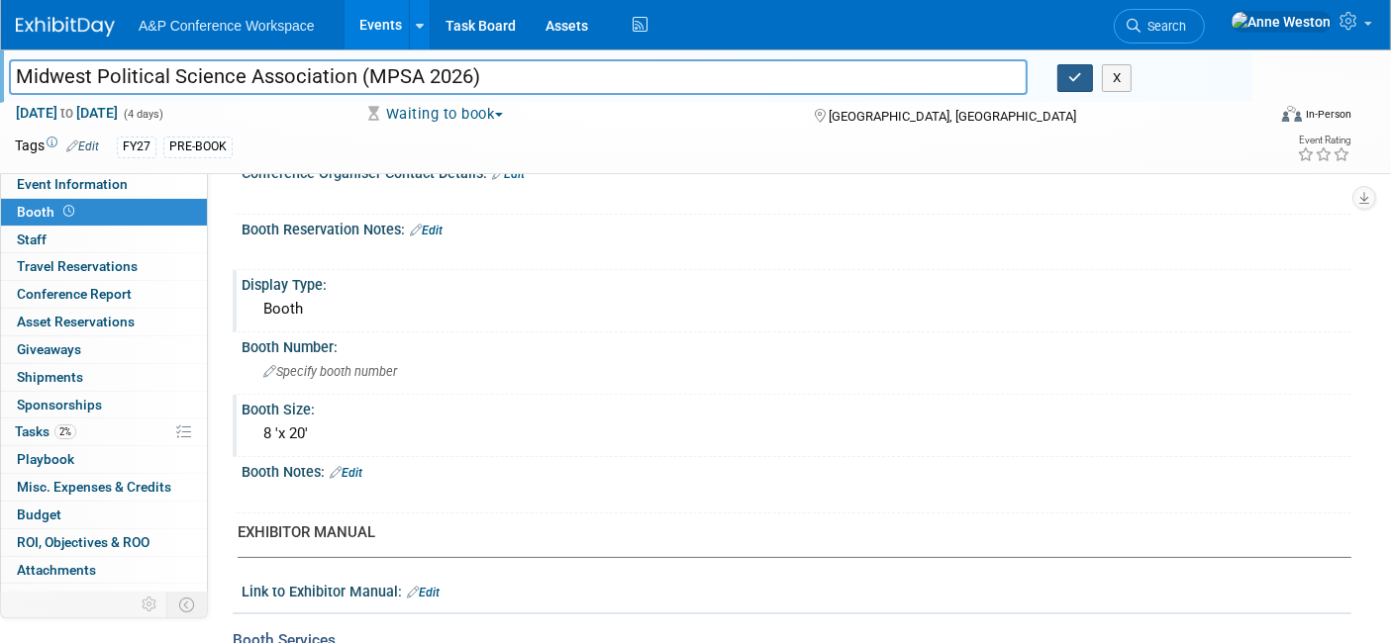
type input "Midwest Political Science Association (MPSA 2026)"
click at [1069, 80] on icon "button" at bounding box center [1075, 77] width 14 height 13
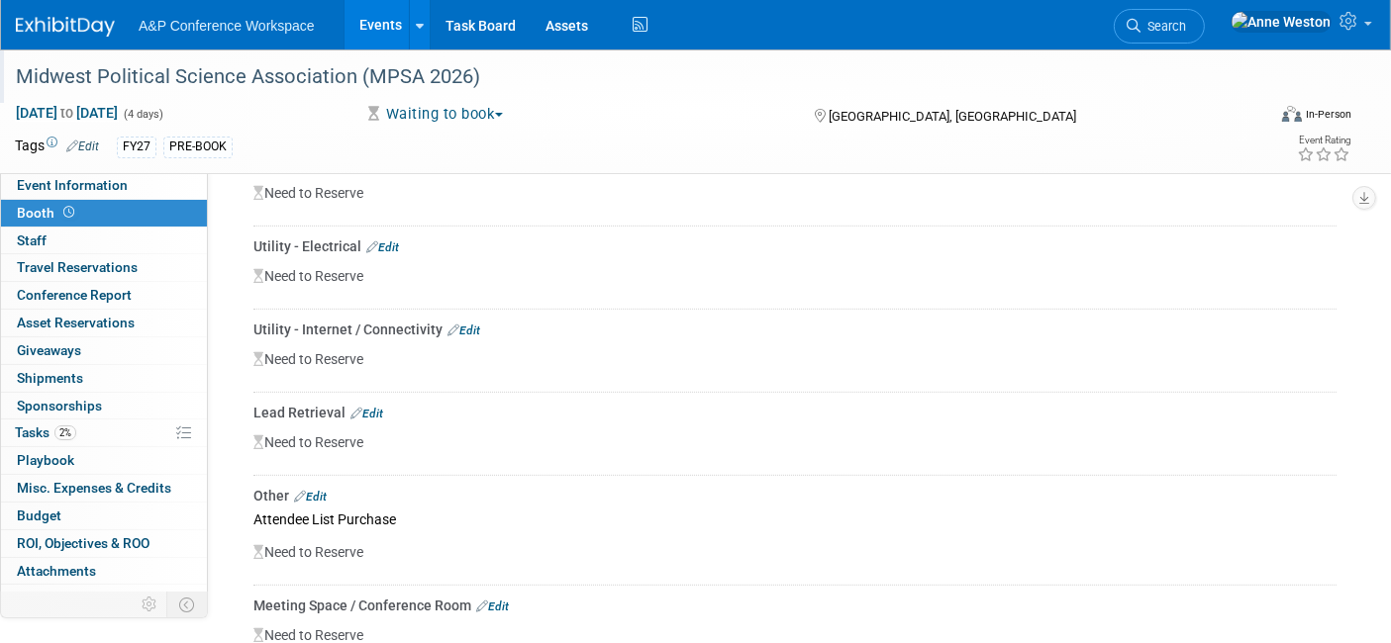
scroll to position [1026, 0]
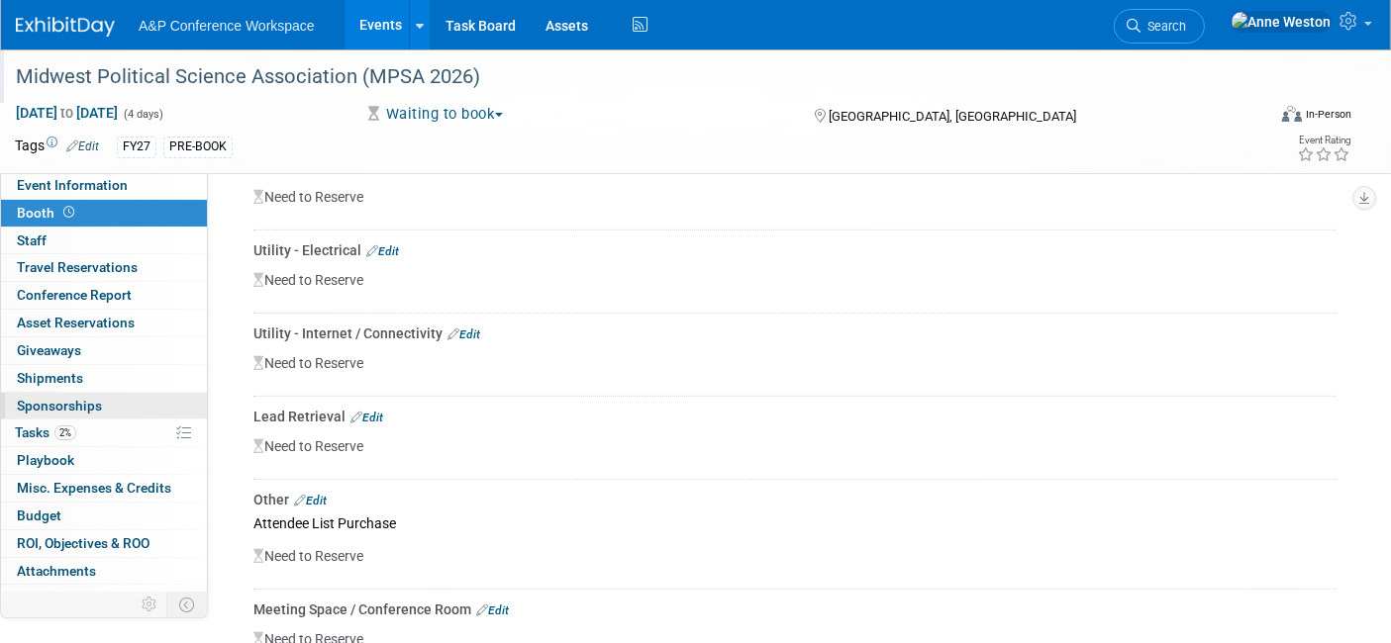
click at [73, 417] on link "0 Sponsorships 0" at bounding box center [104, 406] width 206 height 27
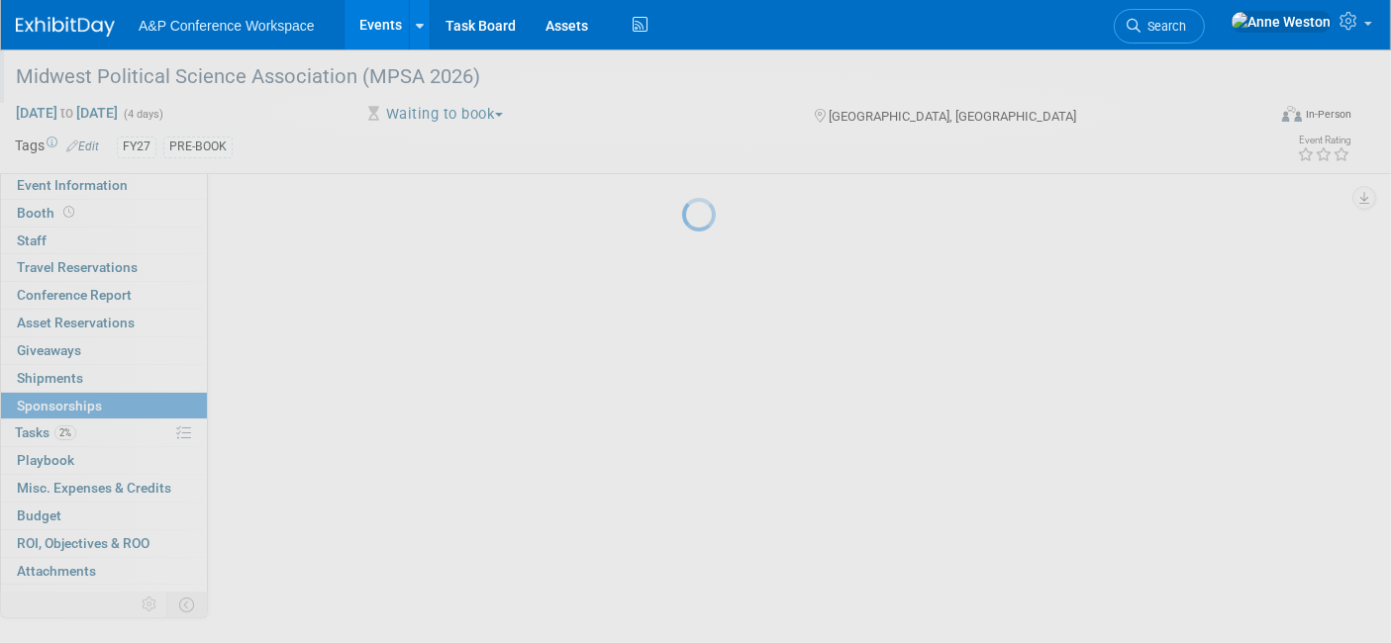
scroll to position [0, 0]
click at [682, 426] on div at bounding box center [696, 321] width 28 height 643
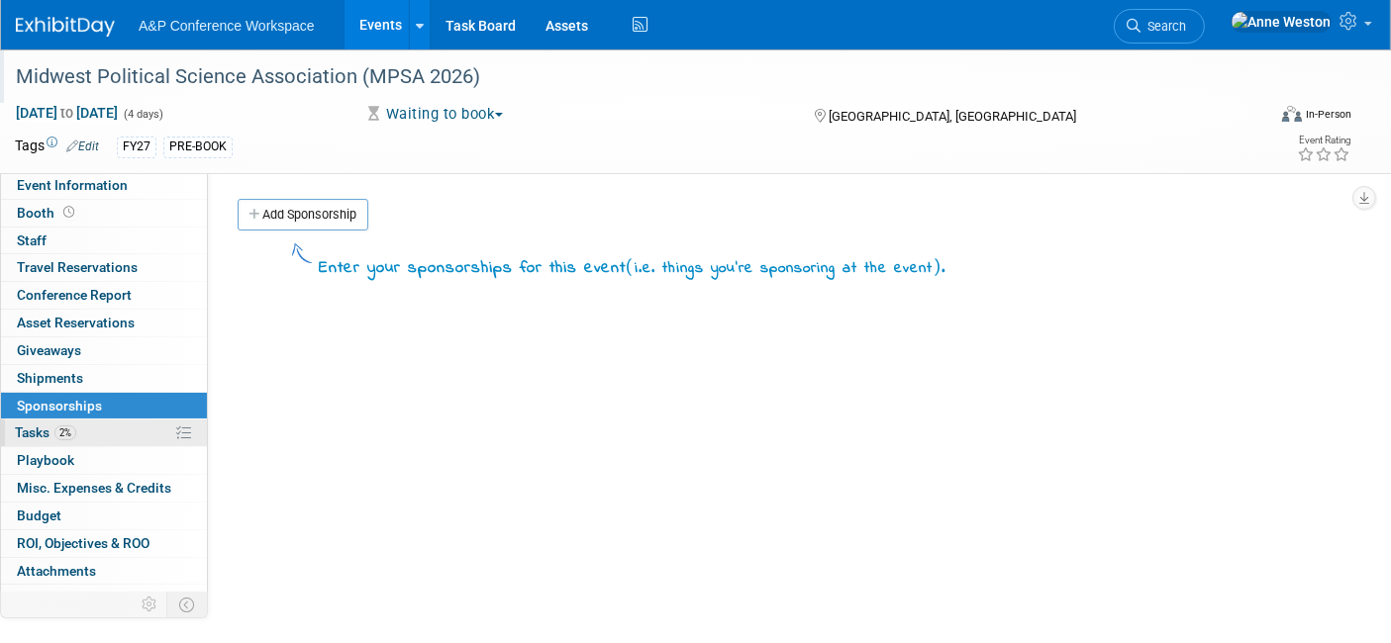
click at [61, 428] on span "2%" at bounding box center [65, 433] width 22 height 15
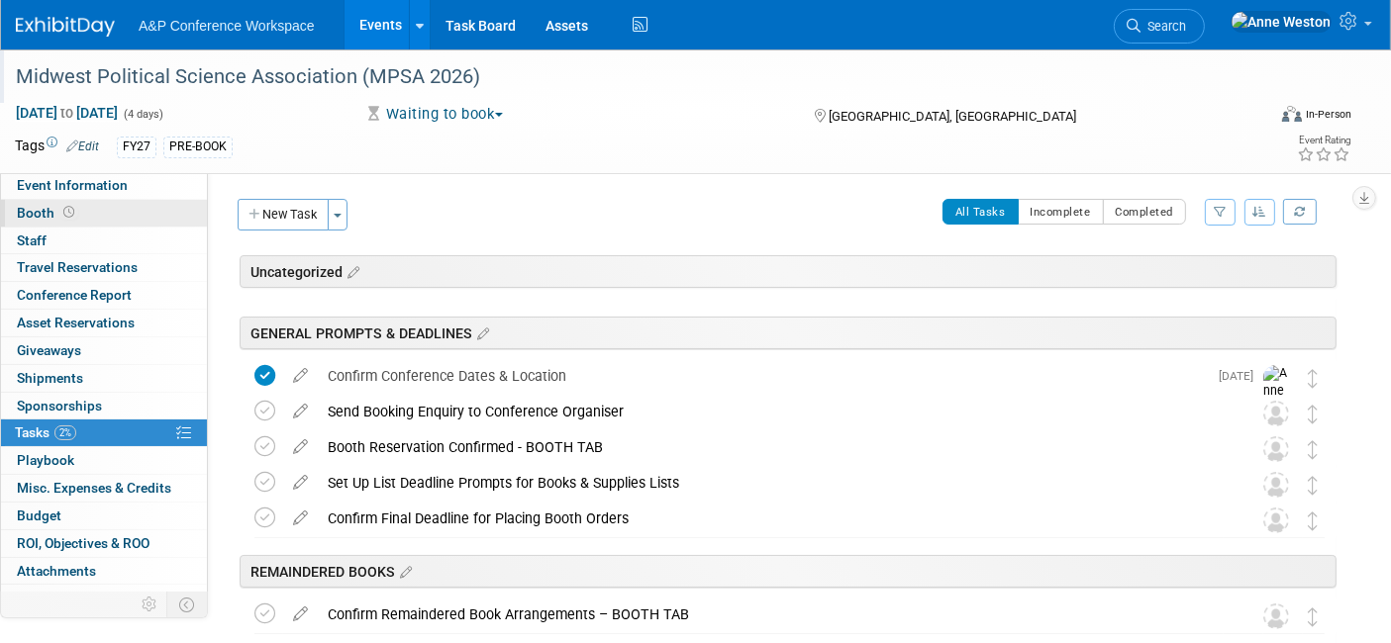
click at [49, 222] on link "Booth" at bounding box center [104, 213] width 206 height 27
select select "CUAP"
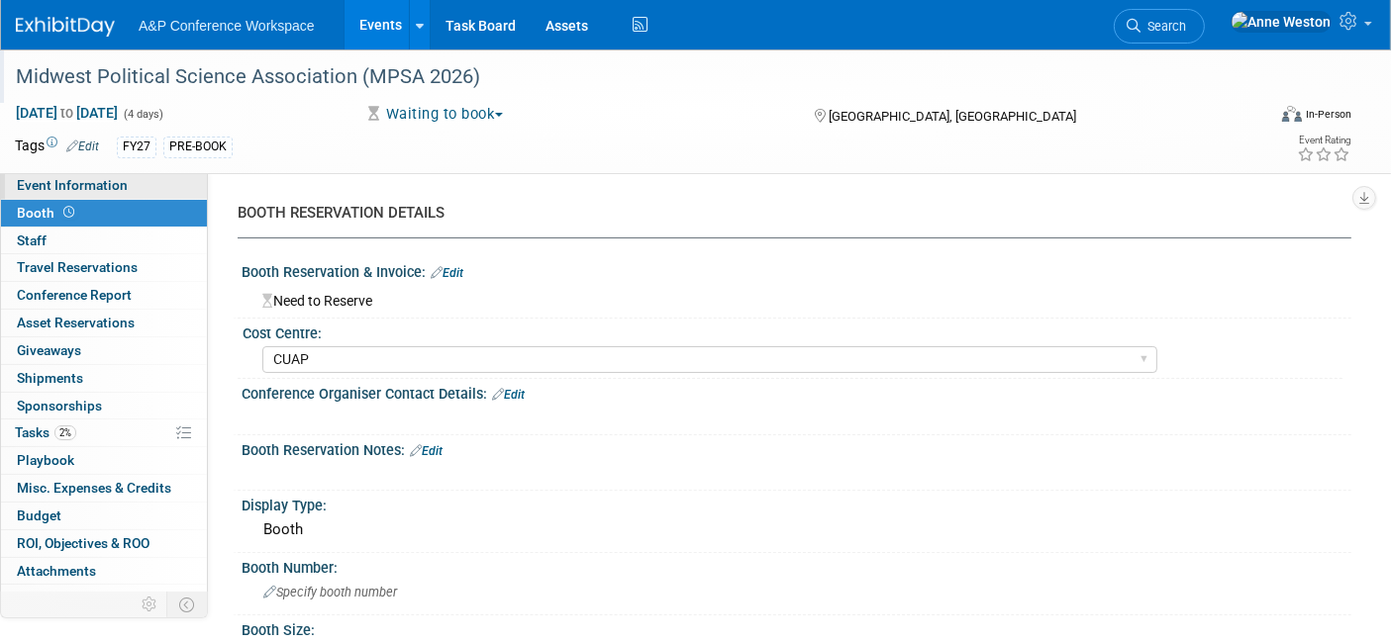
click at [31, 181] on span "Event Information" at bounding box center [72, 185] width 111 height 16
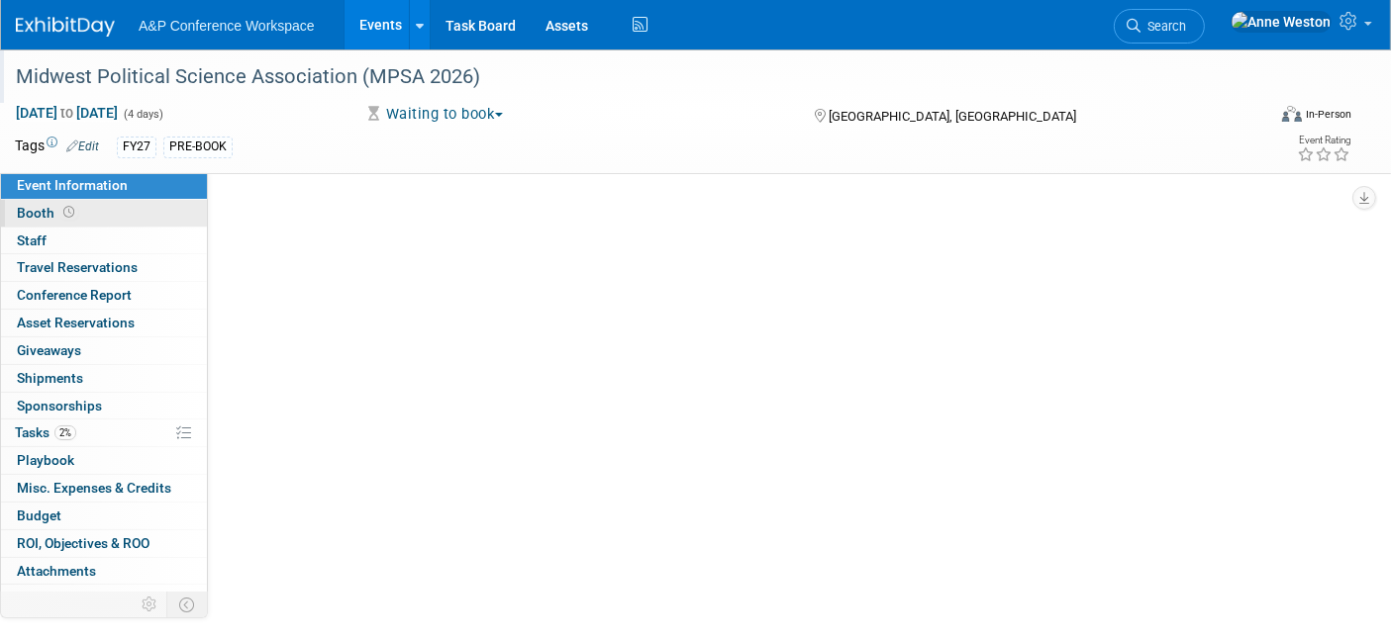
select select "Annual"
select select "Level 2"
select select "In-Person Booth"
select select "Politics & International Relations"
select select "Bloomsbury Academic"
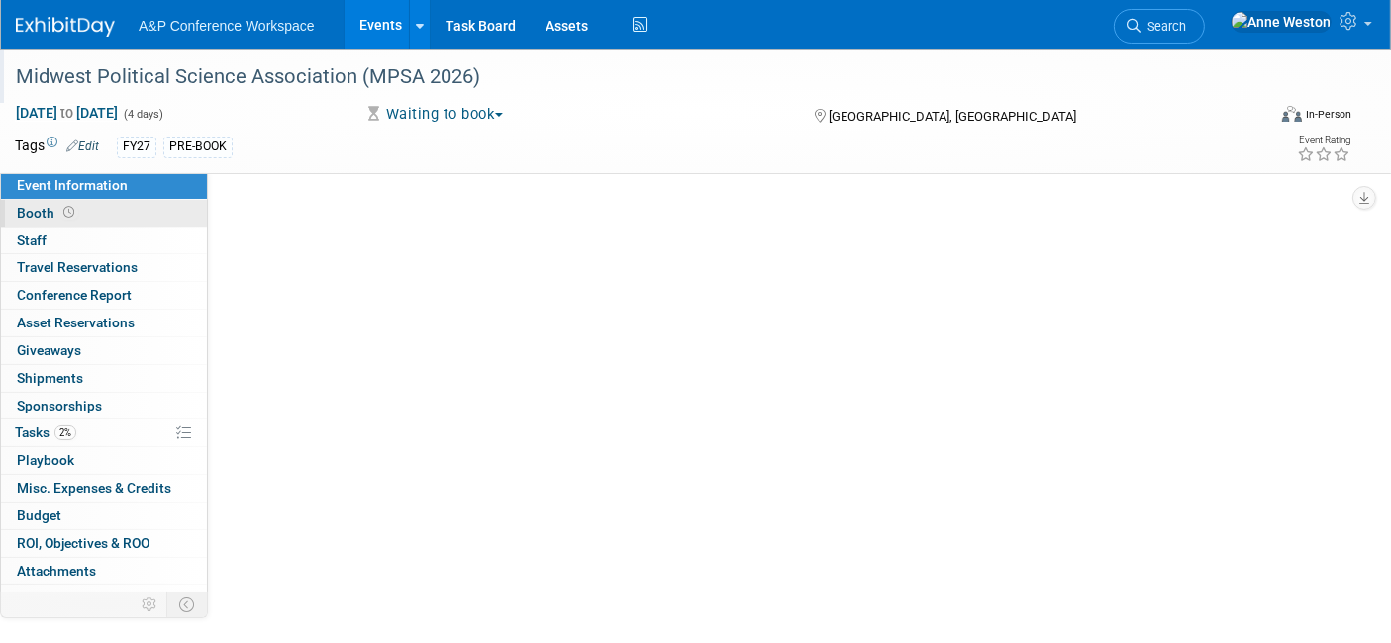
select select "[PERSON_NAME]"
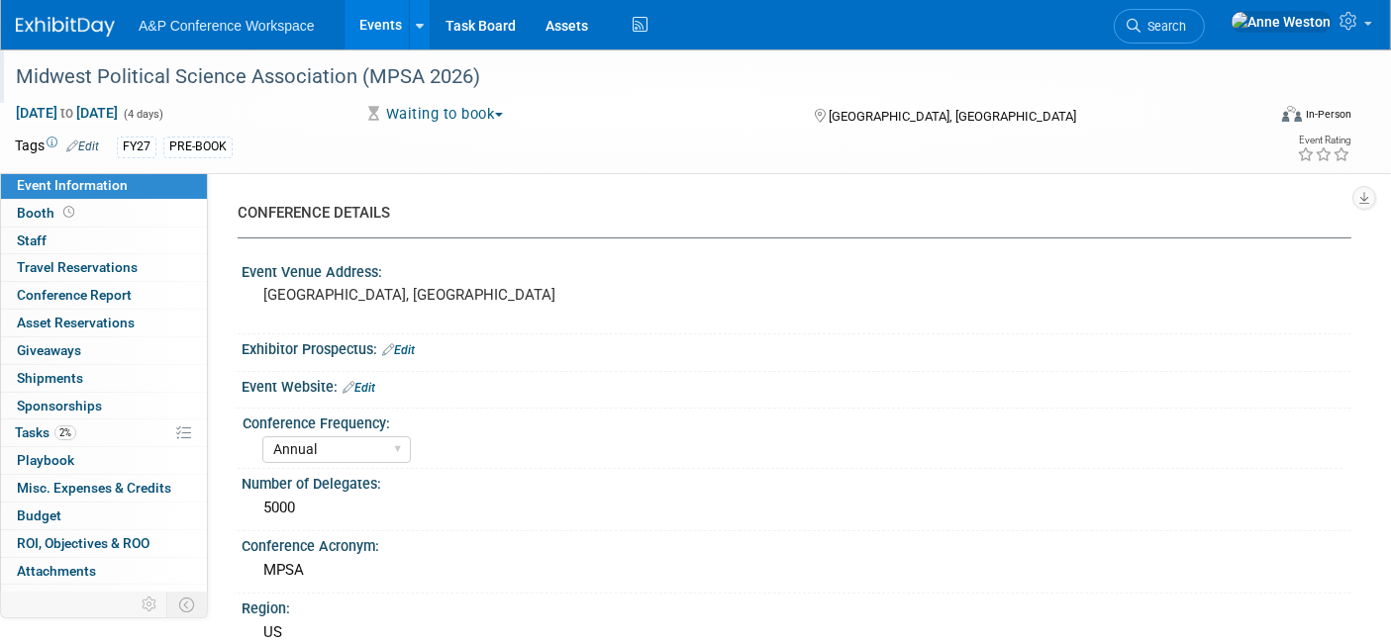
click at [362, 383] on link "Edit" at bounding box center [359, 388] width 33 height 14
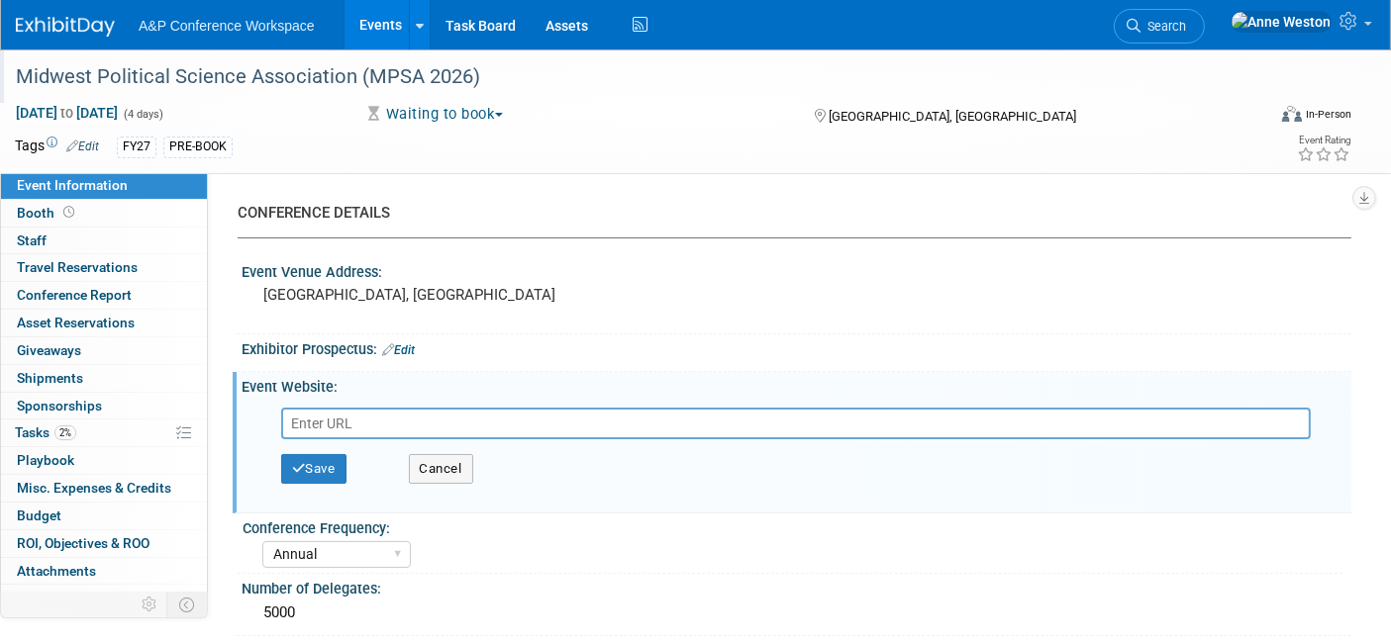
paste input "https://www.mpsanet.org/conference/"
type input "https://www.mpsanet.org/conference/"
click at [305, 467] on button "Save" at bounding box center [313, 469] width 65 height 30
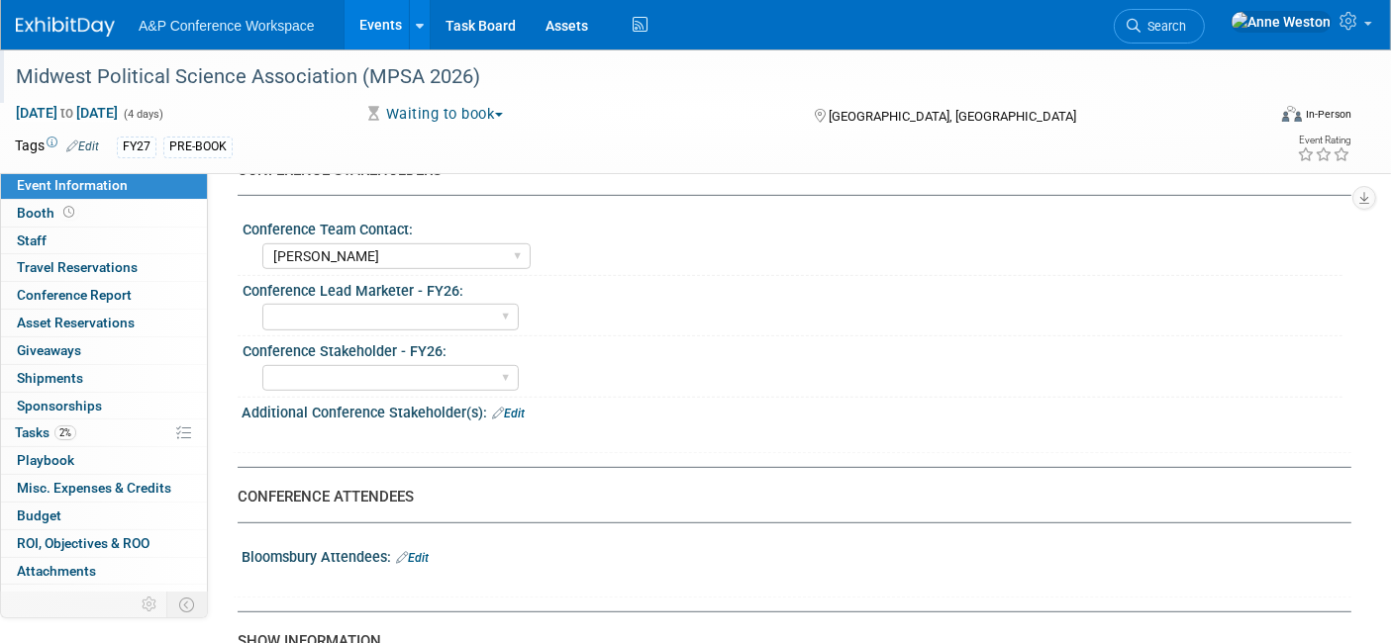
scroll to position [990, 0]
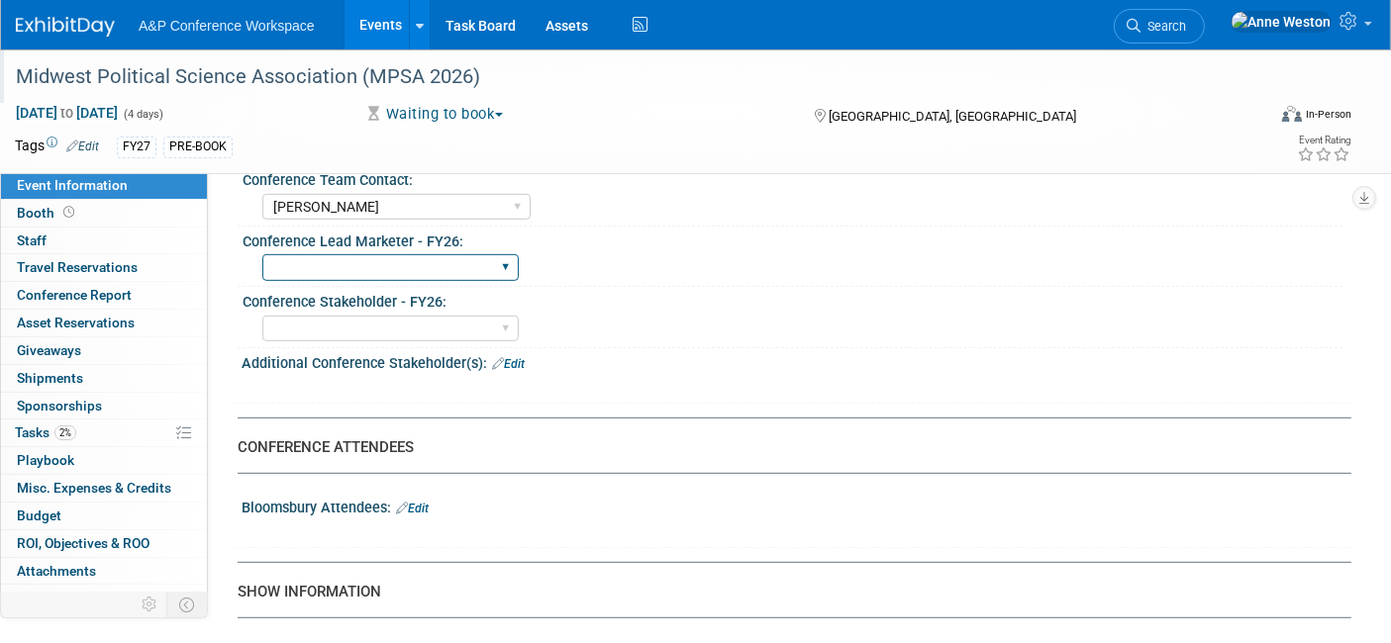
click at [364, 255] on select "Abigail Larkin Alice Billington Ami Reitmeier Amy Suratia Andy Boyd Anna Robert…" at bounding box center [390, 267] width 256 height 27
select select "[PERSON_NAME]"
click at [262, 254] on select "Abigail Larkin Alice Billington Ami Reitmeier Amy Suratia Andy Boyd Anna Robert…" at bounding box center [390, 267] width 256 height 27
click at [512, 348] on div "Additional Conference Stakeholder(s): Edit" at bounding box center [797, 361] width 1110 height 26
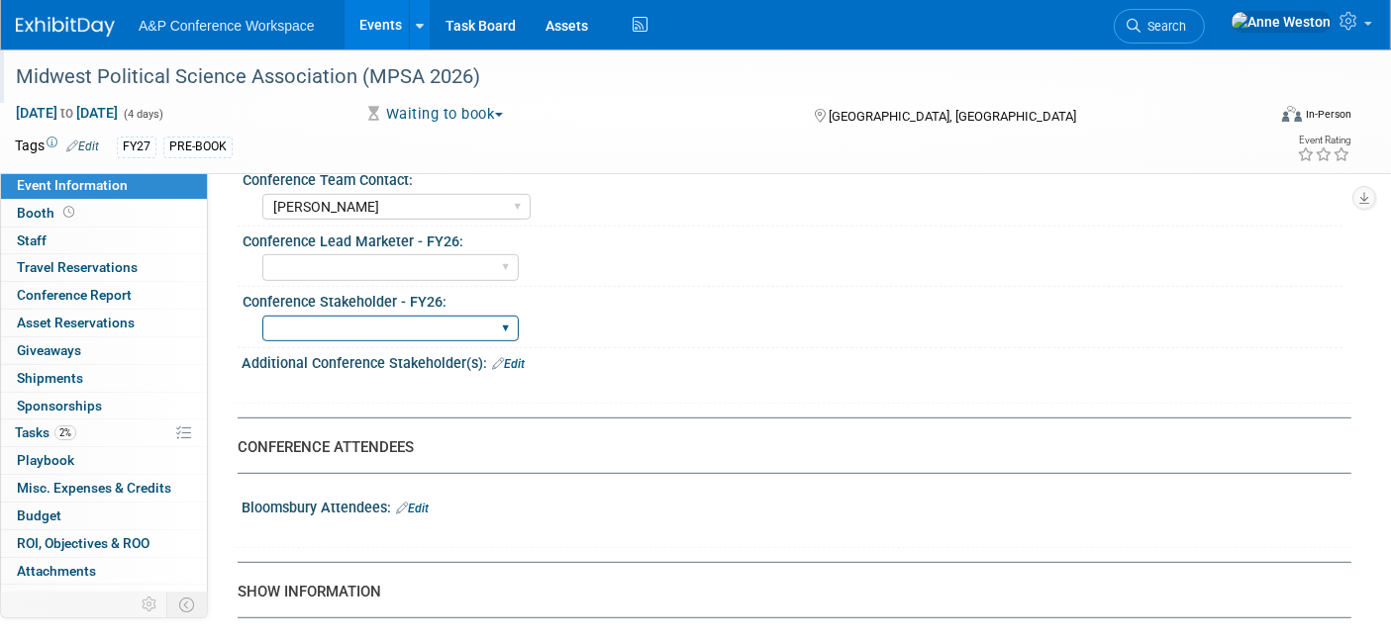
click at [393, 324] on select "Abigail Larkin Alice Billington Ami Reitmeier Amy Suratia Andy Boyd Anna Robert…" at bounding box center [390, 329] width 256 height 27
select select "[PERSON_NAME]"
click at [262, 316] on select "Abigail Larkin Alice Billington Ami Reitmeier Amy Suratia Andy Boyd Anna Robert…" at bounding box center [390, 329] width 256 height 27
click at [511, 357] on link "Edit" at bounding box center [508, 364] width 33 height 14
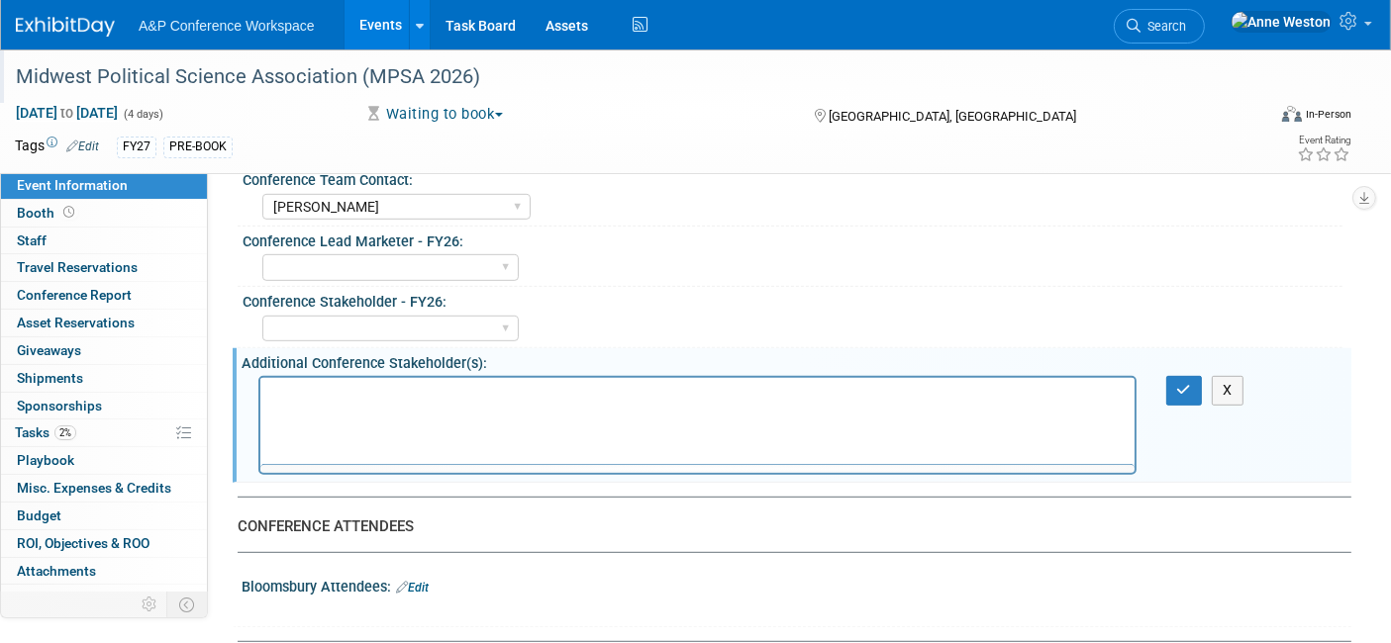
scroll to position [0, 0]
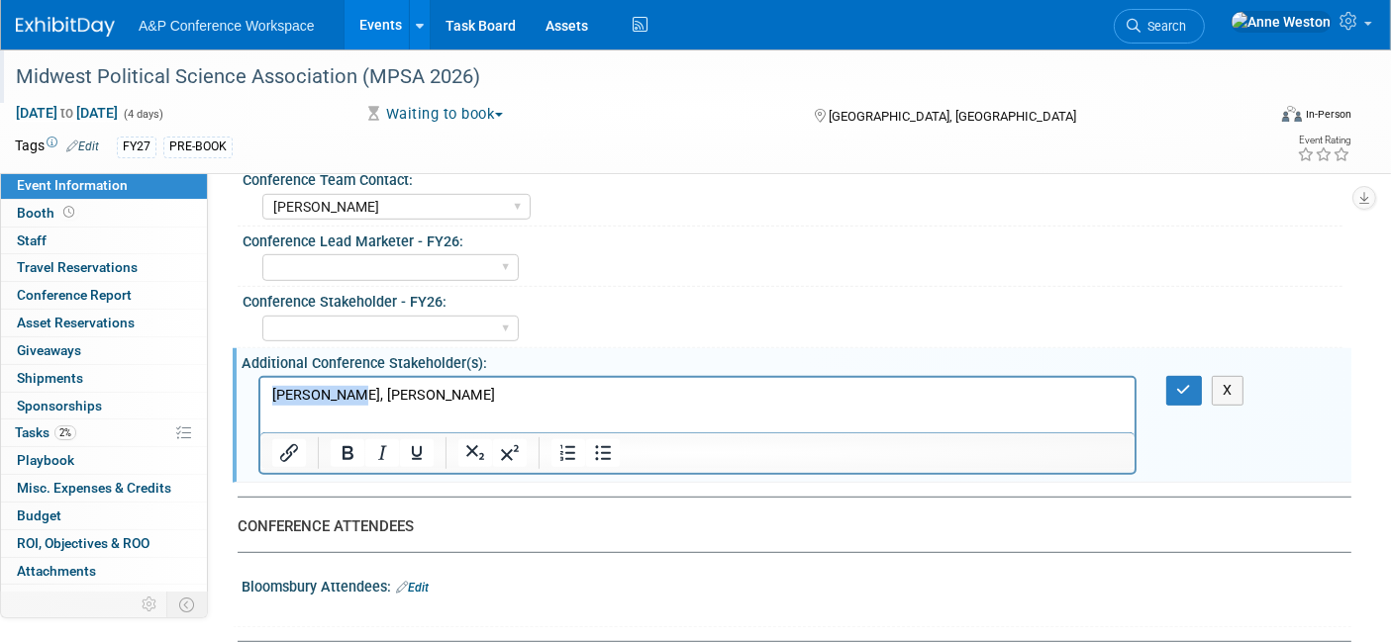
drag, startPoint x: 335, startPoint y: 392, endPoint x: 482, endPoint y: 762, distance: 398.5
click at [259, 393] on html "Alex Kind, Haaris Naqvi" at bounding box center [696, 392] width 874 height 28
click at [1190, 383] on icon "button" at bounding box center [1184, 390] width 15 height 14
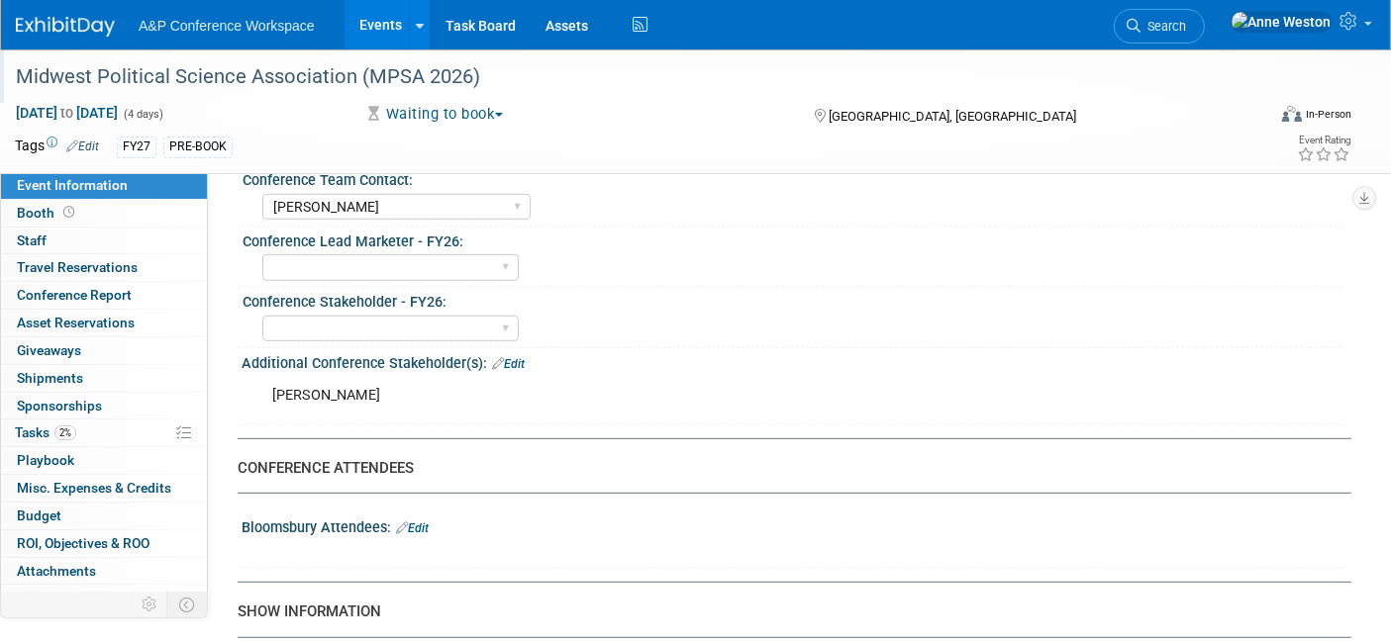
click at [422, 522] on link "Edit" at bounding box center [412, 529] width 33 height 14
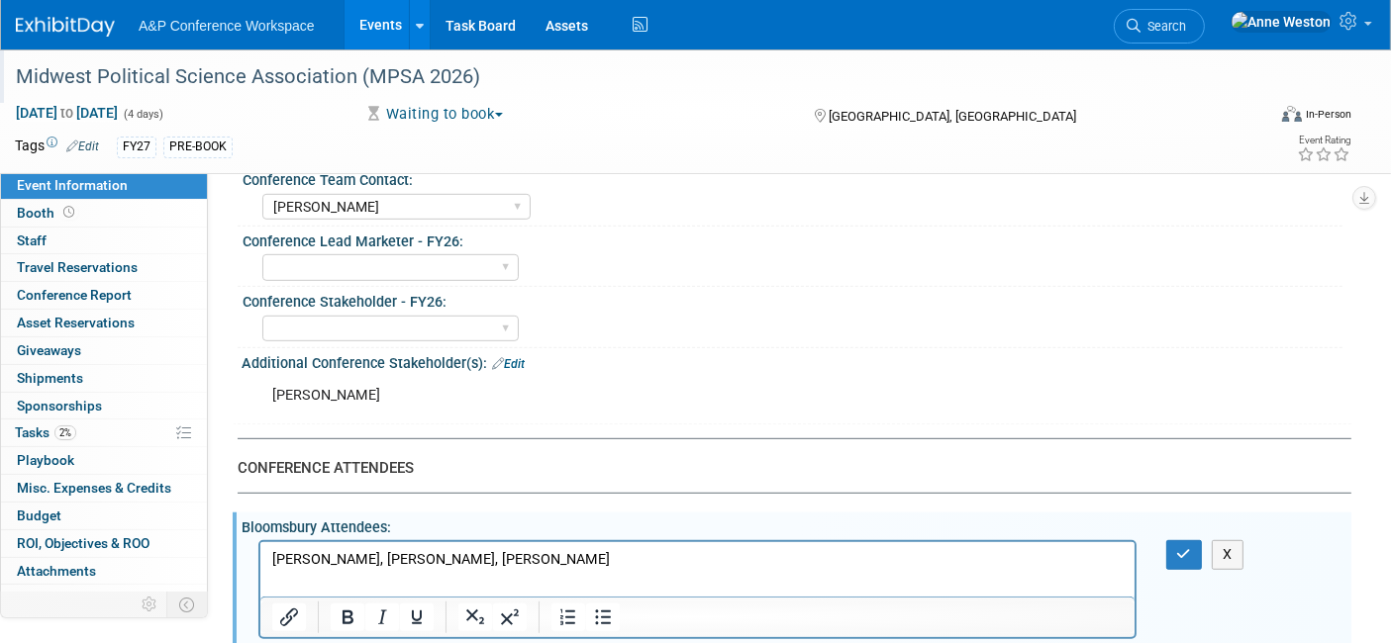
click at [354, 563] on p "Joseph Parry, Michael Kerns, Lilith Dorko" at bounding box center [696, 560] width 851 height 20
click at [366, 582] on p "Michael Kerns, Lilith Dorko" at bounding box center [696, 580] width 851 height 20
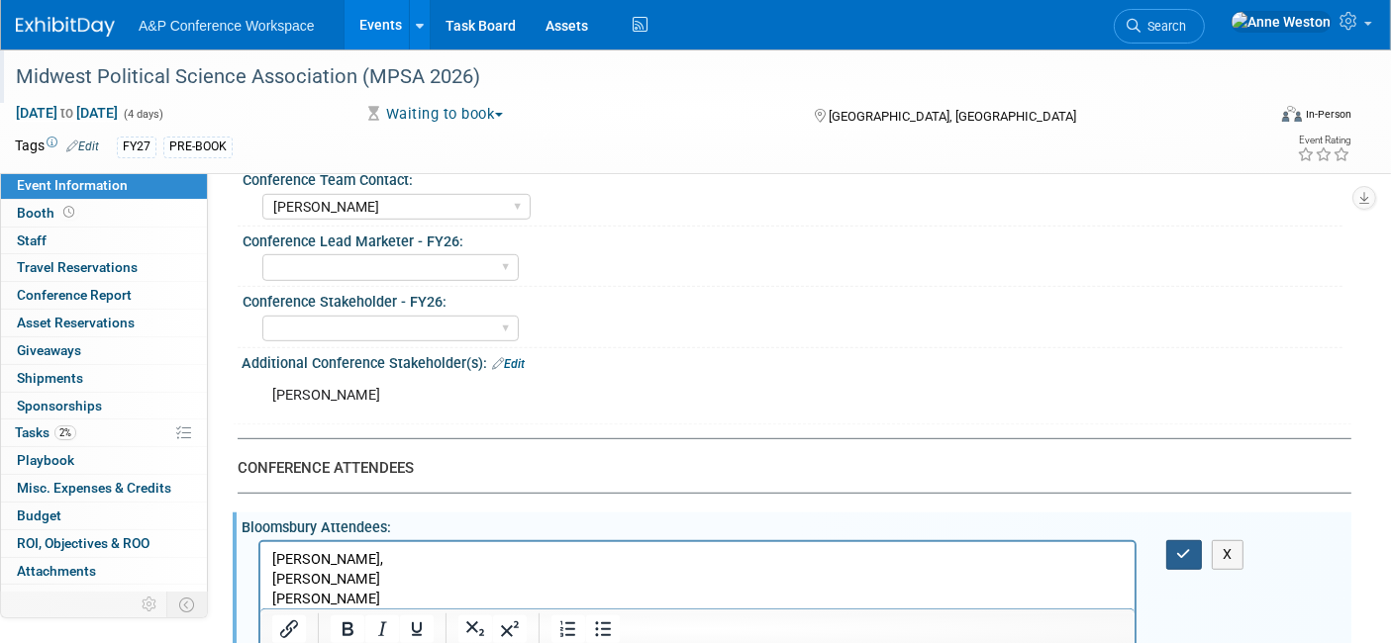
click at [1179, 547] on icon "button" at bounding box center [1184, 554] width 15 height 14
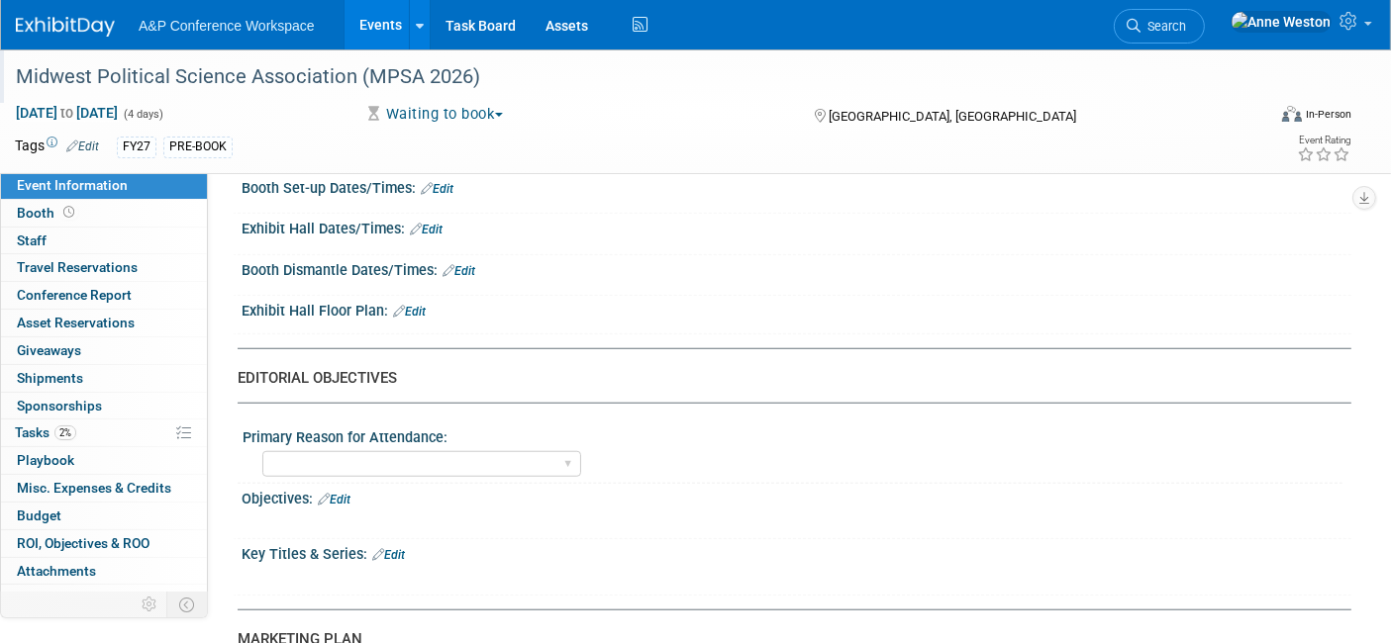
scroll to position [1649, 0]
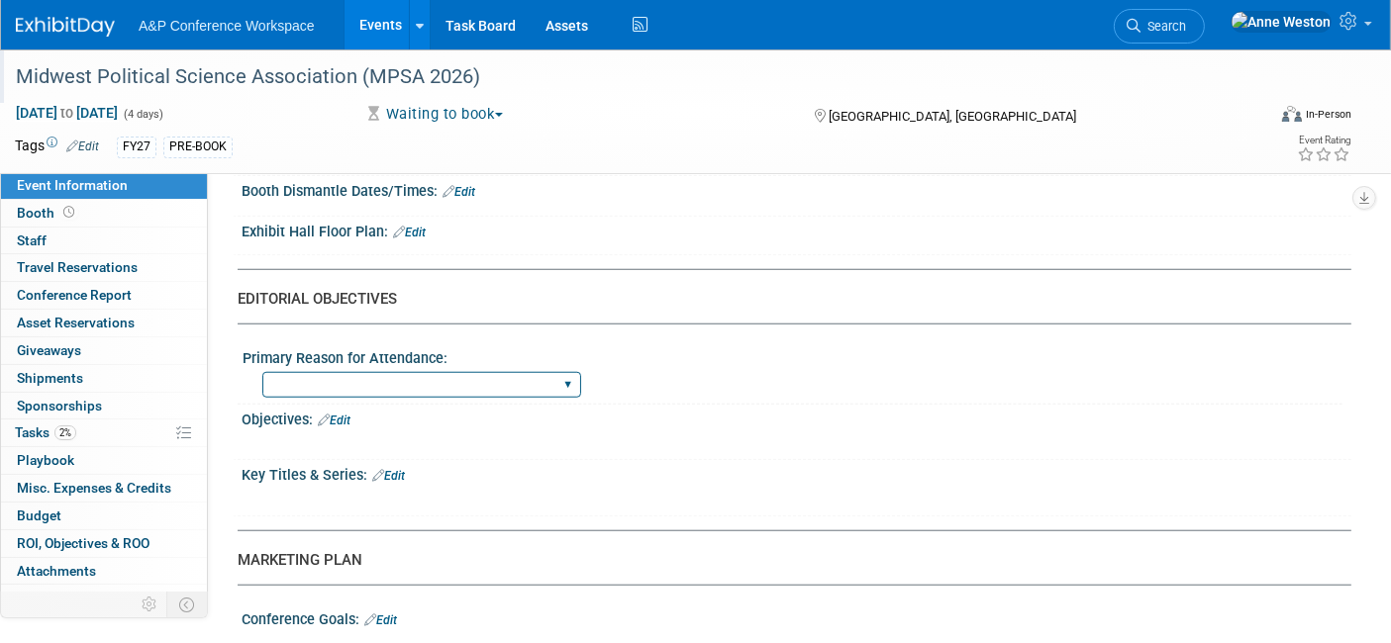
click at [367, 377] on select "BDR Product Awareness and Trial Generation​ Brand/Subject Presence​ Competitor …" at bounding box center [421, 385] width 319 height 27
select select "Networking/Commissioning"
click at [262, 372] on select "BDR Product Awareness and Trial Generation​ Brand/Subject Presence​ Competitor …" at bounding box center [421, 385] width 319 height 27
click at [347, 414] on link "Edit" at bounding box center [334, 421] width 33 height 14
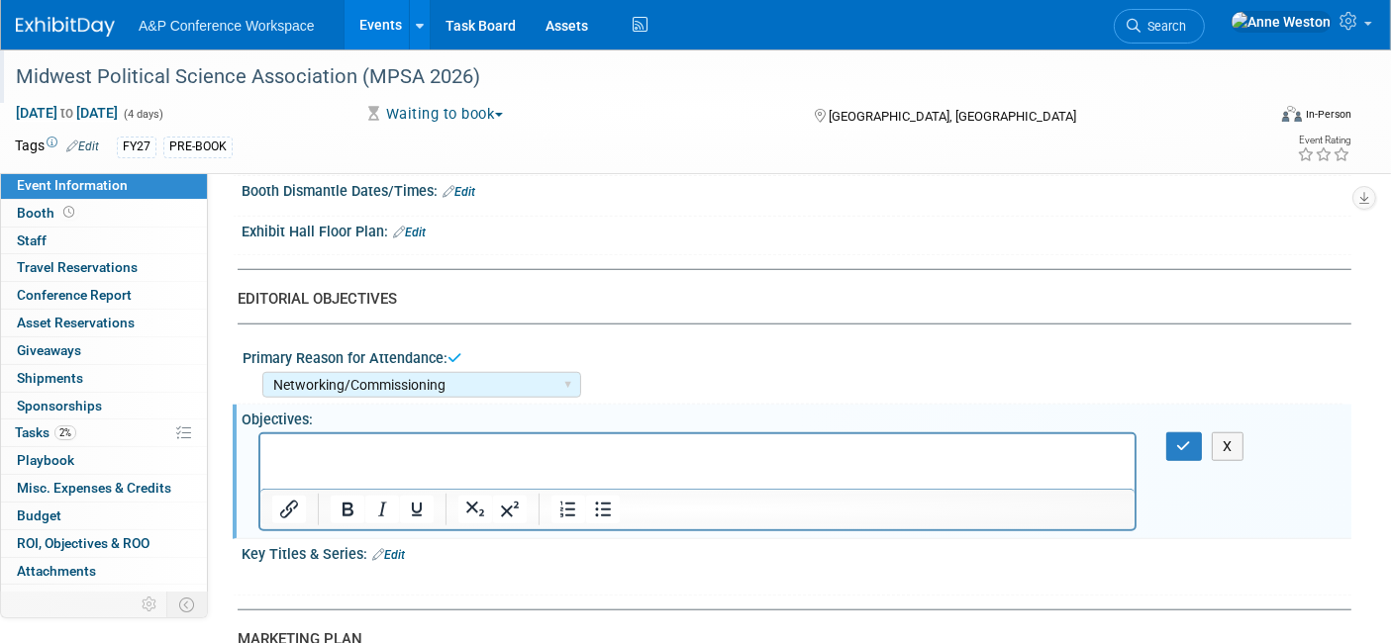
scroll to position [0, 0]
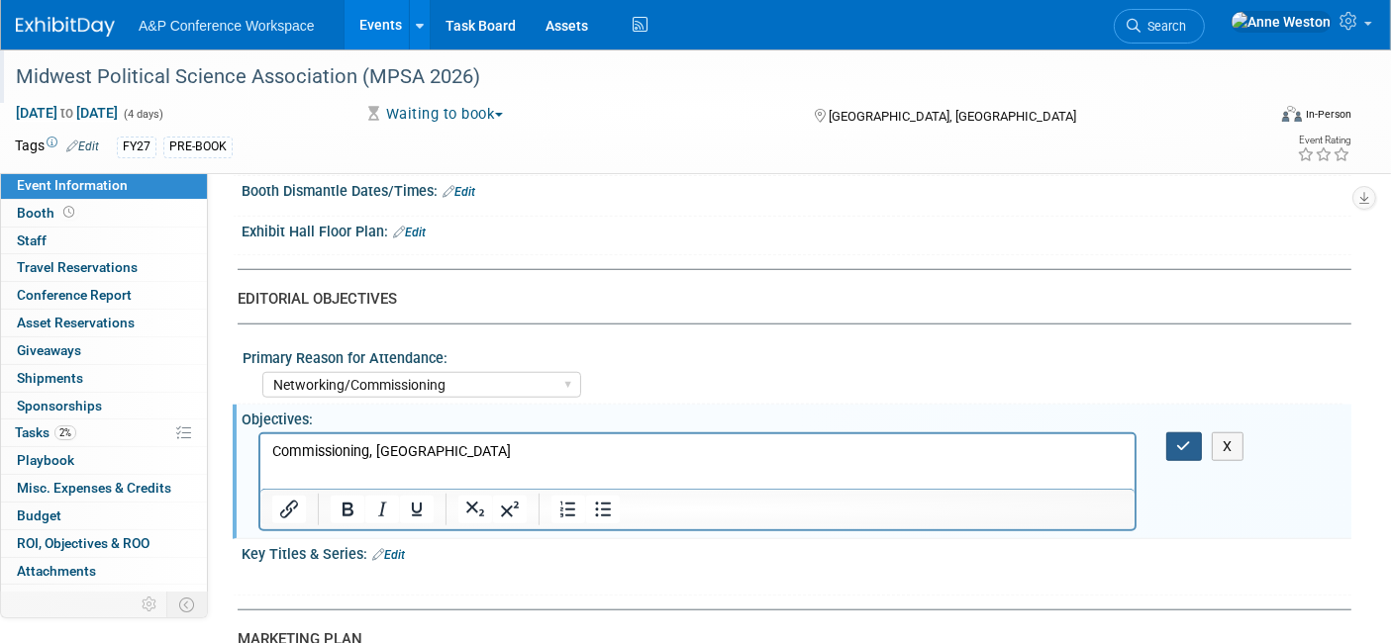
click at [1185, 433] on button "button" at bounding box center [1184, 447] width 37 height 29
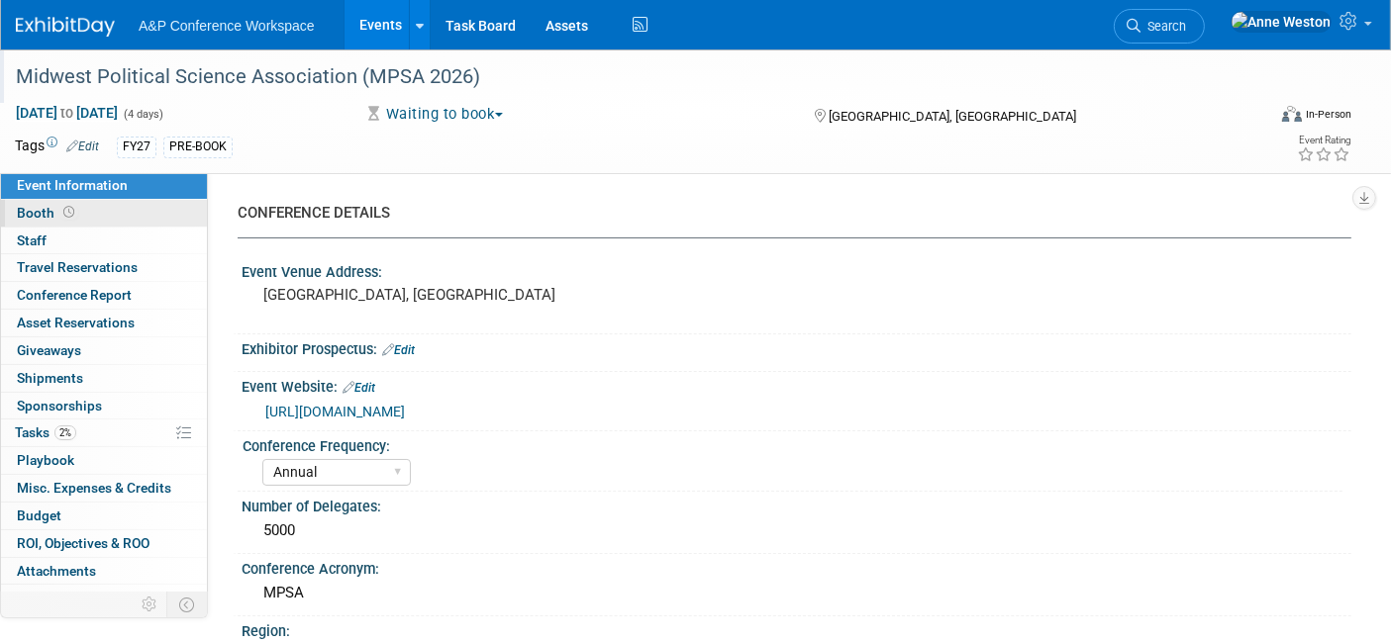
click at [79, 216] on link "Booth" at bounding box center [104, 213] width 206 height 27
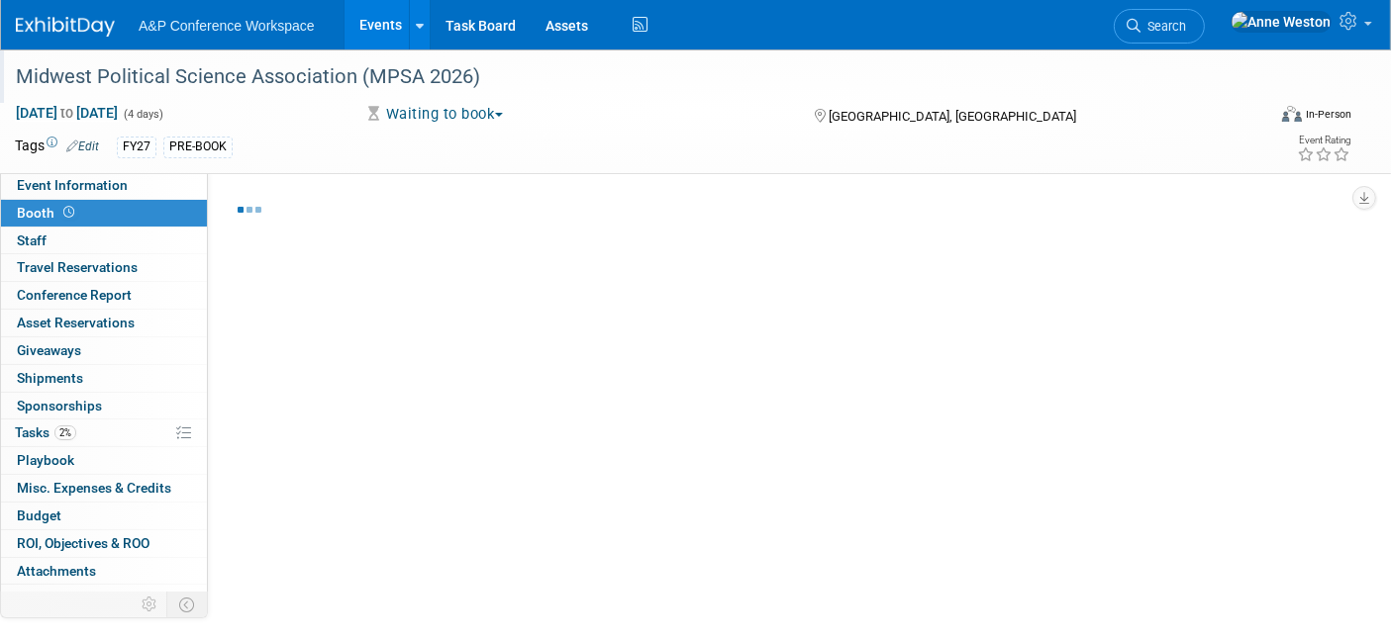
select select "CUAP"
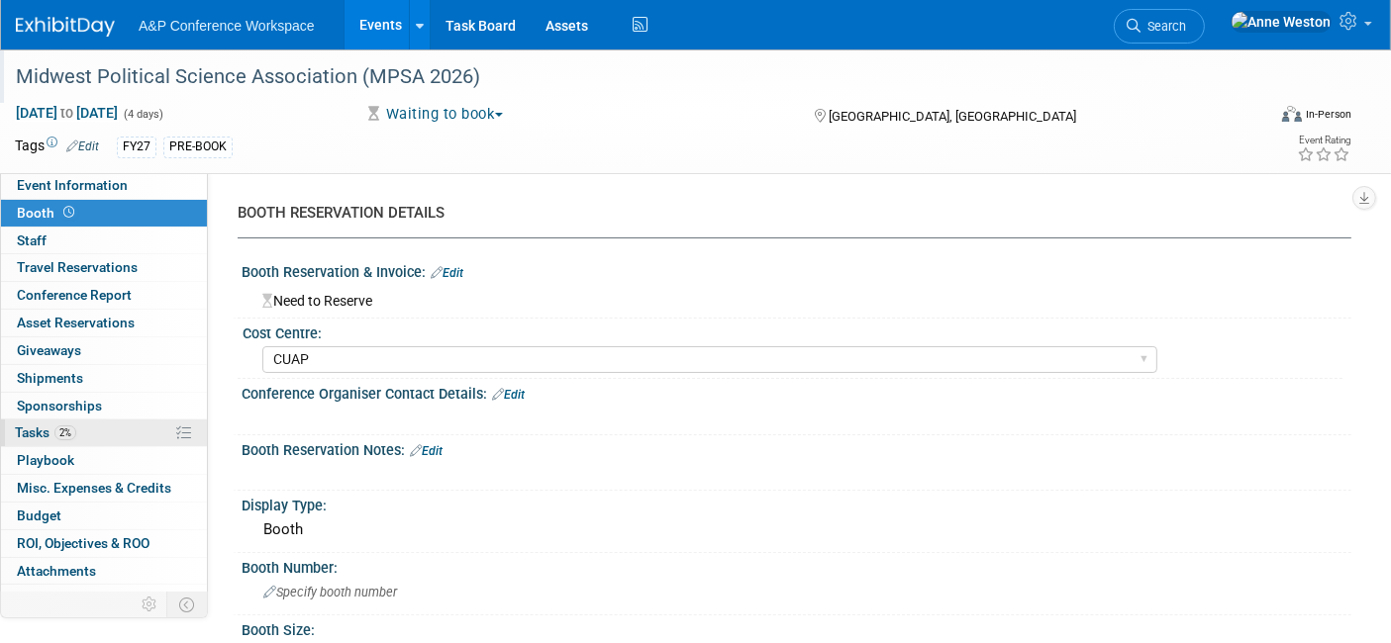
click at [95, 434] on link "2% Tasks 2%" at bounding box center [104, 433] width 206 height 27
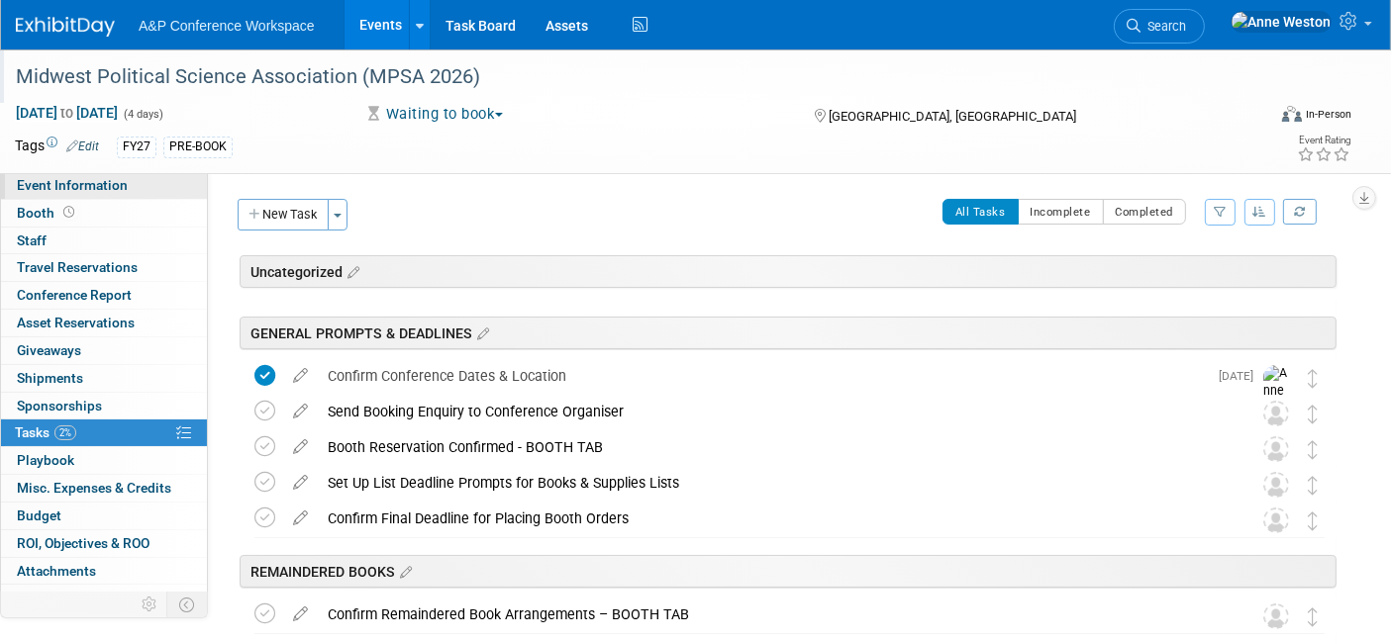
click at [102, 185] on span "Event Information" at bounding box center [72, 185] width 111 height 16
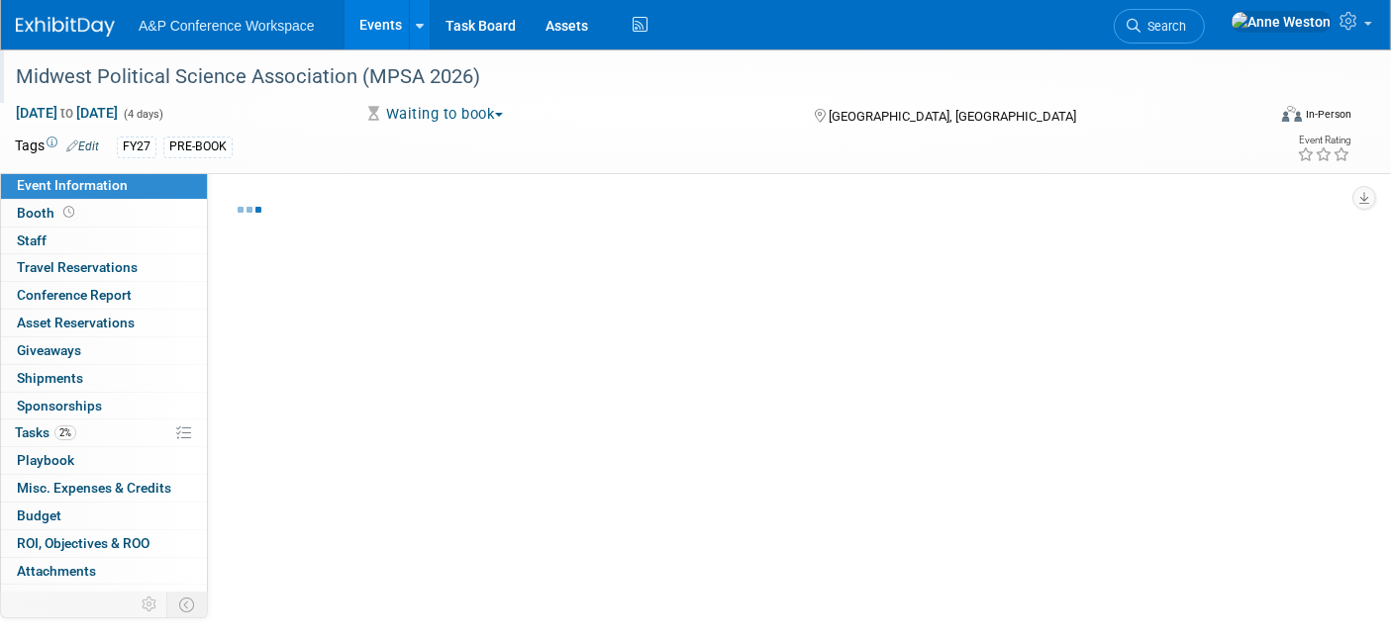
select select "Annual"
select select "Level 2"
select select "In-Person Booth"
select select "Politics & International Relations"
select select "Bloomsbury Academic"
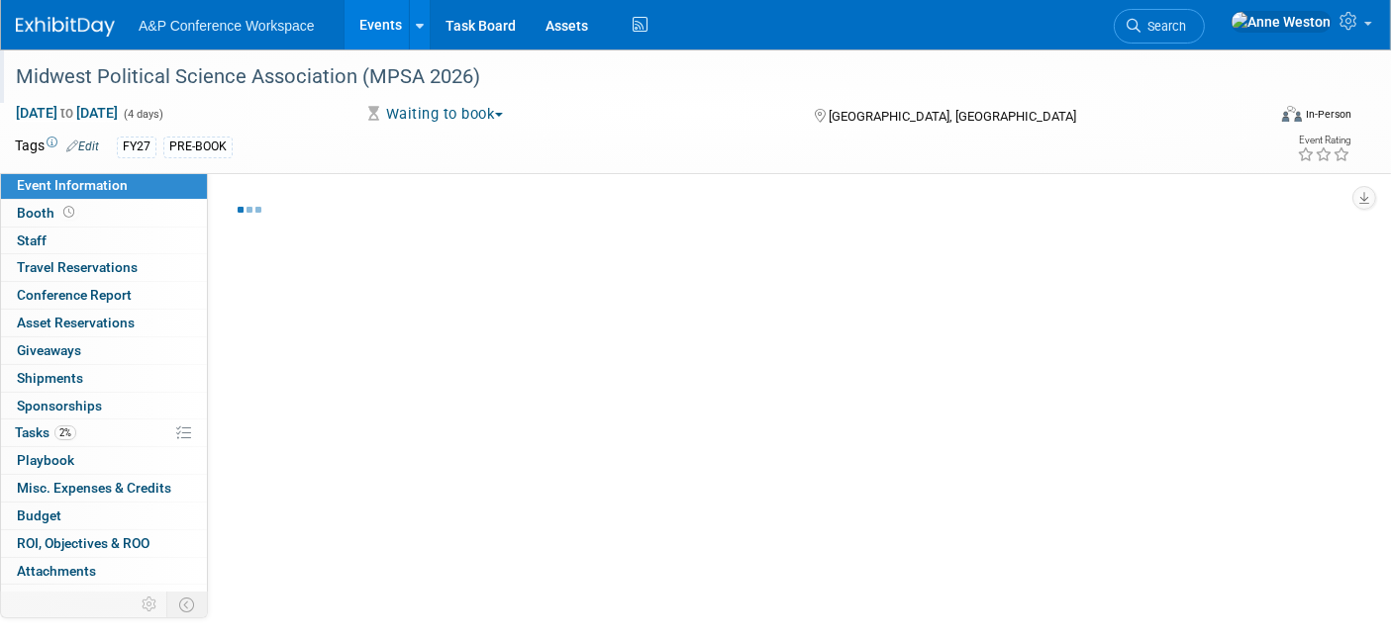
select select "[PERSON_NAME]"
select select "Networking/Commissioning"
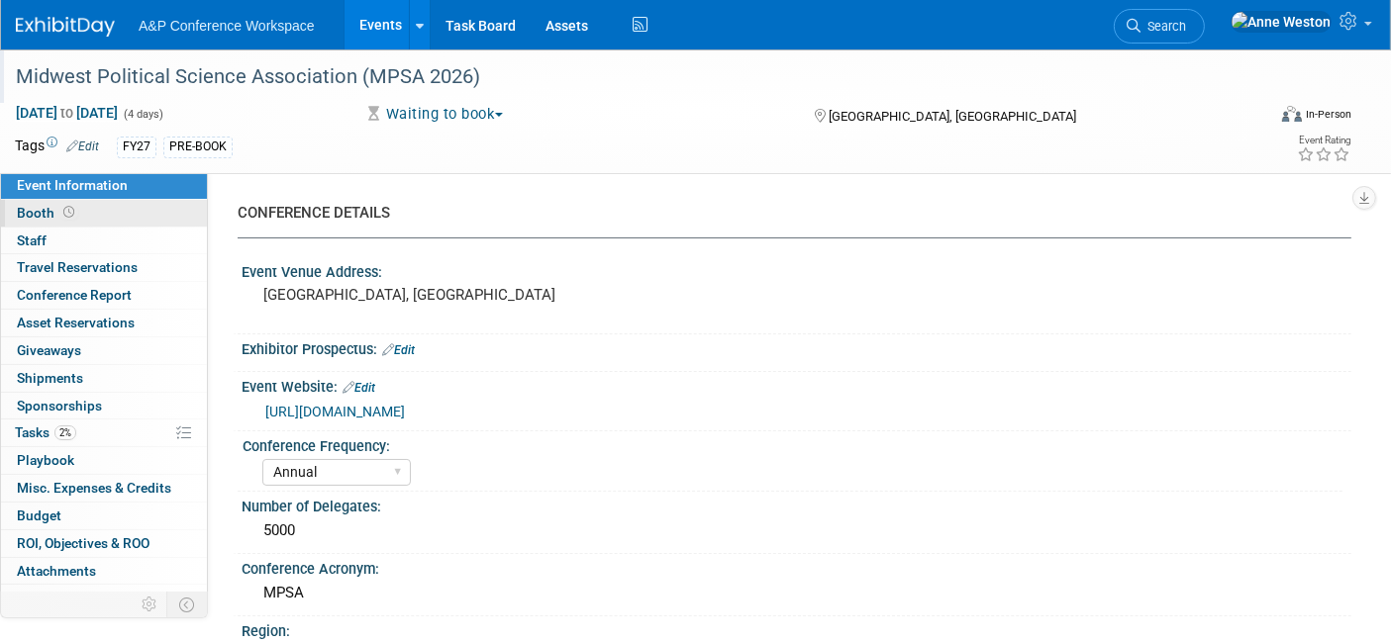
click at [42, 213] on span "Booth" at bounding box center [47, 213] width 61 height 16
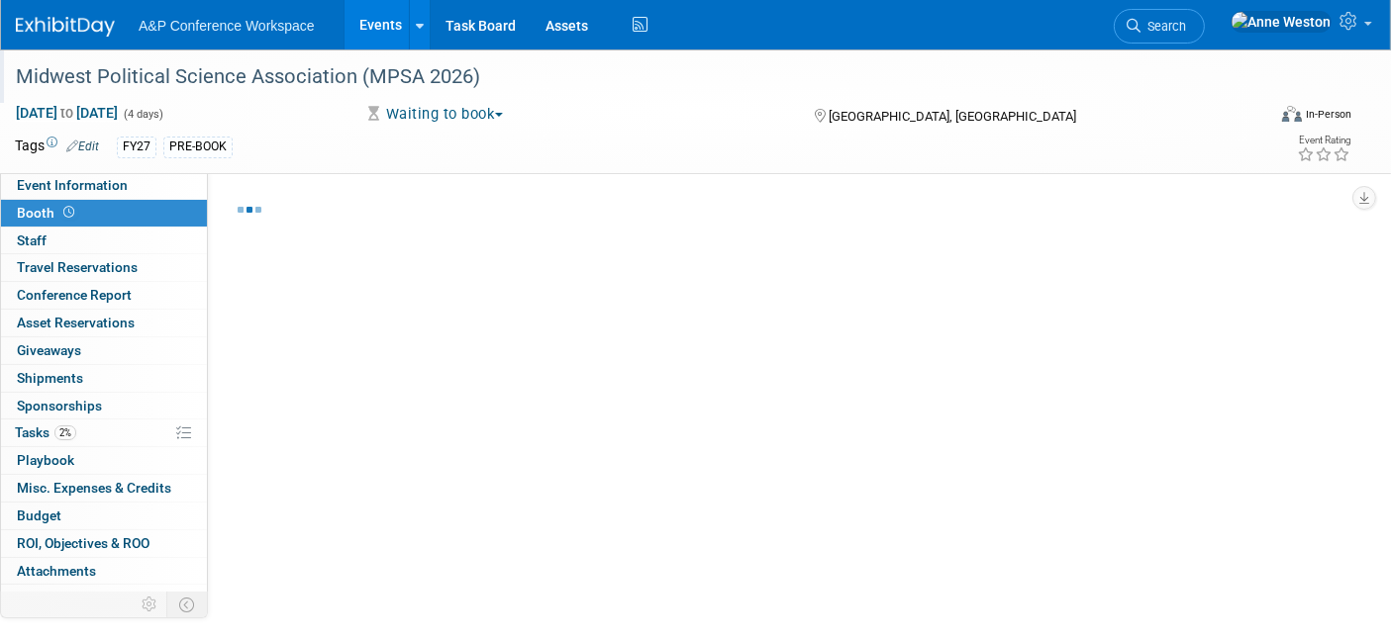
select select "CUAP"
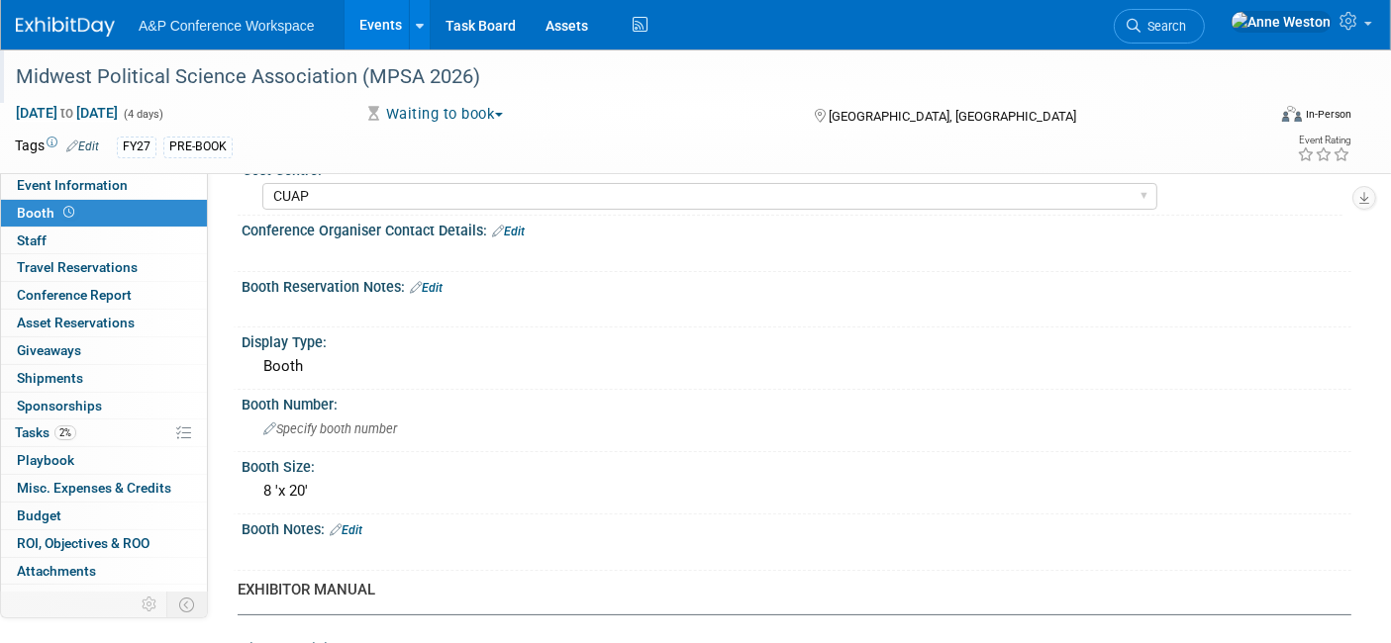
scroll to position [220, 0]
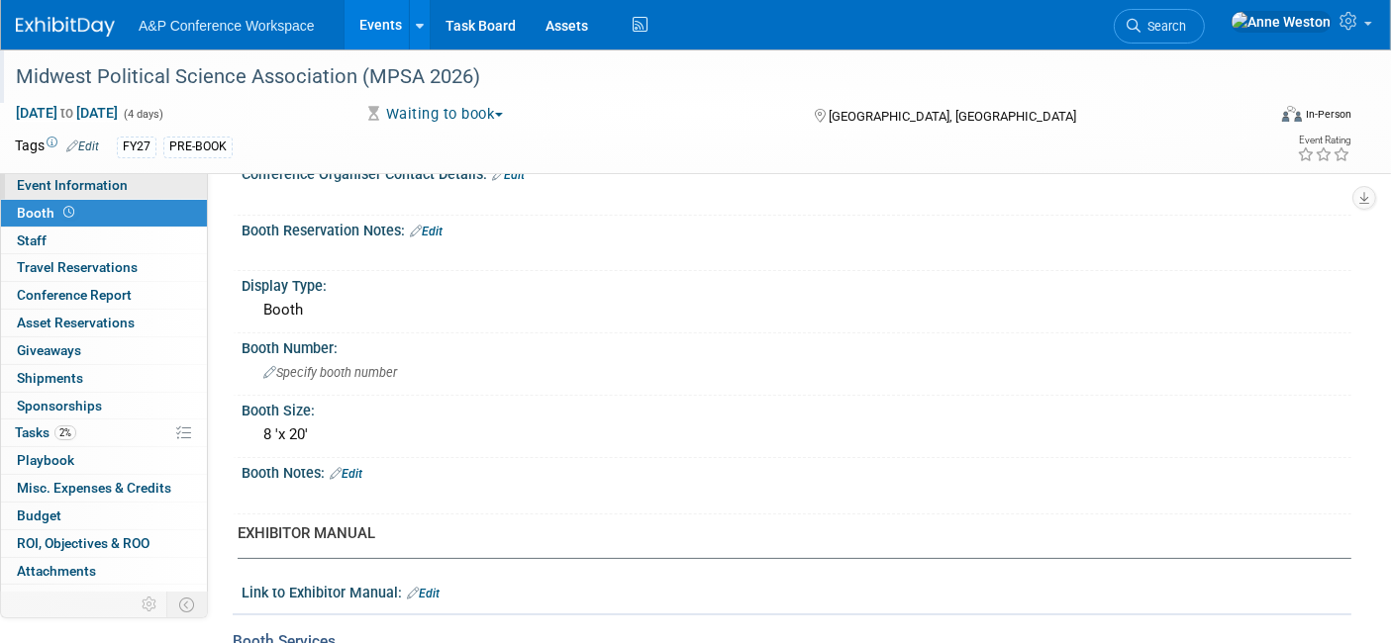
click at [85, 188] on span "Event Information" at bounding box center [72, 185] width 111 height 16
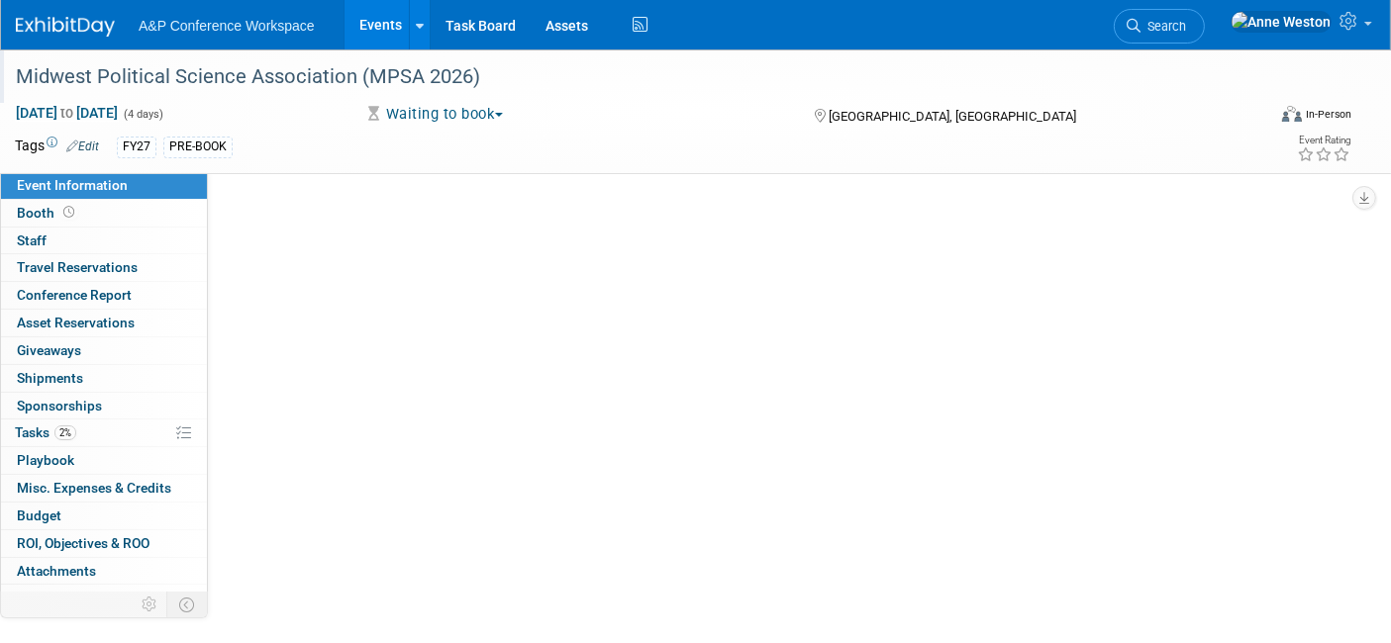
scroll to position [0, 0]
select select "Annual"
select select "Level 2"
select select "In-Person Booth"
select select "Politics & International Relations"
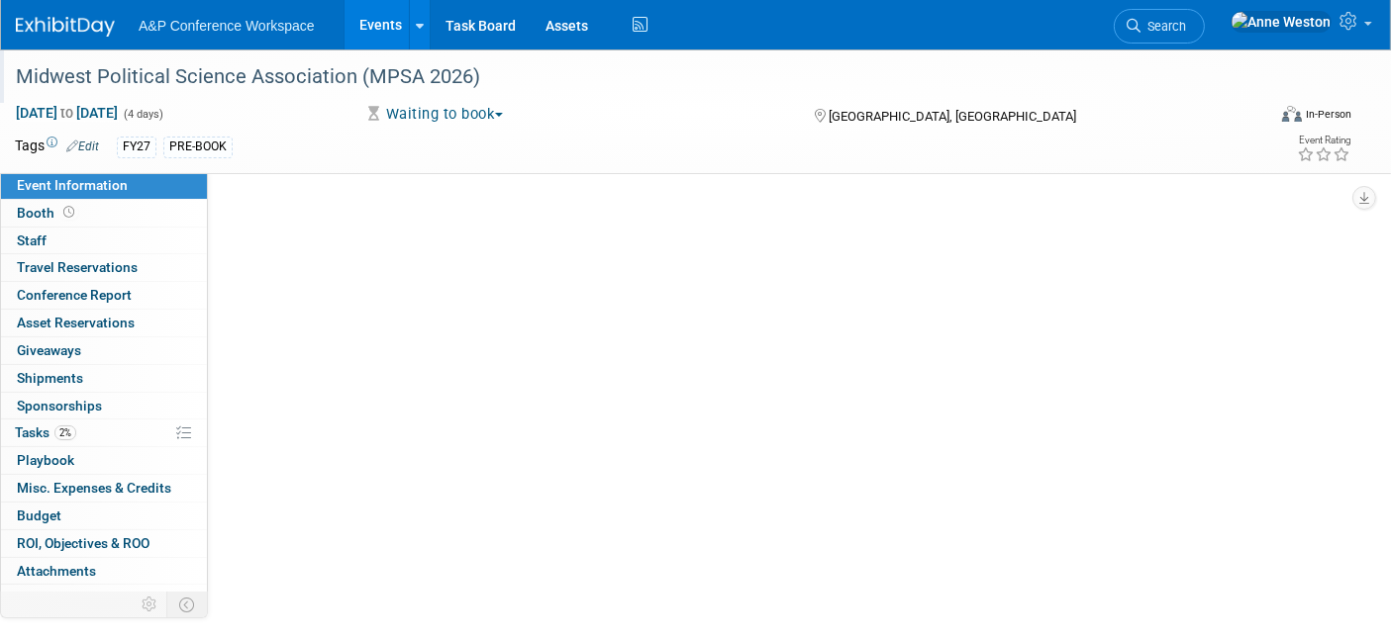
select select "Bloomsbury Academic"
select select "[PERSON_NAME]"
select select "Networking/Commissioning"
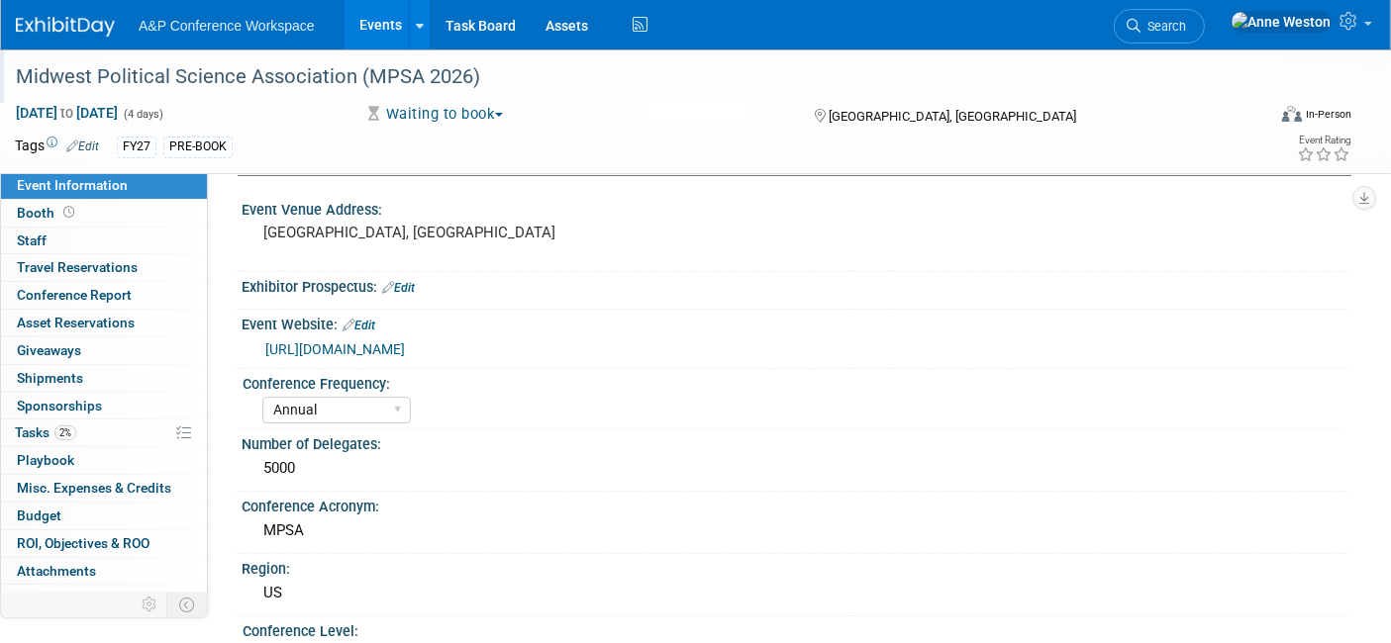
scroll to position [110, 0]
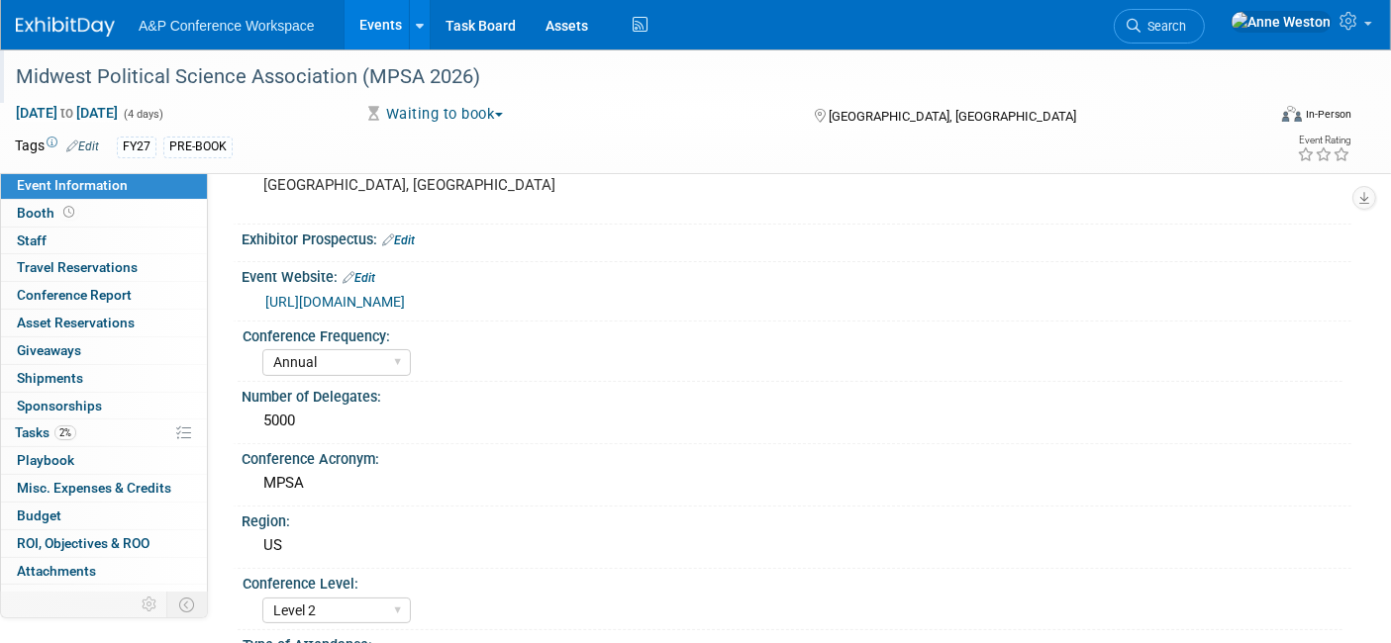
click at [415, 238] on link "Edit" at bounding box center [398, 241] width 33 height 14
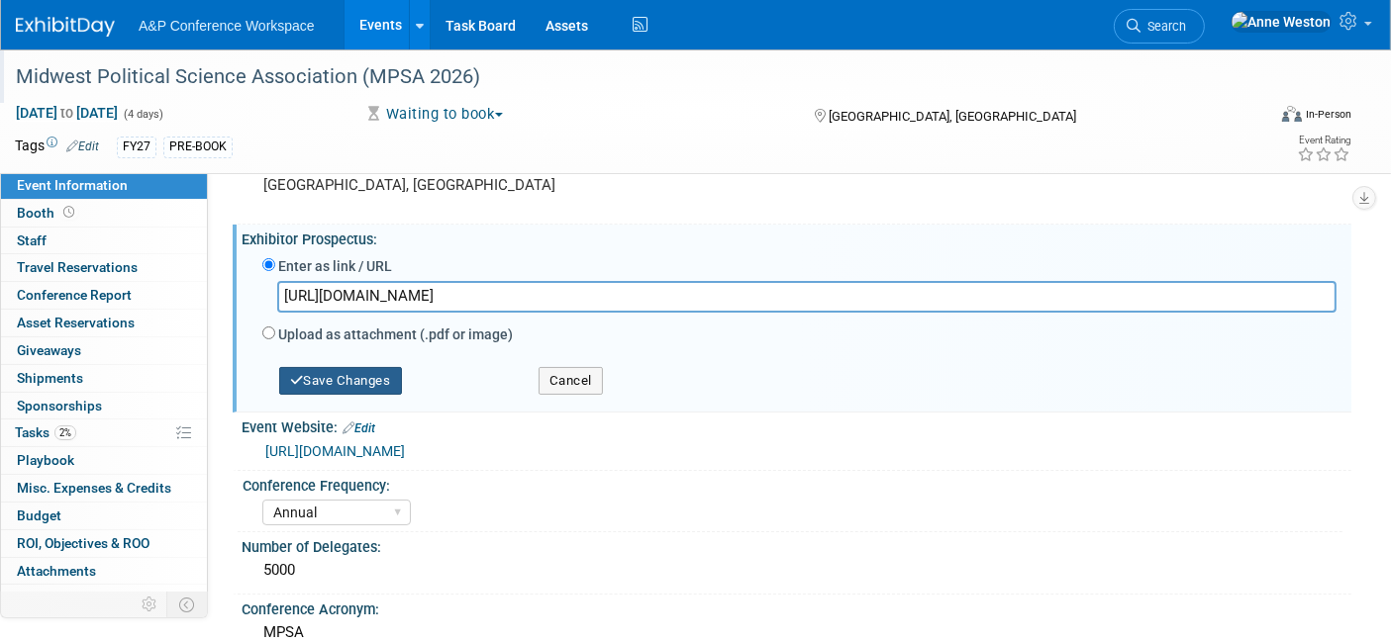
type input "https://www.mpsanet.org/conference/exhibit-sponsor-or-advertise/"
click at [364, 387] on button "Save Changes" at bounding box center [340, 381] width 123 height 28
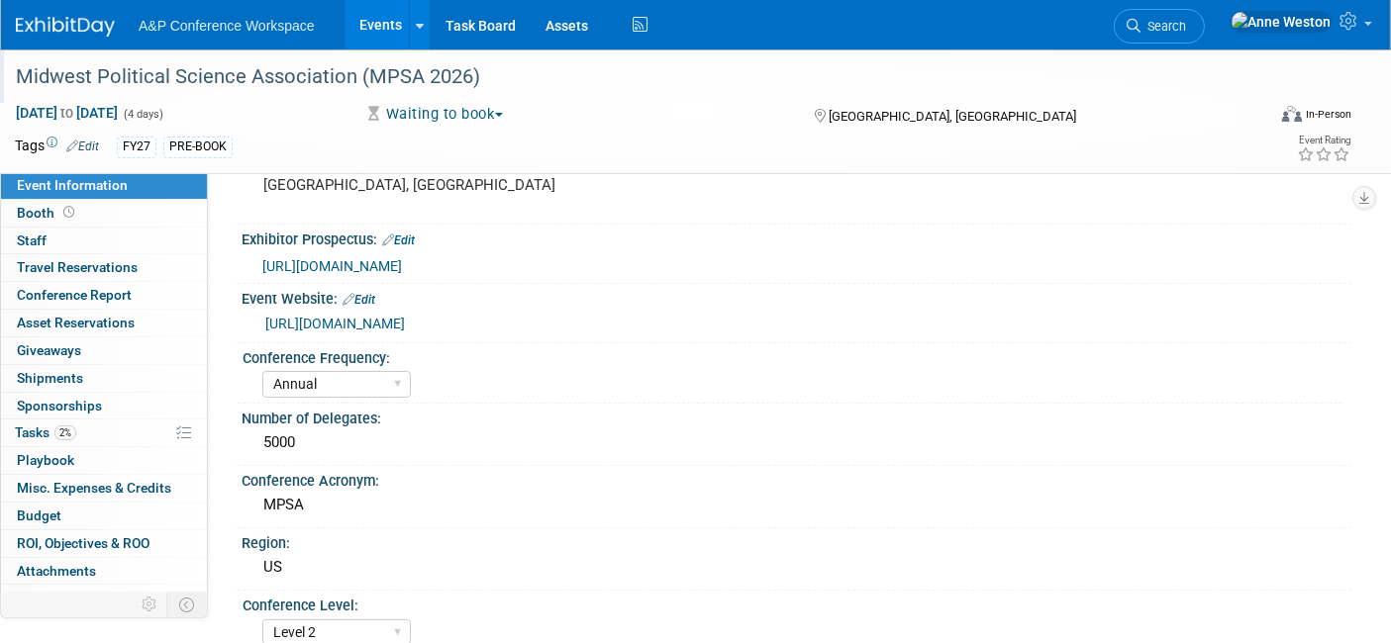
click at [370, 287] on div "Event Website: Edit" at bounding box center [797, 297] width 1110 height 26
click at [363, 298] on link "Edit" at bounding box center [359, 300] width 33 height 14
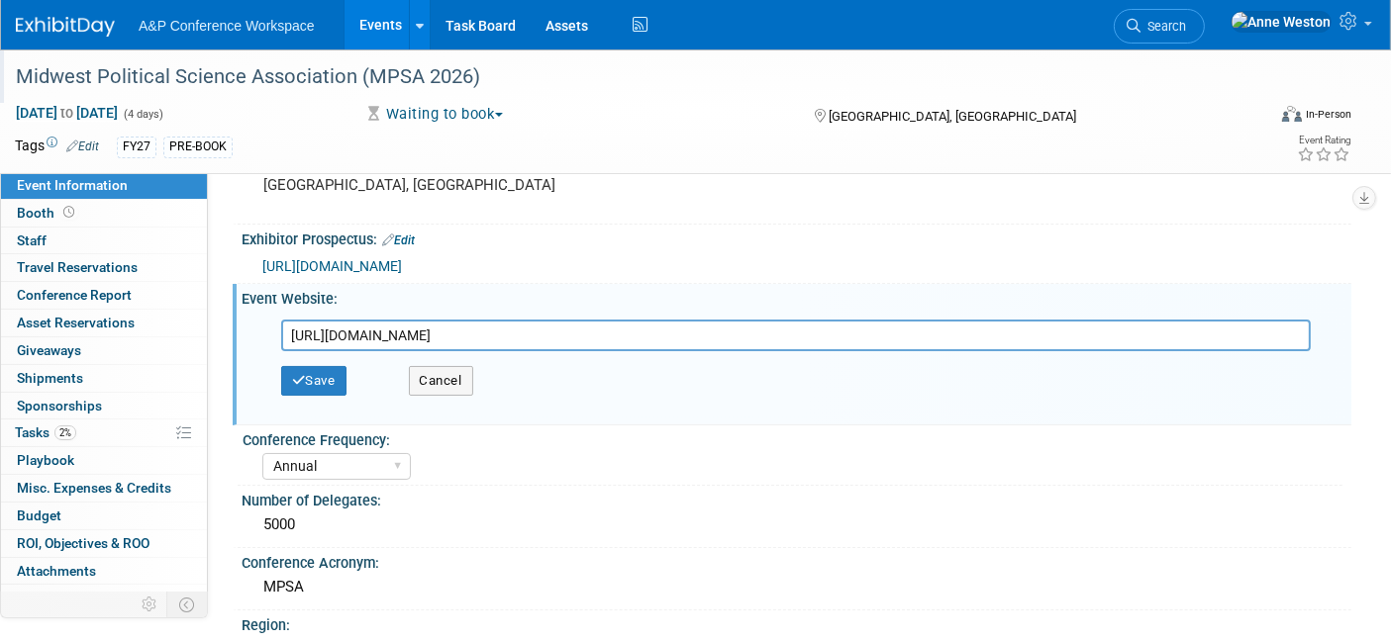
drag, startPoint x: 571, startPoint y: 335, endPoint x: 237, endPoint y: 332, distance: 334.6
click at [237, 332] on div "Event Website: Edit https://www.mpsanet.org/conference/ https://www.mpsanet.org…" at bounding box center [792, 354] width 1119 height 141
click at [325, 381] on button "Save" at bounding box center [313, 381] width 65 height 30
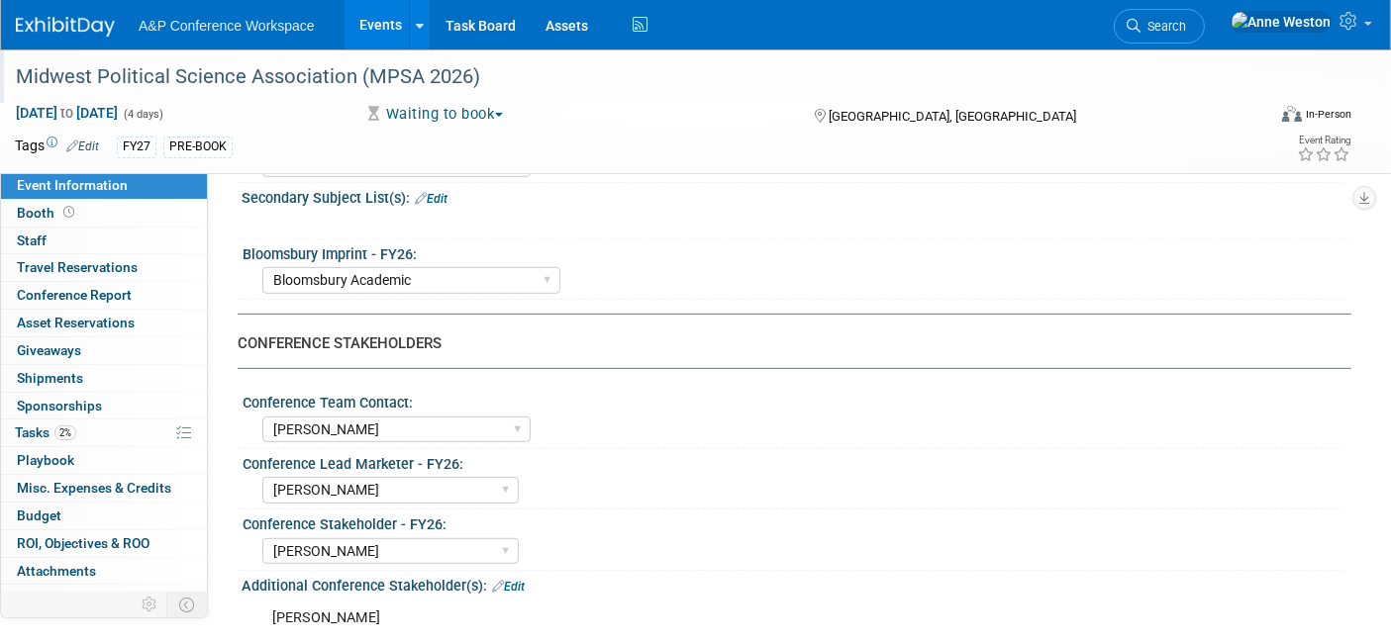
scroll to position [769, 0]
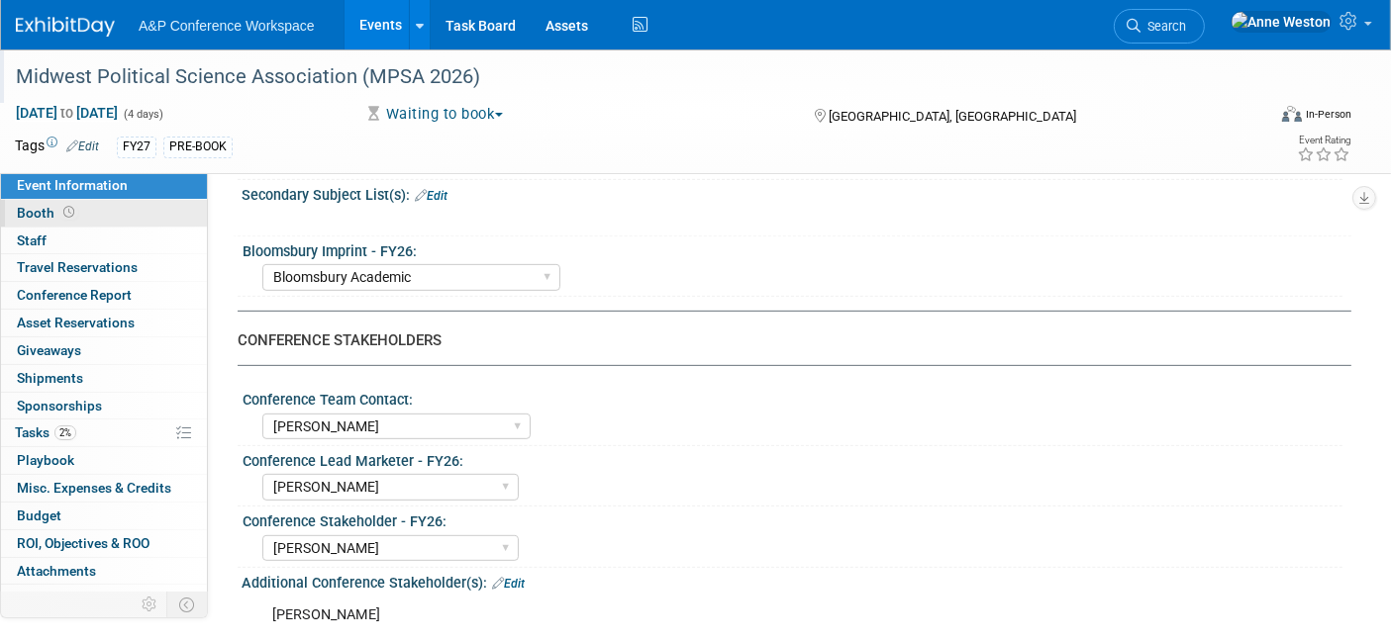
click at [64, 220] on span "Booth" at bounding box center [47, 213] width 61 height 16
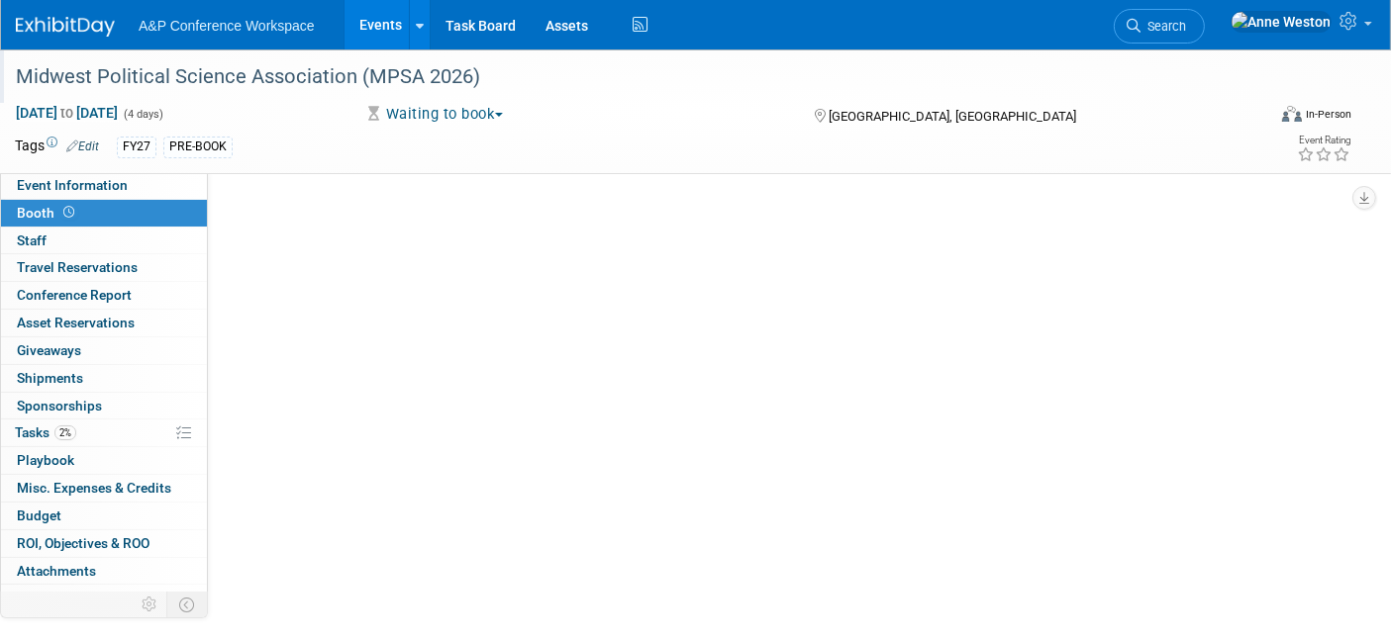
scroll to position [0, 0]
select select "CUAP"
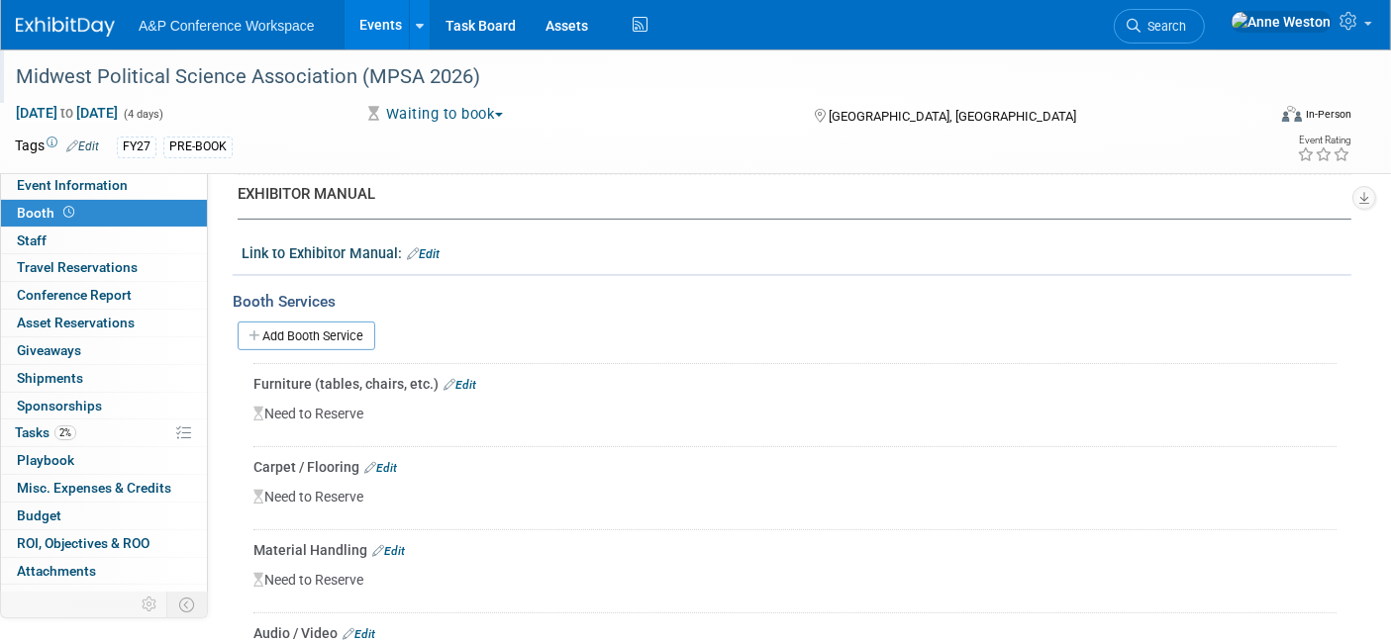
scroll to position [330, 0]
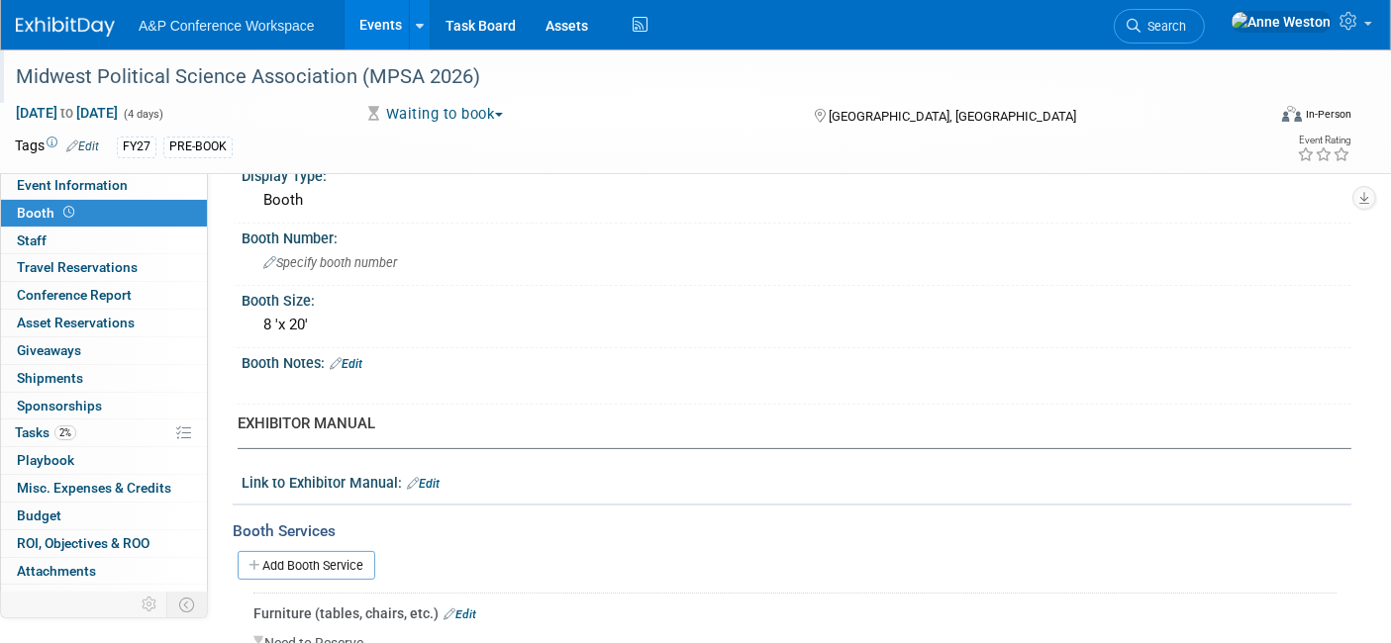
click at [356, 357] on link "Edit" at bounding box center [346, 364] width 33 height 14
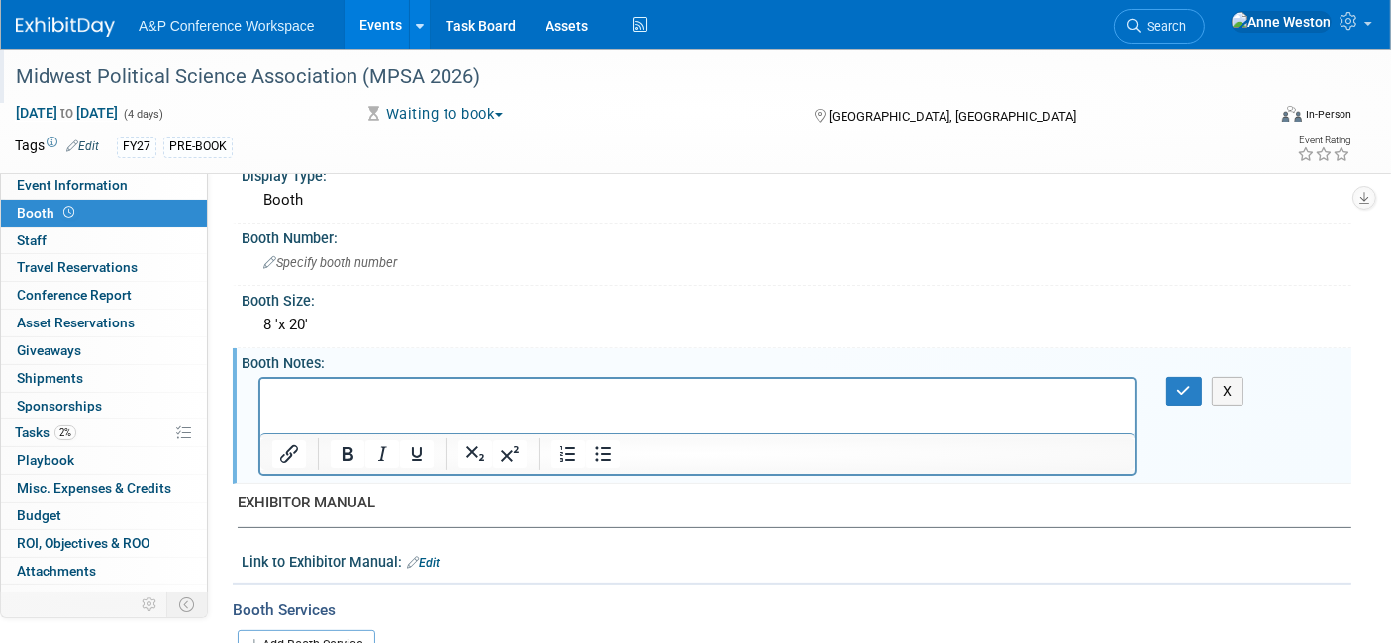
scroll to position [0, 0]
drag, startPoint x: 343, startPoint y: 383, endPoint x: 288, endPoint y: 408, distance: 60.7
click at [288, 406] on html at bounding box center [696, 392] width 874 height 28
paste body "Rich Text Area. Press ALT-0 for help."
click at [598, 386] on html "Each 8’ x 10’ exhibit booth comes equipped with:" at bounding box center [696, 392] width 874 height 28
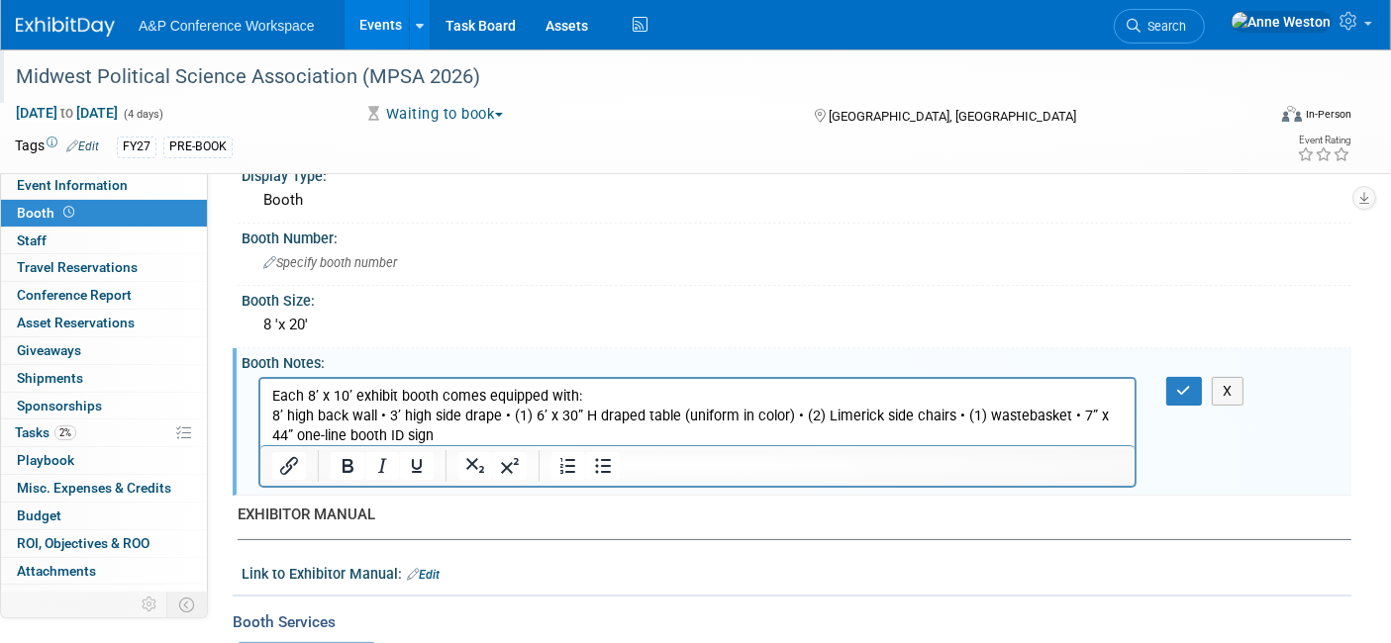
click at [389, 417] on p "8’ high back wall • 3’ high side drape • (1) 6’ x 30” H draped table (uniform i…" at bounding box center [696, 426] width 851 height 40
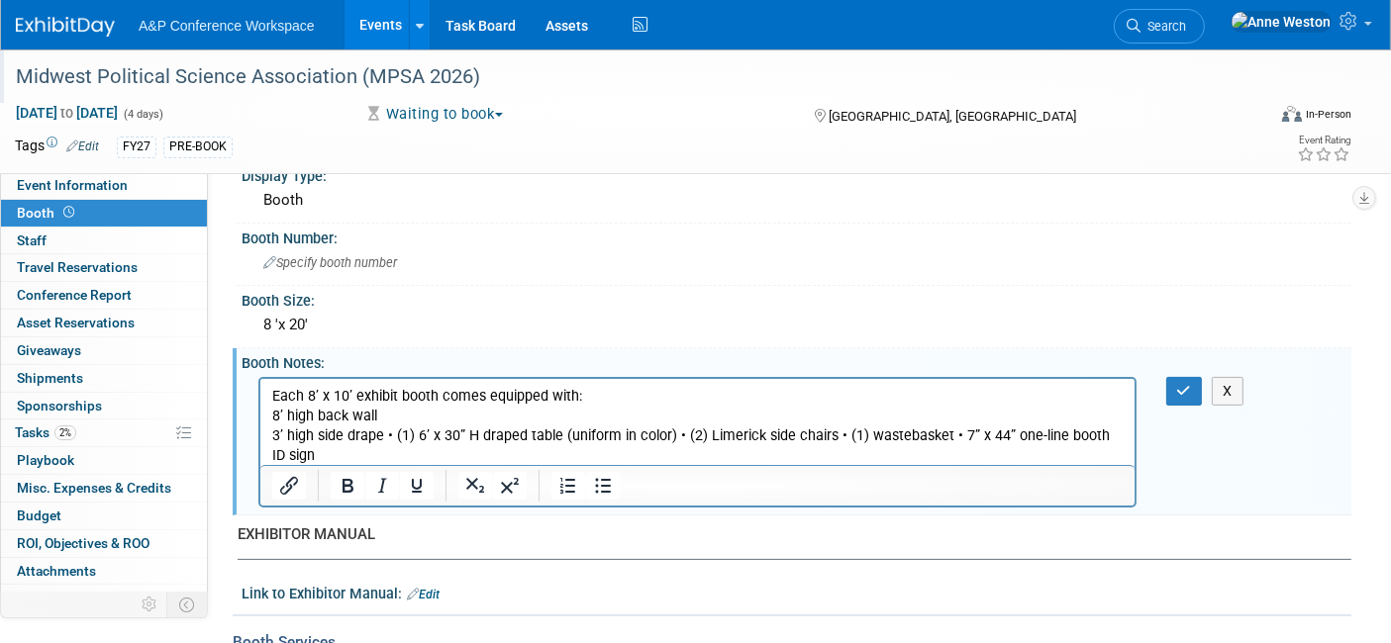
click at [391, 435] on p "3’ high side drape • (1) 6’ x 30” H draped table (uniform in color) • (2) Limer…" at bounding box center [696, 446] width 851 height 40
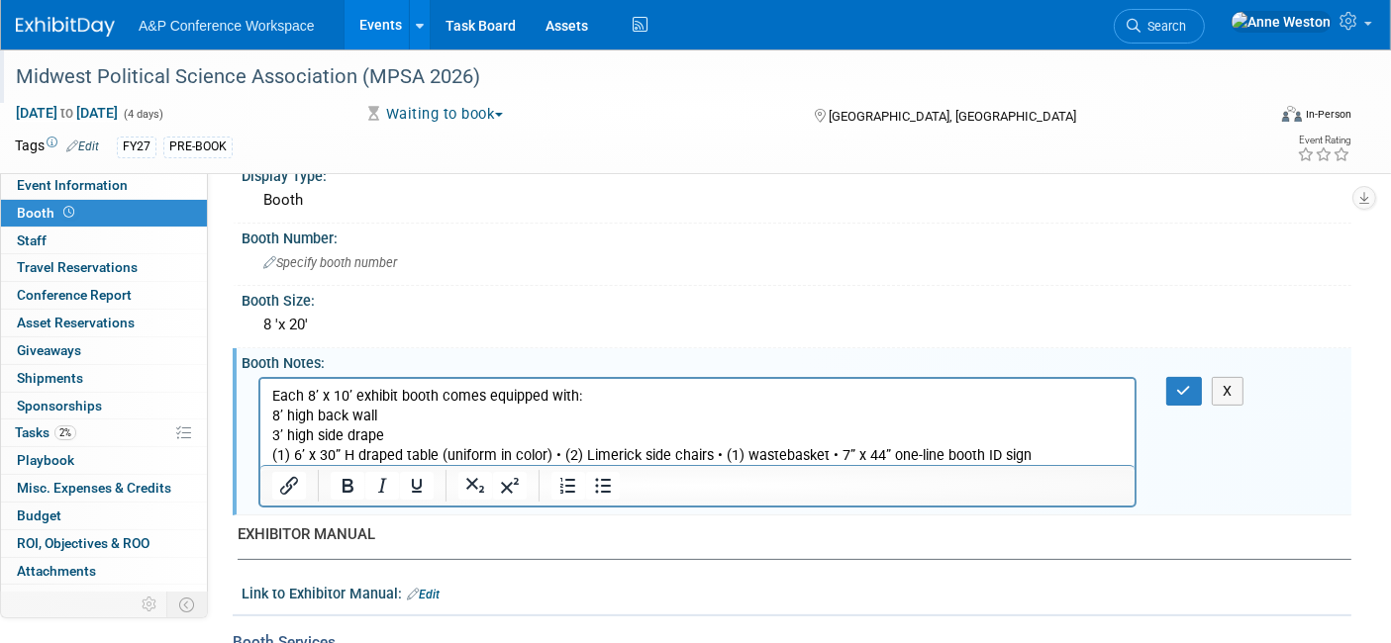
click at [555, 455] on p "(1) 6’ x 30” H draped table (uniform in color) • (2) Limerick side chairs • (1)…" at bounding box center [696, 455] width 851 height 20
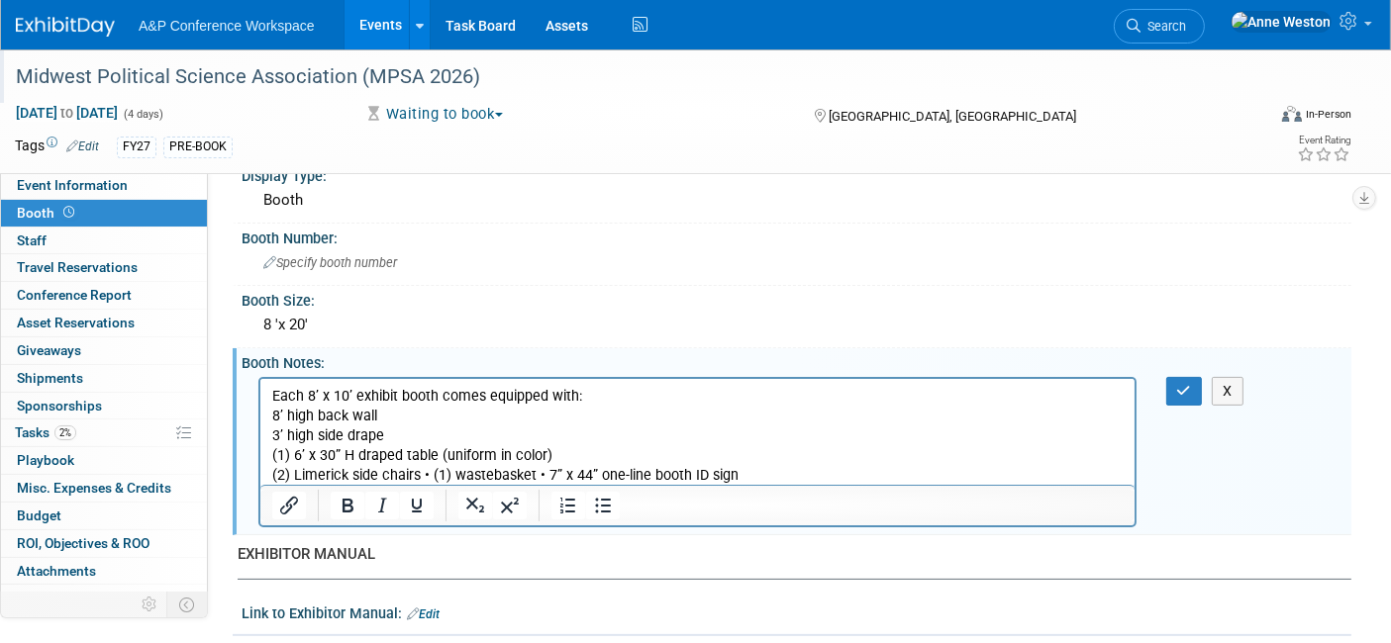
click at [427, 475] on p "(2) Limerick side chairs • (1) wastebasket • 7” x 44” one-line booth ID sign" at bounding box center [696, 475] width 851 height 20
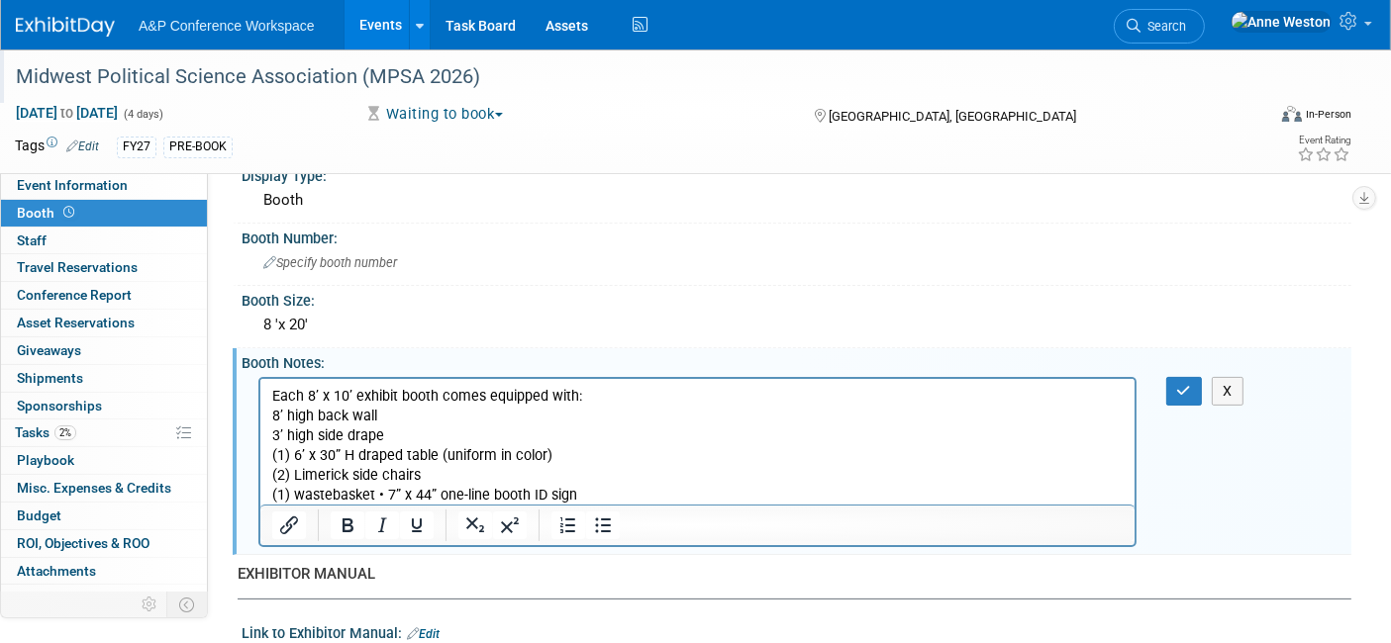
click at [383, 495] on p "(1) wastebasket • 7” x 44” one-line booth ID sign" at bounding box center [696, 495] width 851 height 20
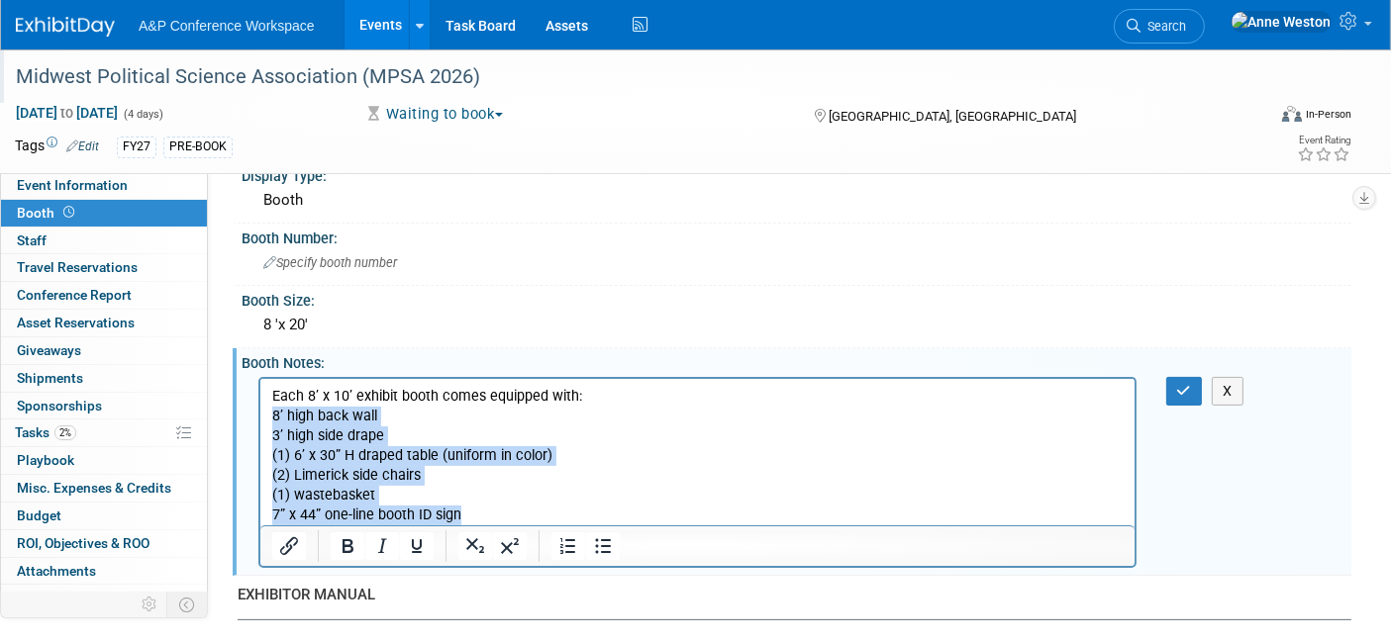
drag, startPoint x: 472, startPoint y: 512, endPoint x: 261, endPoint y: 421, distance: 229.7
click at [261, 421] on html "Each 8’ x 10’ exhibit booth comes equipped with: 8’ high back wall 3’ high side…" at bounding box center [696, 451] width 874 height 147
click at [604, 541] on icon "Bullet list" at bounding box center [603, 547] width 24 height 24
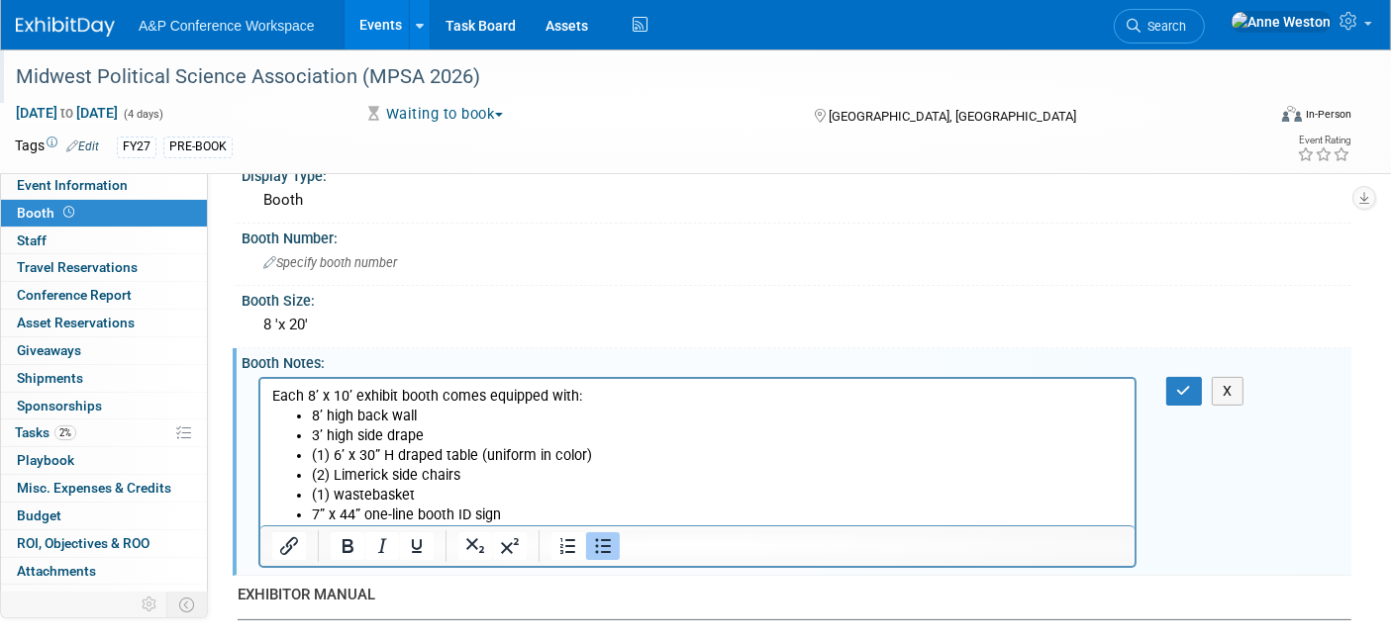
click at [658, 460] on li "(1) 6’ x 30” H draped table (uniform in color)" at bounding box center [717, 455] width 812 height 20
drag, startPoint x: 595, startPoint y: 391, endPoint x: 246, endPoint y: 410, distance: 349.0
click at [259, 410] on html "Each 8’ x 10’ exhibit booth comes equipped with: 8’ high back wall 3’ high side…" at bounding box center [696, 451] width 874 height 147
click at [245, 404] on div "X" at bounding box center [797, 471] width 1110 height 198
click at [585, 411] on li "8’ high back wall" at bounding box center [717, 416] width 812 height 20
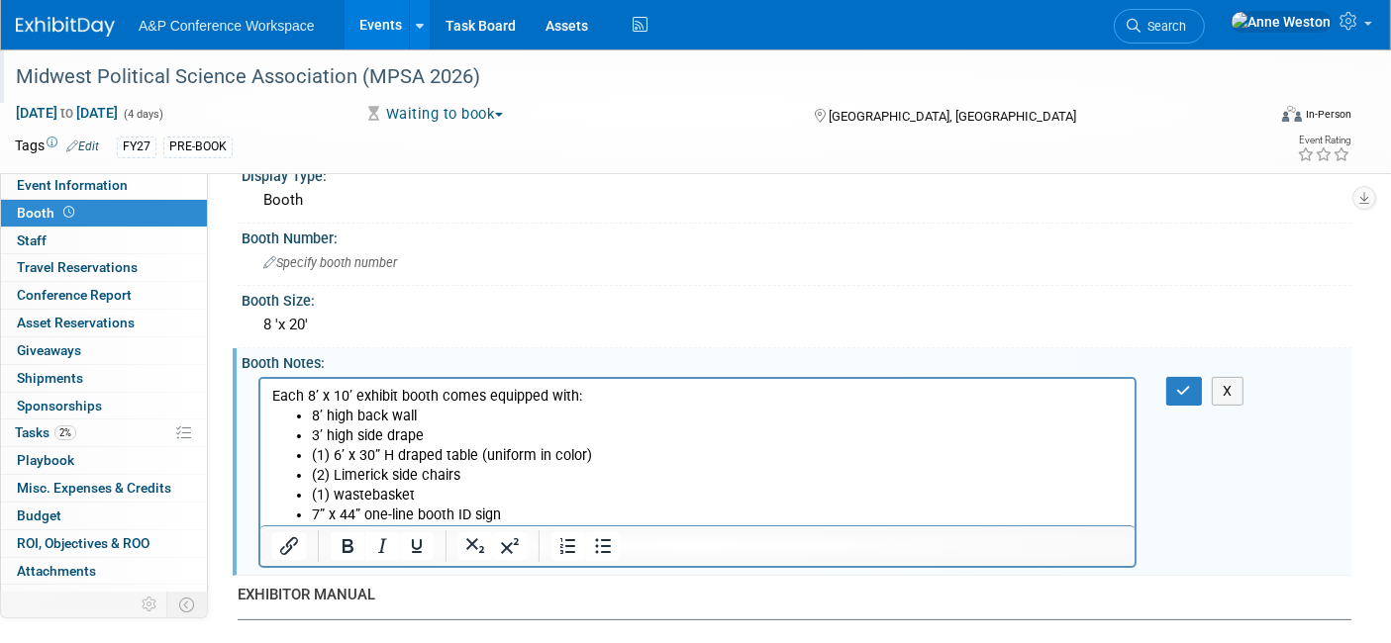
drag, startPoint x: 606, startPoint y: 391, endPoint x: 245, endPoint y: 393, distance: 360.3
click at [259, 393] on html "Each 8’ x 10’ exhibit booth comes equipped with: 8’ high back wall 3’ high side…" at bounding box center [696, 451] width 874 height 147
click at [346, 543] on icon "Bold" at bounding box center [348, 547] width 24 height 24
click at [858, 416] on li "8’ high back wall" at bounding box center [717, 416] width 812 height 20
click at [1186, 377] on button "button" at bounding box center [1184, 391] width 37 height 29
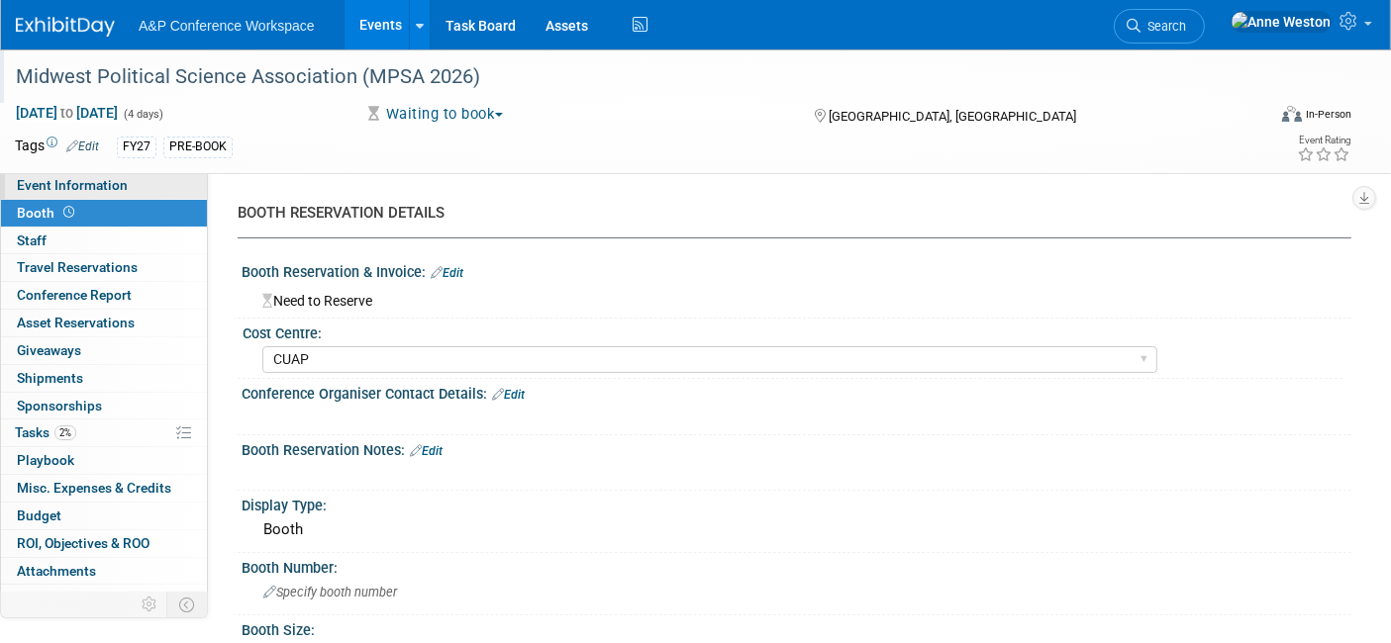
click at [77, 181] on span "Event Information" at bounding box center [72, 185] width 111 height 16
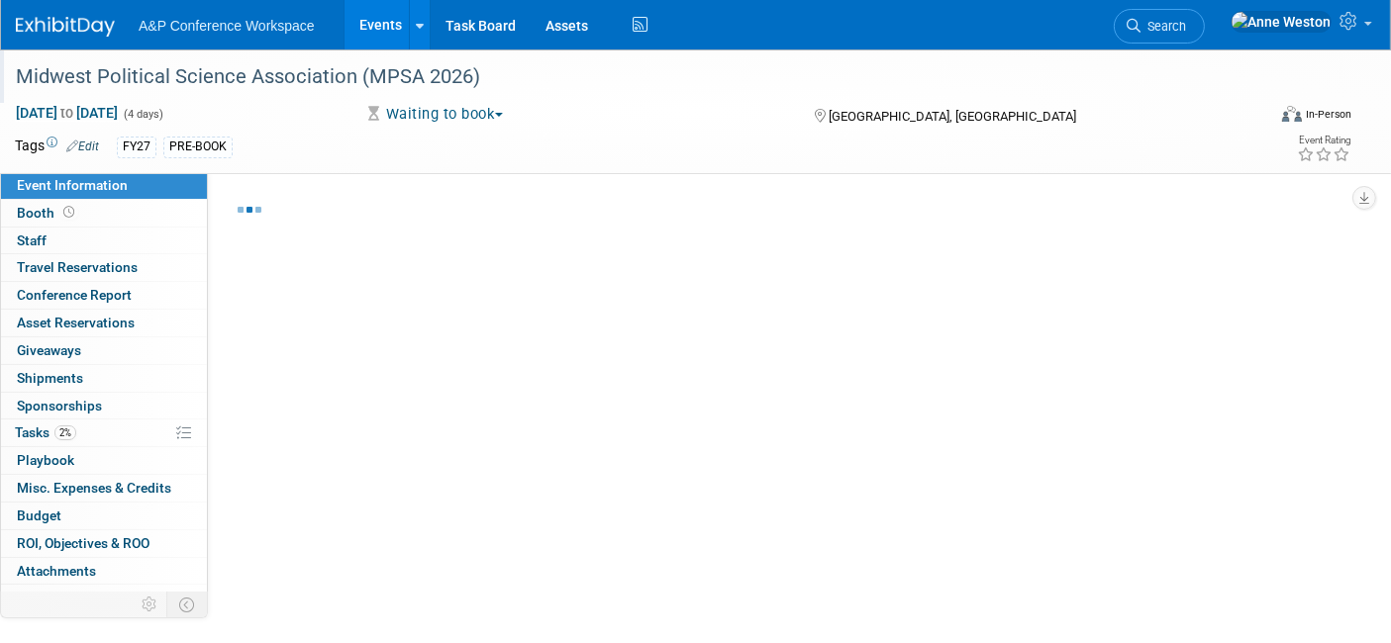
select select "Annual"
select select "Level 2"
select select "In-Person Booth"
select select "Politics & International Relations"
select select "Bloomsbury Academic"
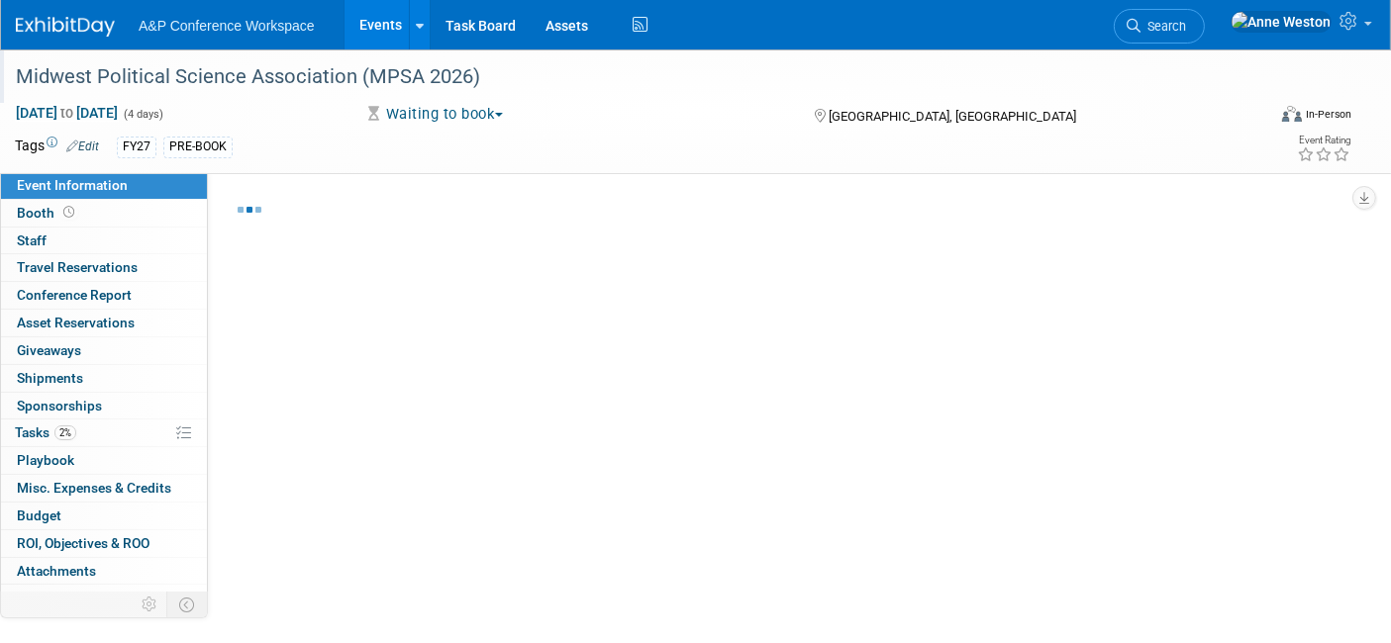
select select "[PERSON_NAME]"
select select "Networking/Commissioning"
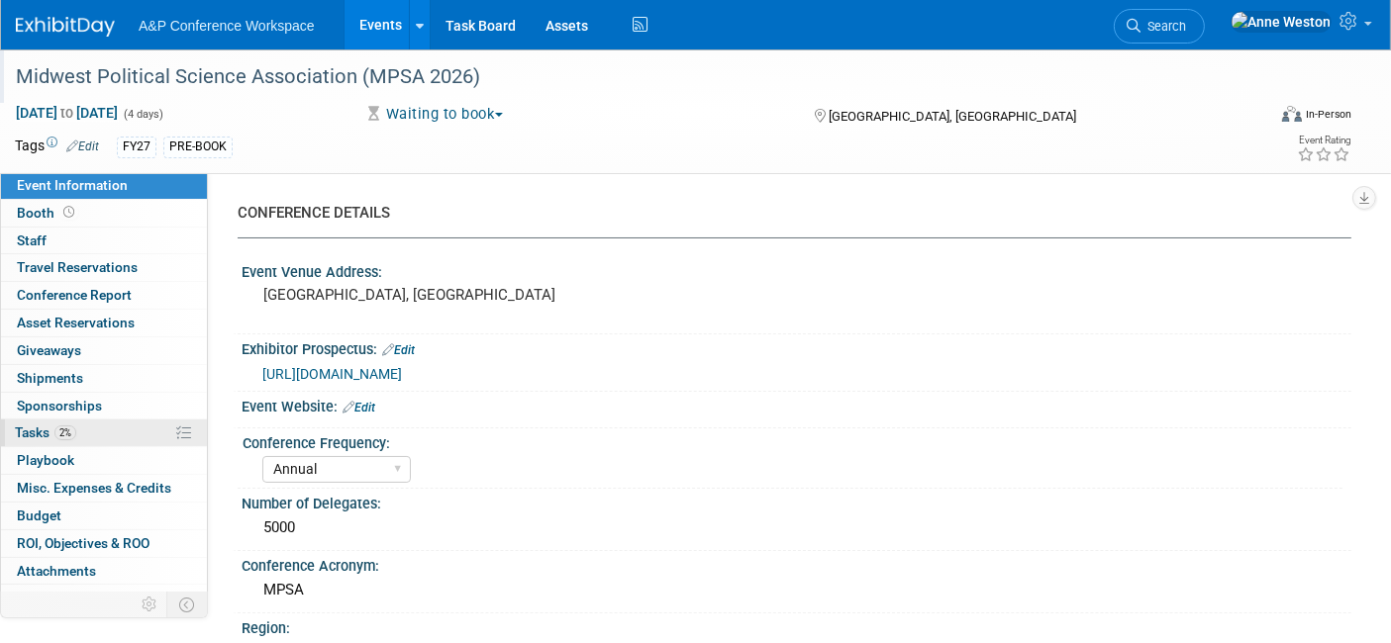
click at [50, 434] on span "Tasks 2%" at bounding box center [45, 433] width 61 height 16
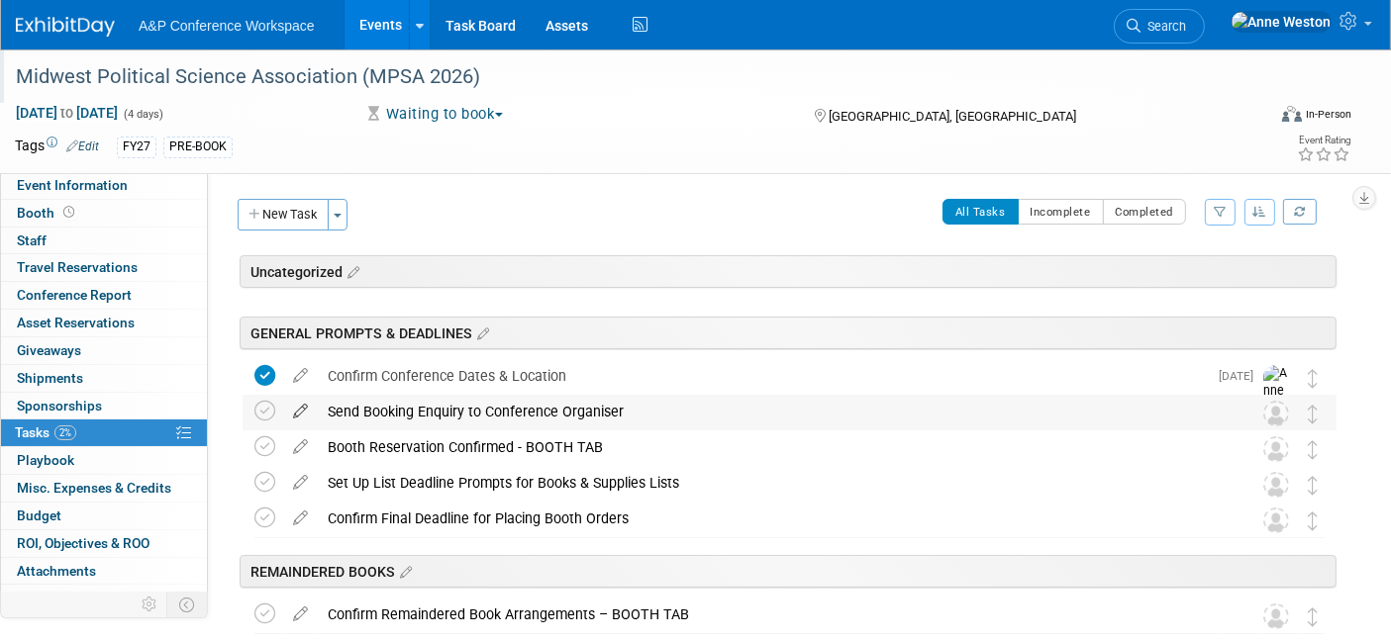
click at [297, 400] on icon at bounding box center [300, 407] width 35 height 25
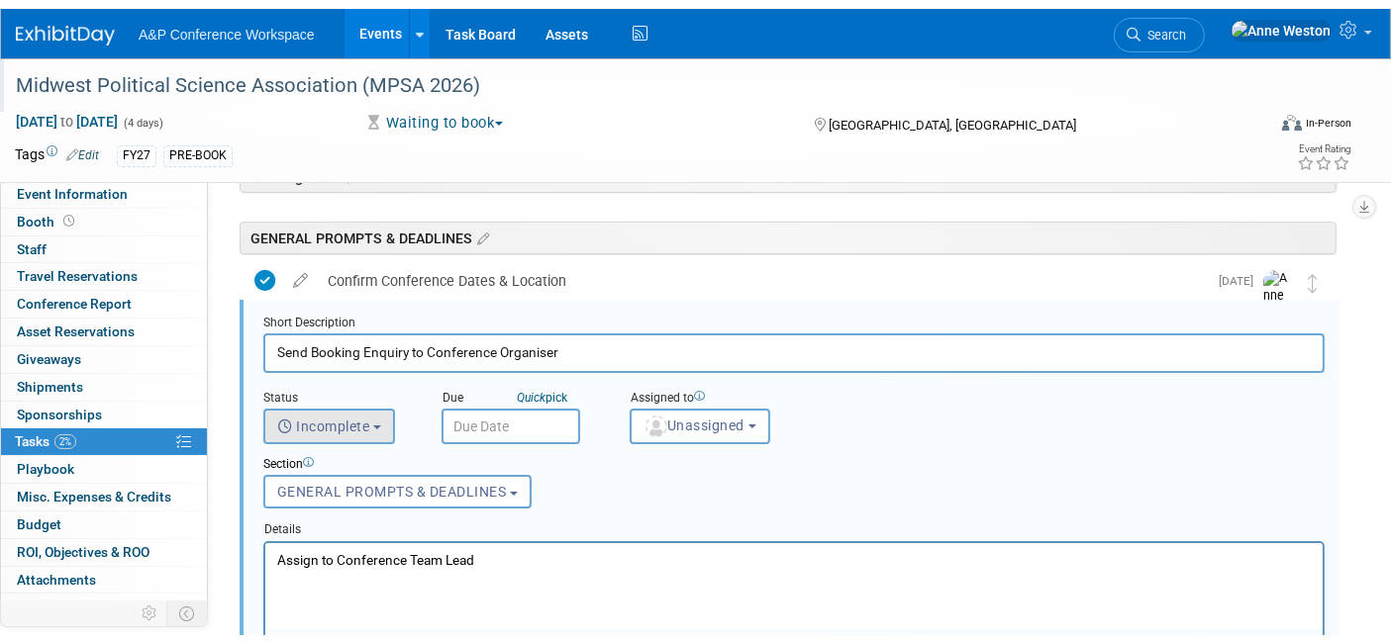
scroll to position [215, 0]
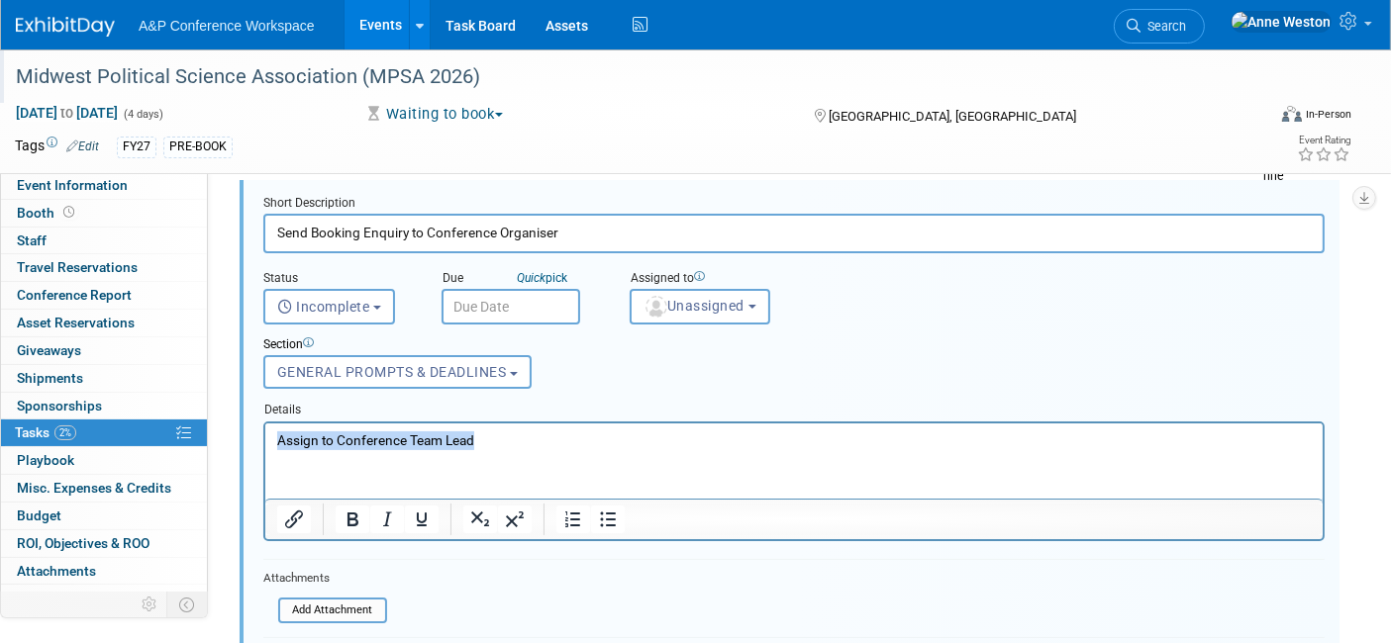
drag, startPoint x: 496, startPoint y: 443, endPoint x: 179, endPoint y: 440, distance: 316.8
click at [264, 440] on html "Assign to Conference Team Lead" at bounding box center [792, 436] width 1057 height 27
paste body "Rich Text Area. Press ALT-0 for help."
drag, startPoint x: 689, startPoint y: 434, endPoint x: 497, endPoint y: 870, distance: 476.9
click at [264, 437] on html "https://www.mpsanet.org/conference/exhibit-sponsor-or-advertise/" at bounding box center [792, 436] width 1057 height 27
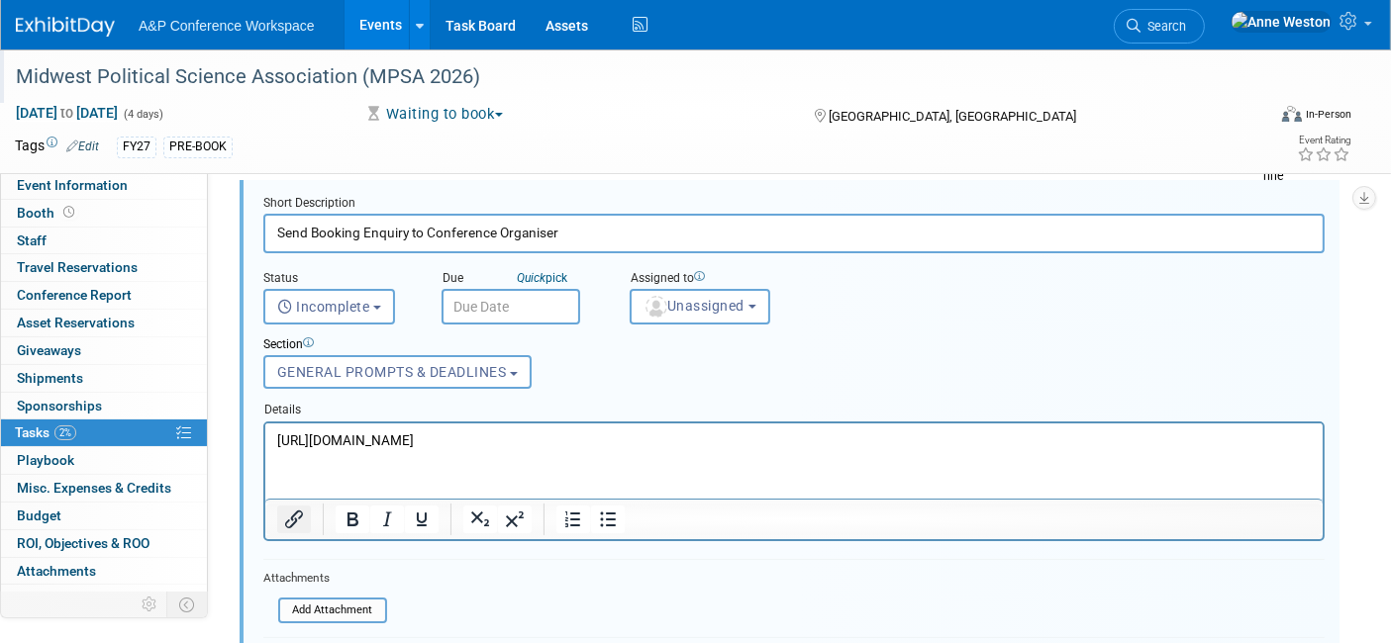
click at [293, 522] on icon "Insert/edit link" at bounding box center [294, 520] width 24 height 24
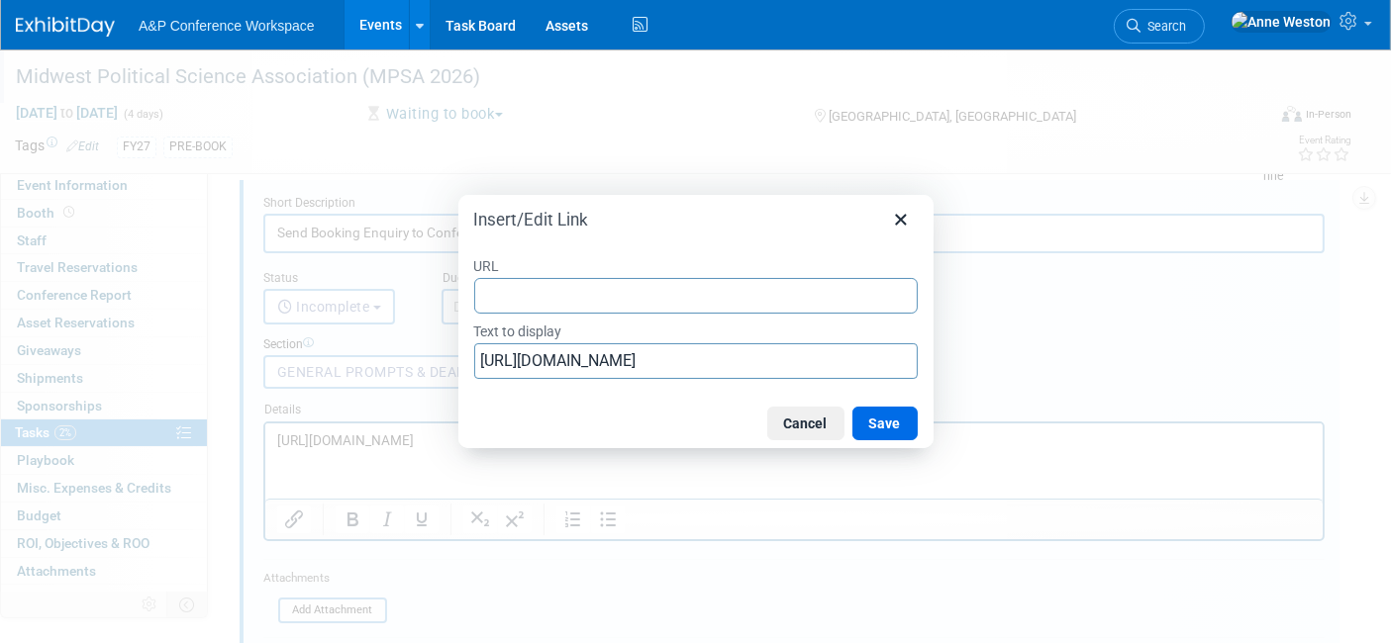
type input "https://www.mpsanet.org/conference/exhibit-sponsor-or-advertise/"
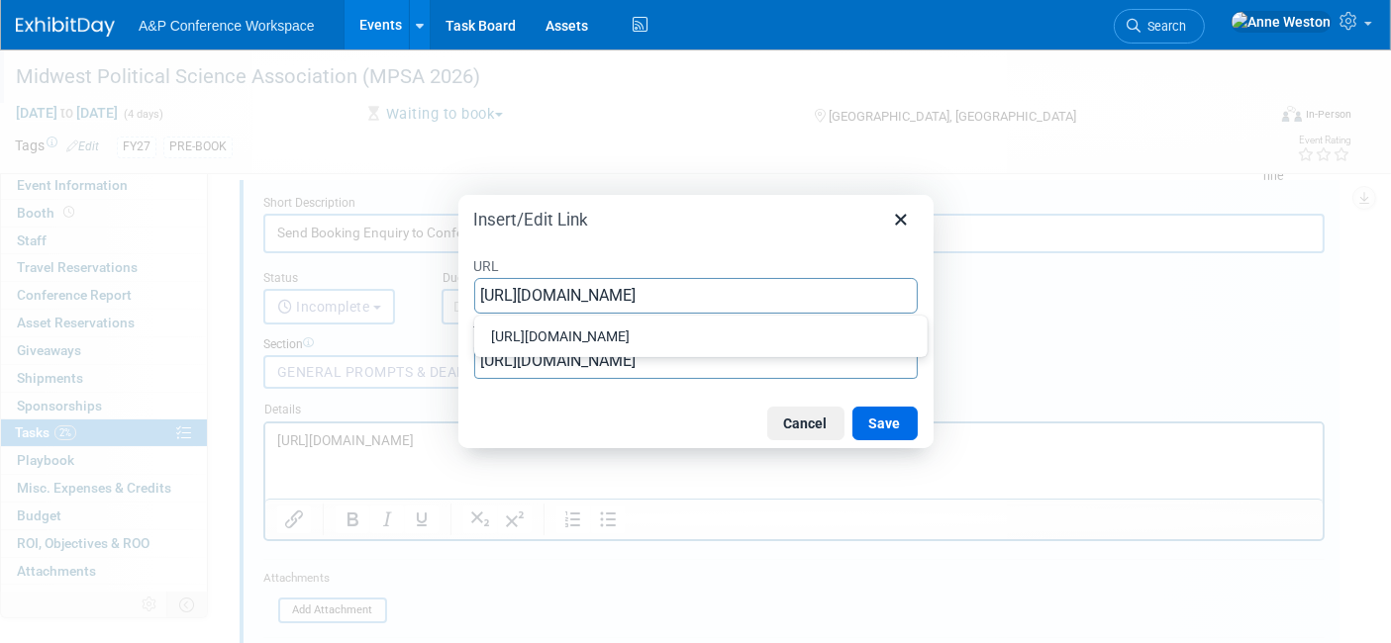
click at [884, 417] on button "Save" at bounding box center [884, 424] width 65 height 34
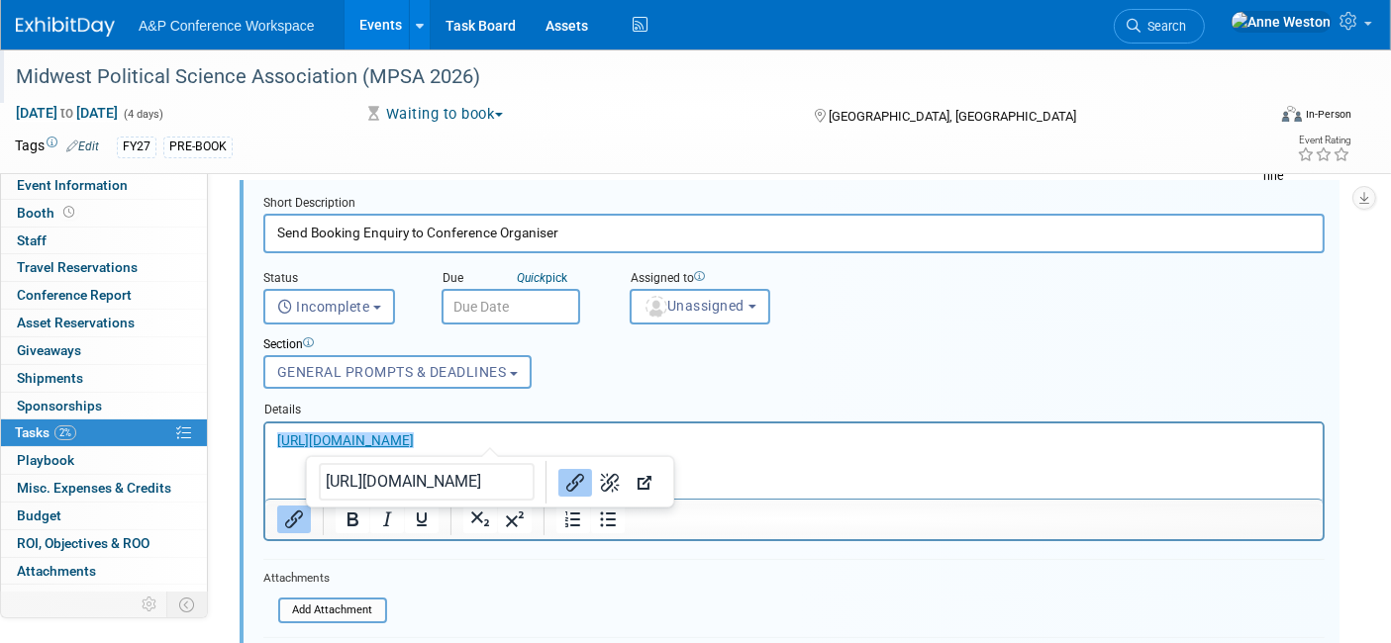
click at [270, 449] on html "https://www.mpsanet.org/conference/exhibit-sponsor-or-advertise/" at bounding box center [792, 436] width 1057 height 27
click at [687, 301] on span "Unassigned" at bounding box center [693, 306] width 101 height 16
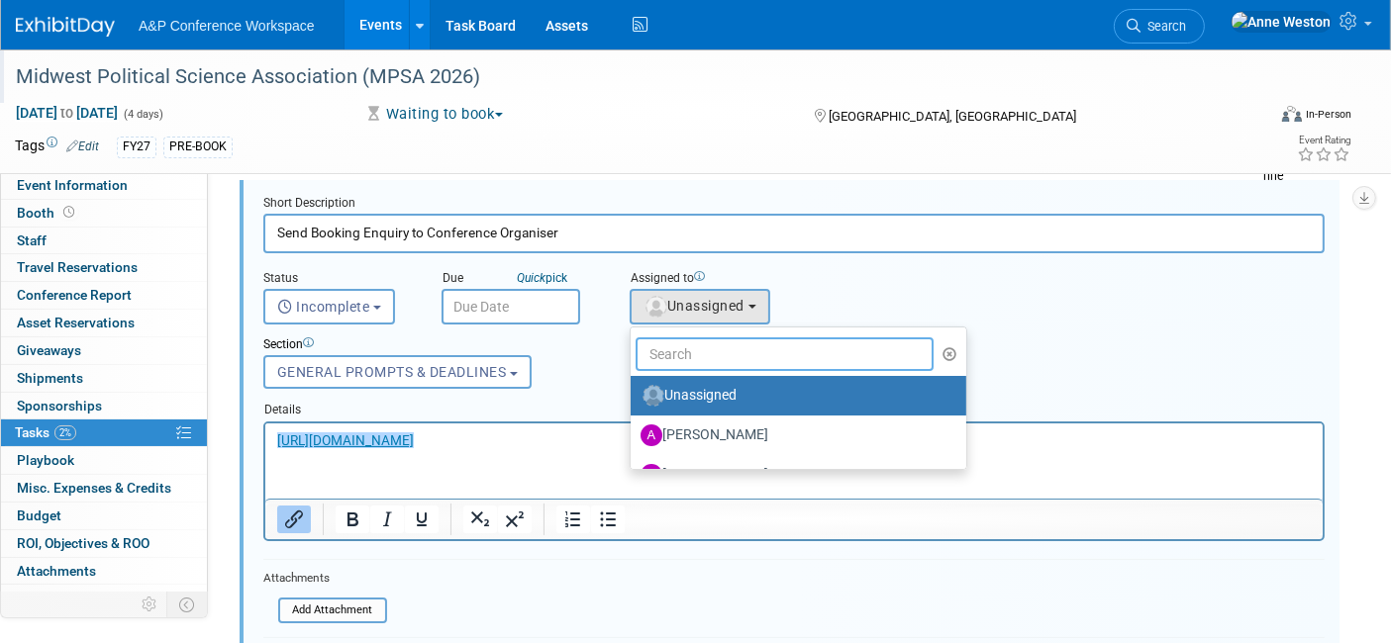
click at [703, 351] on input "text" at bounding box center [785, 355] width 298 height 34
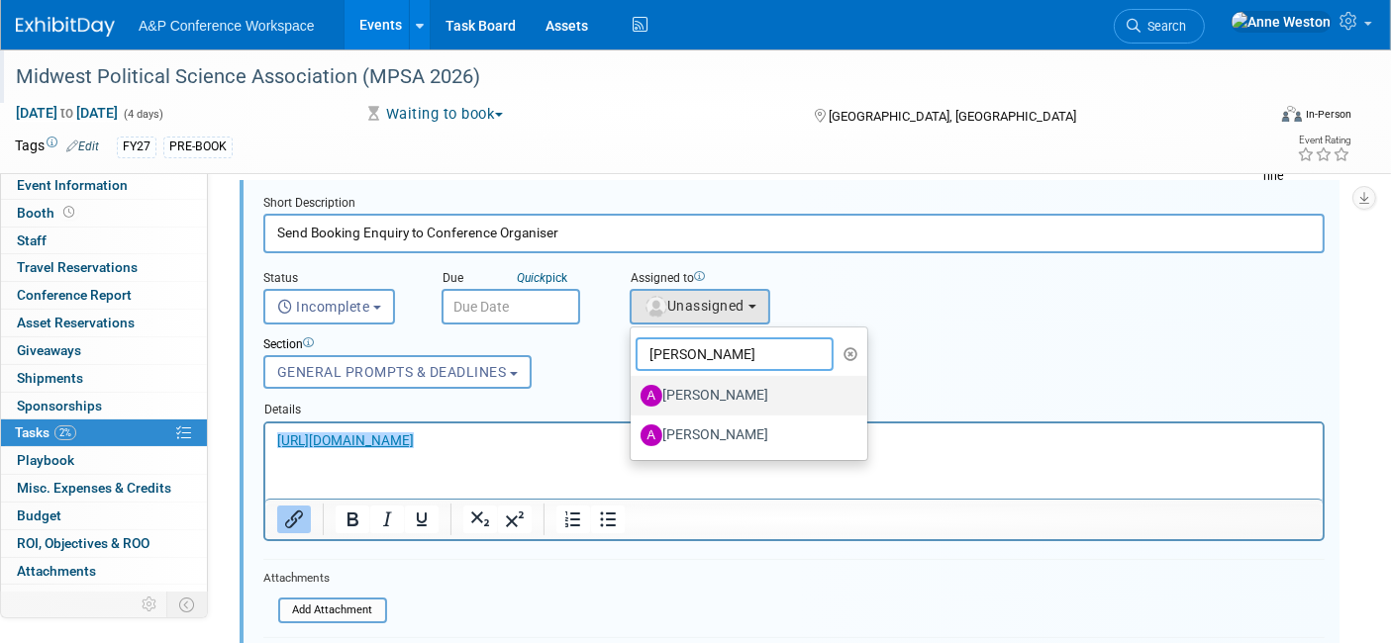
type input "Amanda"
click at [719, 397] on label "[PERSON_NAME]" at bounding box center [743, 396] width 207 height 32
click at [634, 397] on input "[PERSON_NAME]" at bounding box center [627, 393] width 13 height 13
select select "3fc68575-f872-4db6-8d2a-11755123f12c"
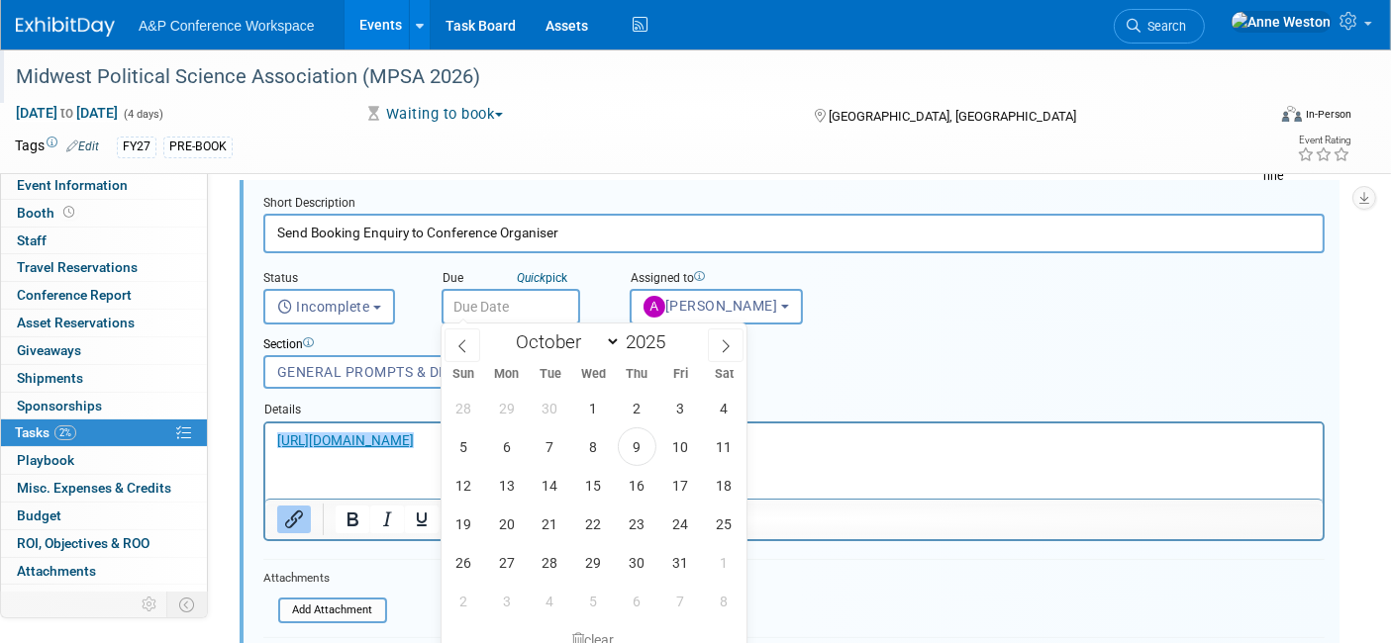
click at [482, 303] on input "text" at bounding box center [510, 307] width 139 height 36
click at [628, 437] on span "9" at bounding box center [637, 447] width 39 height 39
type input "Oct 9, 2025"
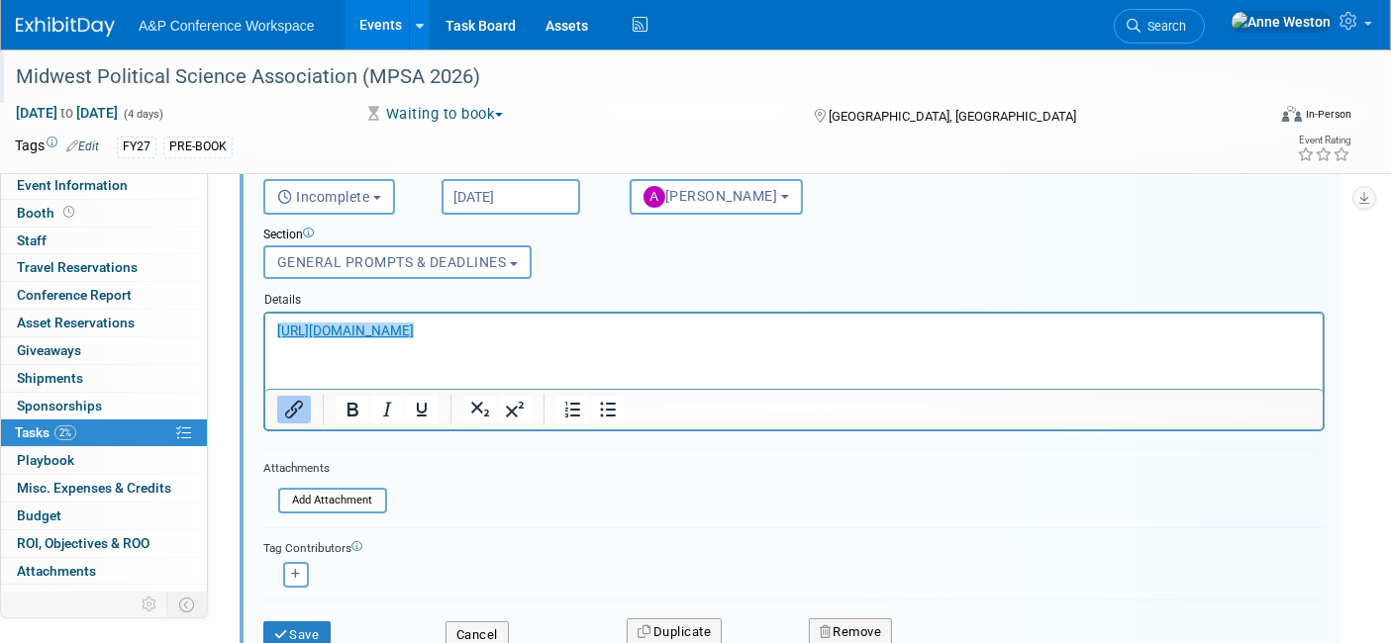
scroll to position [435, 0]
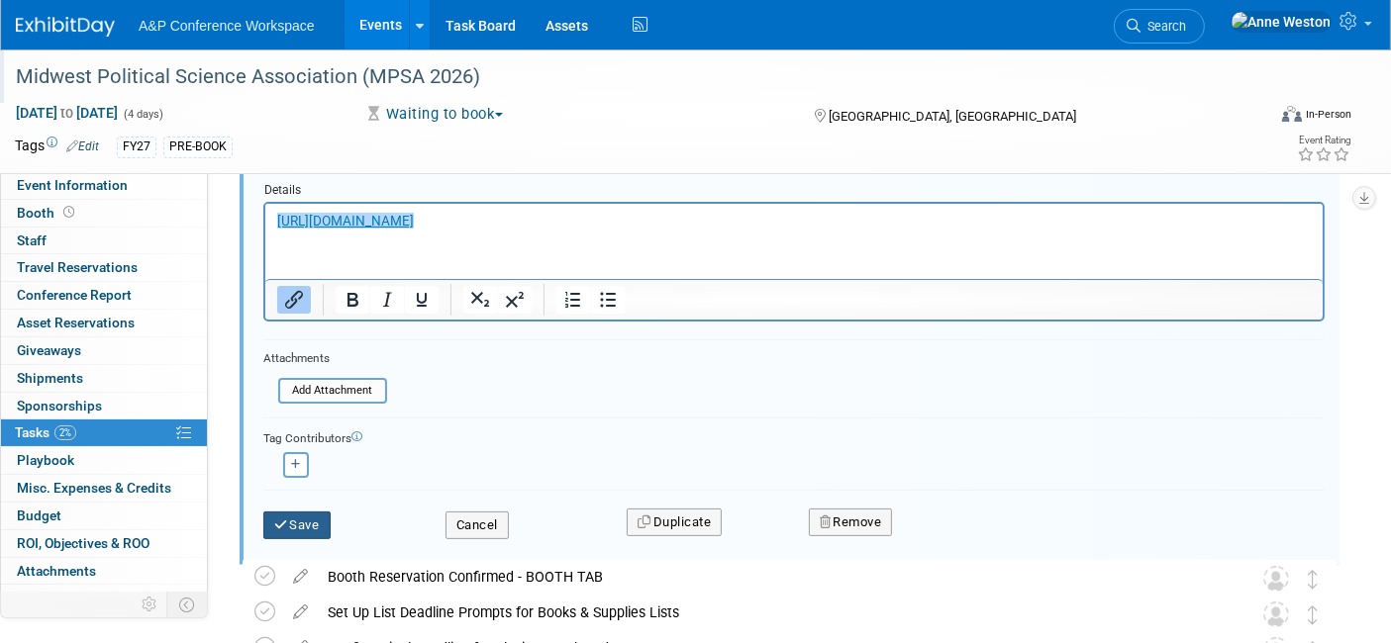
click at [302, 519] on button "Save" at bounding box center [296, 526] width 67 height 28
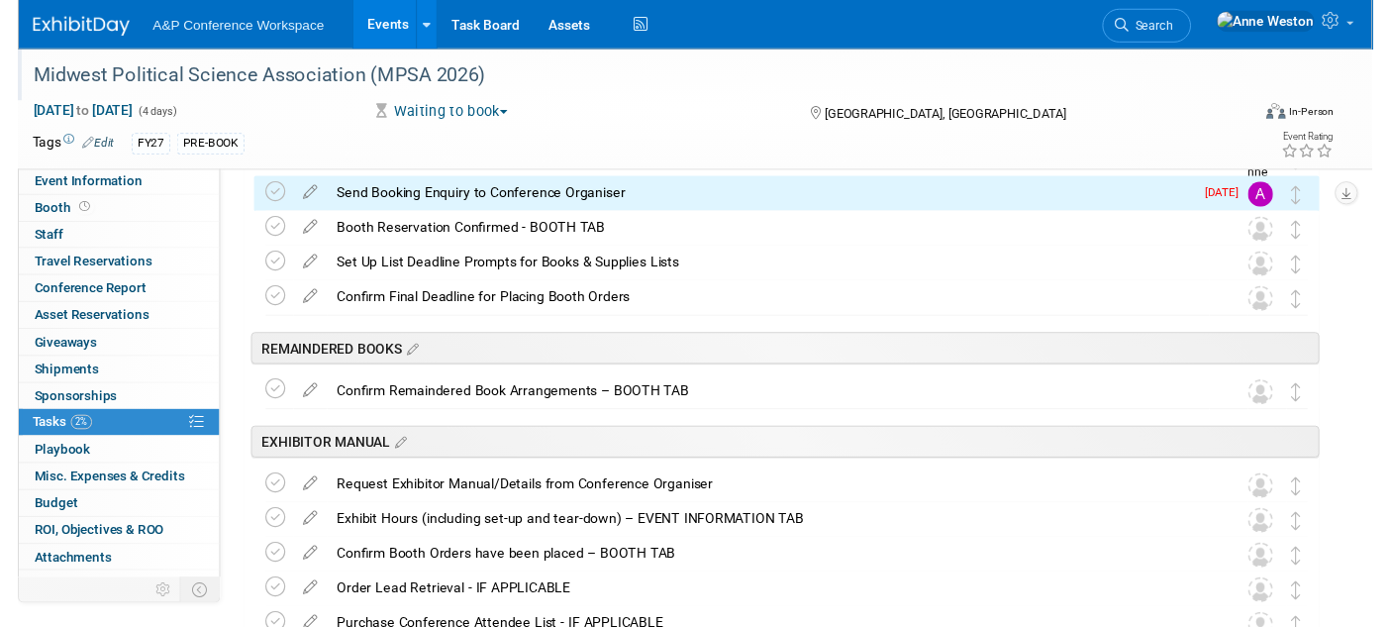
scroll to position [104, 0]
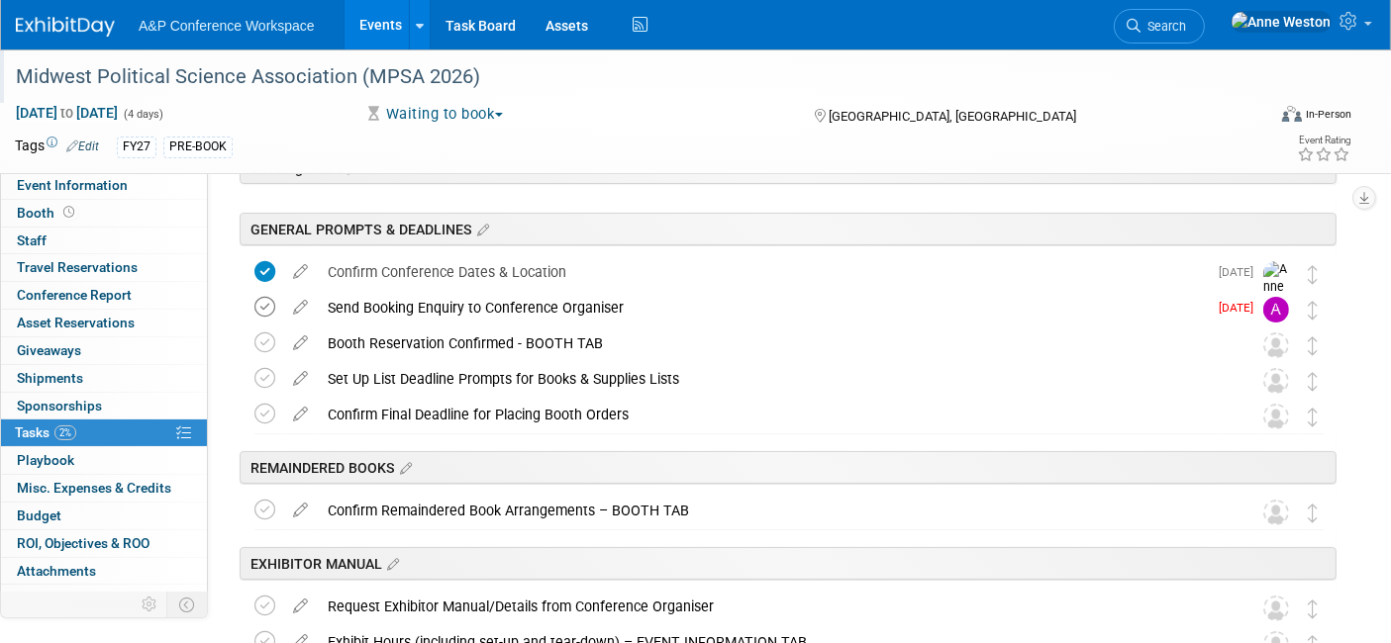
click at [259, 301] on icon at bounding box center [264, 307] width 21 height 21
click at [296, 335] on icon at bounding box center [300, 339] width 35 height 25
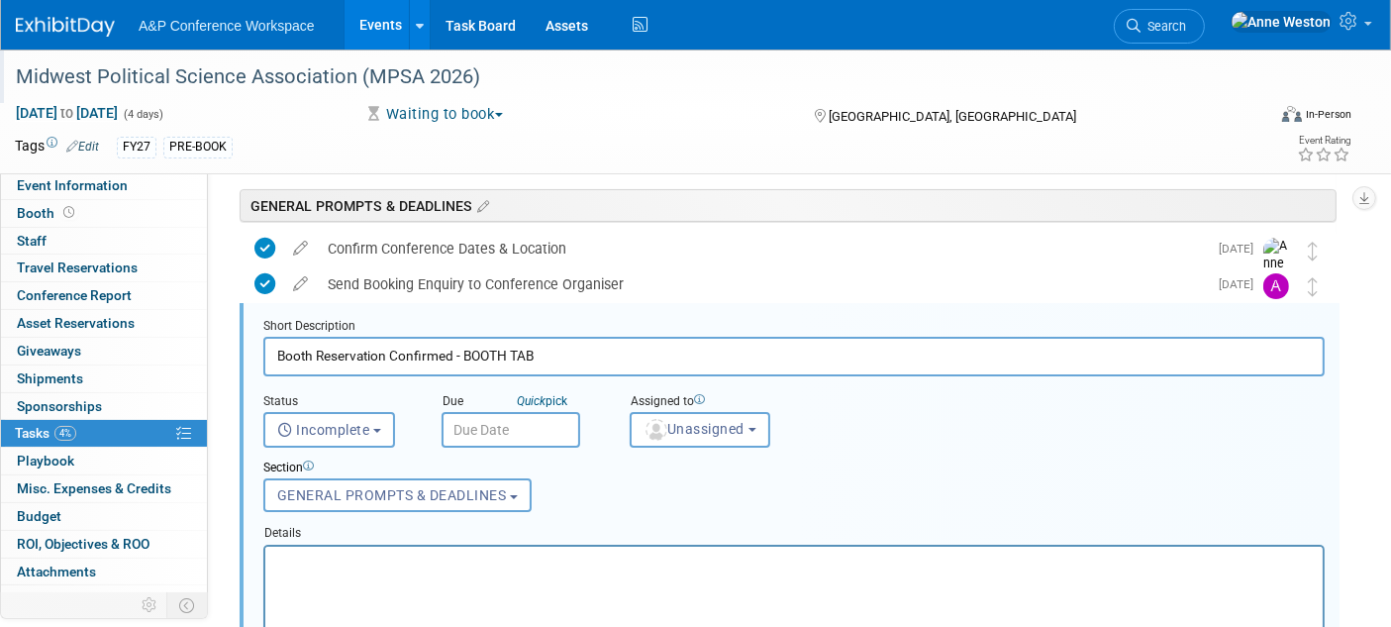
scroll to position [141, 0]
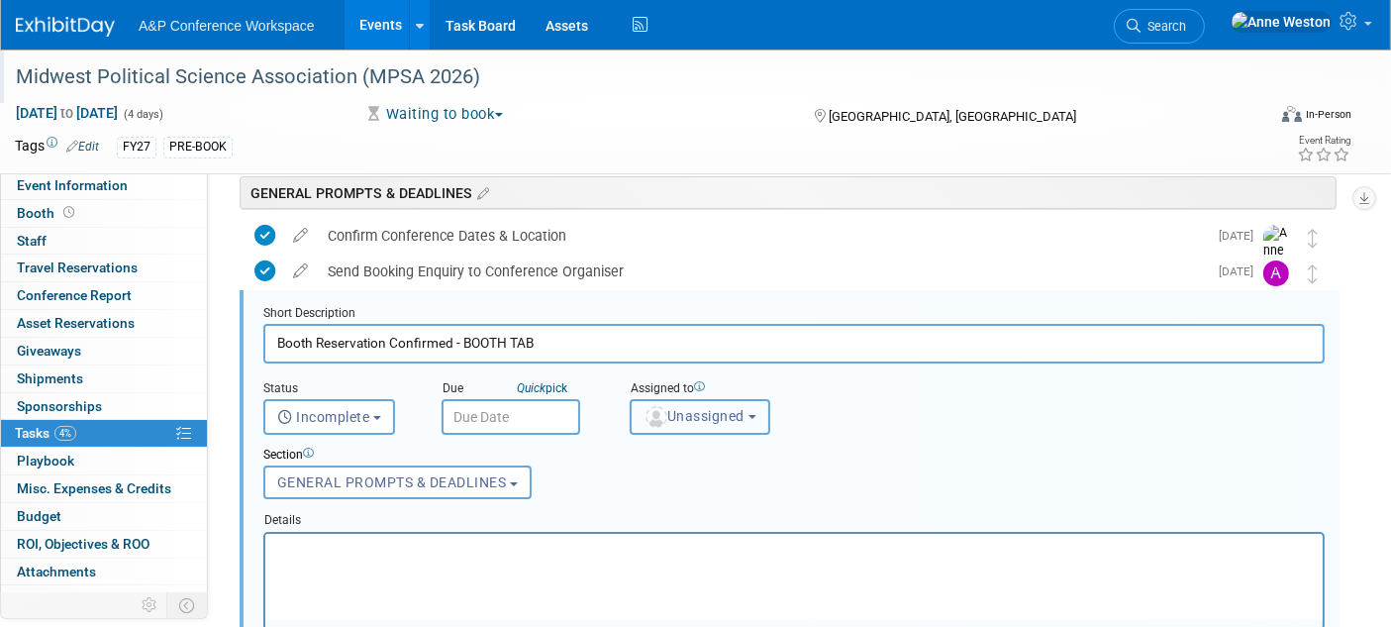
click at [684, 408] on span "Unassigned" at bounding box center [693, 416] width 101 height 16
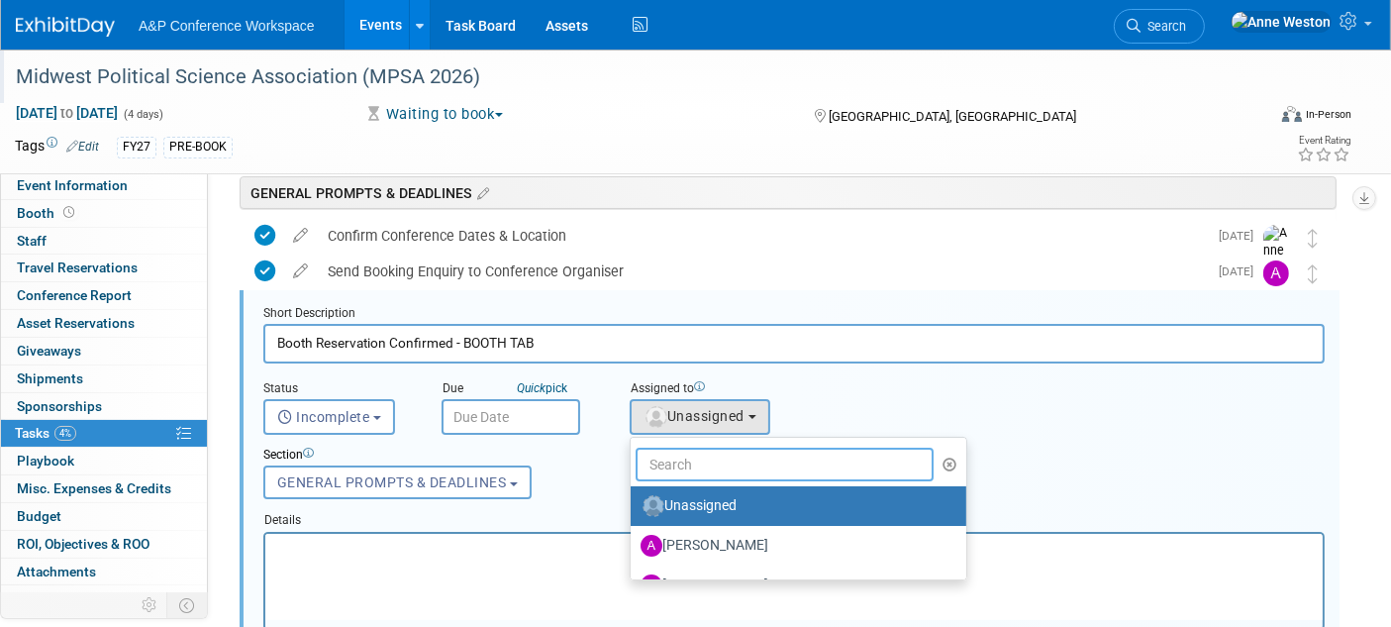
click at [701, 469] on input "text" at bounding box center [785, 464] width 298 height 34
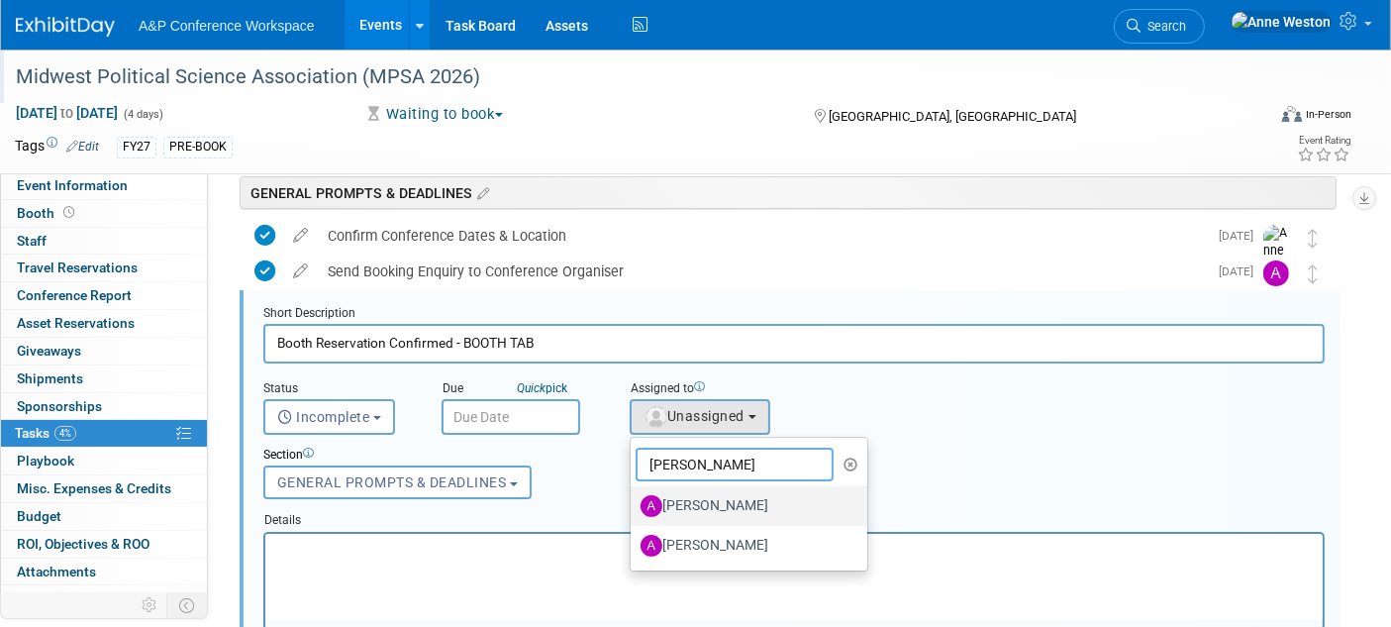
type input "Amanda"
click at [698, 496] on label "[PERSON_NAME]" at bounding box center [743, 506] width 207 height 32
click at [634, 497] on input "[PERSON_NAME]" at bounding box center [627, 503] width 13 height 13
select select "3fc68575-f872-4db6-8d2a-11755123f12c"
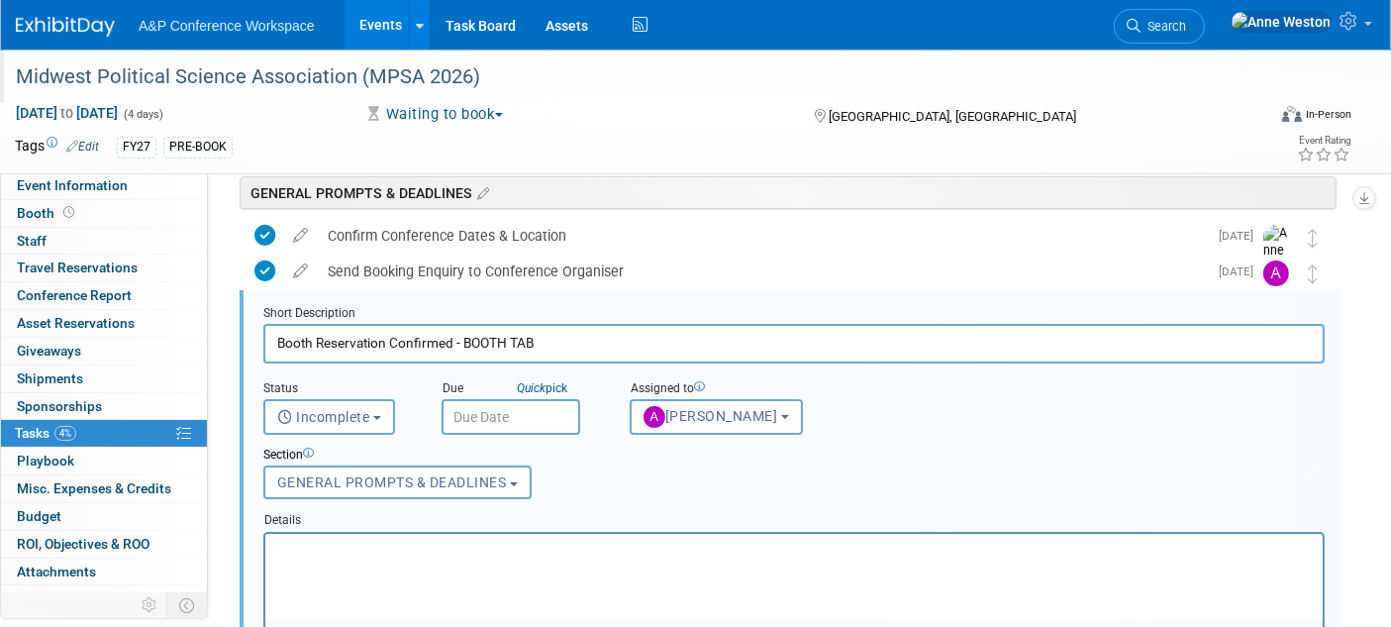
click at [523, 411] on input "text" at bounding box center [510, 417] width 139 height 36
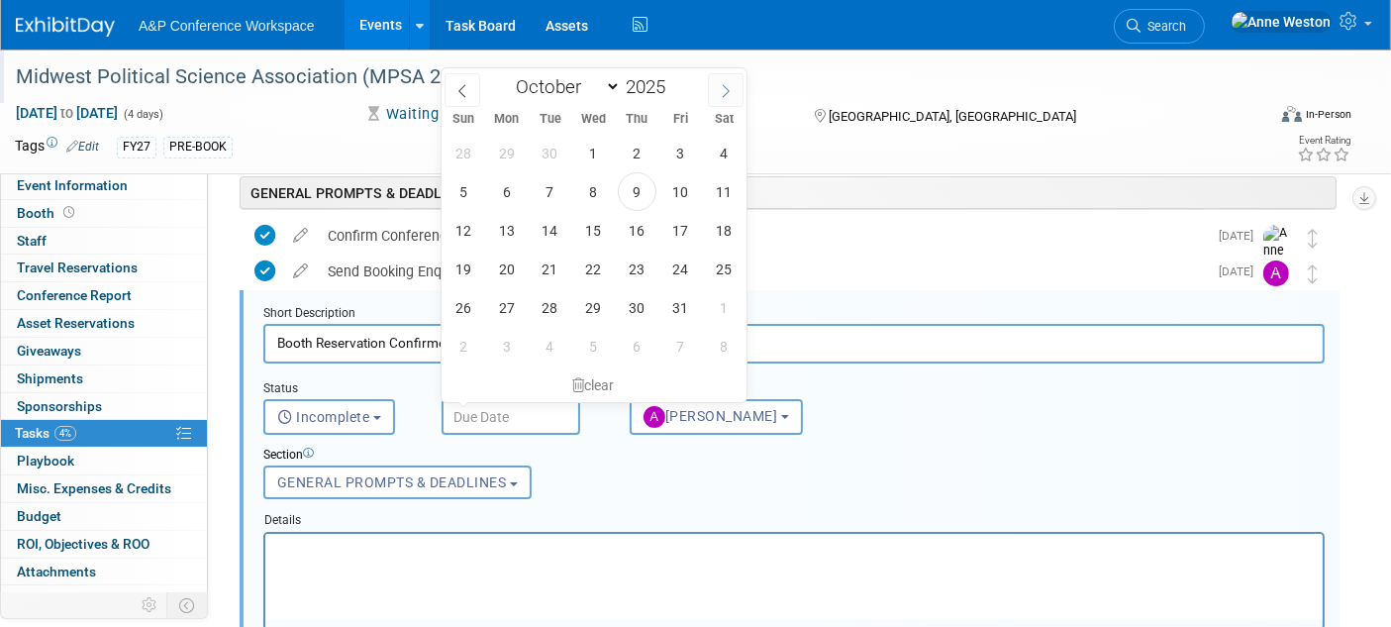
click at [724, 84] on icon at bounding box center [726, 91] width 14 height 14
click at [720, 88] on icon at bounding box center [726, 91] width 14 height 14
select select "11"
click at [594, 301] on span "31" at bounding box center [593, 307] width 39 height 39
type input "Dec 31, 2025"
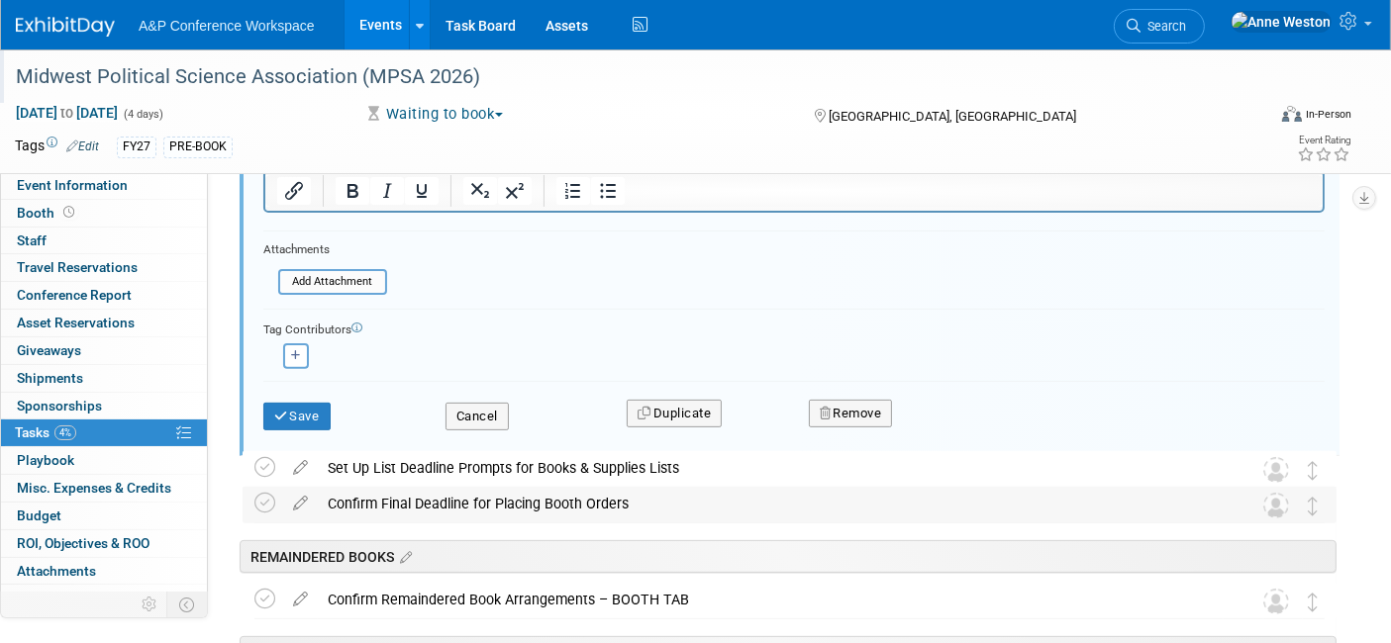
scroll to position [580, 0]
click at [292, 402] on button "Save" at bounding box center [296, 416] width 67 height 28
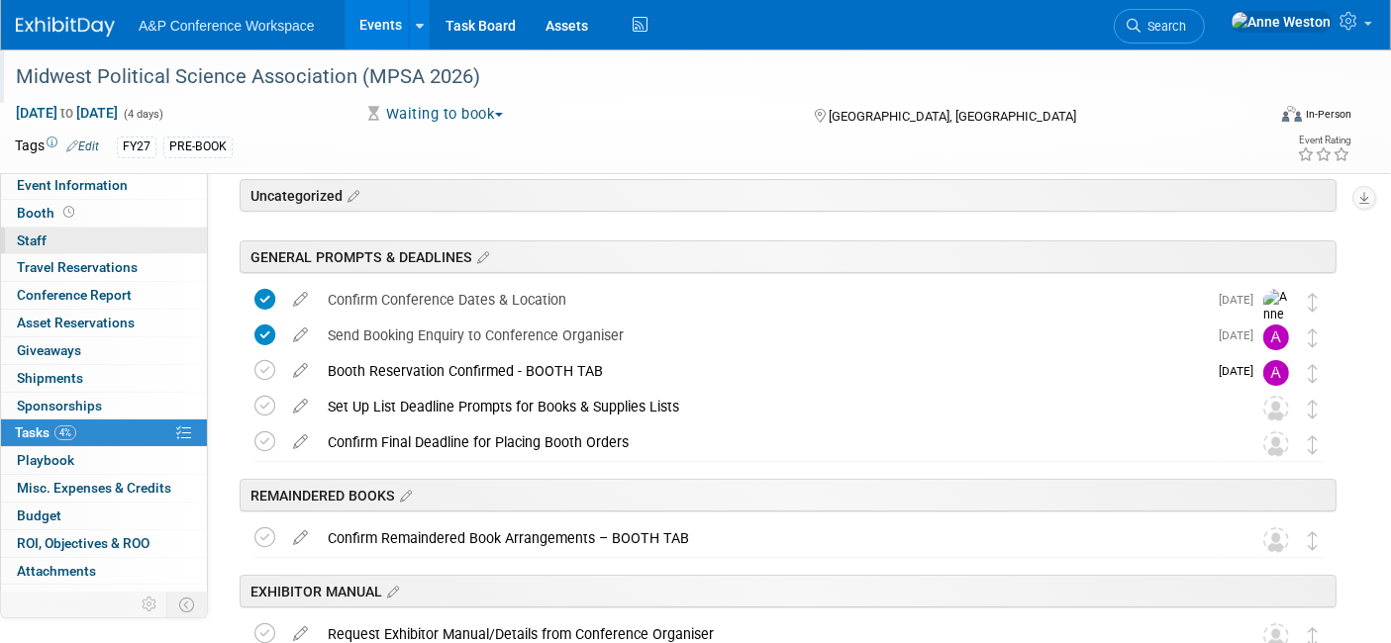
scroll to position [0, 0]
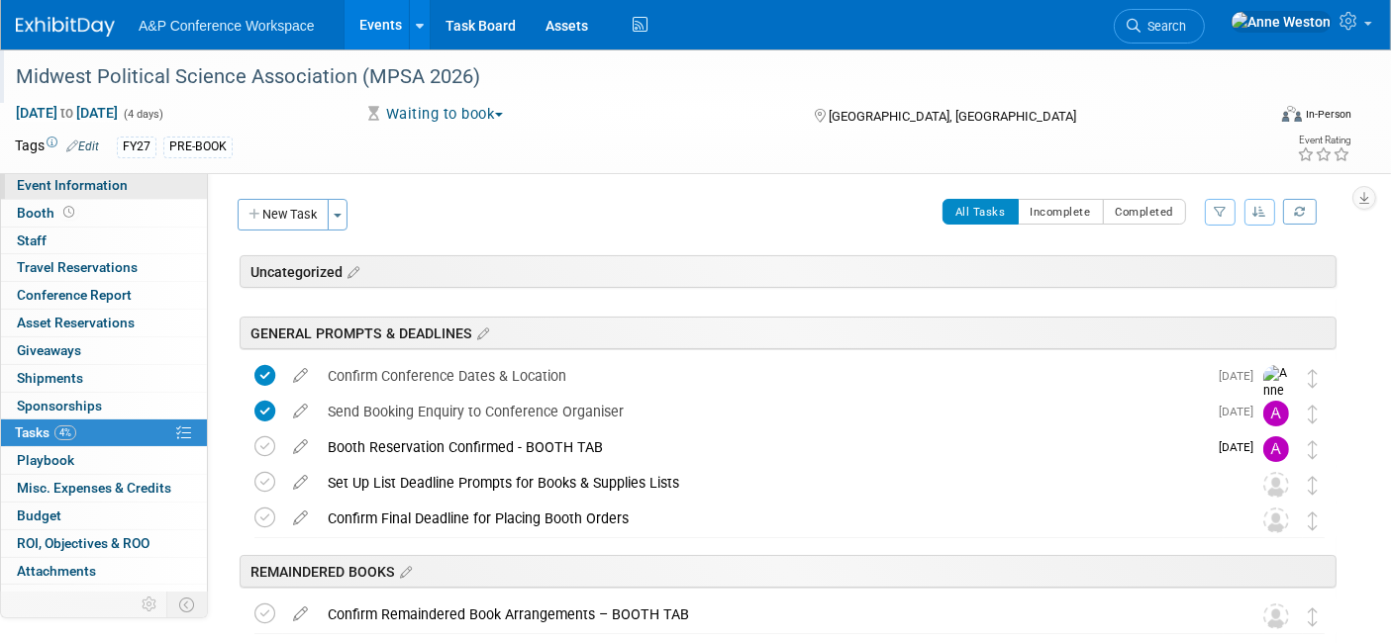
click at [63, 185] on span "Event Information" at bounding box center [72, 185] width 111 height 16
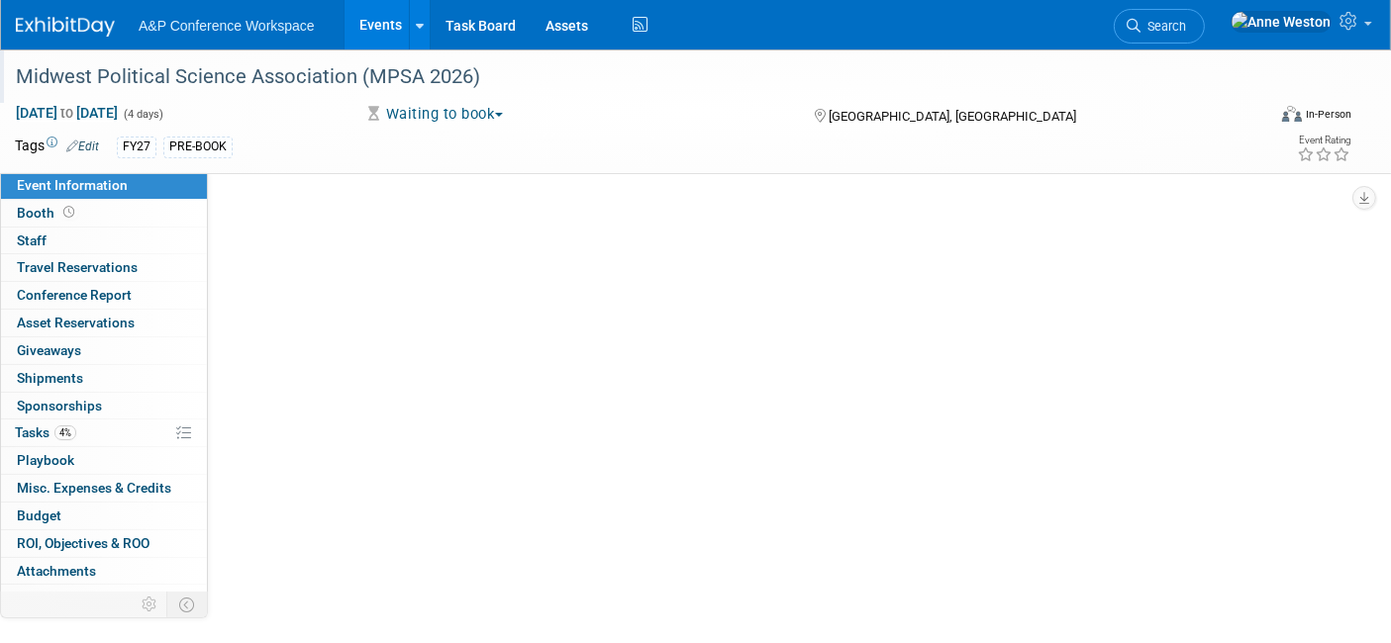
select select "Annual"
select select "Level 2"
select select "In-Person Booth"
select select "Politics & International Relations"
select select "Bloomsbury Academic"
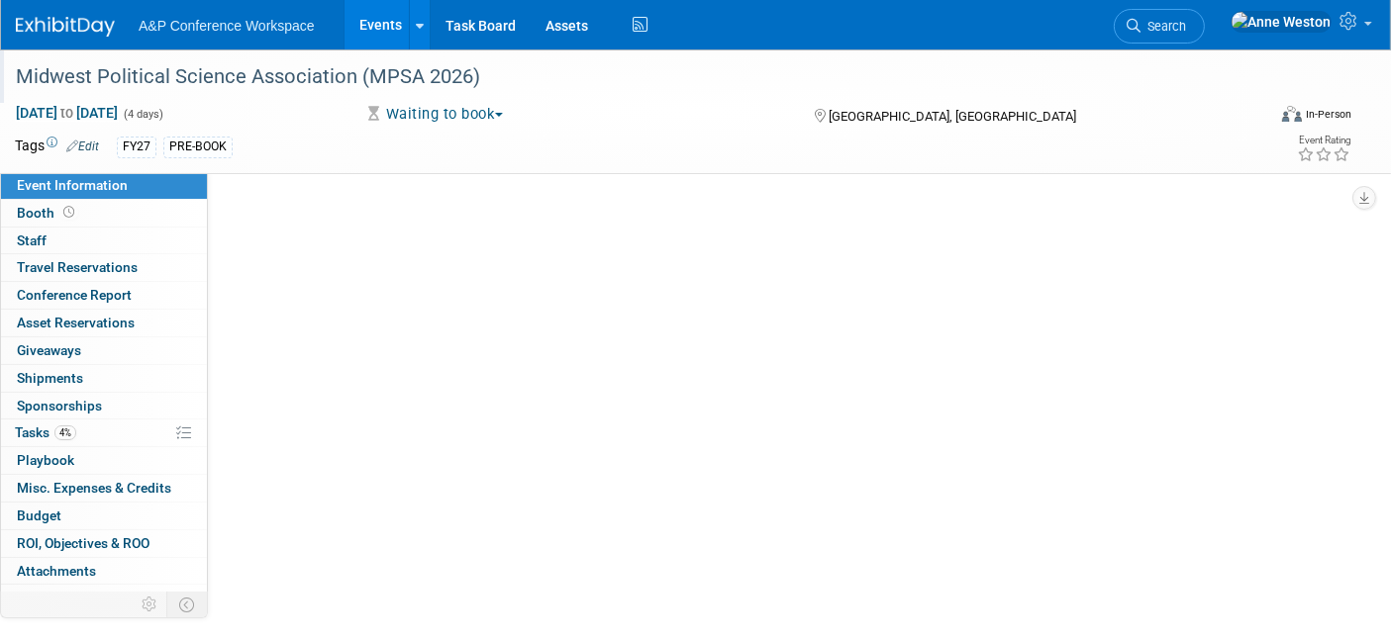
select select "[PERSON_NAME]"
select select "Networking/Commissioning"
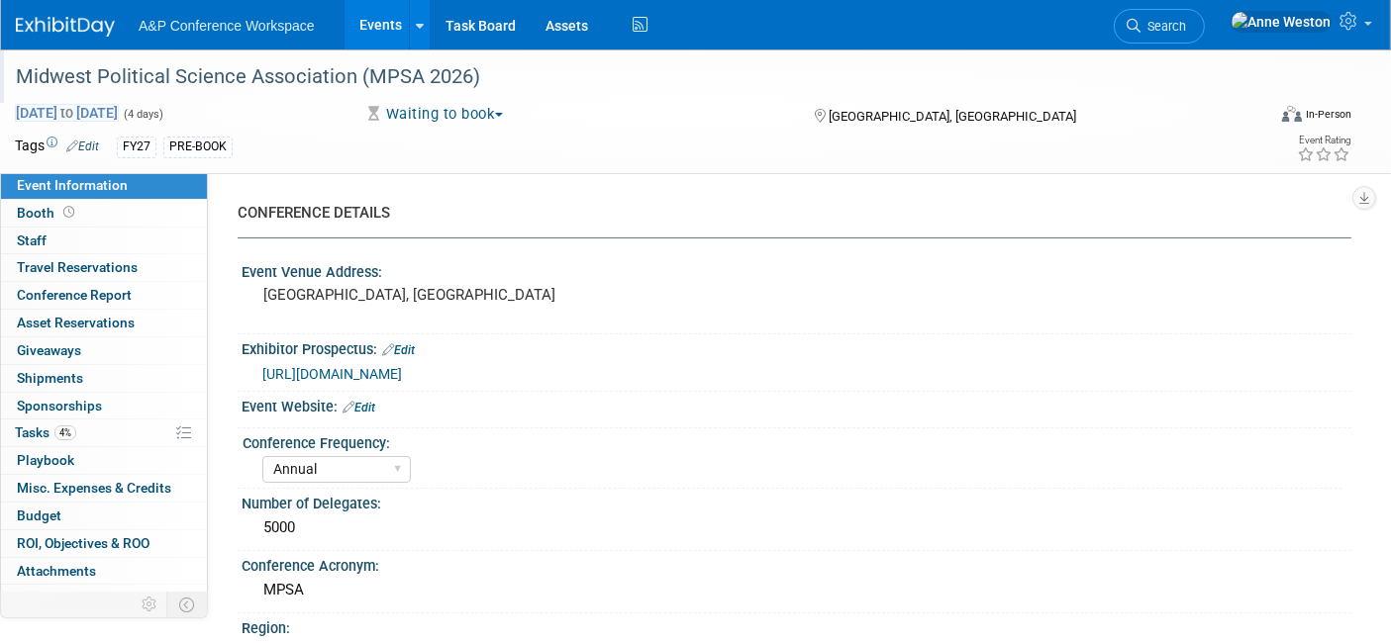
click at [119, 106] on span "Apr 23, 2025 to Apr 26, 2025" at bounding box center [67, 113] width 104 height 18
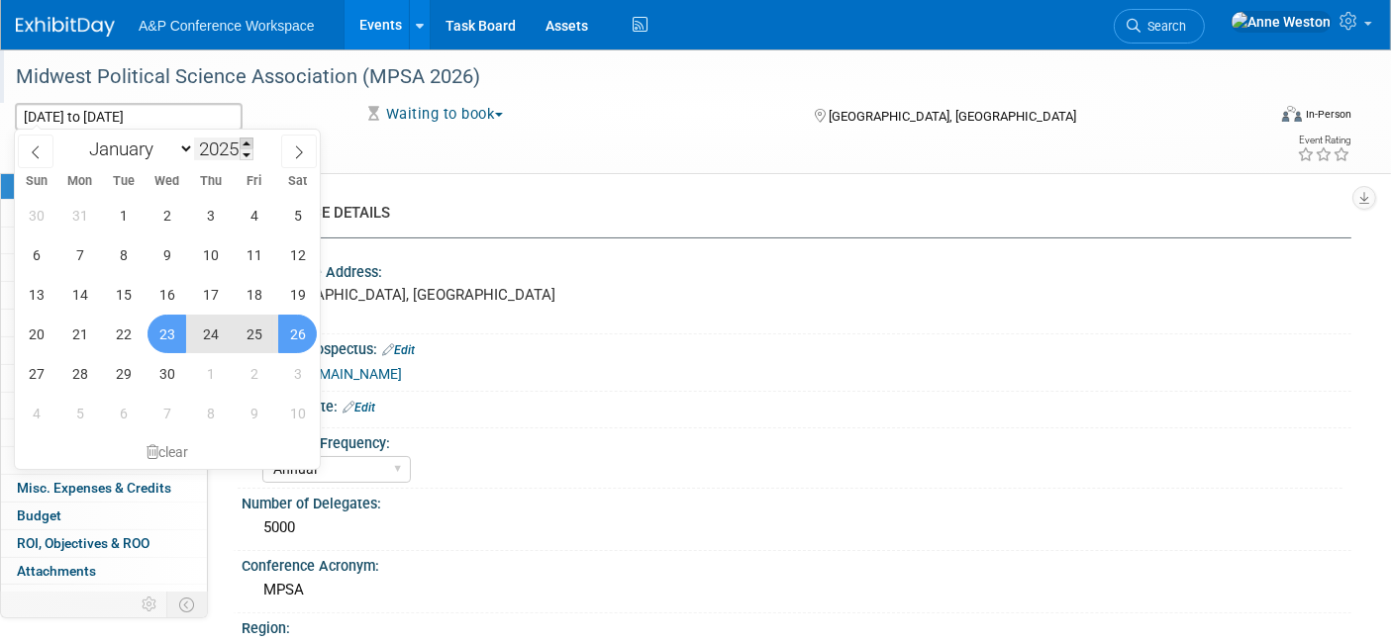
click at [253, 143] on span at bounding box center [247, 144] width 14 height 12
type input "2026"
click at [209, 324] on span "23" at bounding box center [210, 334] width 39 height 39
type input "Apr 23, 2026"
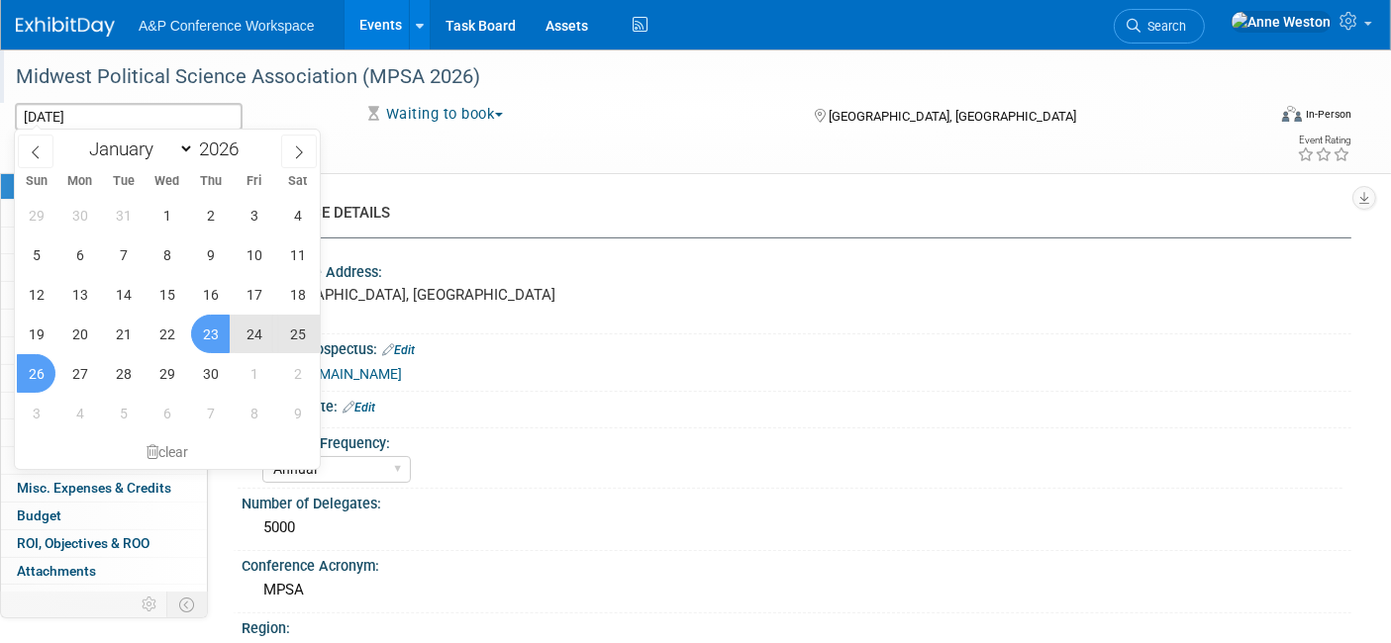
click at [28, 374] on span "26" at bounding box center [36, 373] width 39 height 39
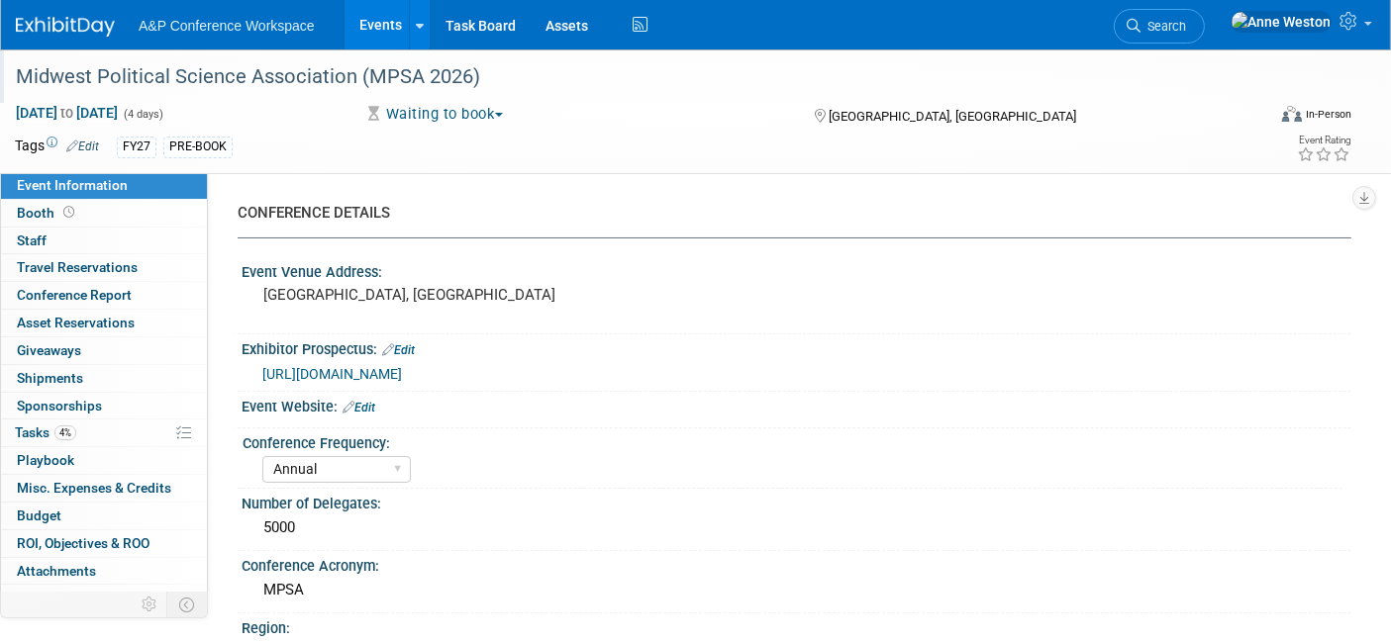
click at [1186, 27] on span "Search" at bounding box center [1163, 26] width 46 height 15
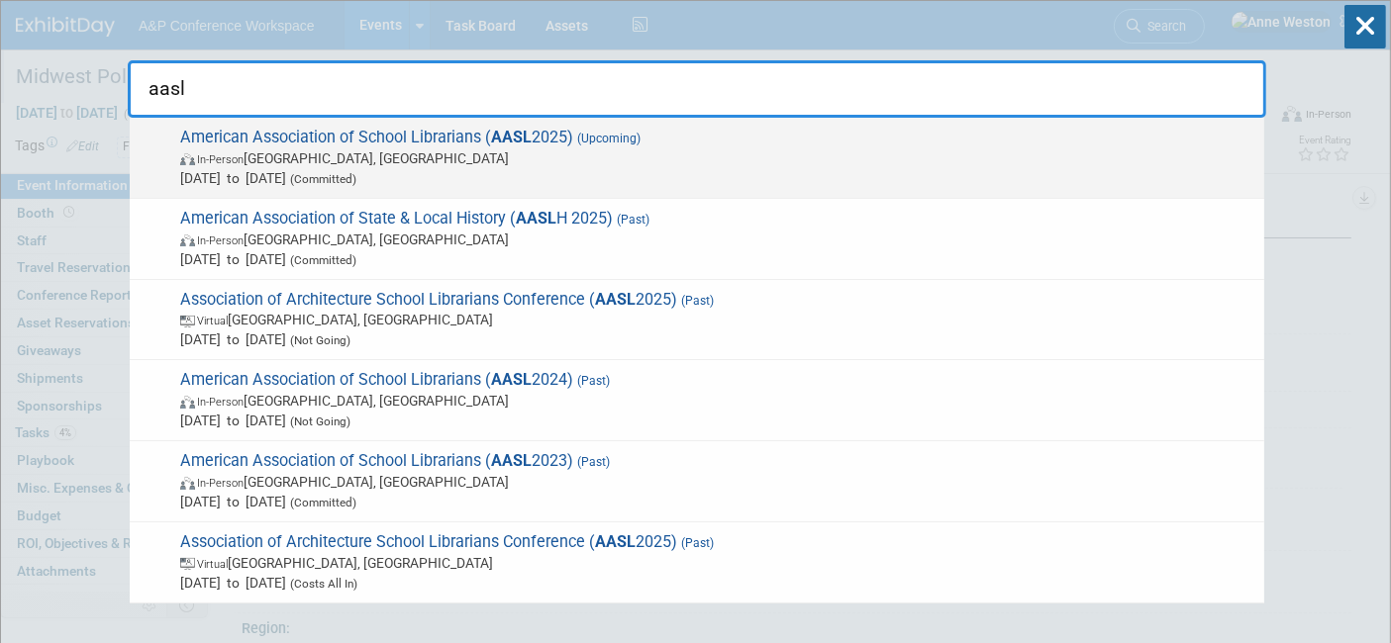
type input "aasl"
click at [317, 131] on span "American Association of School Librarians ( AASL 2025) (Upcoming) In-Person St.…" at bounding box center [714, 158] width 1080 height 60
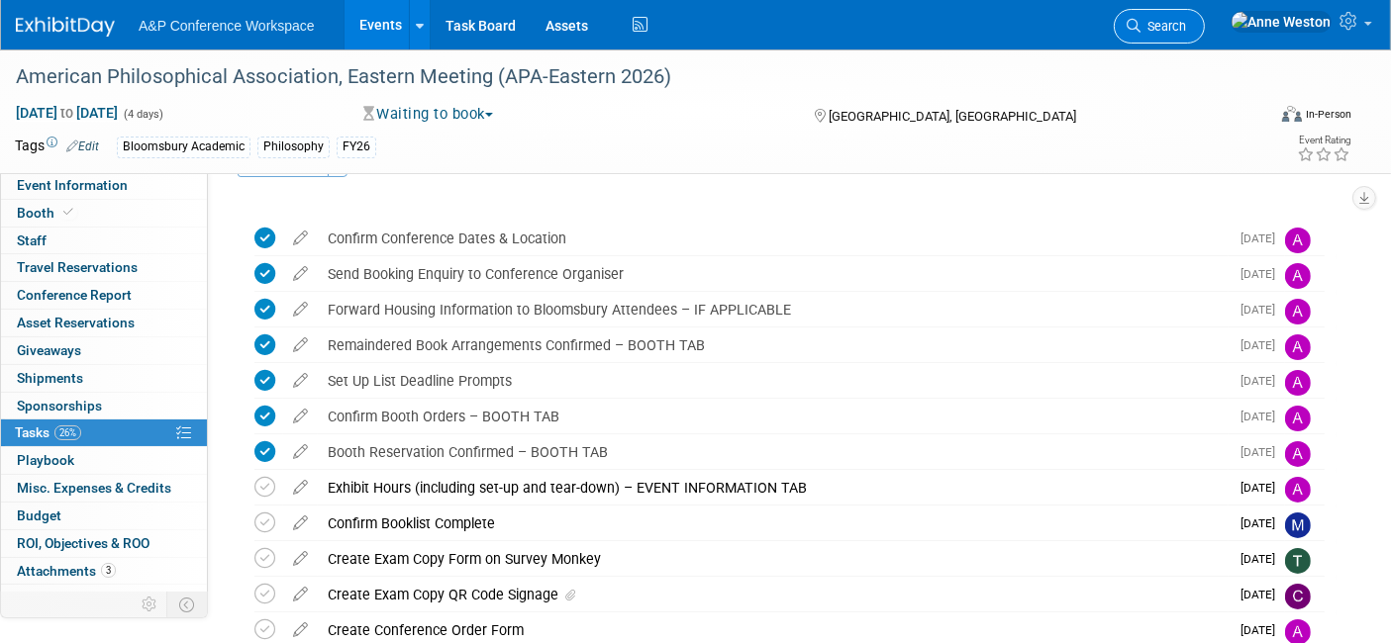
click at [1186, 20] on span "Search" at bounding box center [1163, 26] width 46 height 15
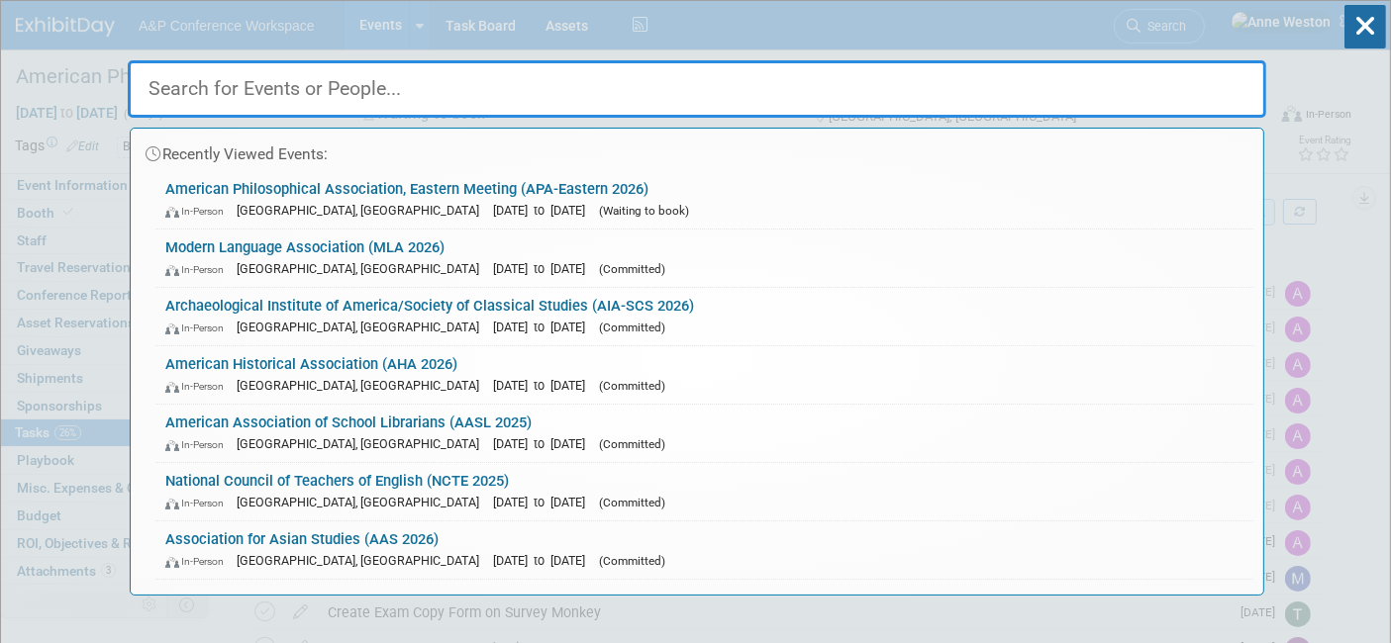
click at [1193, 67] on input "text" at bounding box center [697, 88] width 1138 height 57
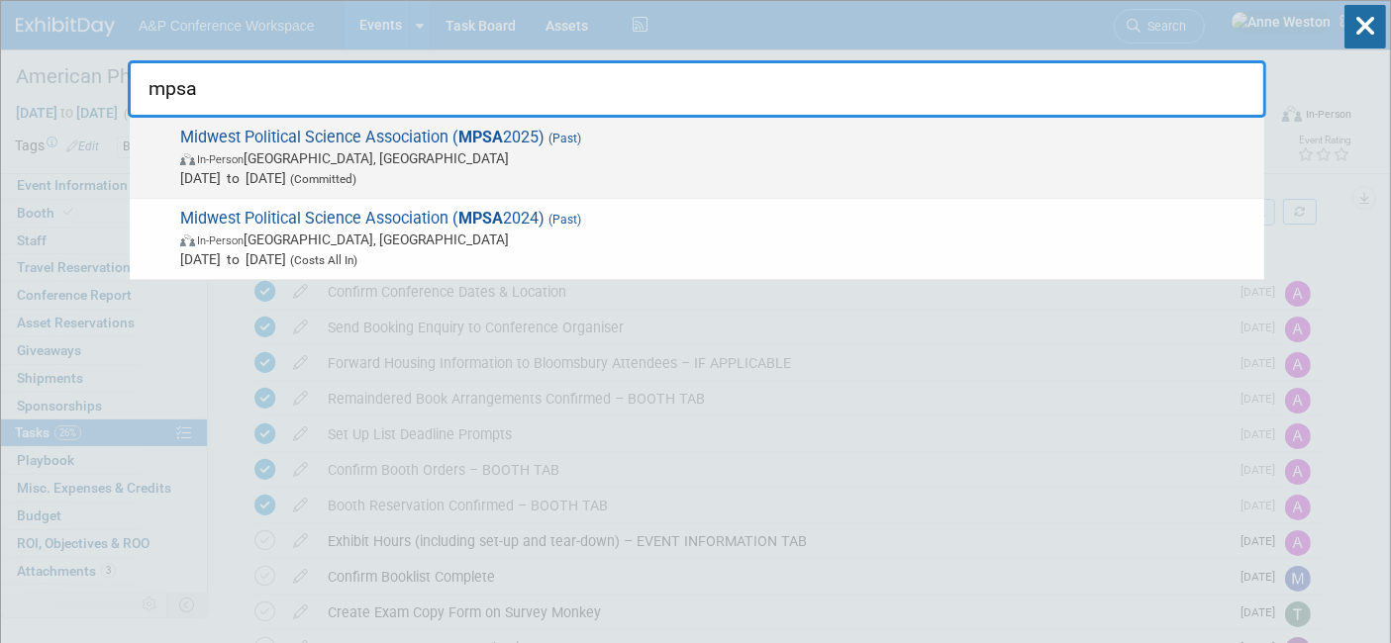
type input "mpsa"
click at [279, 156] on span "In-Person Chicago, IL" at bounding box center [717, 158] width 1074 height 20
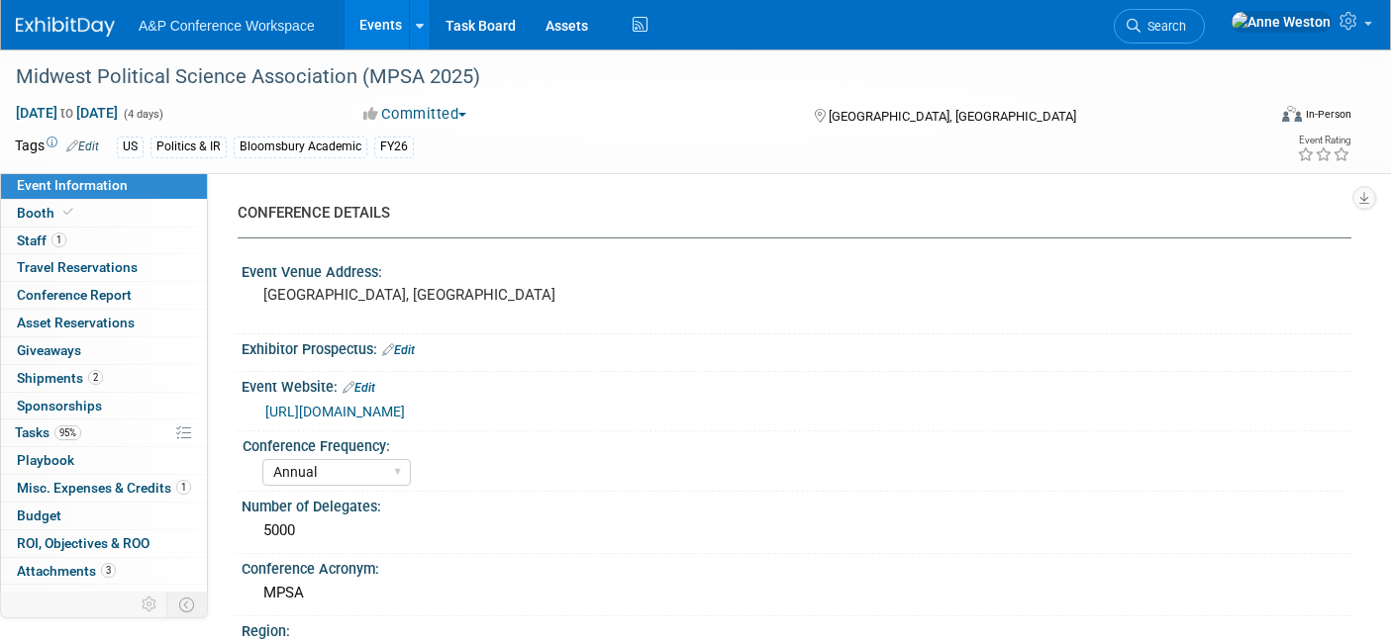
select select "Annual"
select select "Level 2"
select select "In-Person Booth"
select select "Politics & International Relations"
select select "Rowman"
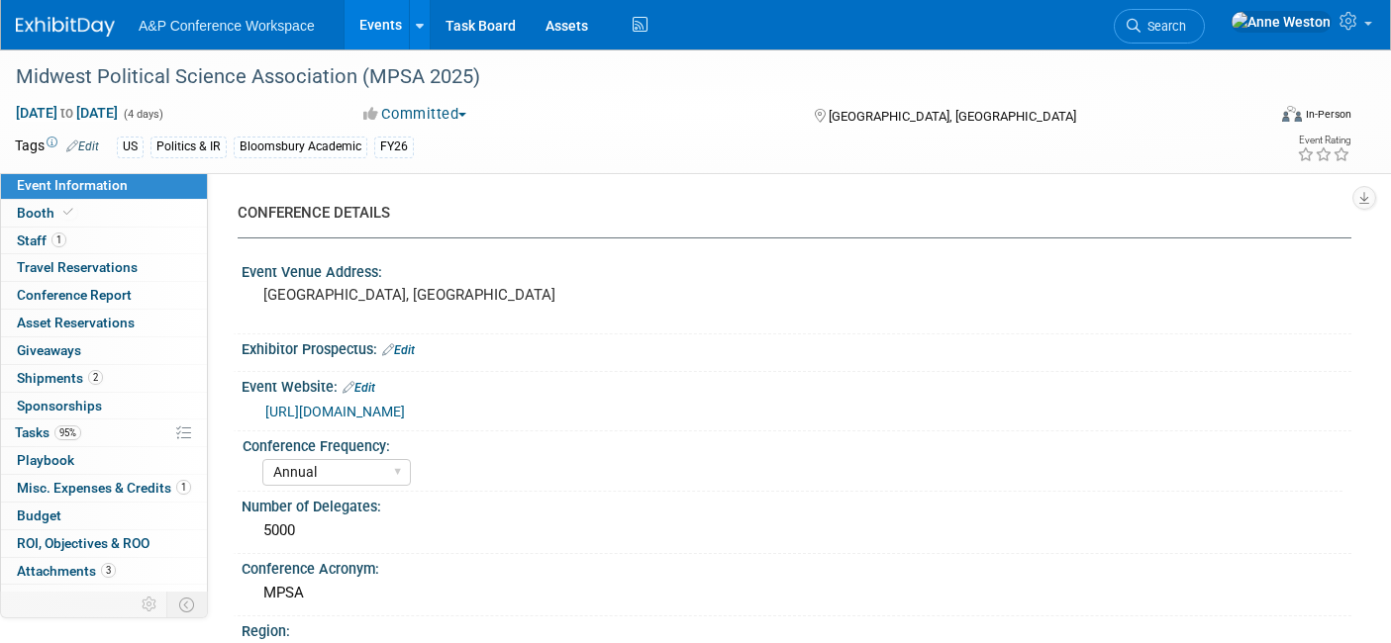
select select "[PERSON_NAME]"
select select "Networking/Commissioning"
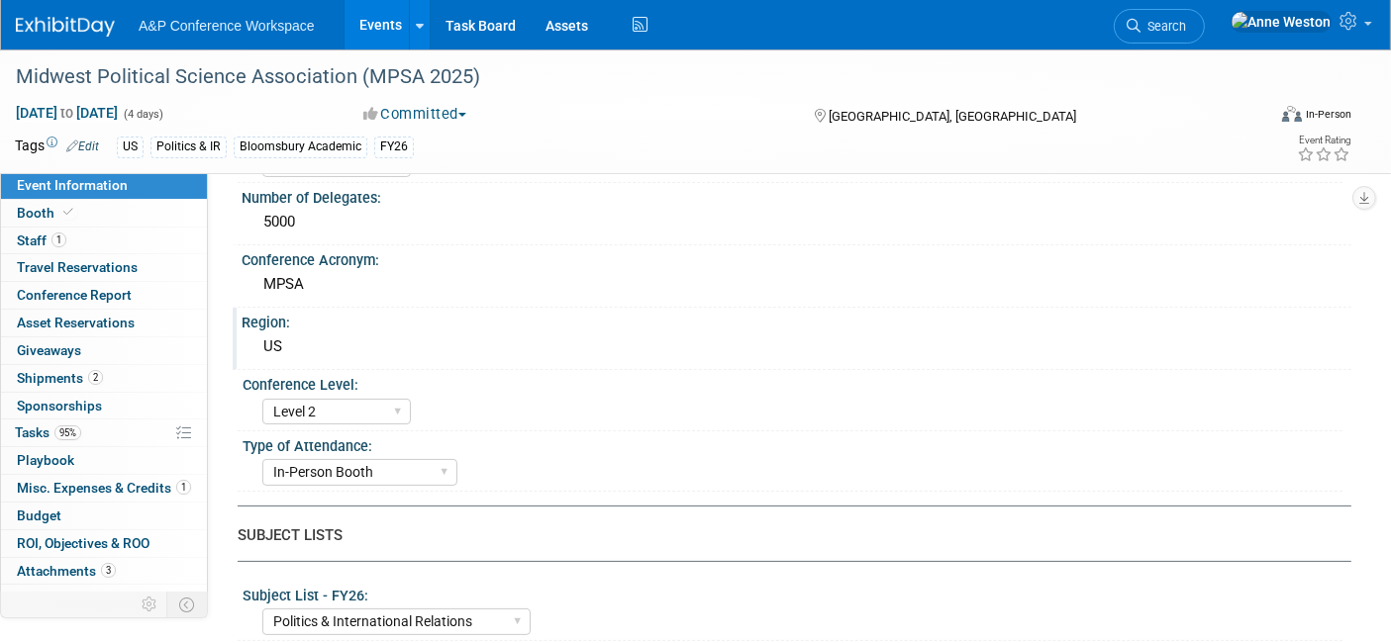
scroll to position [330, 0]
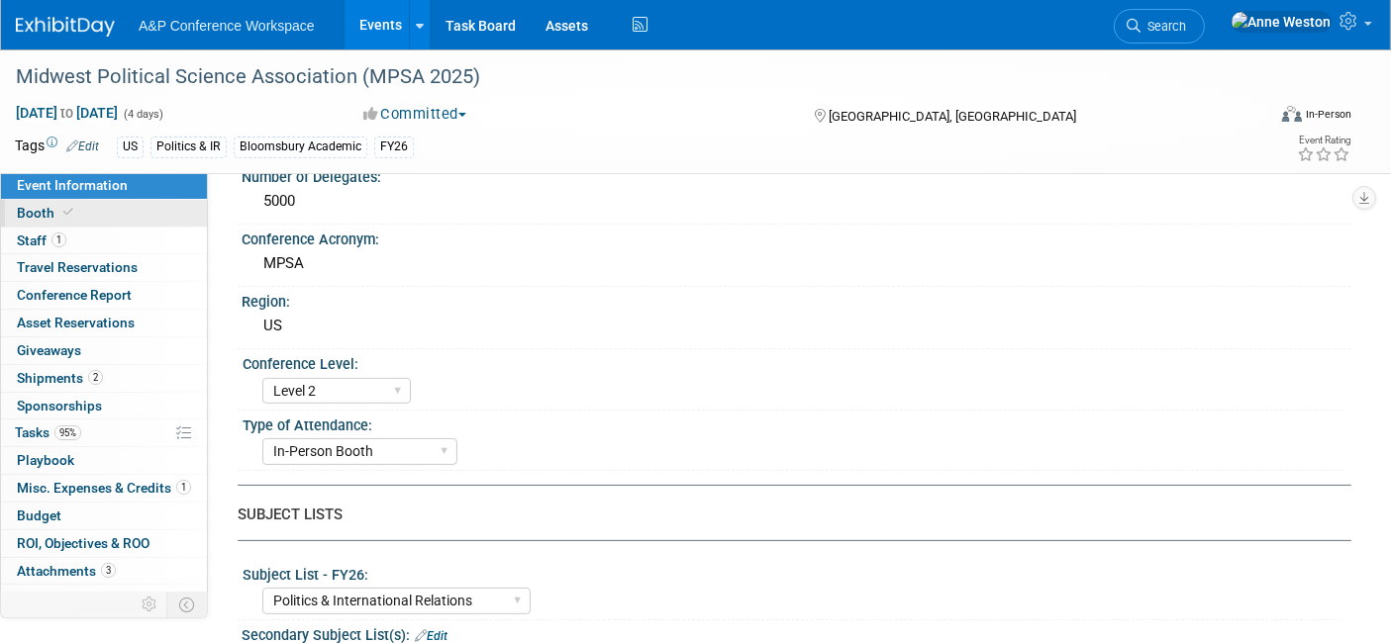
click at [45, 222] on link "Booth" at bounding box center [104, 213] width 206 height 27
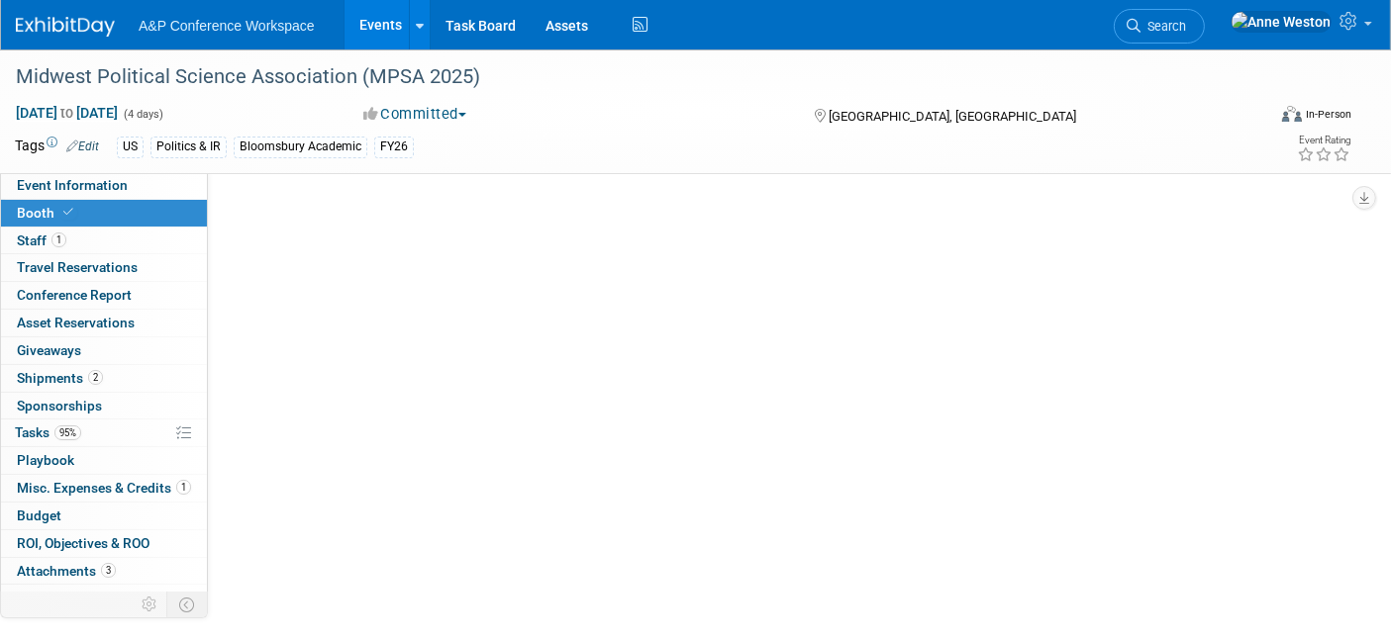
scroll to position [0, 0]
select select "RLKP"
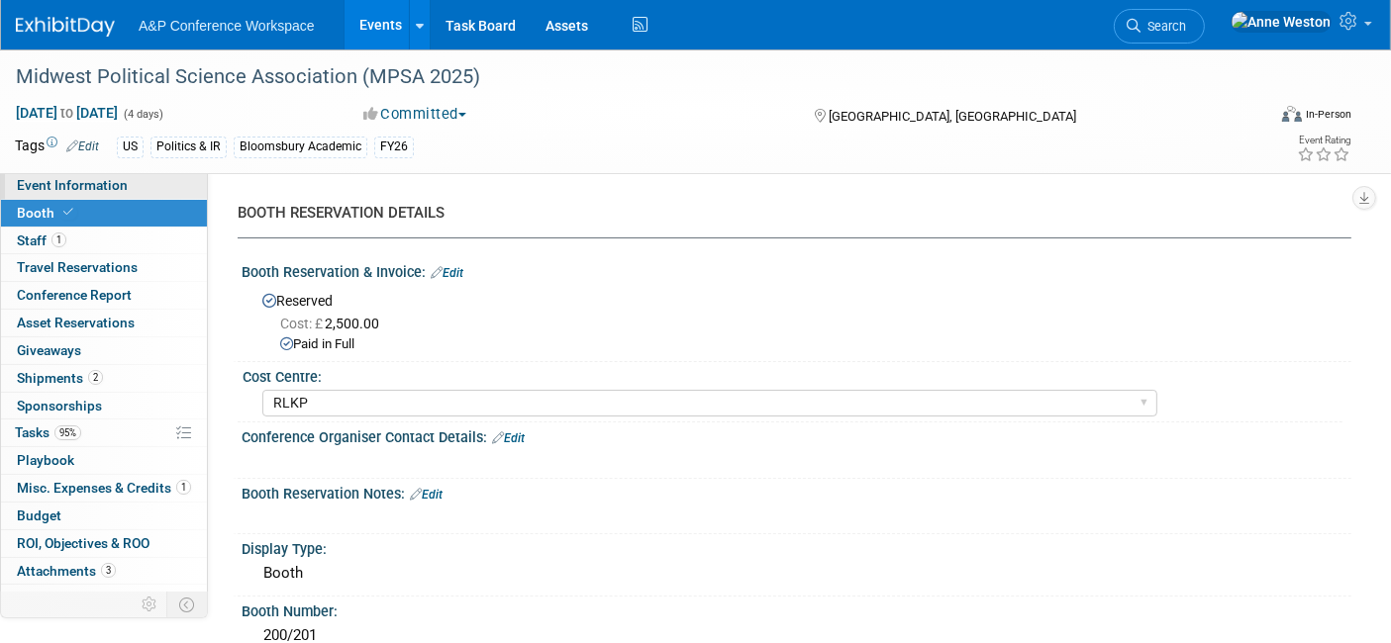
click at [90, 191] on span "Event Information" at bounding box center [72, 185] width 111 height 16
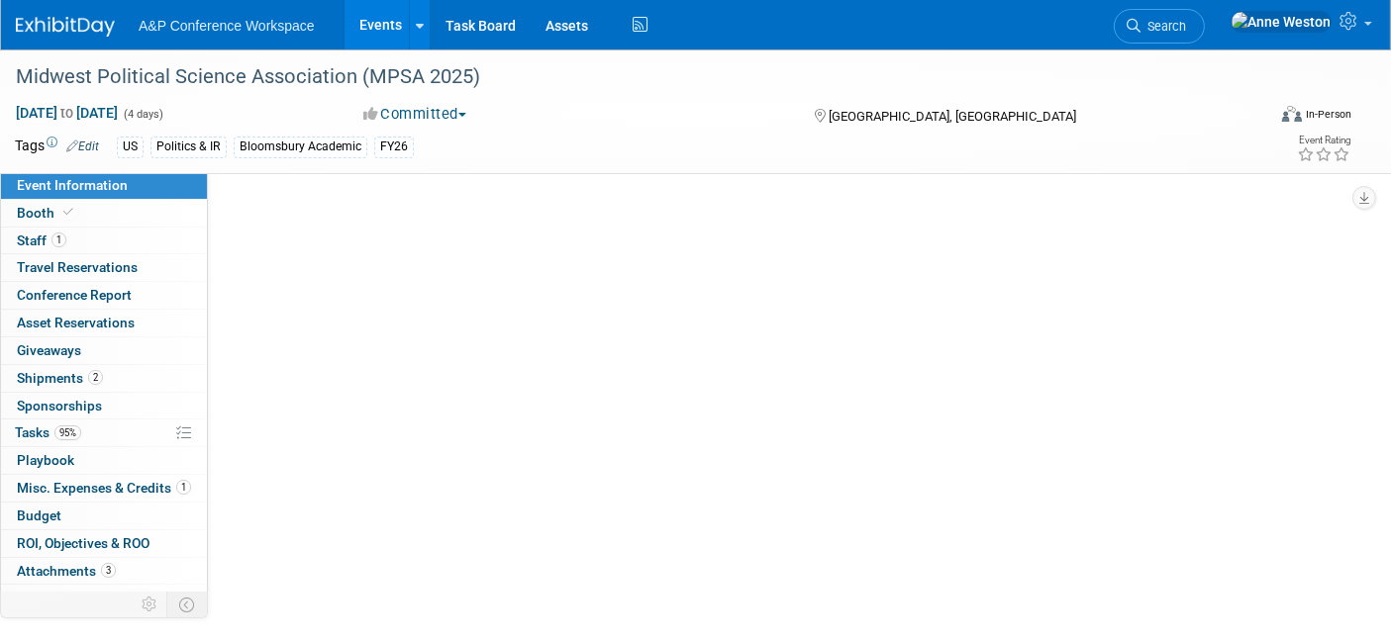
select select "Annual"
select select "Level 2"
select select "In-Person Booth"
select select "Politics & International Relations"
select select "Rowman"
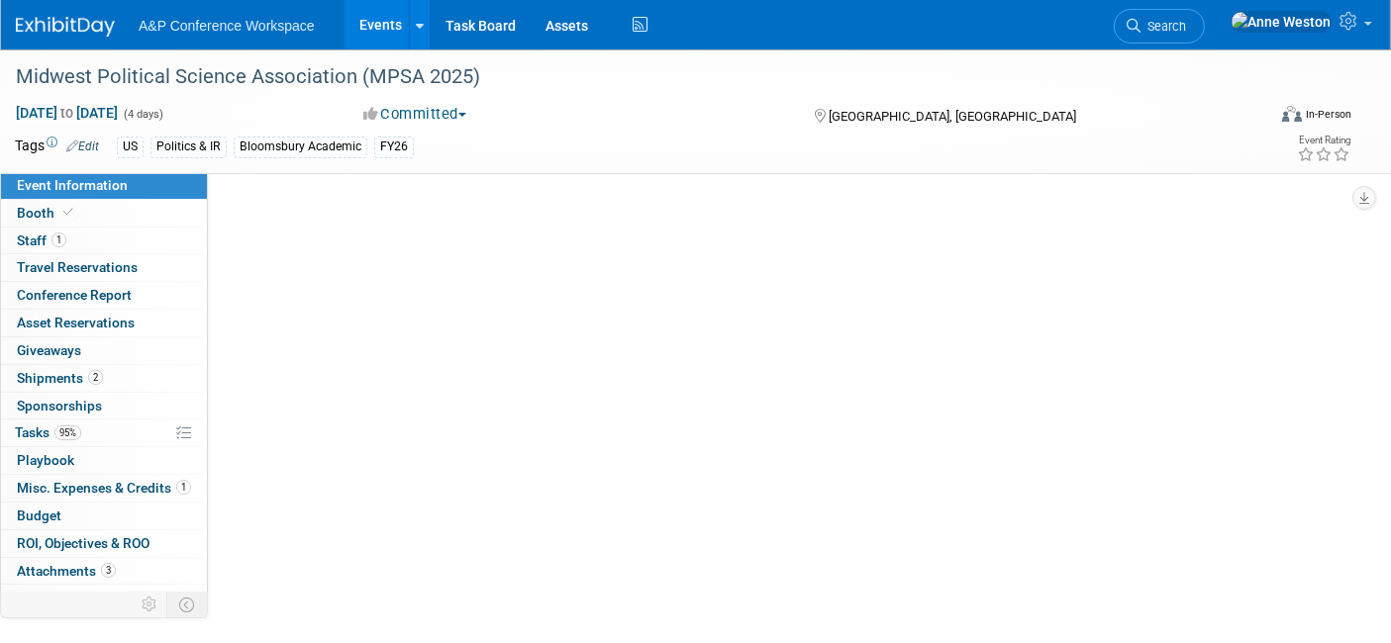
select select "[PERSON_NAME]"
select select "Networking/Commissioning"
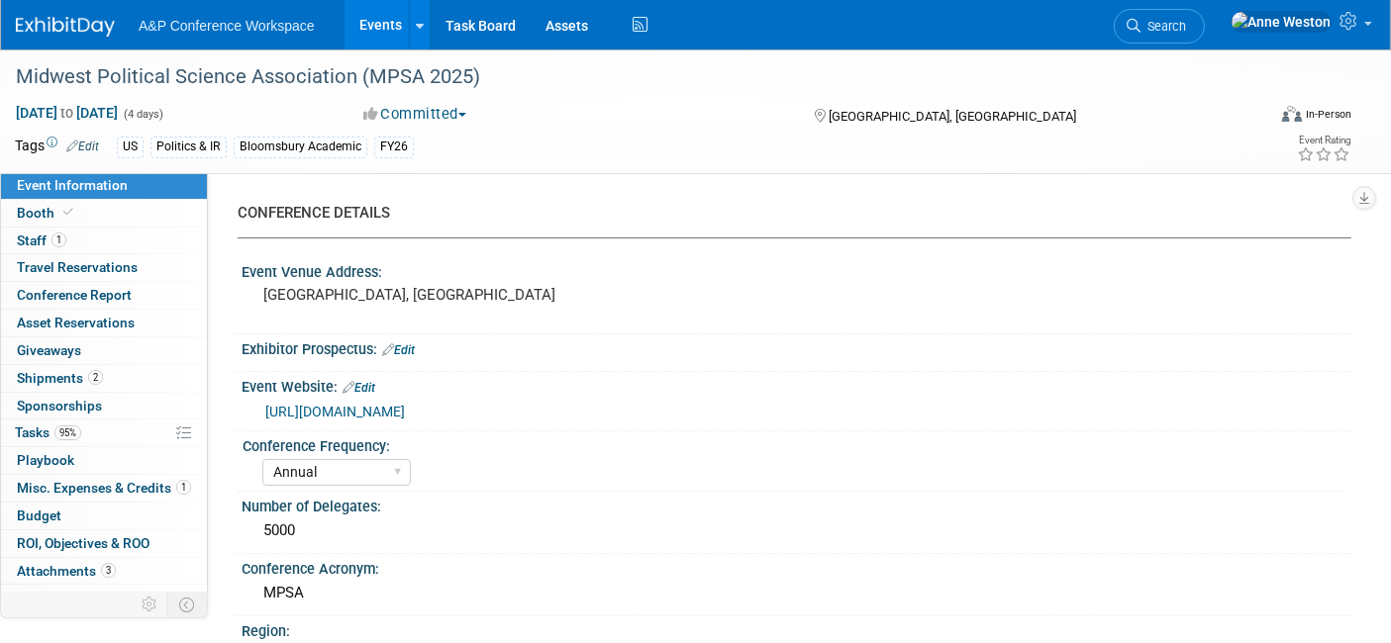
click at [405, 406] on link "[URL][DOMAIN_NAME]" at bounding box center [335, 412] width 140 height 16
click at [121, 219] on link "Booth" at bounding box center [104, 213] width 206 height 27
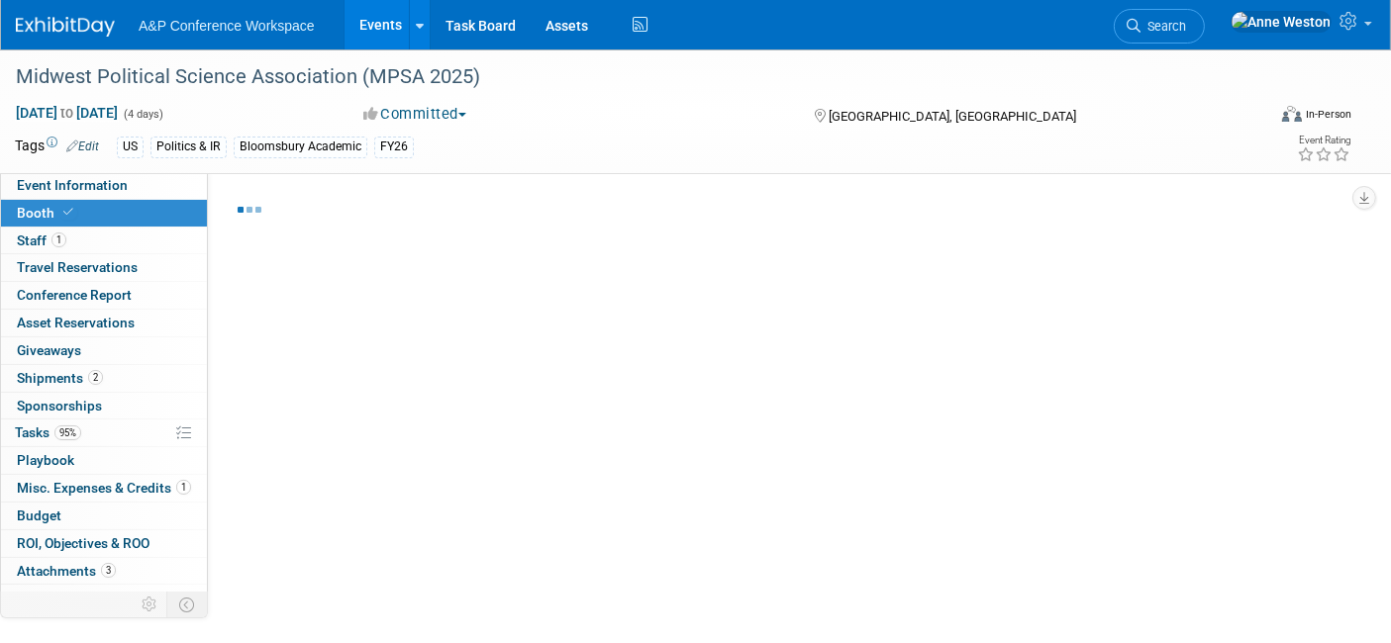
select select "RLKP"
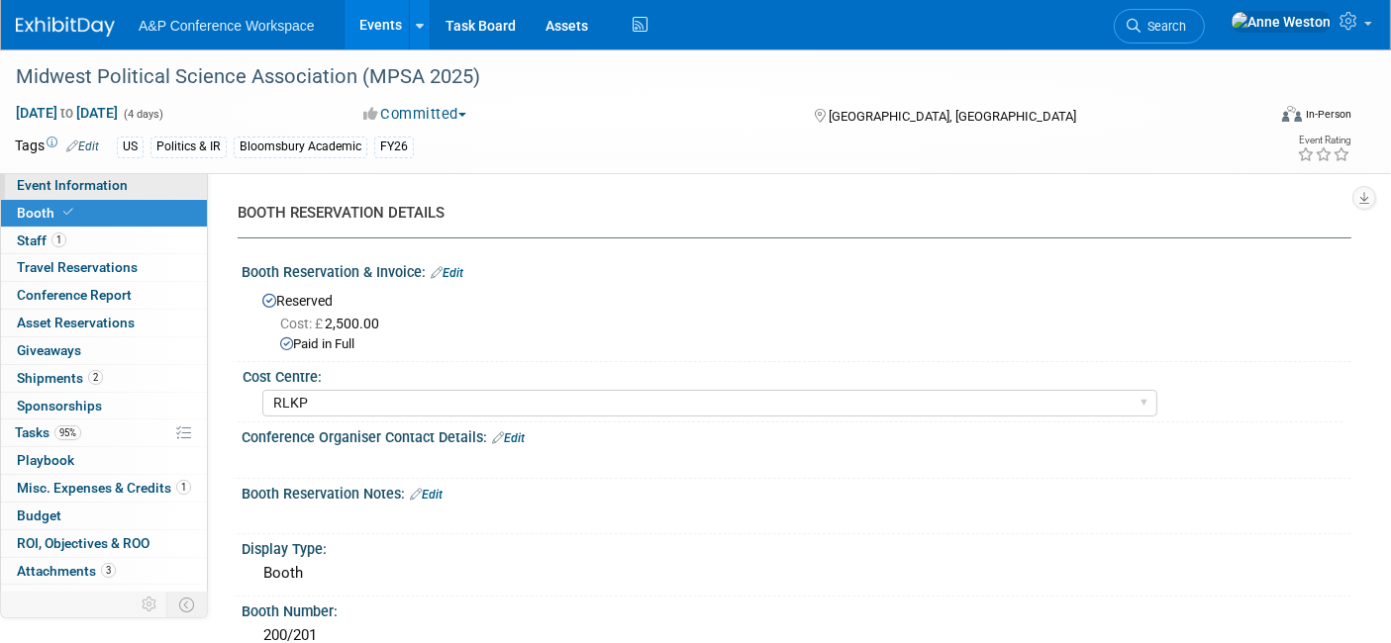
click at [72, 185] on span "Event Information" at bounding box center [72, 185] width 111 height 16
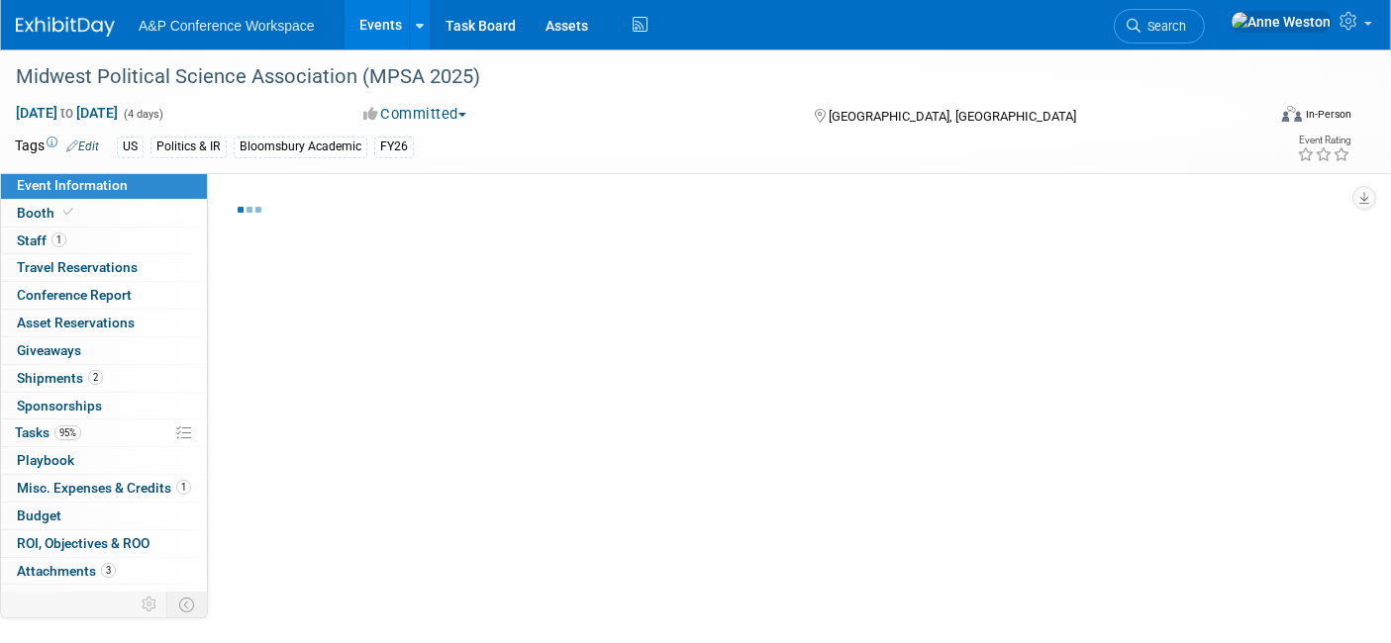
select select "Annual"
select select "Level 2"
select select "In-Person Booth"
select select "Politics & International Relations"
select select "Rowman"
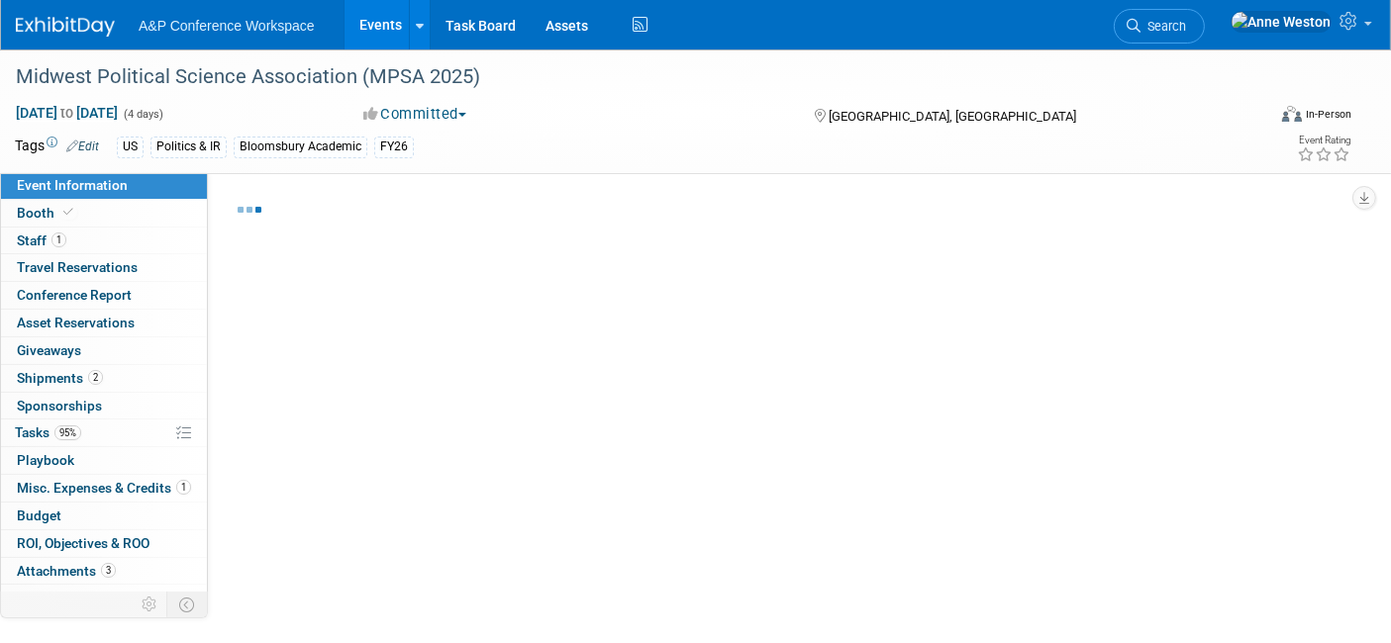
select select "[PERSON_NAME]"
select select "Networking/Commissioning"
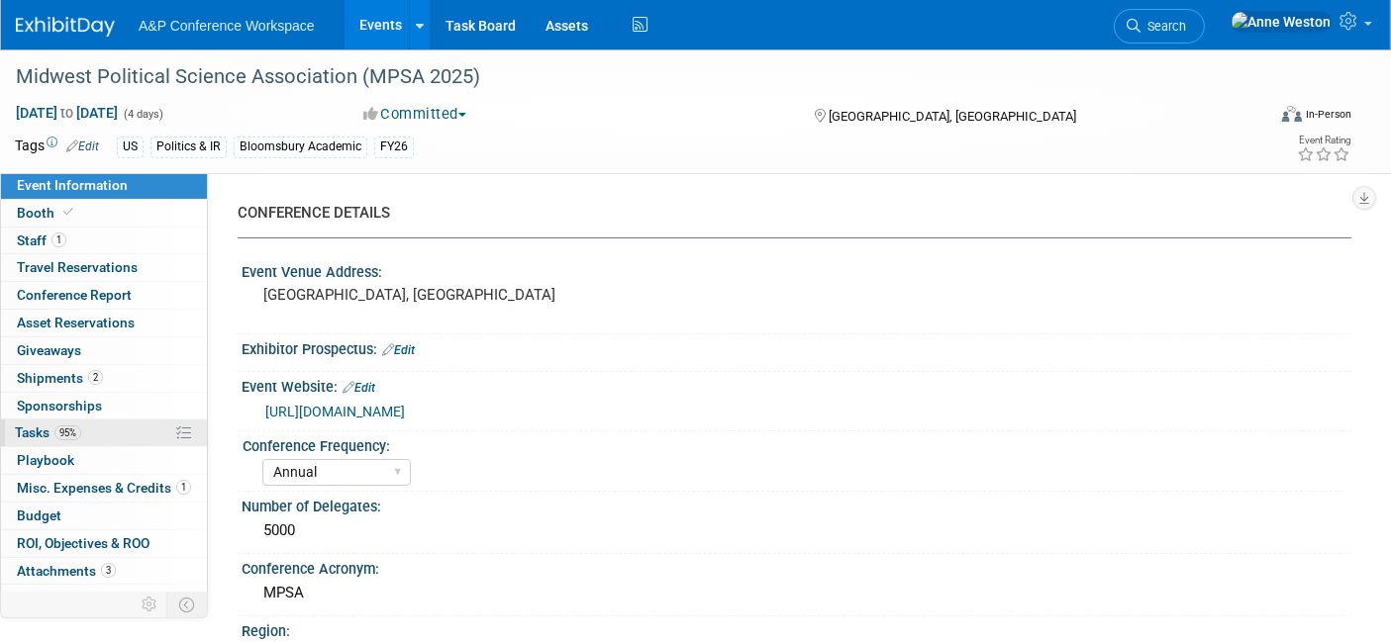
click at [90, 441] on link "95% Tasks 95%" at bounding box center [104, 433] width 206 height 27
select select "Annual"
select select "Level 2"
select select "In-Person Booth"
select select "Politics & International Relations"
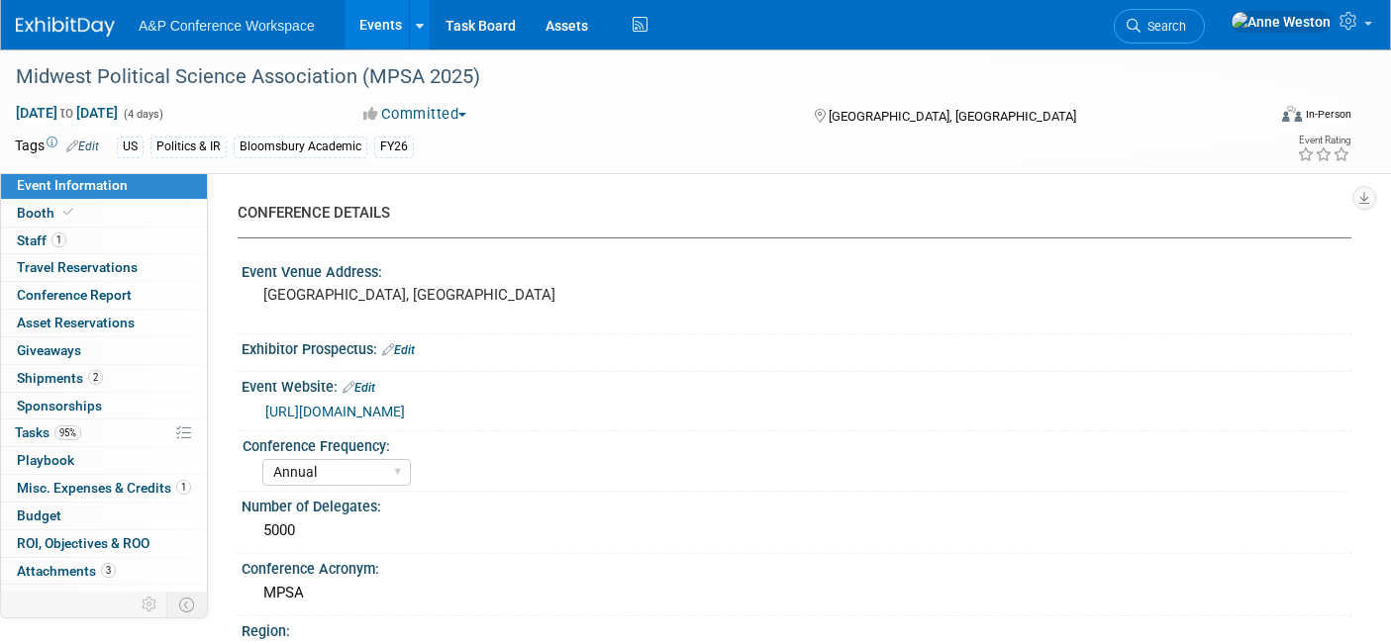
select select "Rowman"
select select "[PERSON_NAME]"
select select "Networking/Commissioning"
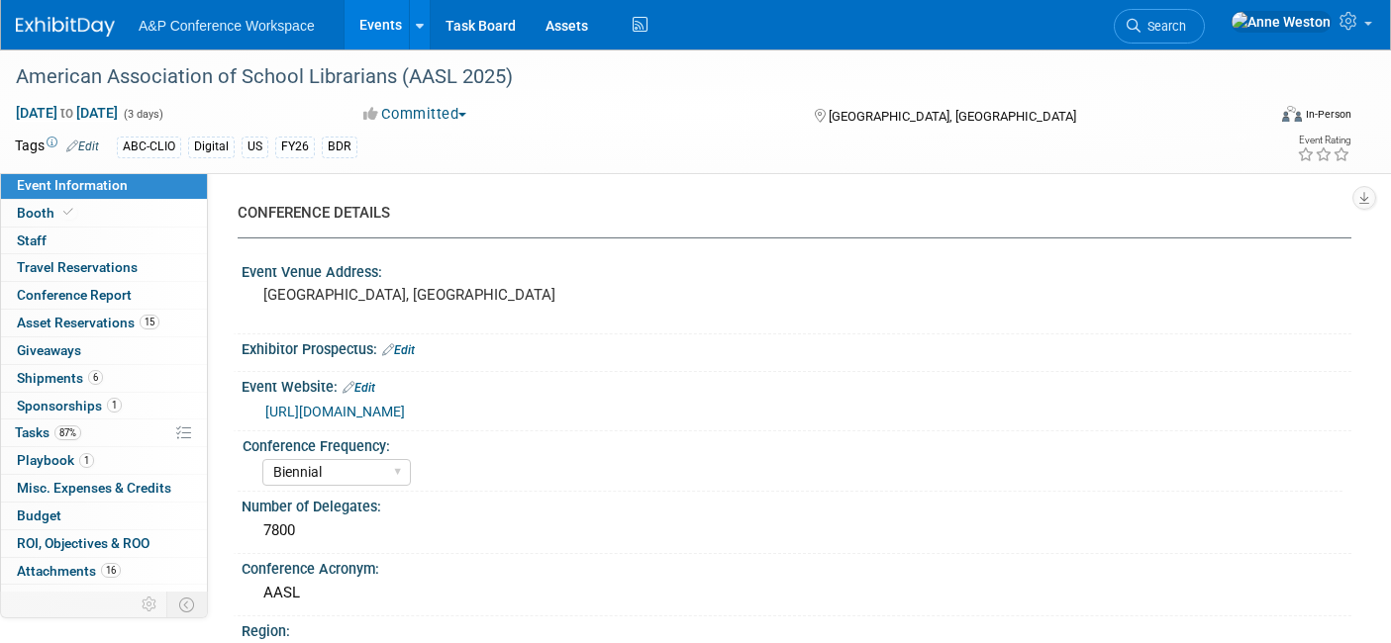
select select "Biennial"
select select "Level 1"
select select "In-Person Booth"
select select "Schools"
select select "Bloomsbury Digital Resources"
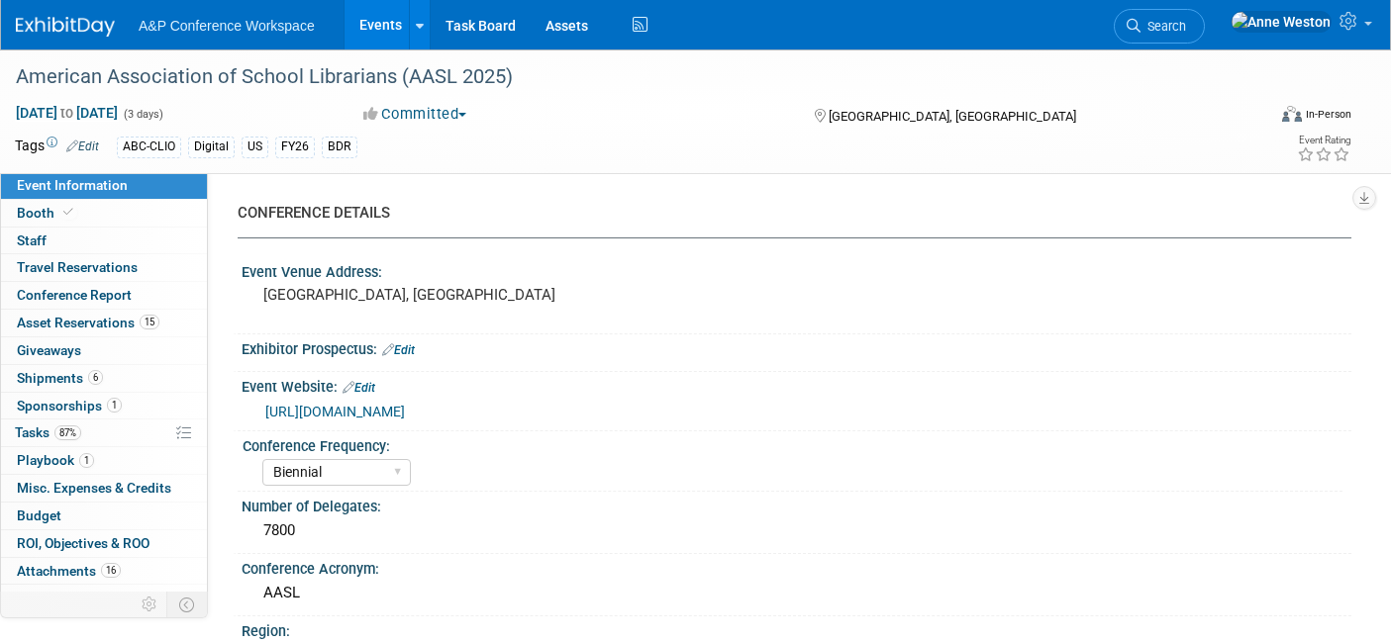
select select "[PERSON_NAME]"
select select "BDR Product Awareness and Trial Generation​"
